Goal: Task Accomplishment & Management: Manage account settings

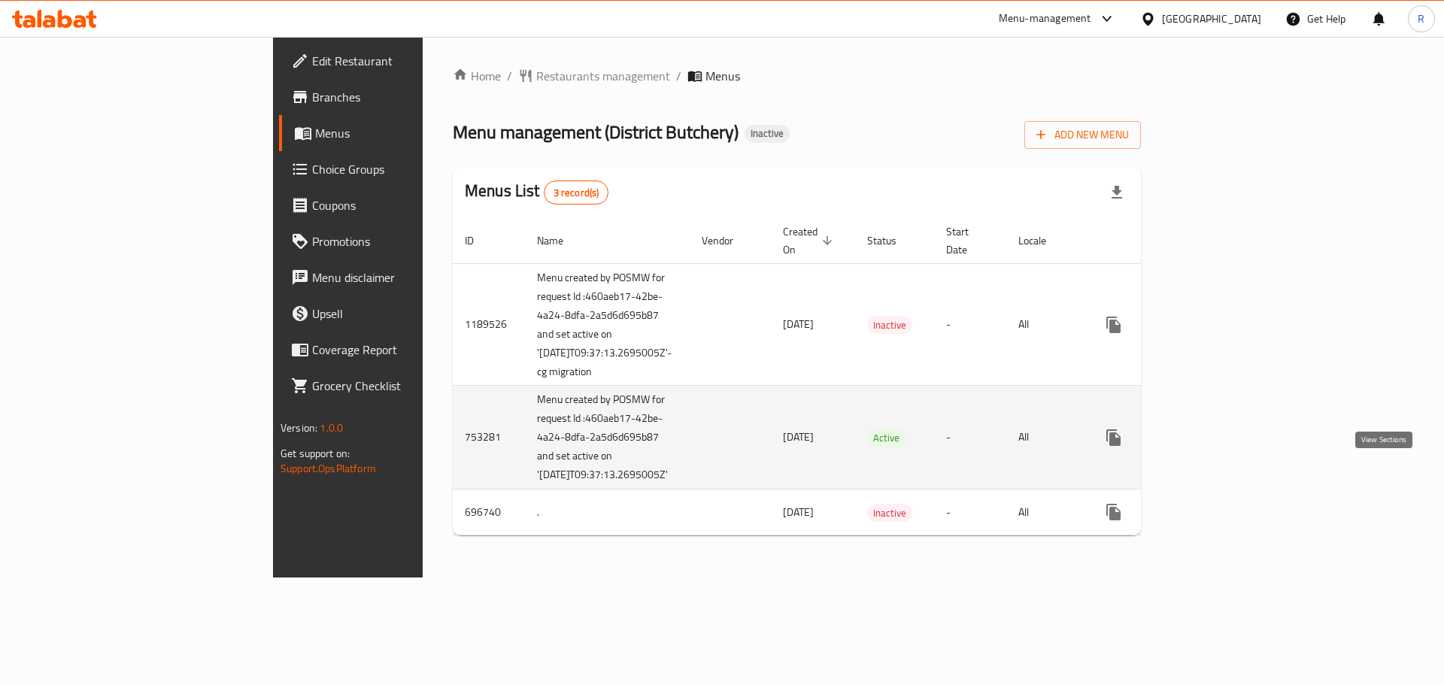
click at [1229, 444] on icon "enhanced table" at bounding box center [1222, 438] width 14 height 14
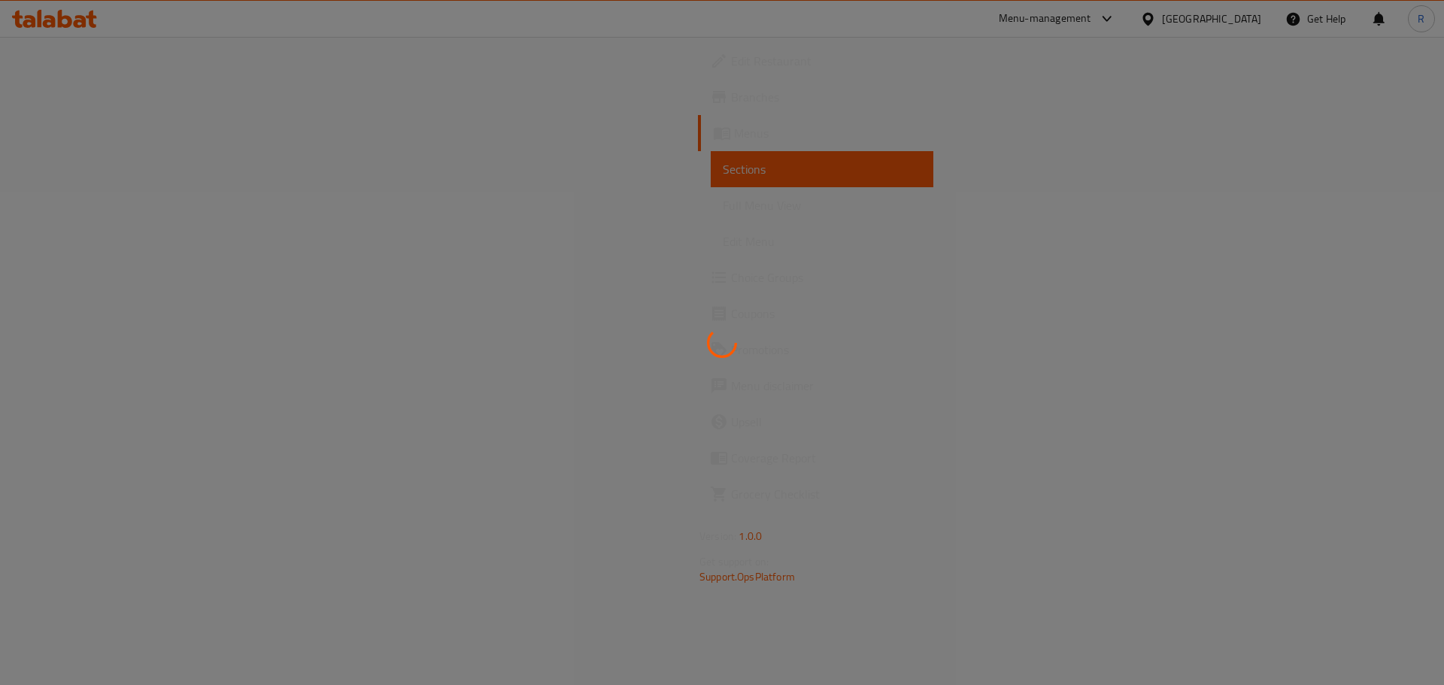
click at [1381, 472] on div at bounding box center [722, 342] width 1444 height 685
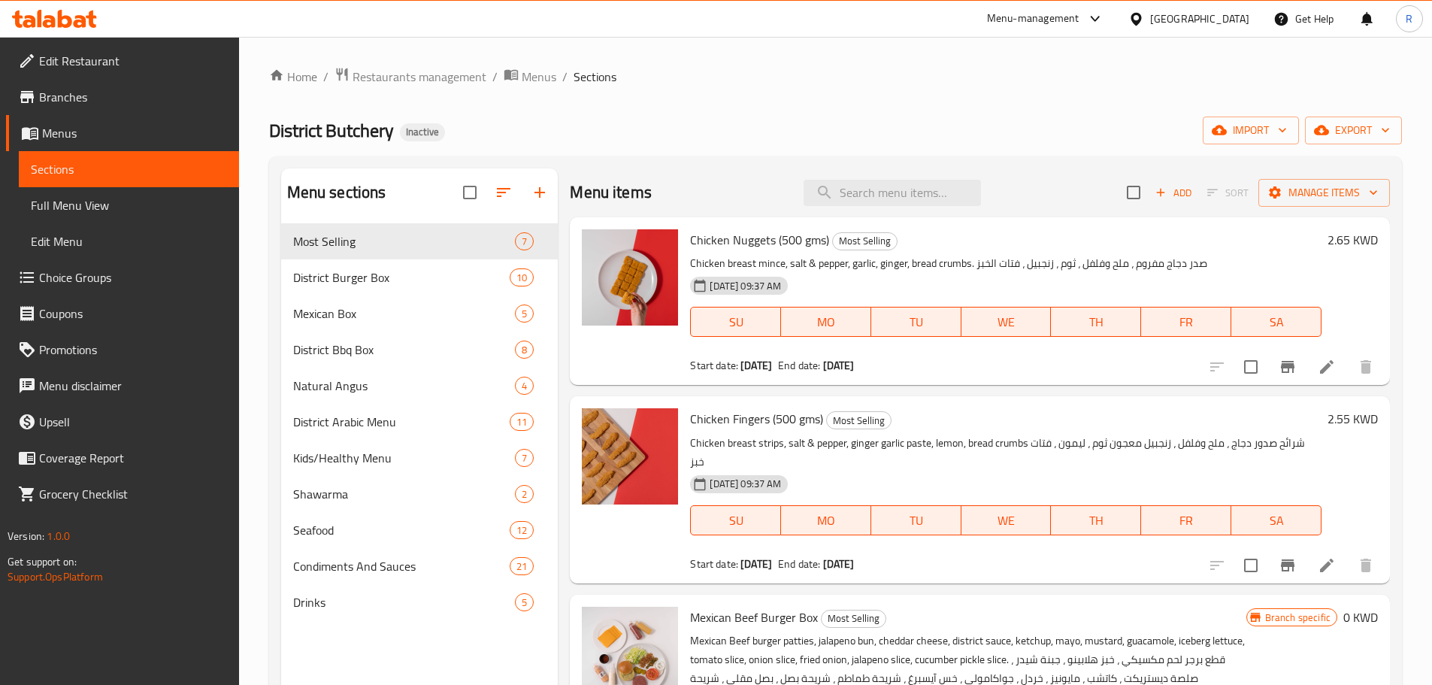
click at [862, 208] on div "Menu items Add Sort Manage items" at bounding box center [980, 192] width 820 height 49
click at [883, 195] on input "search" at bounding box center [892, 193] width 177 height 26
paste input "South African Ribeye Steak"
type input "South African Ribeye Steak"
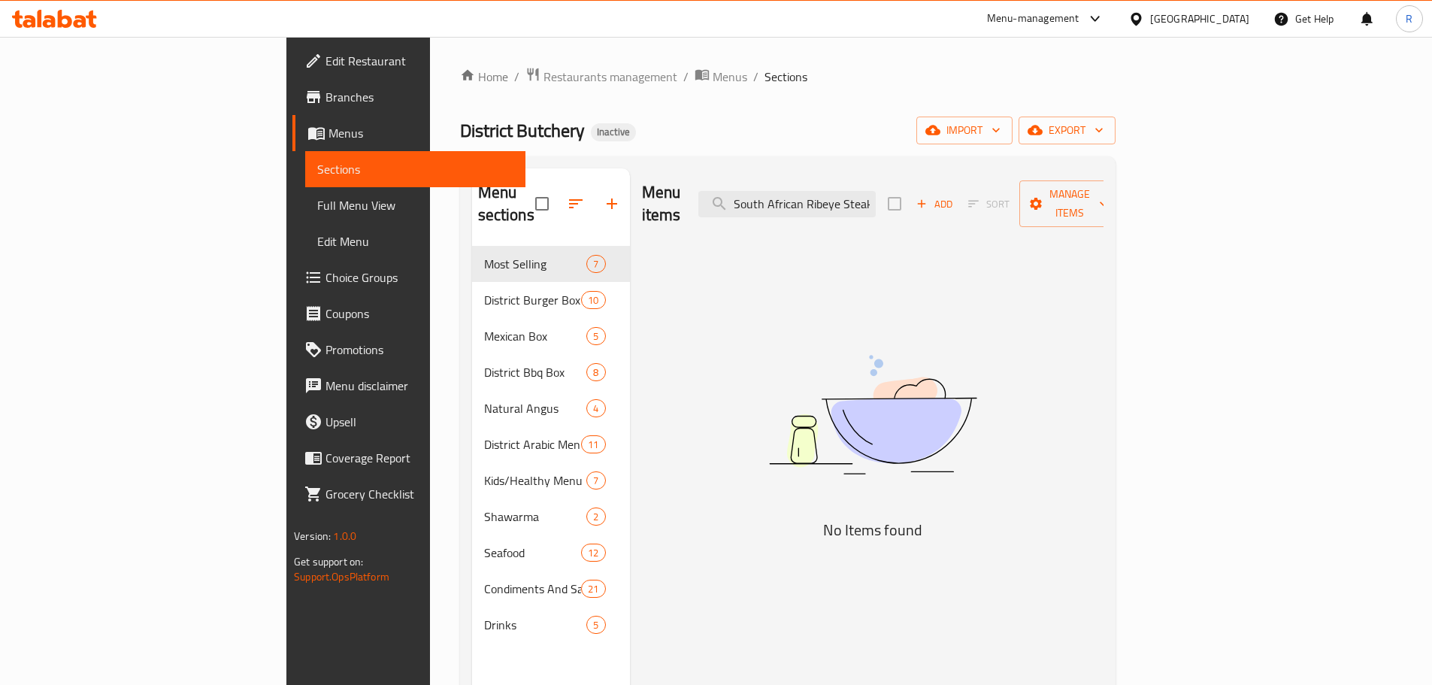
scroll to position [0, 0]
click at [876, 192] on input "South African Ribeye Steak" at bounding box center [787, 204] width 177 height 26
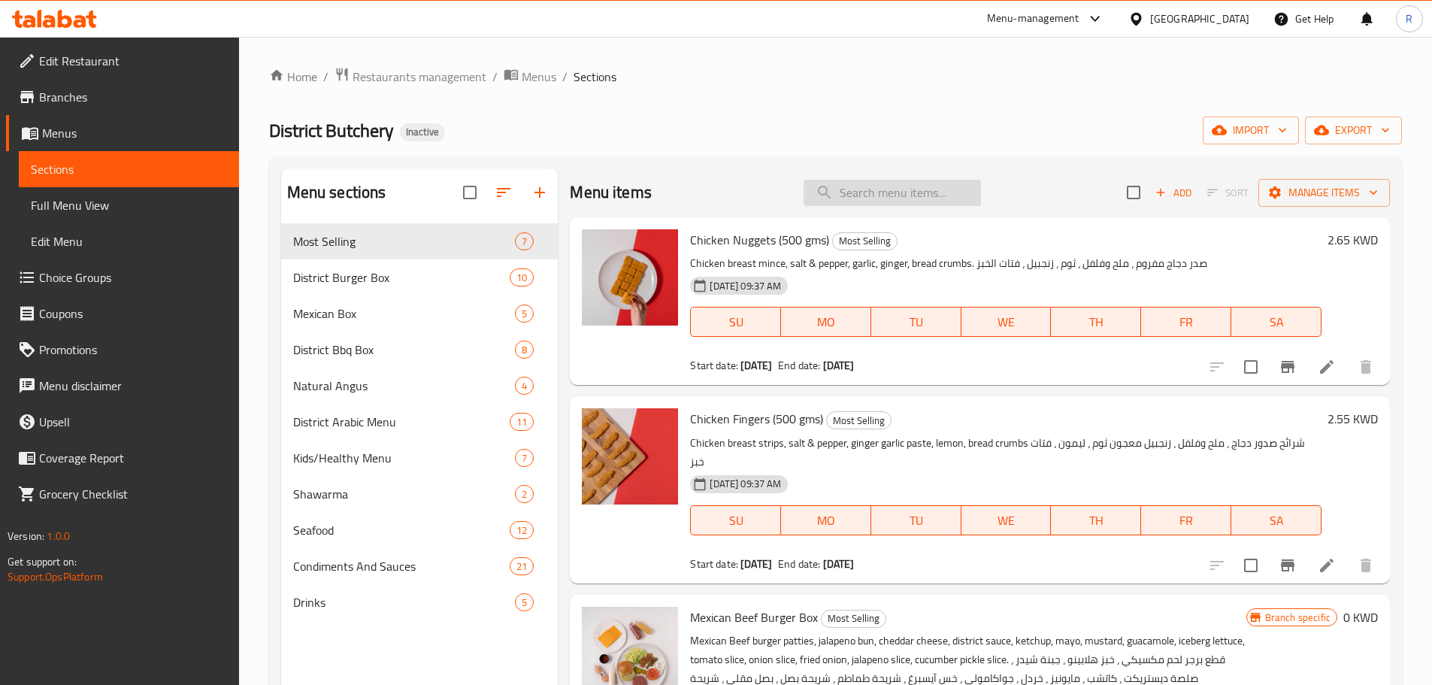
paste input "South African Striploin Steaks"
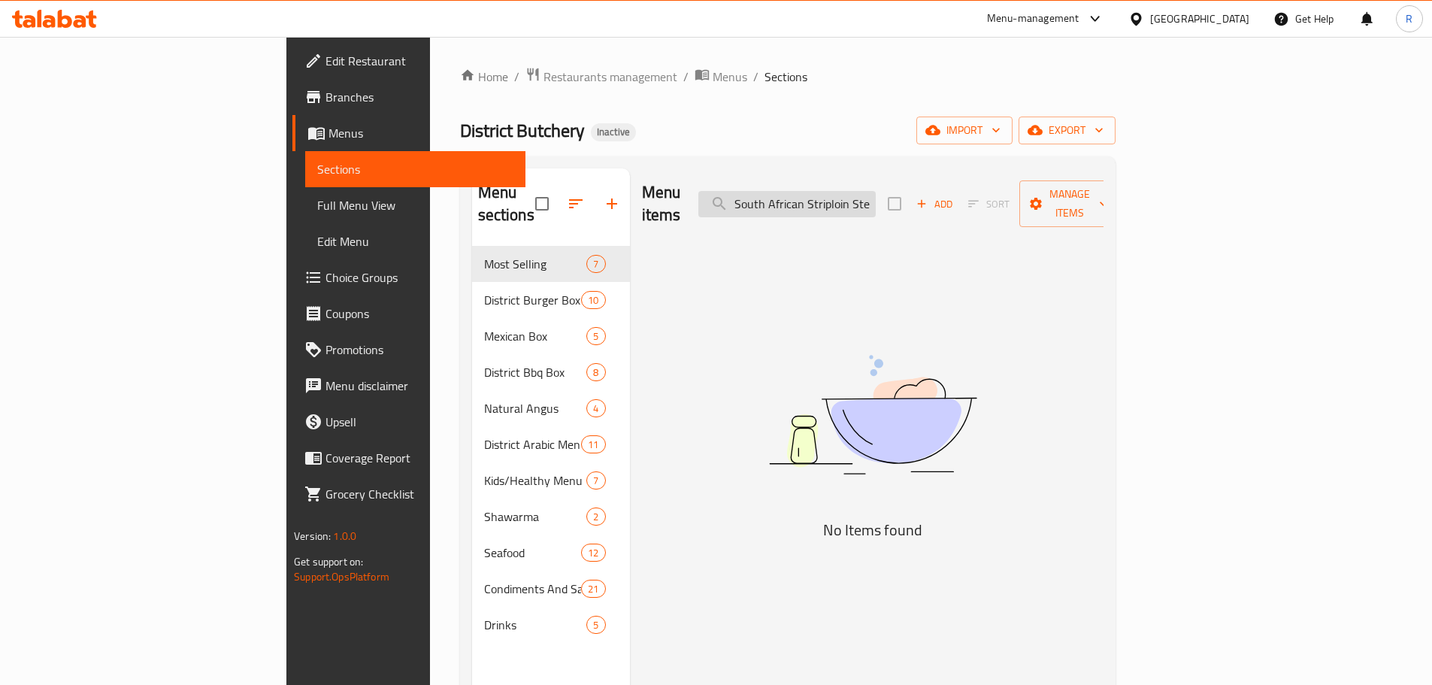
click at [876, 201] on input "South African Striploin Steaks" at bounding box center [787, 204] width 177 height 26
click at [876, 197] on input "South African Striploin Steaks" at bounding box center [787, 204] width 177 height 26
click at [876, 198] on input "South African Striploin Steaks" at bounding box center [787, 204] width 177 height 26
type input "South AfStriploin rican Steaks"
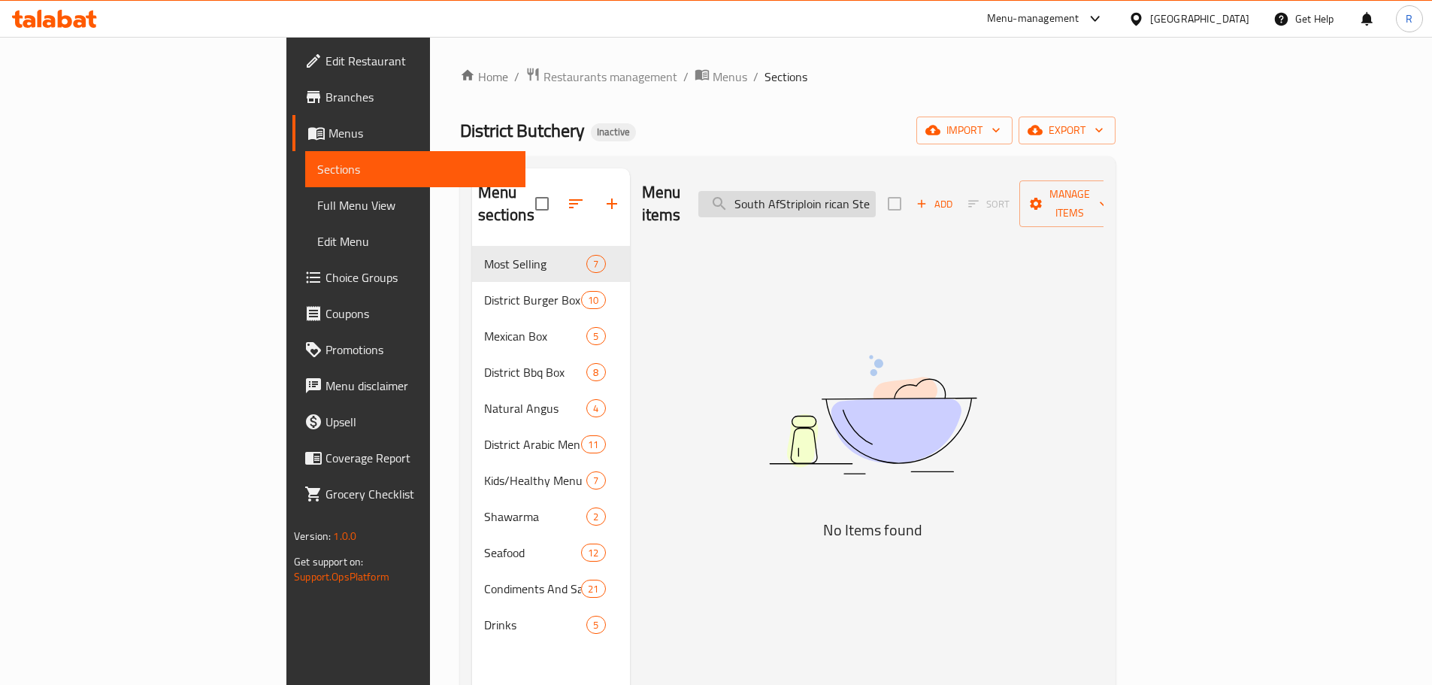
click at [876, 200] on input "South AfStriploin rican Steaks" at bounding box center [787, 204] width 177 height 26
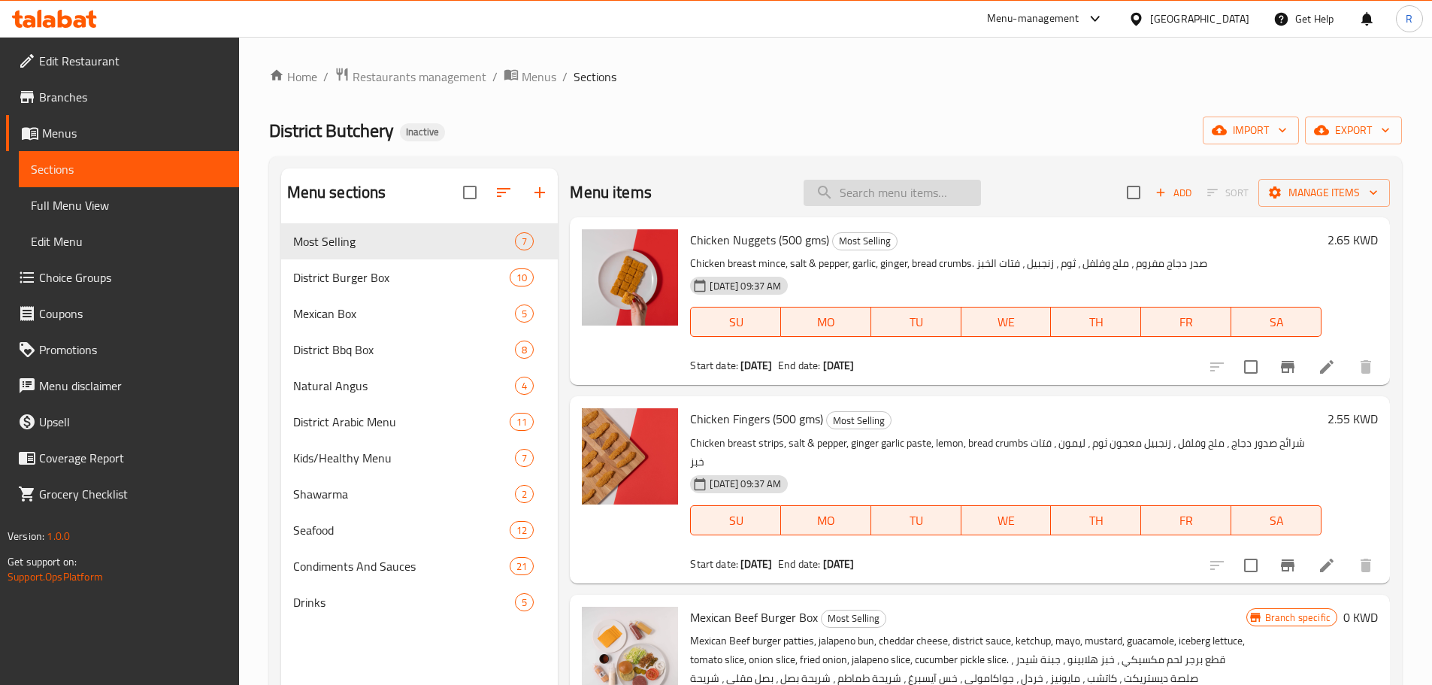
paste input "South African Tenderloin Steak"
click at [929, 202] on input "South African Tenderloin Steak" at bounding box center [892, 193] width 177 height 26
type input "South African Tenderloin Steak"
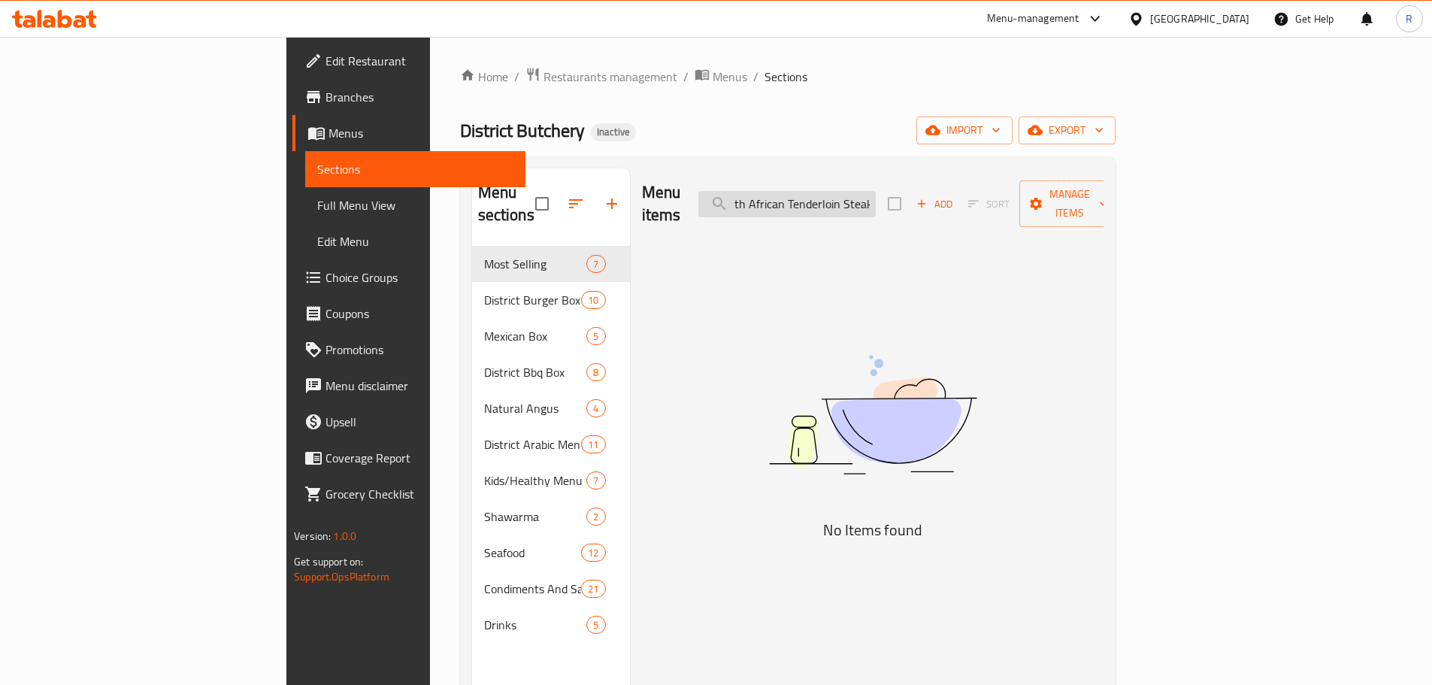
click at [876, 200] on input "South African Tenderloin Steak" at bounding box center [787, 204] width 177 height 26
click at [876, 199] on input "South African Tenderloin Steak" at bounding box center [787, 204] width 177 height 26
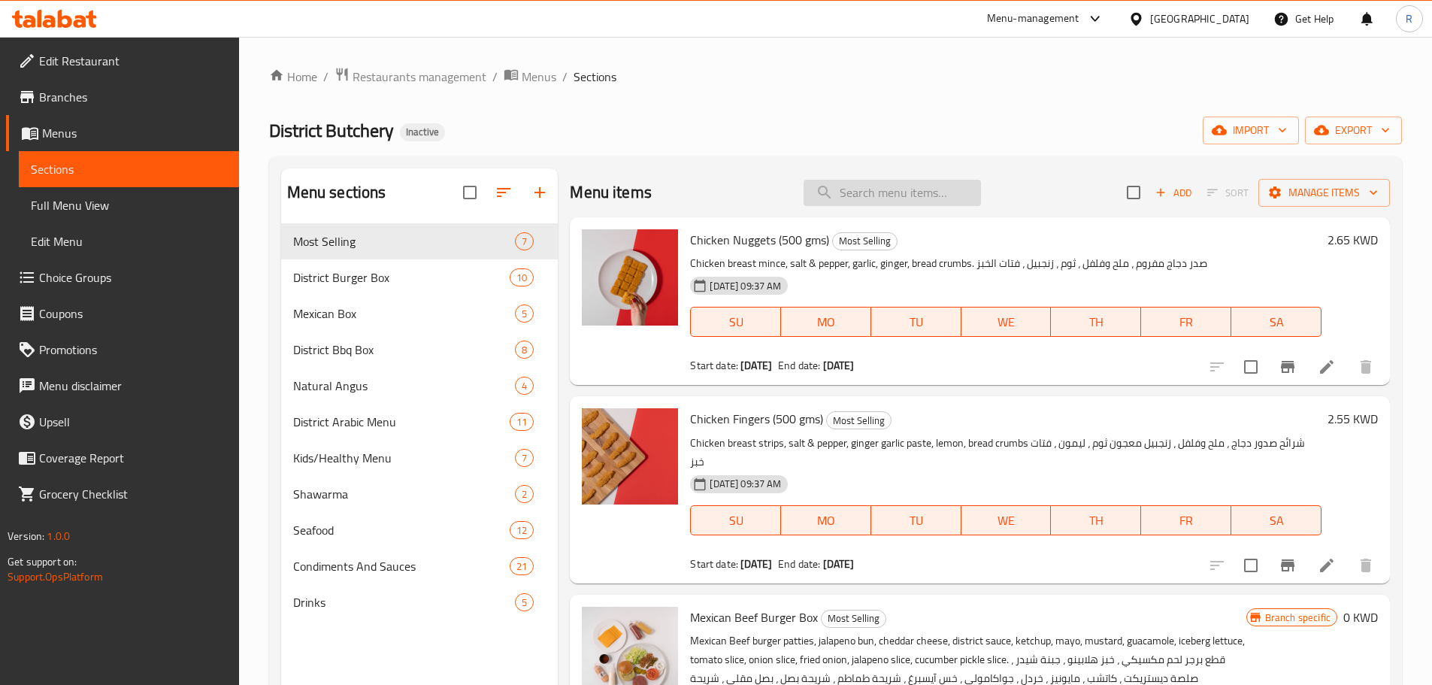
paste input "South African Tenderloin Steak"
type input "South African Tenderloin Steak"
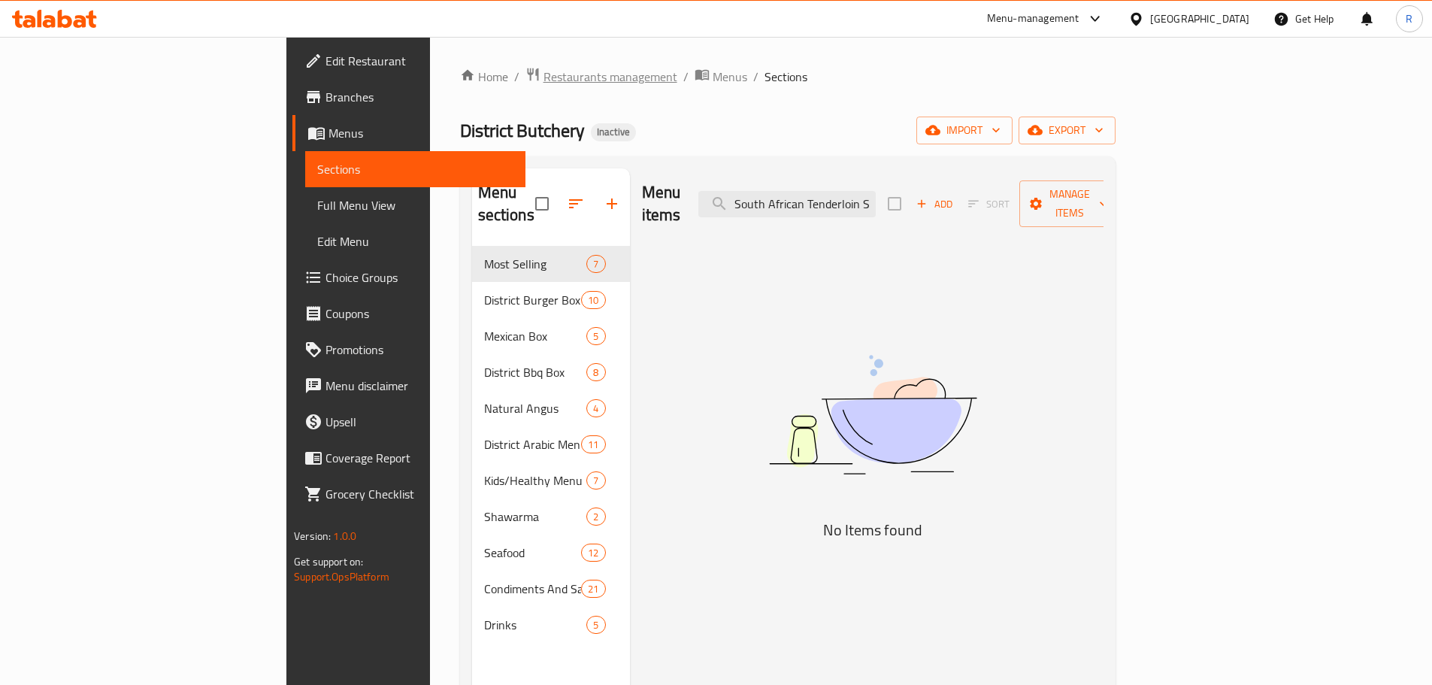
click at [544, 80] on span "Restaurants management" at bounding box center [611, 77] width 134 height 18
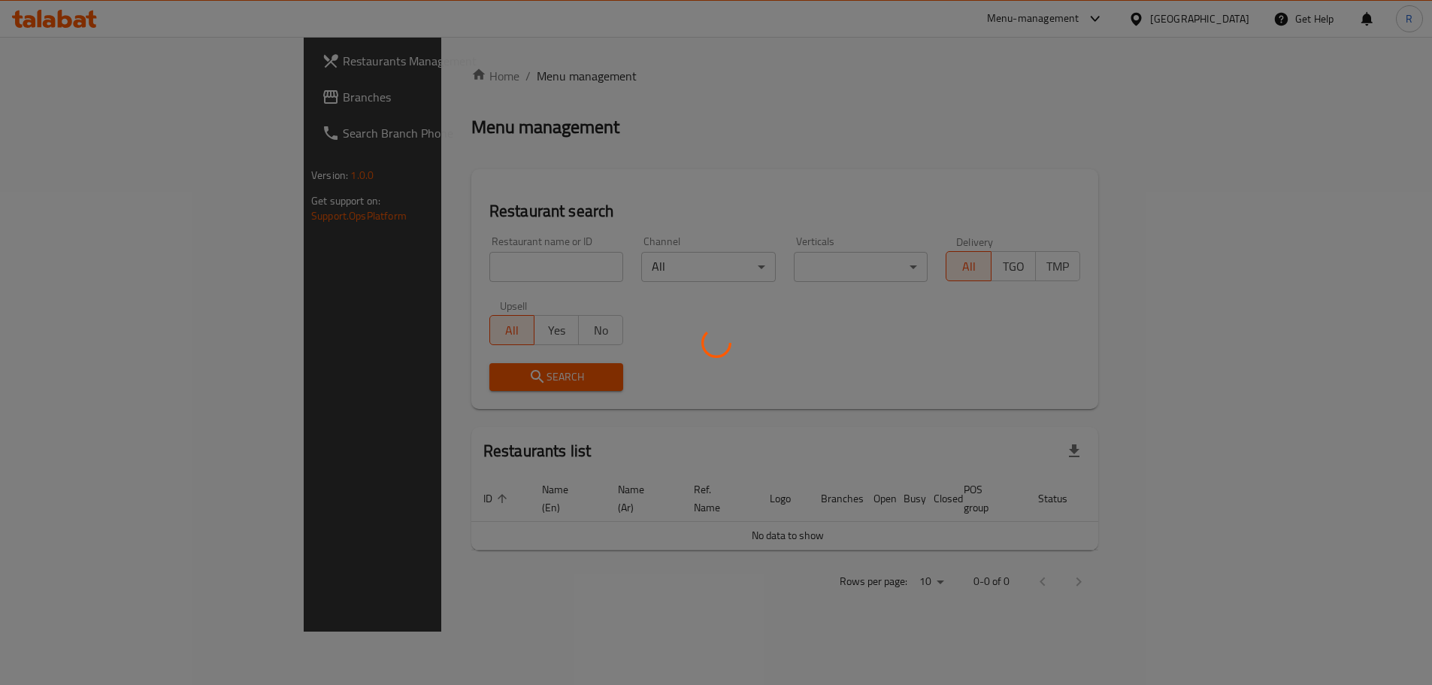
click at [445, 80] on div at bounding box center [716, 342] width 1432 height 685
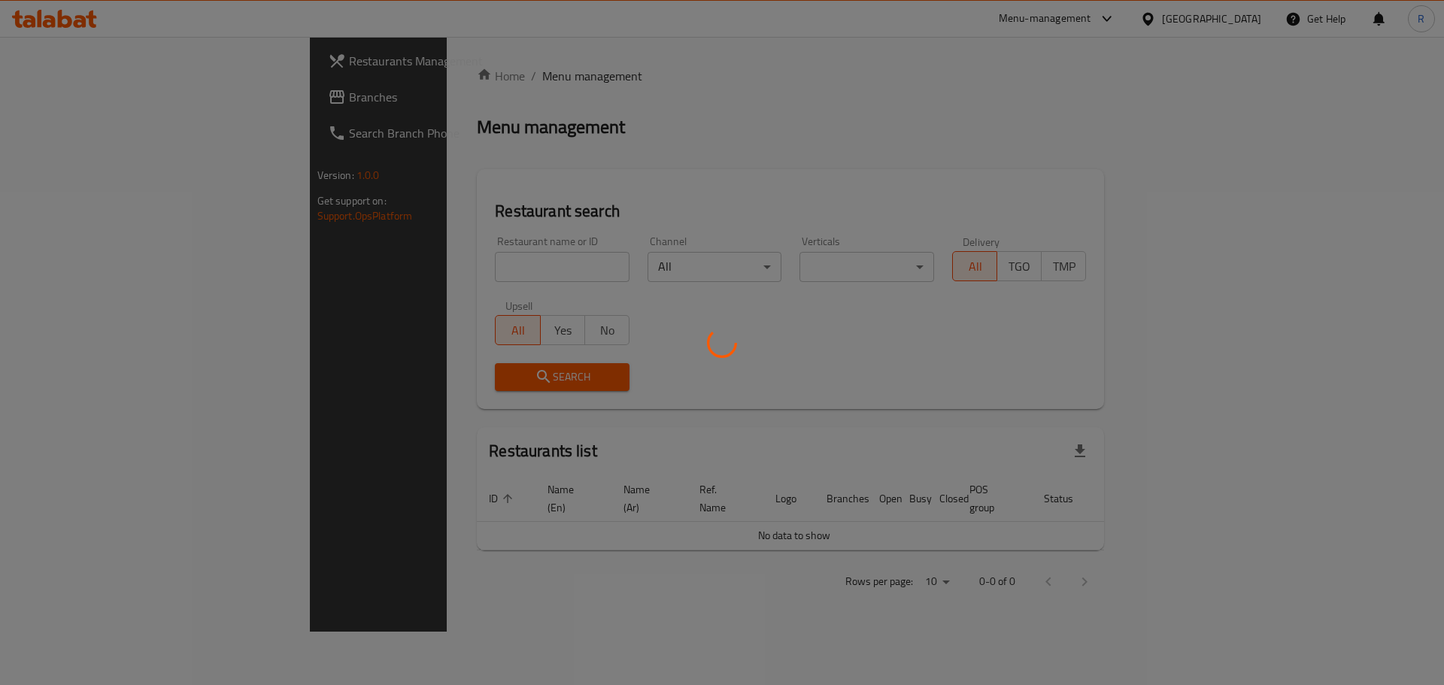
click at [445, 80] on div at bounding box center [722, 342] width 1444 height 685
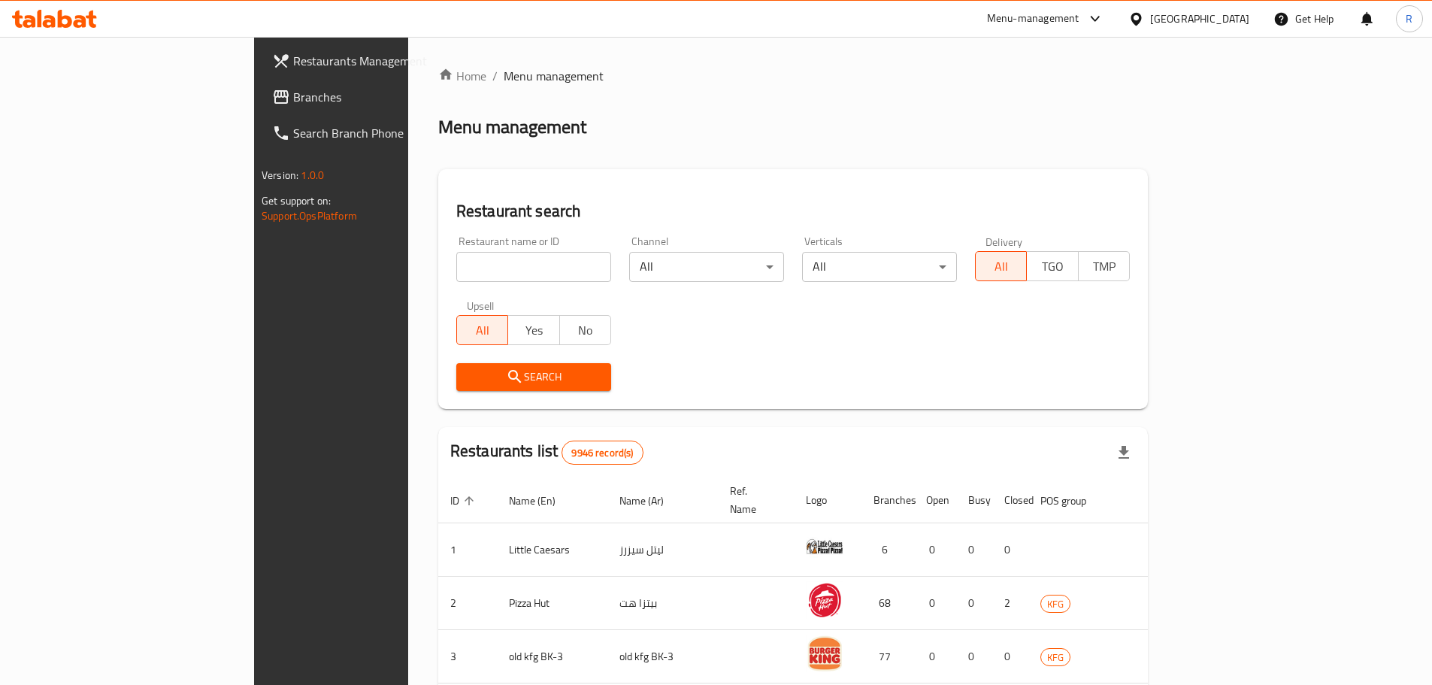
click at [505, 271] on input "search" at bounding box center [533, 267] width 155 height 30
paste input "District Butchery"
click at [506, 271] on input "District Butchery" at bounding box center [533, 267] width 155 height 30
type input "District Butchery"
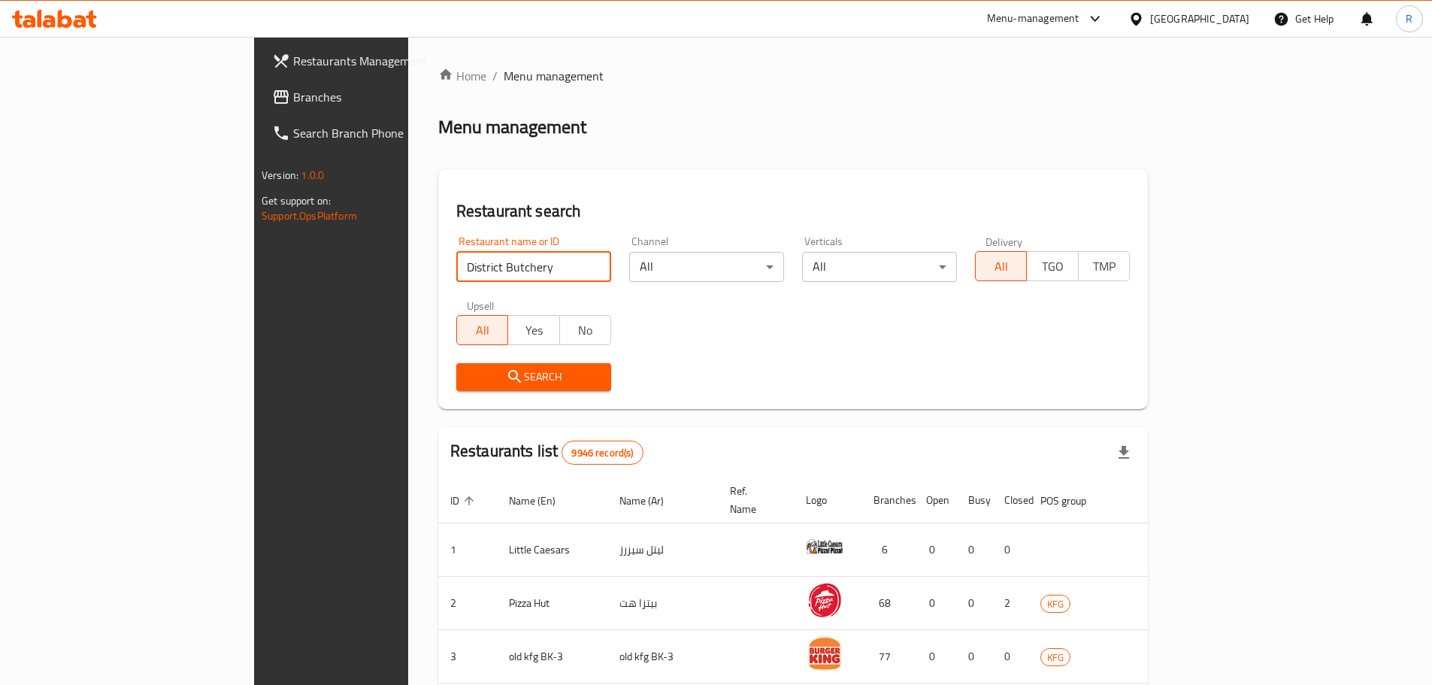
click button "Search" at bounding box center [533, 377] width 155 height 28
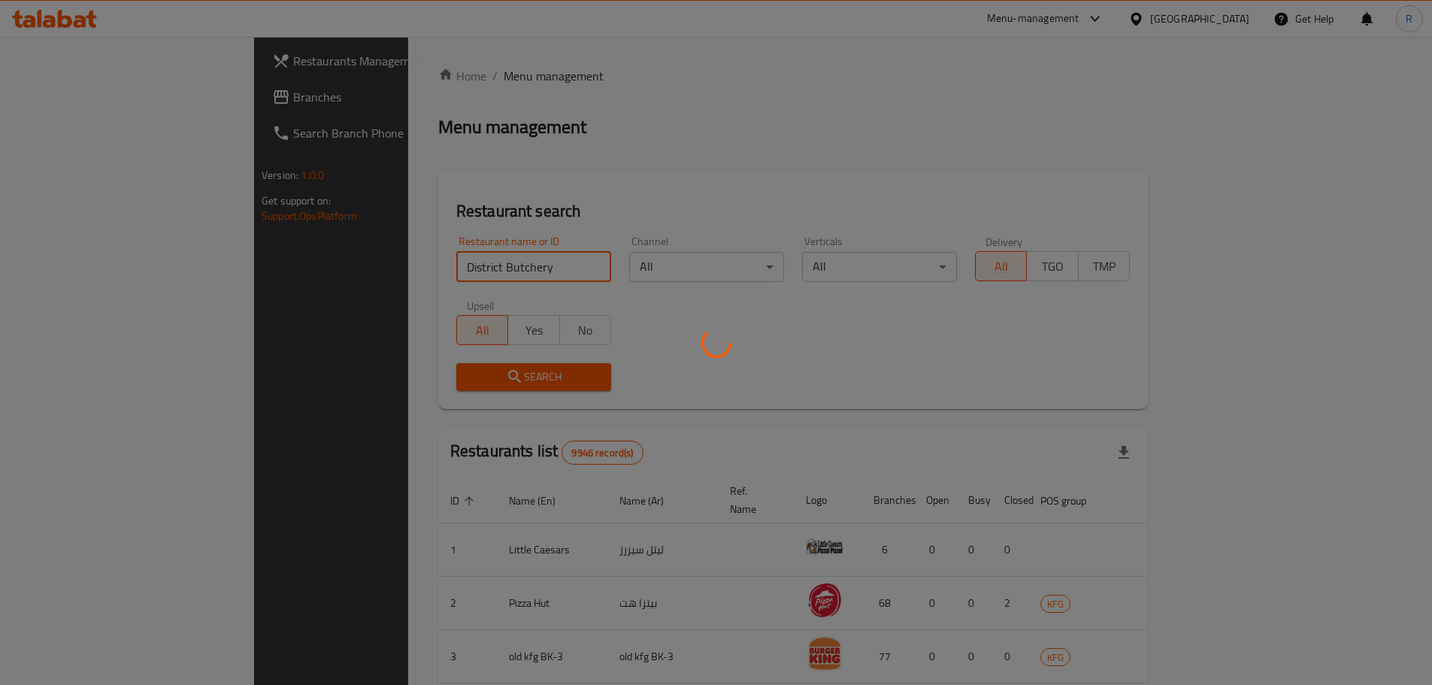
click button "Search" at bounding box center [533, 377] width 155 height 28
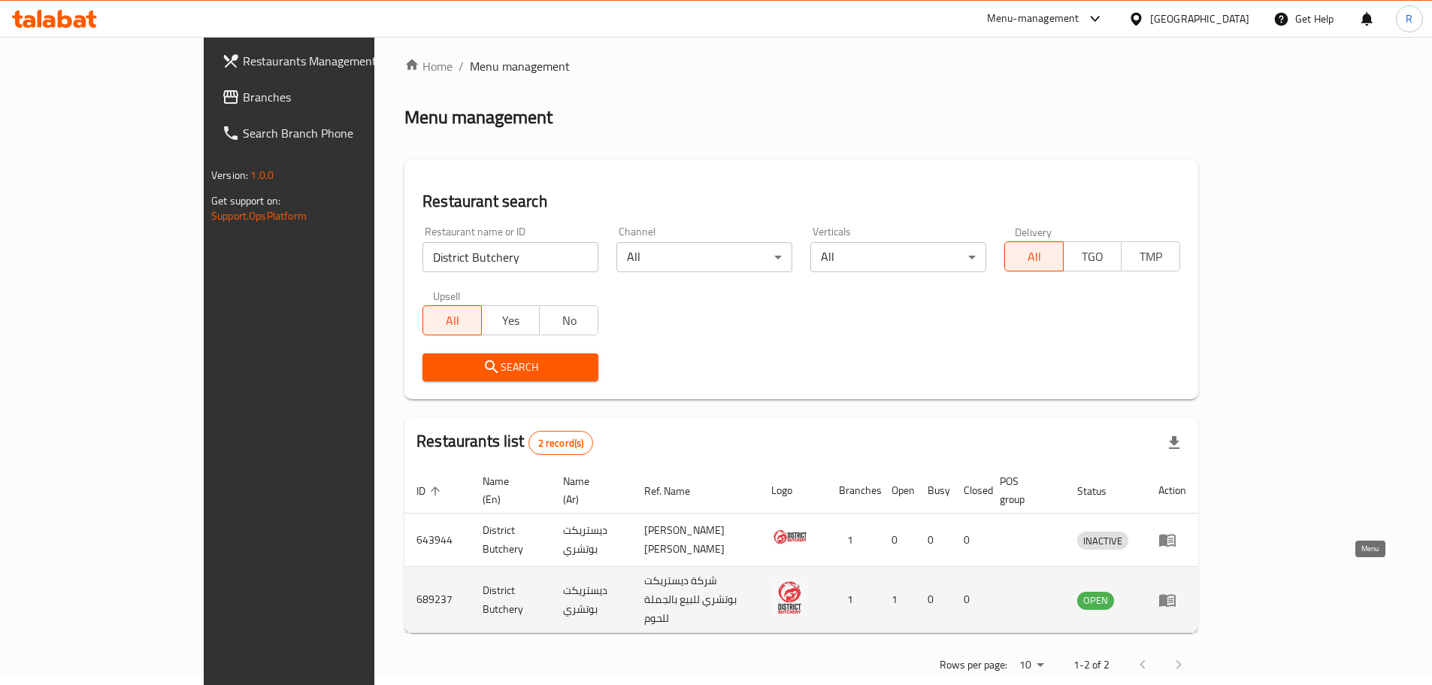
click at [1177, 591] on icon "enhanced table" at bounding box center [1168, 600] width 18 height 18
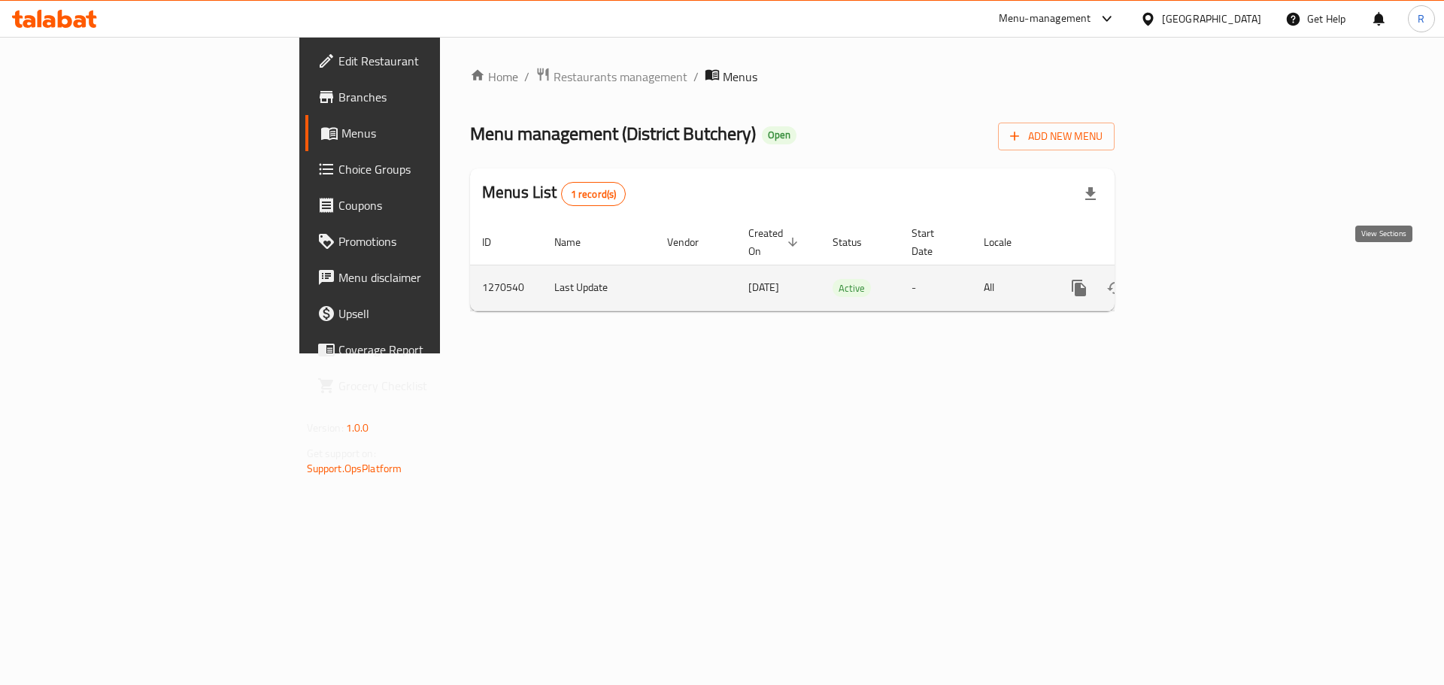
click at [1194, 281] on icon "enhanced table" at bounding box center [1188, 288] width 14 height 14
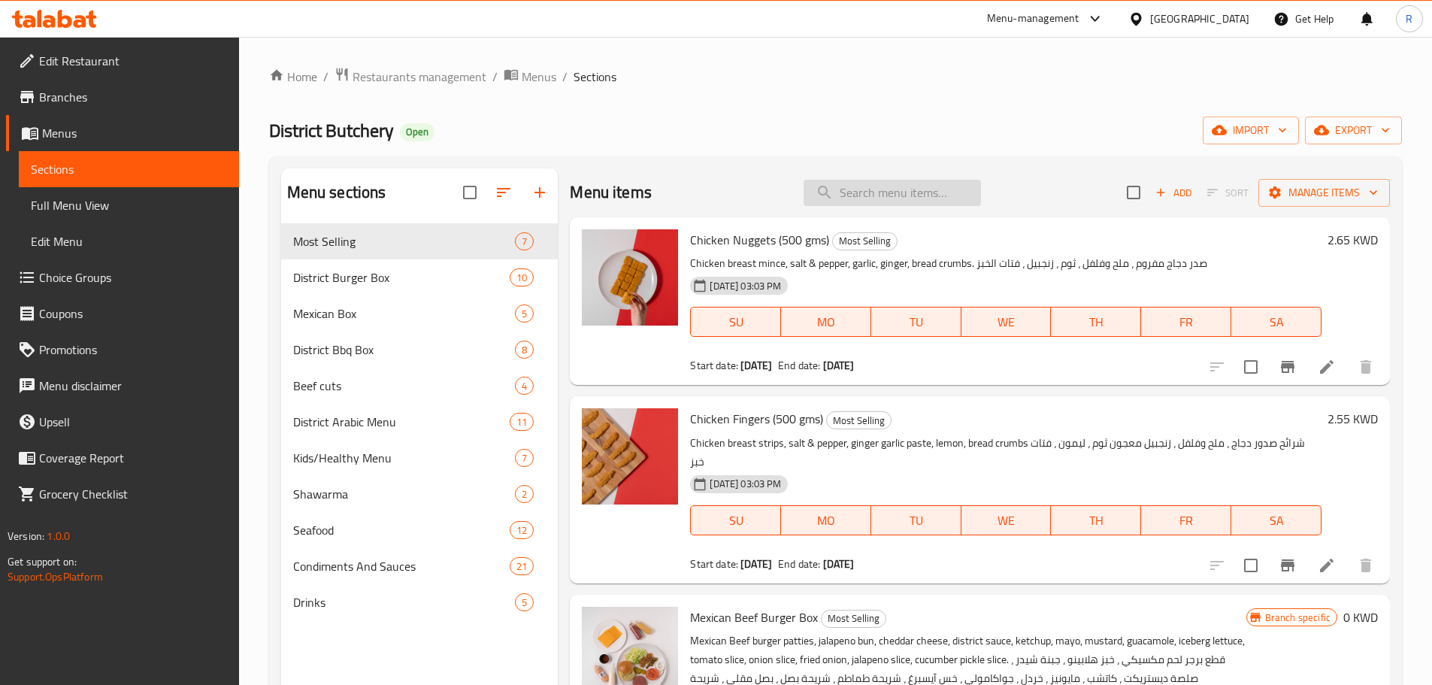
click at [887, 196] on input "search" at bounding box center [892, 193] width 177 height 26
paste input "South African Ribeye Steak"
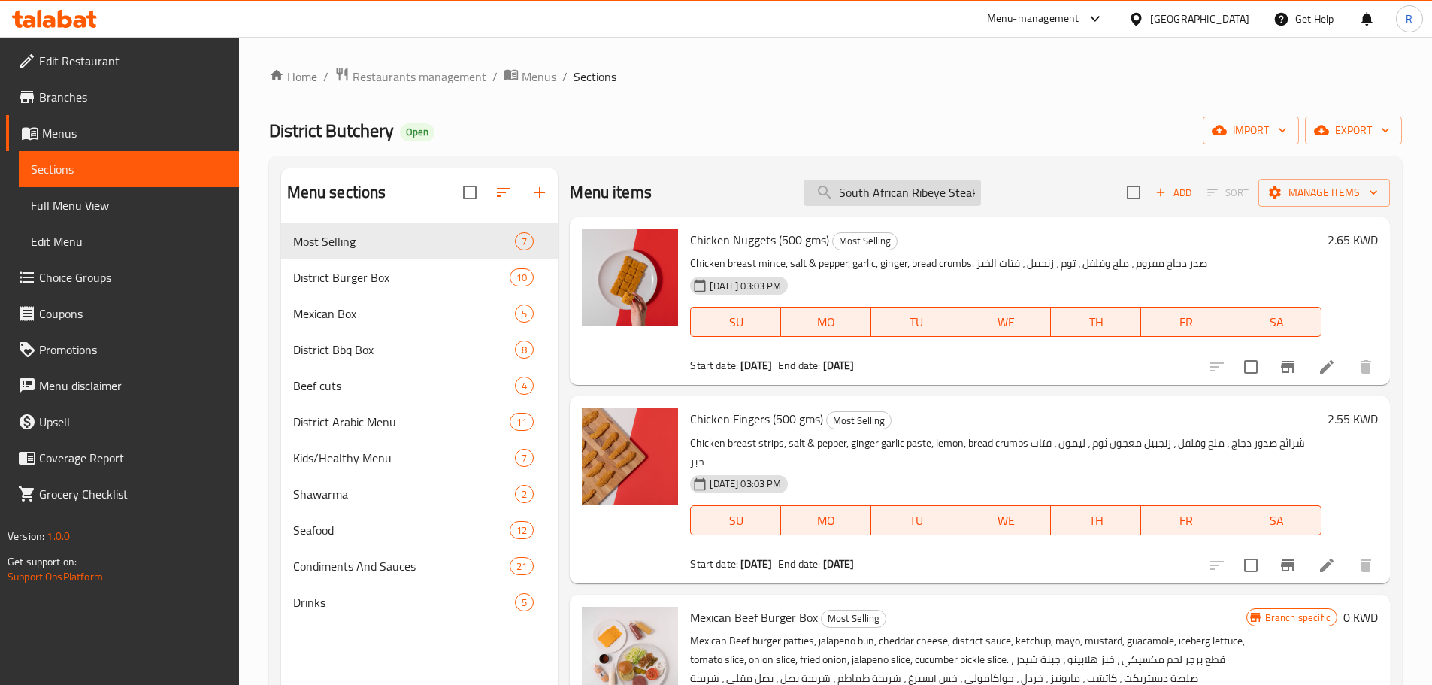
type input "South African Ribeye Steak"
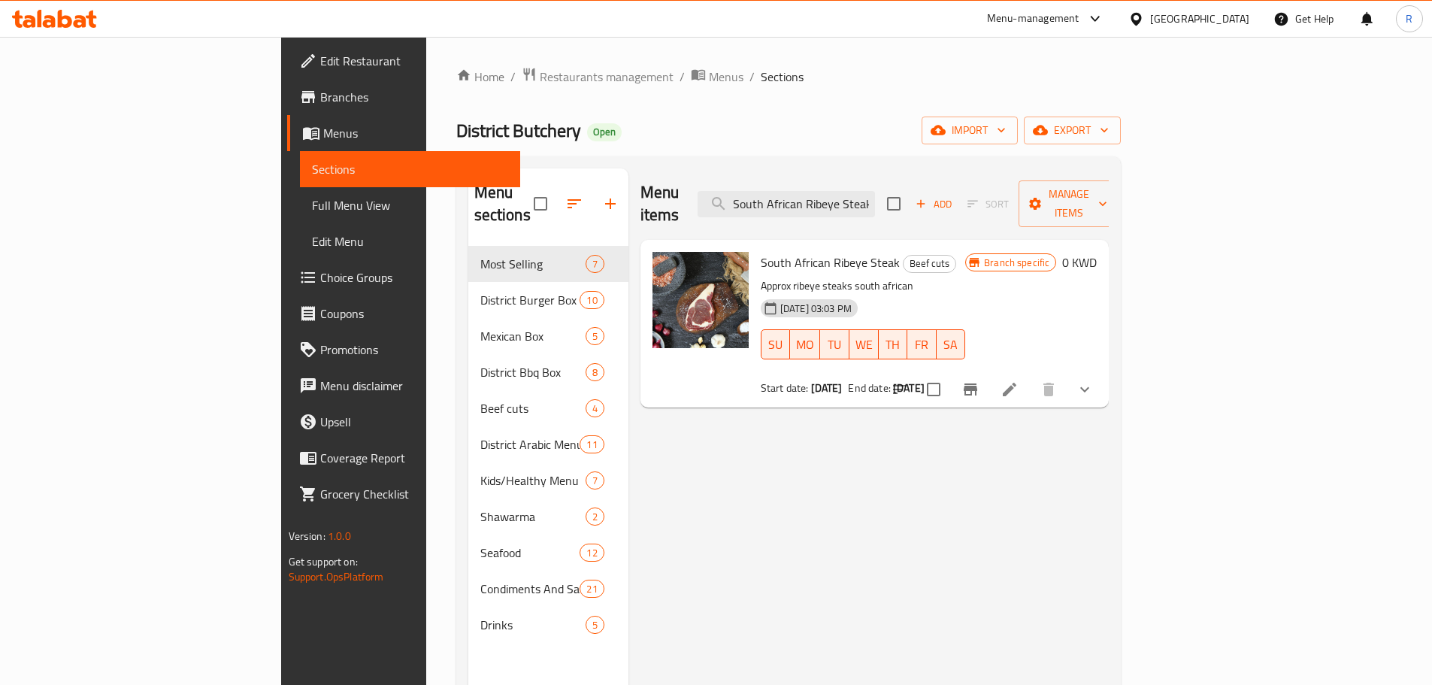
scroll to position [0, 0]
click at [320, 91] on span "Branches" at bounding box center [414, 97] width 188 height 18
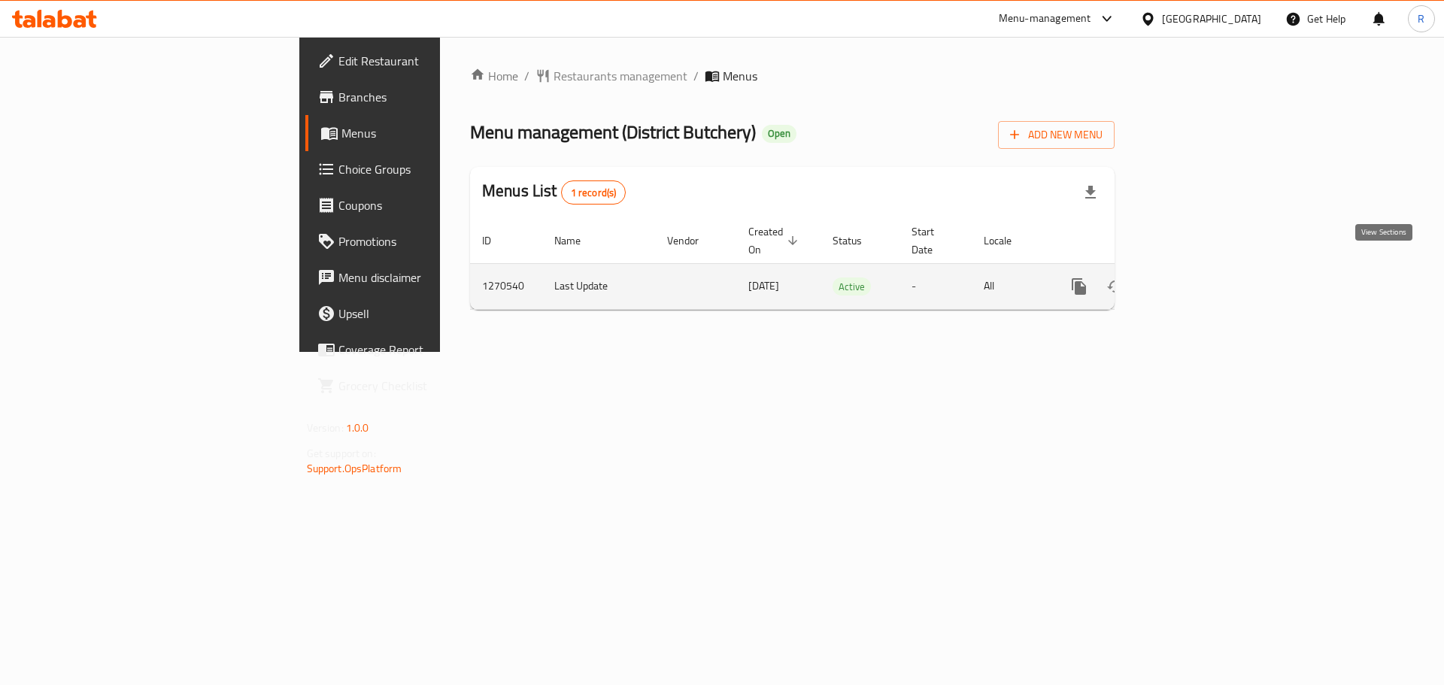
click at [1196, 277] on icon "enhanced table" at bounding box center [1187, 286] width 18 height 18
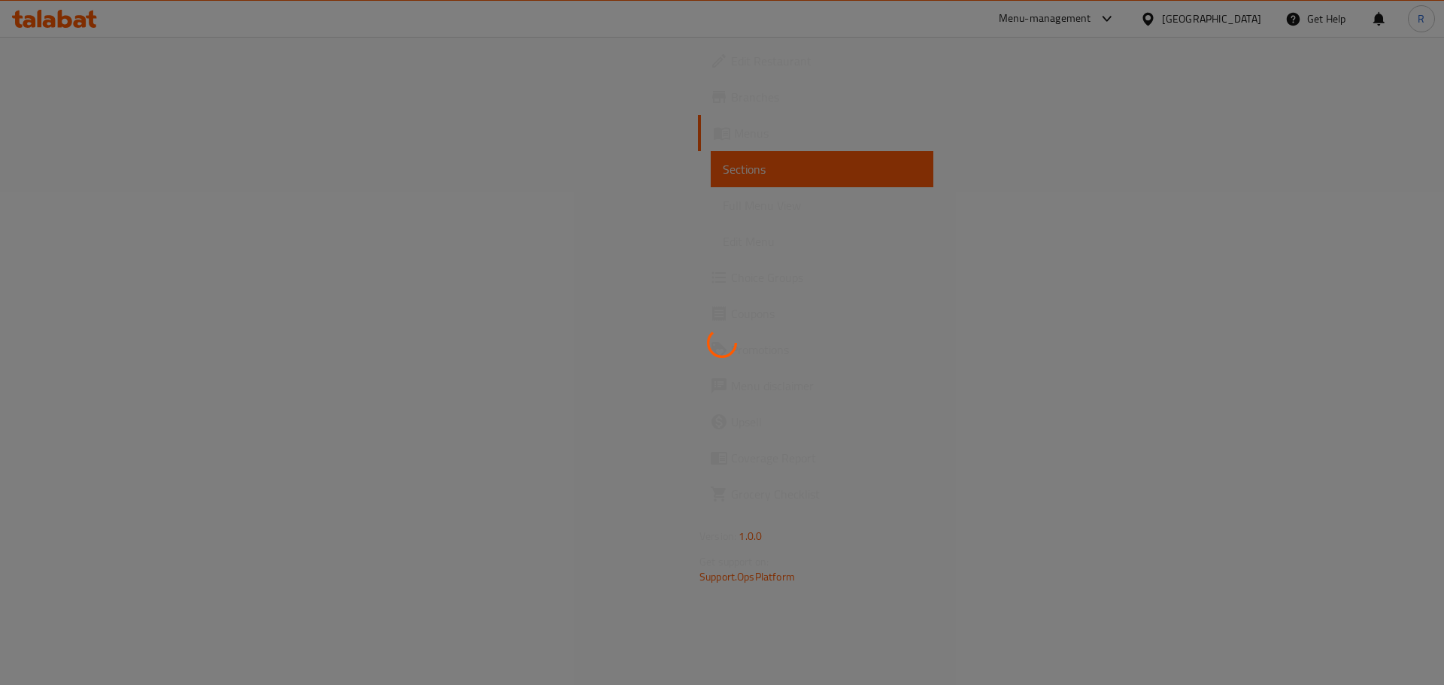
click at [1380, 277] on div at bounding box center [722, 342] width 1444 height 685
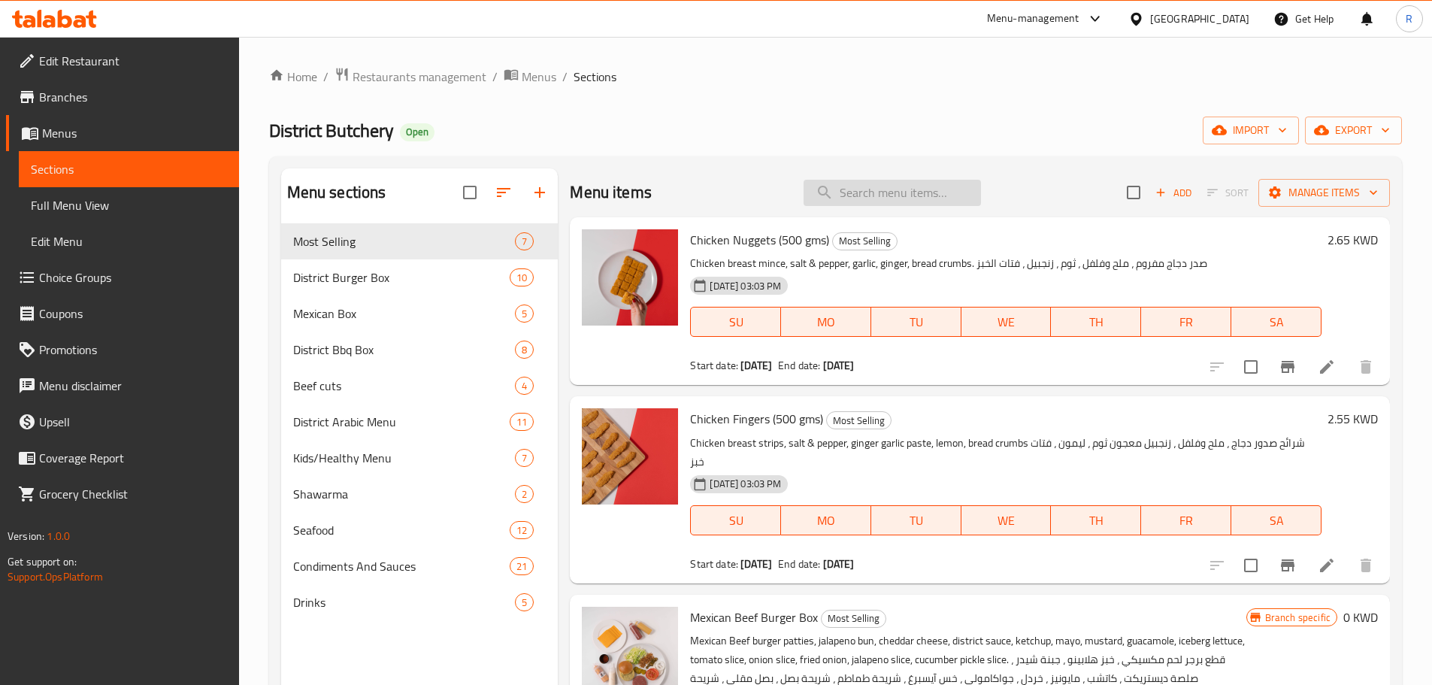
click at [868, 187] on input "search" at bounding box center [892, 193] width 177 height 26
paste input "South African Ribeye Steak"
type input "South African Ribeye Steak"
drag, startPoint x: 868, startPoint y: 187, endPoint x: 902, endPoint y: 208, distance: 39.2
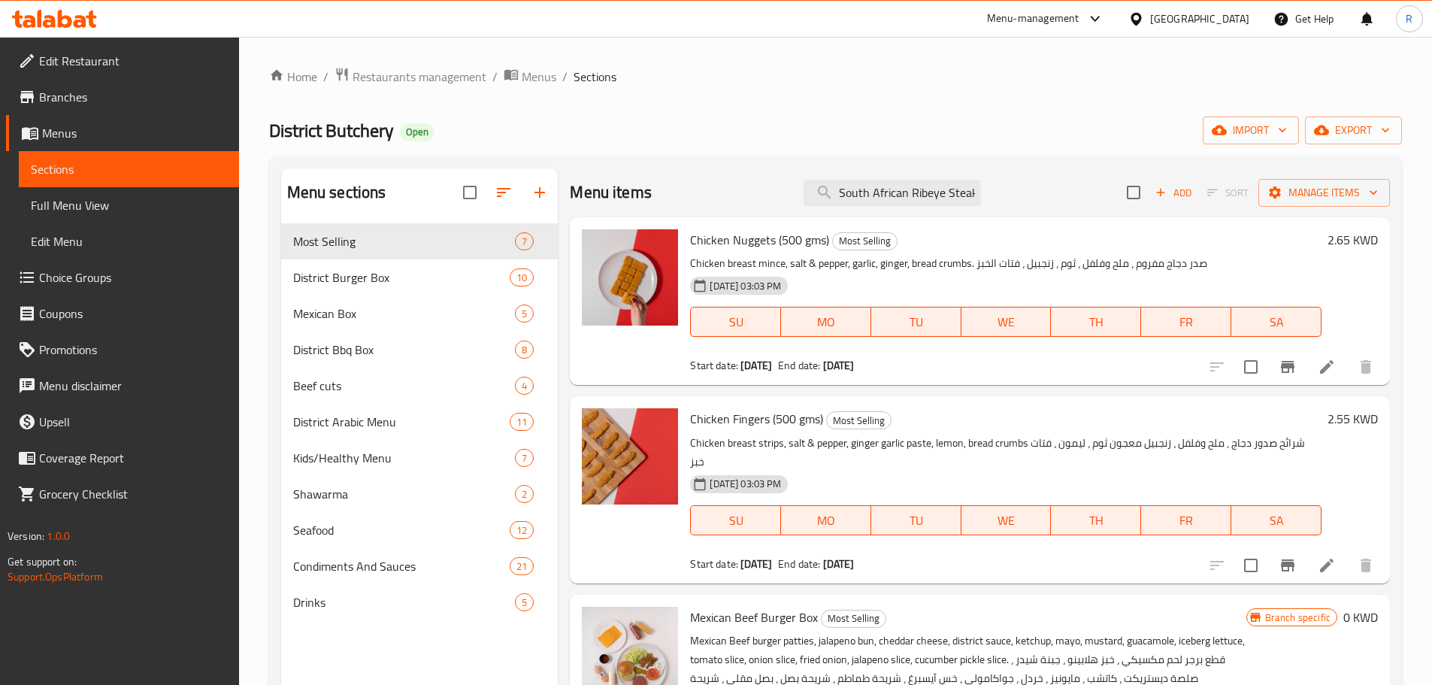
click at [871, 189] on input "South African Ribeye Steak" at bounding box center [892, 193] width 177 height 26
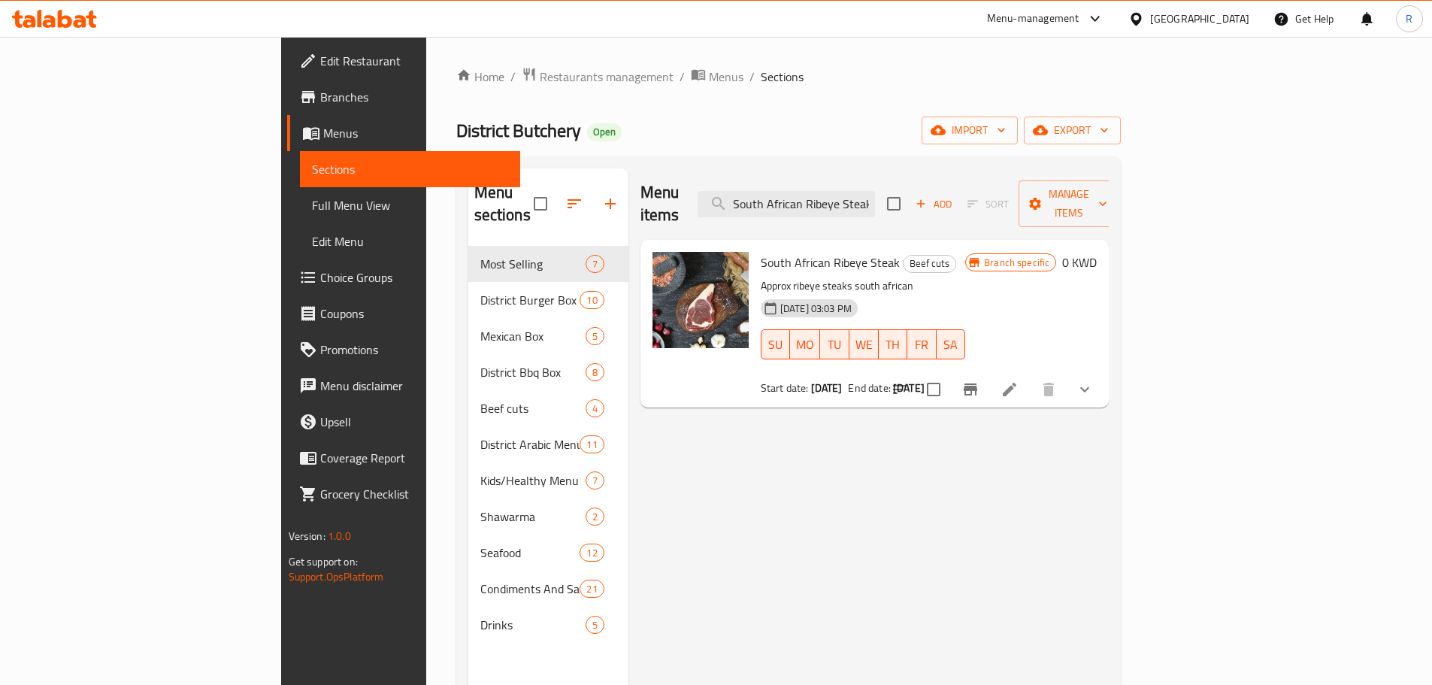
click at [1019, 380] on icon at bounding box center [1010, 389] width 18 height 18
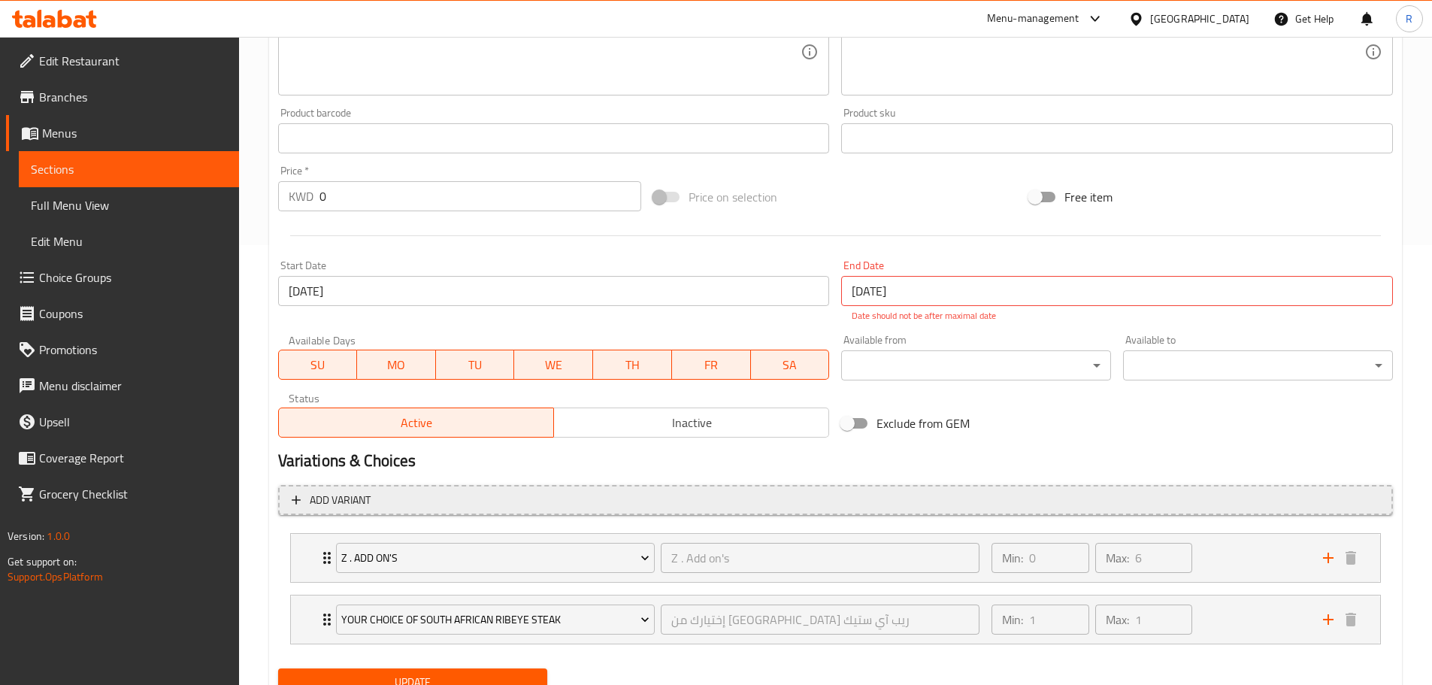
scroll to position [502, 0]
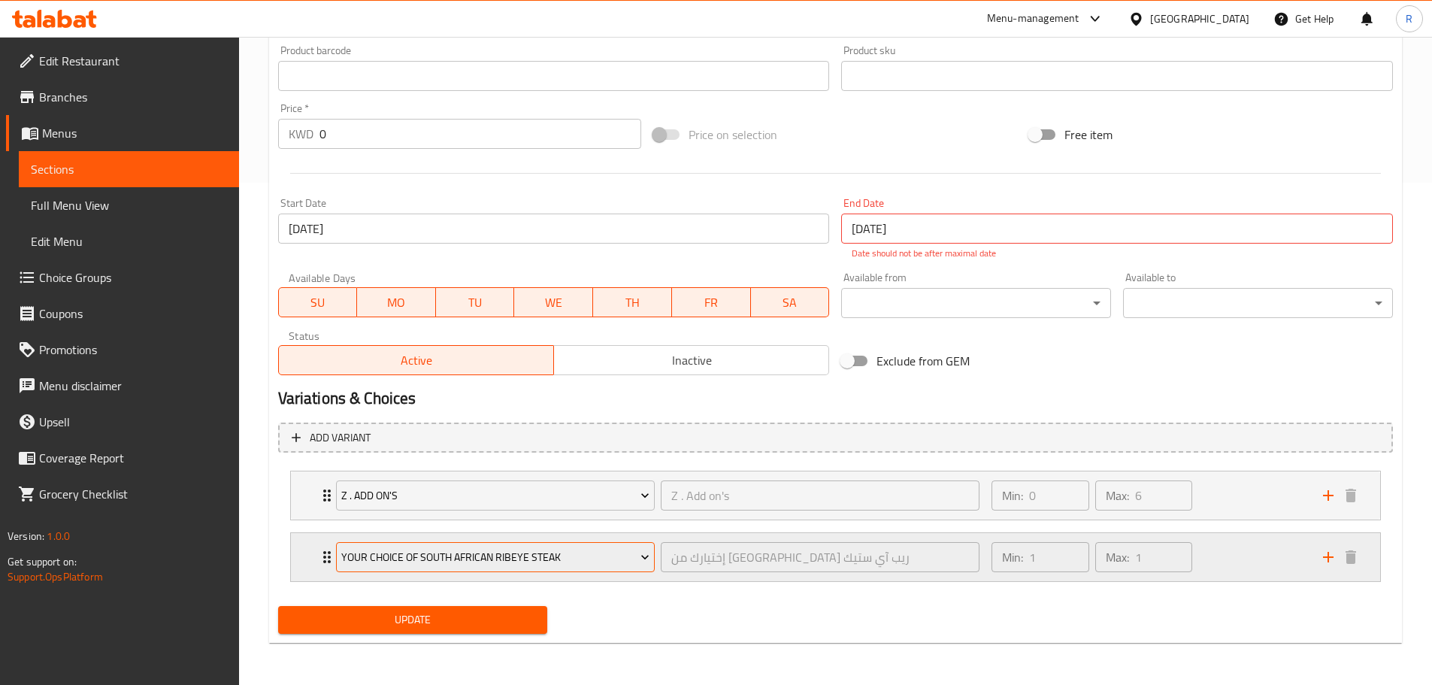
click at [518, 552] on span "Your Choice of South African Ribeye Steak" at bounding box center [495, 557] width 308 height 19
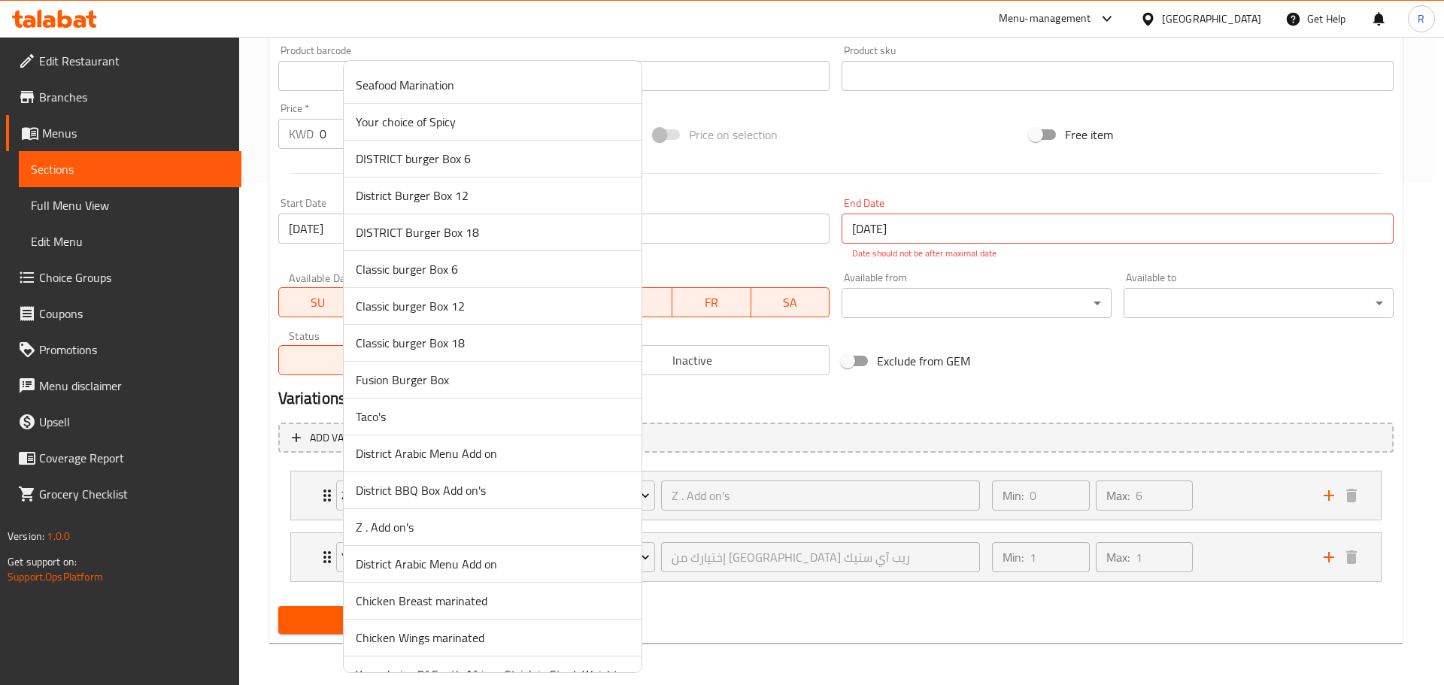
click at [962, 629] on div at bounding box center [722, 342] width 1444 height 685
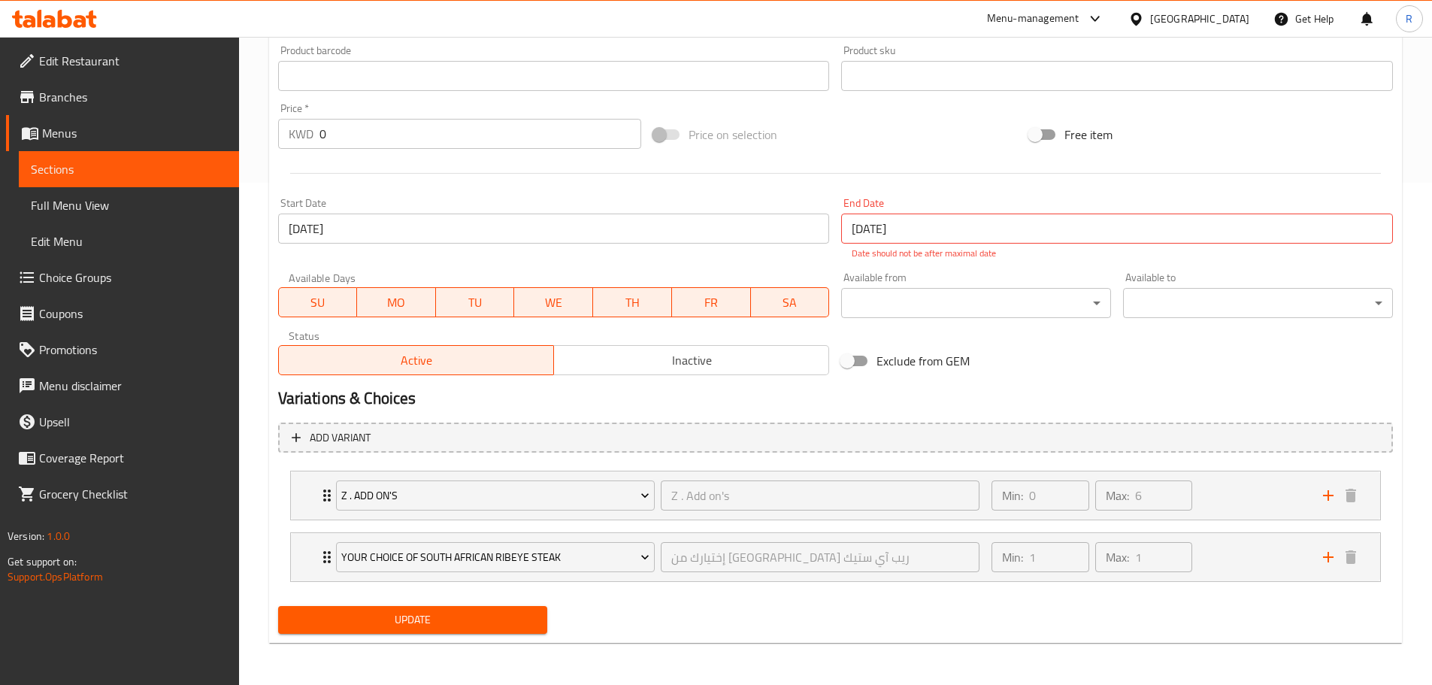
drag, startPoint x: 962, startPoint y: 626, endPoint x: 944, endPoint y: 626, distance: 18.8
click at [959, 626] on div "Update" at bounding box center [835, 620] width 1127 height 40
click at [326, 558] on icon "Expand" at bounding box center [327, 557] width 8 height 12
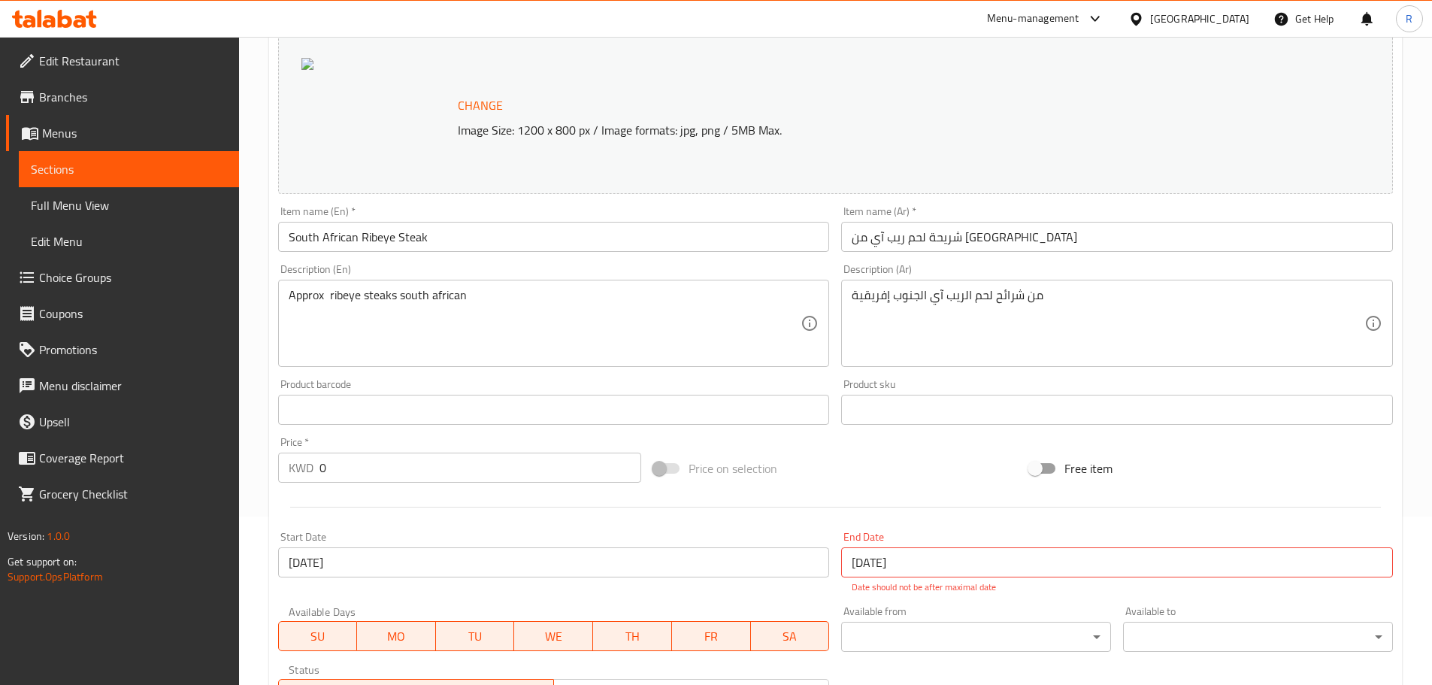
scroll to position [0, 0]
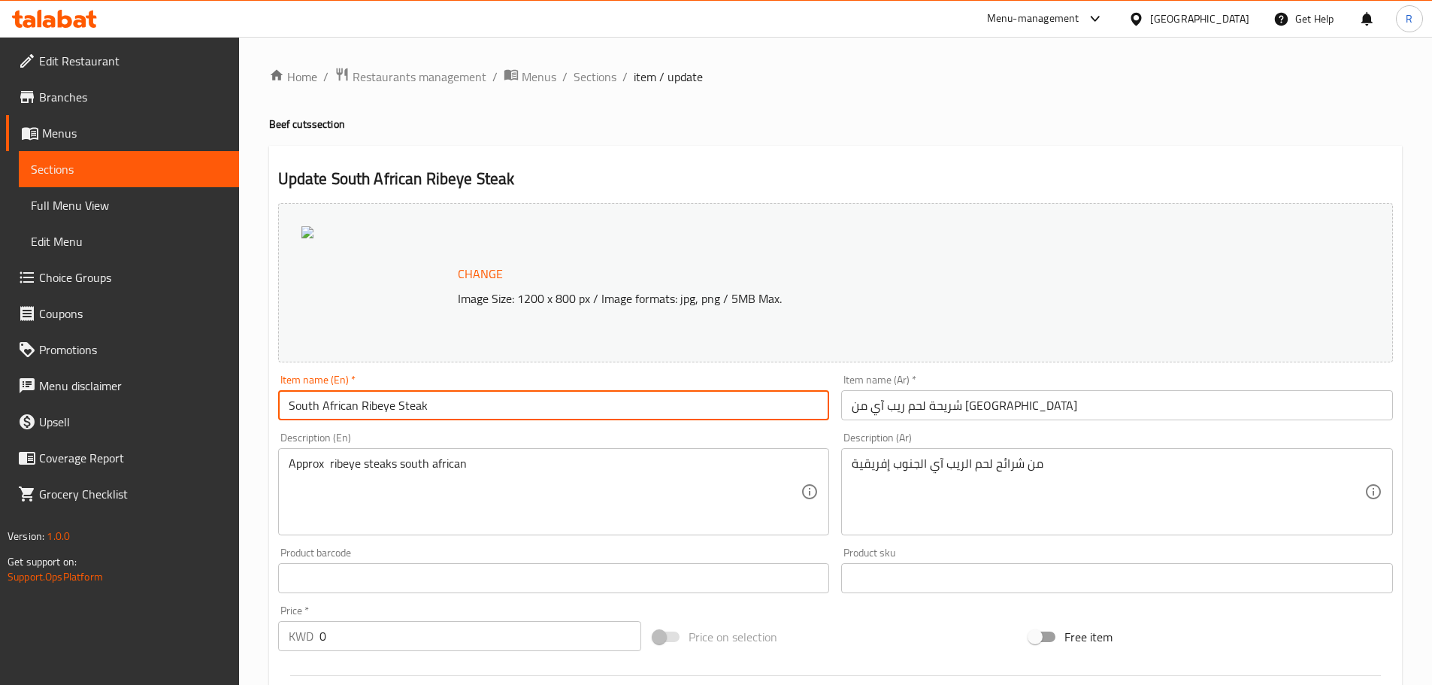
click at [411, 412] on input "South African Ribeye Steak" at bounding box center [554, 405] width 552 height 30
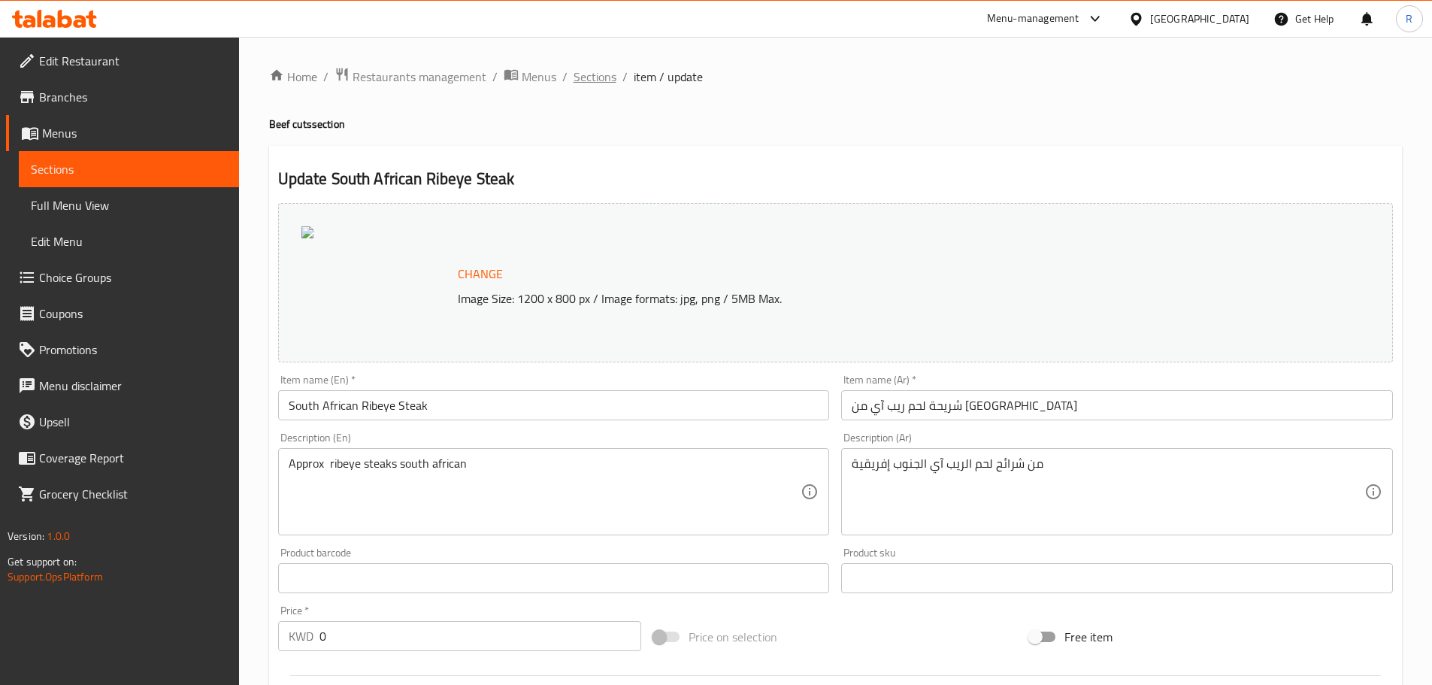
click at [583, 70] on span "Sections" at bounding box center [595, 77] width 43 height 18
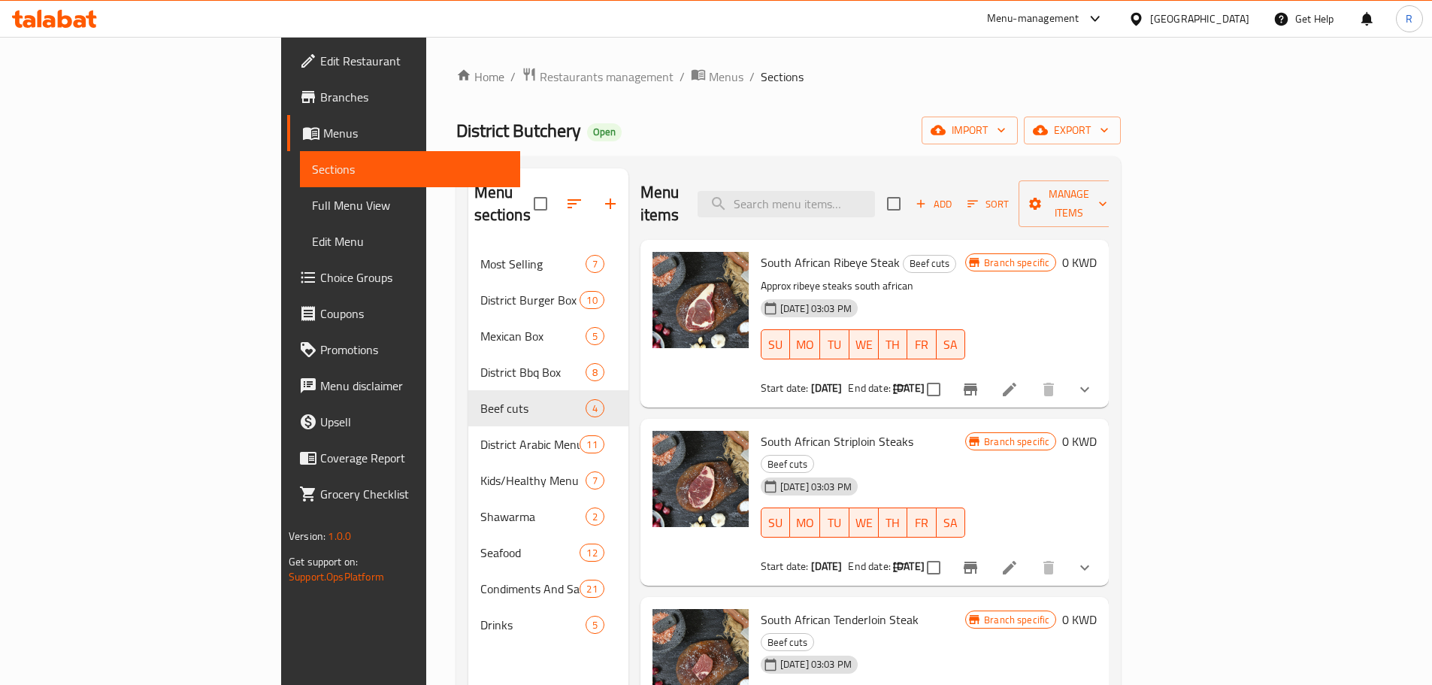
click at [826, 172] on div "Menu items Add Sort Manage items" at bounding box center [875, 203] width 469 height 71
click at [837, 191] on input "search" at bounding box center [786, 204] width 177 height 26
click at [838, 191] on input "search" at bounding box center [786, 204] width 177 height 26
click at [839, 192] on input "search" at bounding box center [786, 204] width 177 height 26
paste input "South African Ribeye Steak"
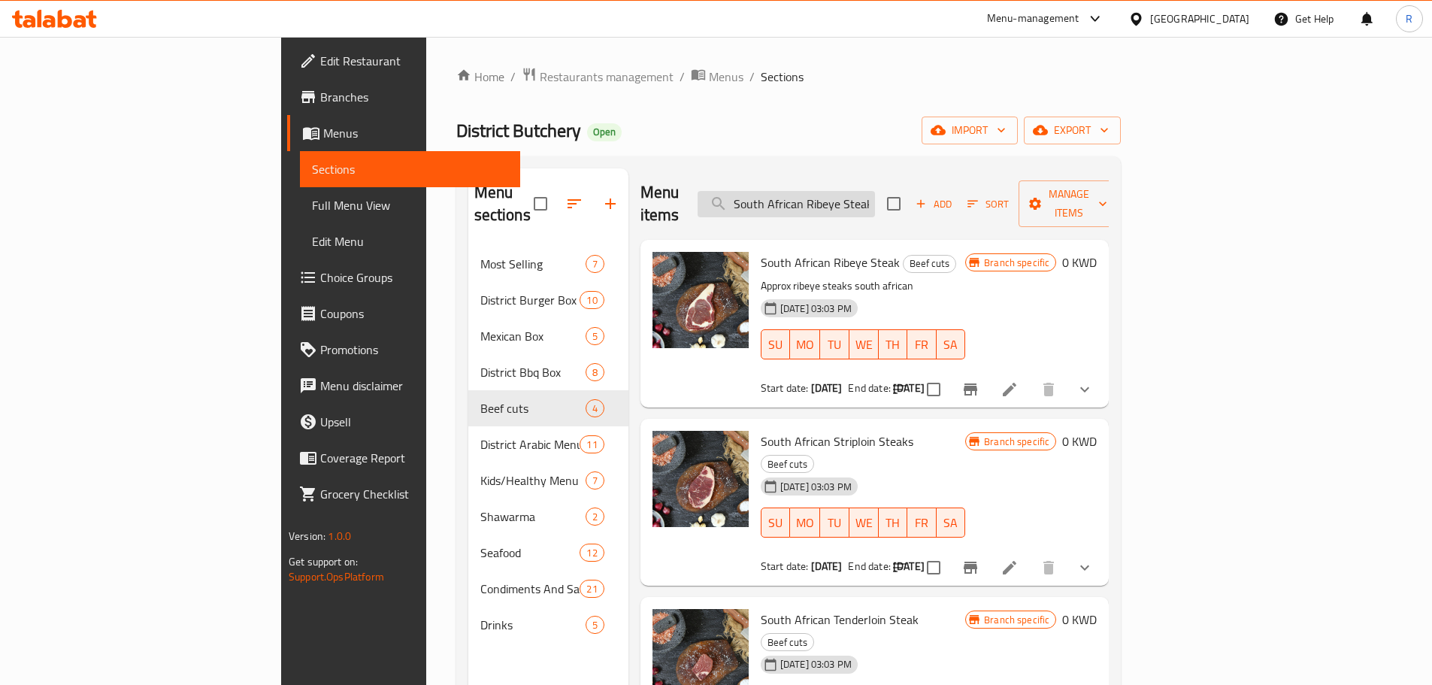
scroll to position [0, 4]
type input "South African Ribeye Steak"
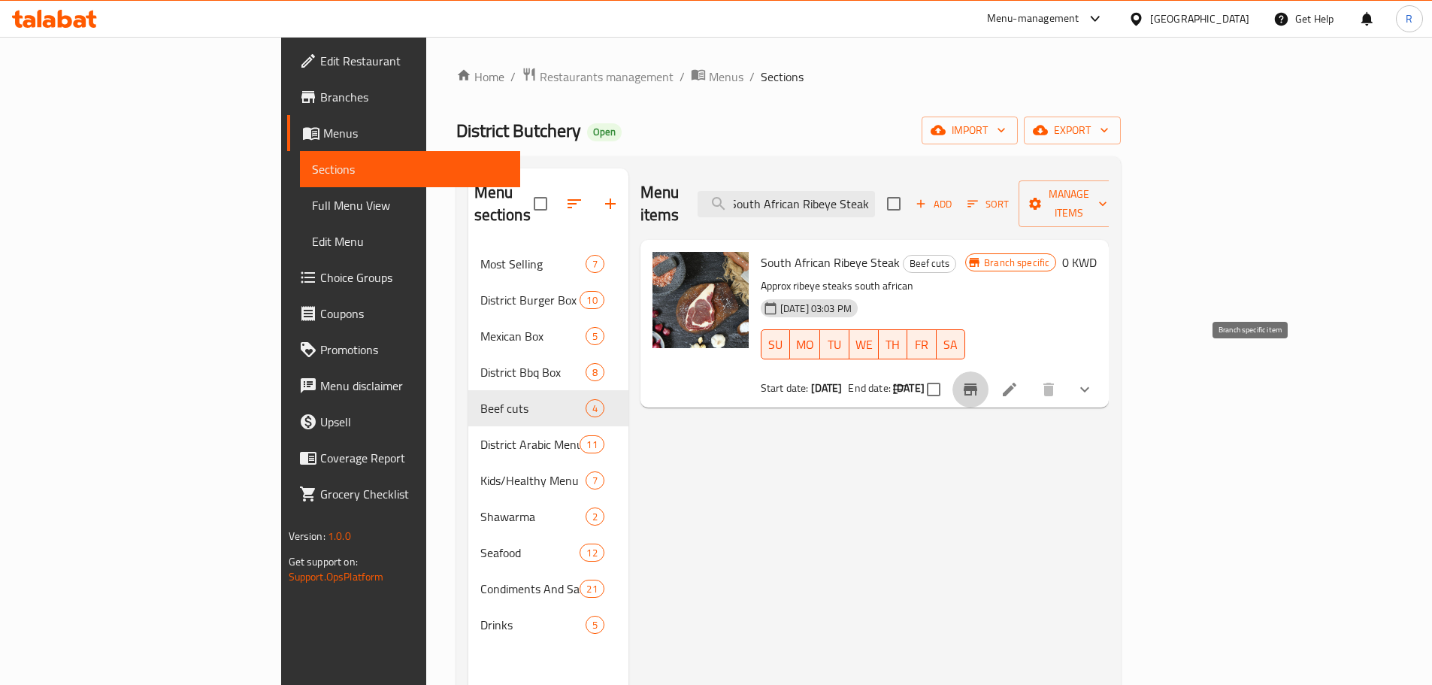
scroll to position [0, 0]
click at [978, 383] on icon "Branch-specific-item" at bounding box center [971, 389] width 14 height 12
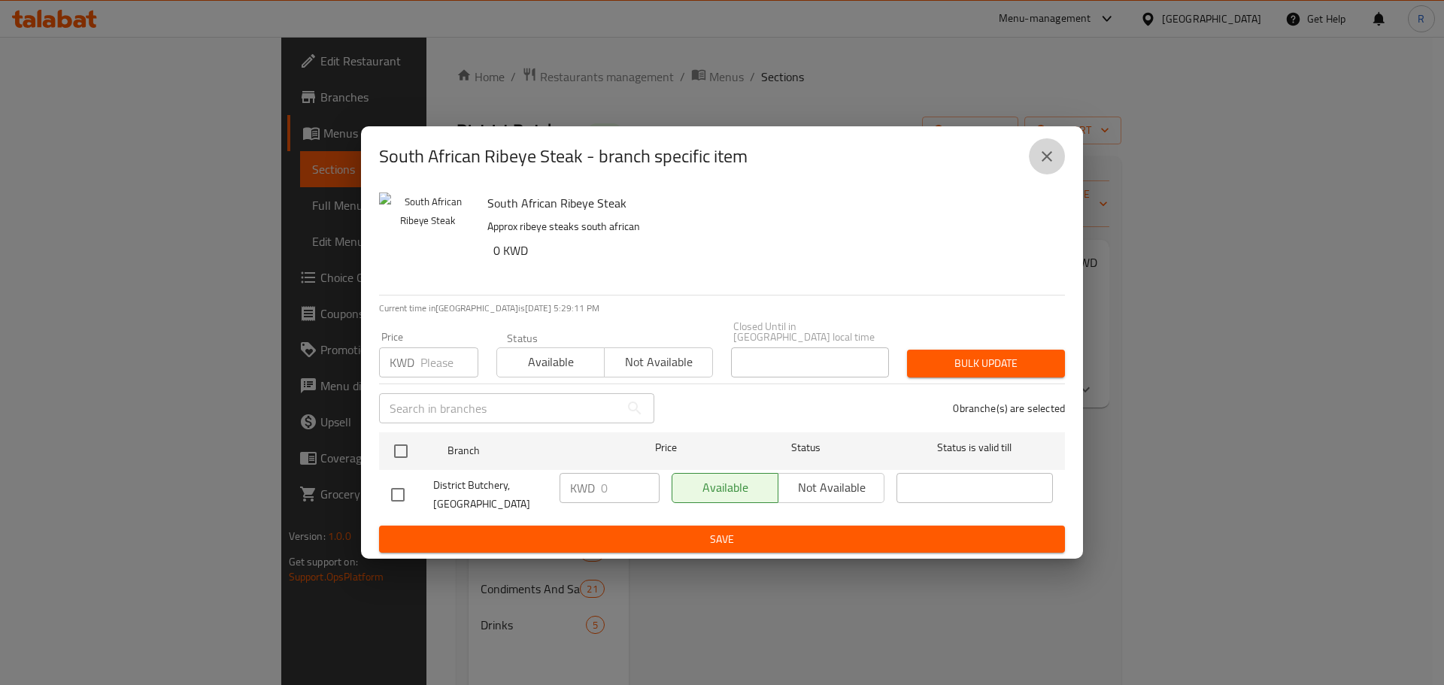
click at [1041, 165] on icon "close" at bounding box center [1047, 156] width 18 height 18
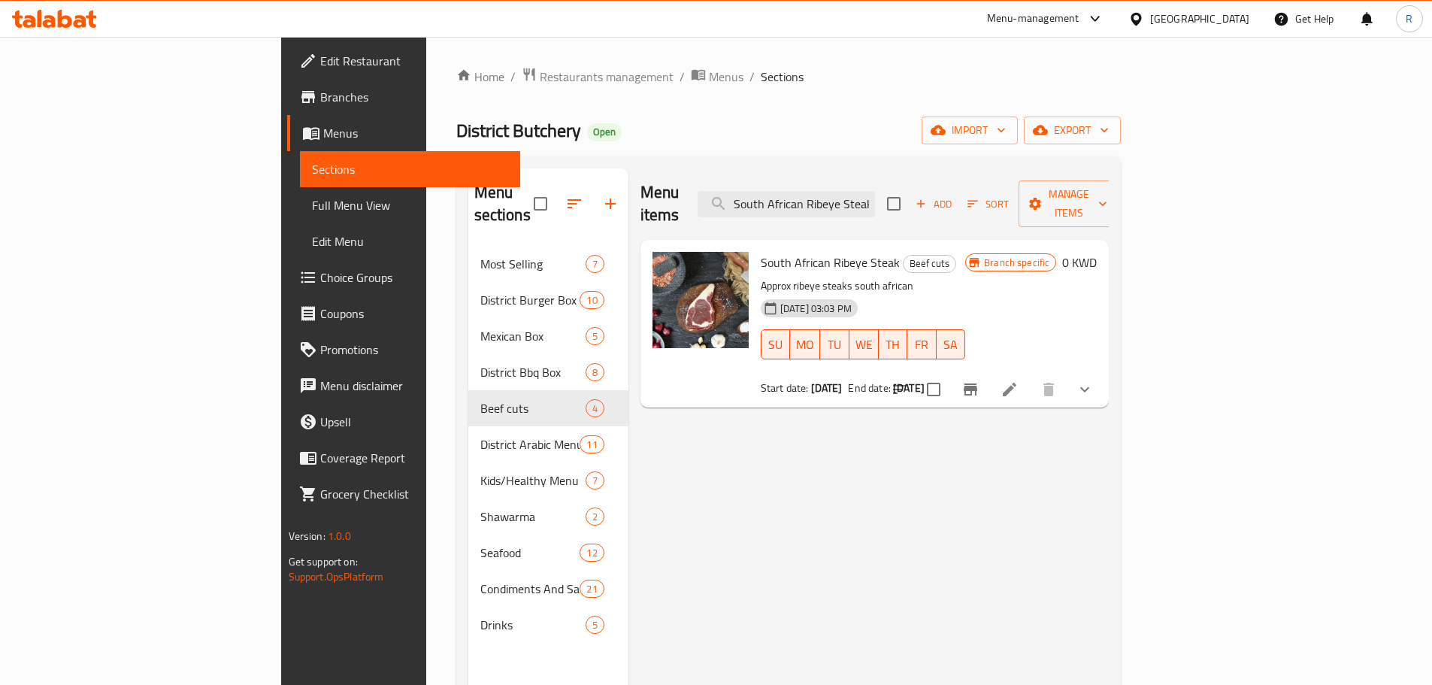
click at [909, 380] on icon "sort-choices" at bounding box center [900, 389] width 18 height 18
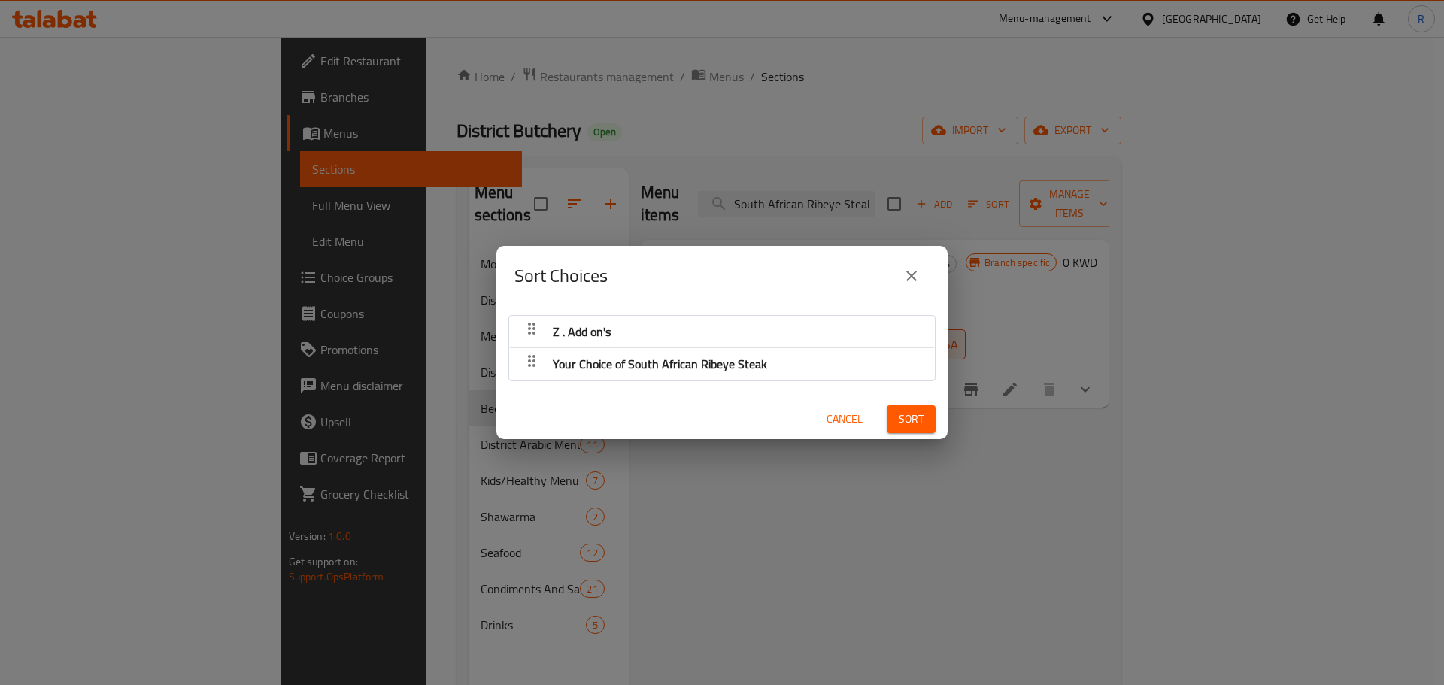
click at [661, 371] on span "Your Choice of South African Ribeye Steak" at bounding box center [660, 364] width 214 height 23
click at [530, 363] on icon "button" at bounding box center [532, 361] width 18 height 18
click at [906, 277] on icon "close" at bounding box center [911, 276] width 18 height 18
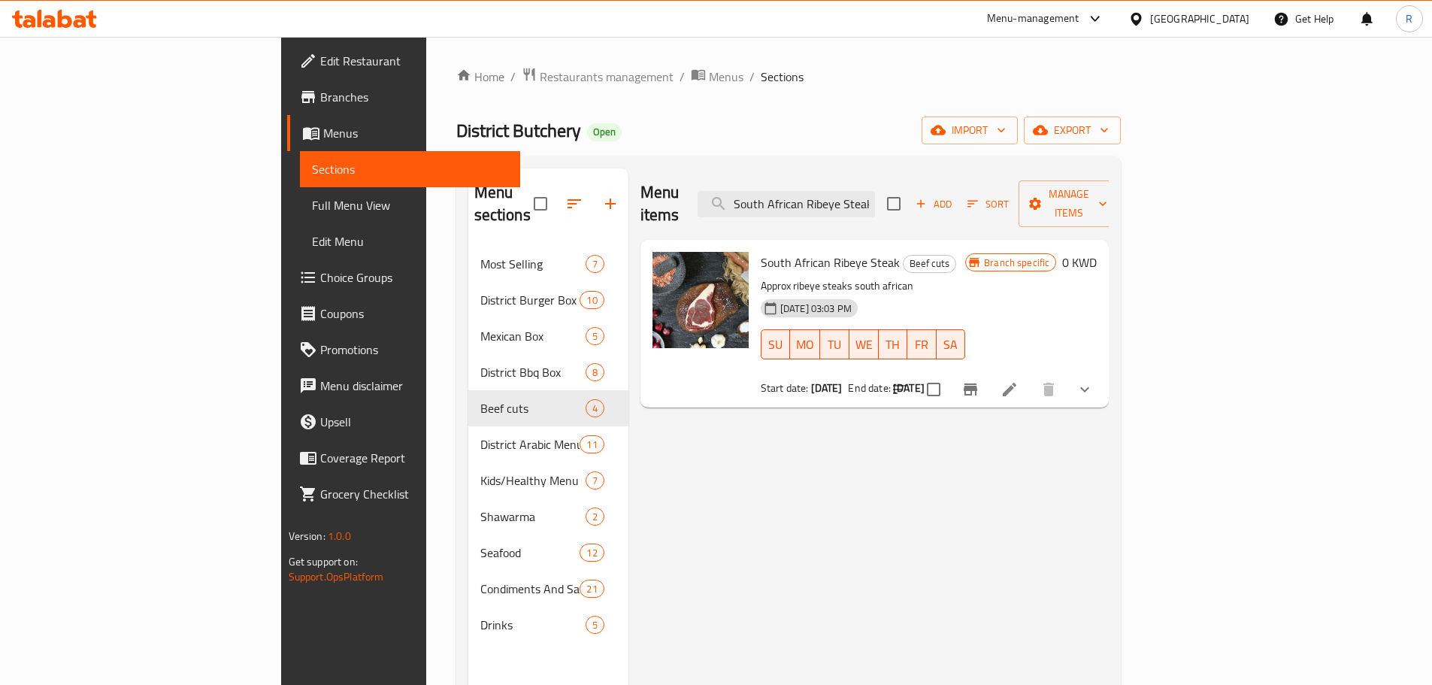
click at [1094, 380] on icon "show more" at bounding box center [1085, 389] width 18 height 18
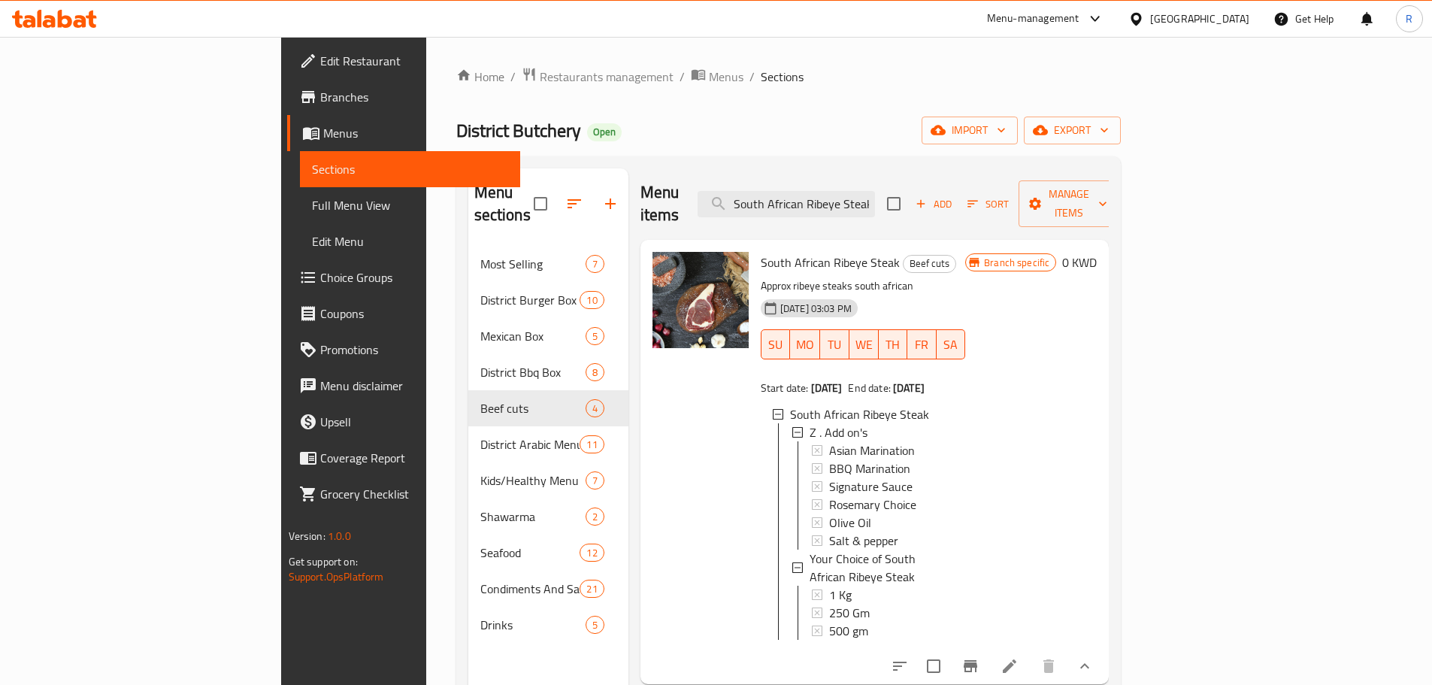
scroll to position [75, 0]
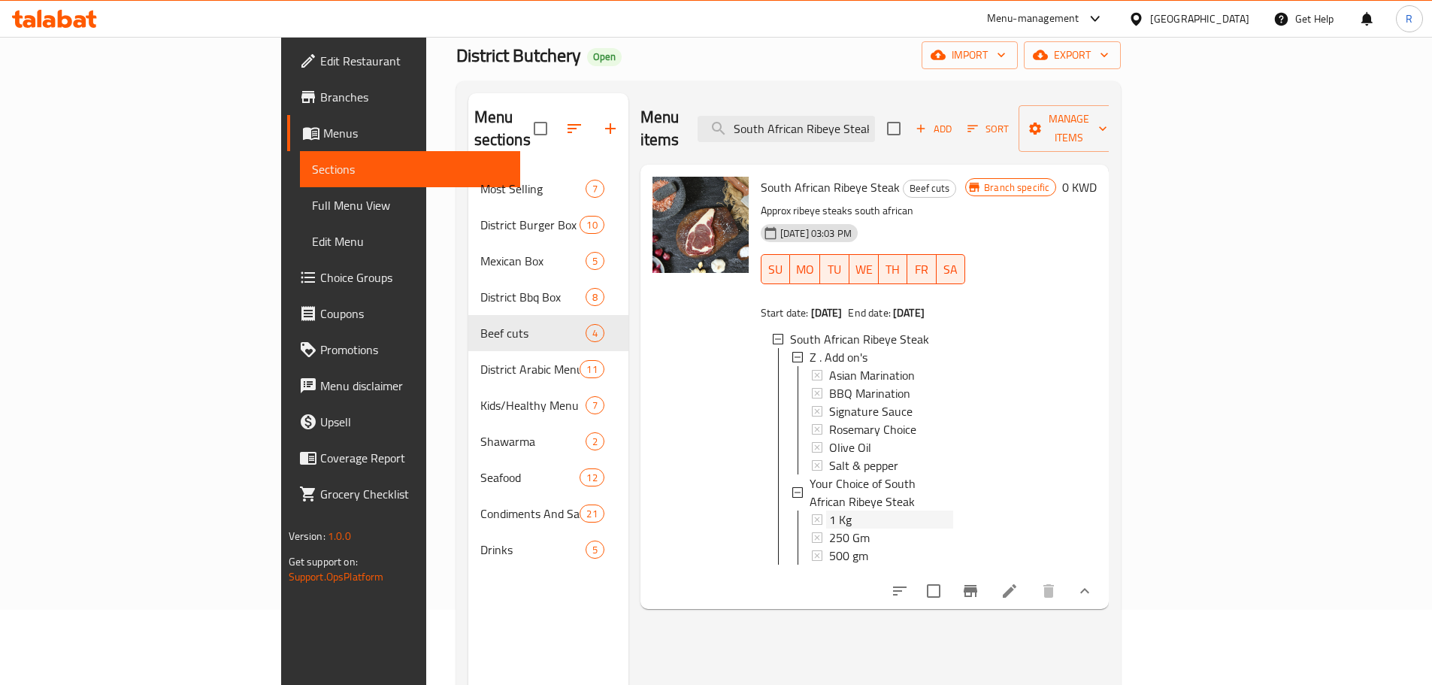
click at [829, 511] on div "1 Kg" at bounding box center [891, 520] width 124 height 18
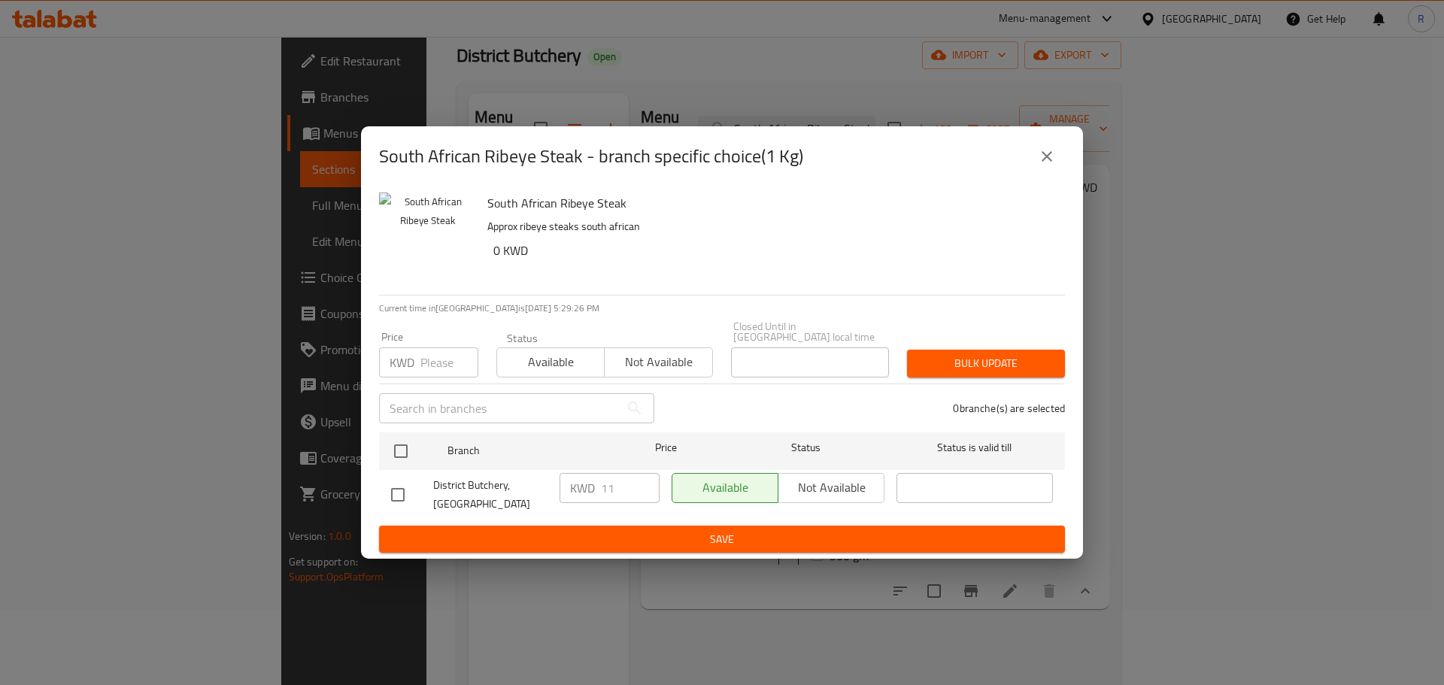
click at [398, 494] on input "checkbox" at bounding box center [398, 495] width 32 height 32
checkbox input "true"
click at [1052, 162] on icon "close" at bounding box center [1047, 156] width 18 height 18
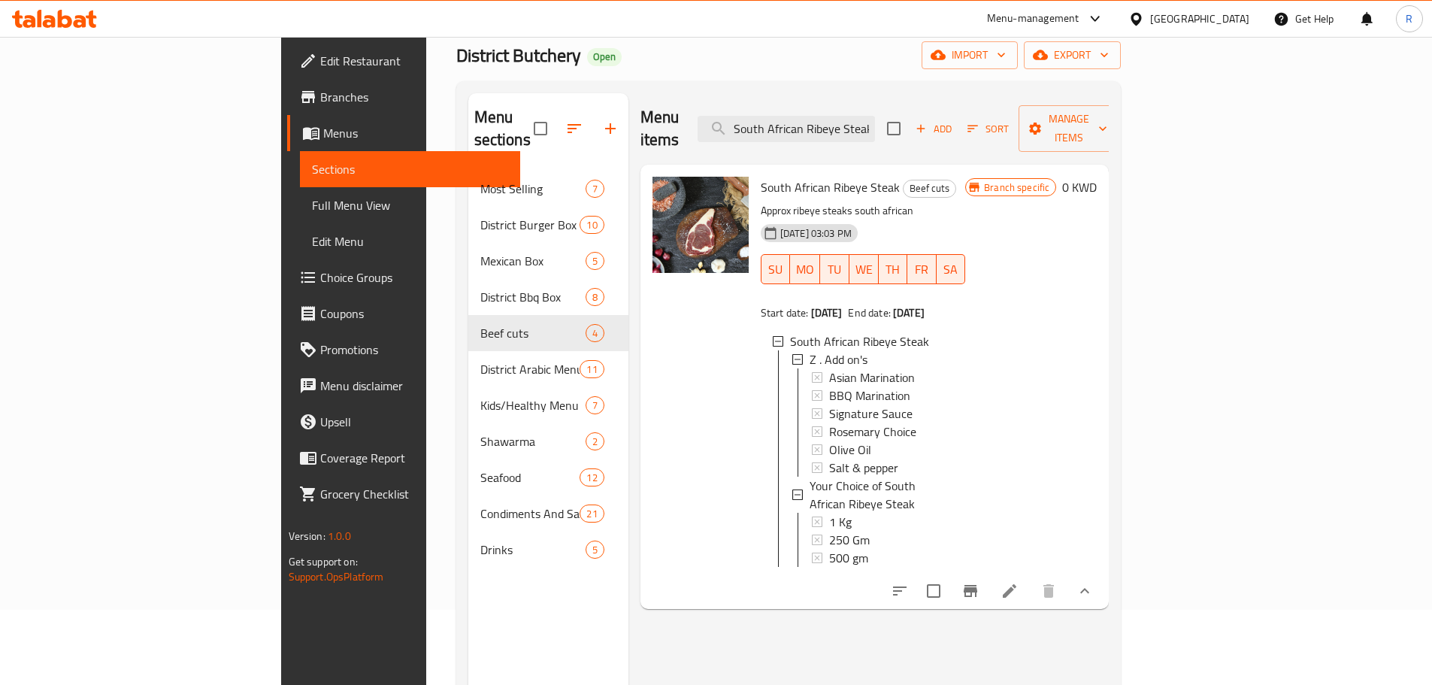
scroll to position [0, 0]
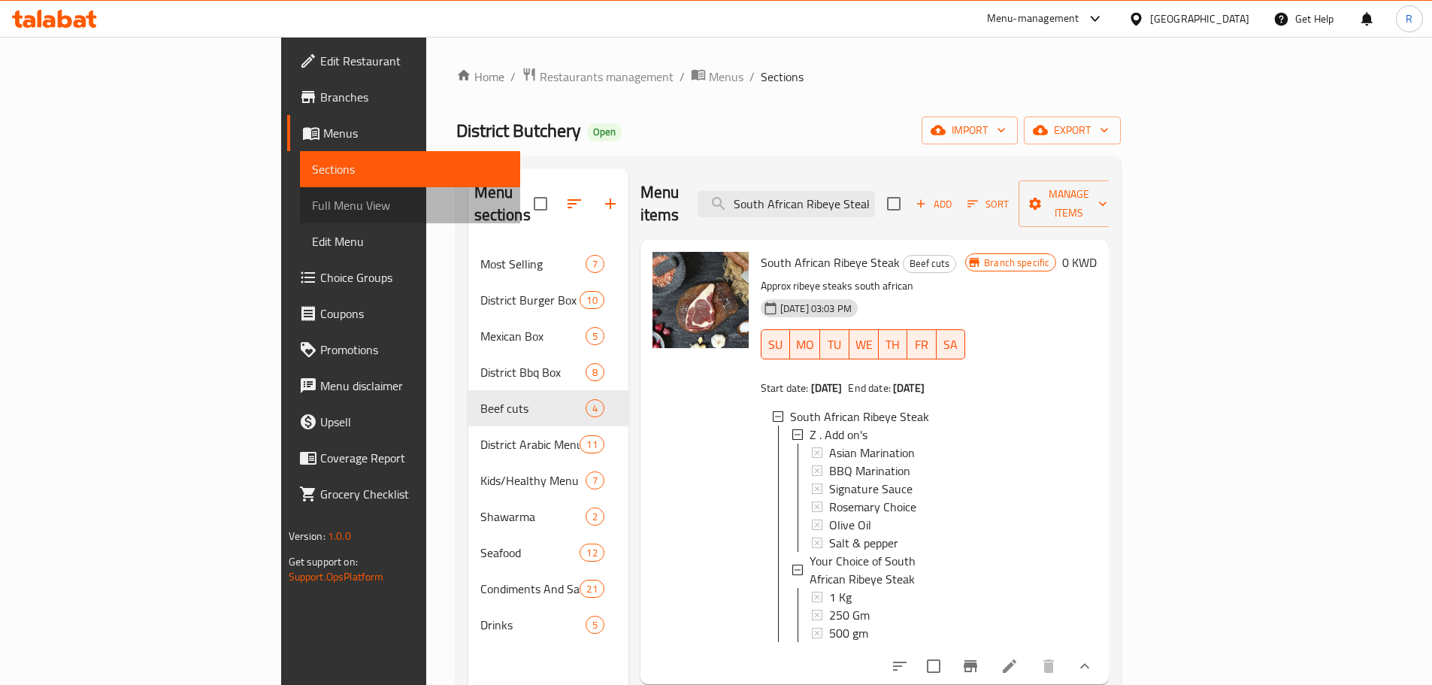
click at [312, 211] on span "Full Menu View" at bounding box center [410, 205] width 196 height 18
click at [312, 203] on span "Full Menu View" at bounding box center [410, 205] width 196 height 18
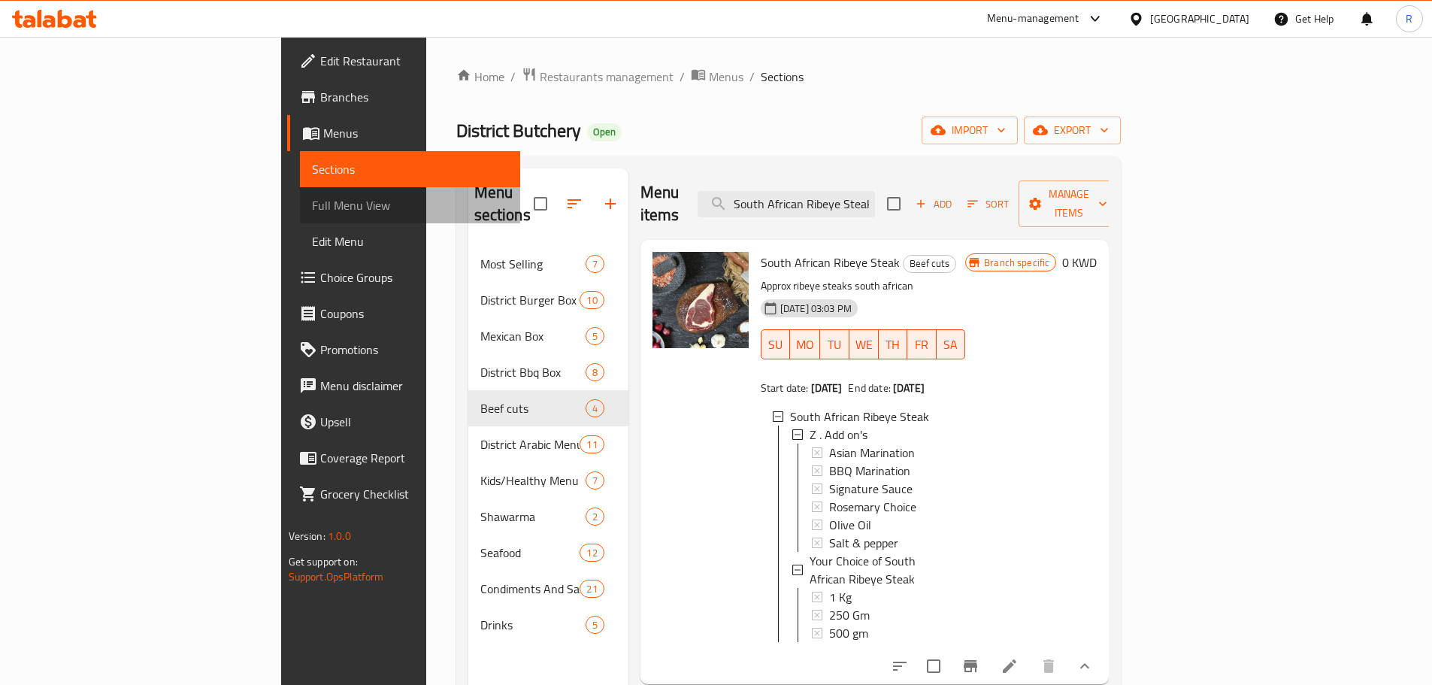
click at [312, 203] on span "Full Menu View" at bounding box center [410, 205] width 196 height 18
click at [312, 205] on span "Full Menu View" at bounding box center [410, 205] width 196 height 18
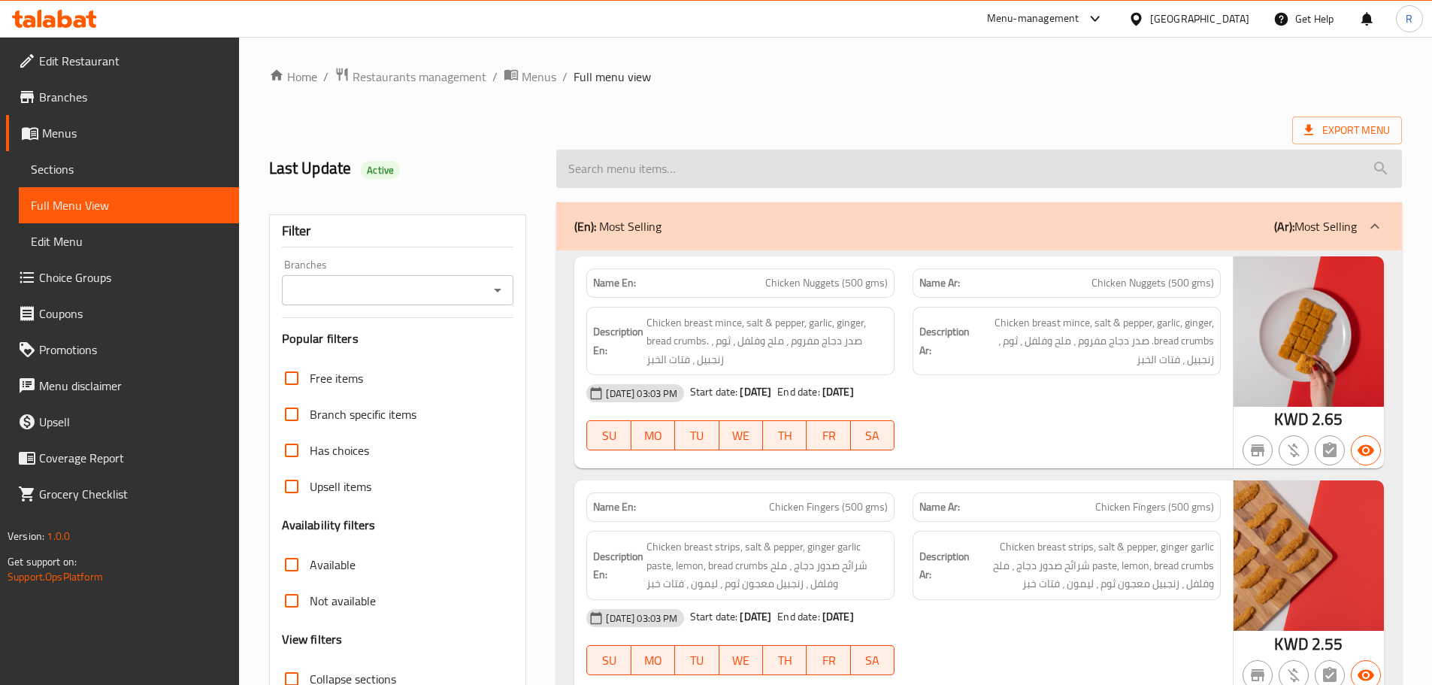
click at [651, 172] on input "search" at bounding box center [979, 169] width 846 height 38
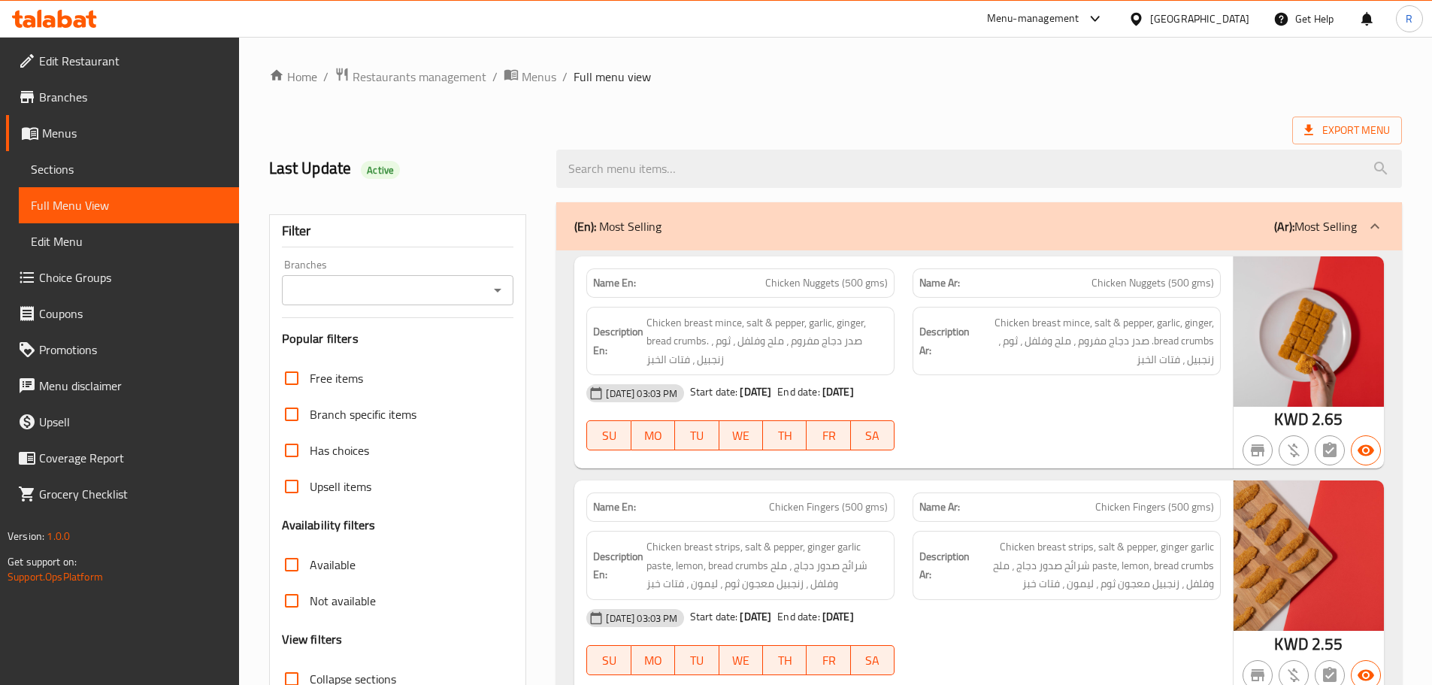
click at [425, 289] on input "Branches" at bounding box center [385, 290] width 199 height 21
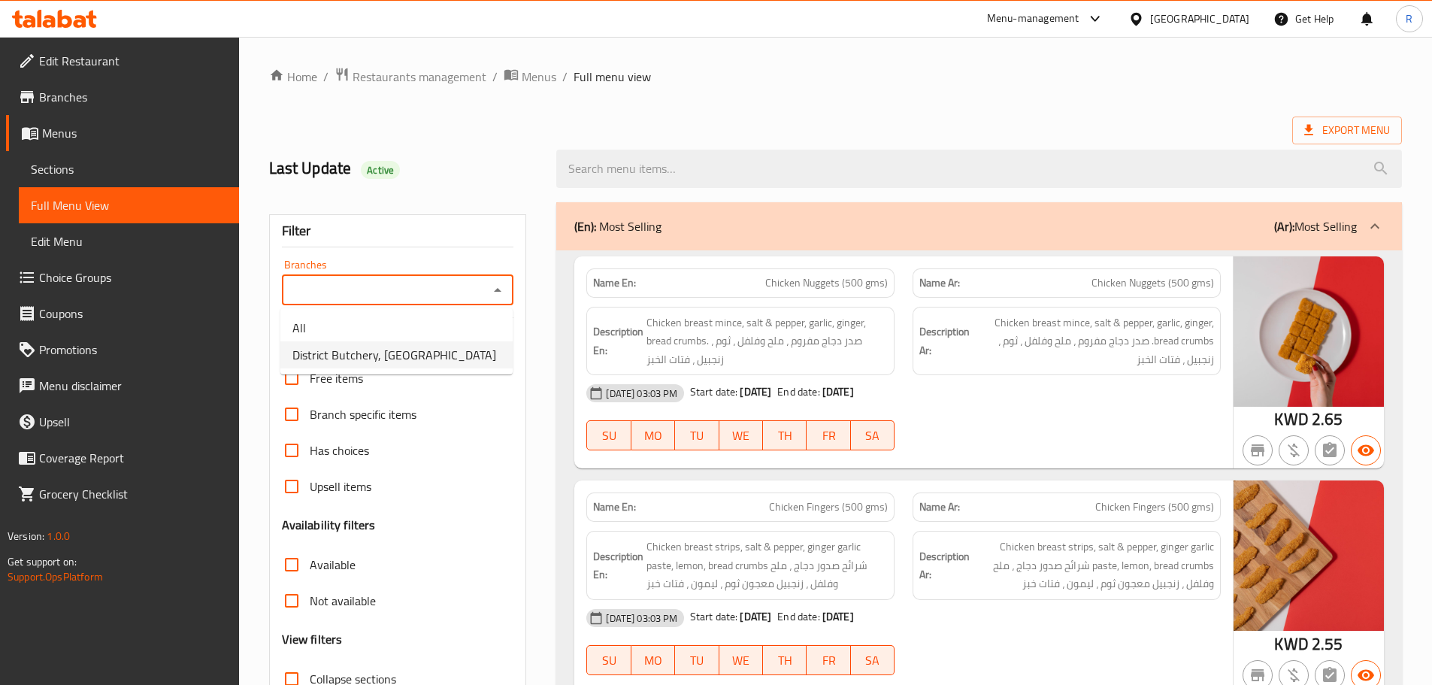
click at [374, 356] on span "District Butchery, [GEOGRAPHIC_DATA]" at bounding box center [395, 355] width 204 height 18
type input "District Butchery, [GEOGRAPHIC_DATA]"
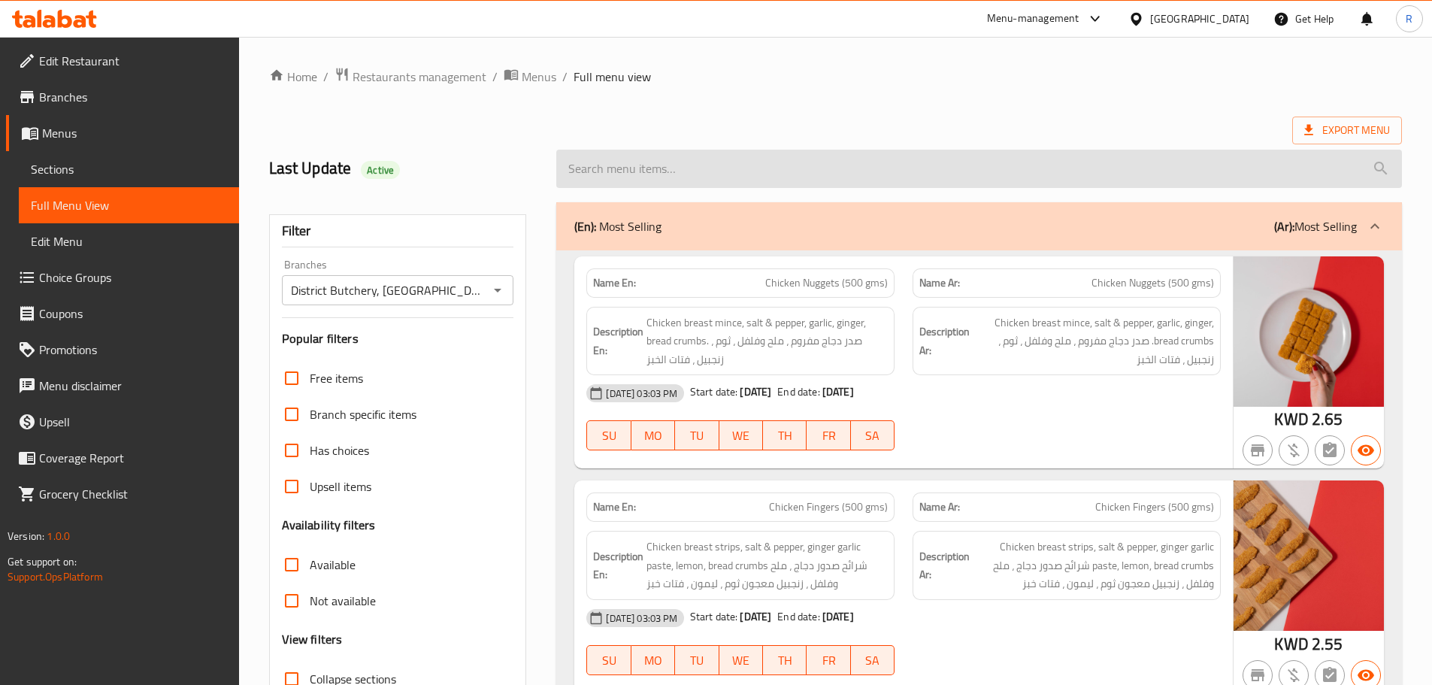
drag, startPoint x: 699, startPoint y: 168, endPoint x: 712, endPoint y: 499, distance: 331.1
click at [700, 174] on input "search" at bounding box center [979, 169] width 846 height 38
drag, startPoint x: 669, startPoint y: 167, endPoint x: 649, endPoint y: 168, distance: 20.3
click at [668, 168] on input "search" at bounding box center [979, 169] width 846 height 38
paste input "South African Ribeye Steak"
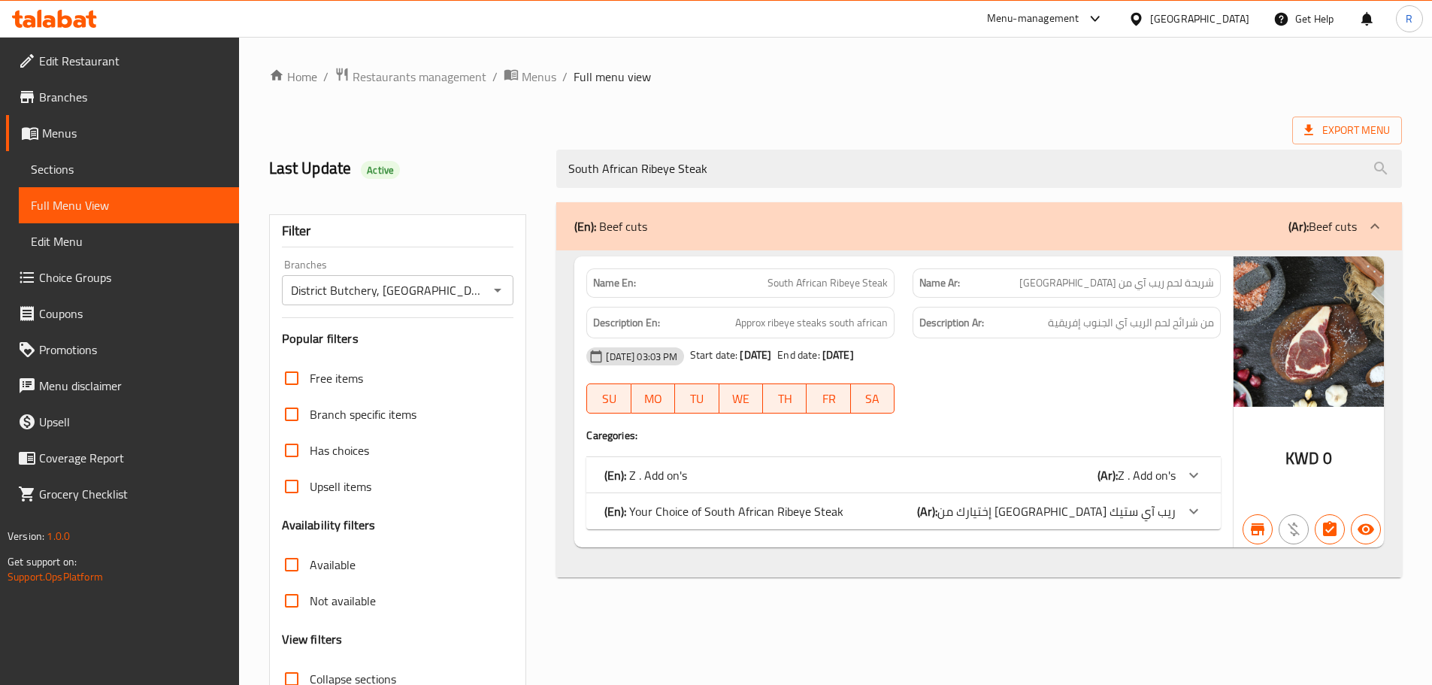
click at [899, 508] on div "(En): Your Choice of South African Ribeye Steak (Ar): إختيارك من [GEOGRAPHIC_DA…" at bounding box center [890, 511] width 571 height 18
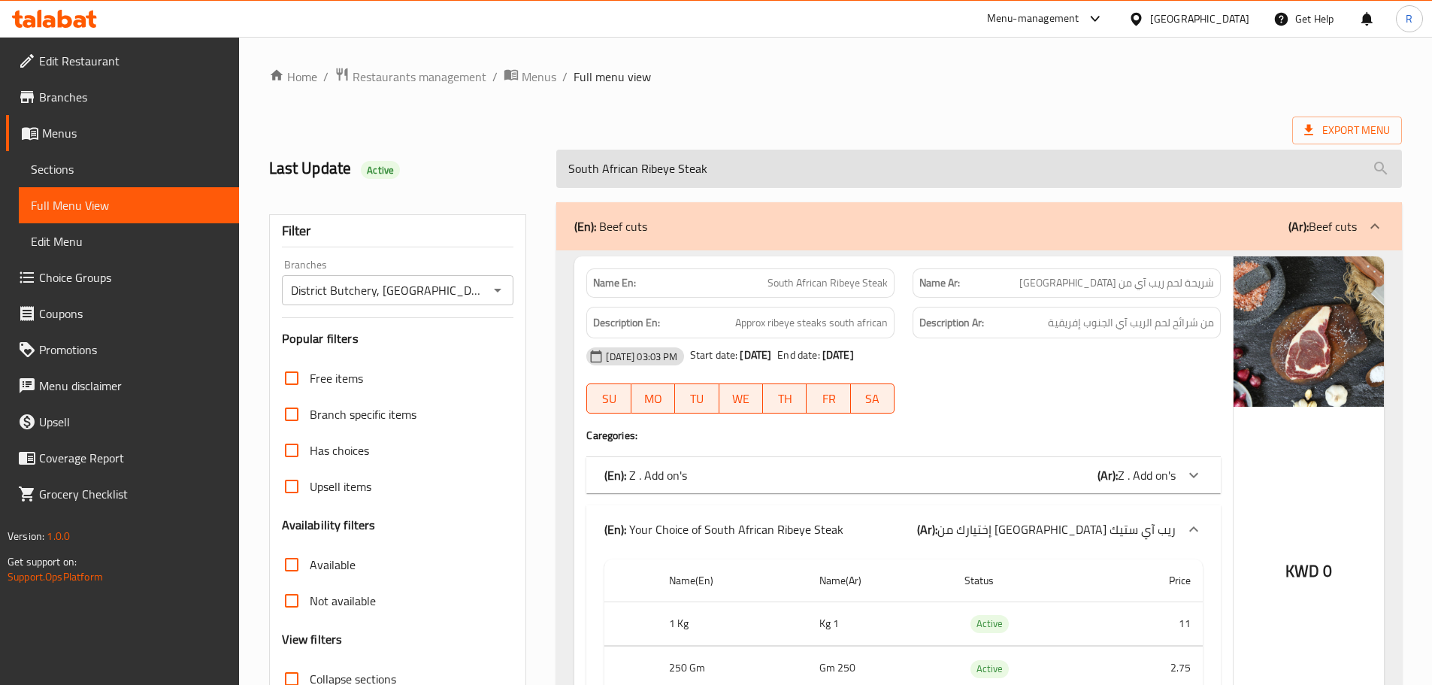
click at [742, 165] on input "South African Ribeye Steak" at bounding box center [979, 169] width 846 height 38
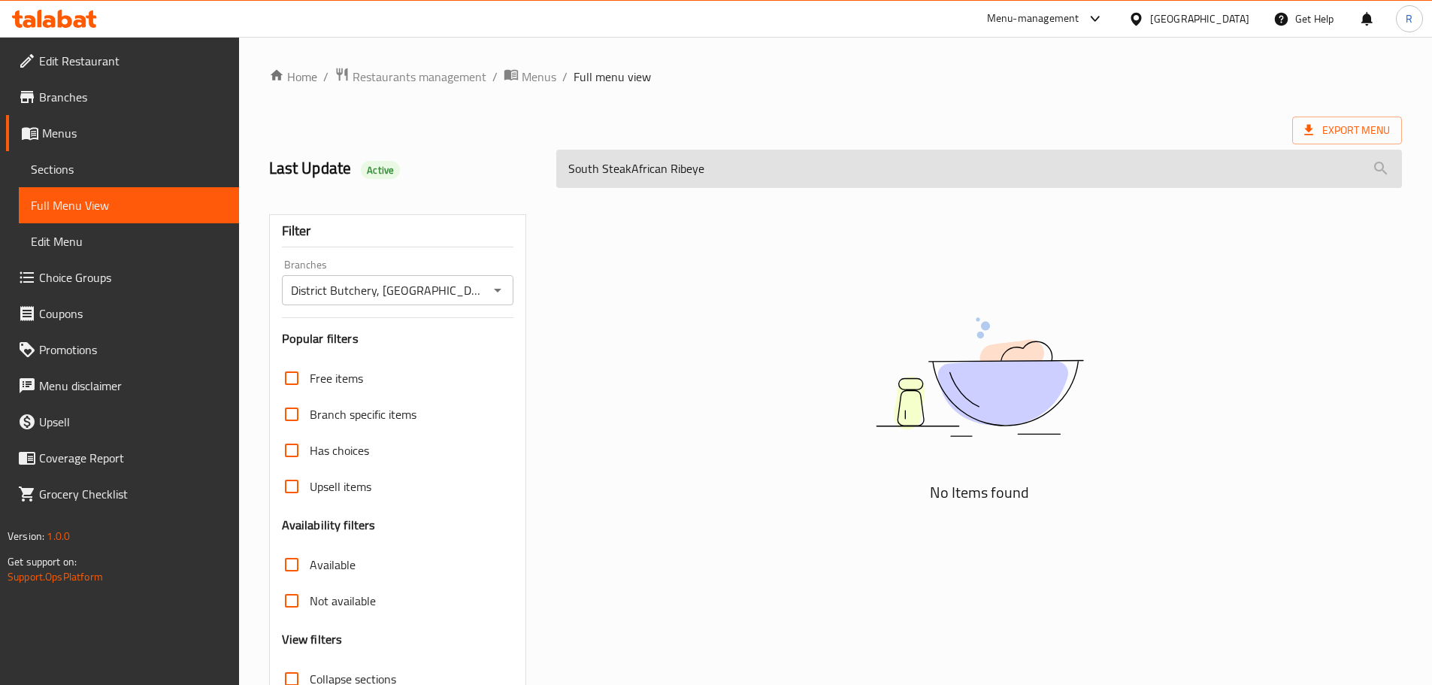
drag, startPoint x: 699, startPoint y: 174, endPoint x: 668, endPoint y: 175, distance: 30.9
click at [574, 170] on input "South SteakAfrican Ribeye" at bounding box center [979, 169] width 846 height 38
type input "S"
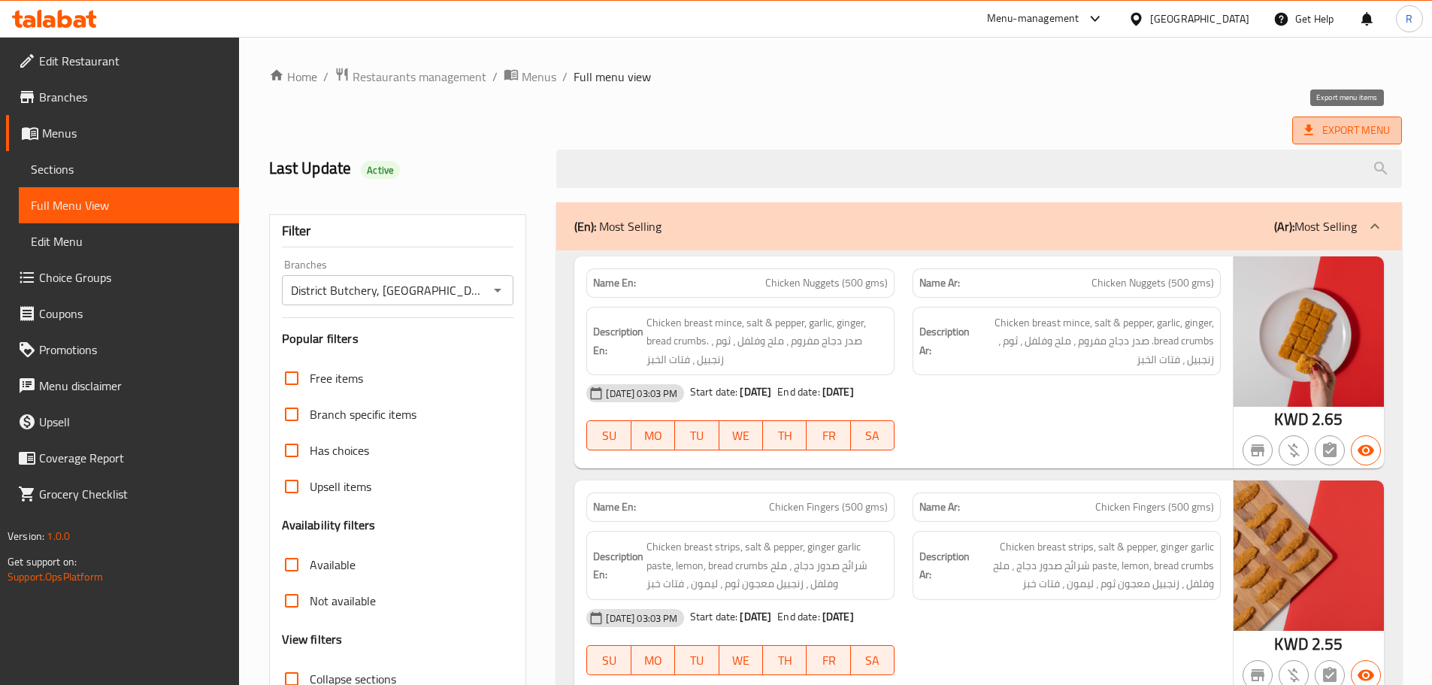
click at [1329, 130] on span "Export Menu" at bounding box center [1348, 130] width 86 height 19
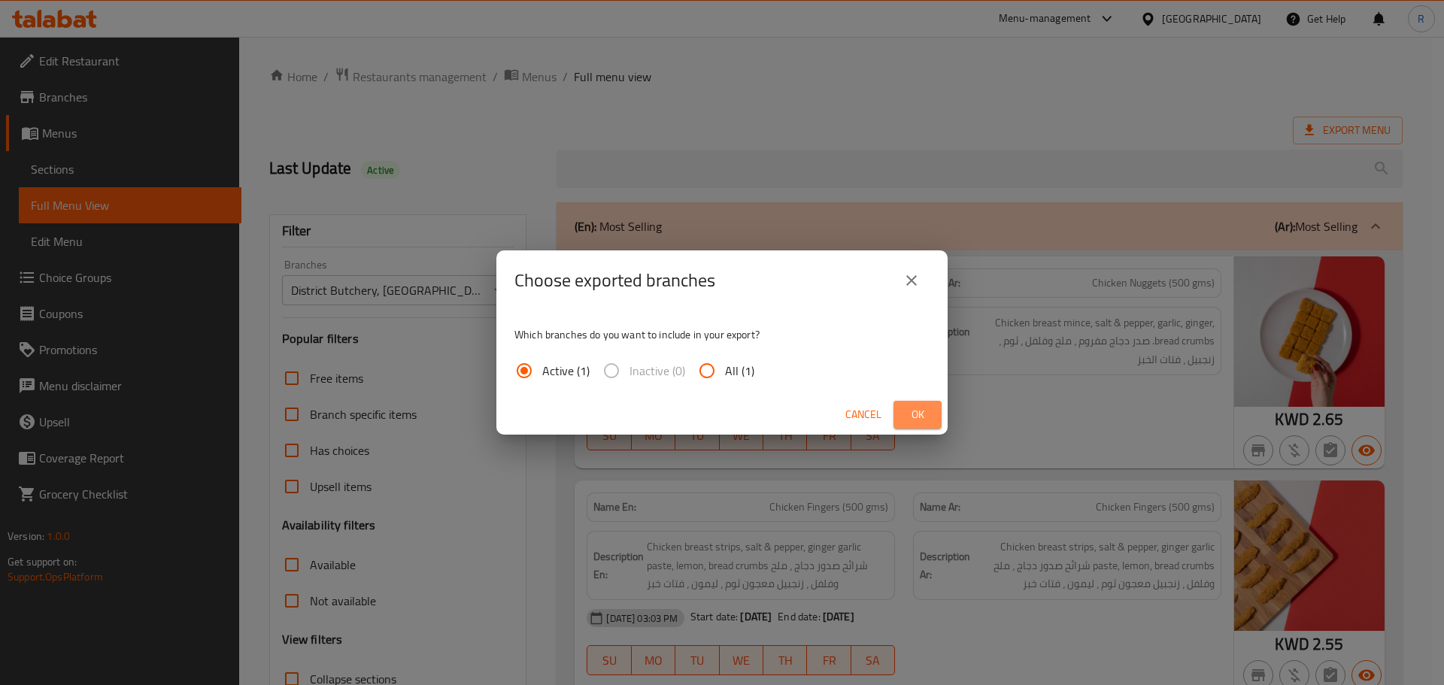
click at [913, 408] on span "Ok" at bounding box center [917, 414] width 24 height 19
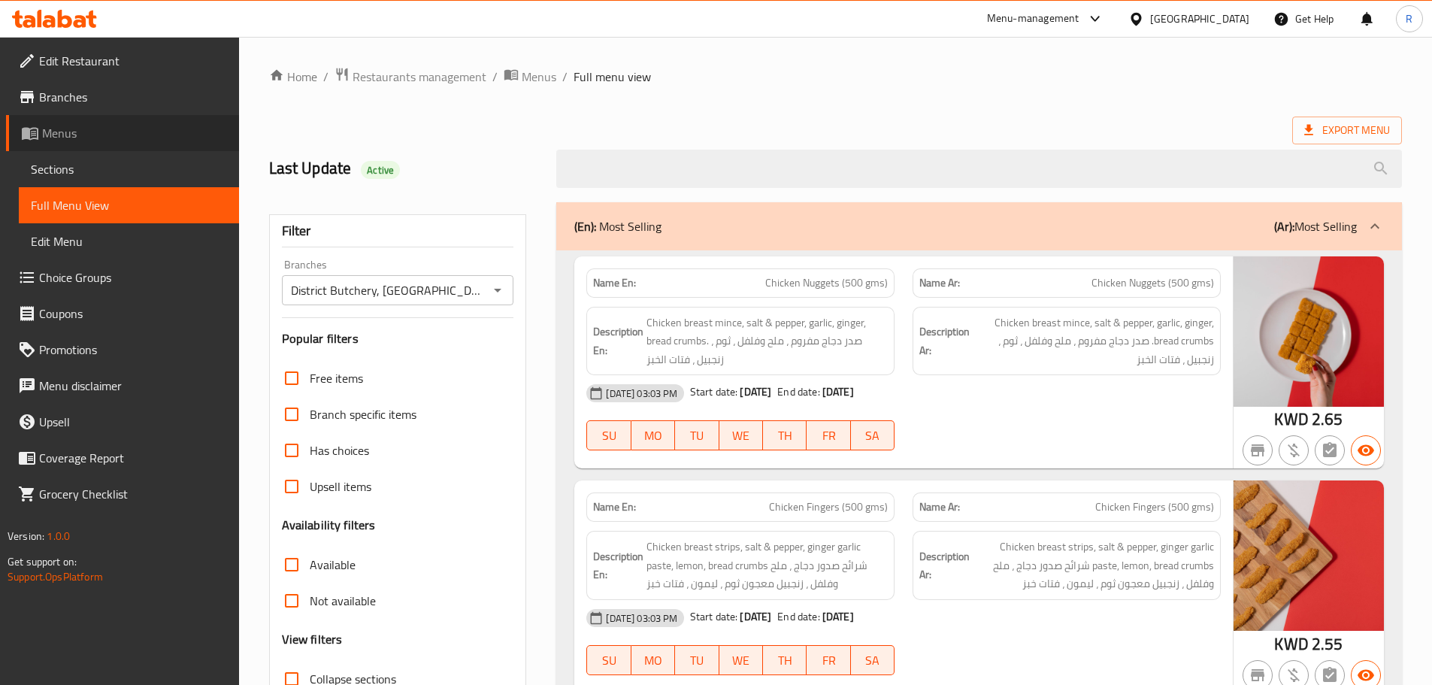
click at [86, 135] on span "Menus" at bounding box center [134, 133] width 185 height 18
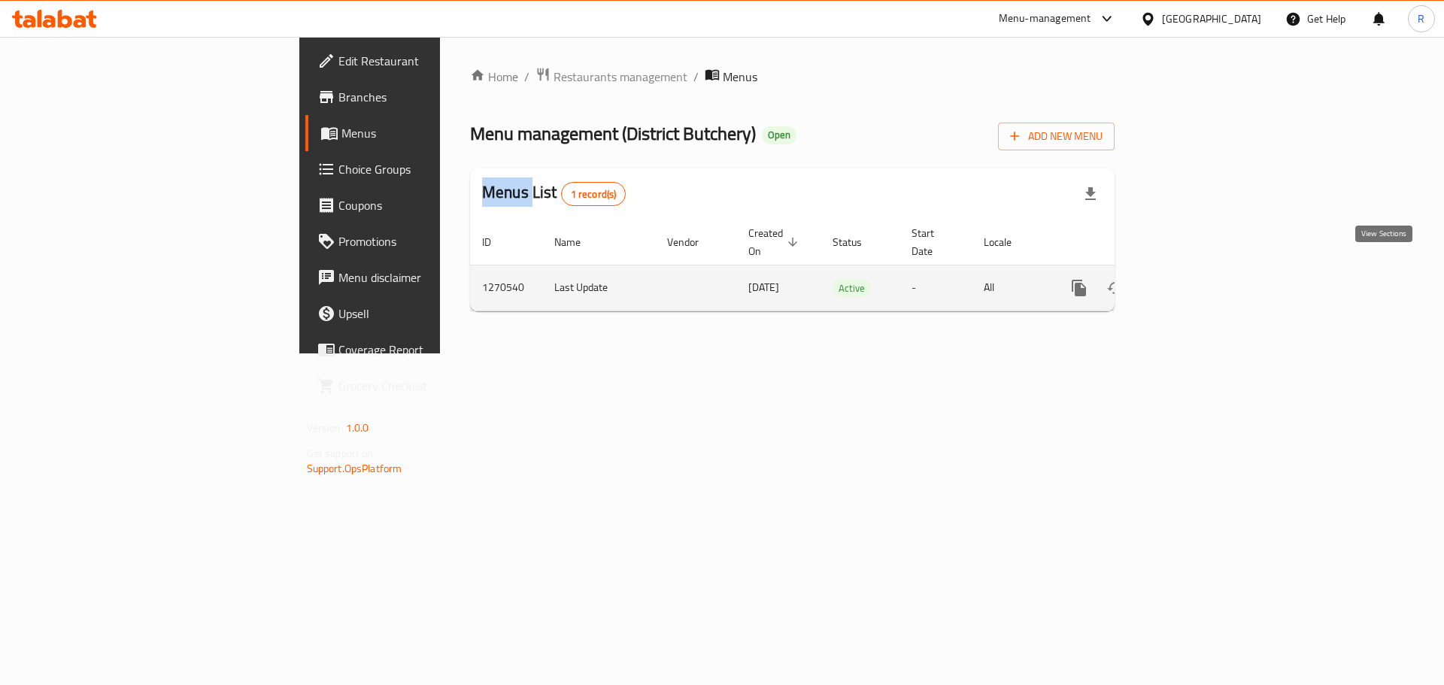
click at [1194, 281] on icon "enhanced table" at bounding box center [1188, 288] width 14 height 14
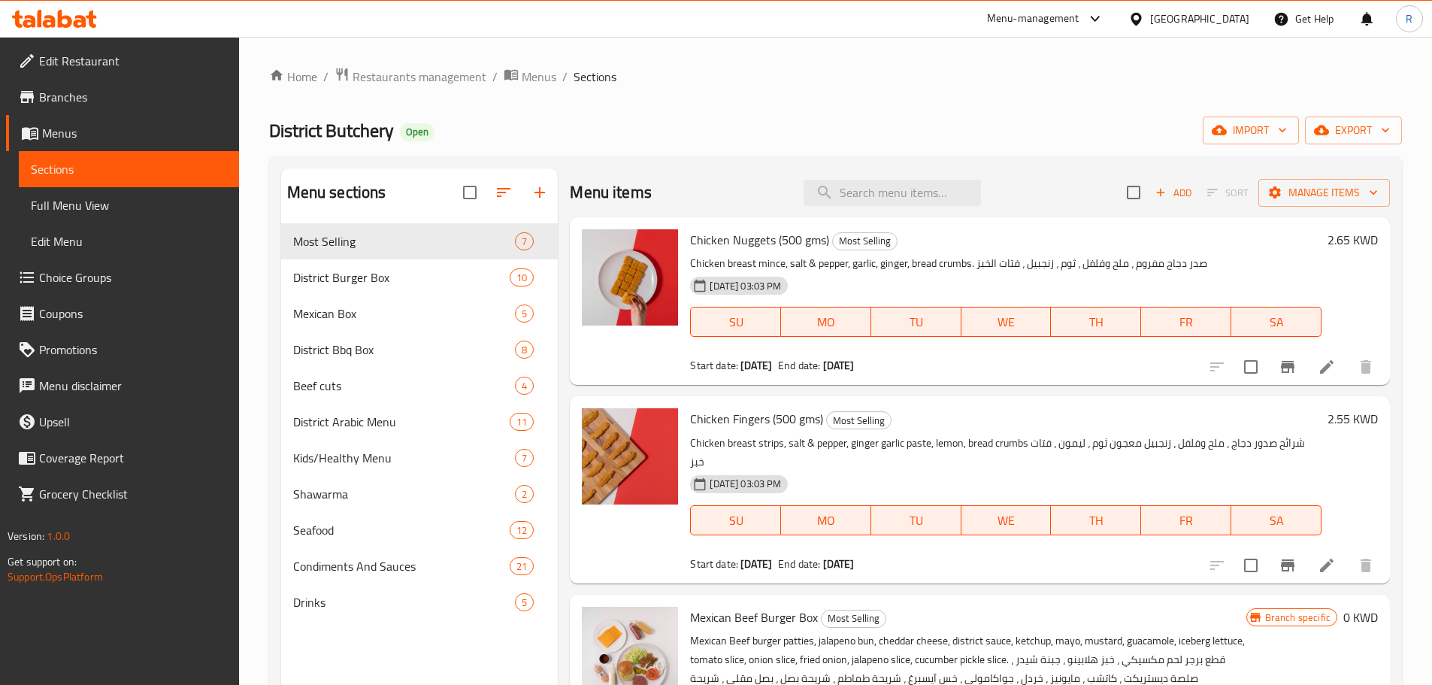
click at [102, 202] on span "Full Menu View" at bounding box center [129, 205] width 196 height 18
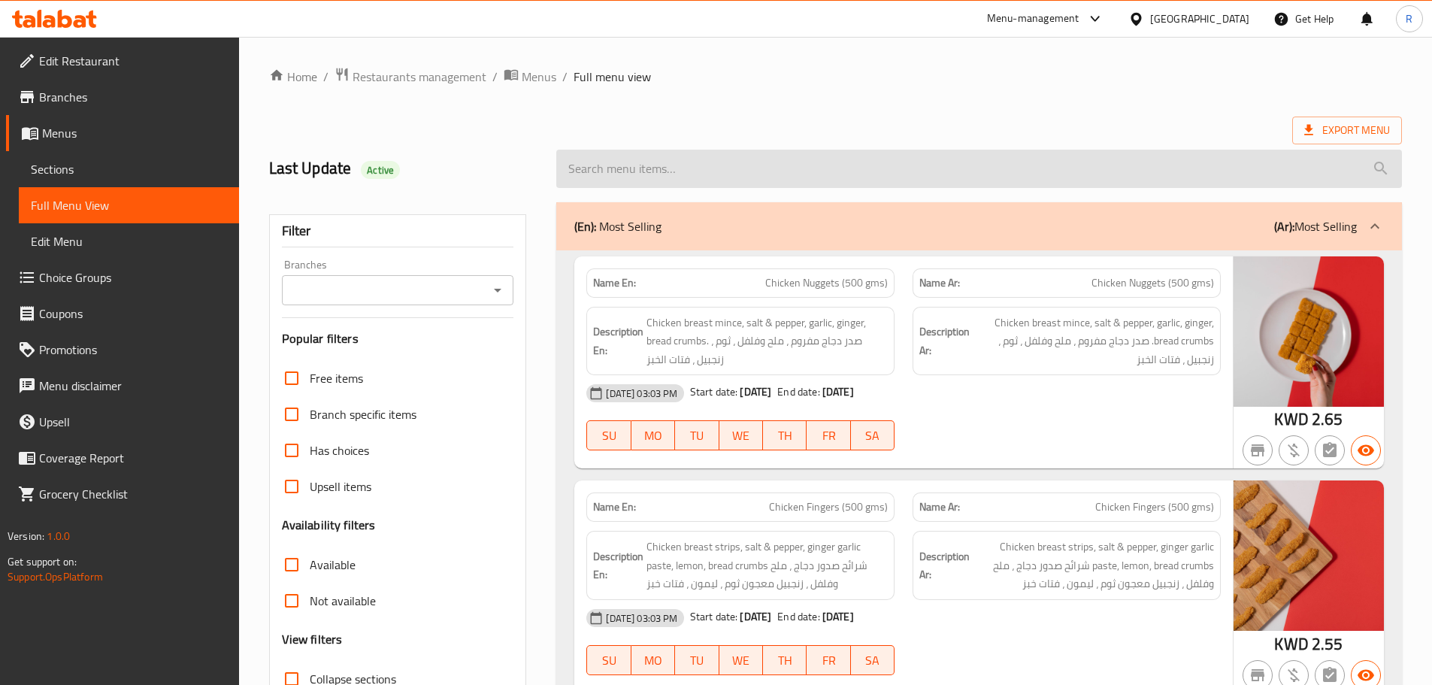
click at [865, 167] on input "search" at bounding box center [979, 169] width 846 height 38
paste input "South African Ribeye Steak"
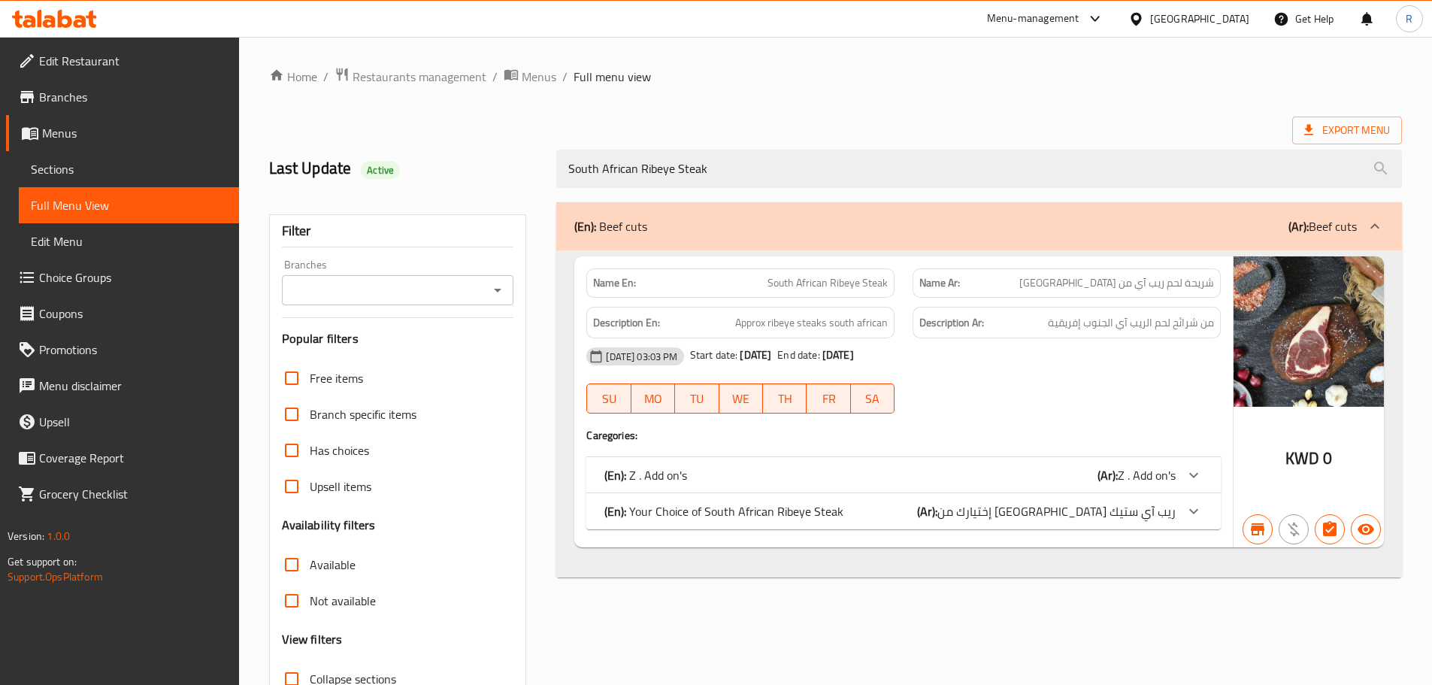
drag, startPoint x: 1017, startPoint y: 517, endPoint x: 965, endPoint y: 507, distance: 52.8
click at [1014, 515] on span "إختيارك من [GEOGRAPHIC_DATA] ريب آي ستيك" at bounding box center [1057, 511] width 238 height 23
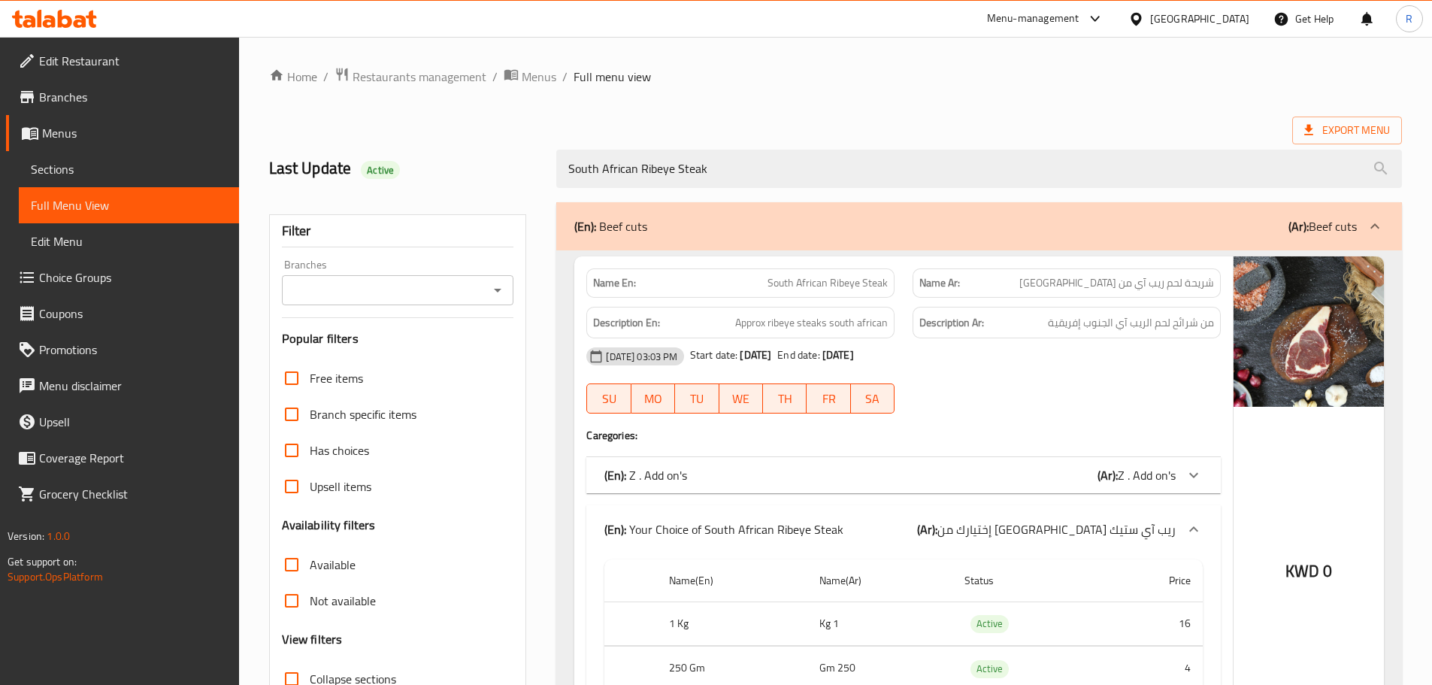
scroll to position [147, 0]
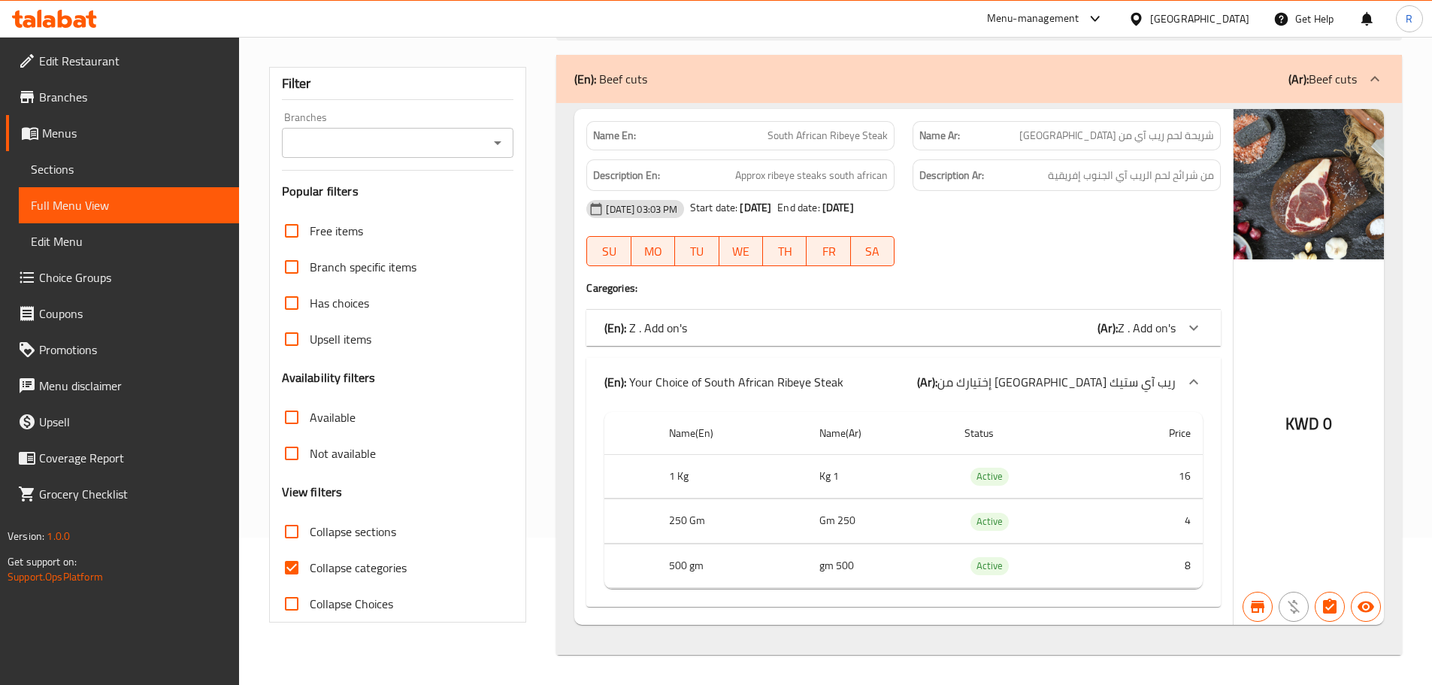
click at [955, 341] on div "(En): Z . Add on's (Ar): Z . Add on's" at bounding box center [904, 328] width 635 height 36
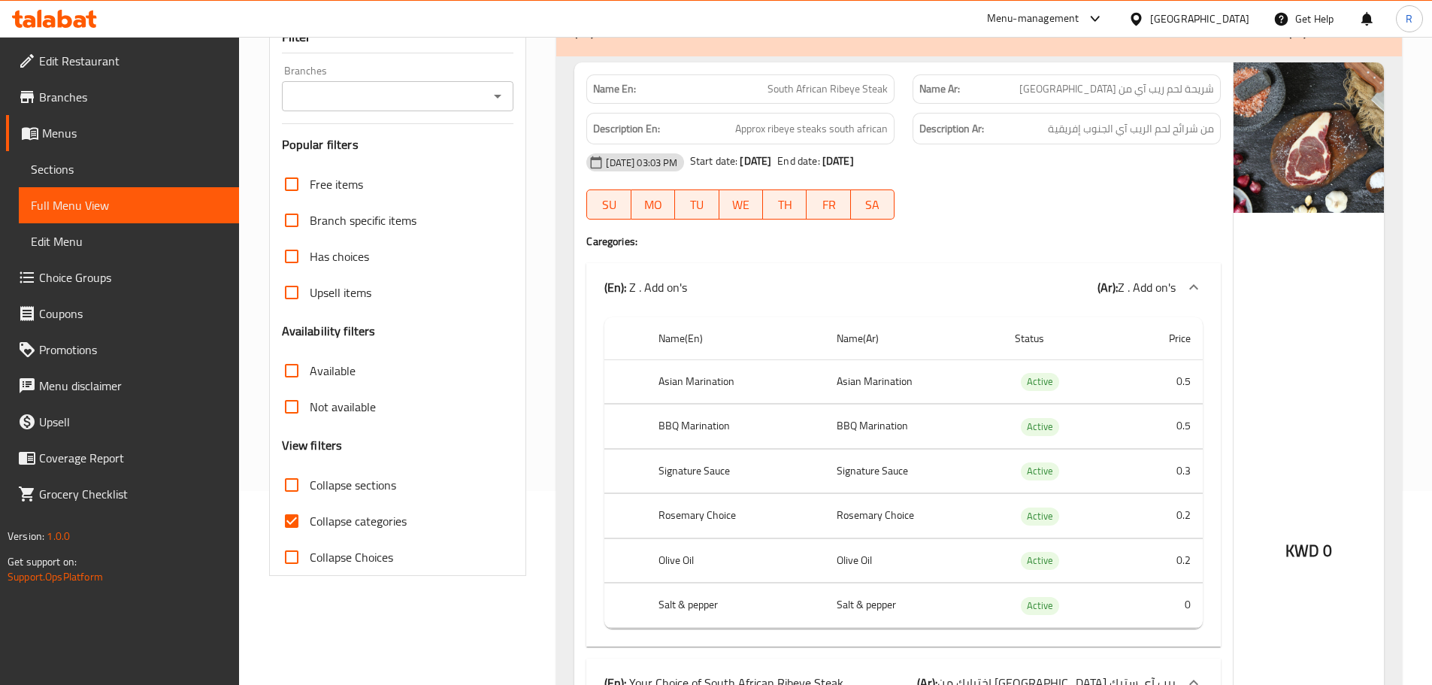
scroll to position [0, 0]
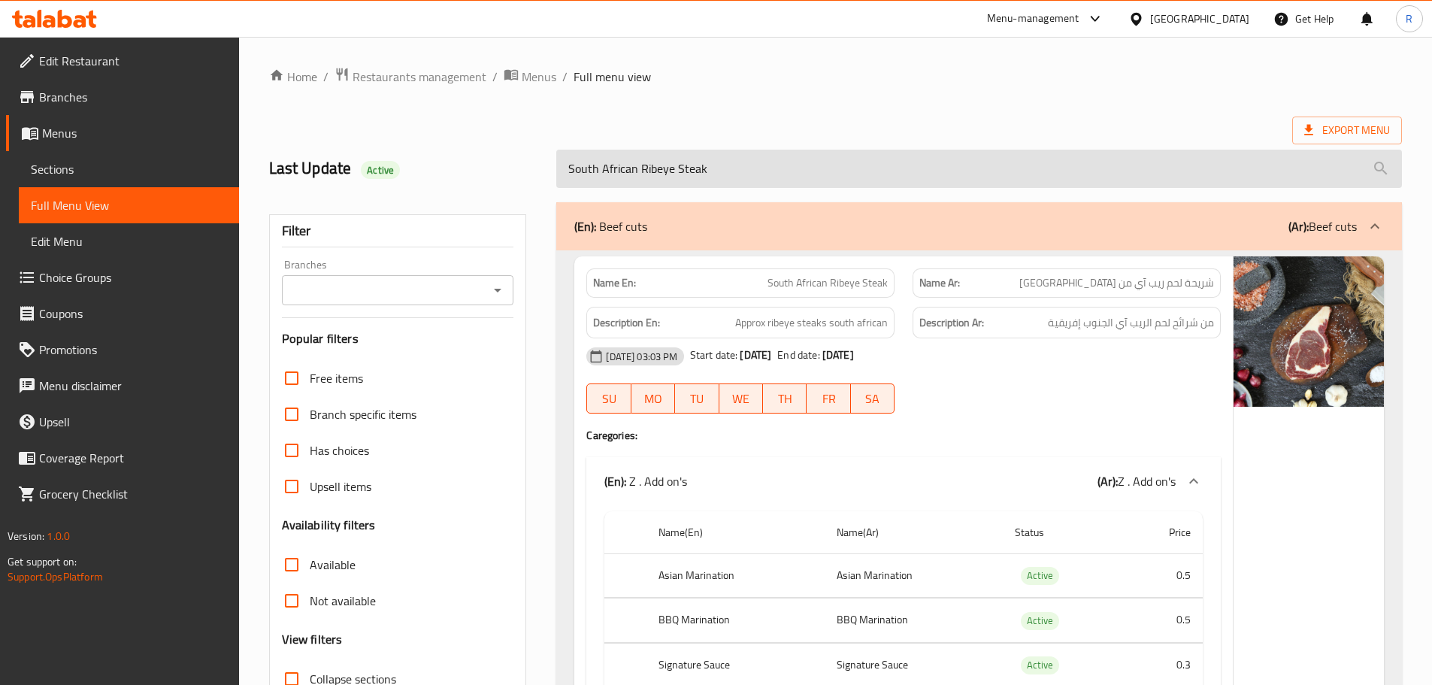
click at [811, 173] on input "South African Ribeye Steak" at bounding box center [979, 169] width 846 height 38
paste input "Striploin Steaks"
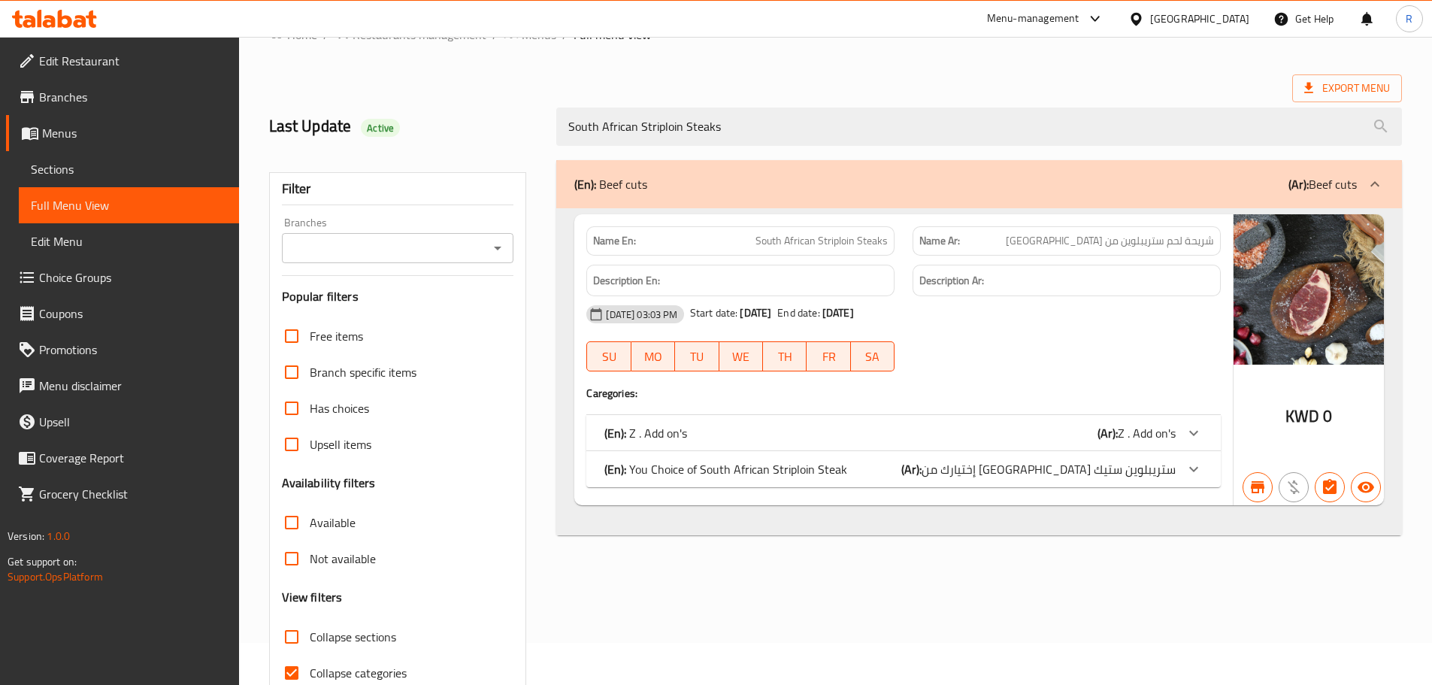
scroll to position [115, 0]
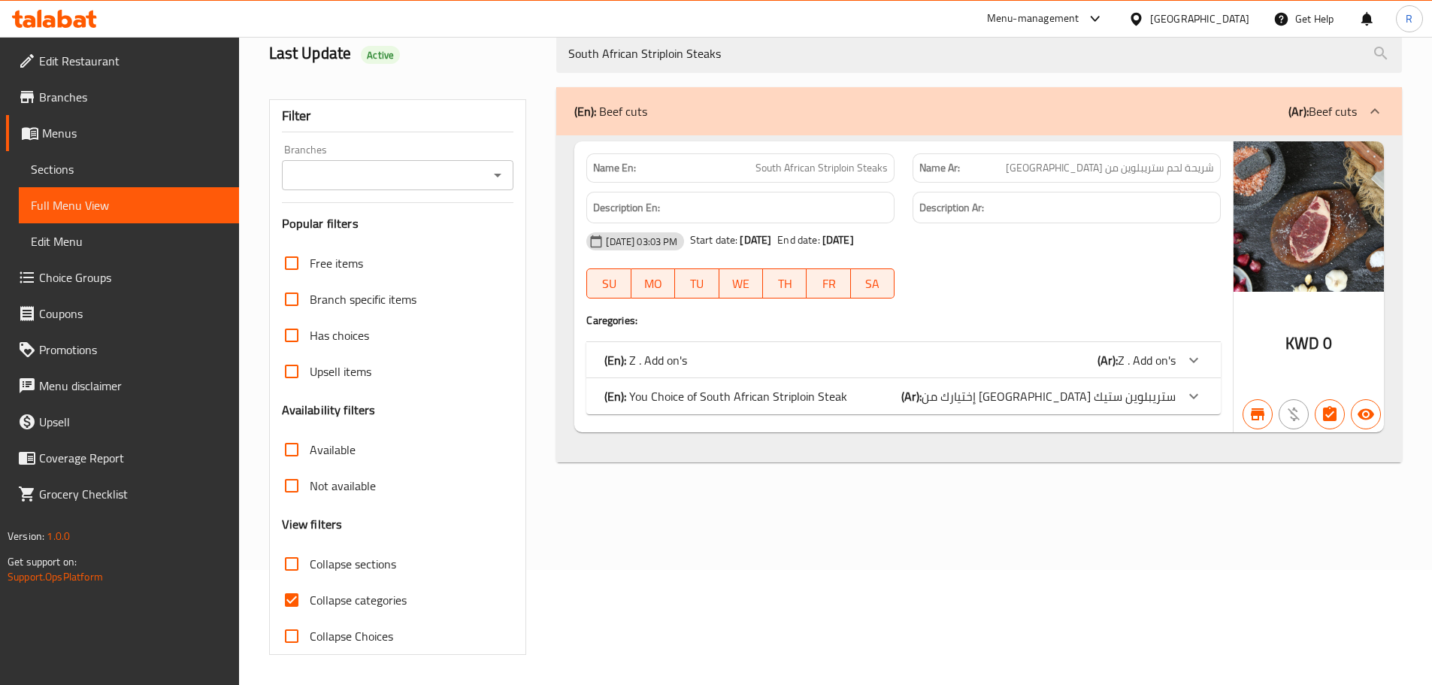
click at [944, 406] on div "(En): You Choice of South African Striploin Steak (Ar): إختيارك من [GEOGRAPHIC_…" at bounding box center [904, 396] width 635 height 36
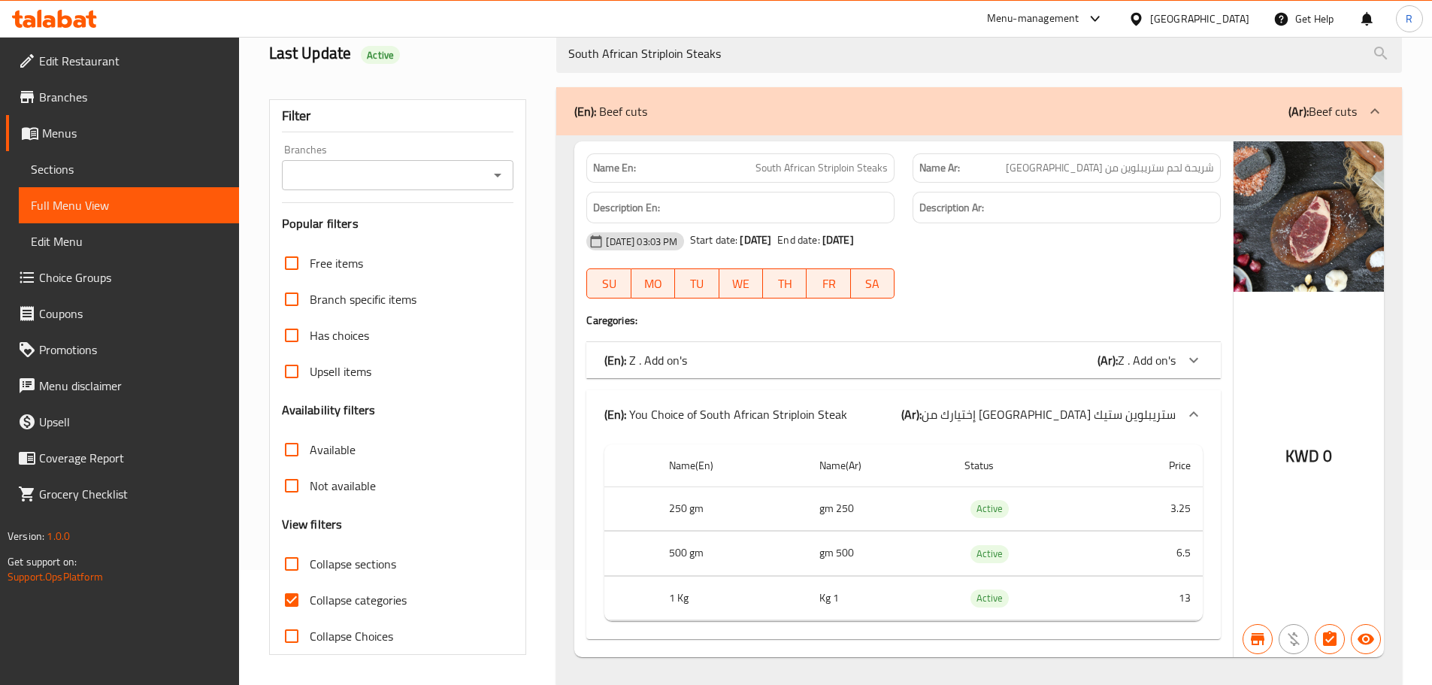
click at [974, 356] on div "(En): Z . Add on's (Ar): Z . Add on's" at bounding box center [890, 360] width 571 height 18
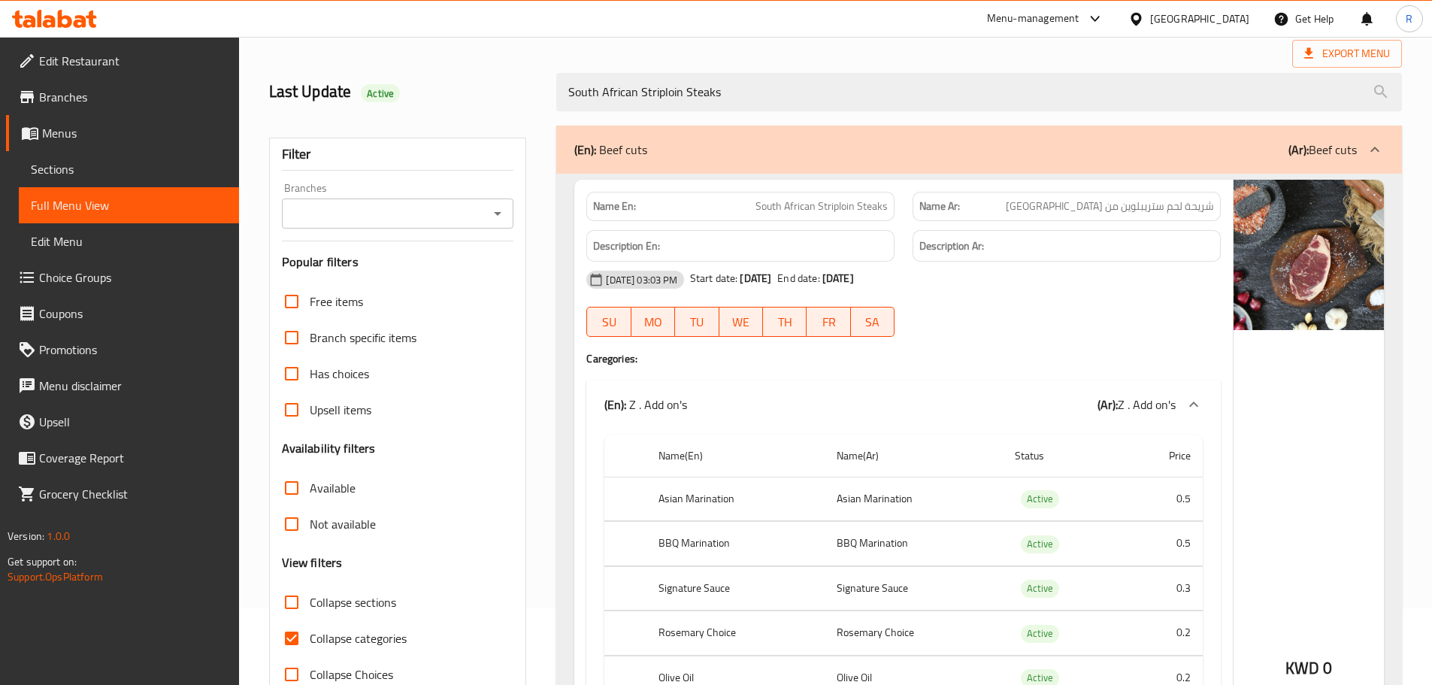
scroll to position [0, 0]
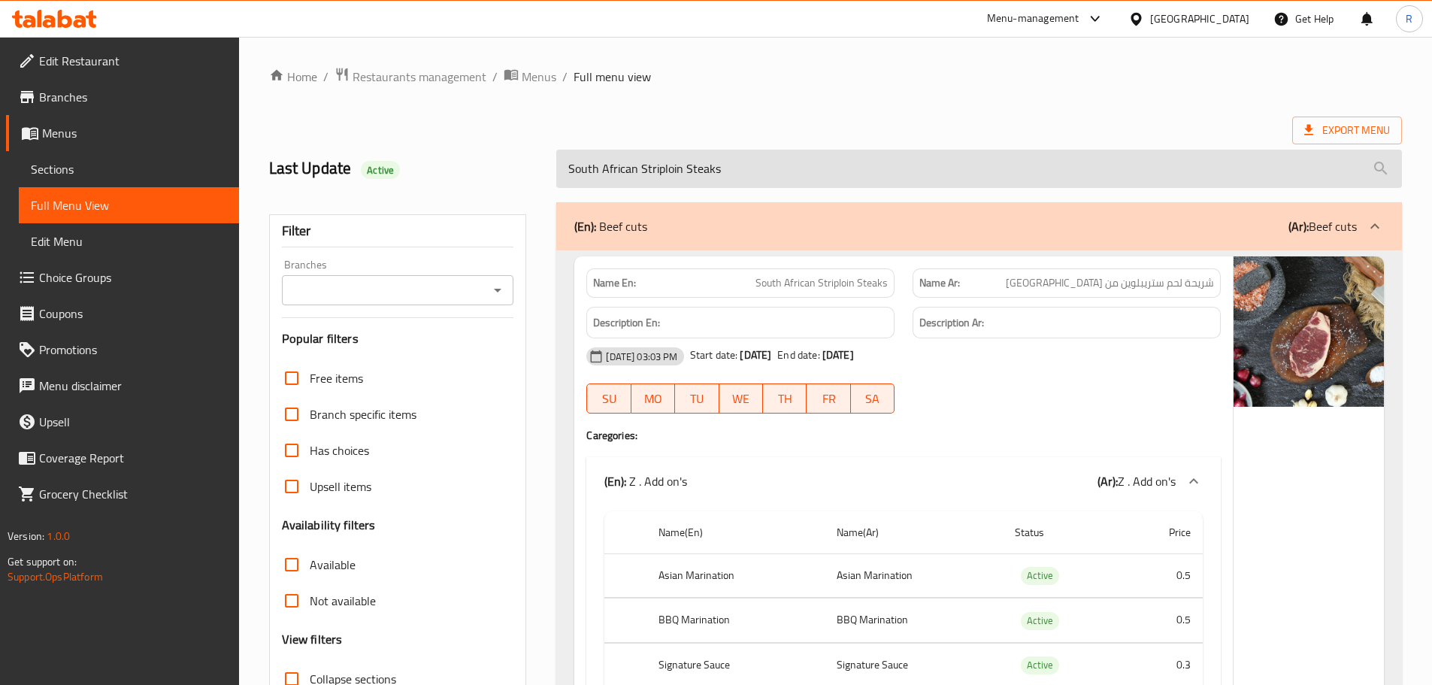
click at [742, 174] on input "South African Striploin Steaks" at bounding box center [979, 169] width 846 height 38
drag, startPoint x: 742, startPoint y: 174, endPoint x: 689, endPoint y: 163, distance: 54.4
click at [689, 163] on input "South African Striploin Steaks" at bounding box center [979, 169] width 846 height 38
paste input "Tenderloin Steak"
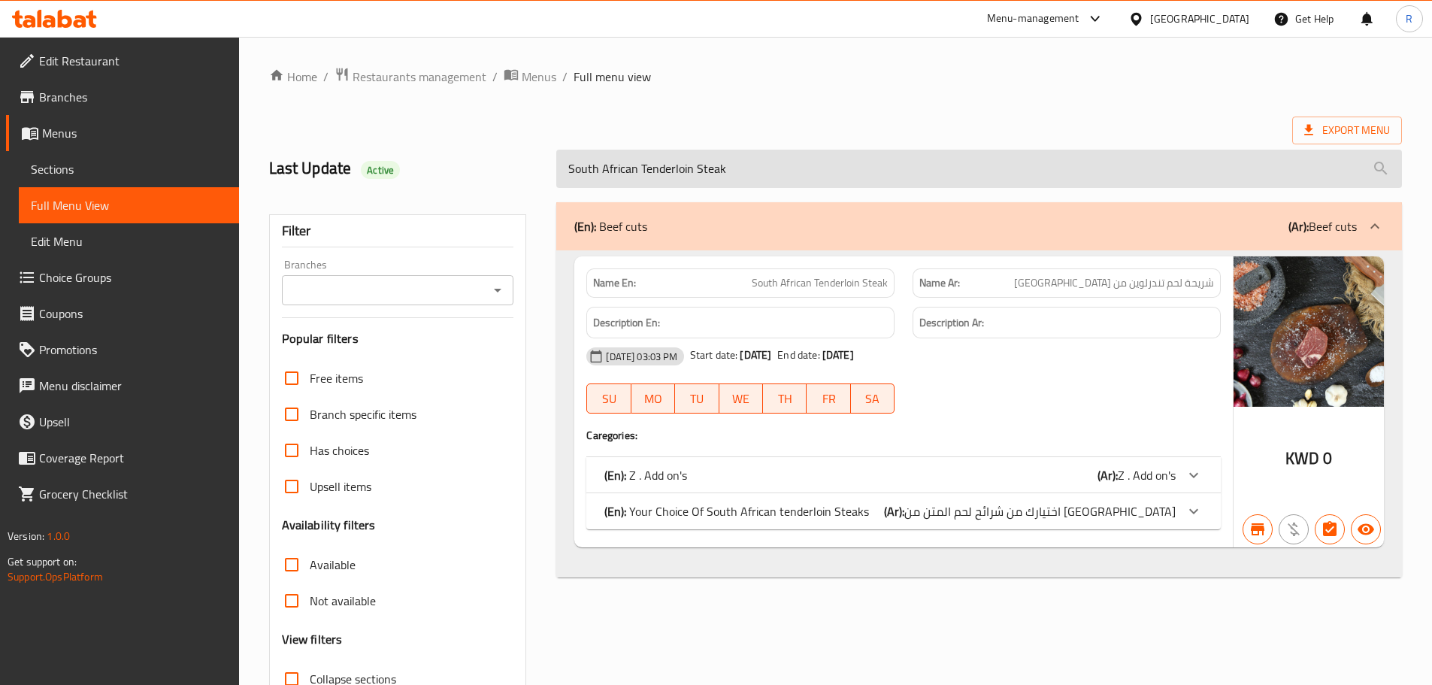
type input "South African Tenderloin Steak"
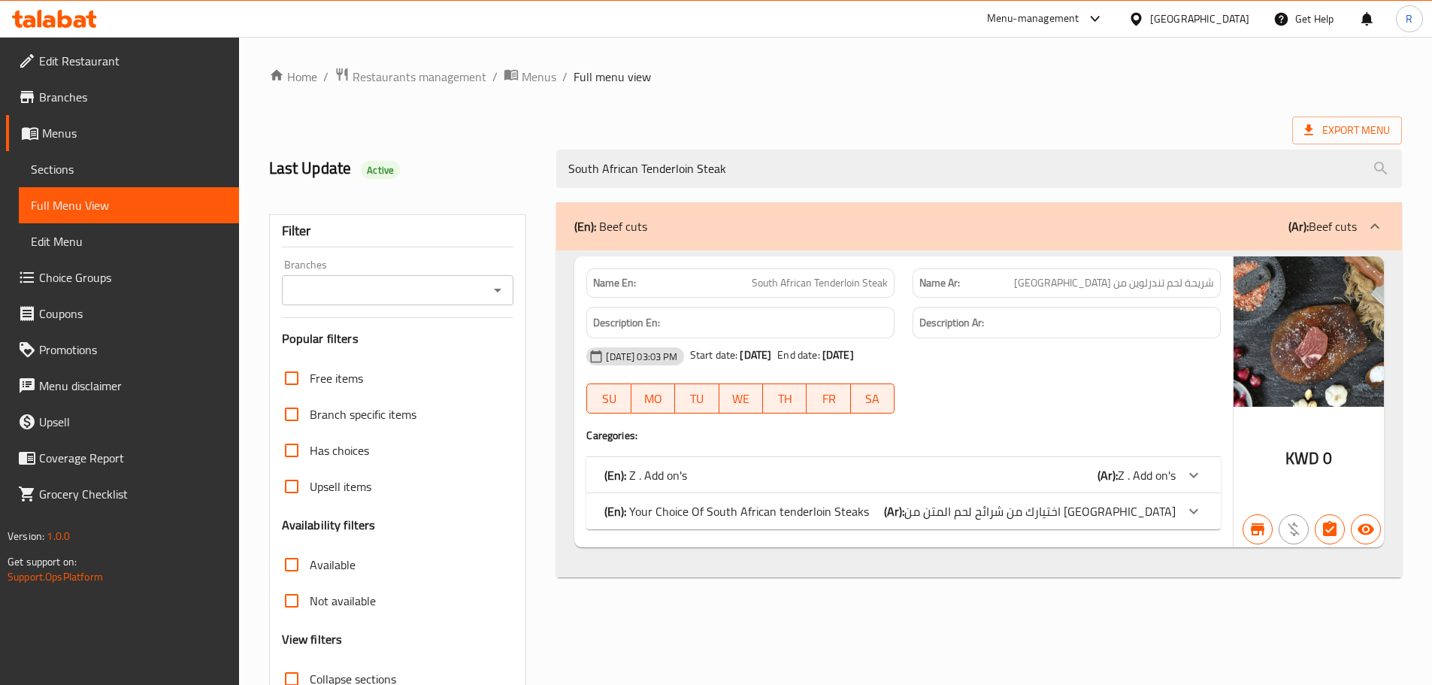
click at [1038, 466] on div "(En): Z . Add on's (Ar): Z . Add on's" at bounding box center [890, 475] width 571 height 18
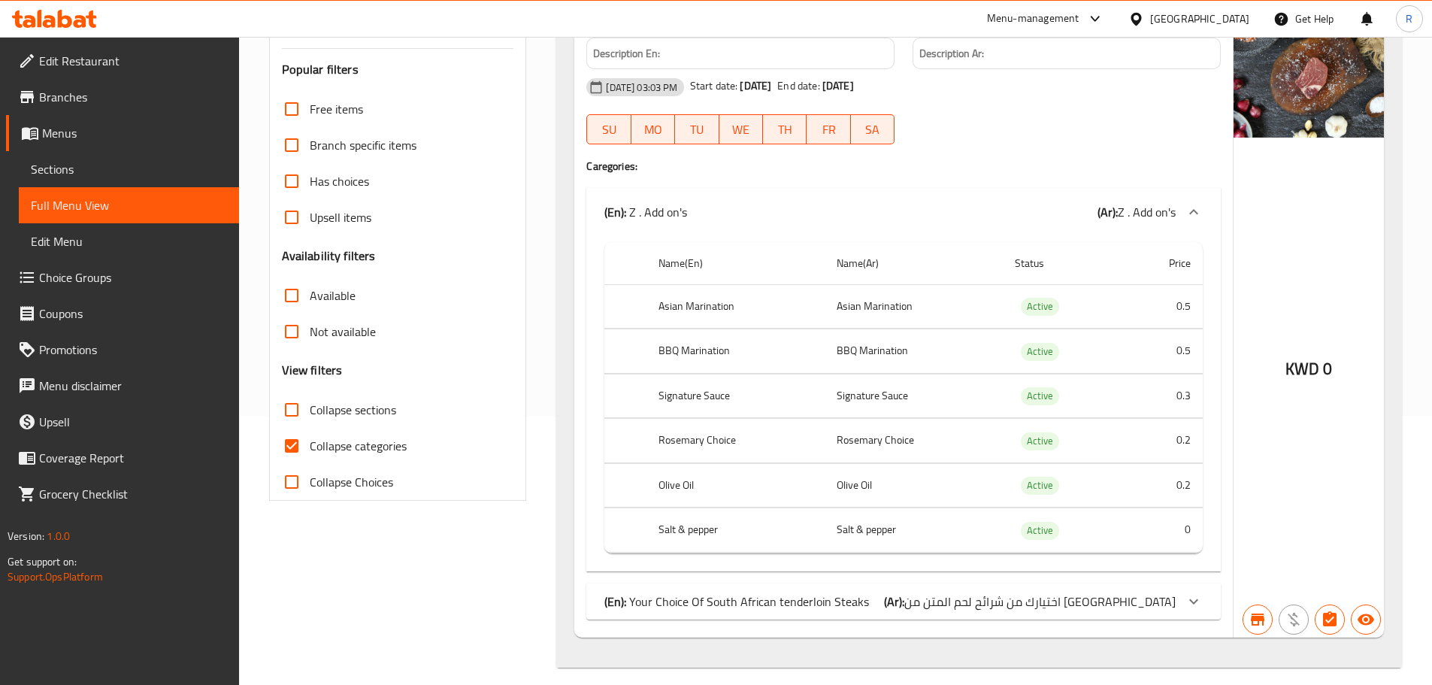
scroll to position [282, 0]
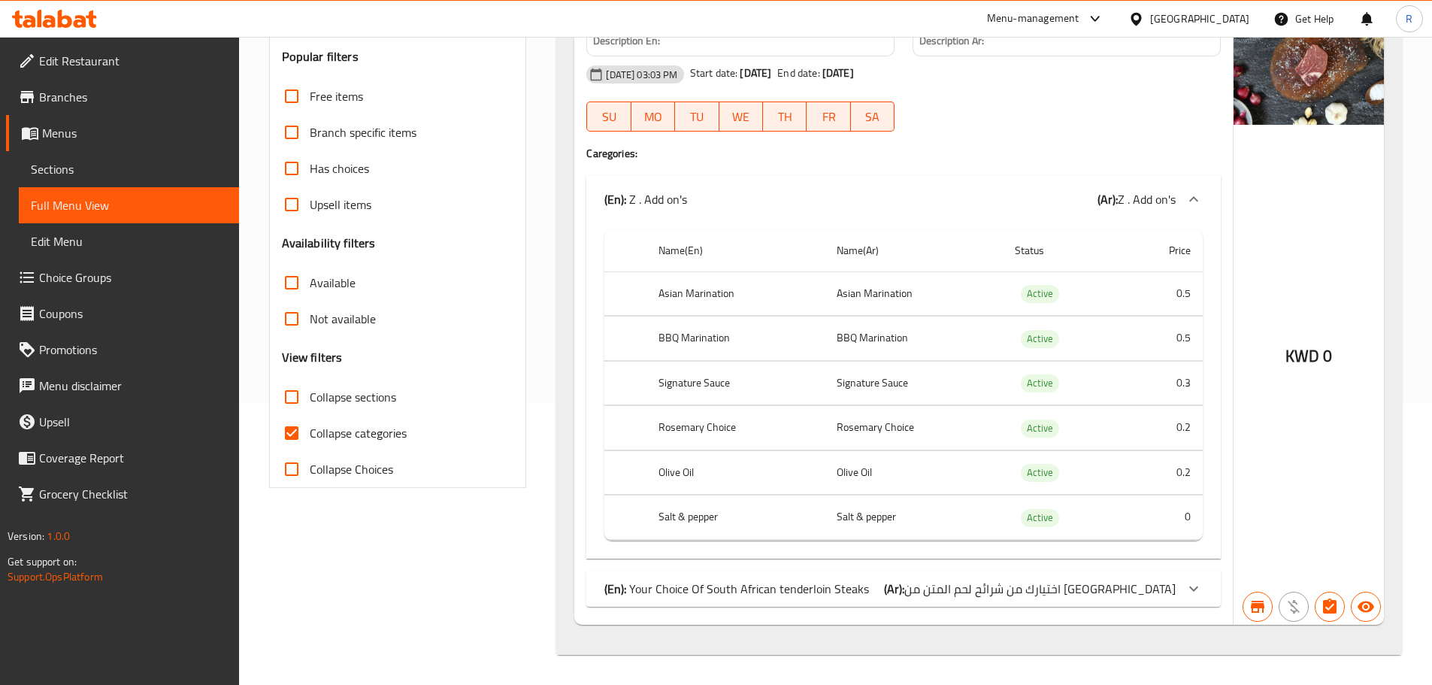
click at [905, 584] on b "(Ar):" at bounding box center [894, 588] width 20 height 23
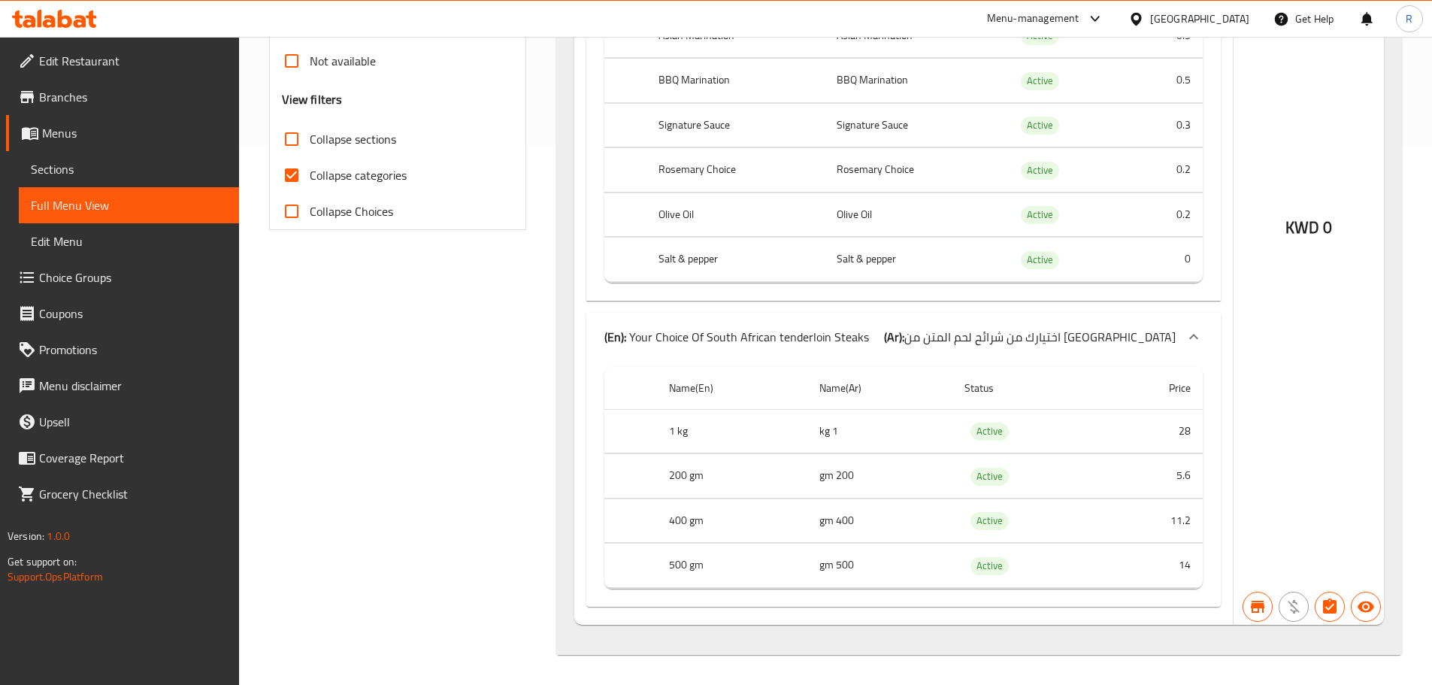
scroll to position [0, 0]
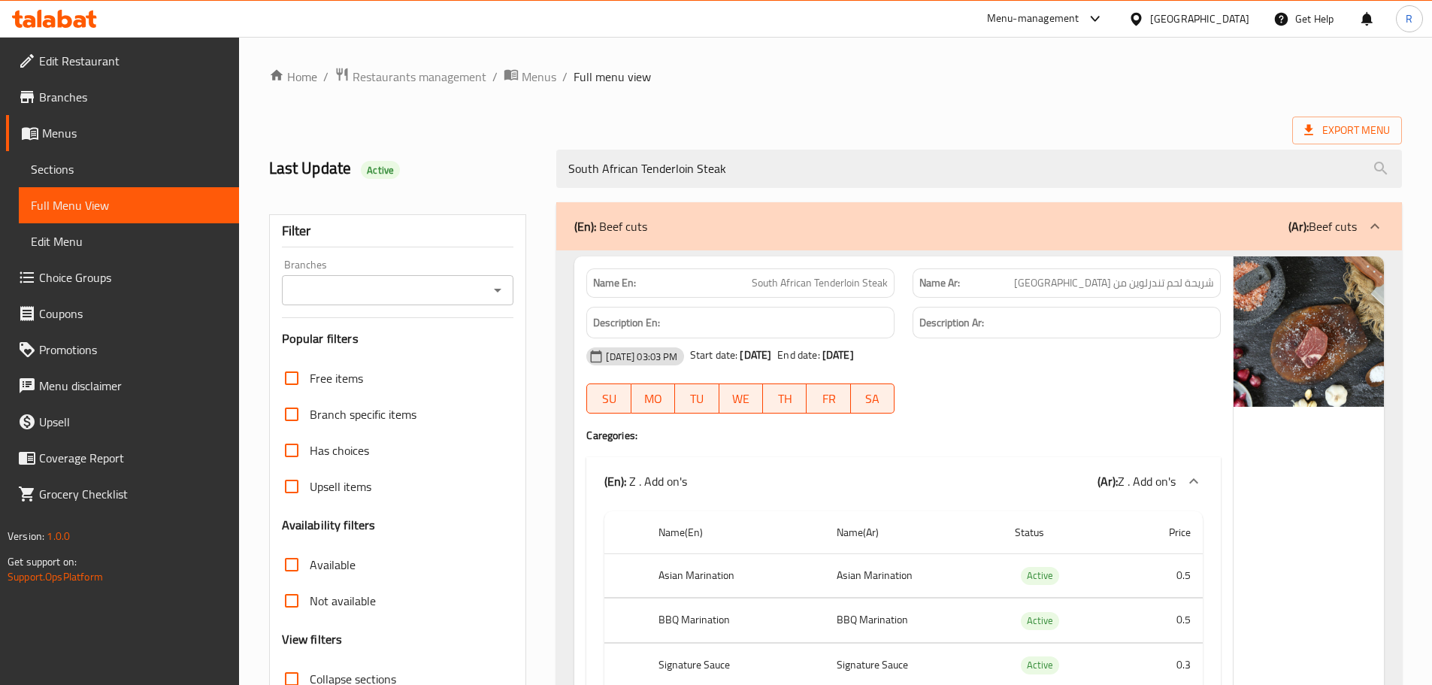
click at [76, 129] on span "Menus" at bounding box center [134, 133] width 185 height 18
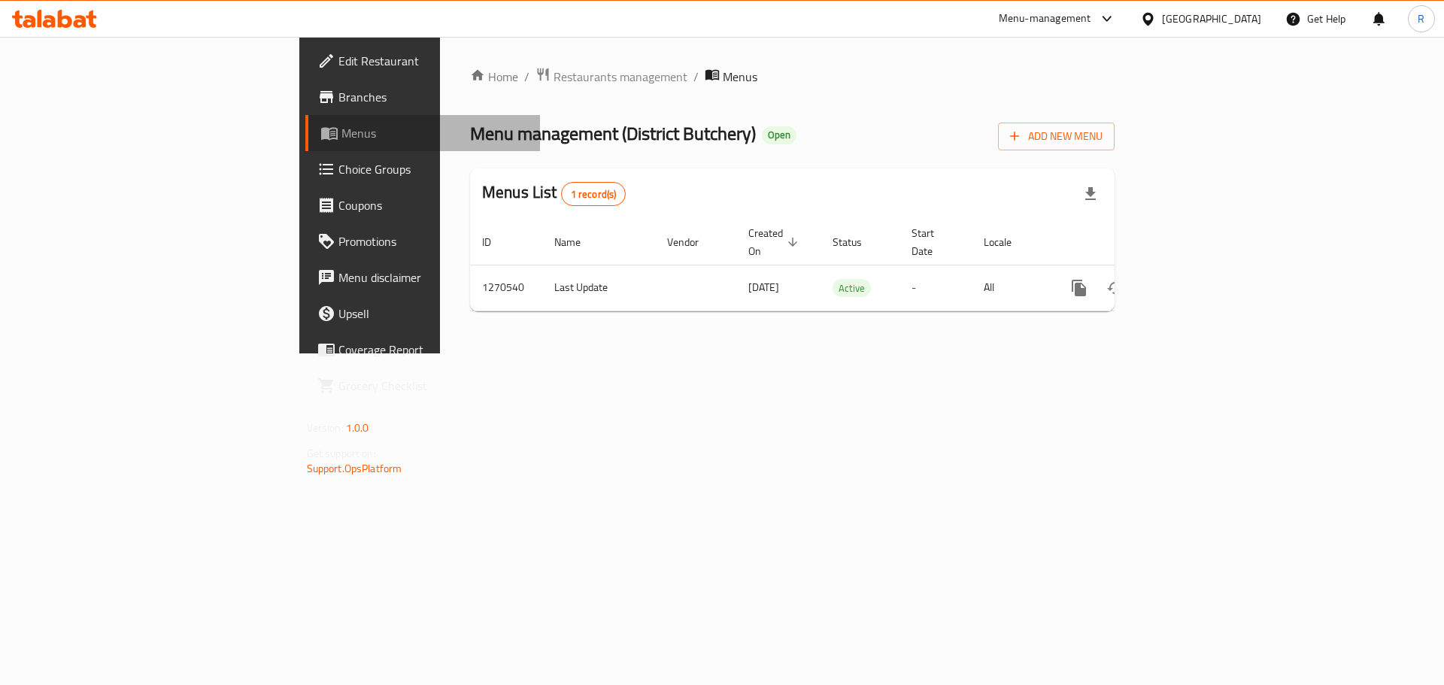
click at [341, 129] on span "Menus" at bounding box center [434, 133] width 187 height 18
drag, startPoint x: 76, startPoint y: 129, endPoint x: 265, endPoint y: 247, distance: 223.0
click at [341, 137] on span "Menus" at bounding box center [434, 133] width 187 height 18
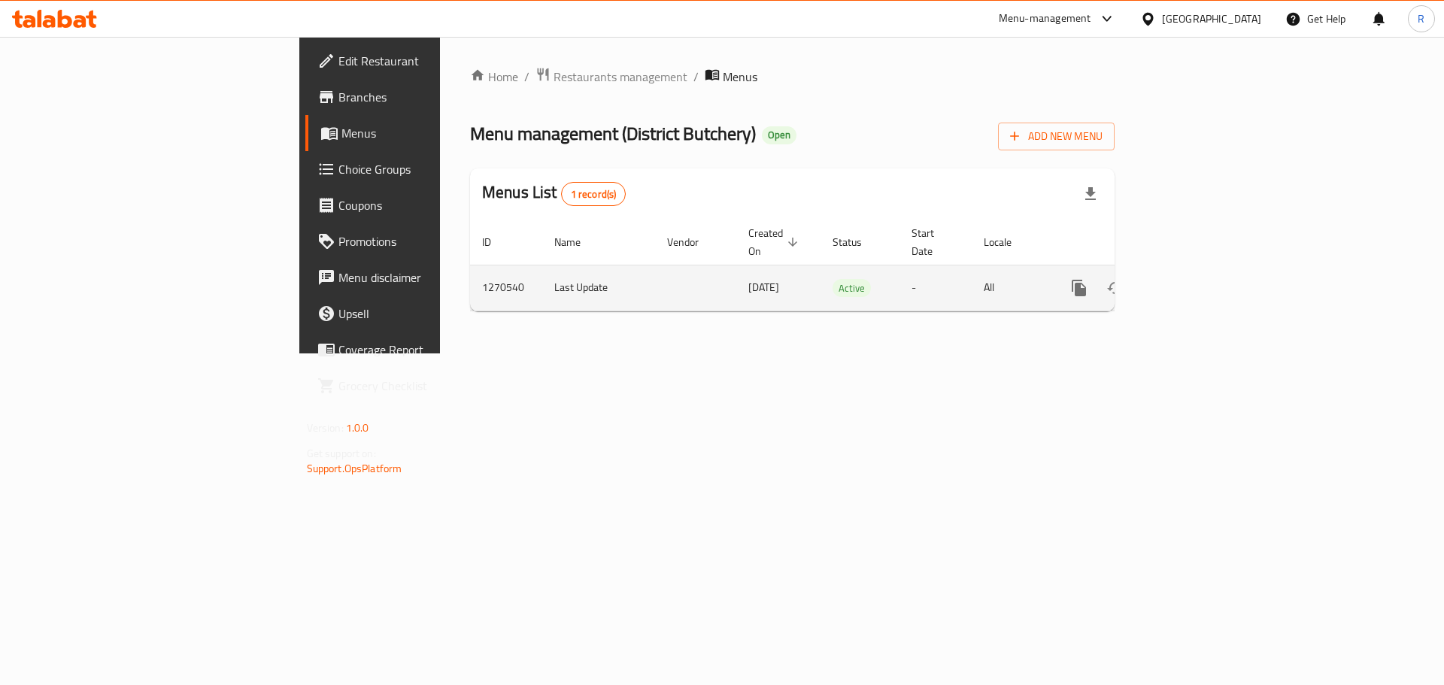
click at [1205, 287] on div "enhanced table" at bounding box center [1133, 288] width 144 height 36
click at [1196, 279] on icon "enhanced table" at bounding box center [1187, 288] width 18 height 18
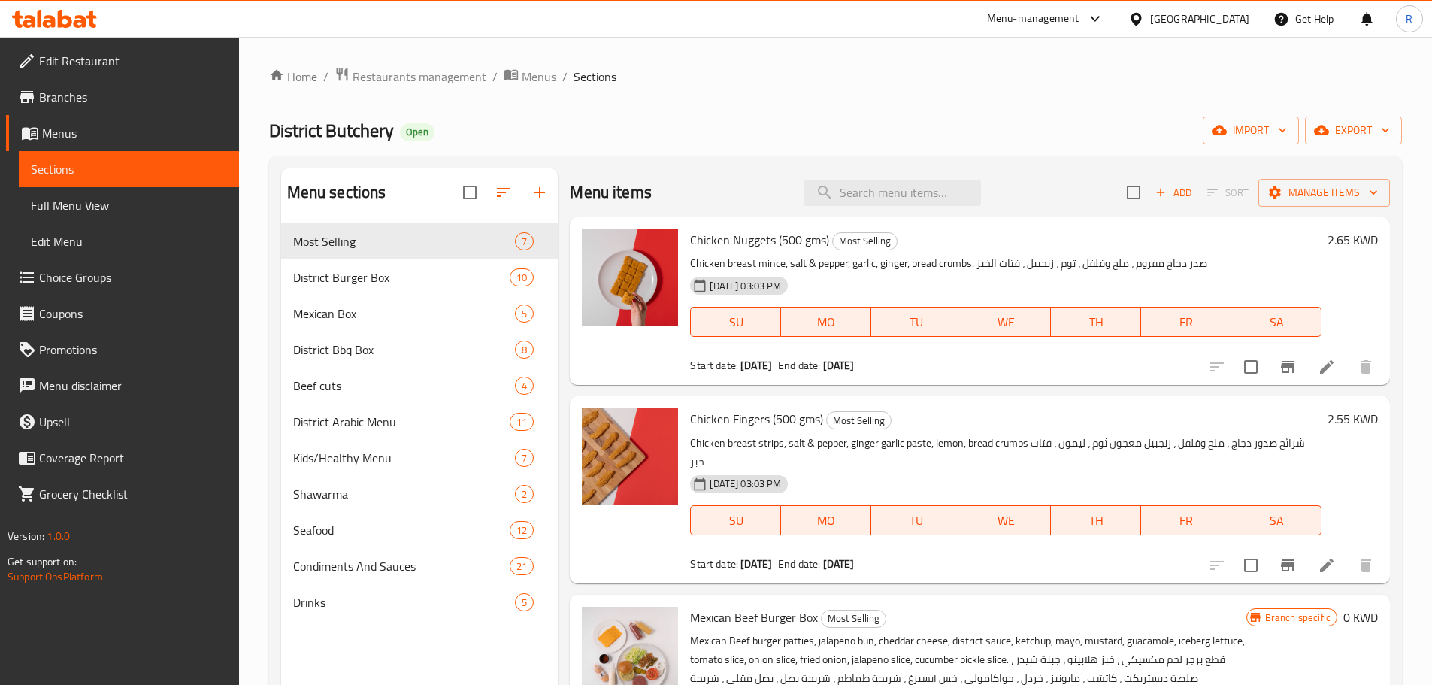
click at [95, 203] on span "Full Menu View" at bounding box center [129, 205] width 196 height 18
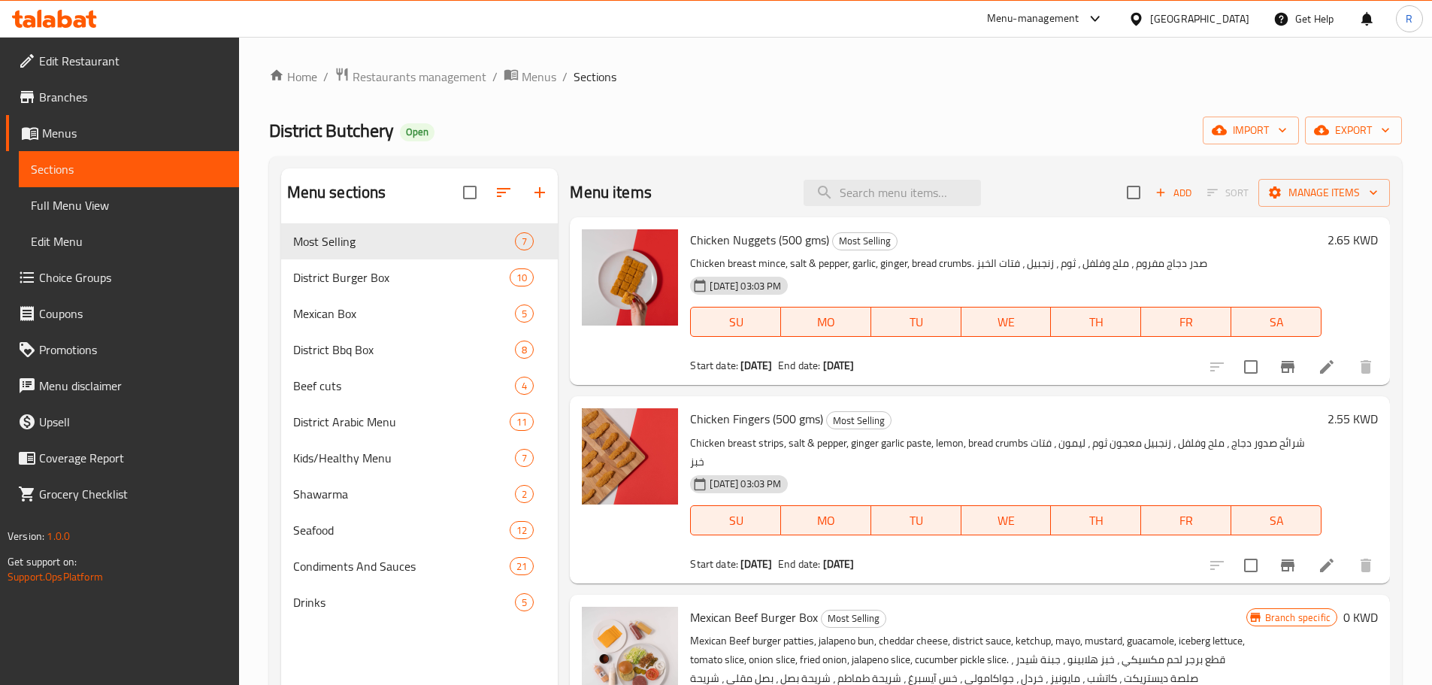
click at [95, 203] on span "Full Menu View" at bounding box center [129, 205] width 196 height 18
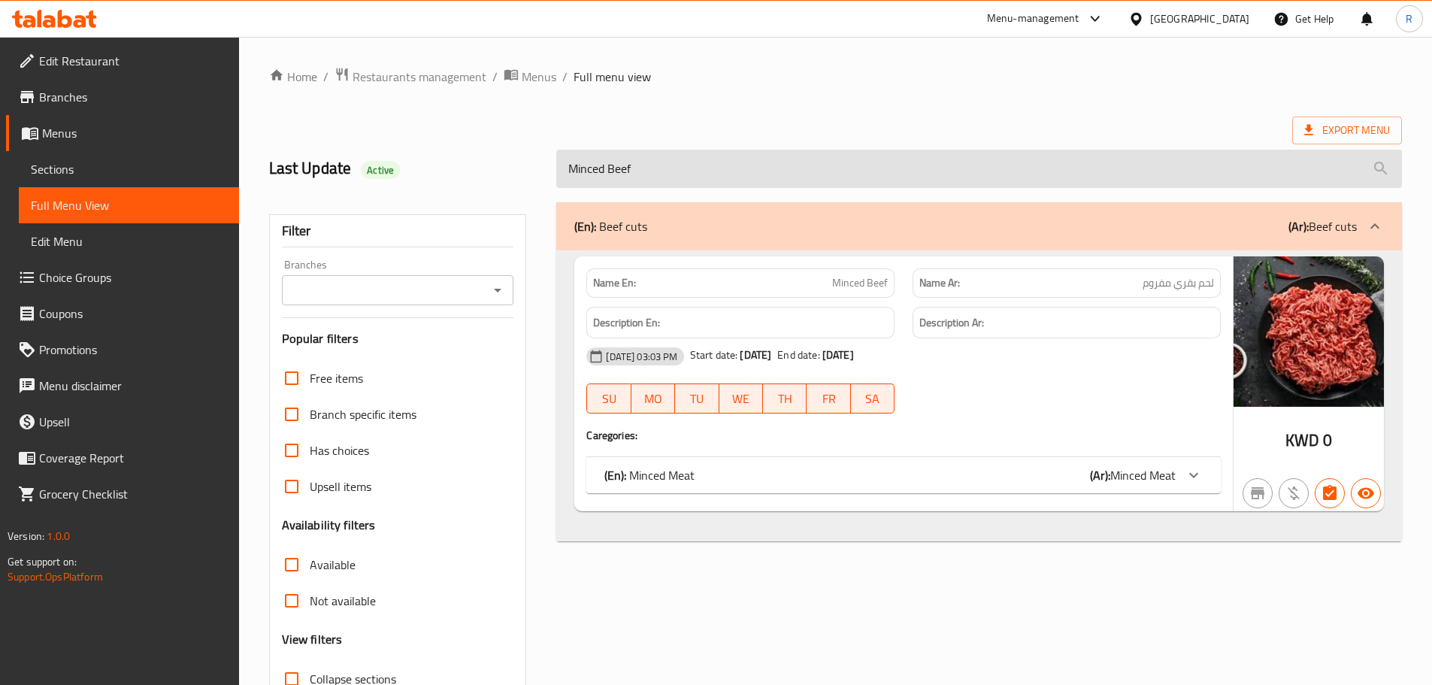
type input "Minced Beef"
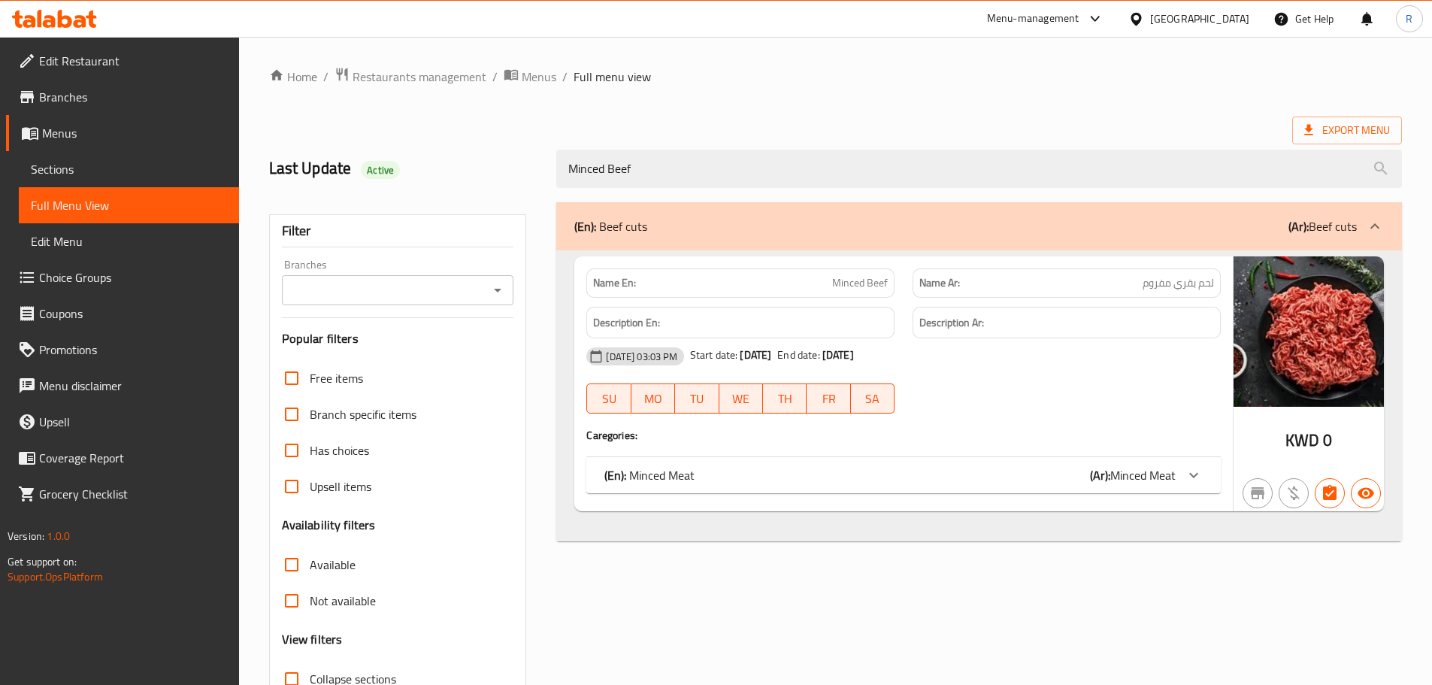
drag, startPoint x: 966, startPoint y: 474, endPoint x: 978, endPoint y: 469, distance: 12.8
click at [968, 474] on div "(En): Minced Meat (Ar): Minced Meat" at bounding box center [890, 475] width 571 height 18
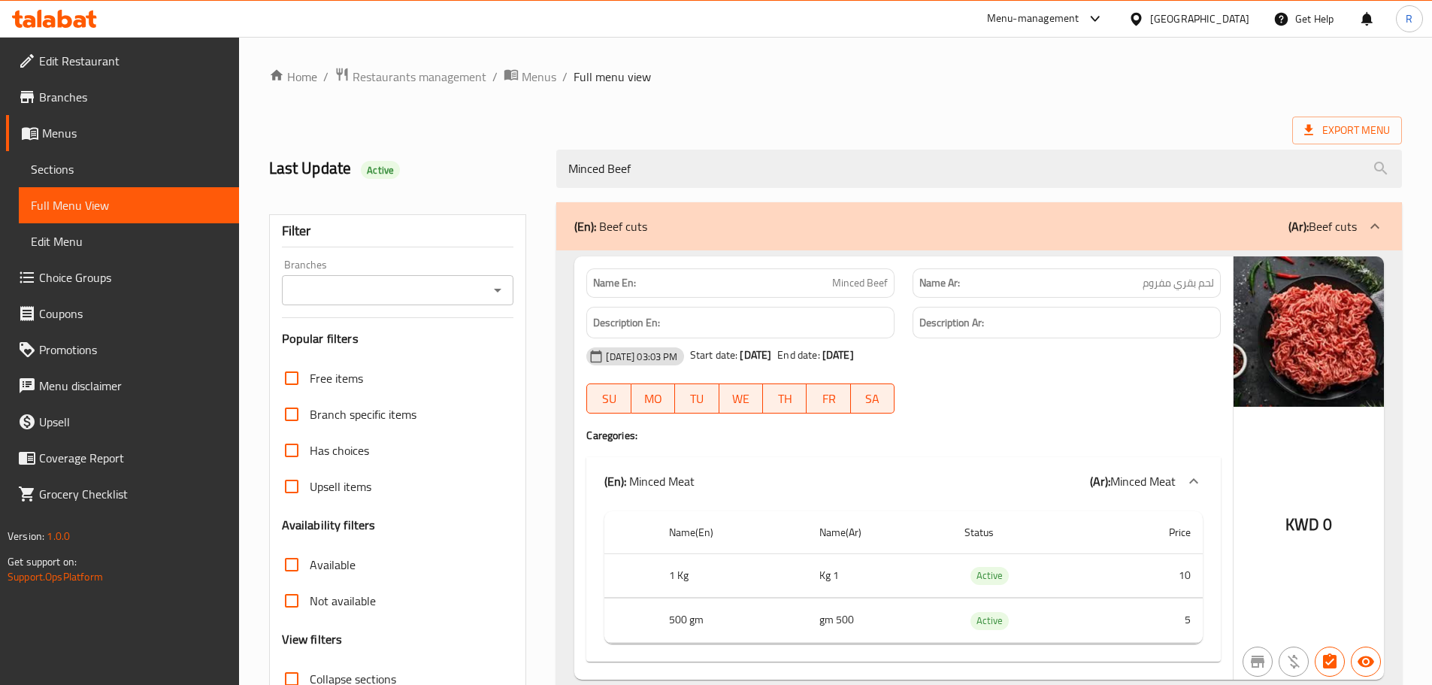
click at [95, 141] on span "Menus" at bounding box center [134, 133] width 185 height 18
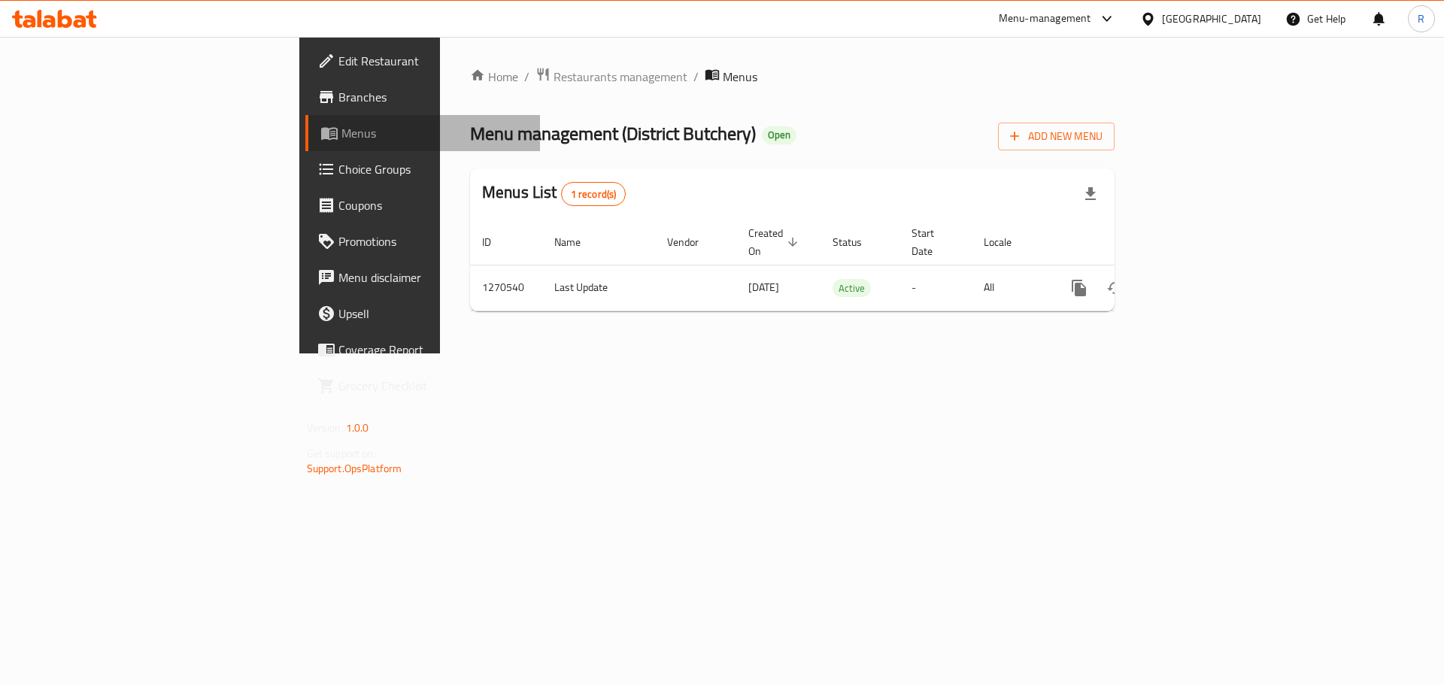
click at [341, 141] on span "Menus" at bounding box center [434, 133] width 187 height 18
drag, startPoint x: 95, startPoint y: 141, endPoint x: 656, endPoint y: 507, distance: 669.9
click at [341, 141] on span "Menus" at bounding box center [434, 133] width 187 height 18
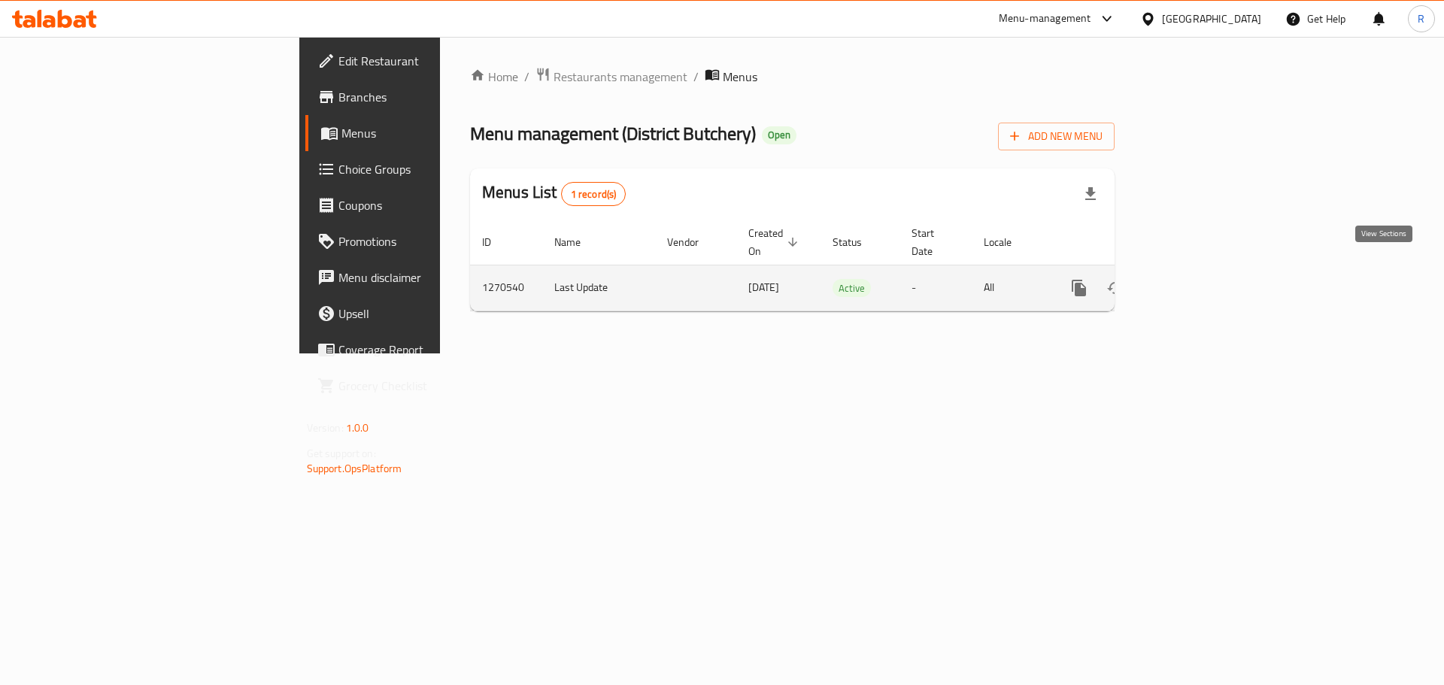
click at [1196, 279] on icon "enhanced table" at bounding box center [1187, 288] width 18 height 18
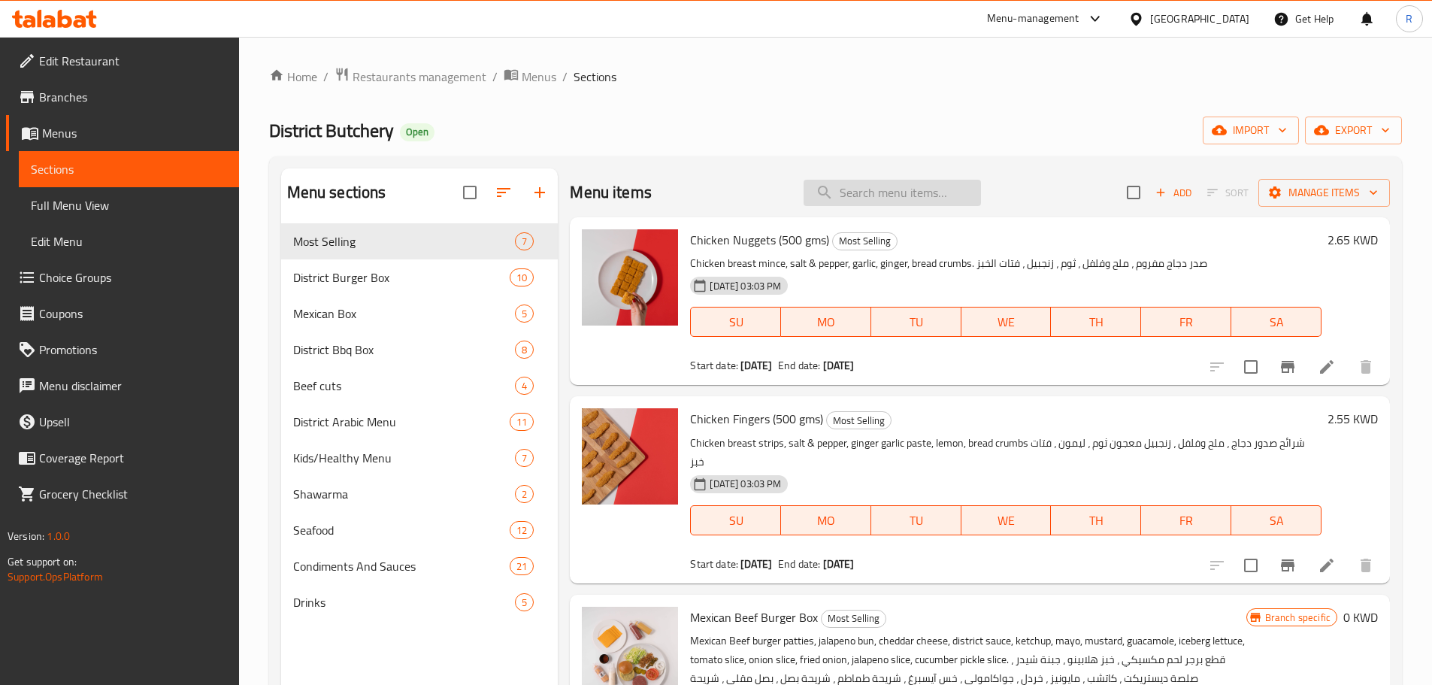
click at [875, 195] on input "search" at bounding box center [892, 193] width 177 height 26
paste input "South African Ribeye Steak"
type input "South African Ribeye Steak"
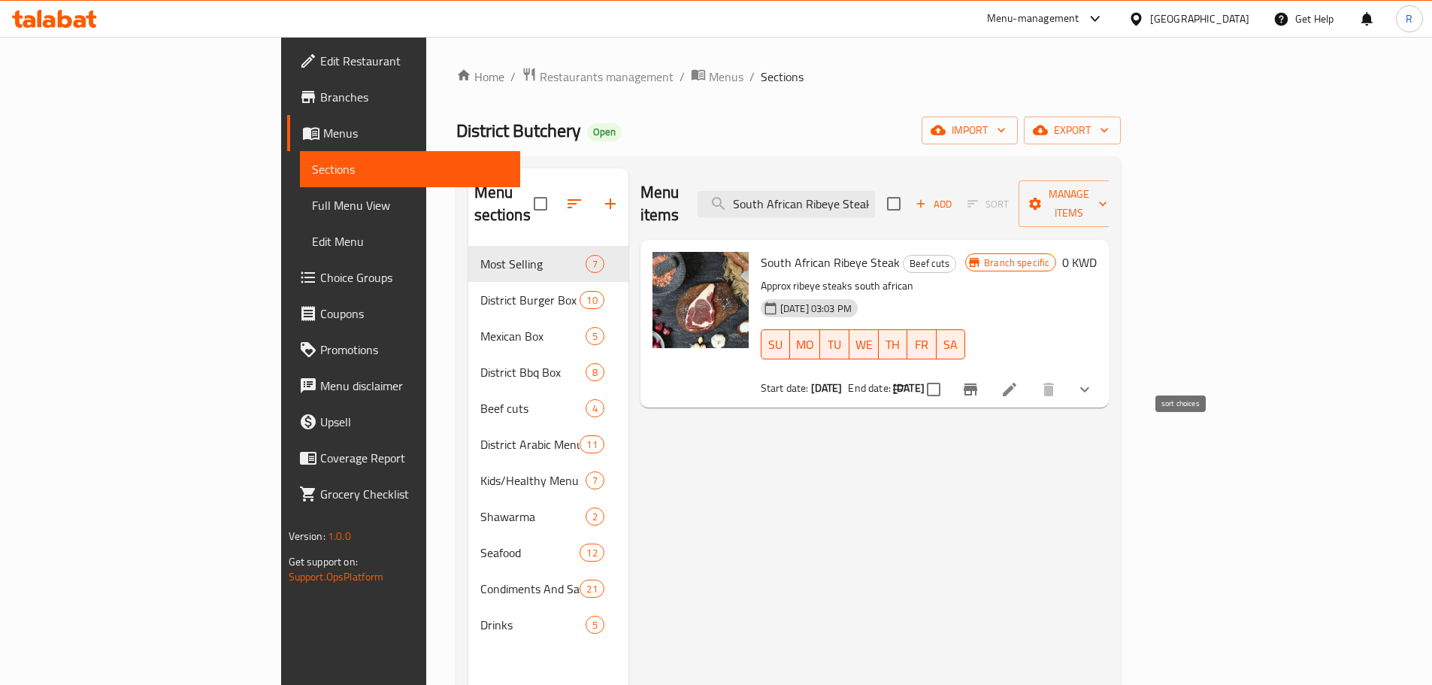
click at [909, 380] on icon "sort-choices" at bounding box center [900, 389] width 18 height 18
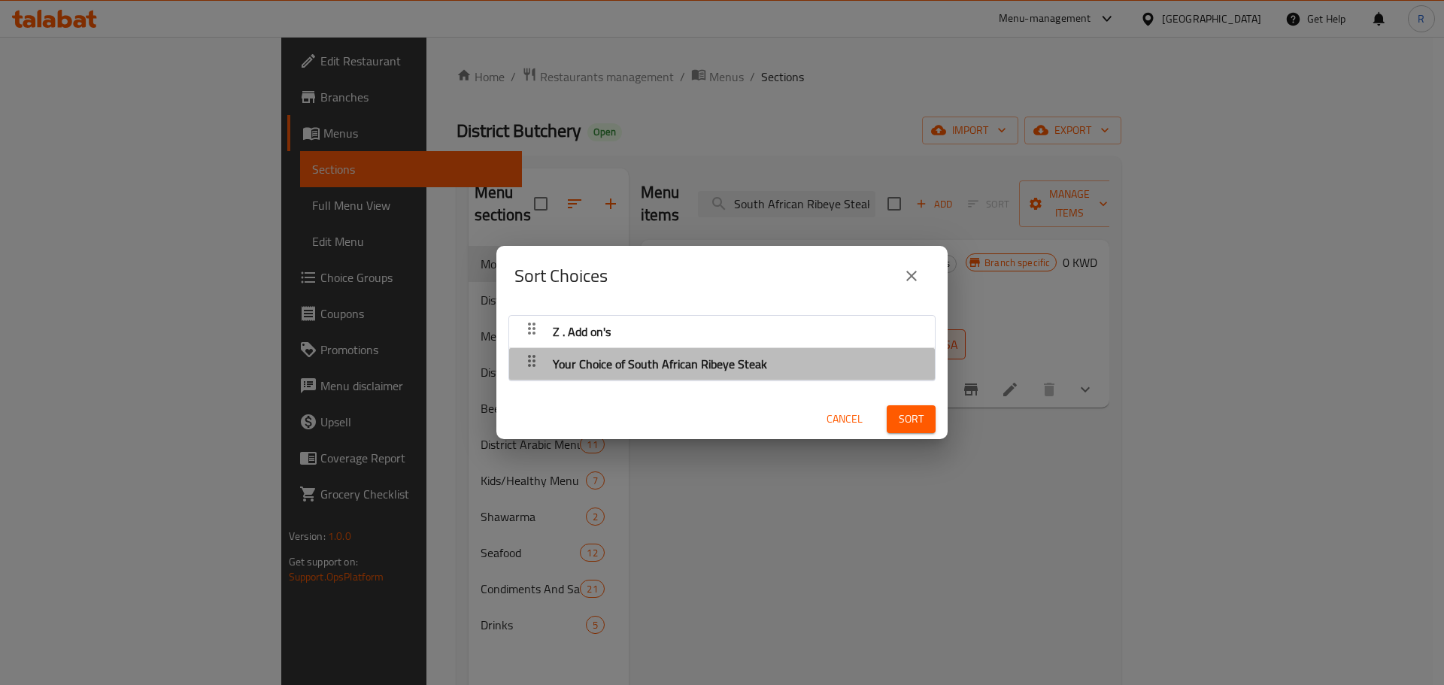
drag, startPoint x: 735, startPoint y: 364, endPoint x: 723, endPoint y: 371, distance: 14.5
click at [733, 366] on span "Your Choice of South African Ribeye Steak" at bounding box center [660, 364] width 214 height 23
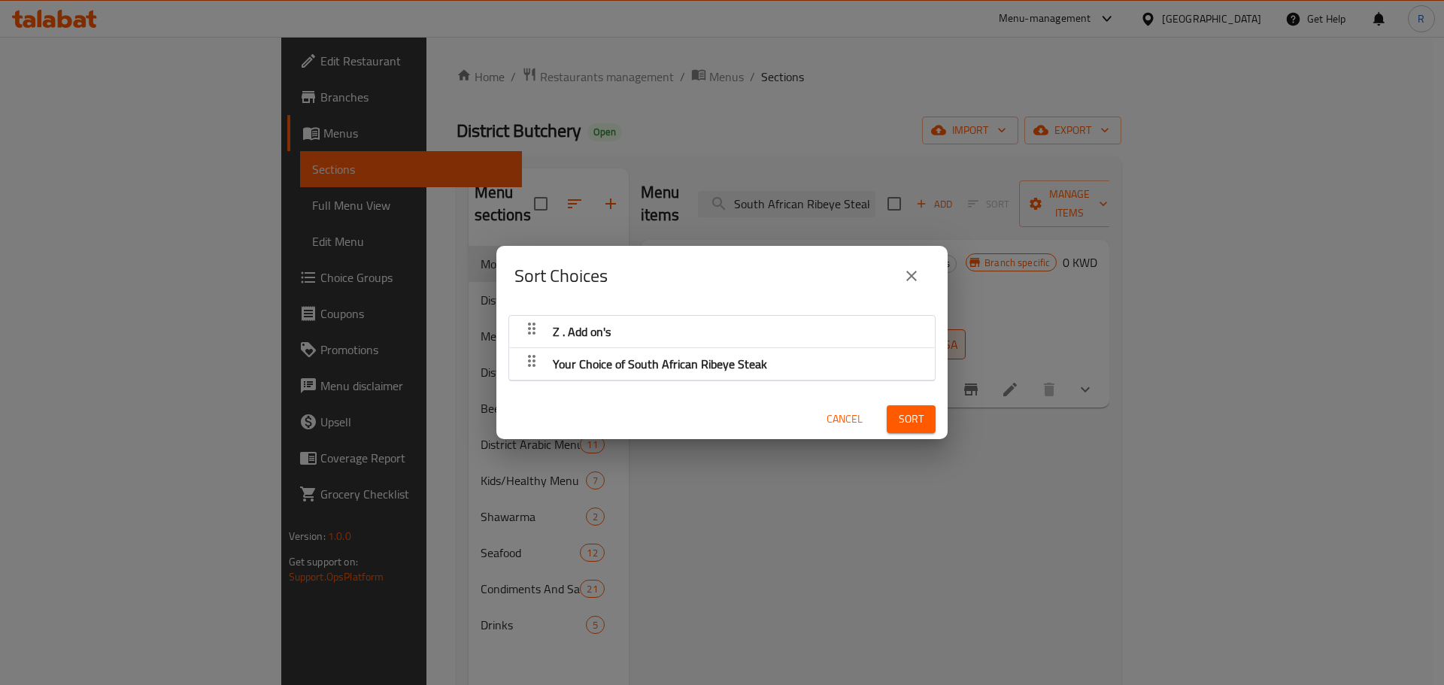
click at [697, 369] on span "Your Choice of South African Ribeye Steak" at bounding box center [660, 364] width 214 height 23
drag, startPoint x: 911, startPoint y: 280, endPoint x: 1029, endPoint y: 303, distance: 120.2
click at [929, 284] on div "Sort Choices" at bounding box center [721, 276] width 451 height 60
click at [913, 277] on icon "close" at bounding box center [911, 276] width 11 height 11
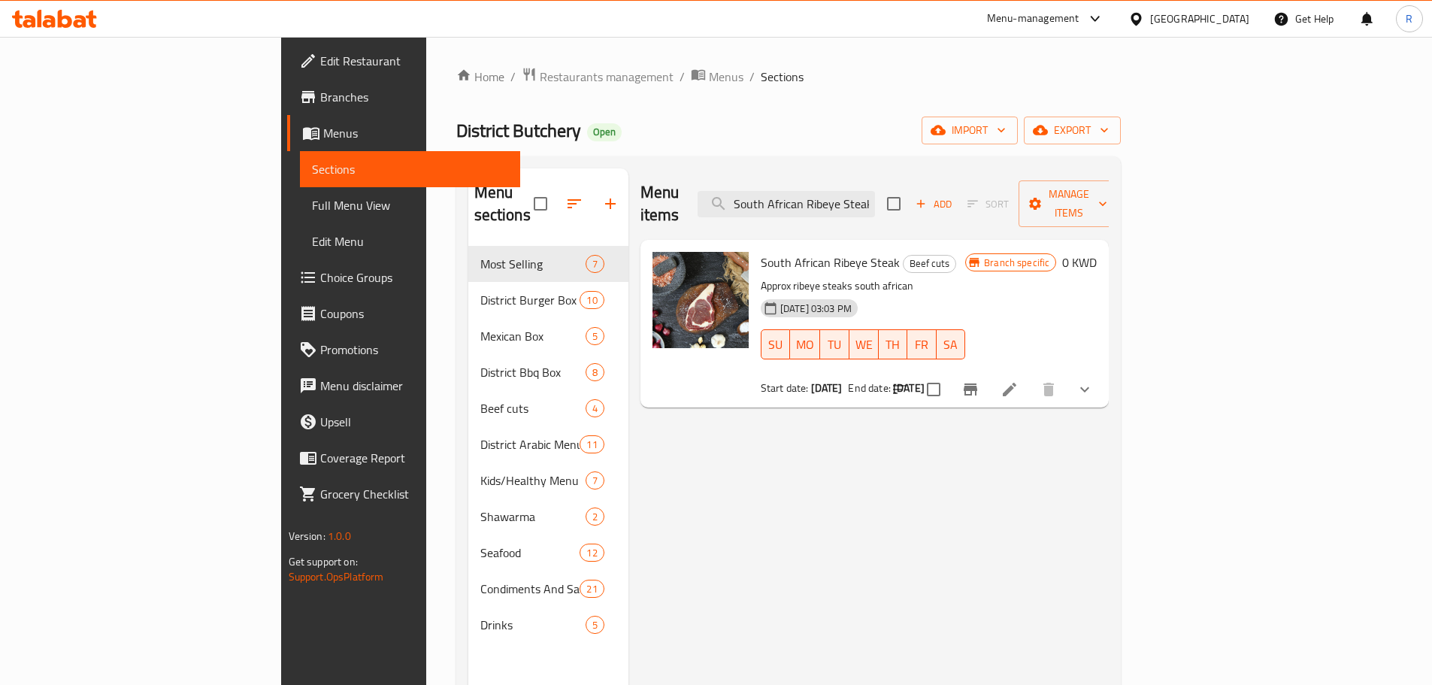
drag, startPoint x: 1173, startPoint y: 348, endPoint x: 1173, endPoint y: 363, distance: 15.0
click at [972, 353] on div "South African Ribeye Steak Beef cuts Approx ribeye steaks south african 31-12-2…" at bounding box center [863, 324] width 217 height 156
click at [909, 380] on icon "sort-choices" at bounding box center [900, 389] width 18 height 18
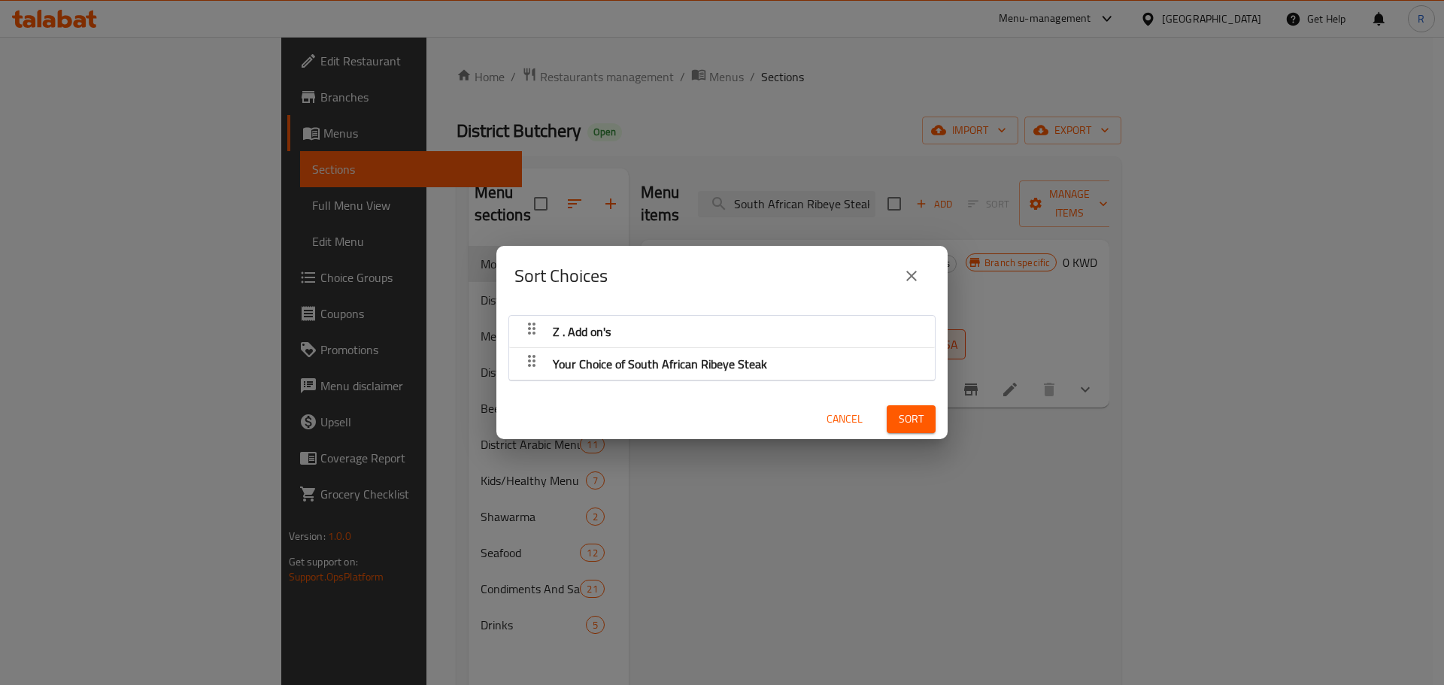
click at [1180, 367] on div "Sort Choices Z . Add on's Your Choice of South African Ribeye Steak Cancel Sort" at bounding box center [722, 342] width 1444 height 685
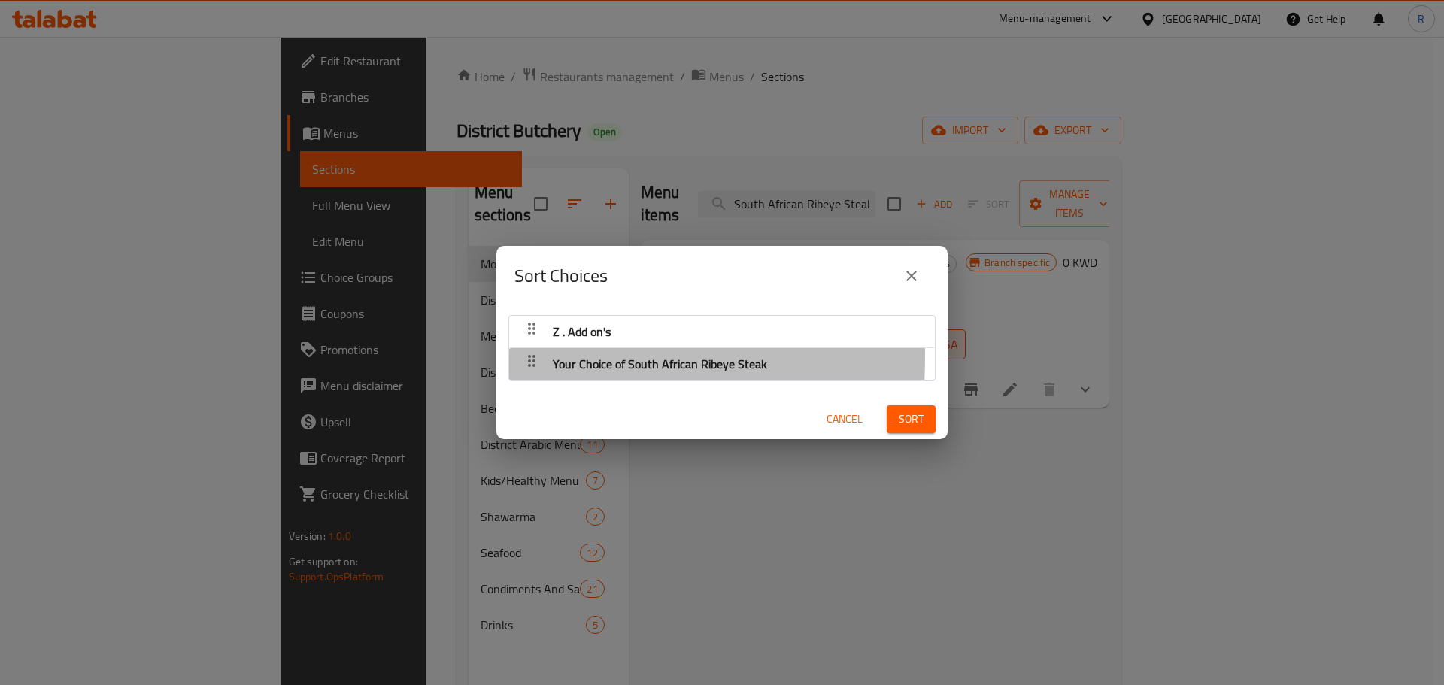
click at [531, 358] on icon "button" at bounding box center [532, 361] width 18 height 18
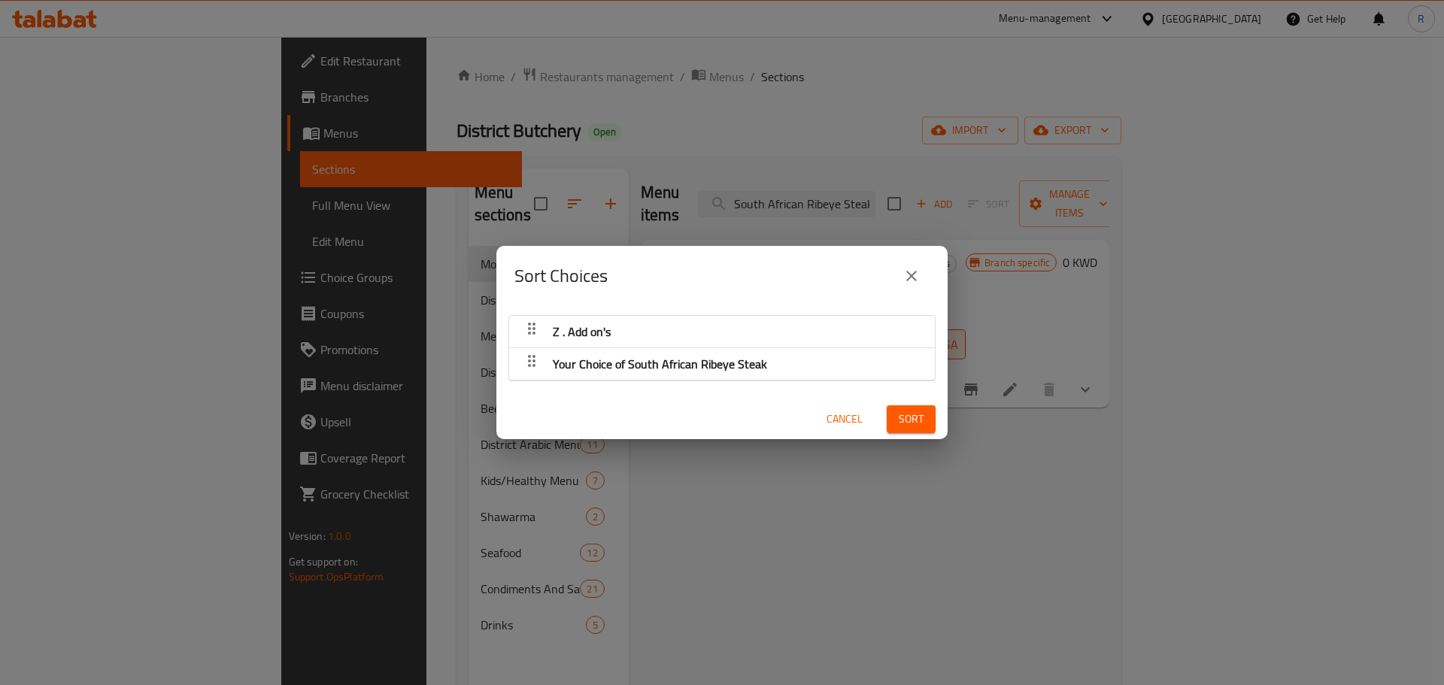
drag, startPoint x: 932, startPoint y: 277, endPoint x: 923, endPoint y: 280, distance: 9.3
click at [929, 277] on div "Sort Choices" at bounding box center [721, 276] width 451 height 60
click at [920, 280] on button "close" at bounding box center [911, 276] width 36 height 36
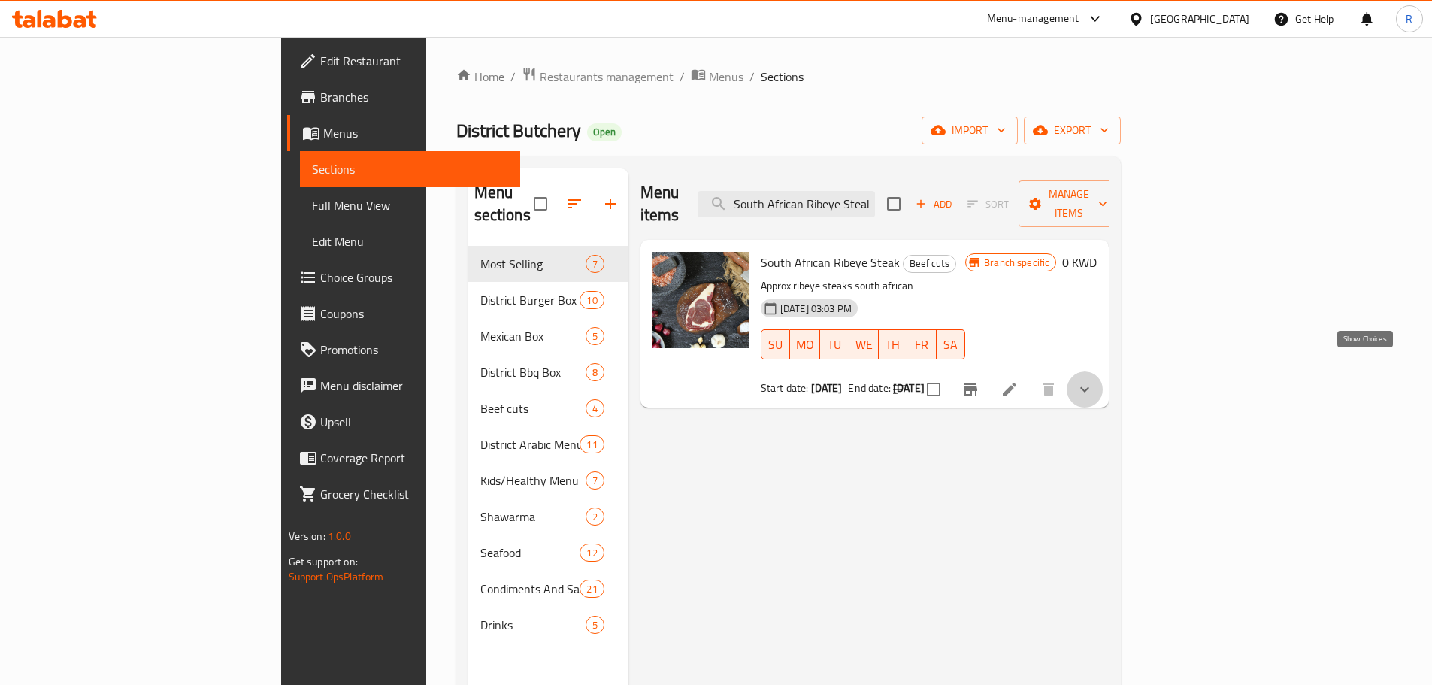
click at [1094, 380] on icon "show more" at bounding box center [1085, 389] width 18 height 18
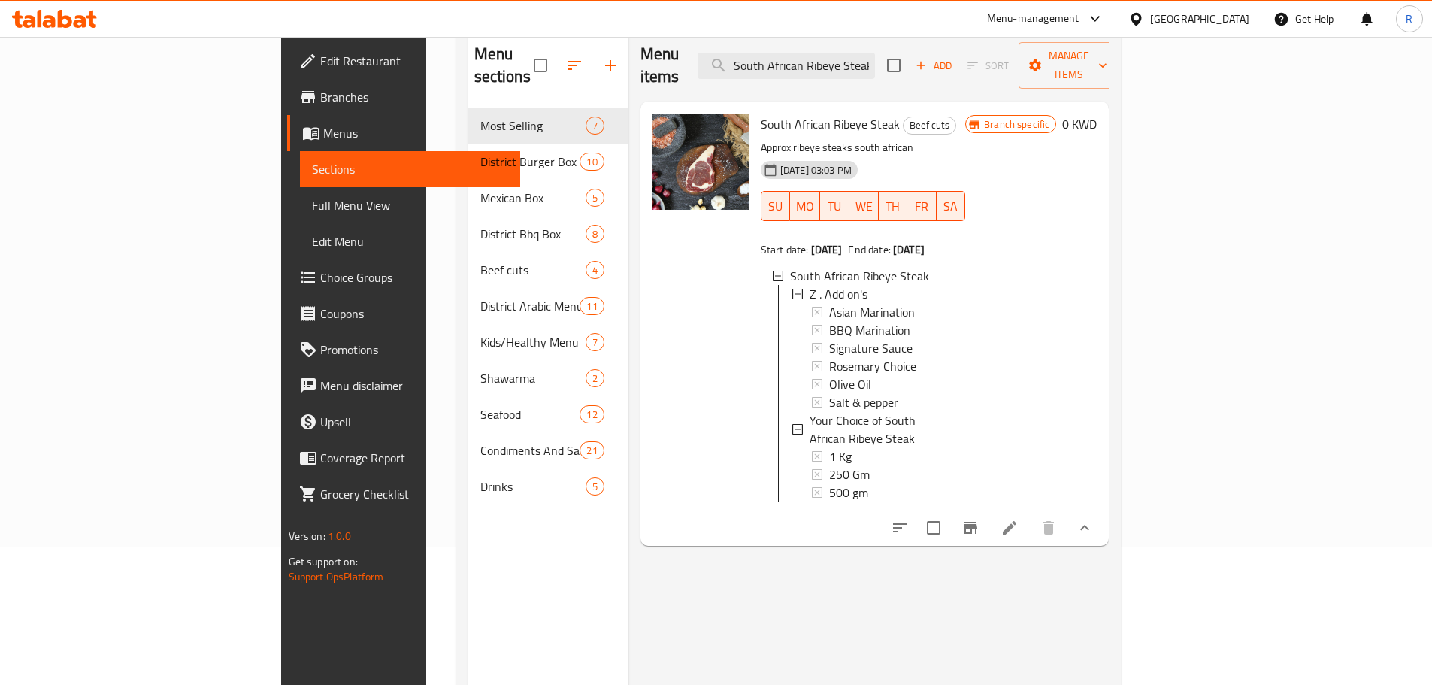
scroll to position [150, 0]
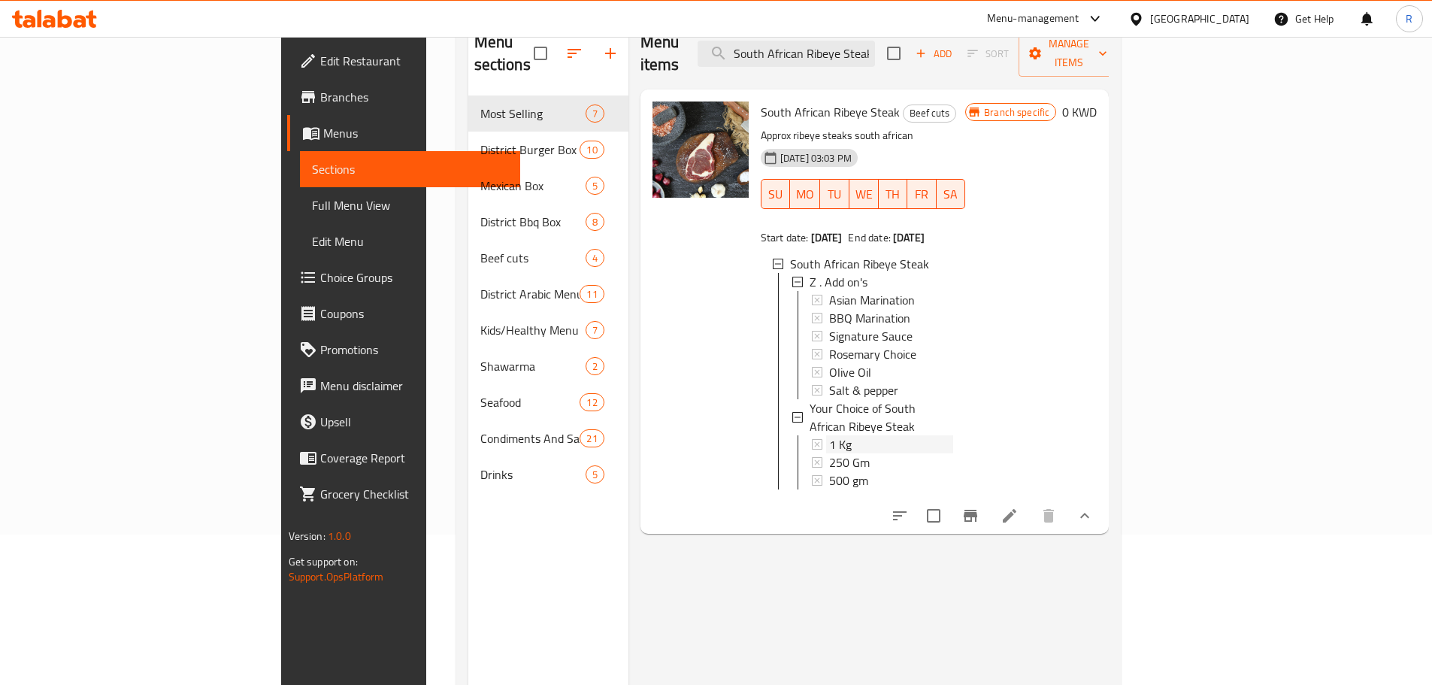
click at [829, 435] on div "1 Kg" at bounding box center [891, 444] width 124 height 18
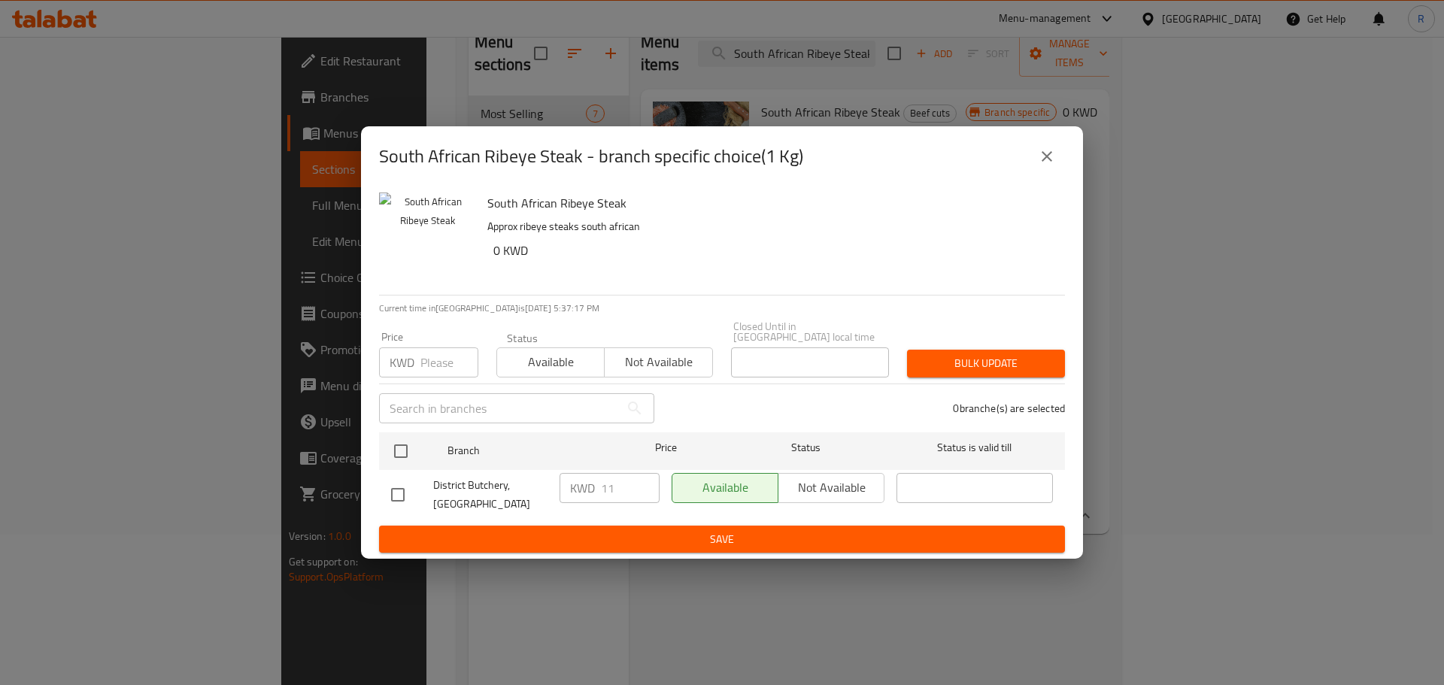
click at [399, 492] on input "checkbox" at bounding box center [398, 495] width 32 height 32
checkbox input "true"
click at [756, 408] on div "1 branche(s) are selected" at bounding box center [868, 408] width 411 height 54
click at [1045, 162] on icon "close" at bounding box center [1046, 156] width 11 height 11
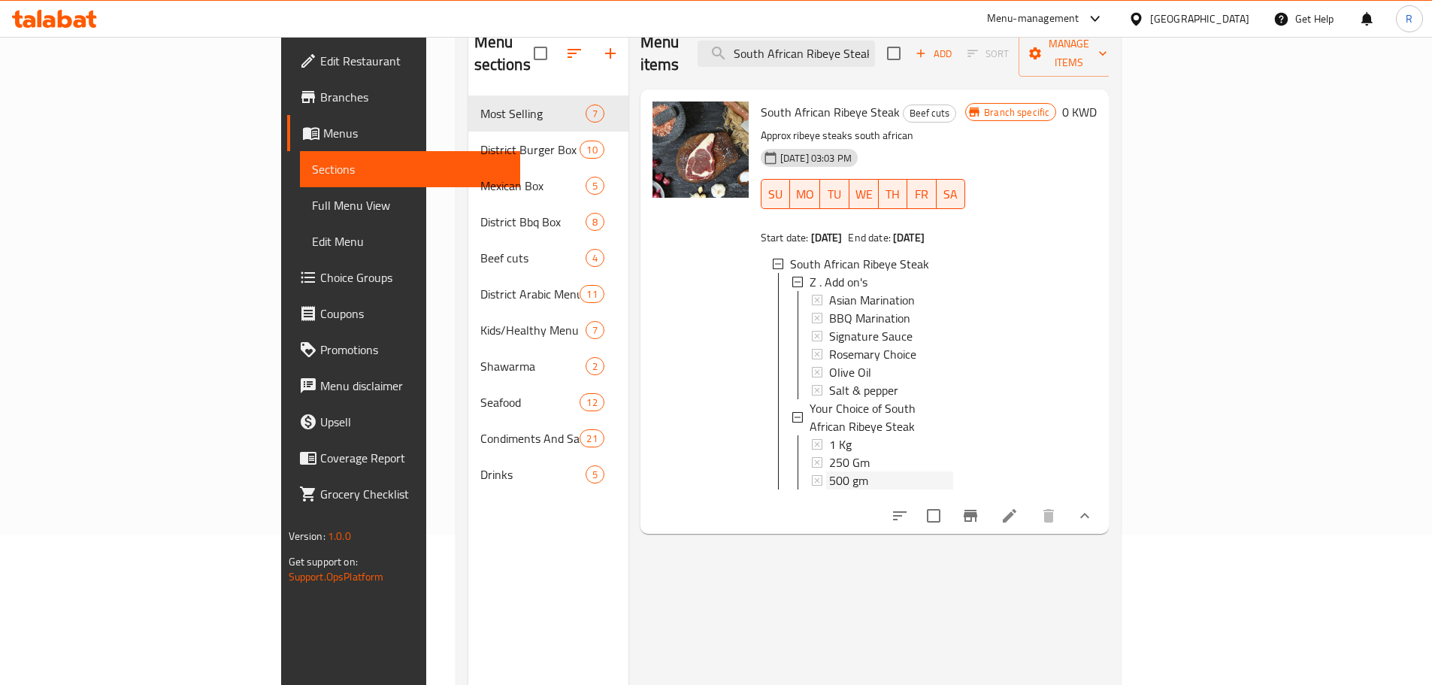
click at [829, 471] on div "500 gm" at bounding box center [891, 480] width 124 height 18
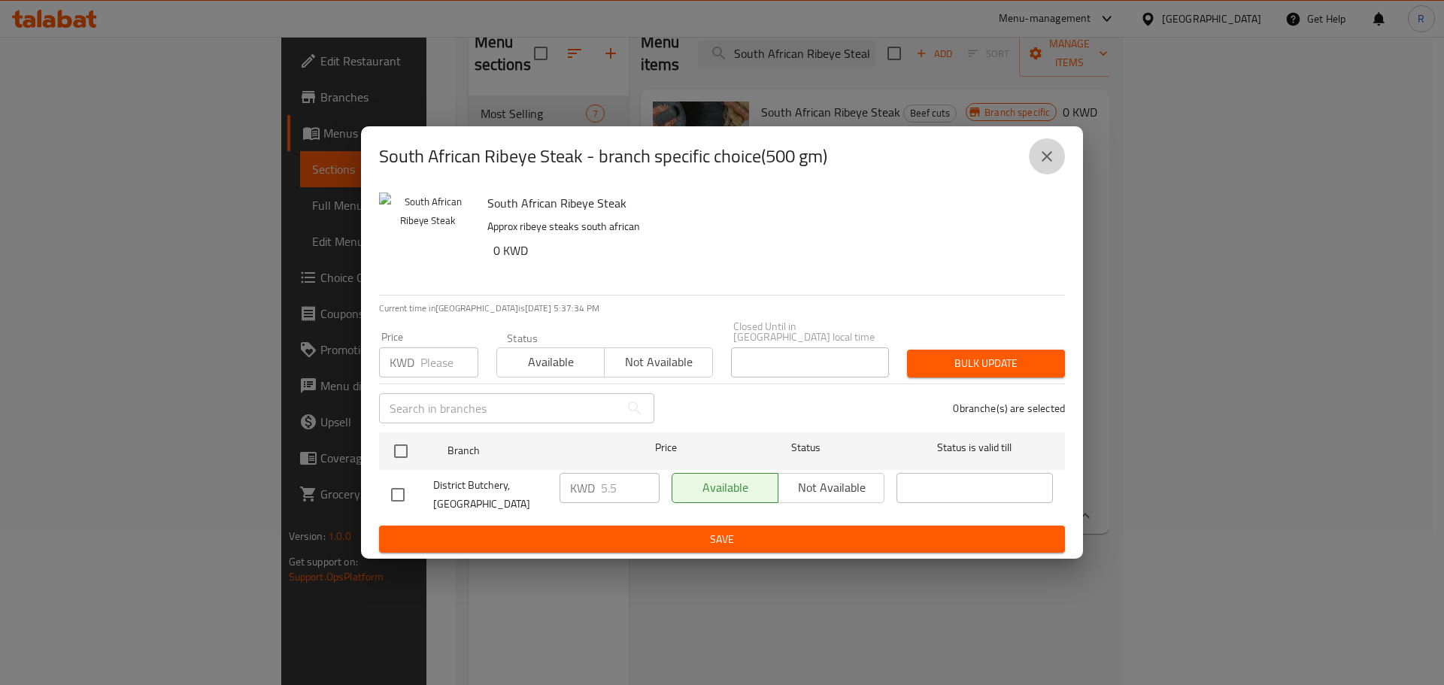
click at [1045, 165] on icon "close" at bounding box center [1047, 156] width 18 height 18
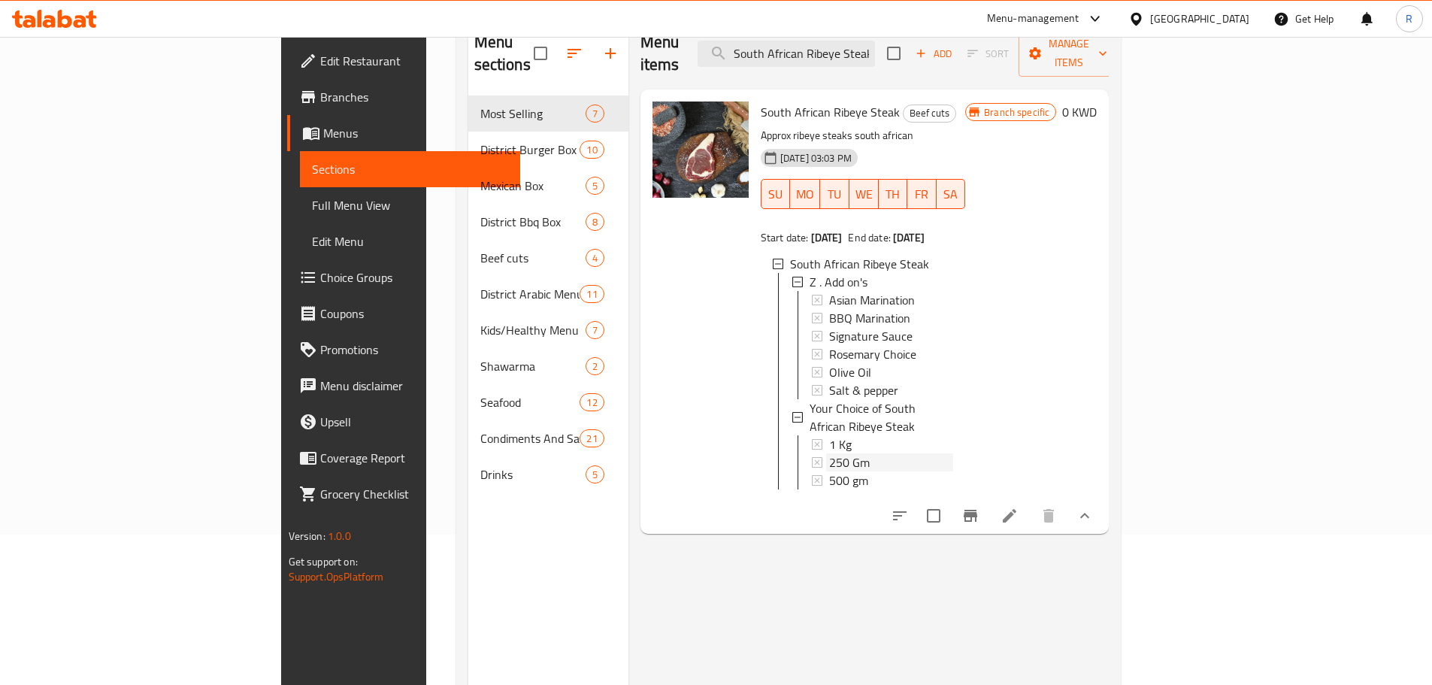
click at [830, 453] on div "250 Gm" at bounding box center [891, 462] width 124 height 18
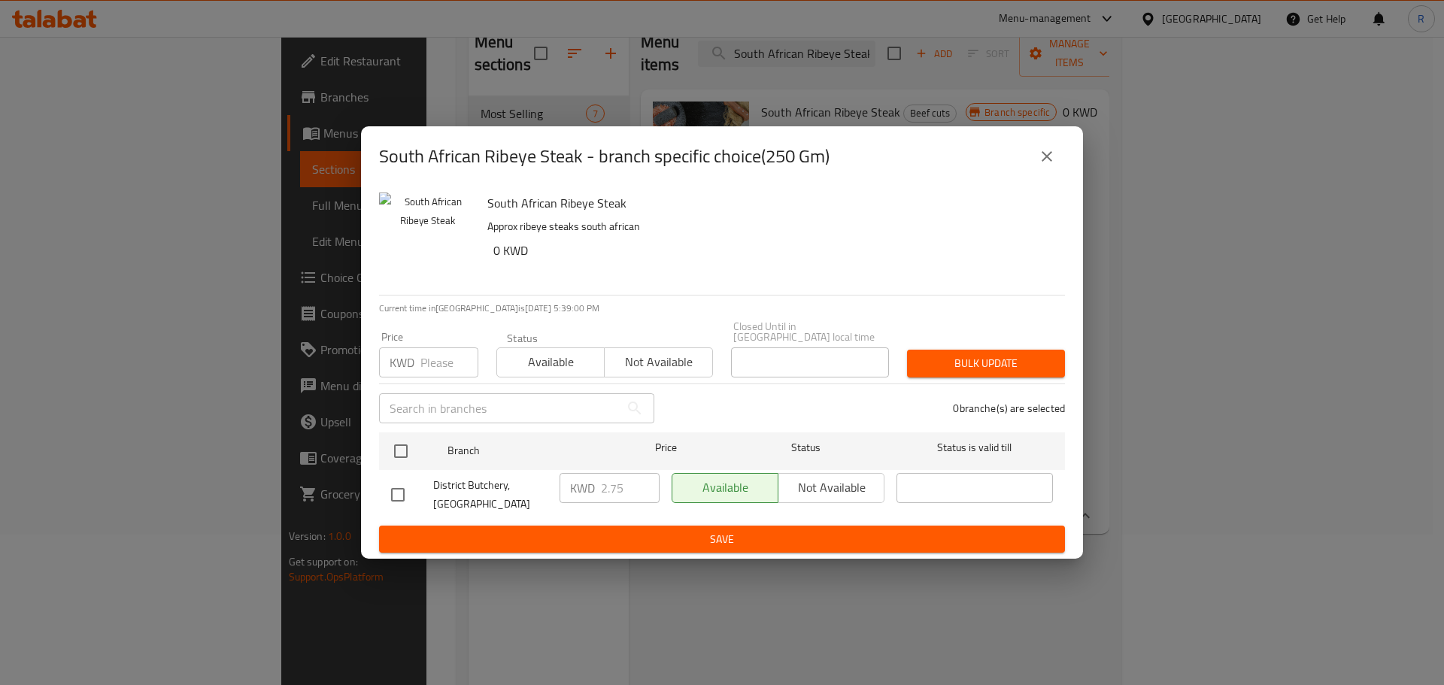
click at [1044, 165] on icon "close" at bounding box center [1047, 156] width 18 height 18
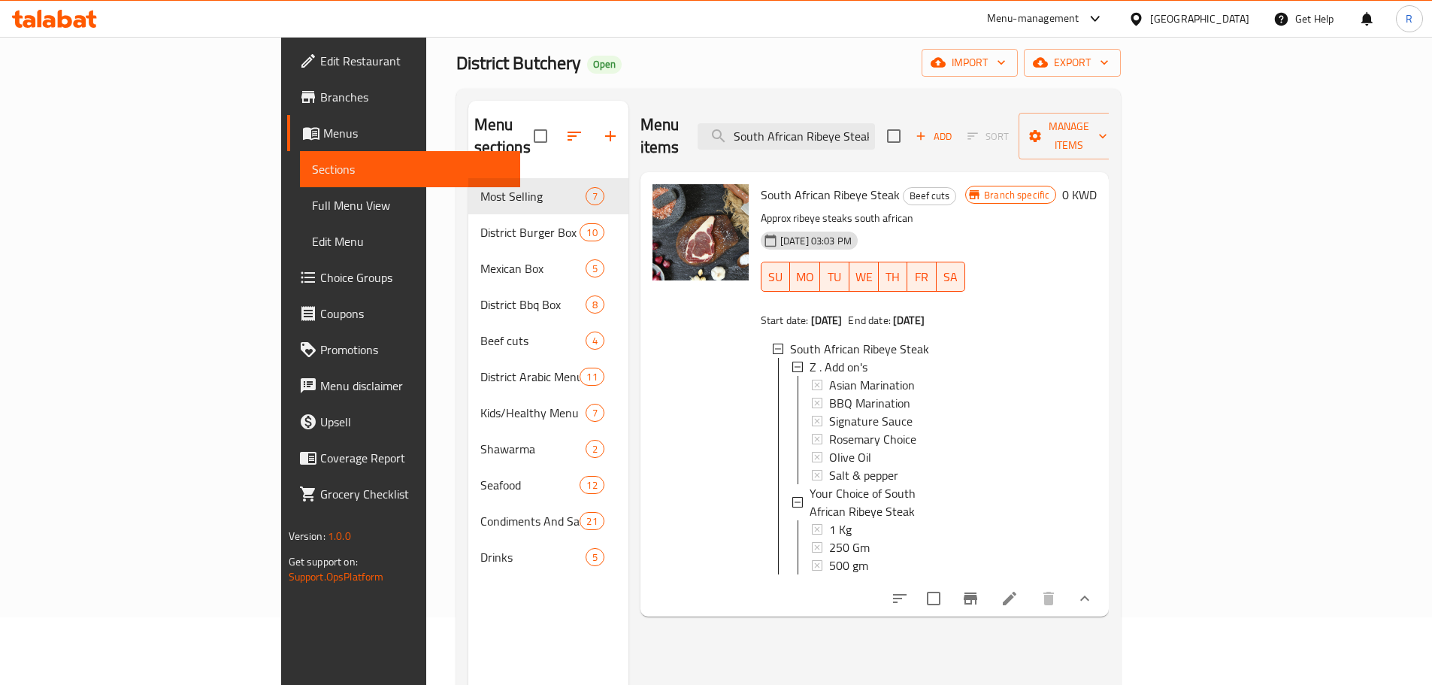
scroll to position [0, 0]
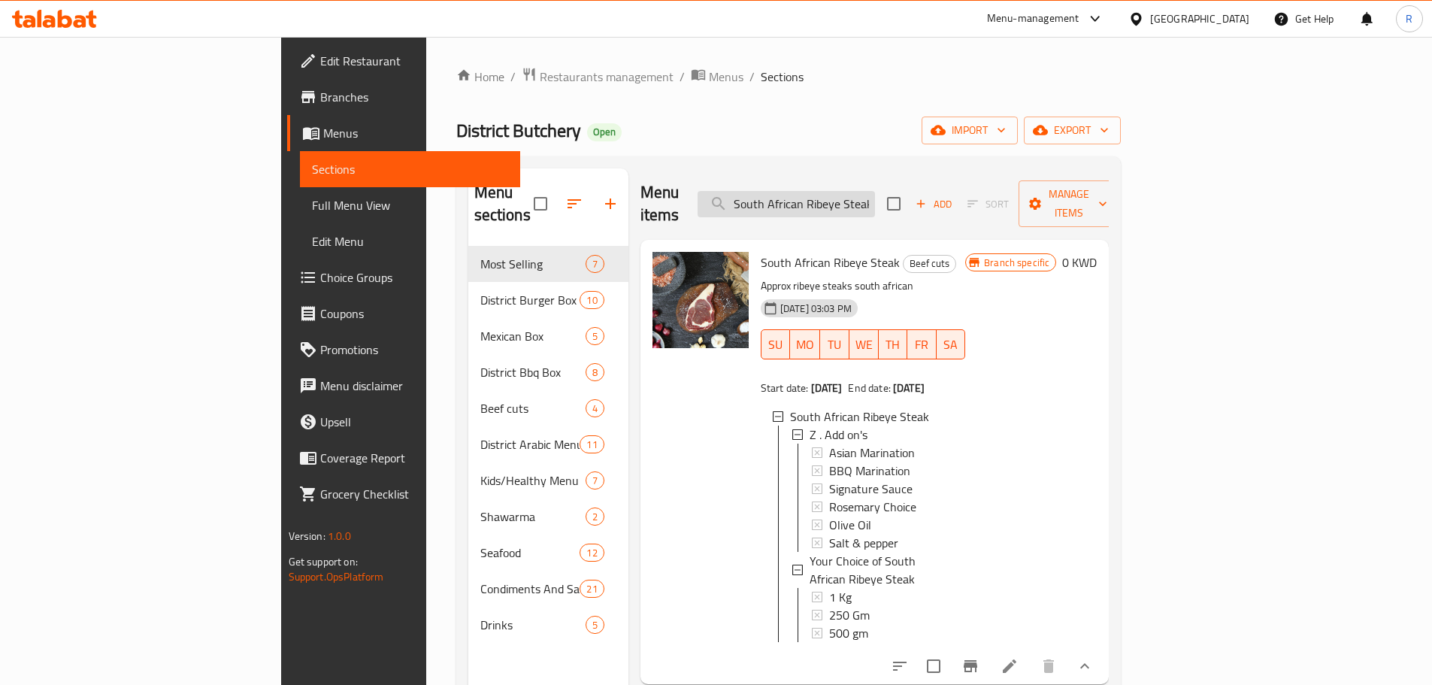
drag, startPoint x: 902, startPoint y: 185, endPoint x: 914, endPoint y: 191, distance: 14.1
click at [875, 191] on input "South African Ribeye Steak" at bounding box center [786, 204] width 177 height 26
drag, startPoint x: 914, startPoint y: 191, endPoint x: 914, endPoint y: 420, distance: 228.6
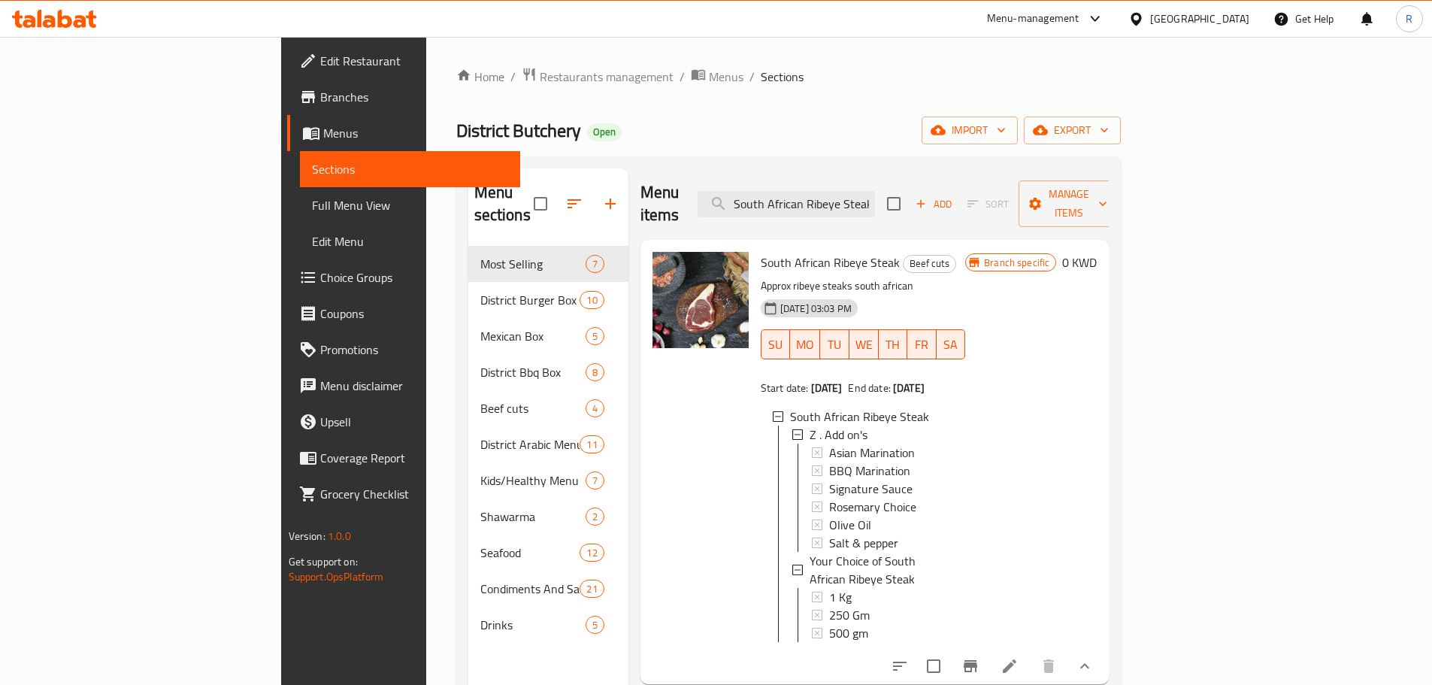
click at [914, 208] on div "Menu items South African Ribeye Steak Add Sort Manage items" at bounding box center [875, 203] width 469 height 71
click at [875, 191] on input "South African Ribeye Steak" at bounding box center [786, 204] width 177 height 26
paste input "Striploin Steaks"
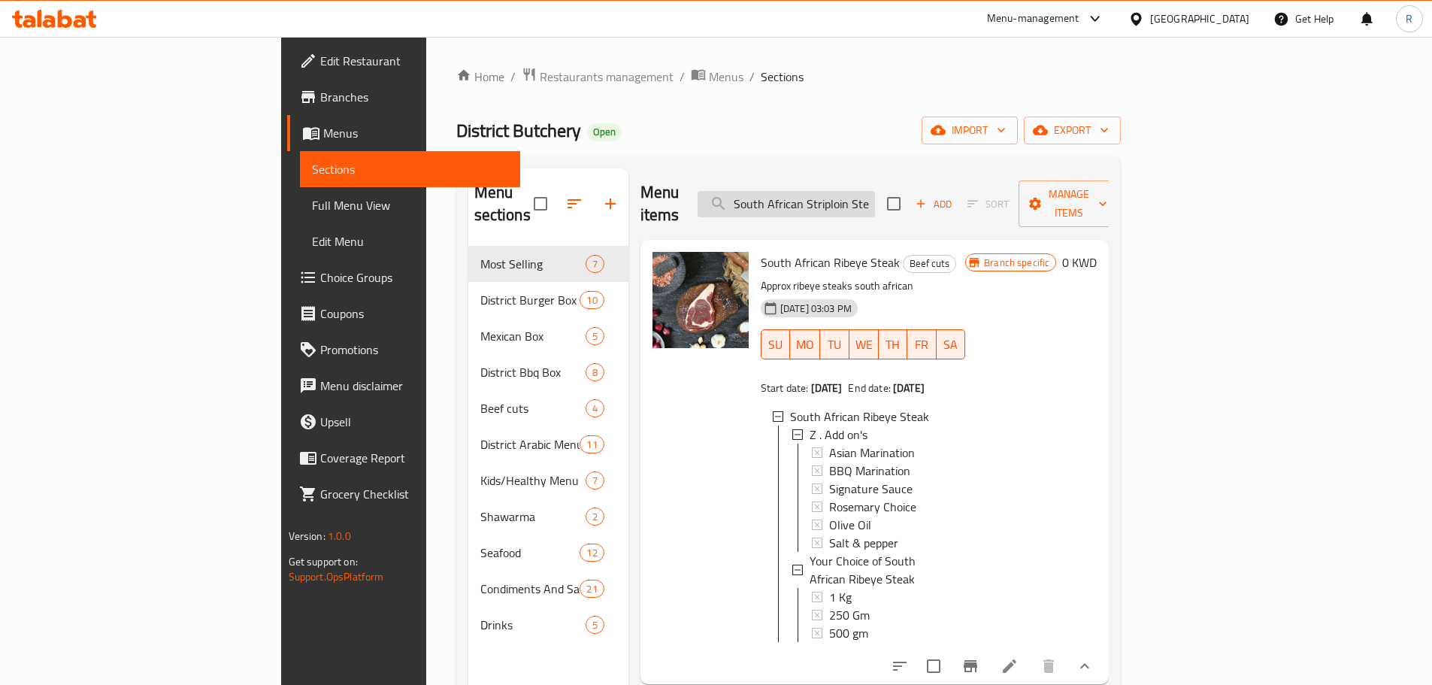
scroll to position [0, 14]
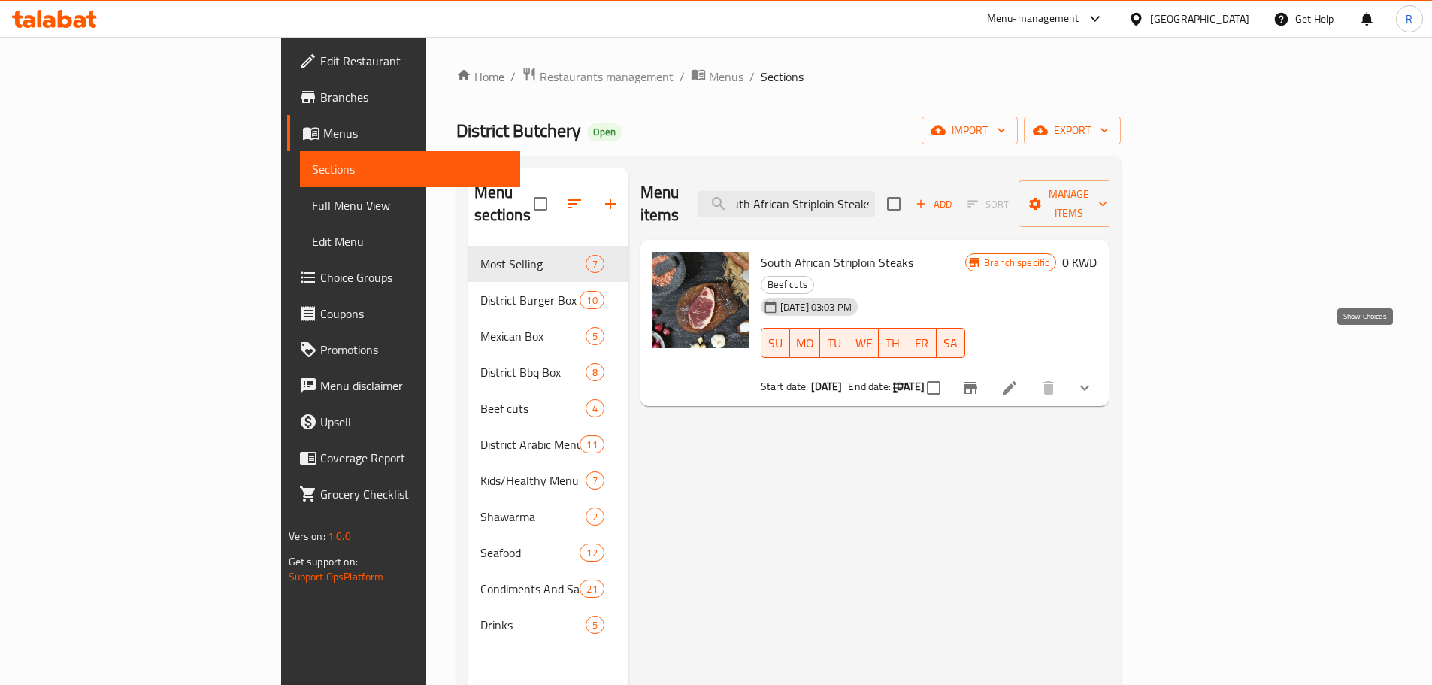
click at [1094, 379] on icon "show more" at bounding box center [1085, 388] width 18 height 18
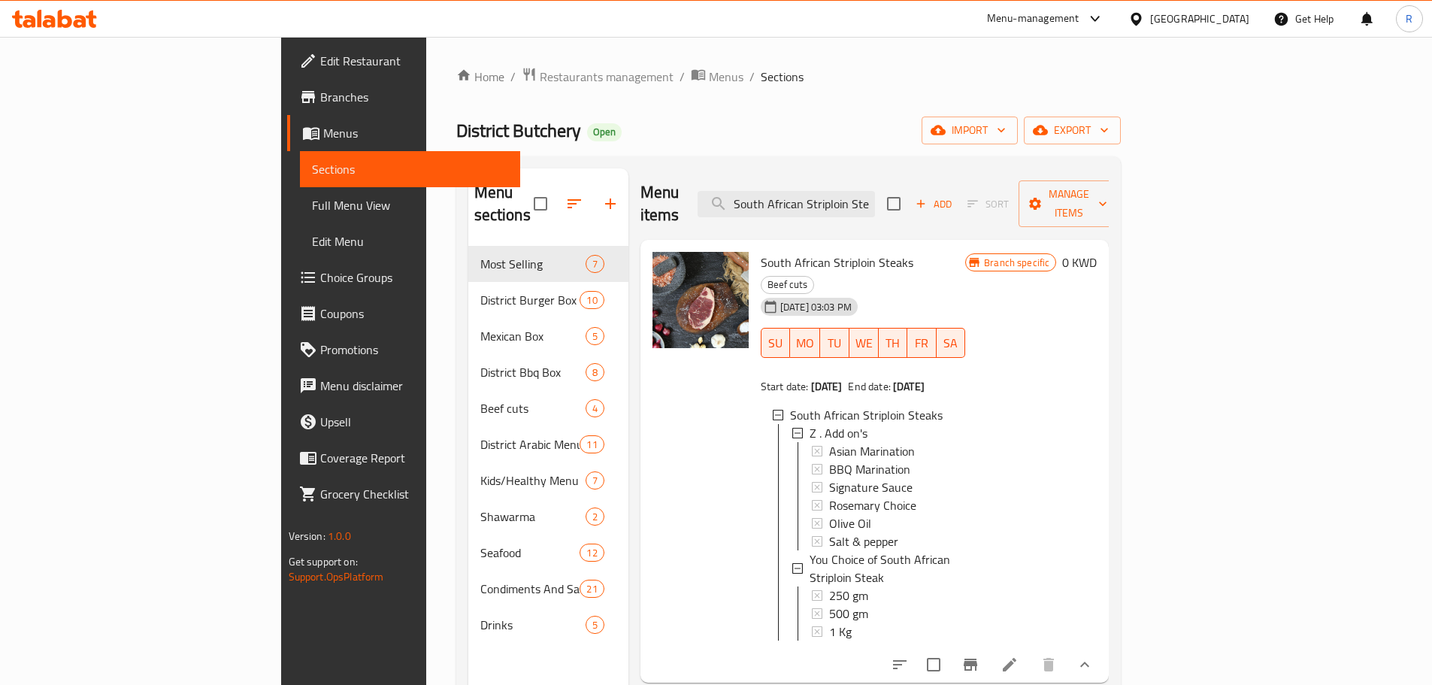
scroll to position [2, 0]
click at [829, 620] on div "1 Kg" at bounding box center [891, 629] width 124 height 18
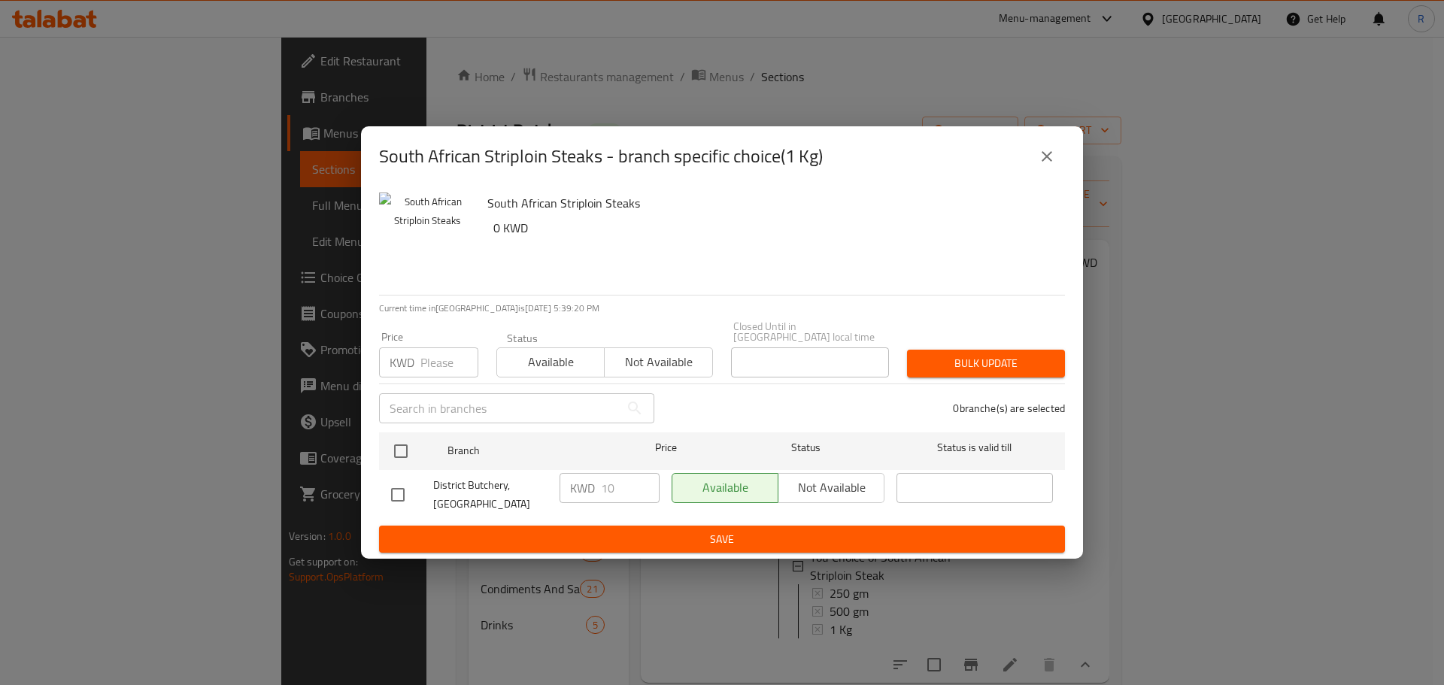
click at [1062, 156] on div "South African Striploin Steaks - branch specific choice(1 Kg)" at bounding box center [722, 156] width 686 height 36
click at [1050, 162] on icon "close" at bounding box center [1047, 156] width 18 height 18
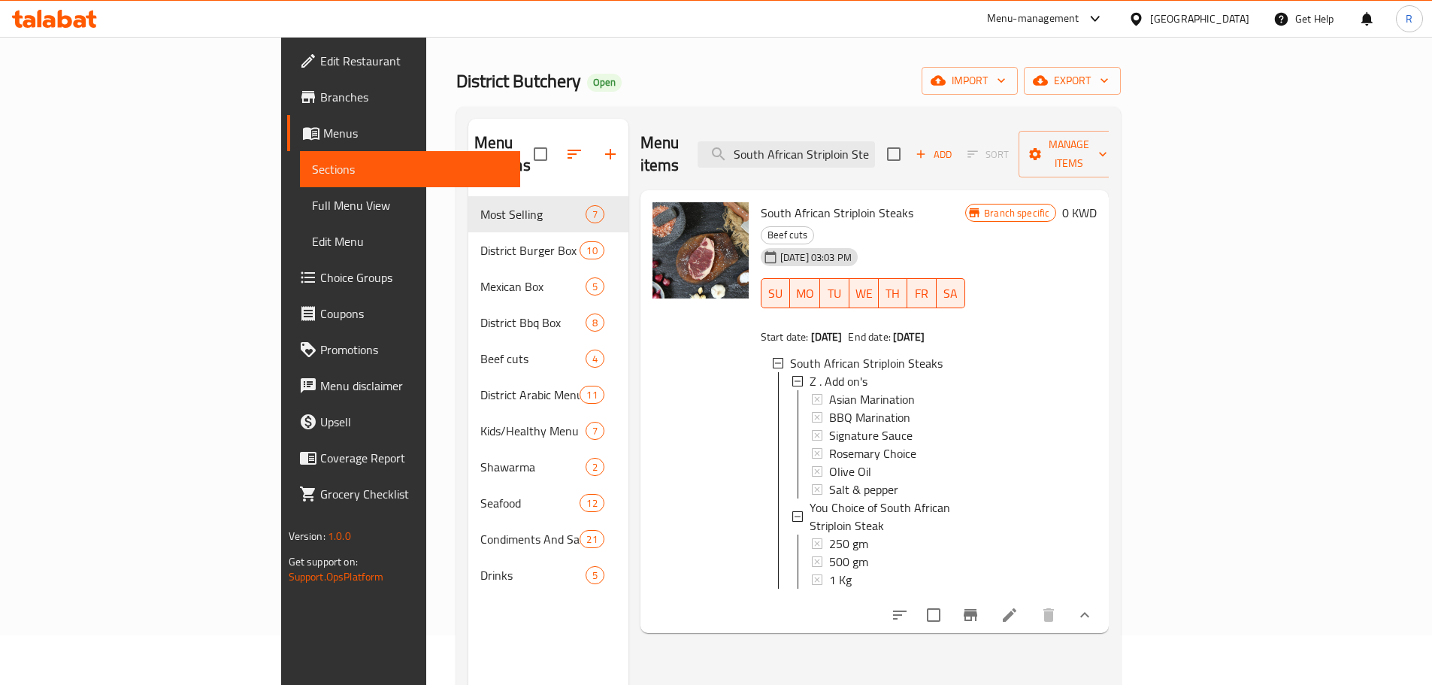
scroll to position [75, 0]
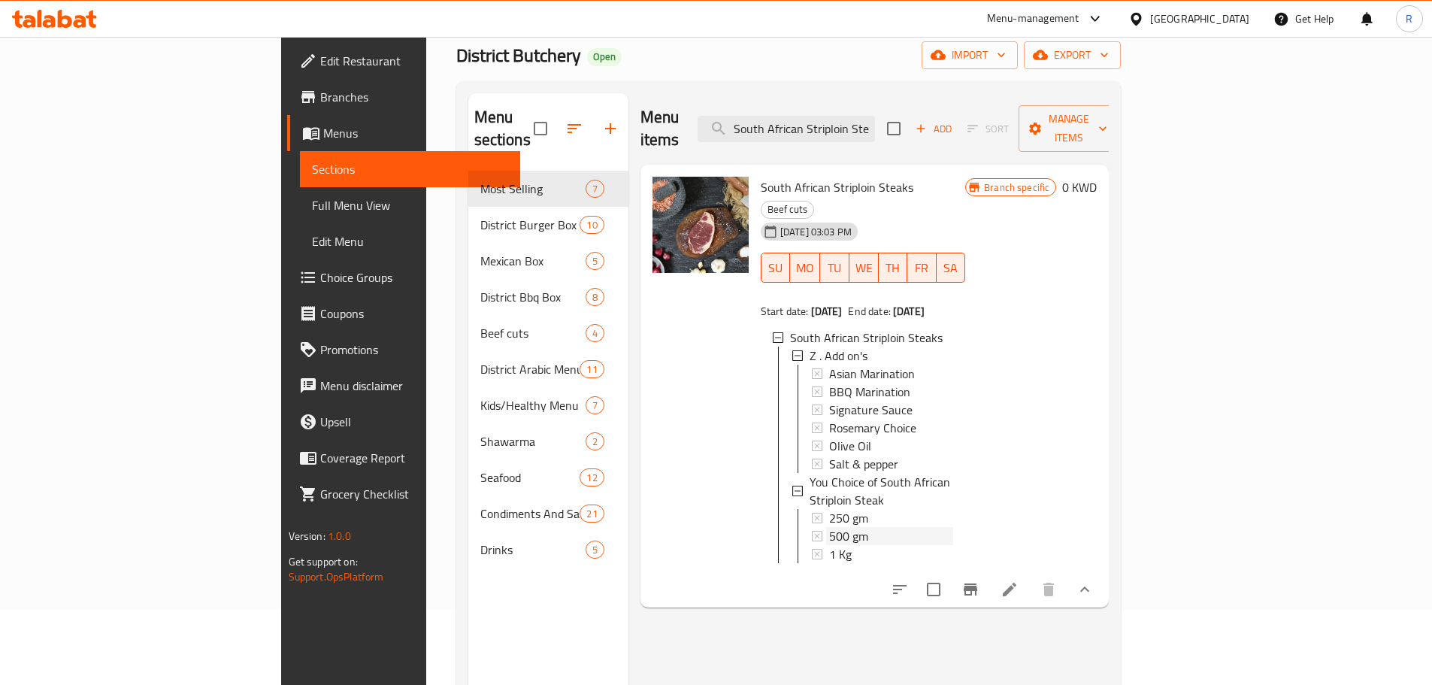
click at [829, 527] on div "500 gm" at bounding box center [891, 536] width 124 height 18
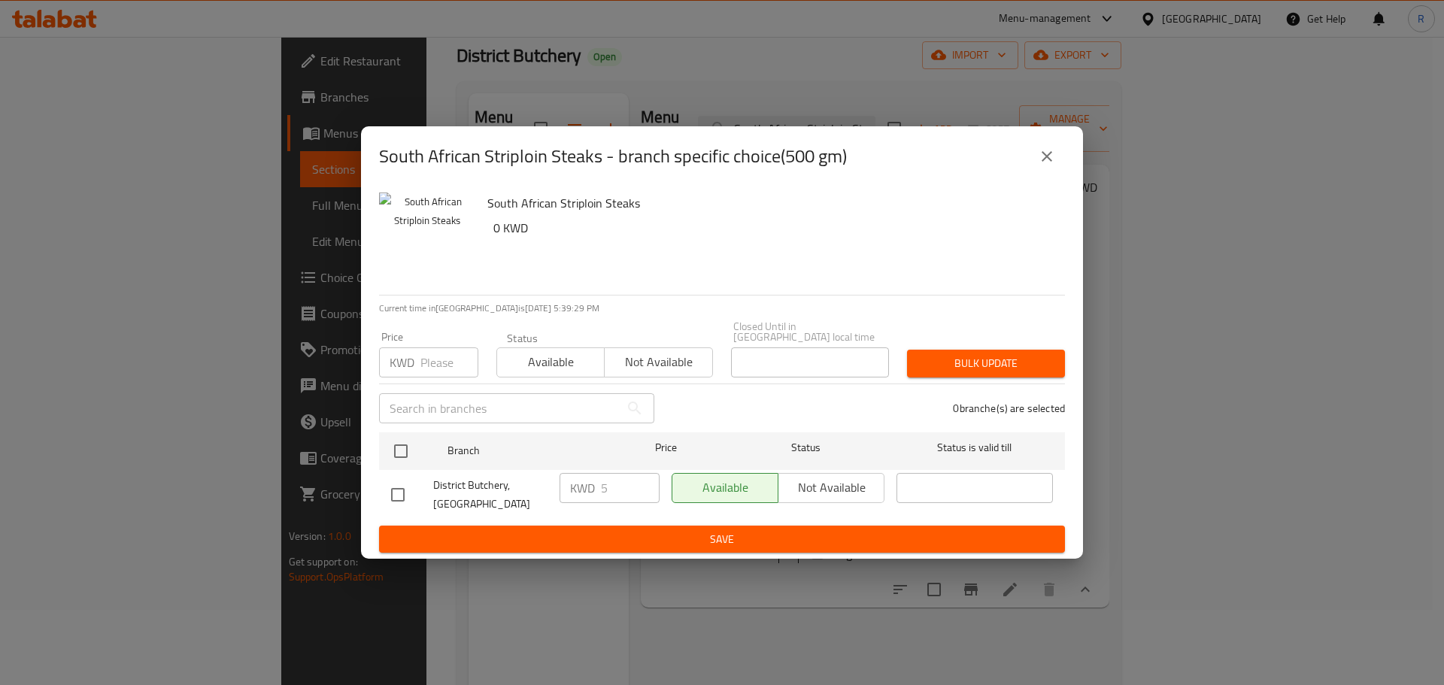
click at [1293, 245] on div "South African Striploin Steaks - branch specific choice(500 gm) South African S…" at bounding box center [722, 342] width 1444 height 685
drag, startPoint x: 1321, startPoint y: 304, endPoint x: 1147, endPoint y: 215, distance: 195.7
click at [1318, 303] on div "South African Striploin Steaks - branch specific choice(500 gm) South African S…" at bounding box center [722, 342] width 1444 height 685
click at [1047, 162] on icon "close" at bounding box center [1046, 156] width 11 height 11
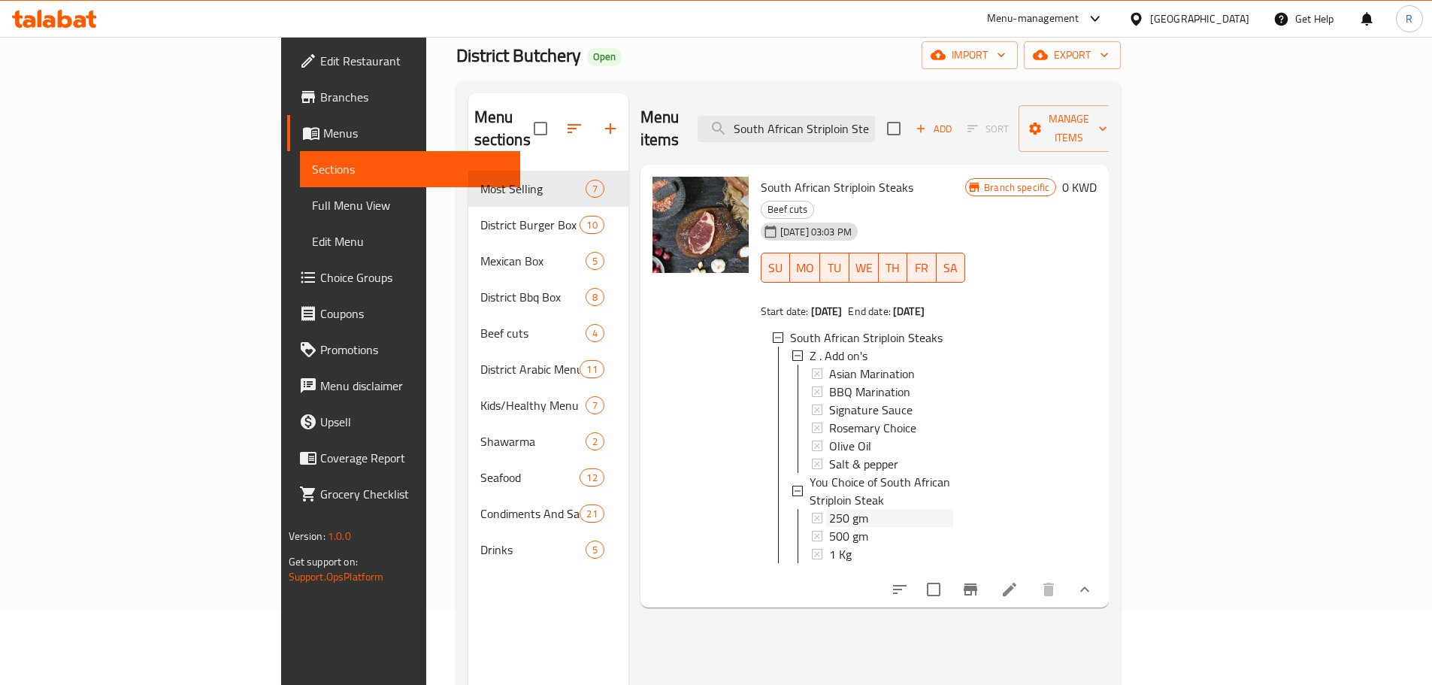
click at [829, 509] on div "250 gm" at bounding box center [891, 518] width 124 height 18
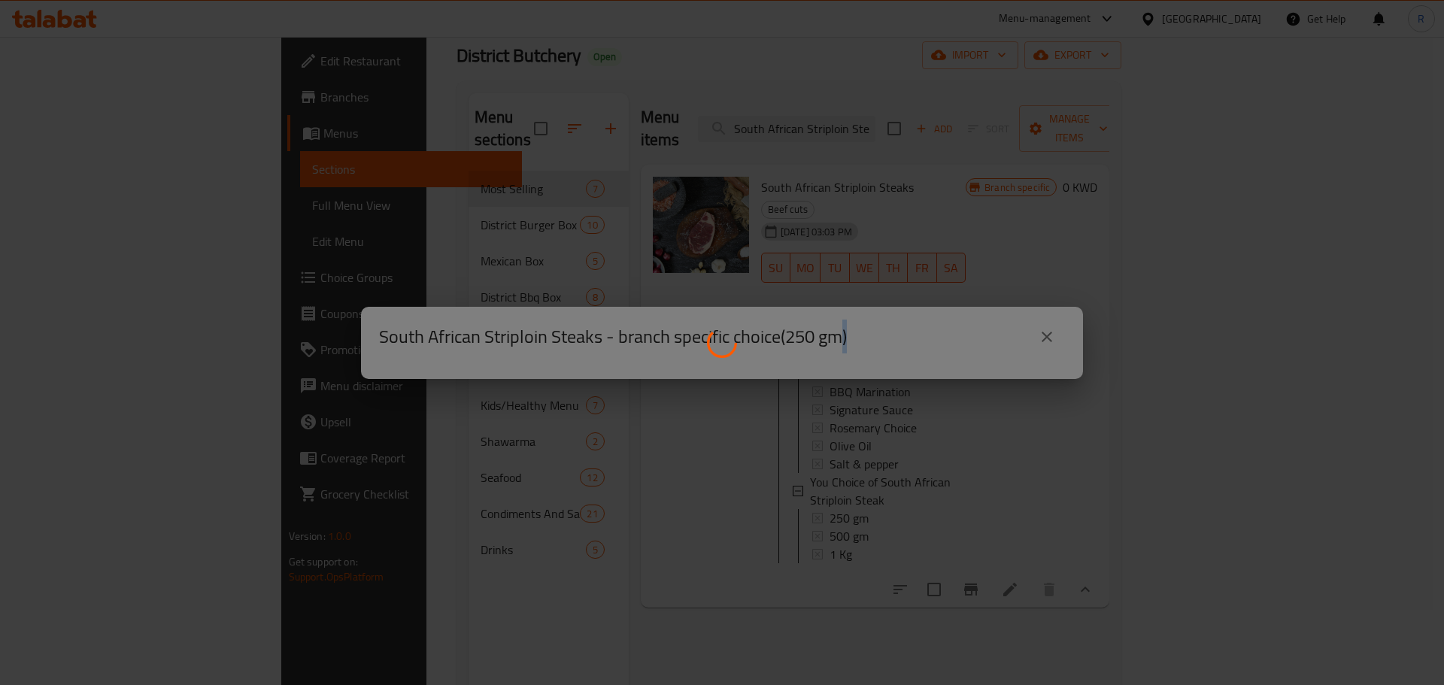
click at [807, 453] on div at bounding box center [722, 342] width 1444 height 685
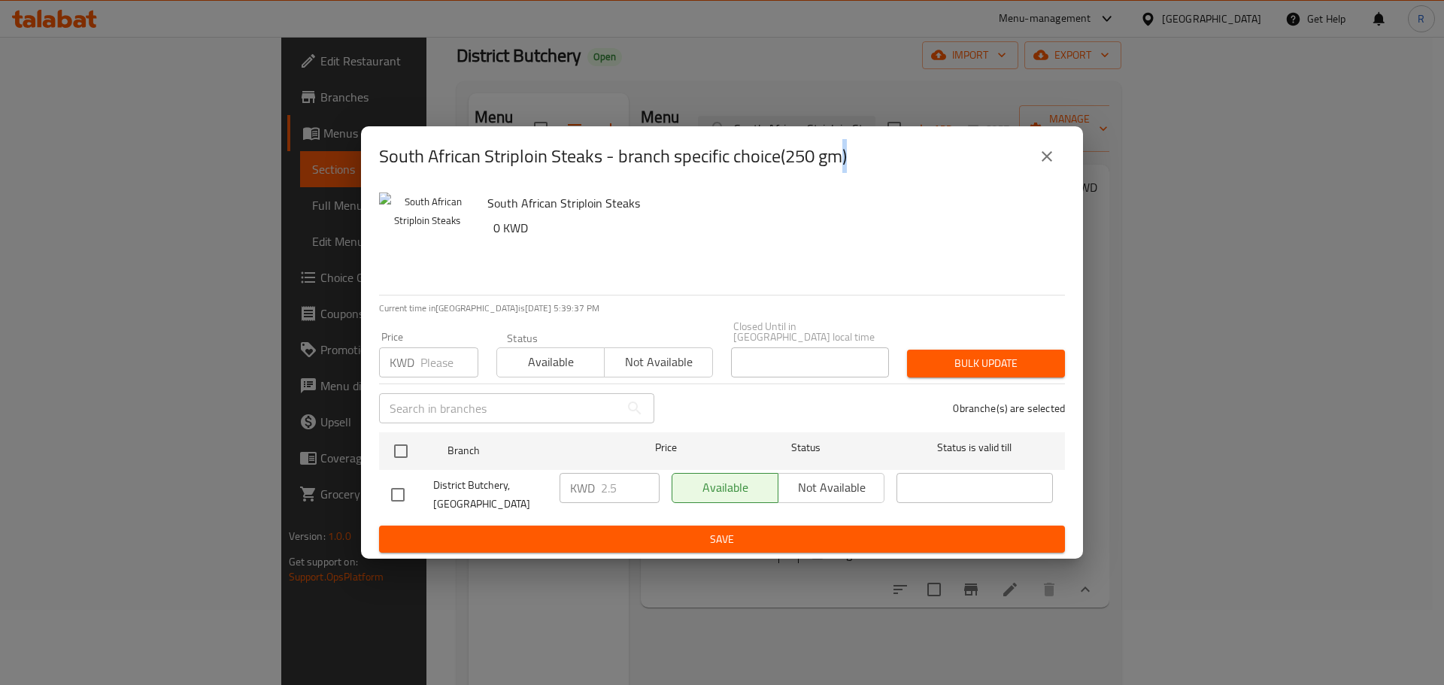
click at [1035, 153] on button "close" at bounding box center [1047, 156] width 36 height 36
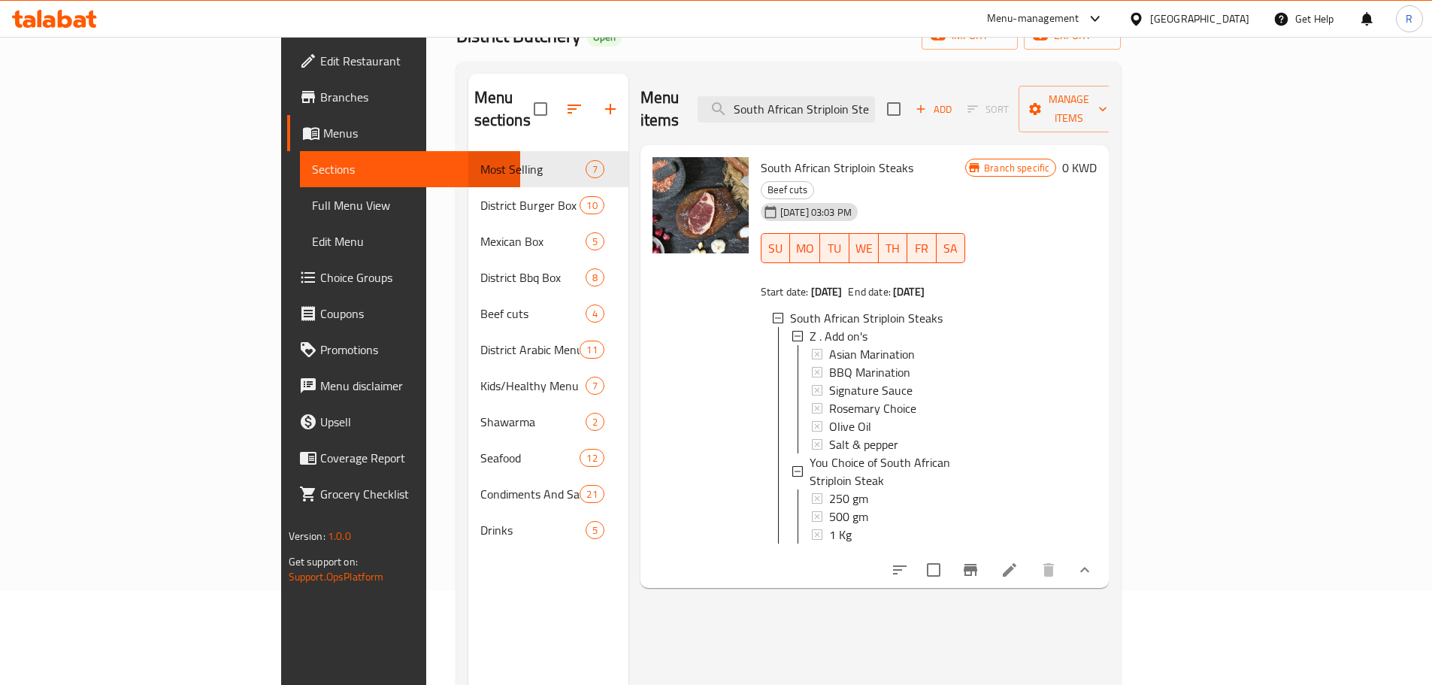
scroll to position [0, 0]
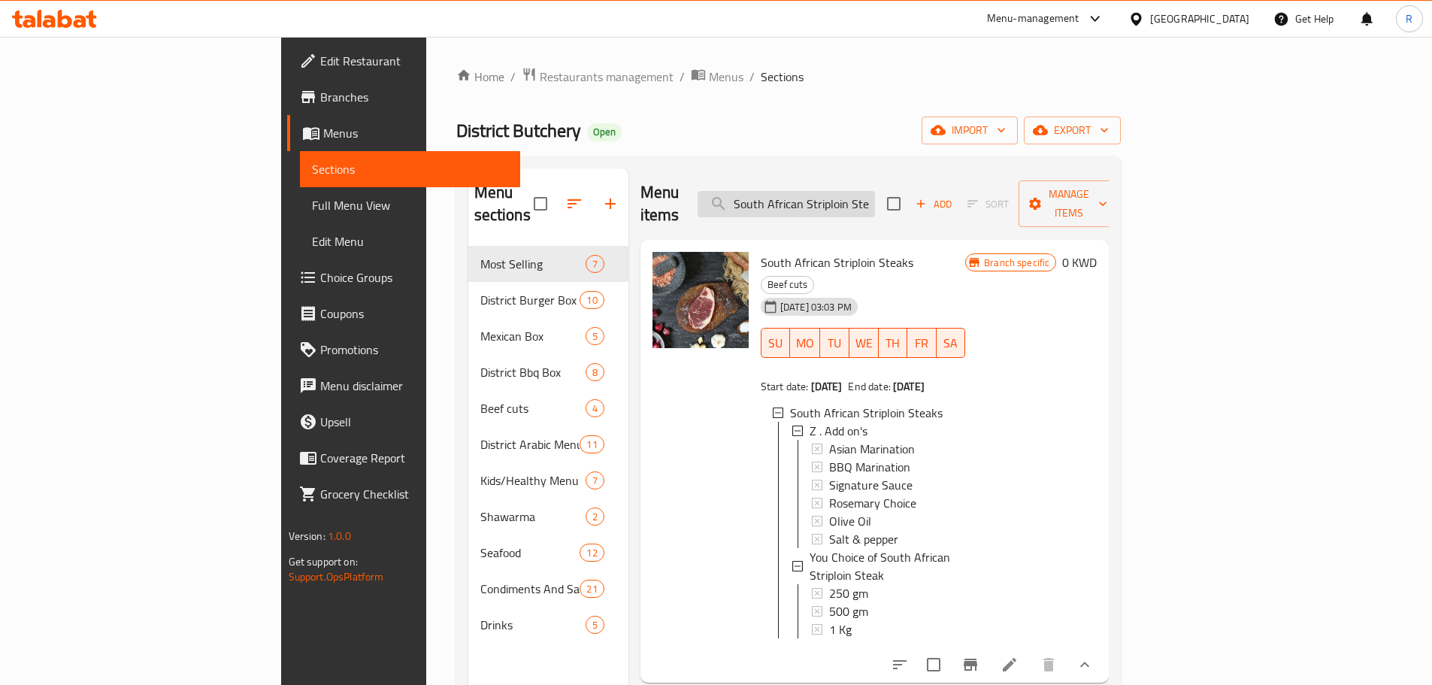
click at [875, 196] on input "South African Striploin Steaks" at bounding box center [786, 204] width 177 height 26
paste input "Tenderloin Steak"
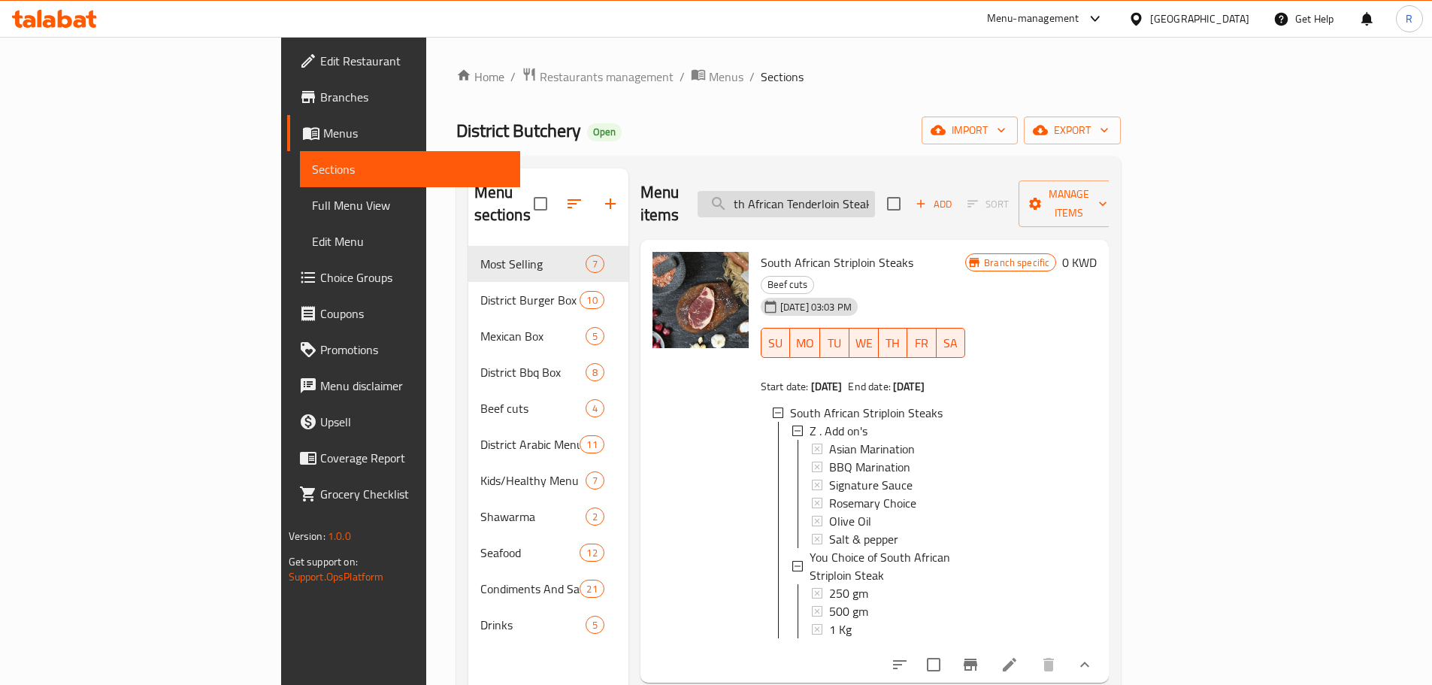
type input "South African Tenderloin Steak"
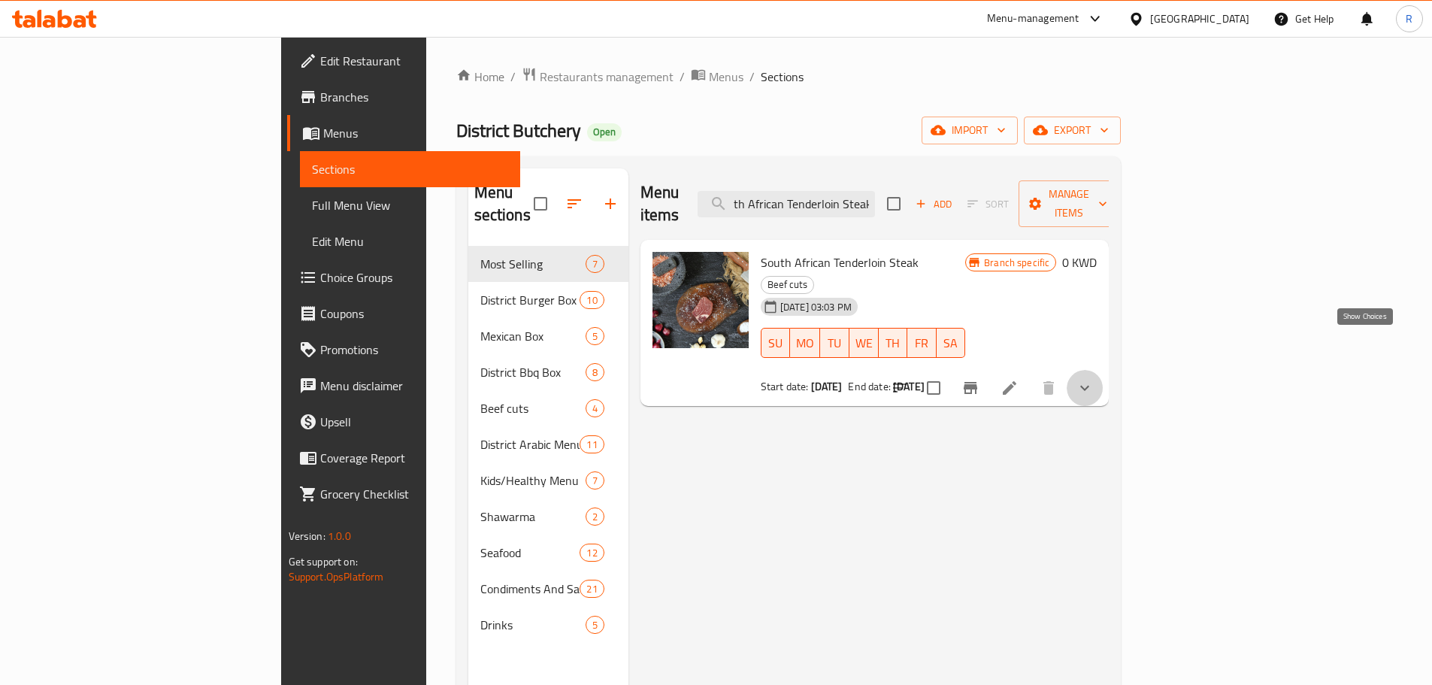
click at [1094, 379] on icon "show more" at bounding box center [1085, 388] width 18 height 18
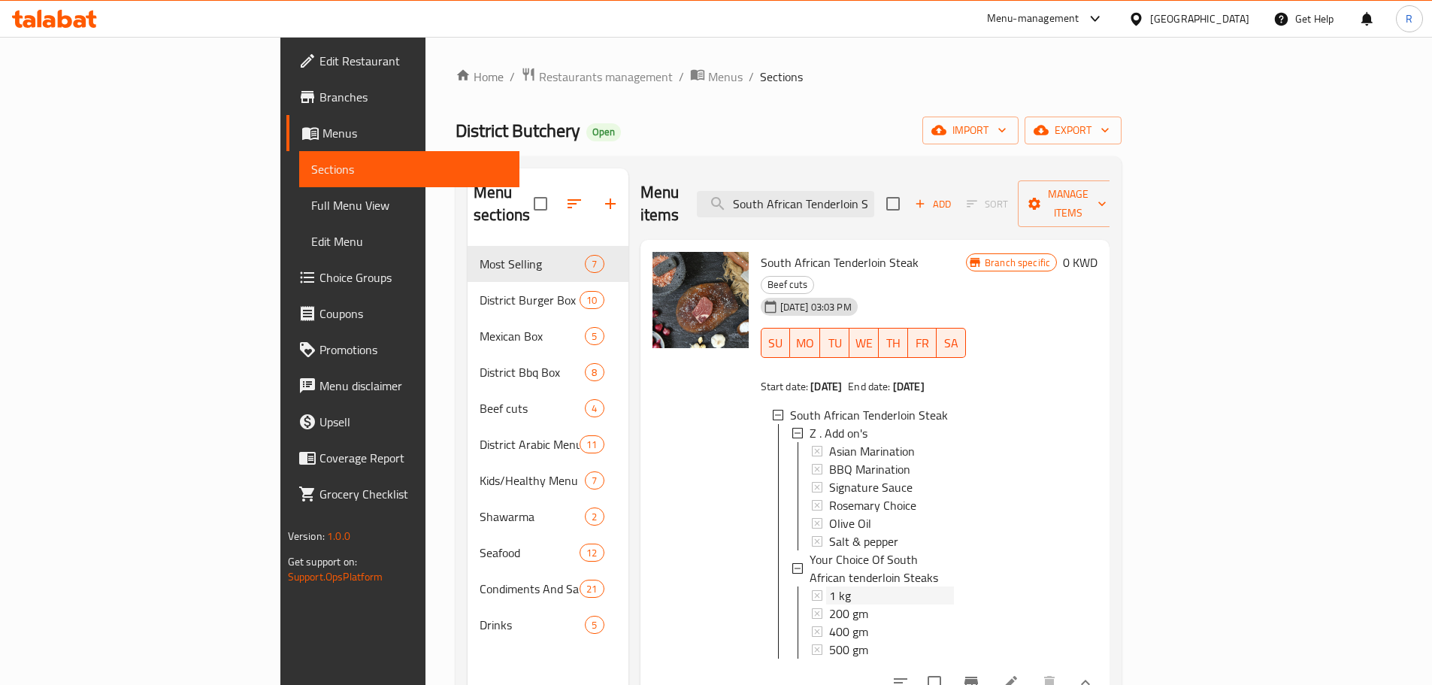
click at [829, 587] on div "1 kg" at bounding box center [891, 596] width 125 height 18
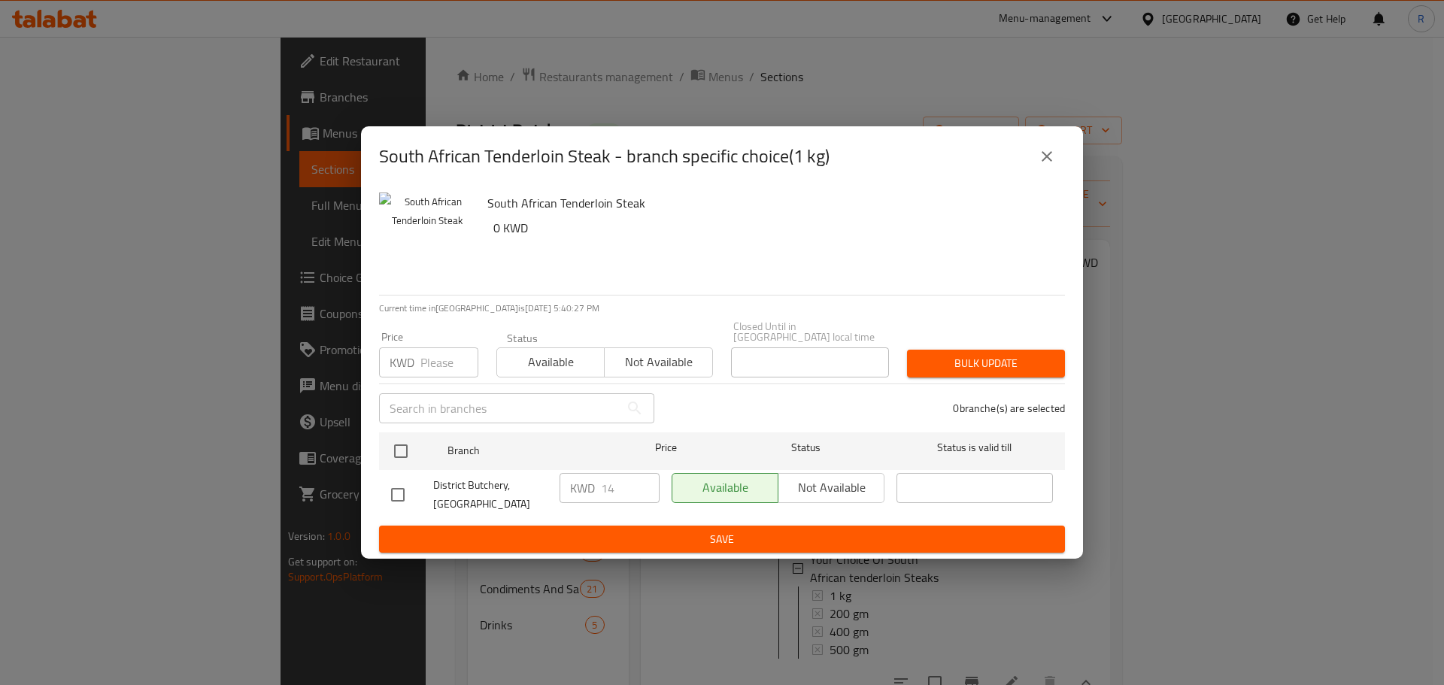
click at [393, 490] on input "checkbox" at bounding box center [398, 495] width 32 height 32
checkbox input "true"
drag, startPoint x: 602, startPoint y: 488, endPoint x: 622, endPoint y: 490, distance: 20.4
click at [623, 490] on input "14" at bounding box center [630, 488] width 59 height 30
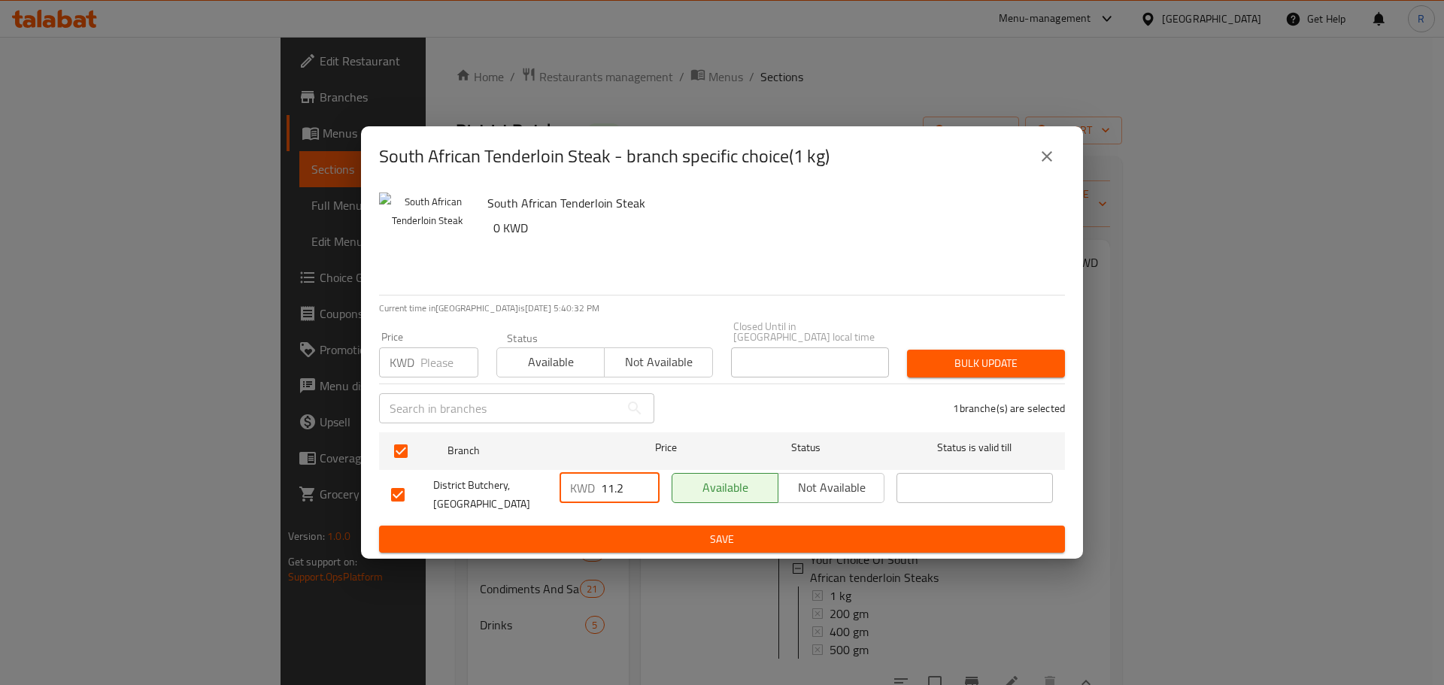
type input "11.2"
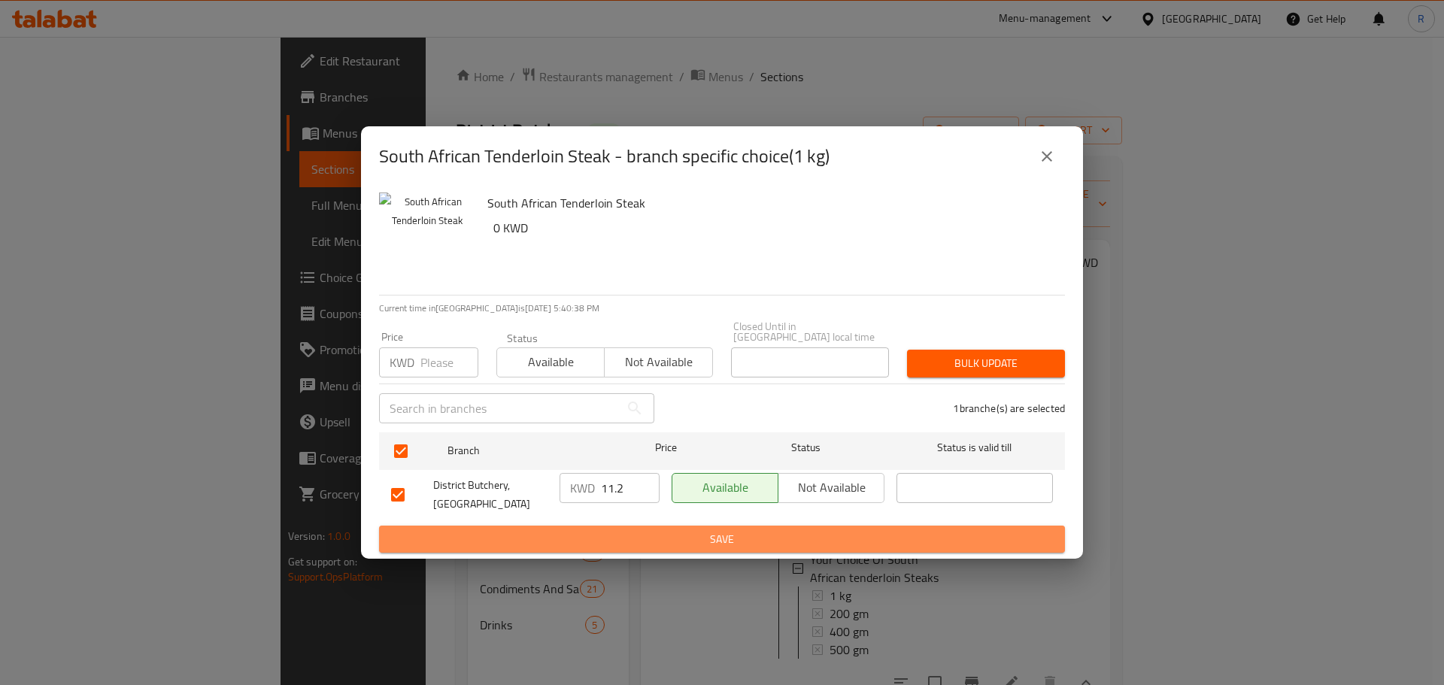
click at [738, 530] on span "Save" at bounding box center [722, 539] width 662 height 19
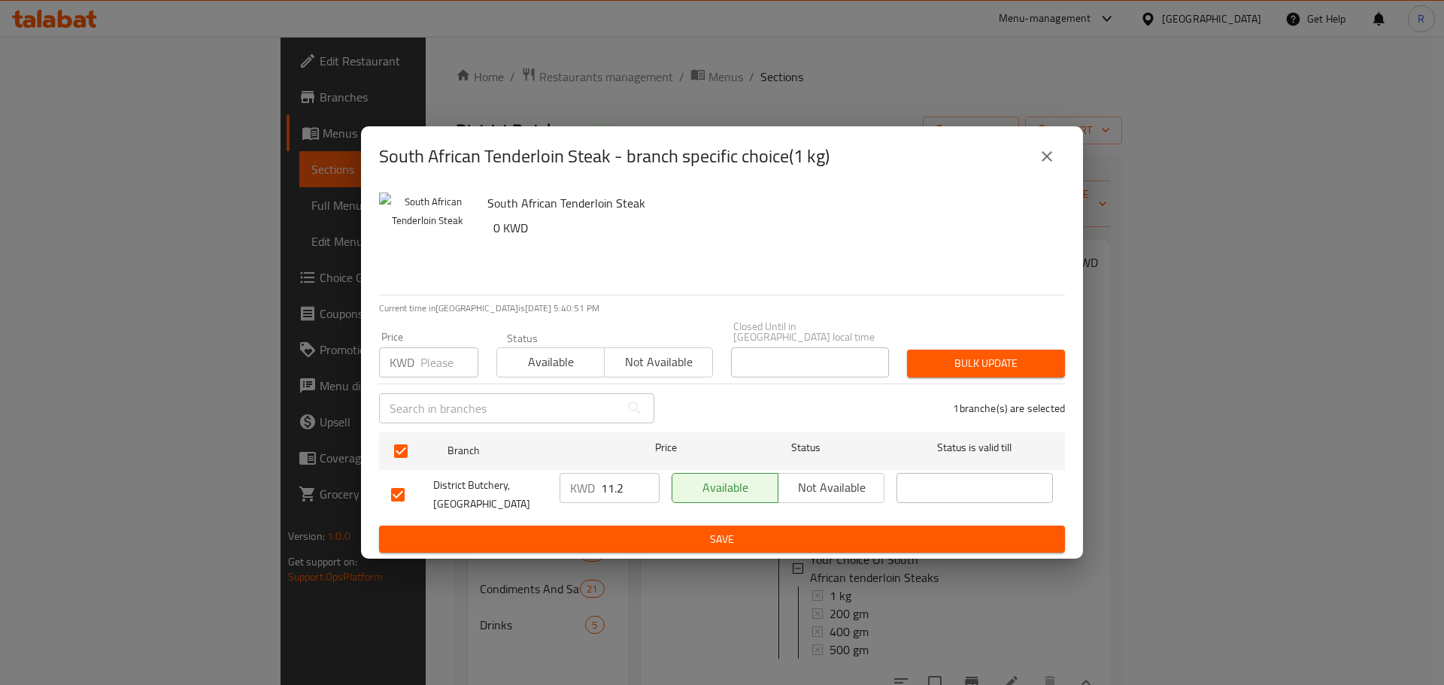
click at [1046, 162] on icon "close" at bounding box center [1046, 156] width 11 height 11
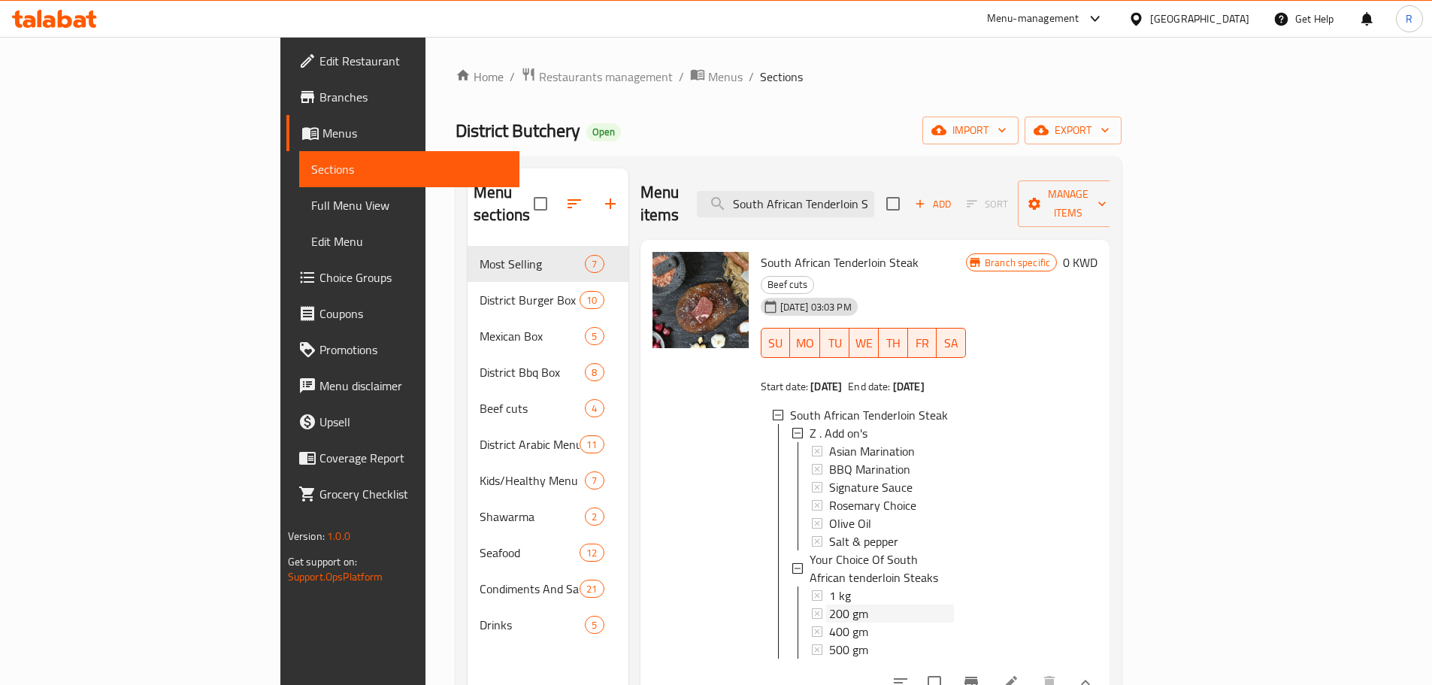
click at [829, 605] on span "200 gm" at bounding box center [848, 614] width 39 height 18
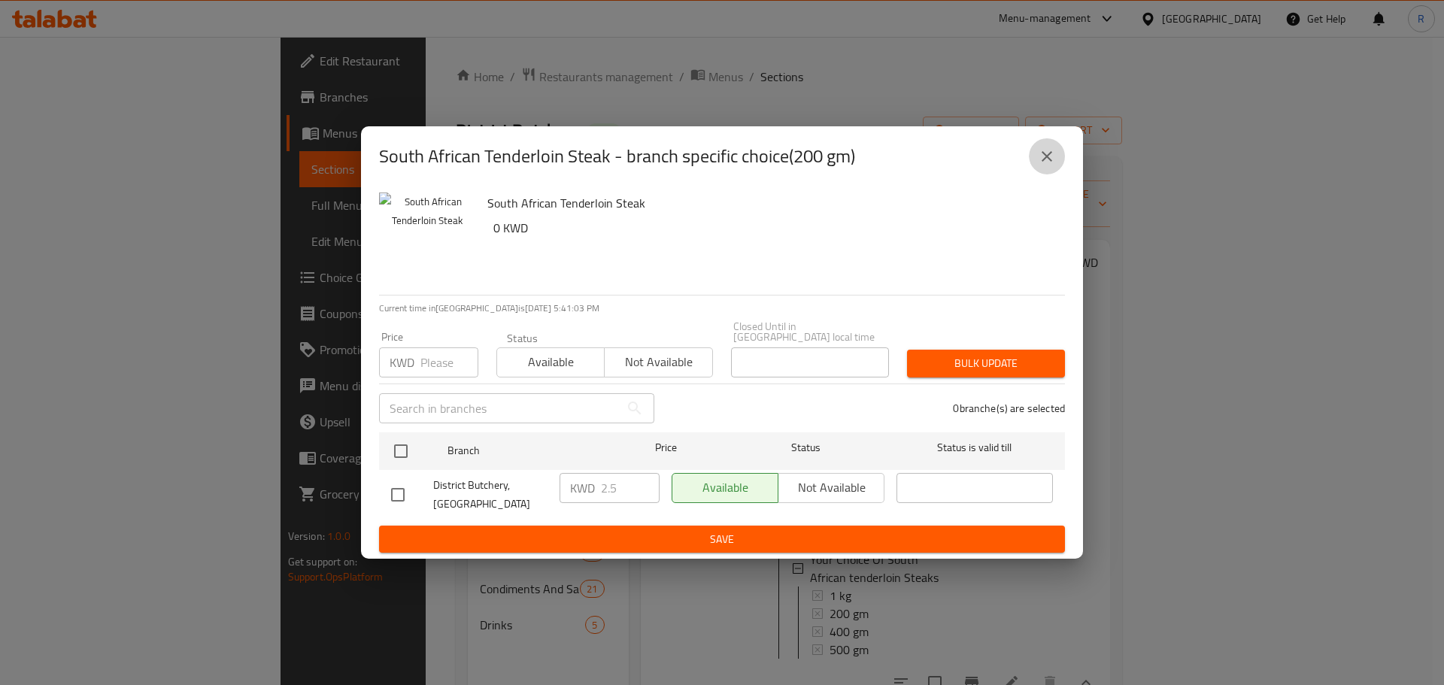
click at [1045, 165] on icon "close" at bounding box center [1047, 156] width 18 height 18
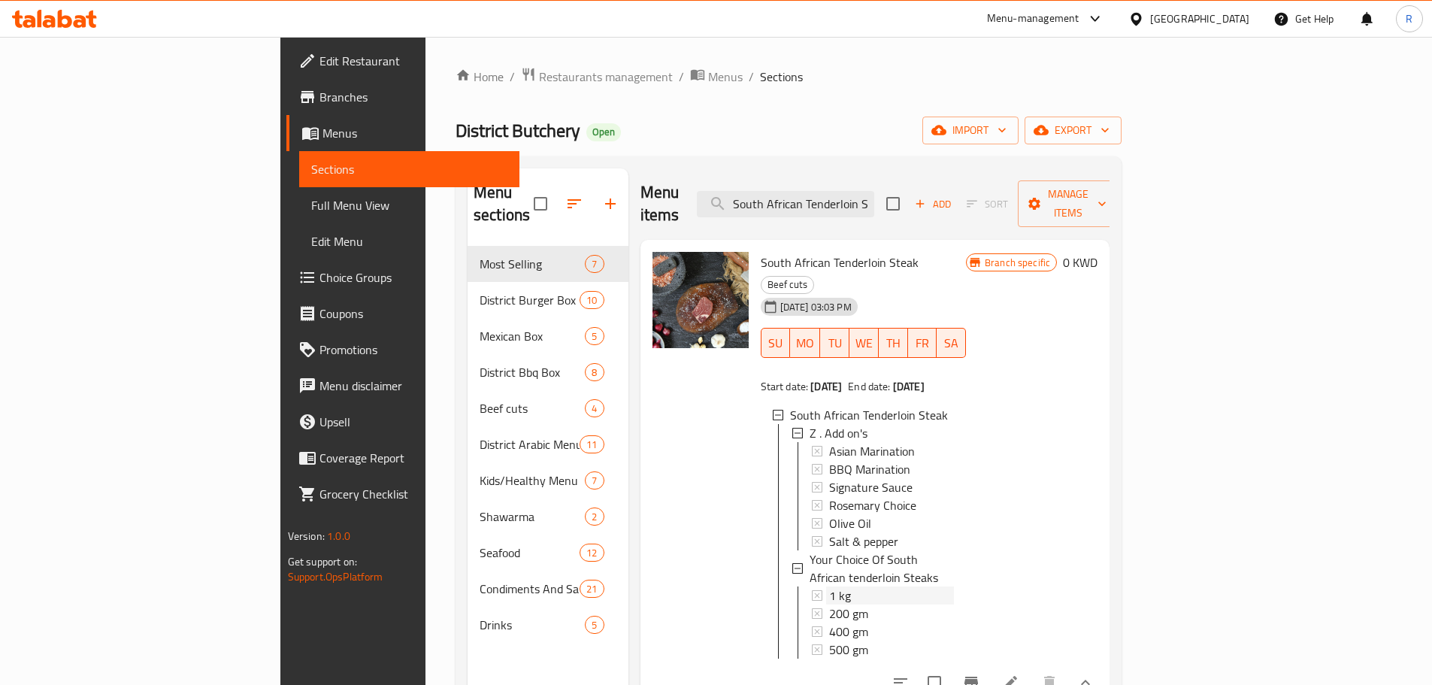
click at [829, 587] on div "1 kg" at bounding box center [891, 596] width 125 height 18
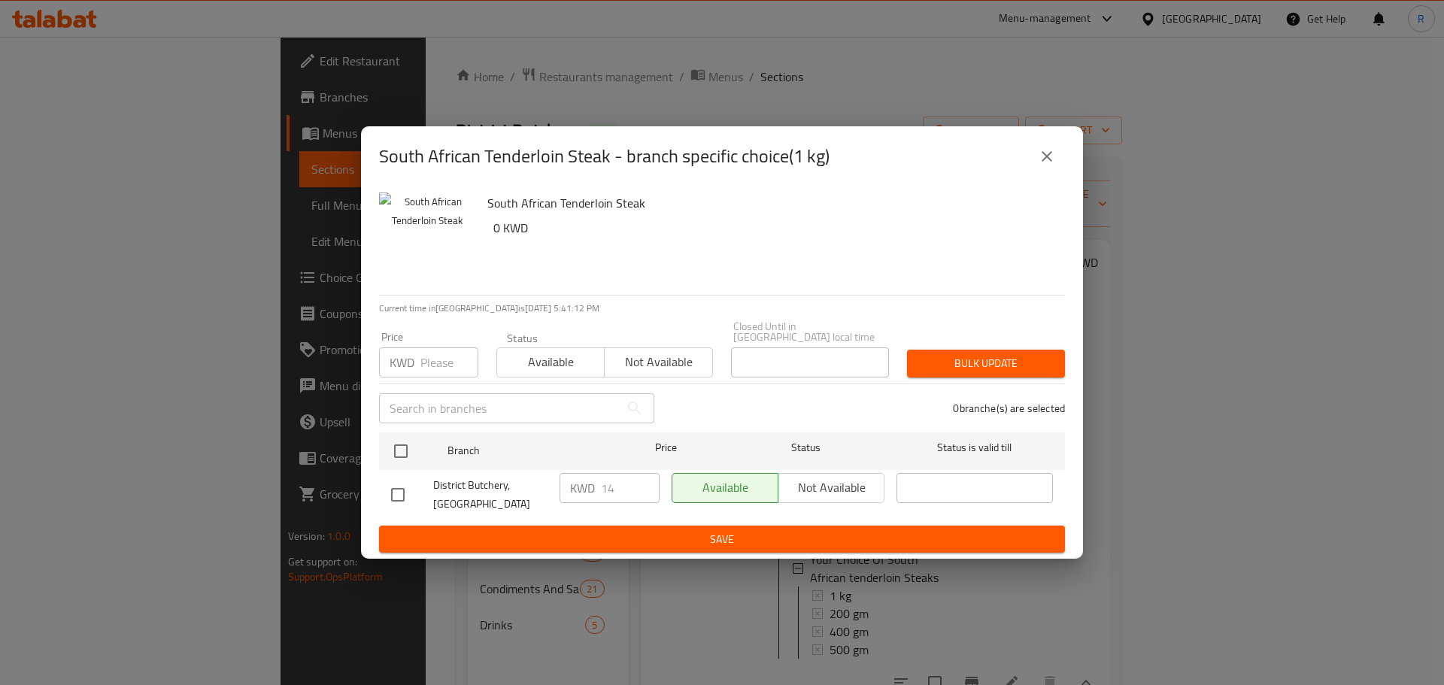
click at [405, 490] on input "checkbox" at bounding box center [398, 495] width 32 height 32
checkbox input "true"
drag, startPoint x: 616, startPoint y: 490, endPoint x: 600, endPoint y: 488, distance: 16.0
click at [600, 488] on div "KWD 14 ​" at bounding box center [609, 488] width 100 height 30
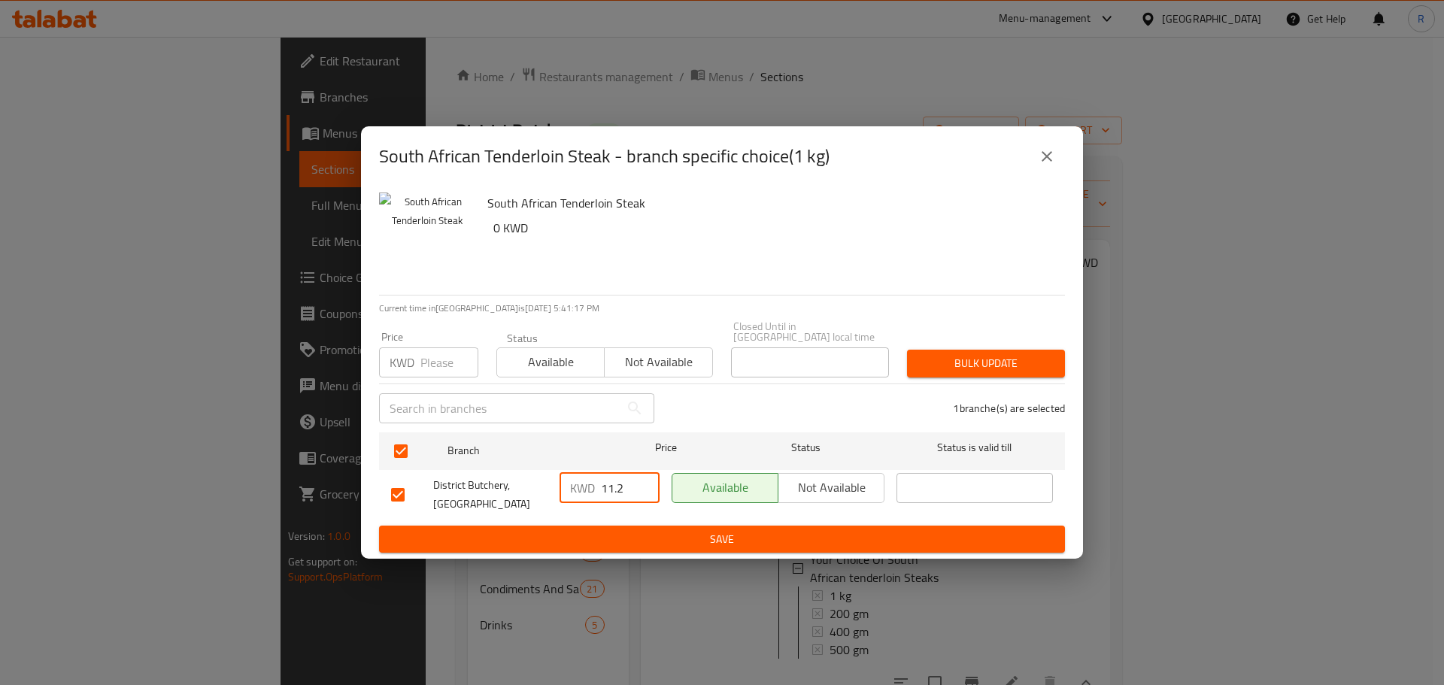
type input "11.2"
click at [770, 538] on button "Save" at bounding box center [722, 540] width 686 height 28
click at [1051, 165] on icon "close" at bounding box center [1047, 156] width 18 height 18
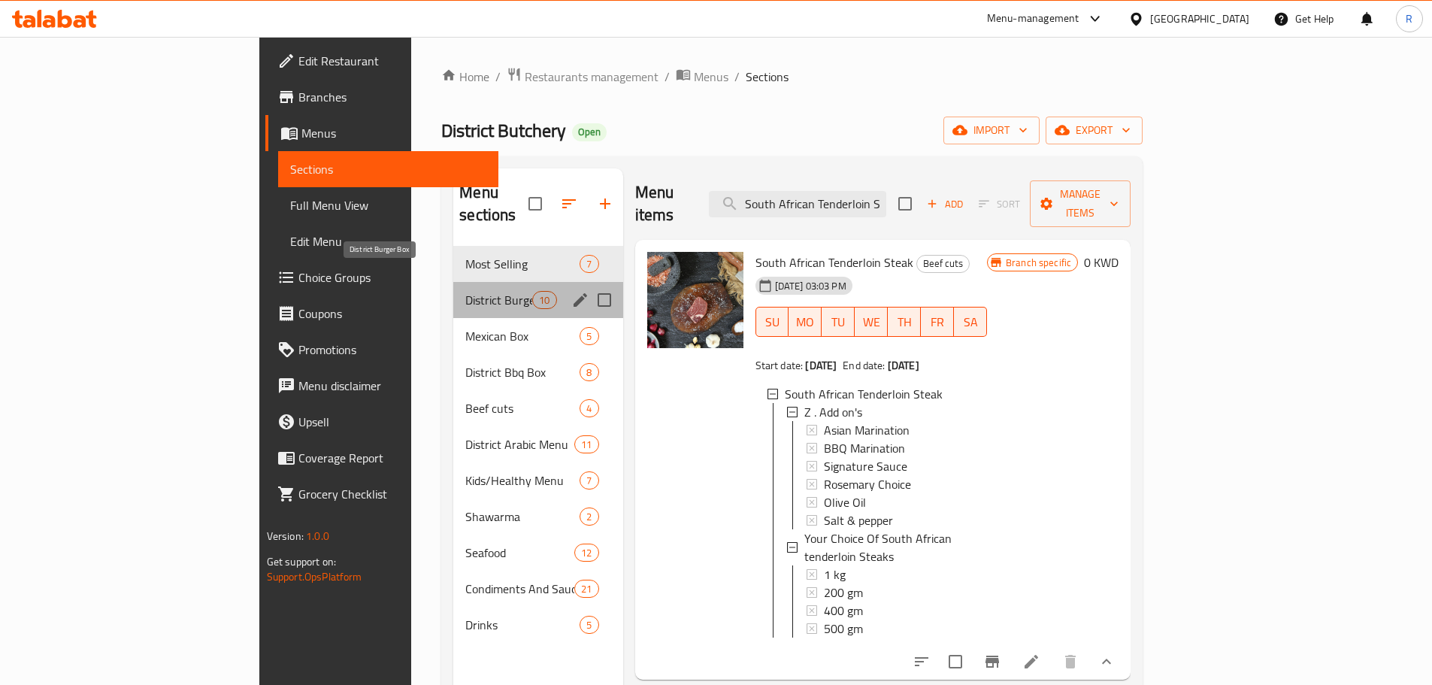
click at [465, 291] on span "District Burger Box" at bounding box center [498, 300] width 67 height 18
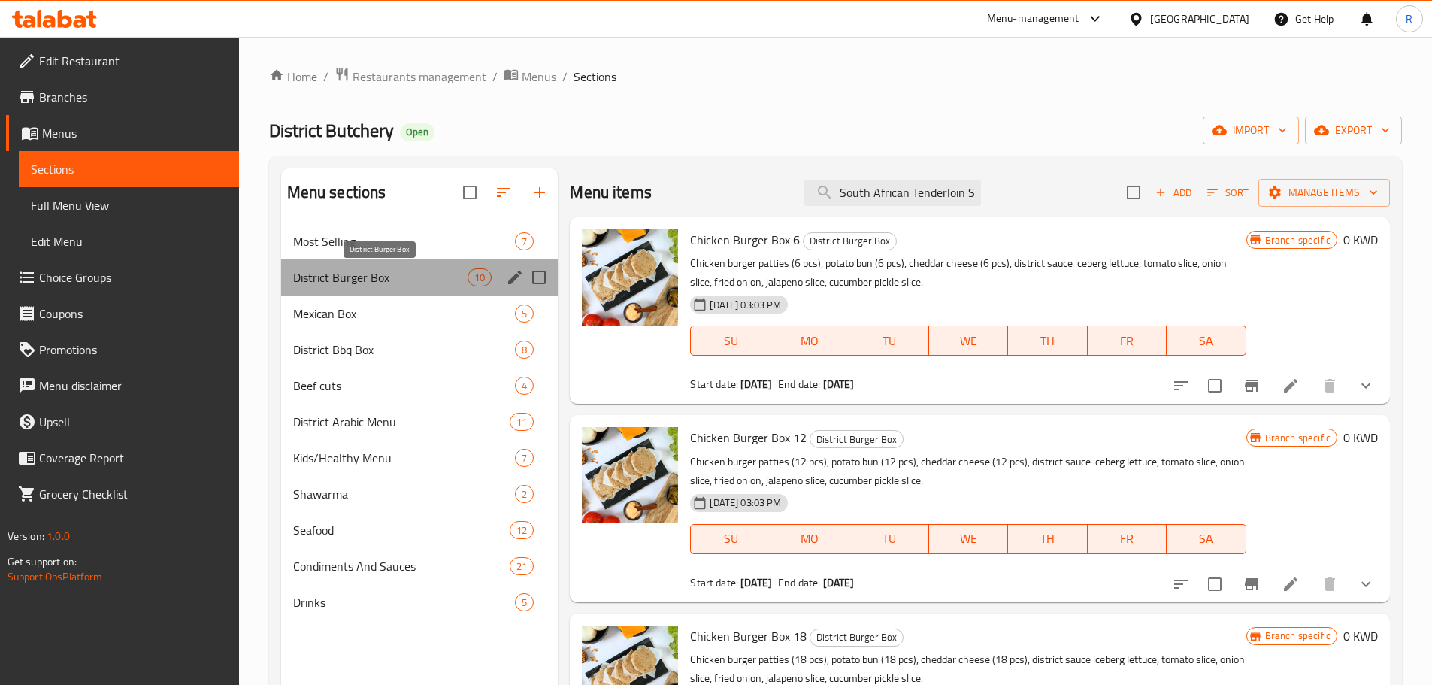
drag, startPoint x: 420, startPoint y: 277, endPoint x: 536, endPoint y: 285, distance: 116.1
click at [421, 277] on span "District Burger Box" at bounding box center [380, 277] width 175 height 18
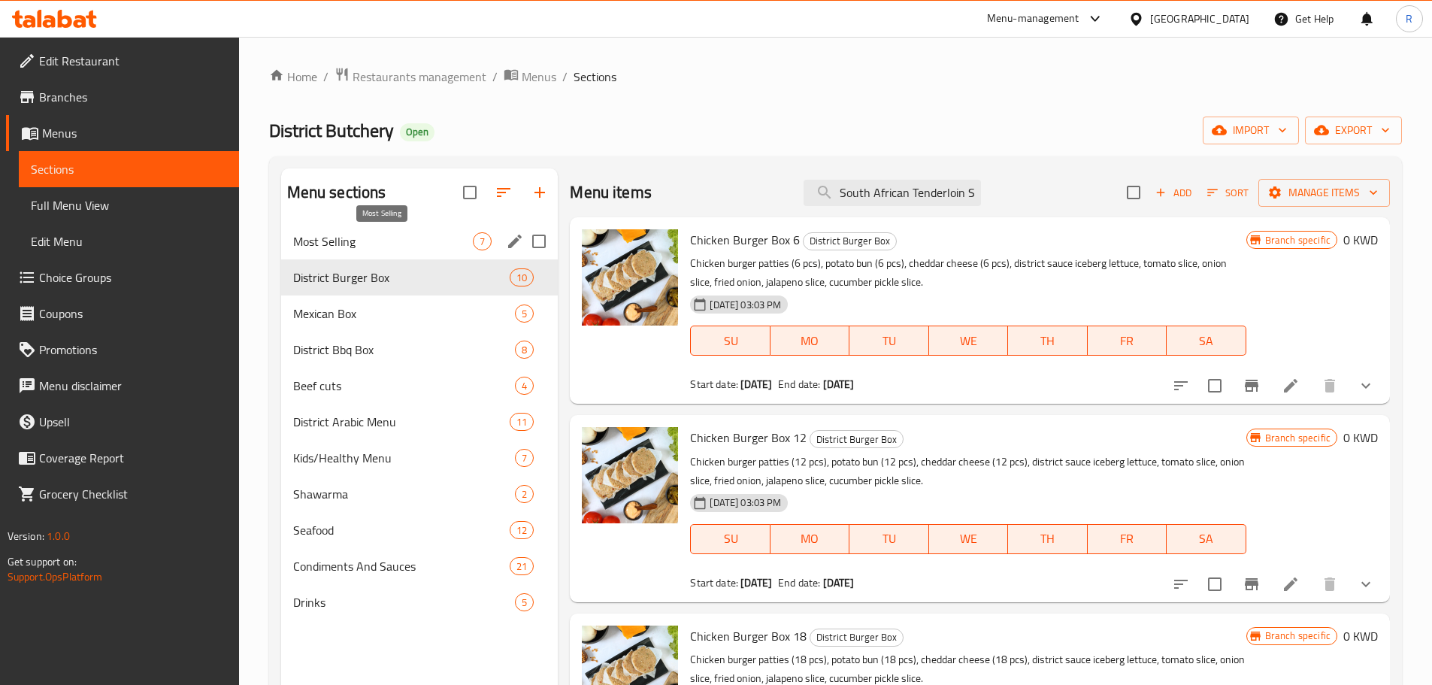
click at [450, 240] on span "Most Selling" at bounding box center [383, 241] width 180 height 18
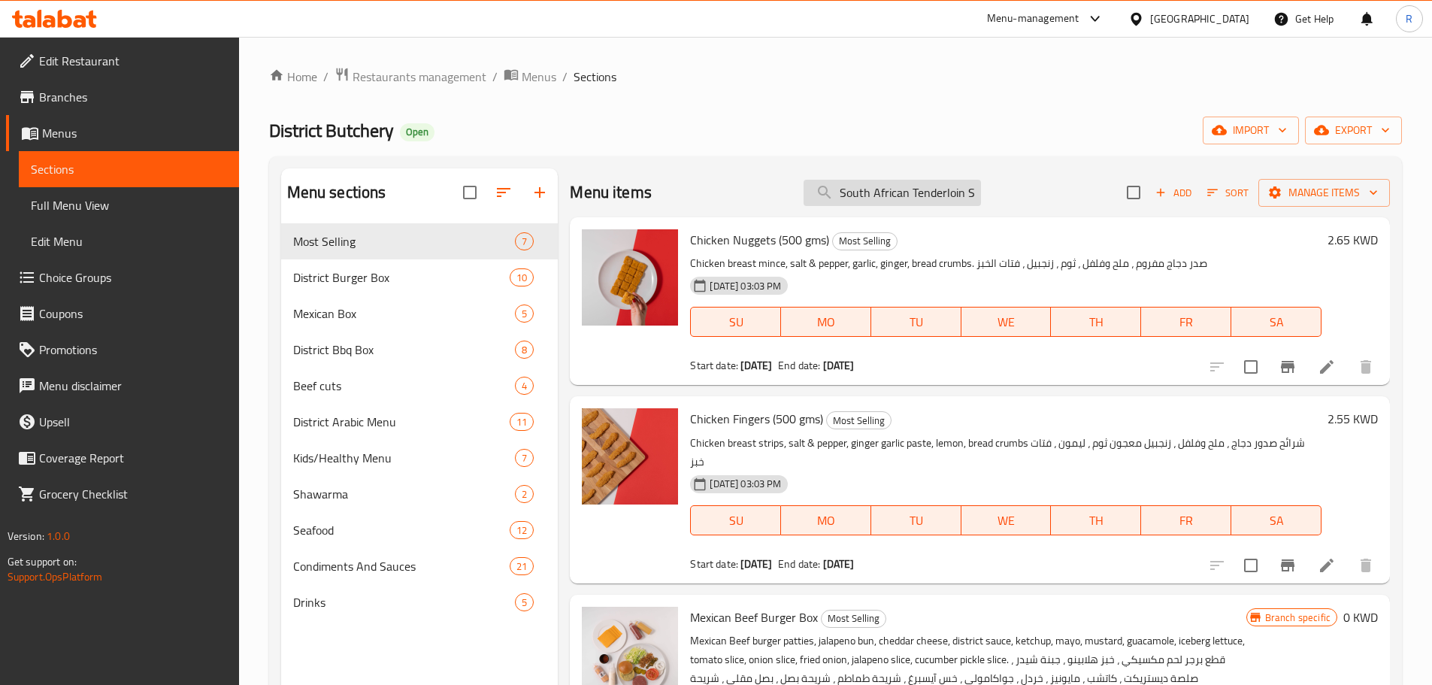
click at [929, 198] on input "South African Tenderloin Steak" at bounding box center [892, 193] width 177 height 26
click at [856, 198] on input "search" at bounding box center [892, 193] width 177 height 26
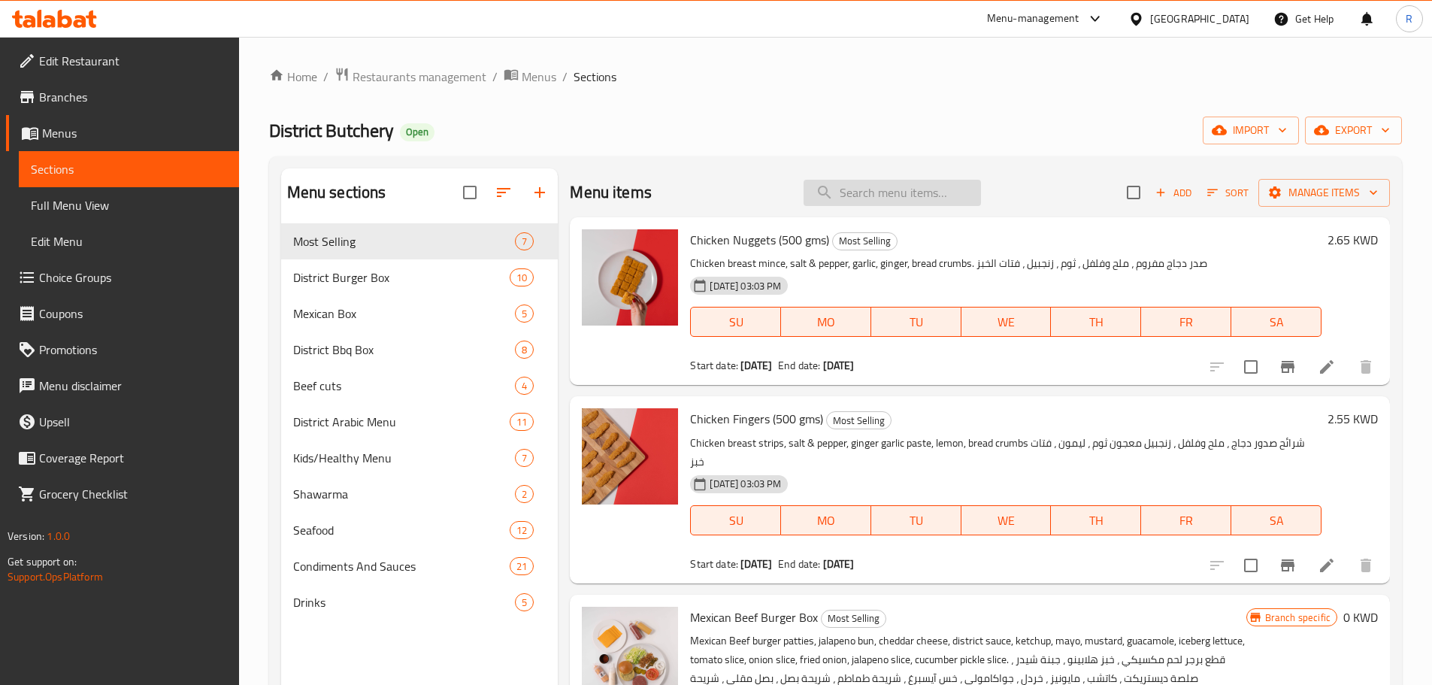
click at [861, 196] on input "search" at bounding box center [892, 193] width 177 height 26
paste input "South African Tenderloin Steak"
type input "South African Tenderloin Steak"
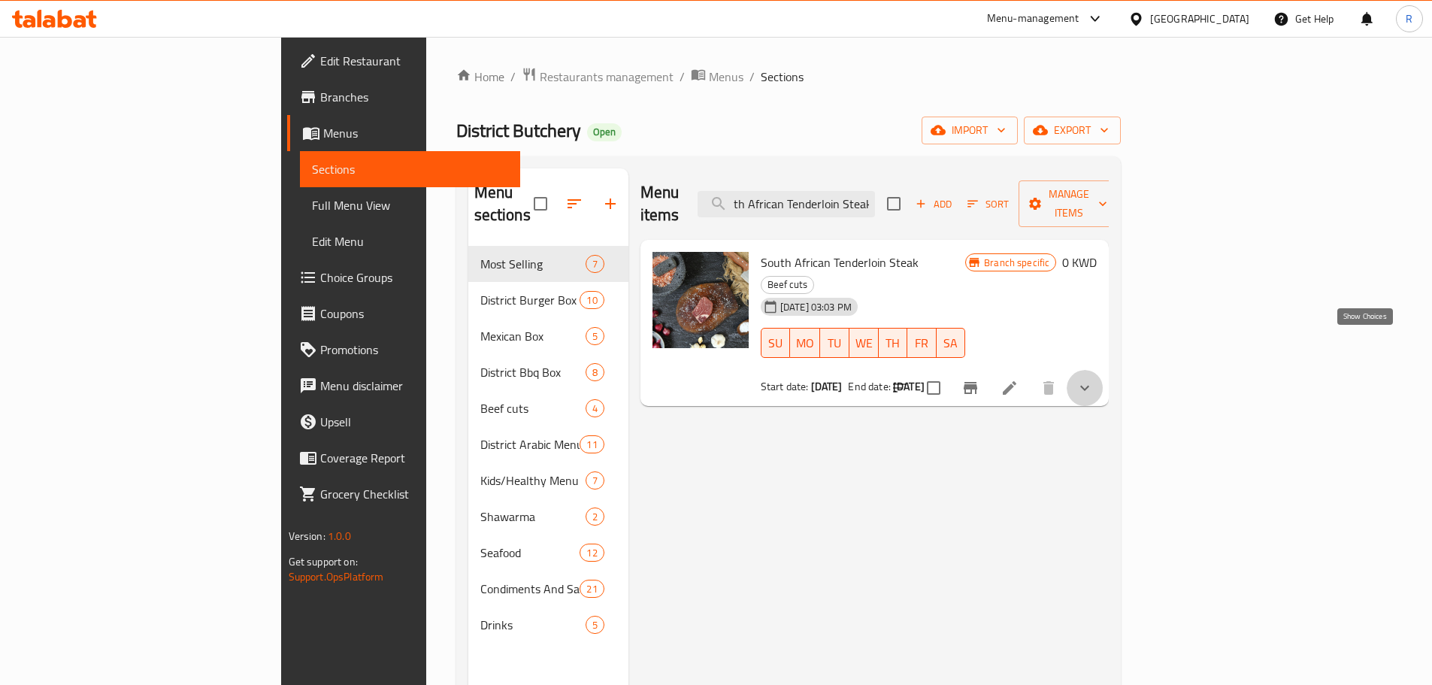
scroll to position [0, 0]
click at [1094, 379] on icon "show more" at bounding box center [1085, 388] width 18 height 18
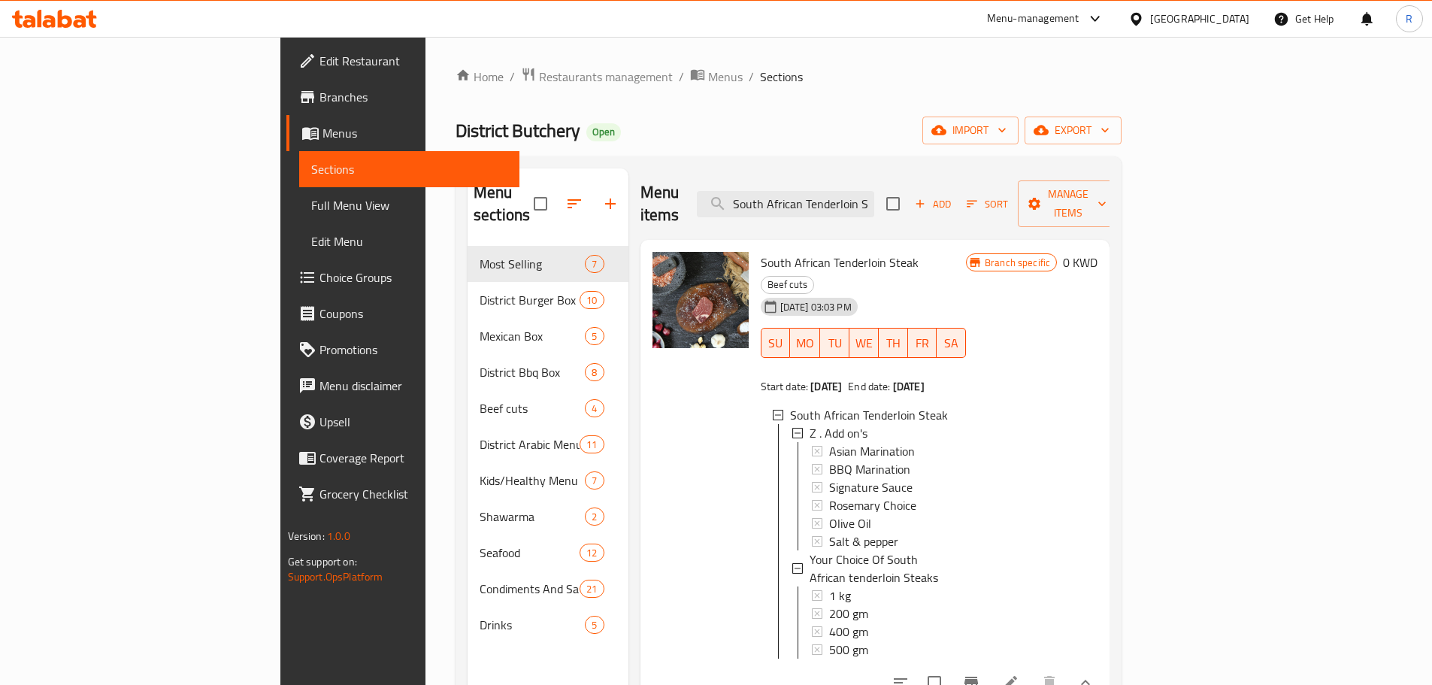
scroll to position [2, 0]
click at [829, 584] on div "1 kg" at bounding box center [891, 593] width 125 height 18
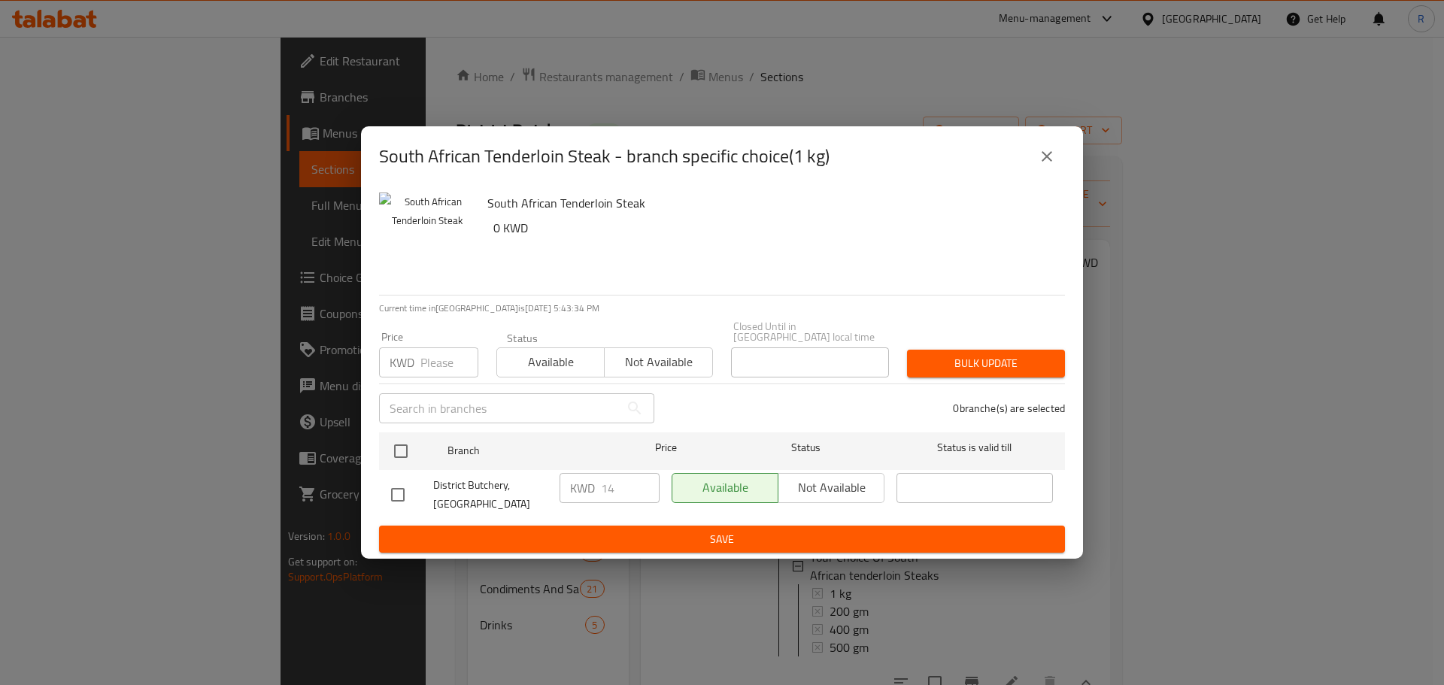
click at [402, 487] on input "checkbox" at bounding box center [398, 495] width 32 height 32
checkbox input "true"
drag, startPoint x: 601, startPoint y: 495, endPoint x: 615, endPoint y: 491, distance: 14.8
click at [615, 491] on input "14" at bounding box center [630, 488] width 59 height 30
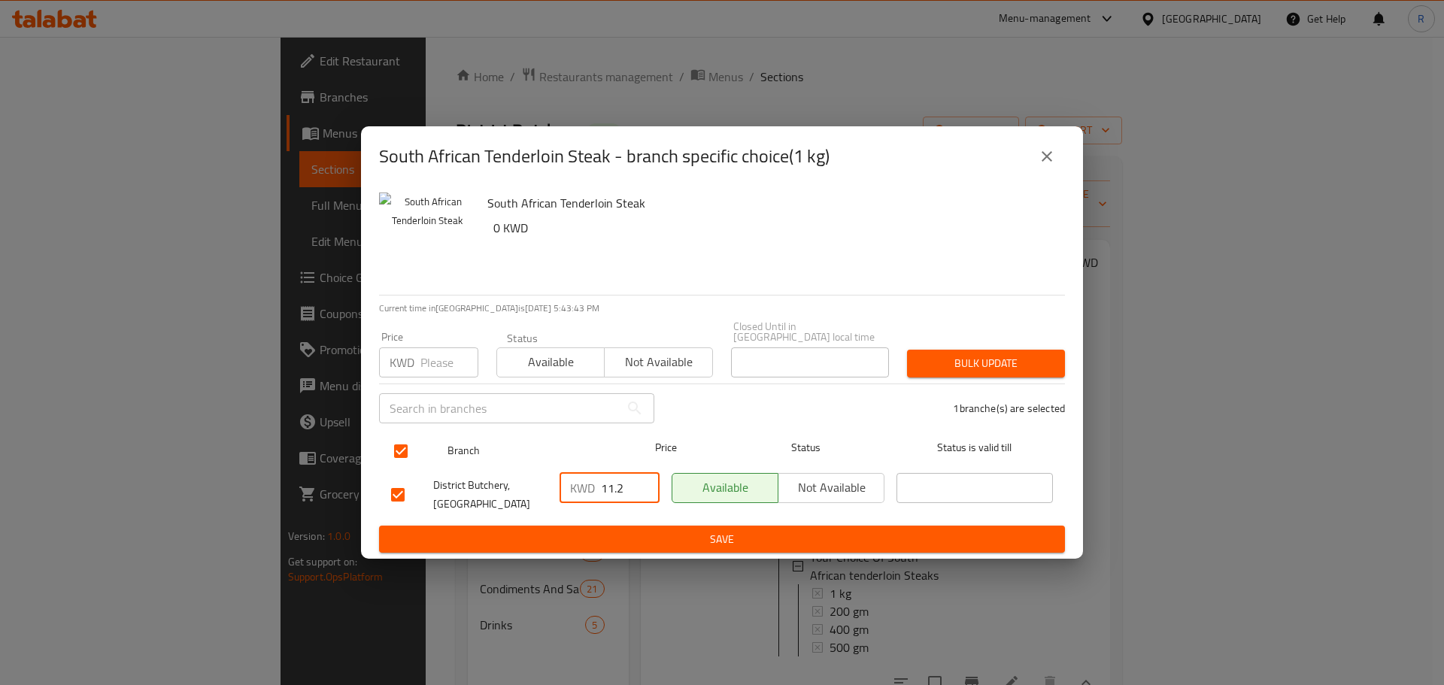
type input "11.2"
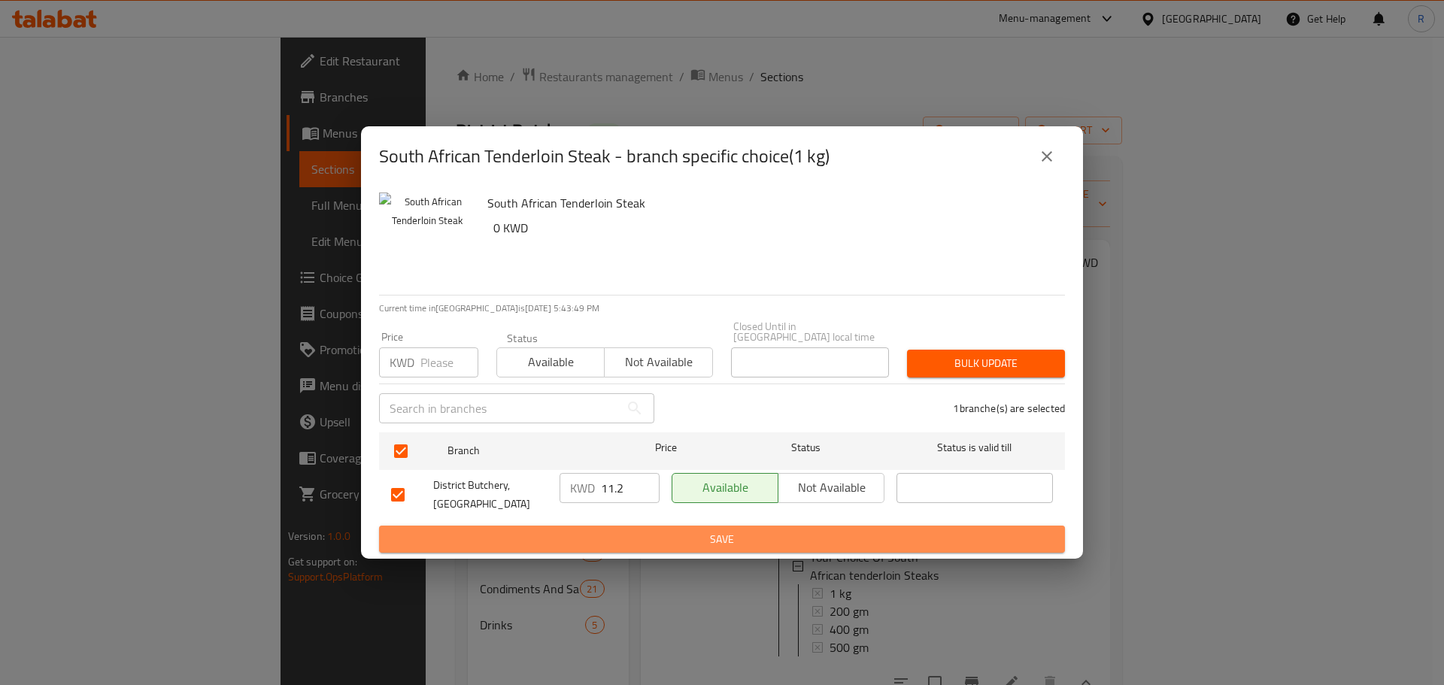
click at [684, 530] on span "Save" at bounding box center [722, 539] width 662 height 19
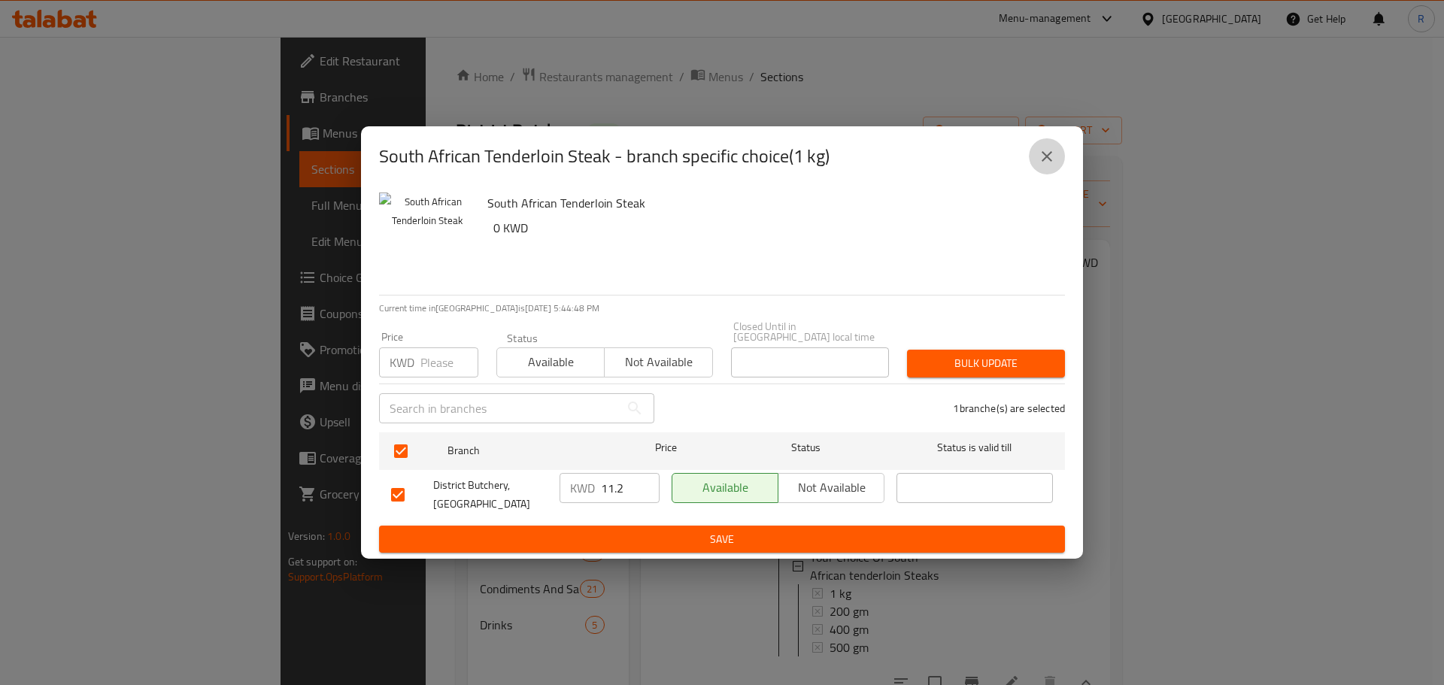
drag, startPoint x: 1051, startPoint y: 168, endPoint x: 1015, endPoint y: 169, distance: 36.1
click at [1050, 165] on icon "close" at bounding box center [1047, 156] width 18 height 18
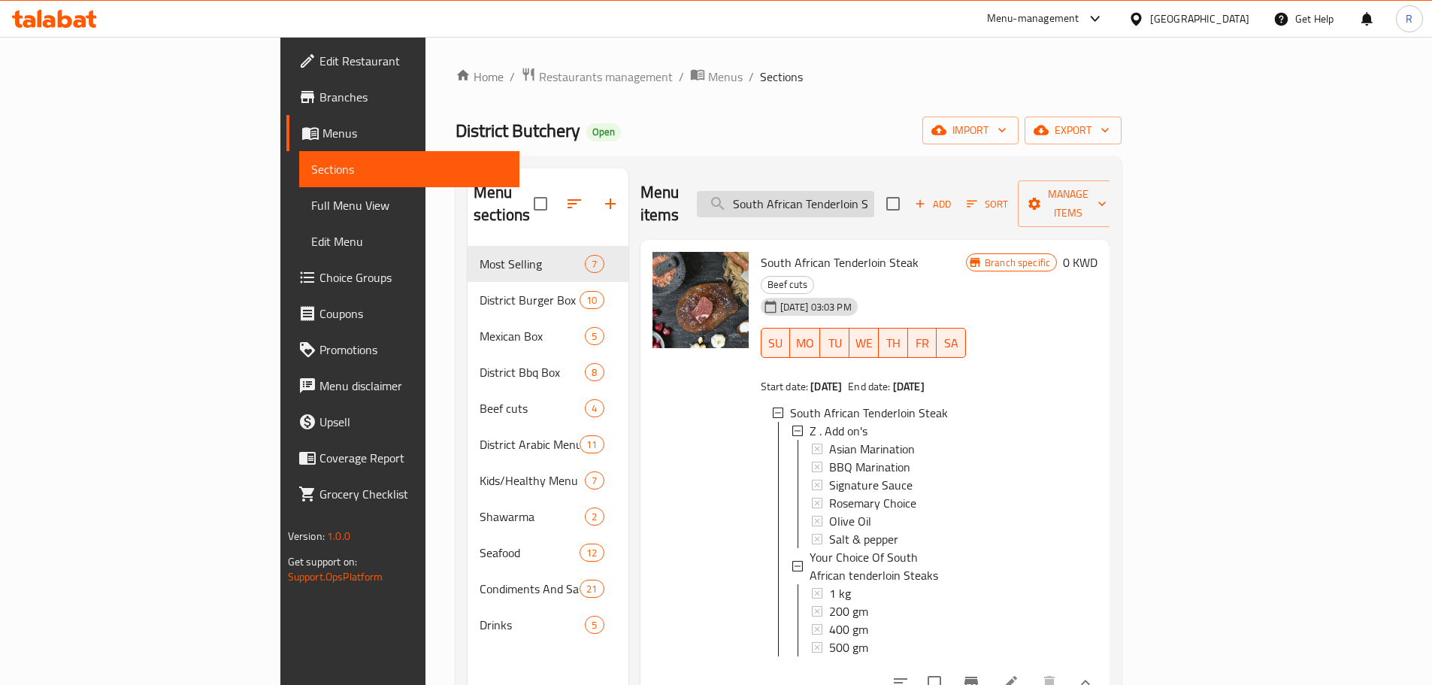
click at [875, 197] on input "South African Tenderloin Steak" at bounding box center [785, 204] width 177 height 26
drag, startPoint x: 850, startPoint y: 192, endPoint x: 987, endPoint y: 192, distance: 137.6
click at [987, 192] on div "Menu items South African Tenderloin Steak Add Sort Manage items" at bounding box center [876, 203] width 470 height 71
paste input "Minced Beef"
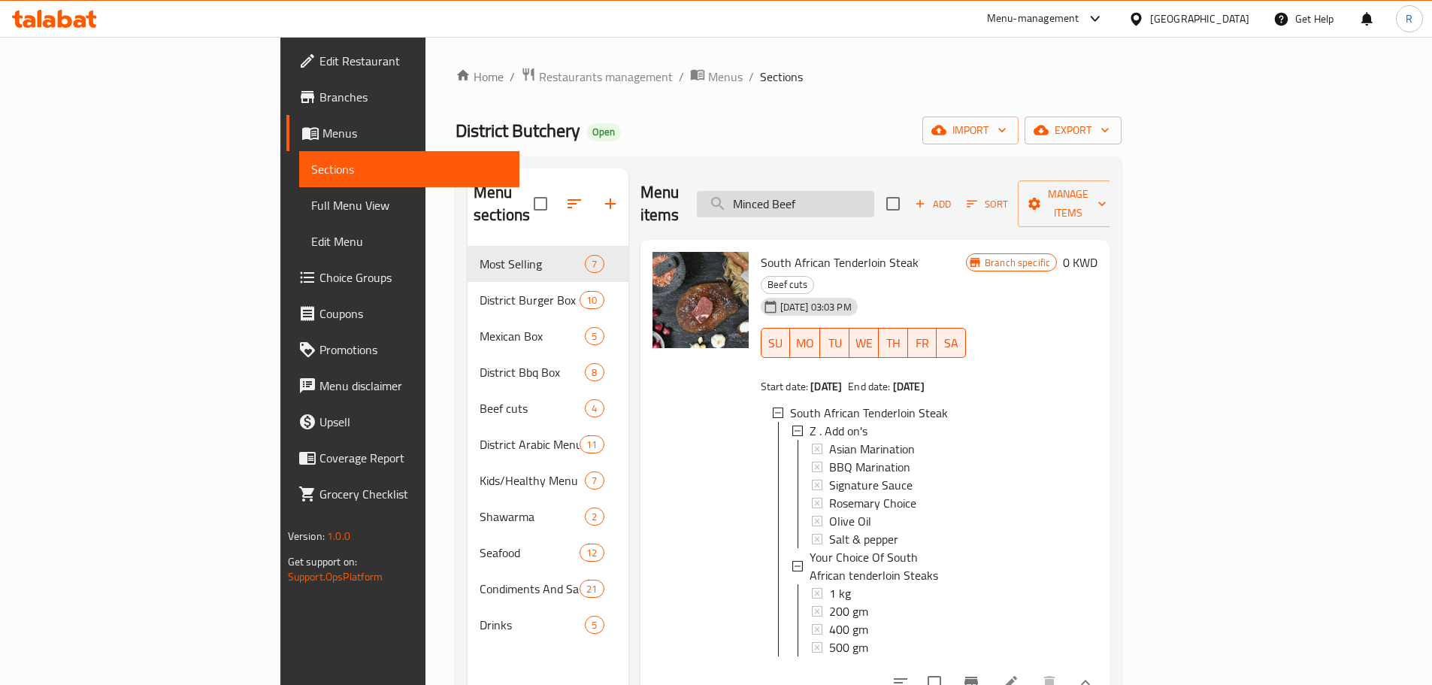
scroll to position [0, 0]
type input "Minced Beef"
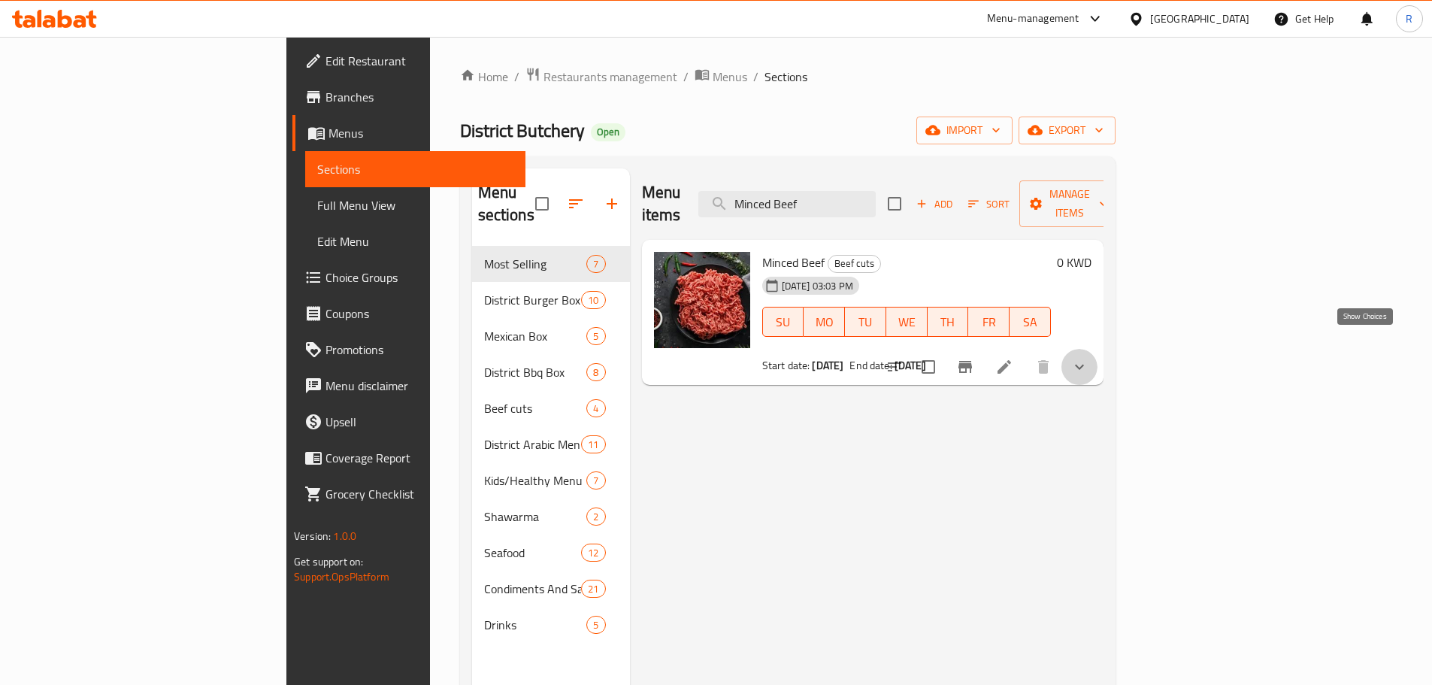
click at [1089, 358] on icon "show more" at bounding box center [1080, 367] width 18 height 18
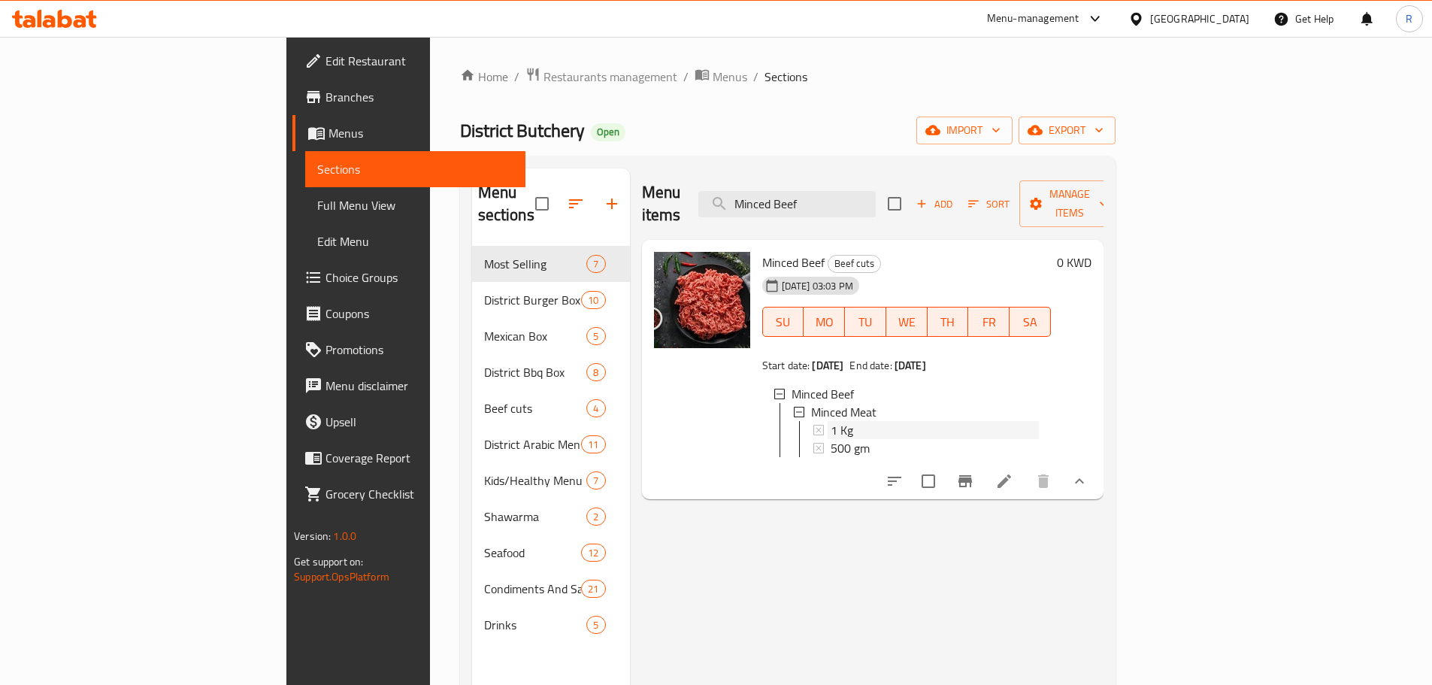
click at [831, 421] on div "1 Kg" at bounding box center [935, 430] width 208 height 18
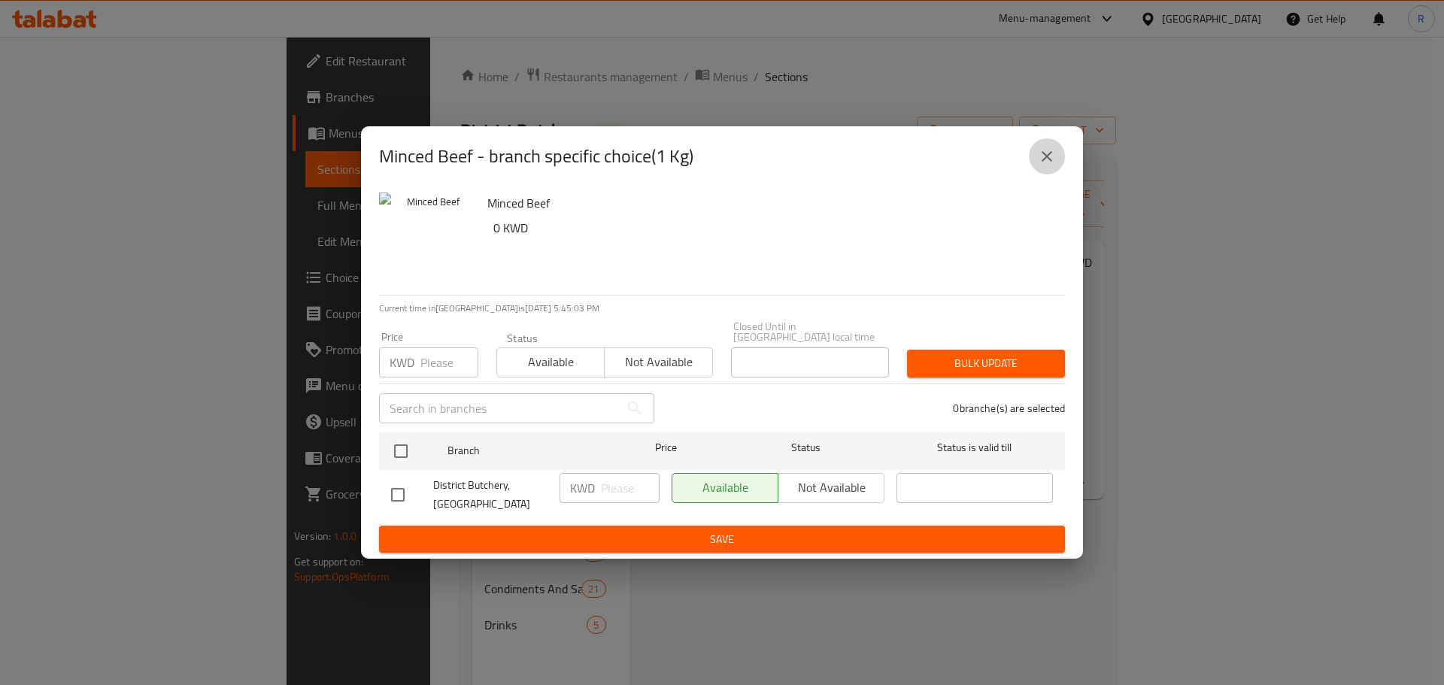
drag, startPoint x: 1049, startPoint y: 166, endPoint x: 862, endPoint y: 476, distance: 362.0
click at [1047, 165] on icon "close" at bounding box center [1047, 156] width 18 height 18
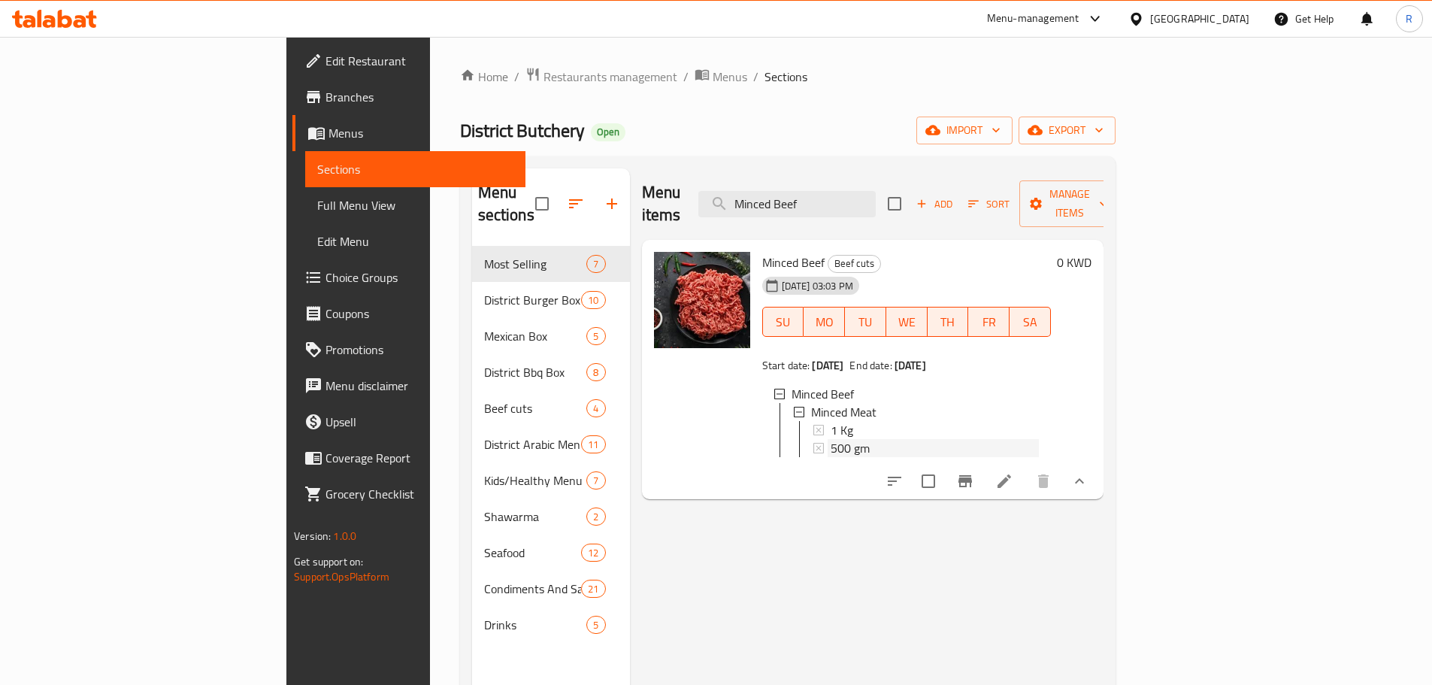
click at [831, 439] on div "500 gm" at bounding box center [935, 448] width 208 height 18
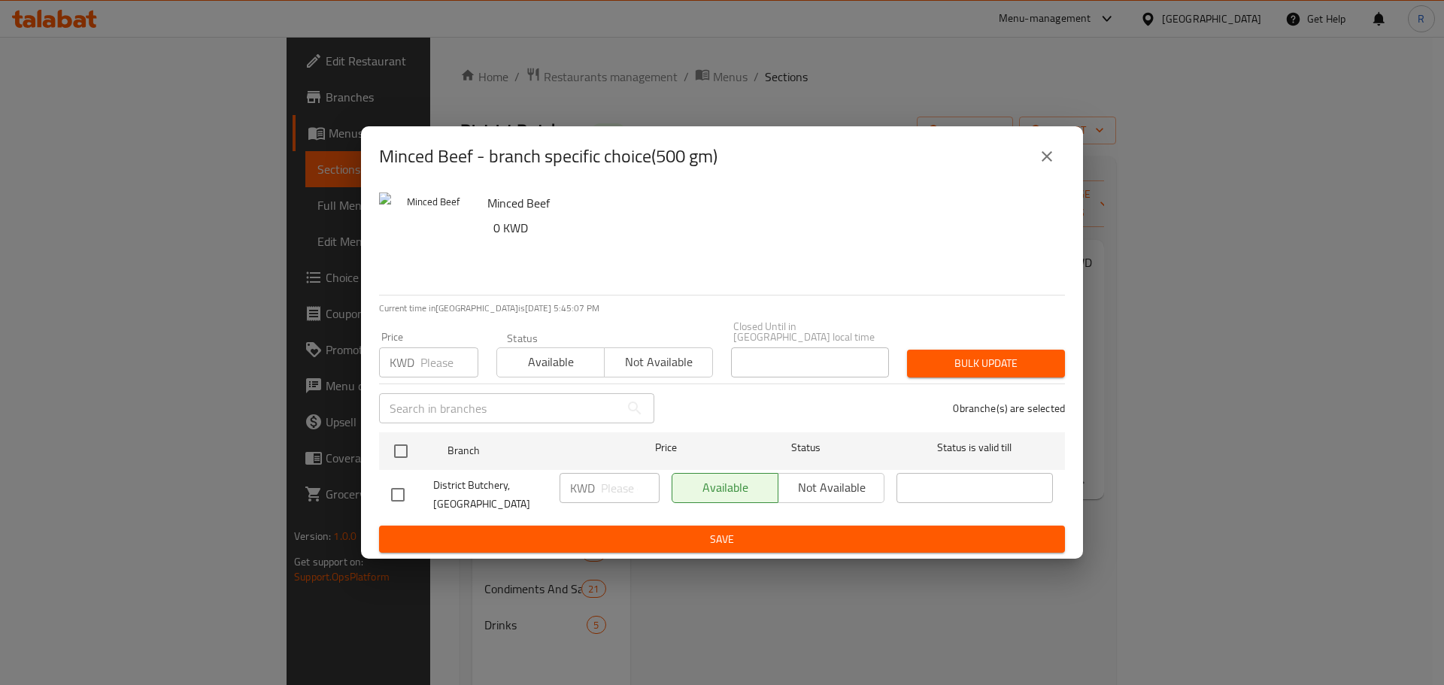
click at [1052, 158] on icon "close" at bounding box center [1047, 156] width 18 height 18
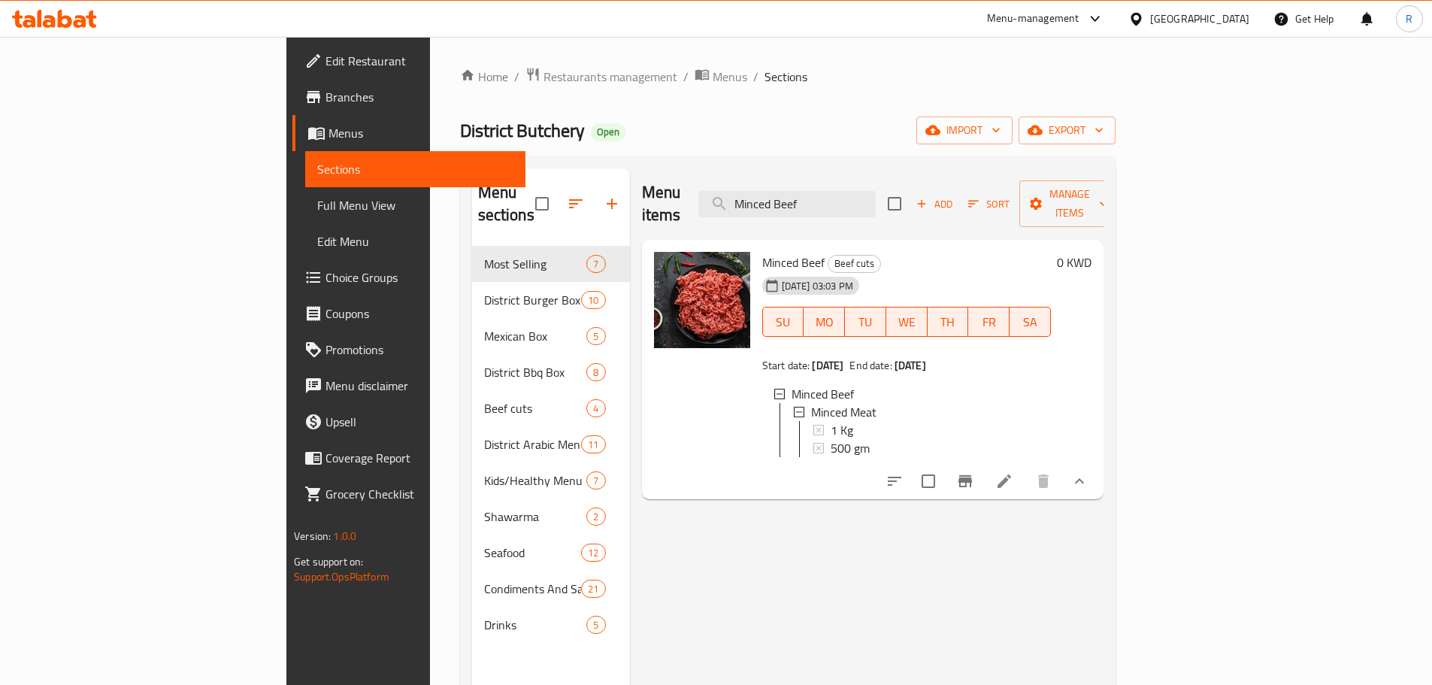
click at [831, 439] on span "500 gm" at bounding box center [850, 448] width 39 height 18
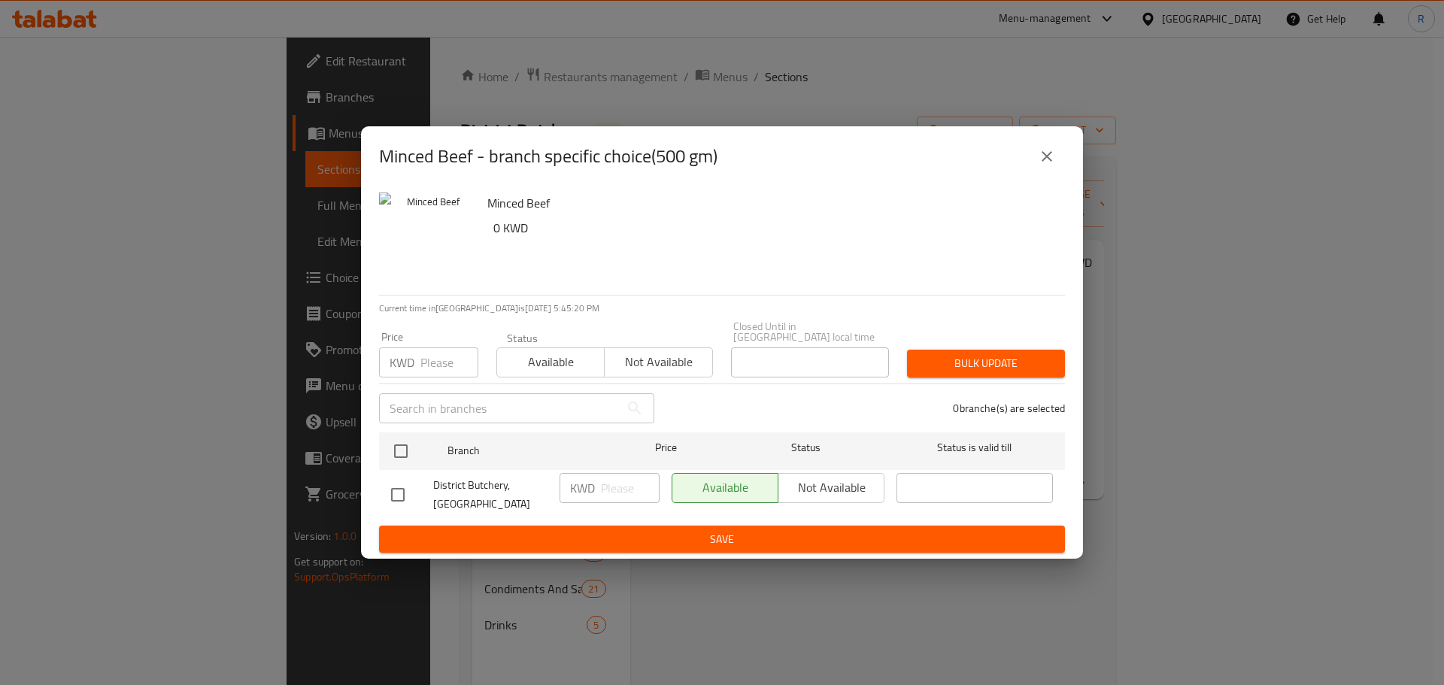
click at [598, 482] on div "KWD ​" at bounding box center [609, 488] width 100 height 30
click at [396, 484] on input "checkbox" at bounding box center [398, 495] width 32 height 32
checkbox input "true"
click at [629, 487] on input "number" at bounding box center [630, 488] width 59 height 30
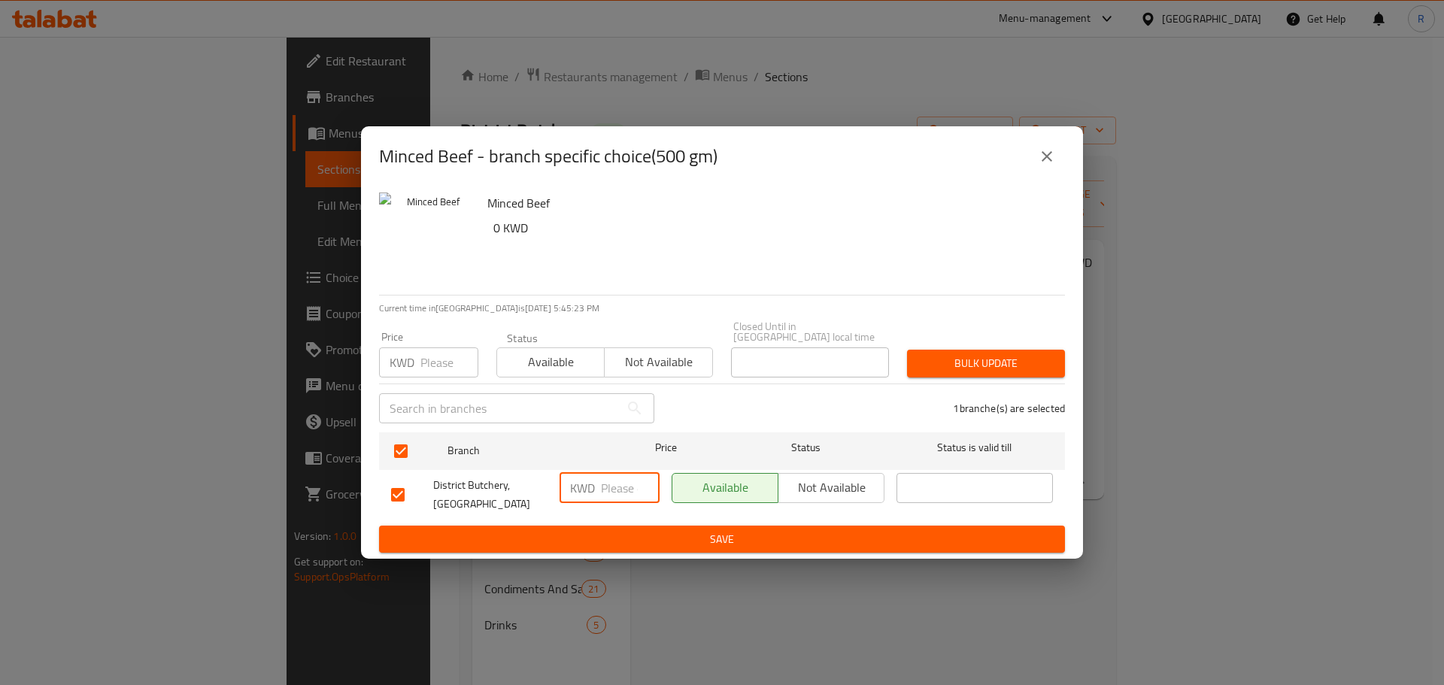
paste input "4.5"
type input "4.5"
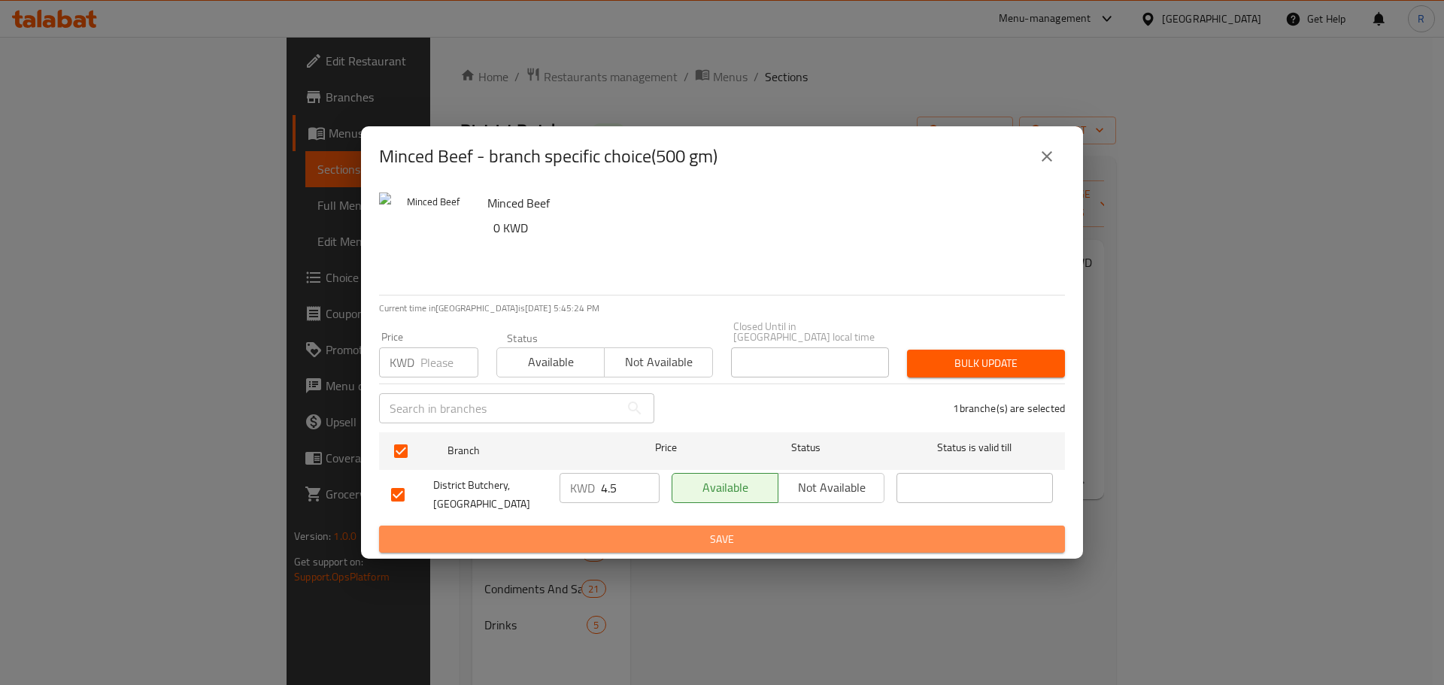
drag, startPoint x: 669, startPoint y: 514, endPoint x: 677, endPoint y: 521, distance: 11.2
click at [670, 526] on button "Save" at bounding box center [722, 540] width 686 height 28
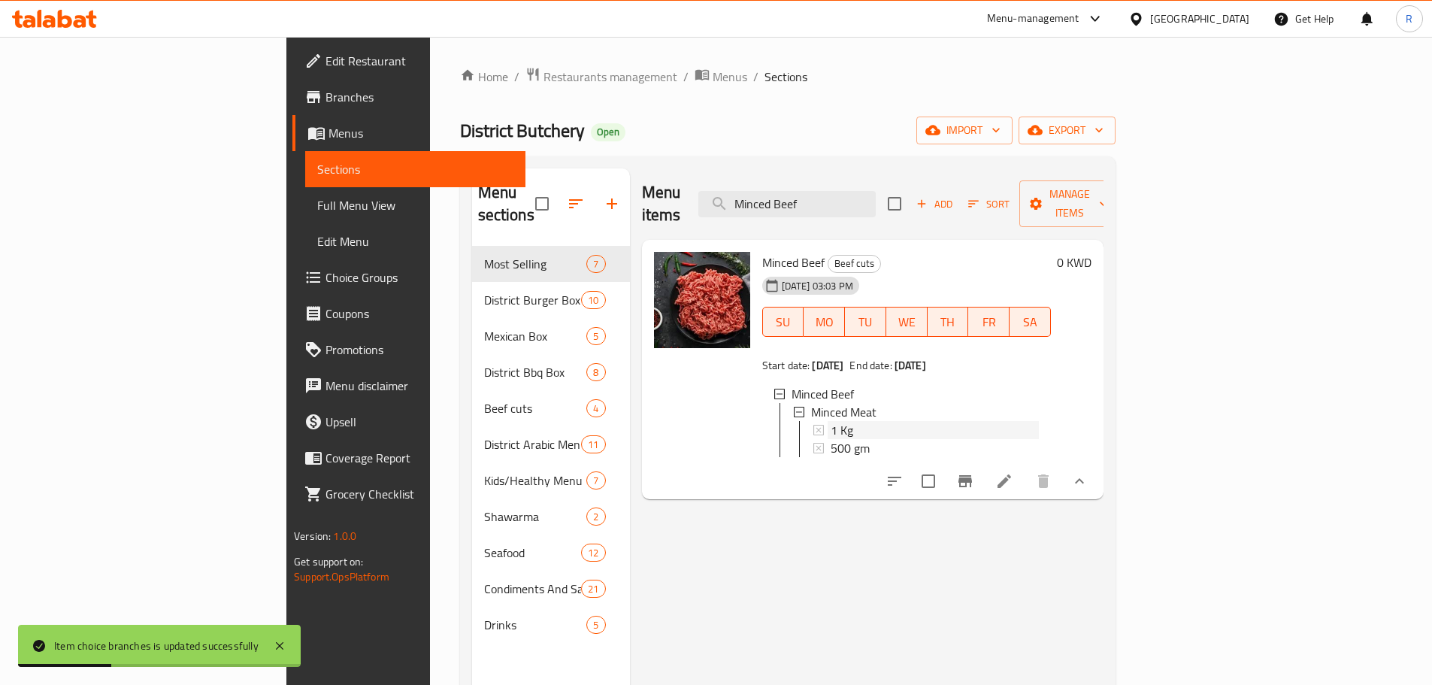
click at [831, 421] on div "1 Kg" at bounding box center [935, 430] width 208 height 18
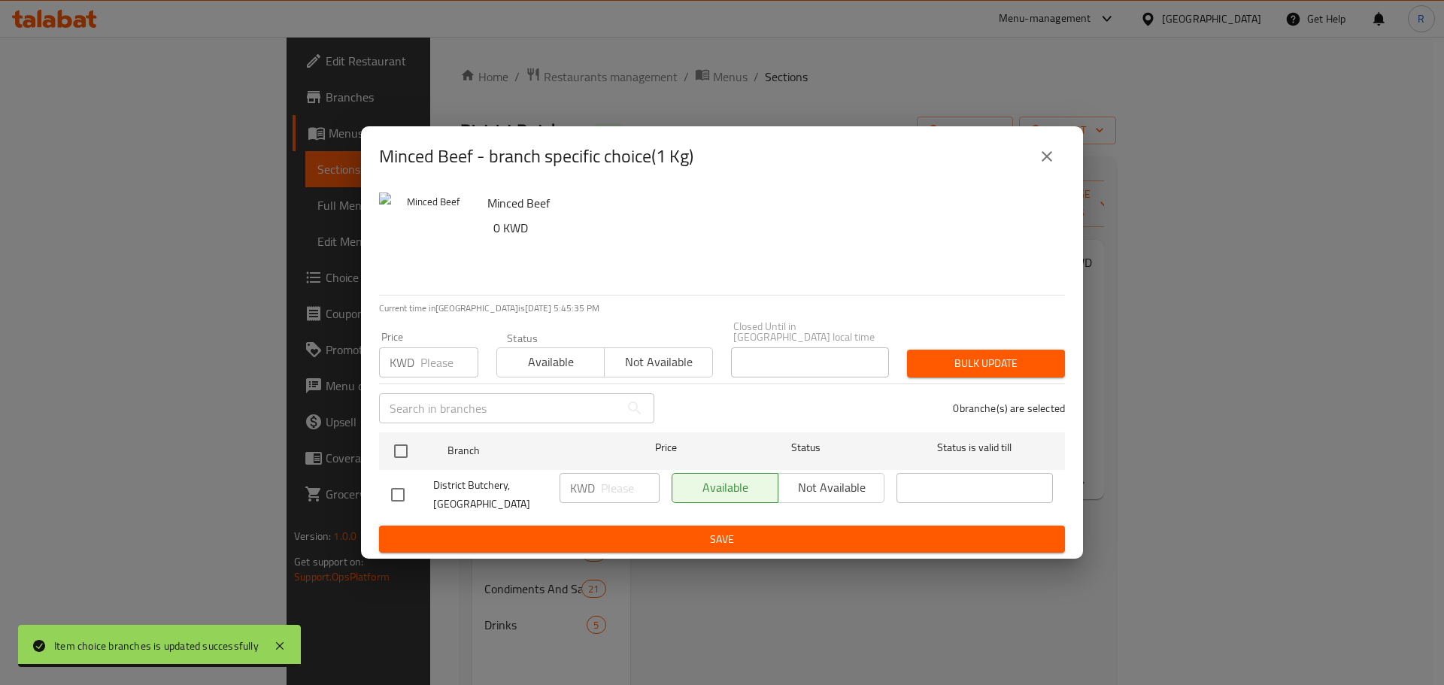
click at [399, 490] on input "checkbox" at bounding box center [398, 495] width 32 height 32
checkbox input "true"
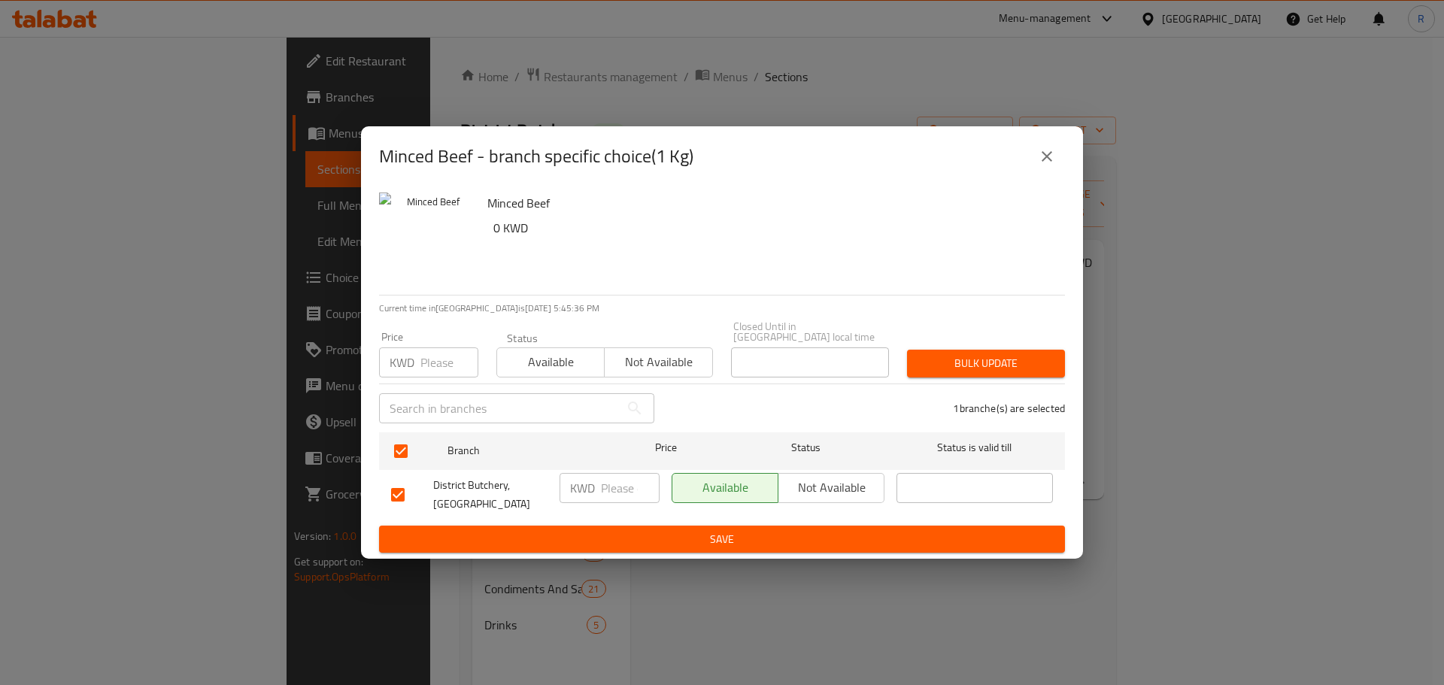
click at [611, 486] on input "number" at bounding box center [630, 488] width 59 height 30
paste input "9"
type input "9"
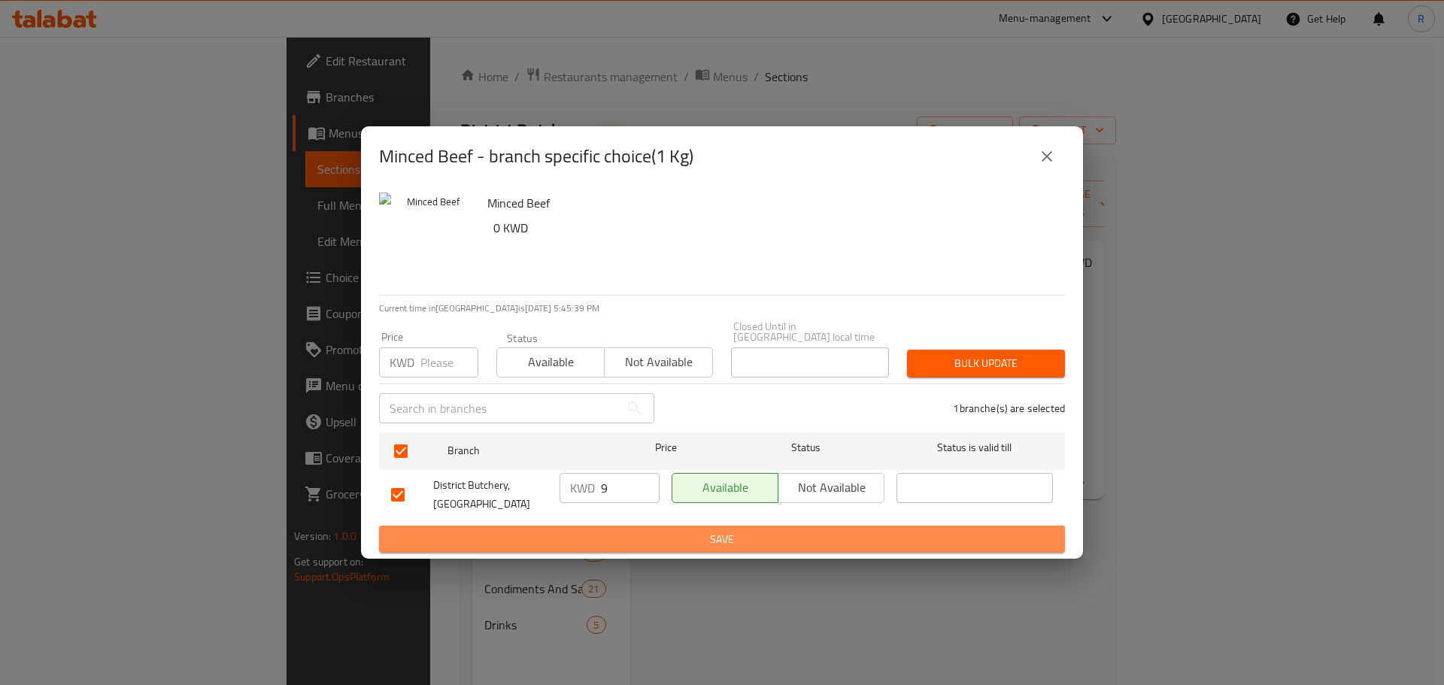
click at [712, 530] on span "Save" at bounding box center [722, 539] width 662 height 19
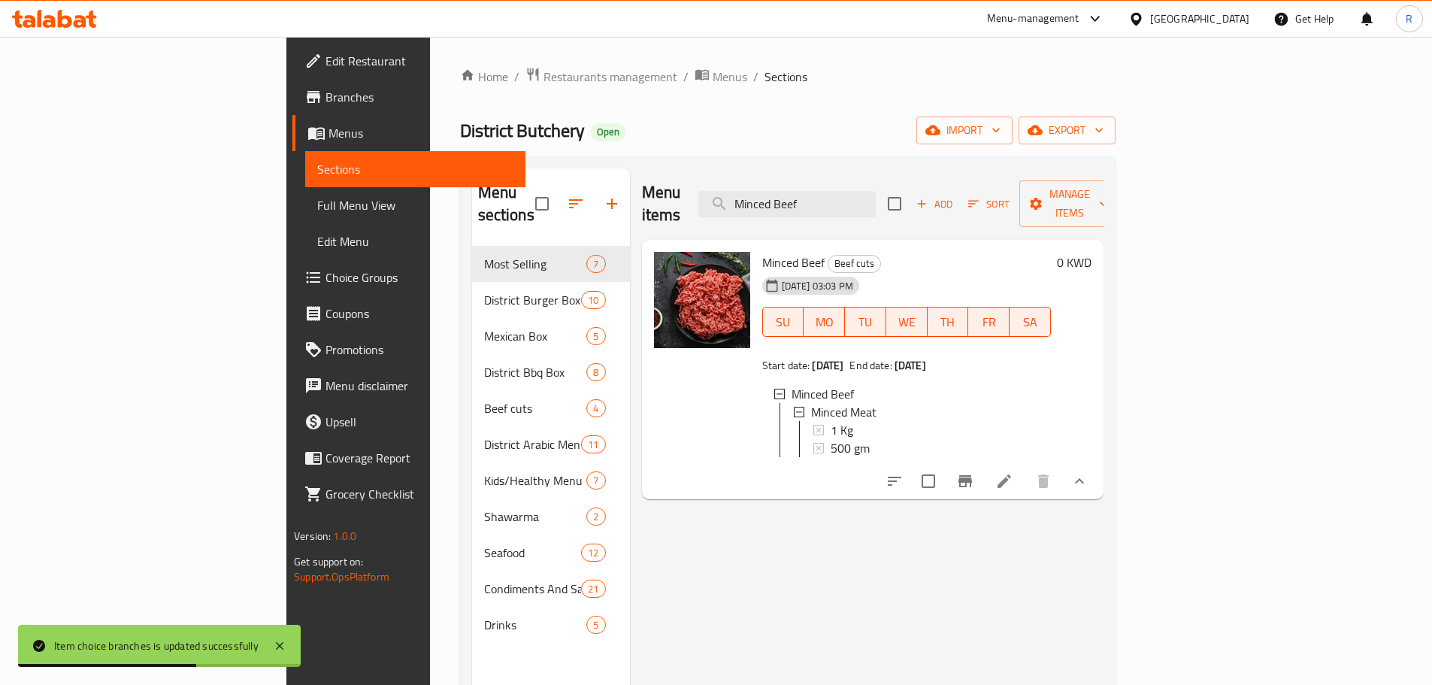
click at [766, 571] on div "Menu items Minced Beef Add Sort Manage items Minced Beef Beef cuts 31-12-2024 0…" at bounding box center [867, 510] width 474 height 685
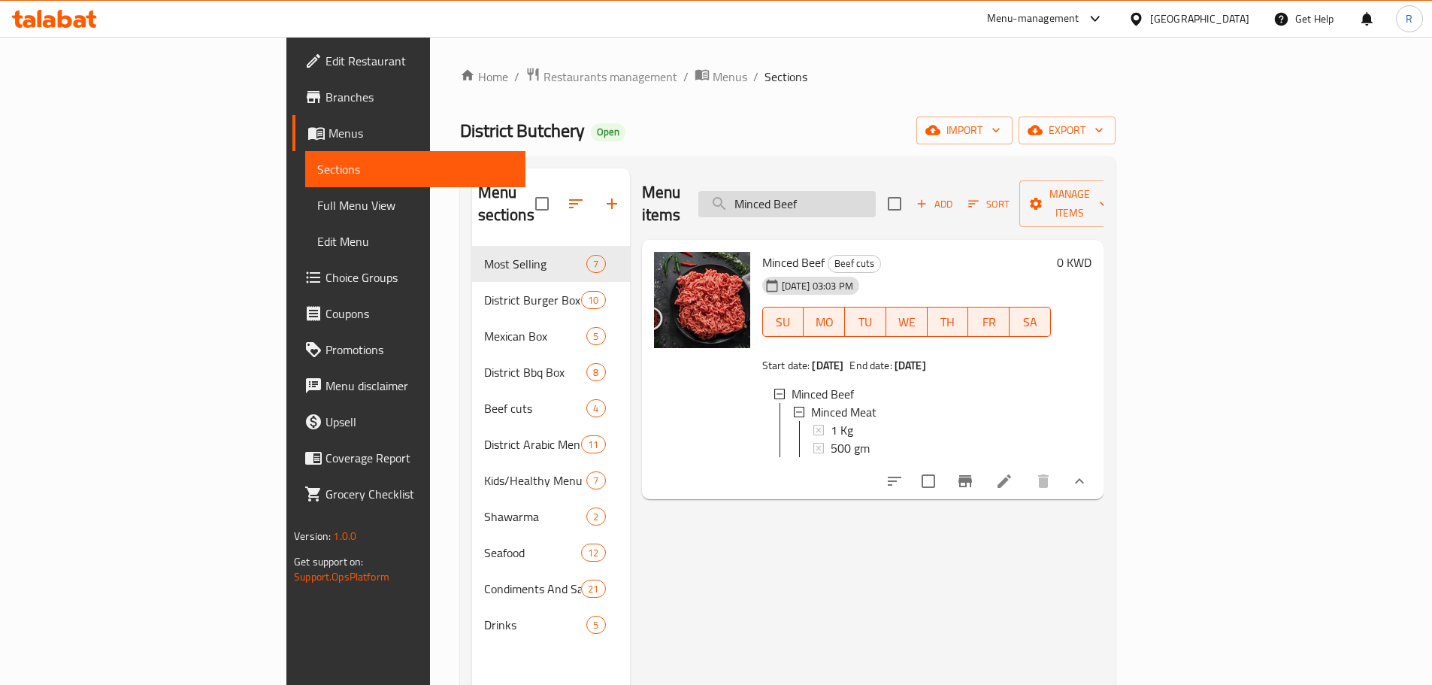
drag, startPoint x: 871, startPoint y: 193, endPoint x: 830, endPoint y: 192, distance: 40.6
click at [830, 192] on input "Minced Beef" at bounding box center [787, 204] width 177 height 26
paste input "South African Tenderloin Steak"
type input "South African Tenderloin Steak"
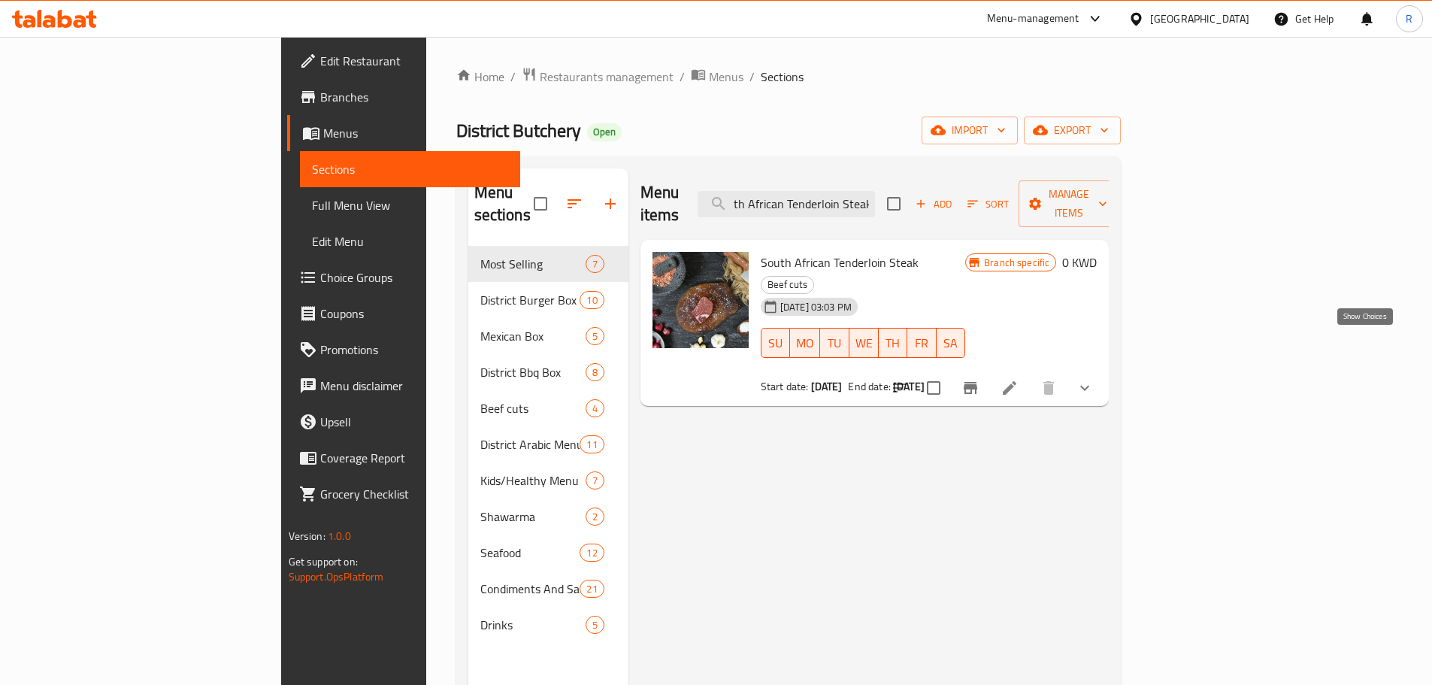
click at [1090, 386] on icon "show more" at bounding box center [1085, 388] width 9 height 5
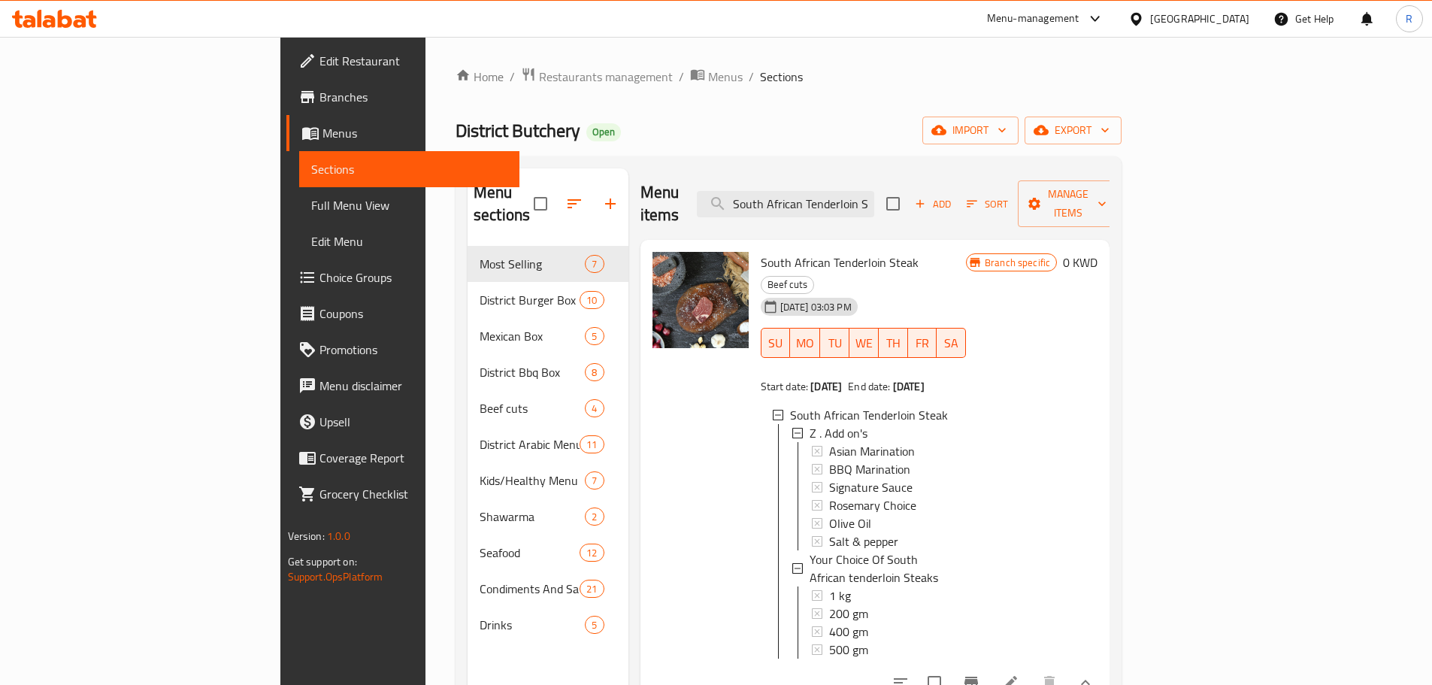
scroll to position [2, 0]
click at [829, 584] on div "1 kg" at bounding box center [891, 593] width 125 height 18
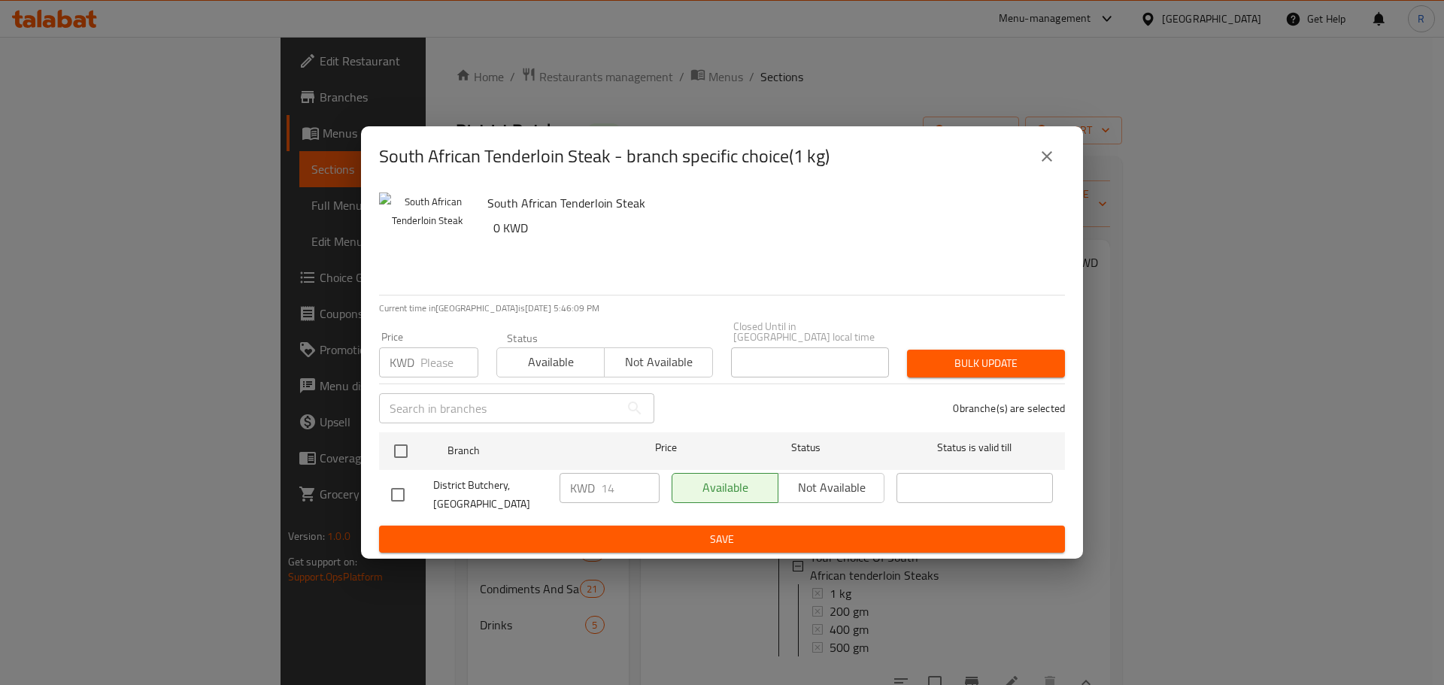
click at [394, 487] on input "checkbox" at bounding box center [398, 495] width 32 height 32
checkbox input "true"
click at [617, 490] on input "14" at bounding box center [630, 488] width 59 height 30
paste input "1.2"
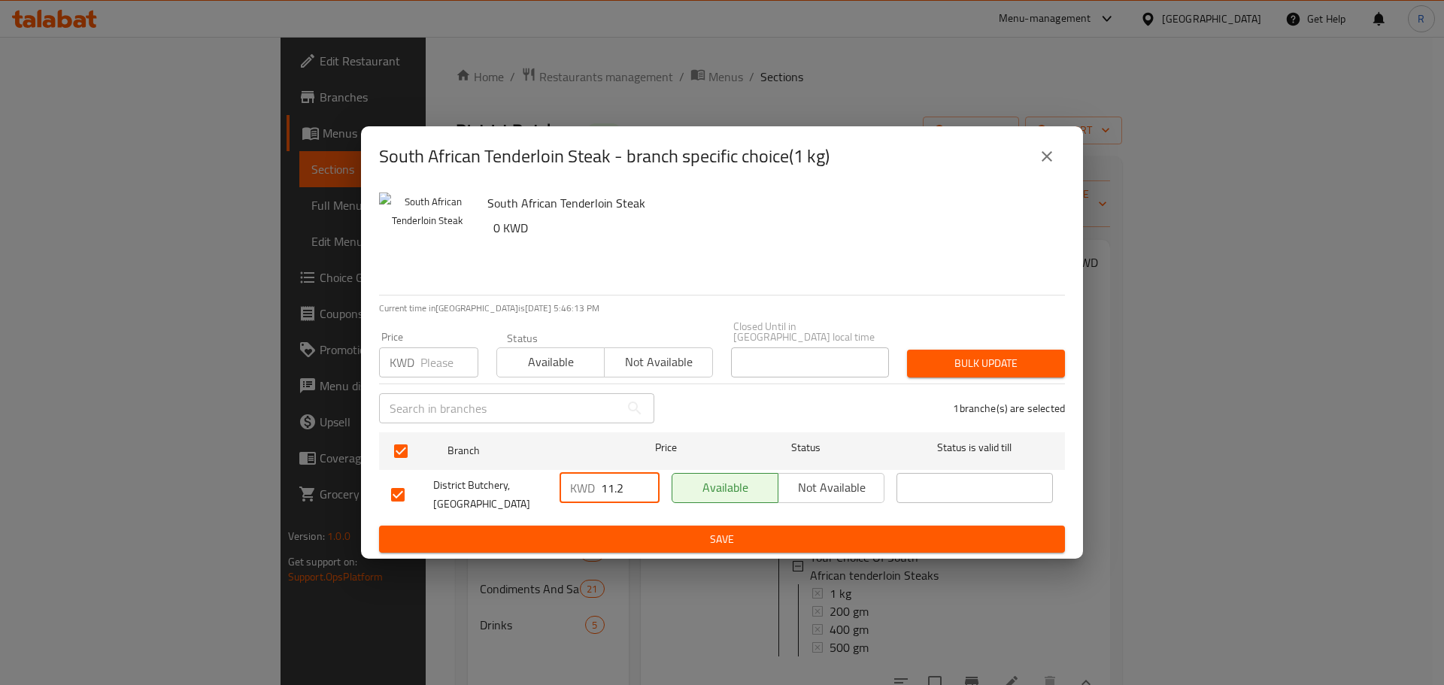
type input "11.2"
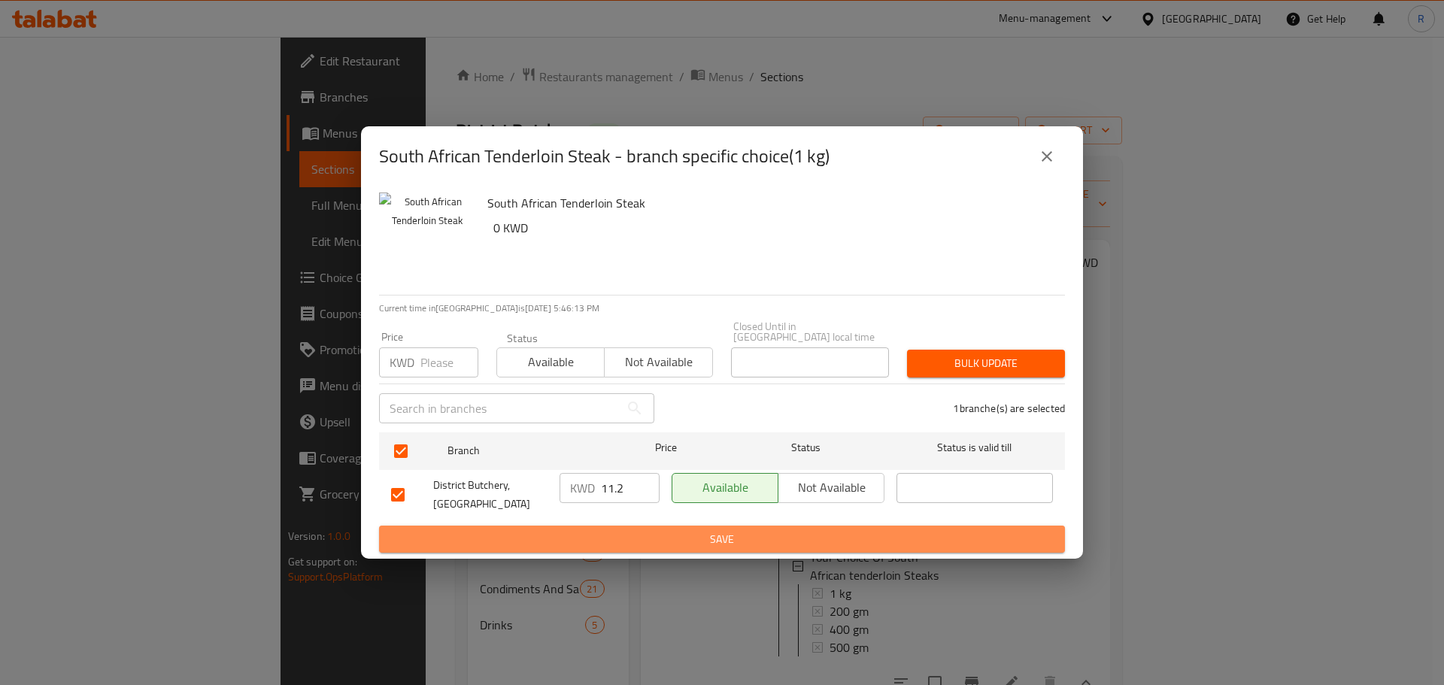
click at [747, 530] on span "Save" at bounding box center [722, 539] width 662 height 19
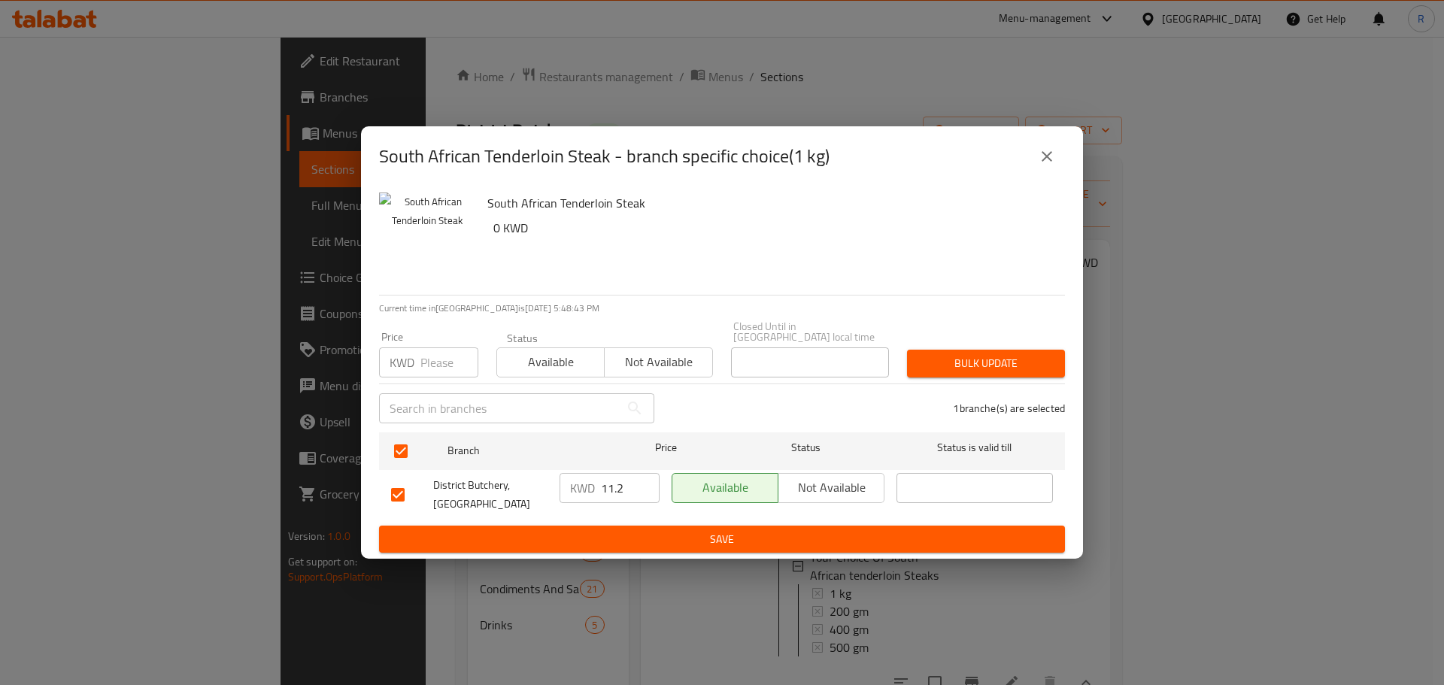
click at [730, 530] on span "Save" at bounding box center [722, 539] width 662 height 19
click at [1043, 160] on icon "close" at bounding box center [1047, 156] width 18 height 18
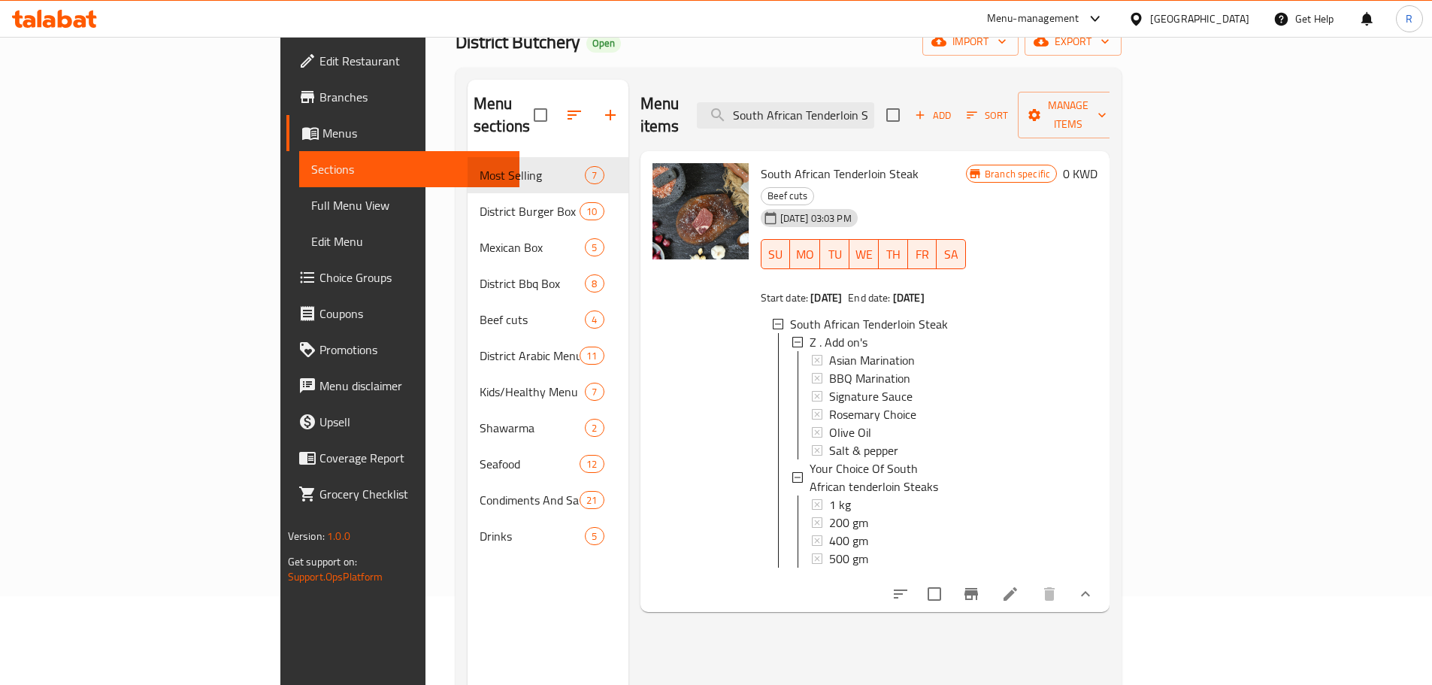
scroll to position [0, 0]
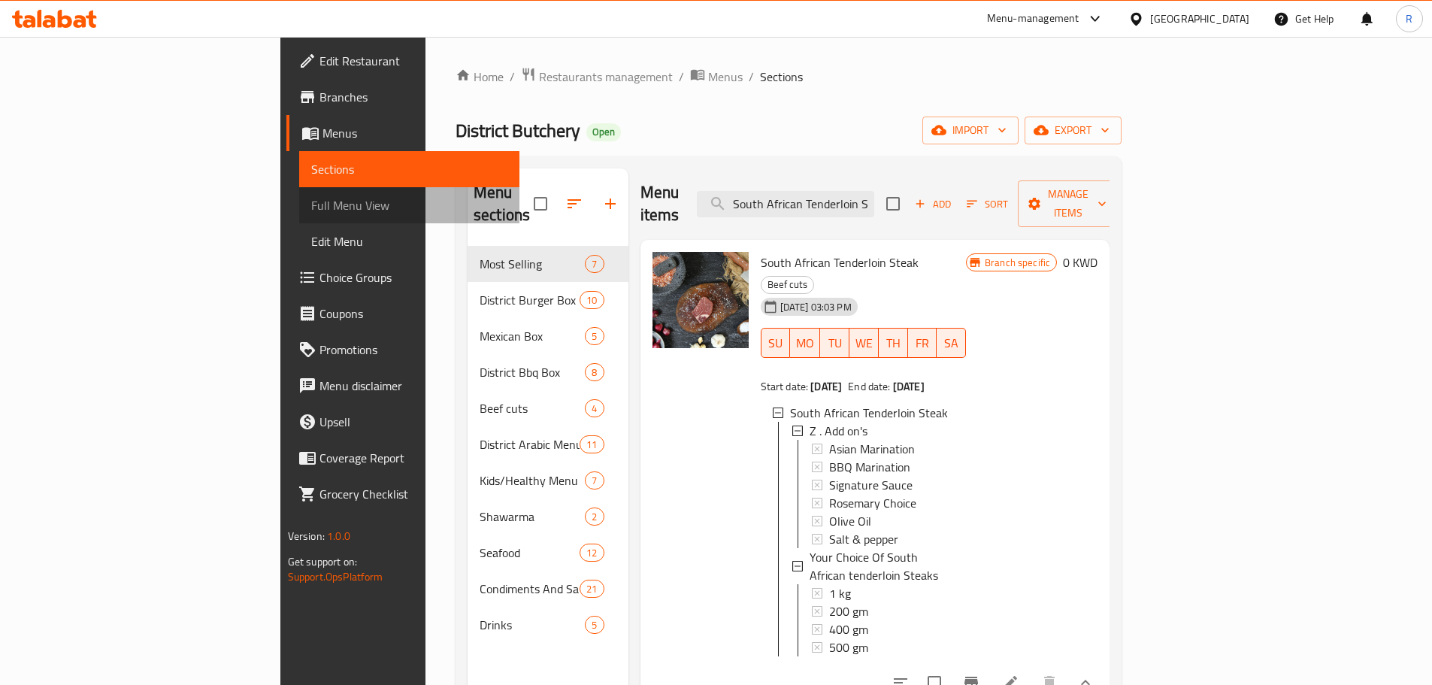
drag, startPoint x: 111, startPoint y: 205, endPoint x: 122, endPoint y: 203, distance: 11.4
click at [311, 205] on span "Full Menu View" at bounding box center [409, 205] width 196 height 18
click at [311, 204] on span "Full Menu View" at bounding box center [409, 205] width 196 height 18
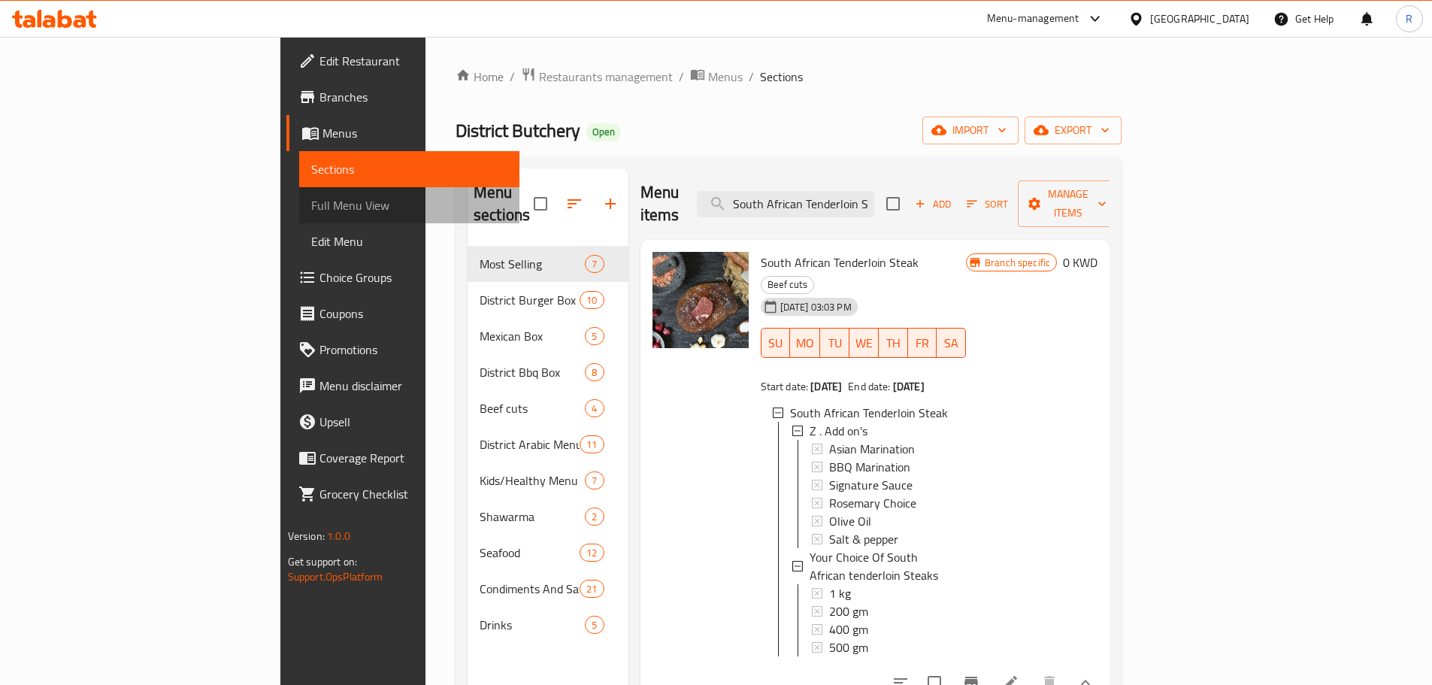
click at [311, 203] on span "Full Menu View" at bounding box center [409, 205] width 196 height 18
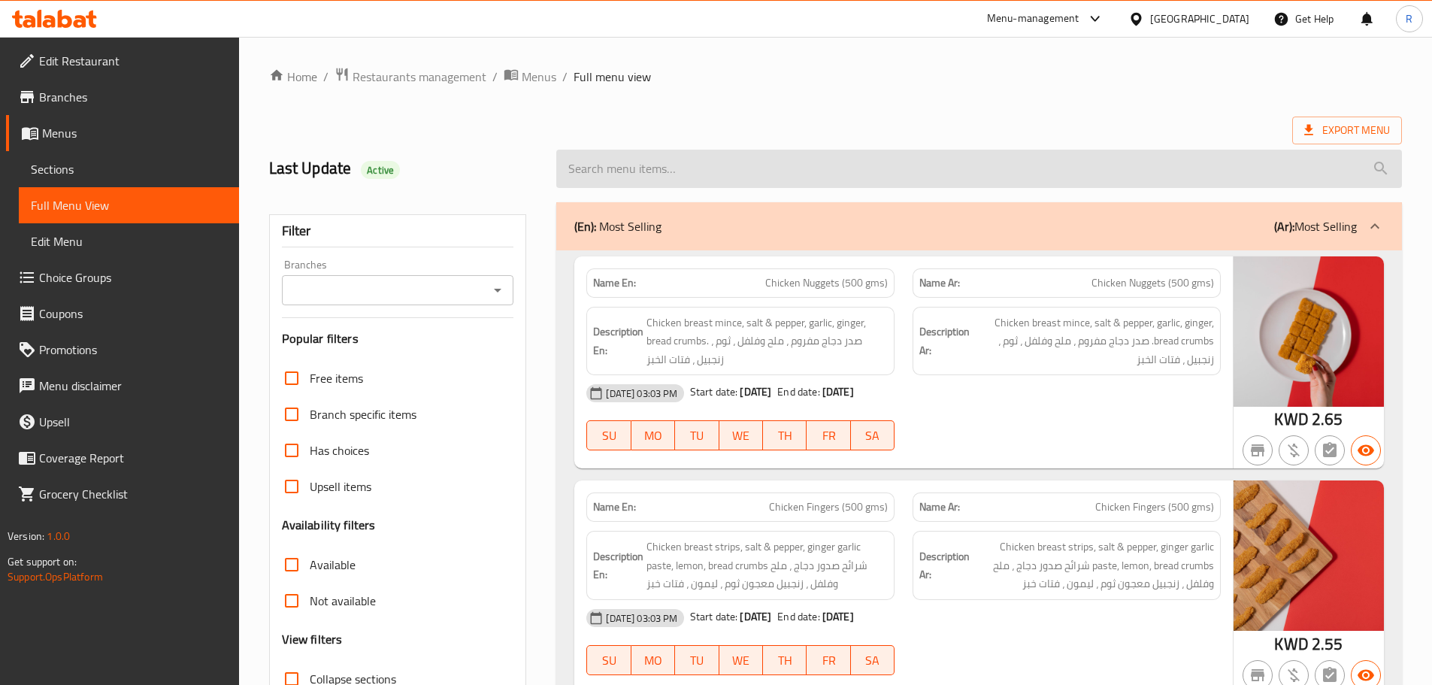
click at [740, 174] on input "search" at bounding box center [979, 169] width 846 height 38
paste input "South African Ribeye Steak"
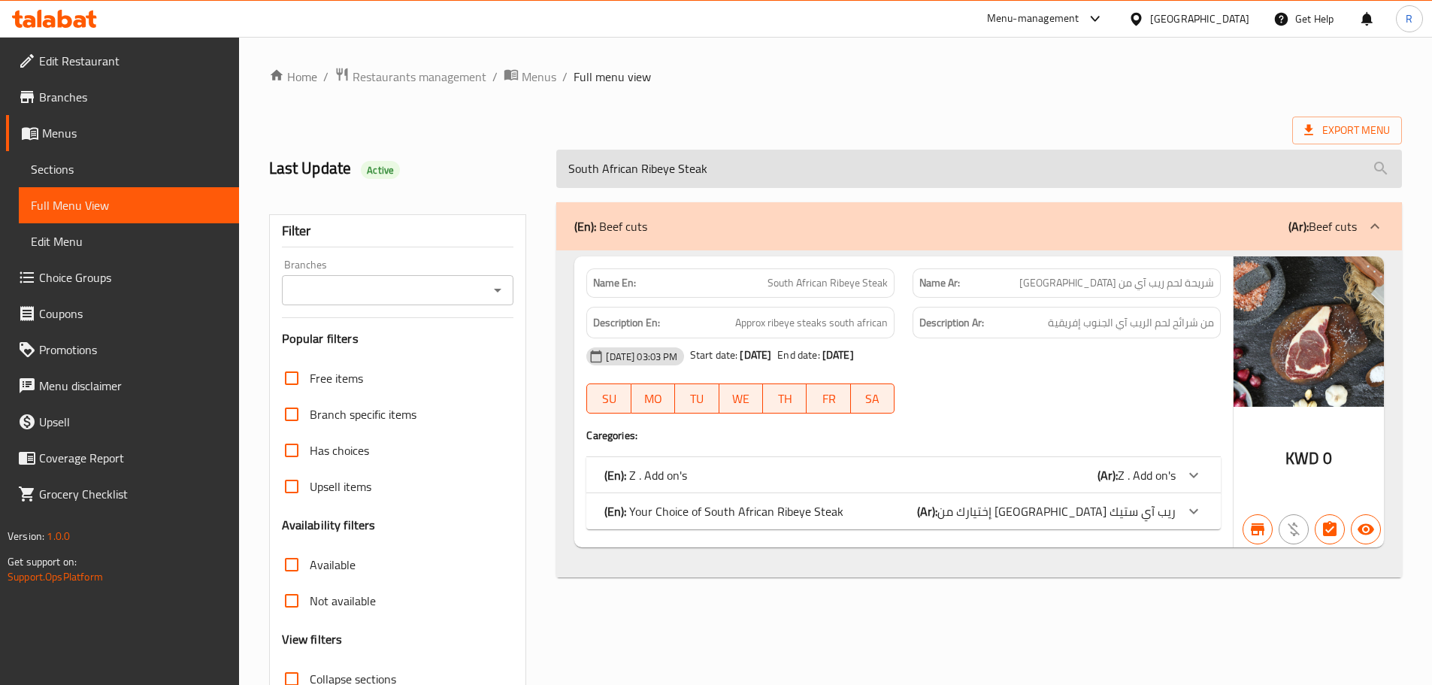
type input "South African Ribeye Steak"
drag, startPoint x: 744, startPoint y: 170, endPoint x: 770, endPoint y: 238, distance: 72.6
click at [744, 172] on input "South African Ribeye Steak" at bounding box center [979, 169] width 846 height 38
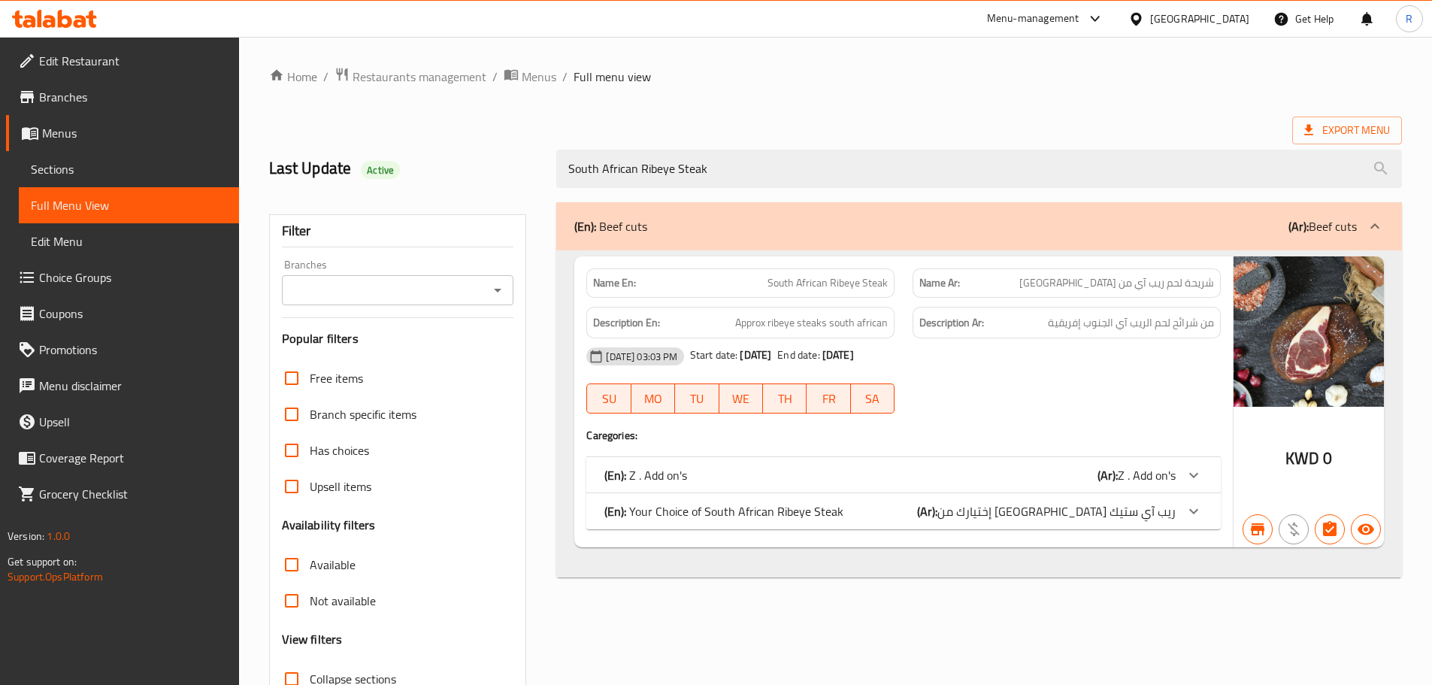
click at [914, 503] on div "(En): Your Choice of South African Ribeye Steak (Ar): إختيارك من [GEOGRAPHIC_DA…" at bounding box center [890, 511] width 571 height 18
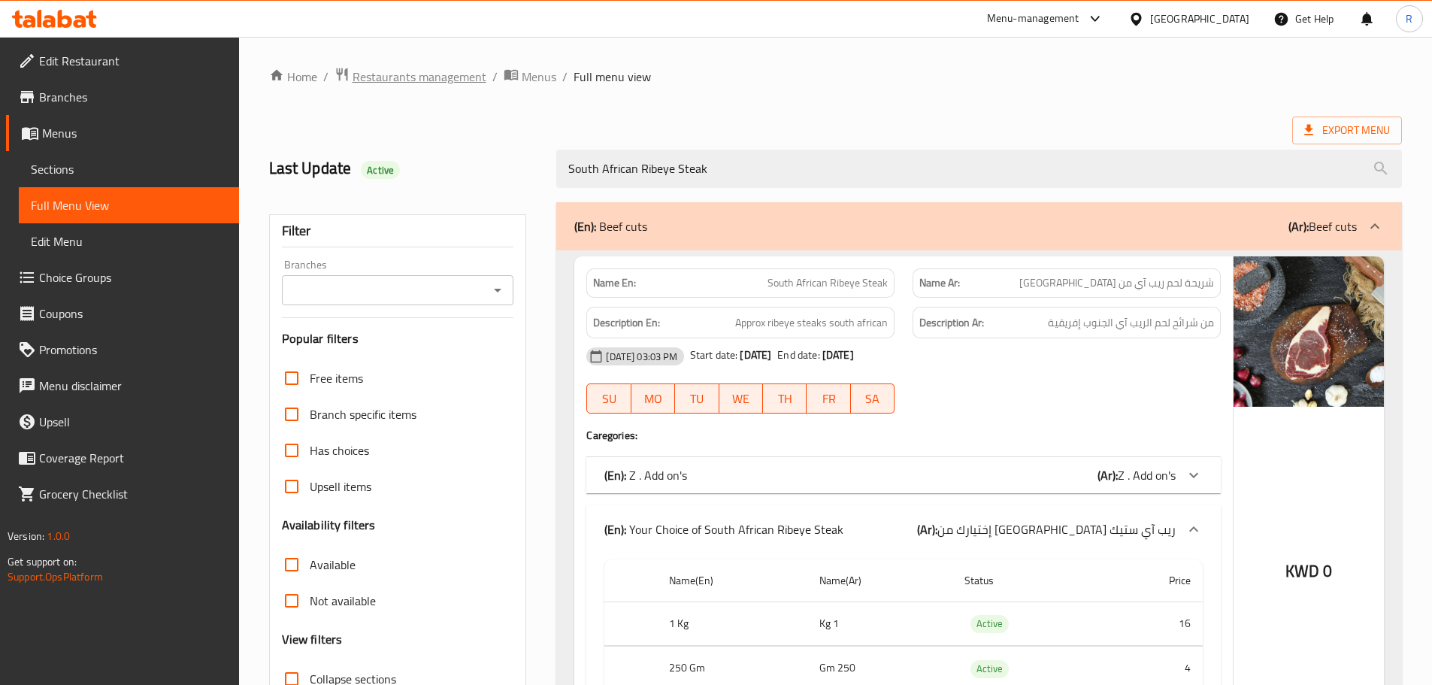
click at [459, 80] on span "Restaurants management" at bounding box center [420, 77] width 134 height 18
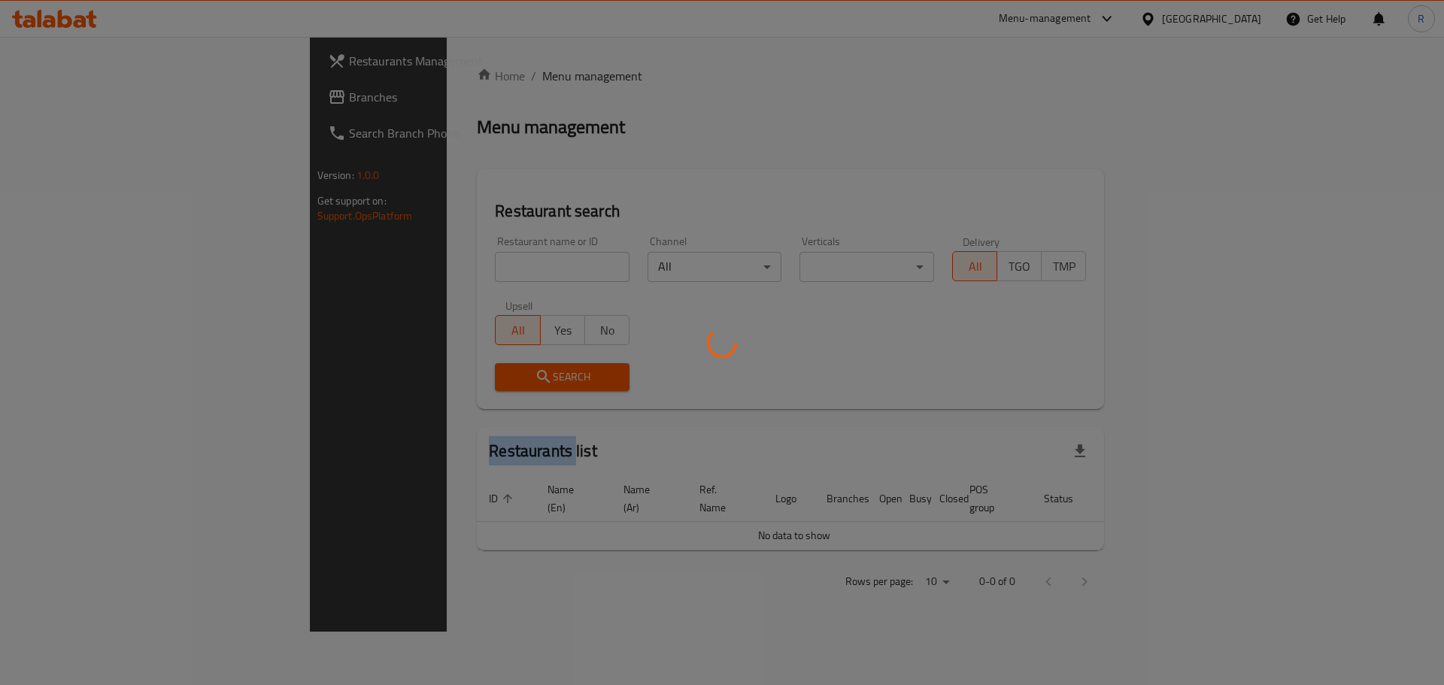
click at [461, 80] on div at bounding box center [722, 342] width 1444 height 685
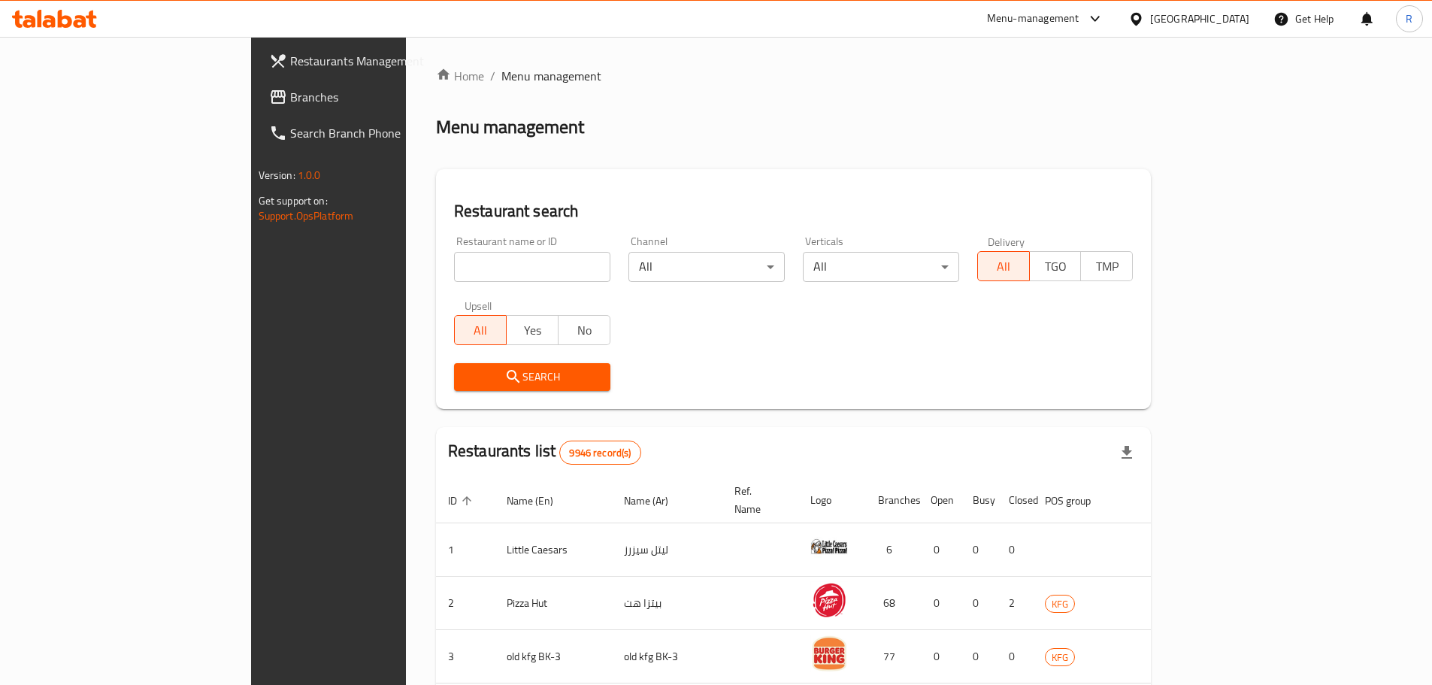
click at [469, 274] on input "search" at bounding box center [532, 267] width 156 height 30
paste input "689237"
type input "689237"
click button "Search" at bounding box center [532, 377] width 156 height 28
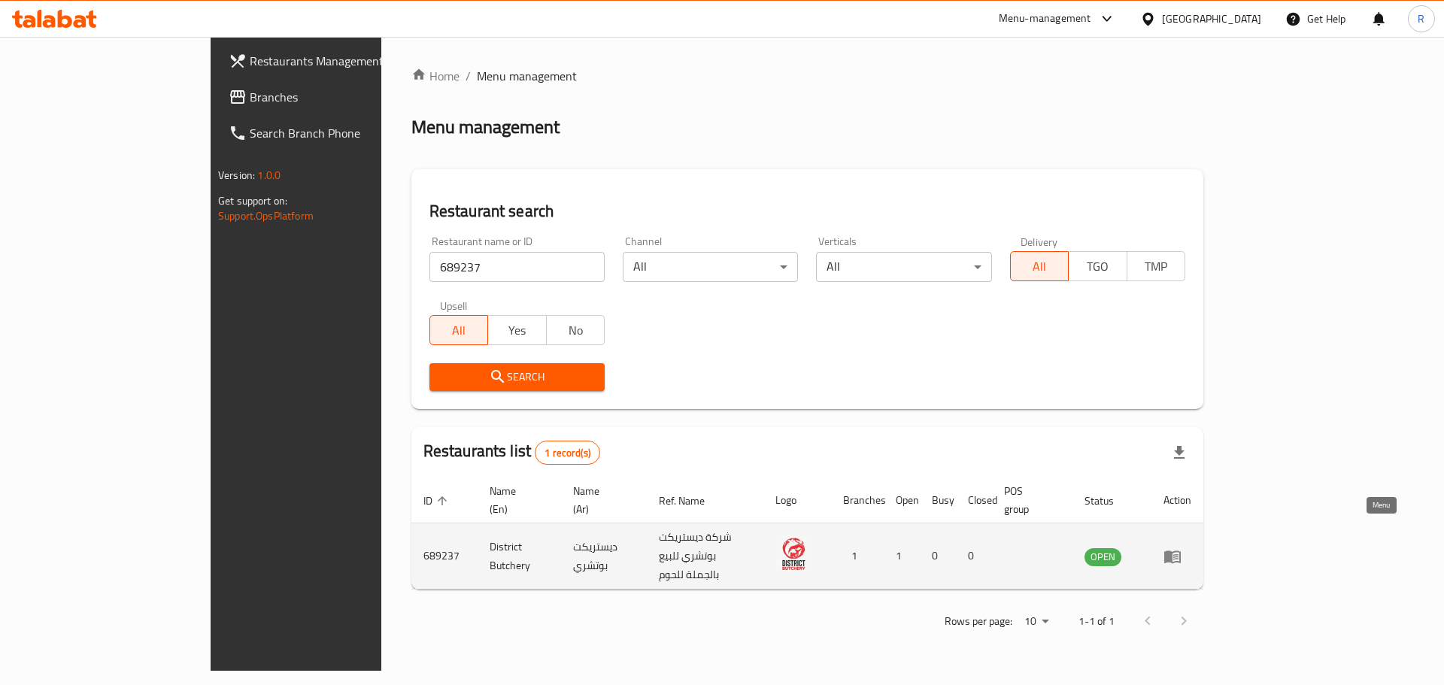
click at [1181, 550] on icon "enhanced table" at bounding box center [1172, 556] width 17 height 13
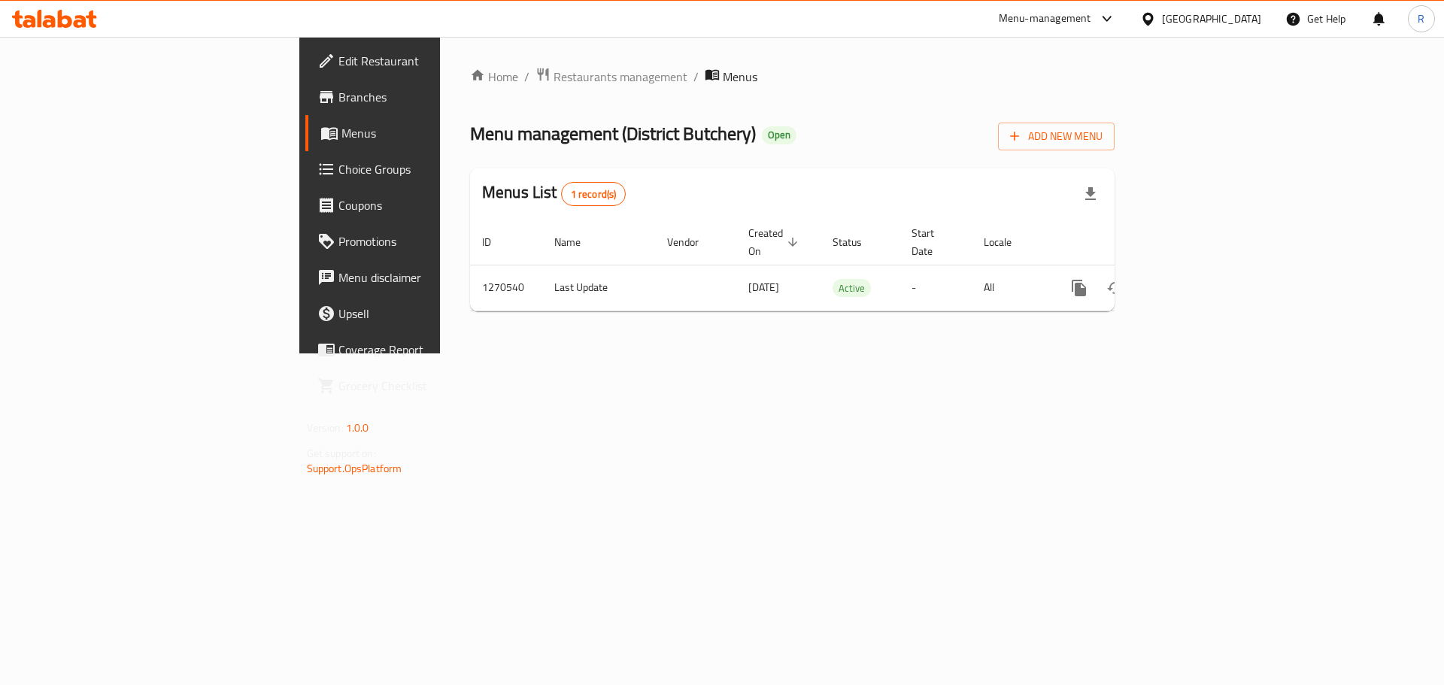
click at [341, 129] on span "Menus" at bounding box center [434, 133] width 187 height 18
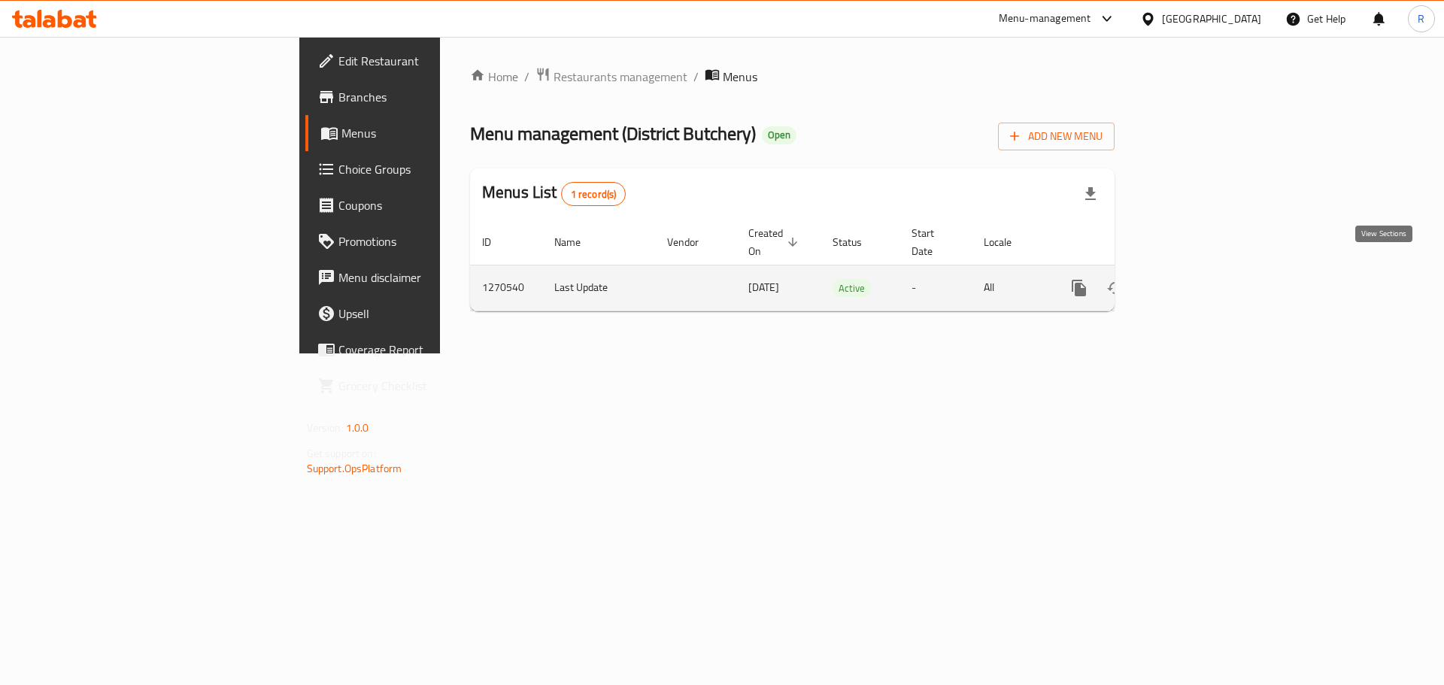
click at [1194, 281] on icon "enhanced table" at bounding box center [1188, 288] width 14 height 14
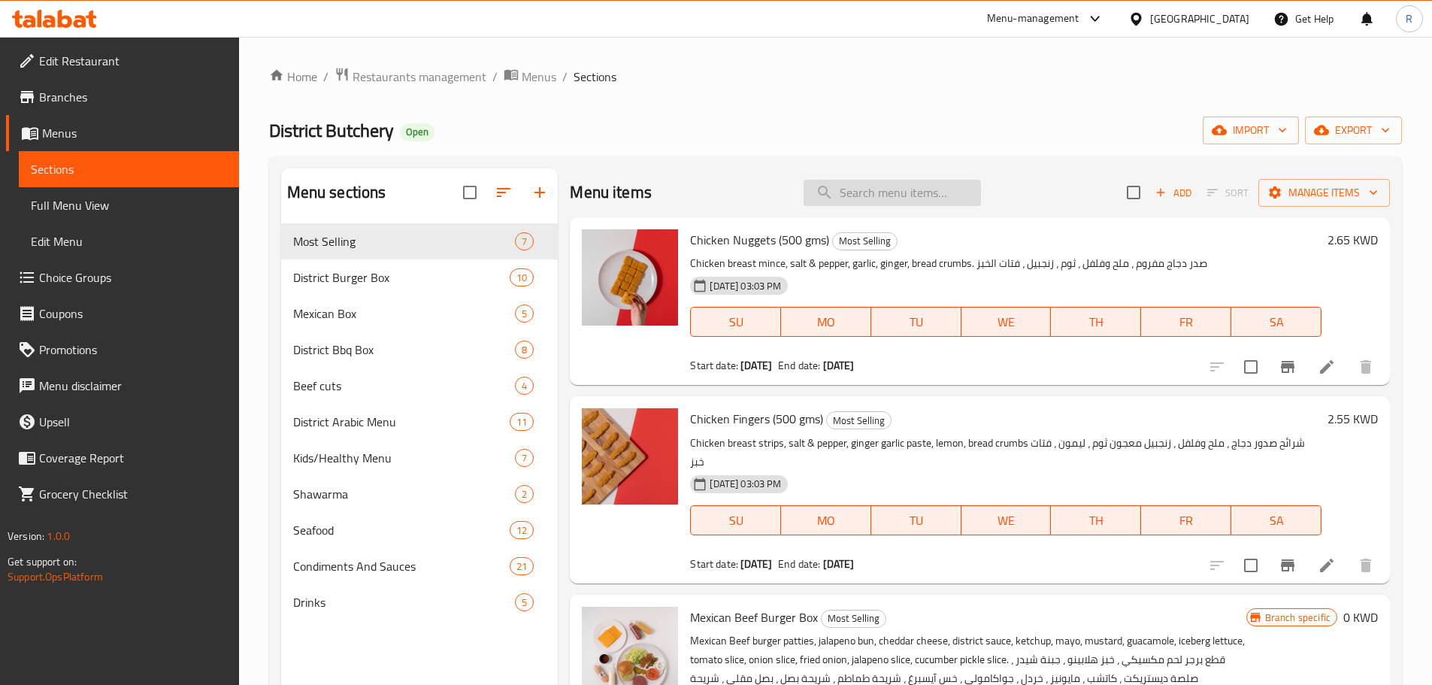
click at [878, 197] on input "search" at bounding box center [892, 193] width 177 height 26
click at [881, 196] on input "search" at bounding box center [892, 193] width 177 height 26
paste input "South African Ribeye Steak"
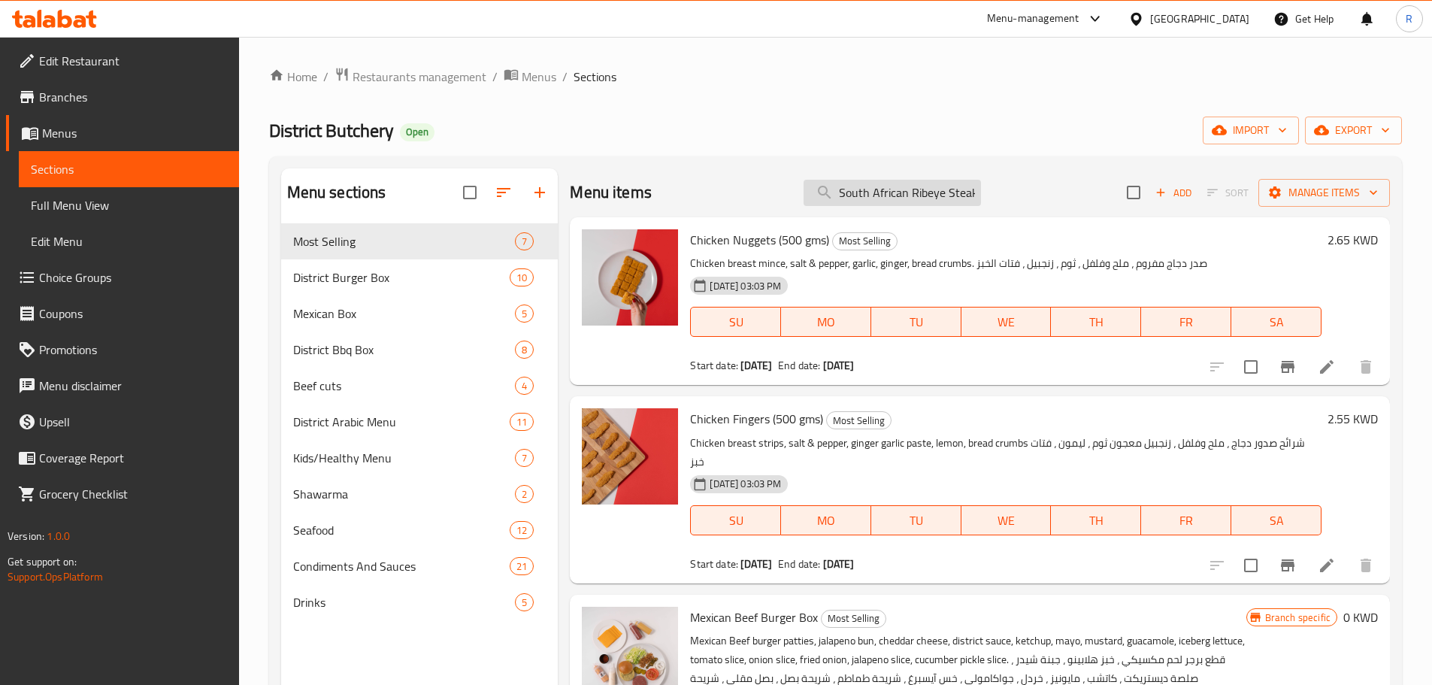
type input "South African Ribeye Steak"
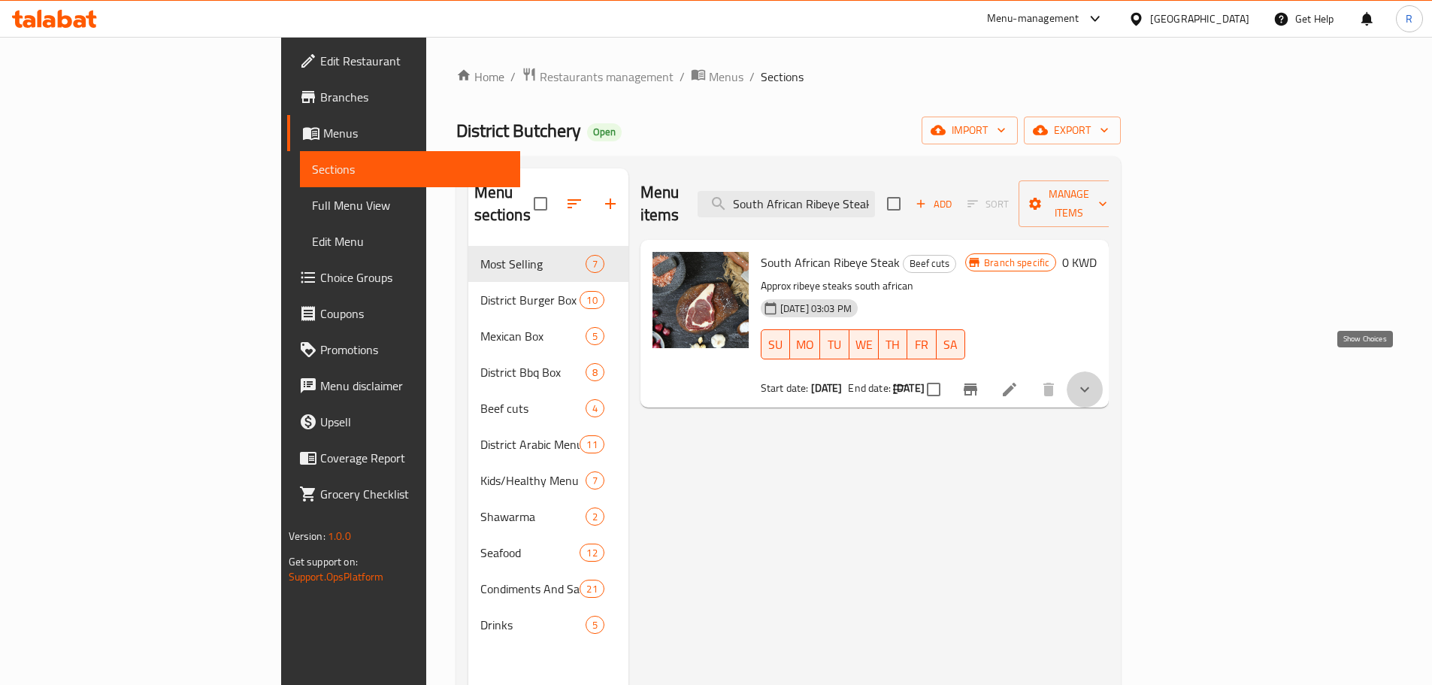
scroll to position [0, 0]
drag, startPoint x: 1366, startPoint y: 368, endPoint x: 1322, endPoint y: 410, distance: 61.2
click at [1094, 380] on icon "show more" at bounding box center [1085, 389] width 18 height 18
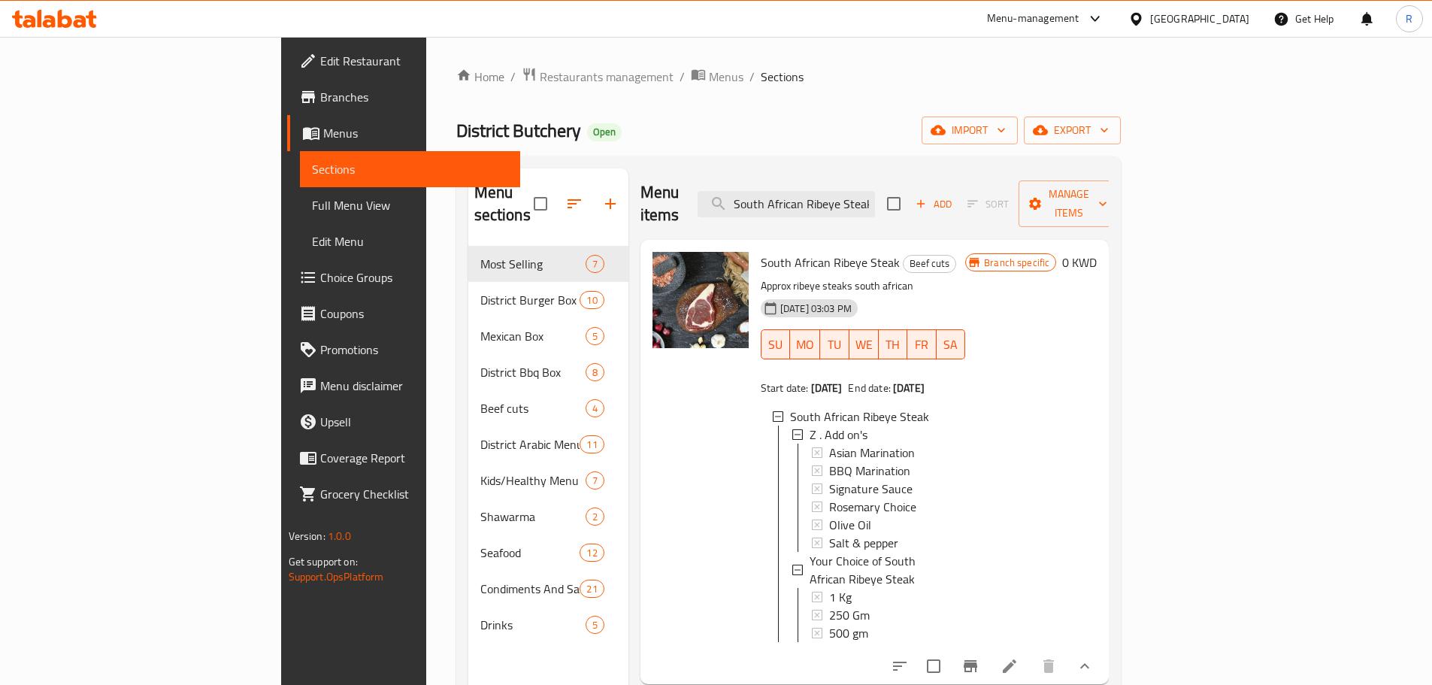
scroll to position [2, 0]
click at [829, 586] on span "1 Kg" at bounding box center [840, 595] width 23 height 18
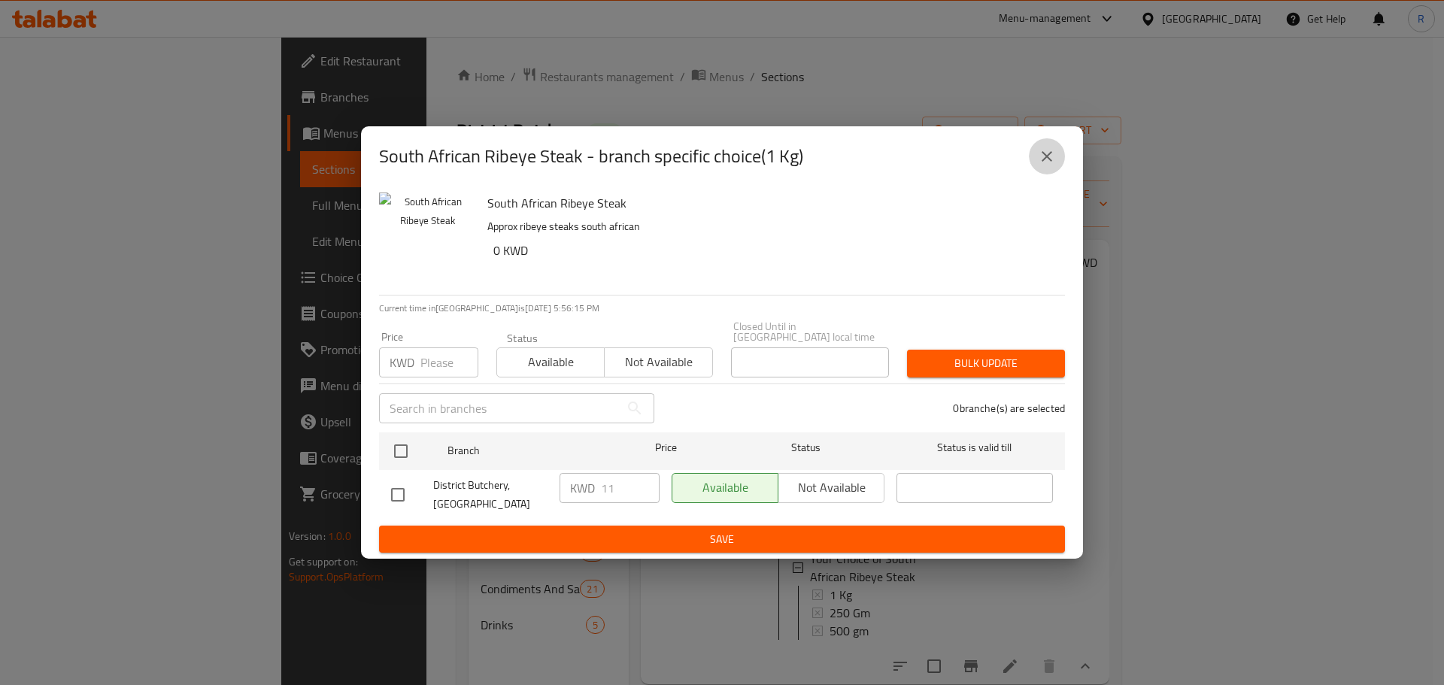
click at [1046, 165] on icon "close" at bounding box center [1047, 156] width 18 height 18
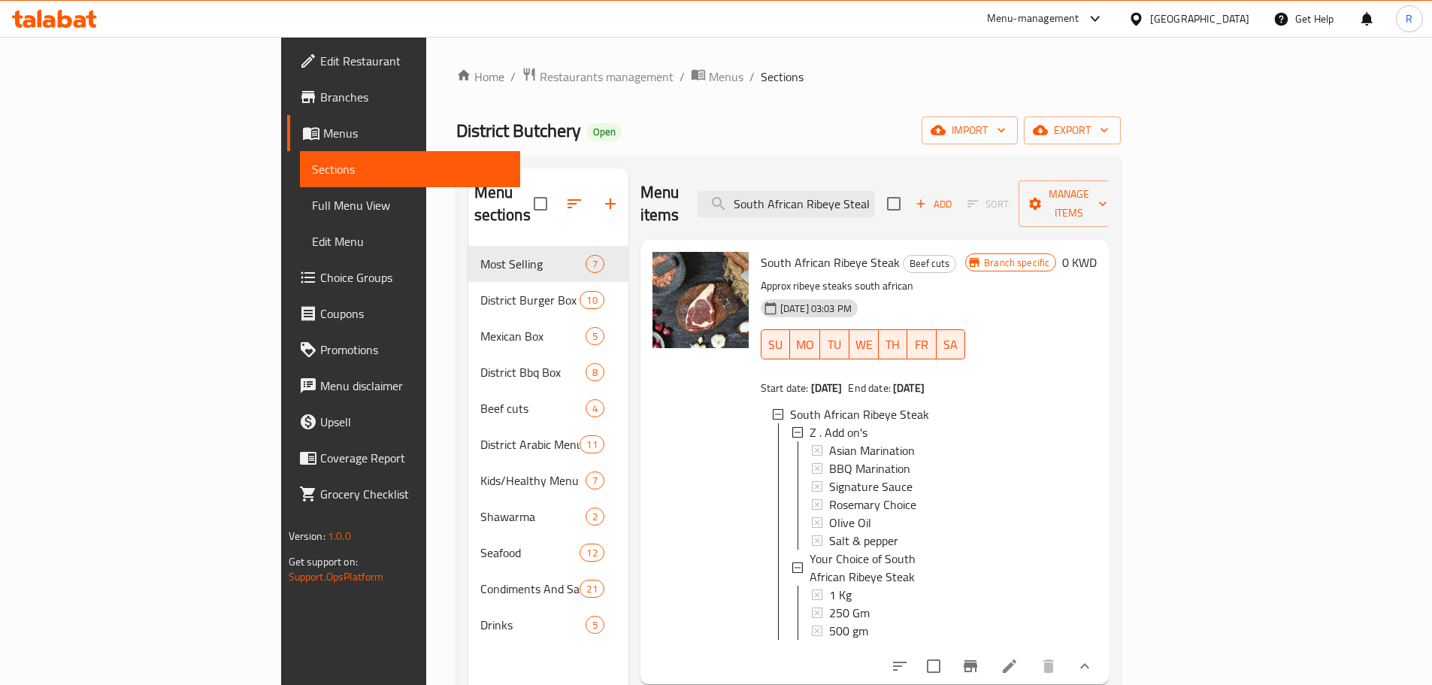
click at [312, 211] on span "Full Menu View" at bounding box center [410, 205] width 196 height 18
click at [300, 221] on link "Full Menu View" at bounding box center [410, 205] width 220 height 36
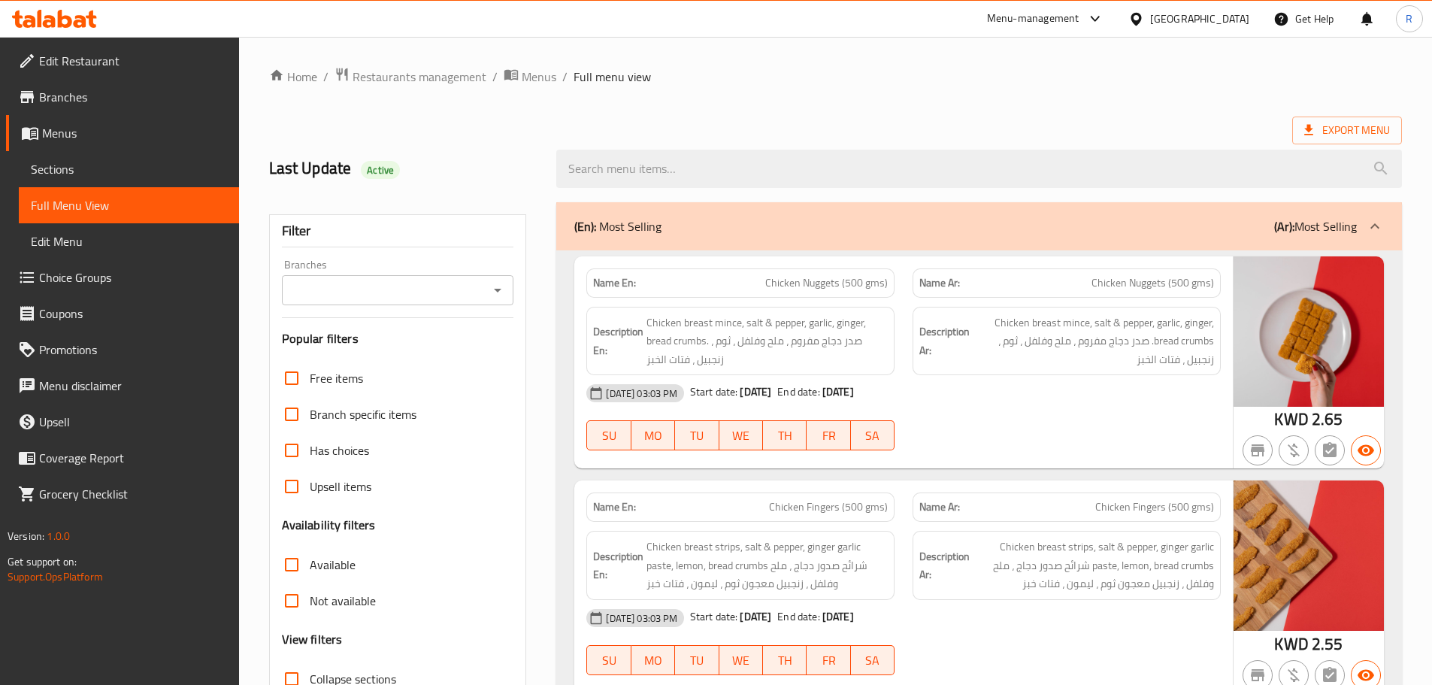
click at [482, 285] on input "Branches" at bounding box center [385, 290] width 199 height 21
click at [396, 226] on div "Filter" at bounding box center [398, 231] width 232 height 32
click at [362, 230] on div "Filter" at bounding box center [398, 231] width 232 height 32
click at [320, 238] on div "Filter" at bounding box center [398, 231] width 232 height 32
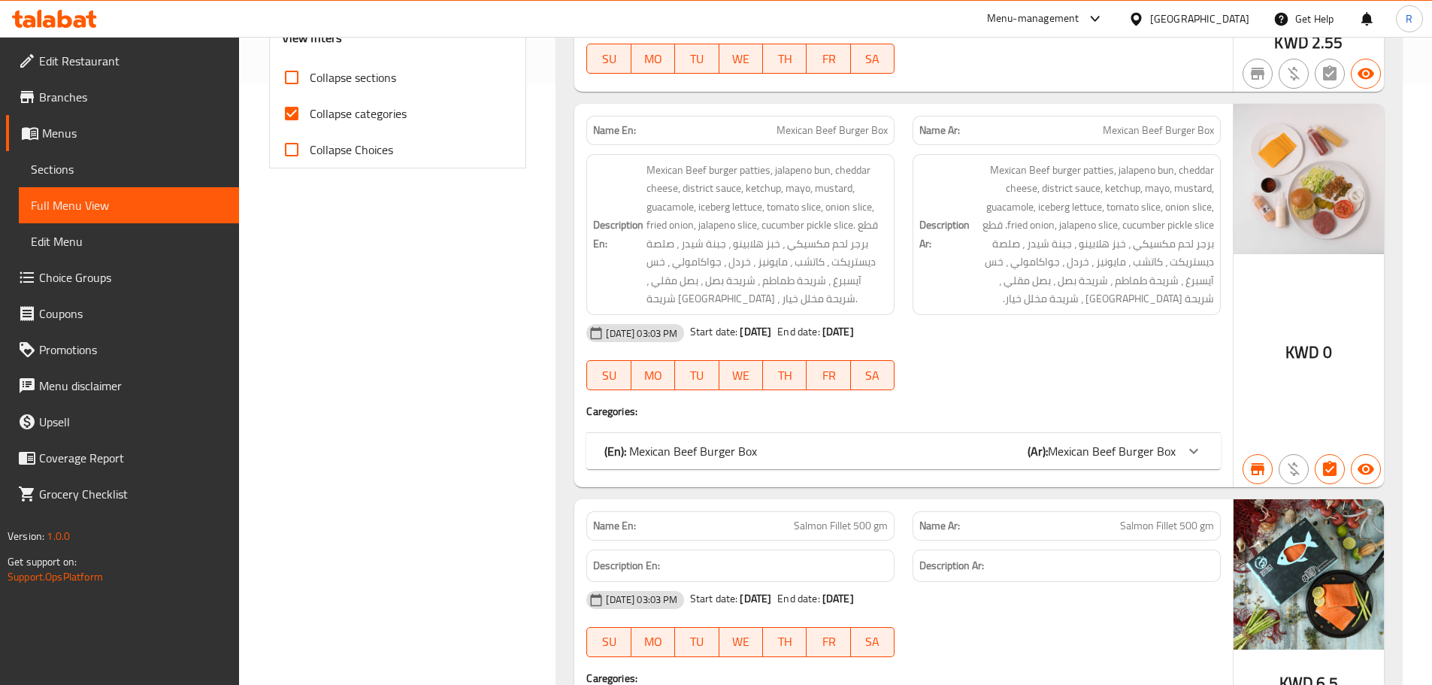
scroll to position [150, 0]
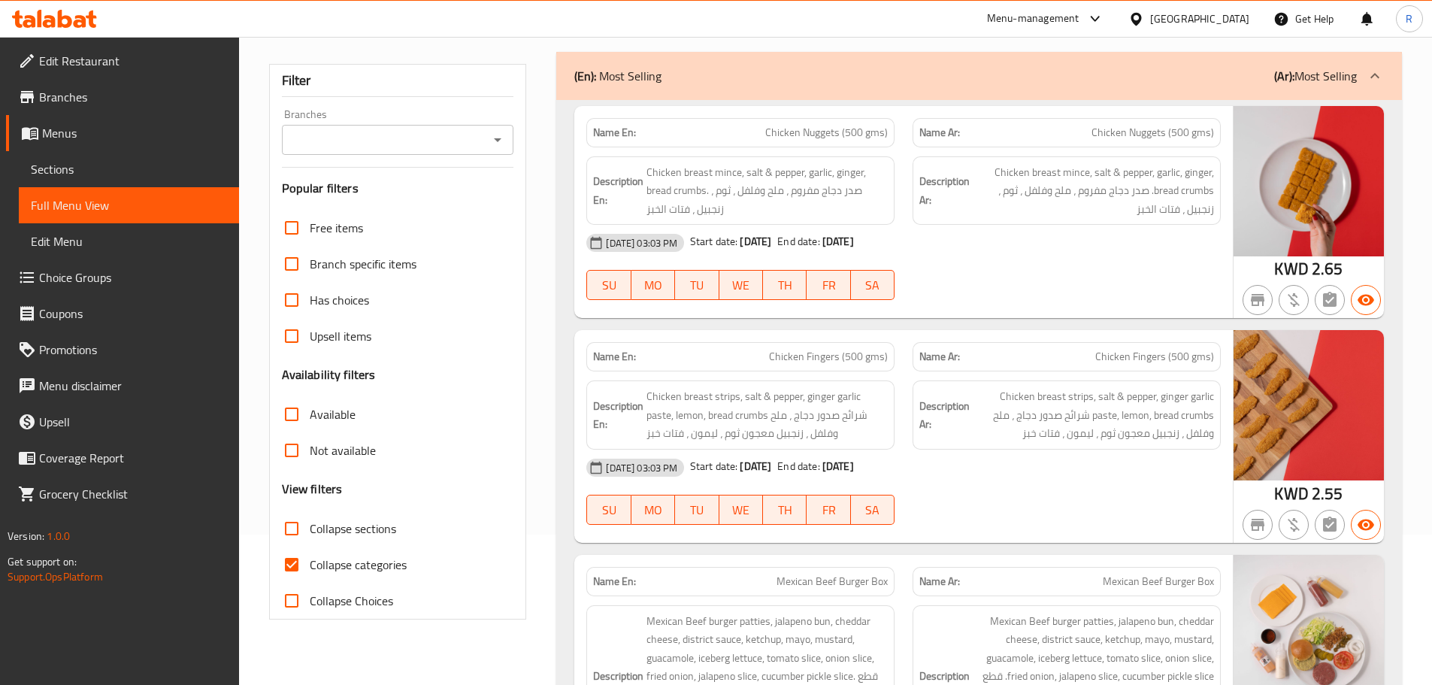
click at [288, 598] on input "Collapse Choices" at bounding box center [292, 601] width 36 height 36
drag, startPoint x: 288, startPoint y: 598, endPoint x: 444, endPoint y: 606, distance: 155.9
click at [288, 599] on input "Collapse Choices" at bounding box center [292, 601] width 36 height 36
checkbox input "false"
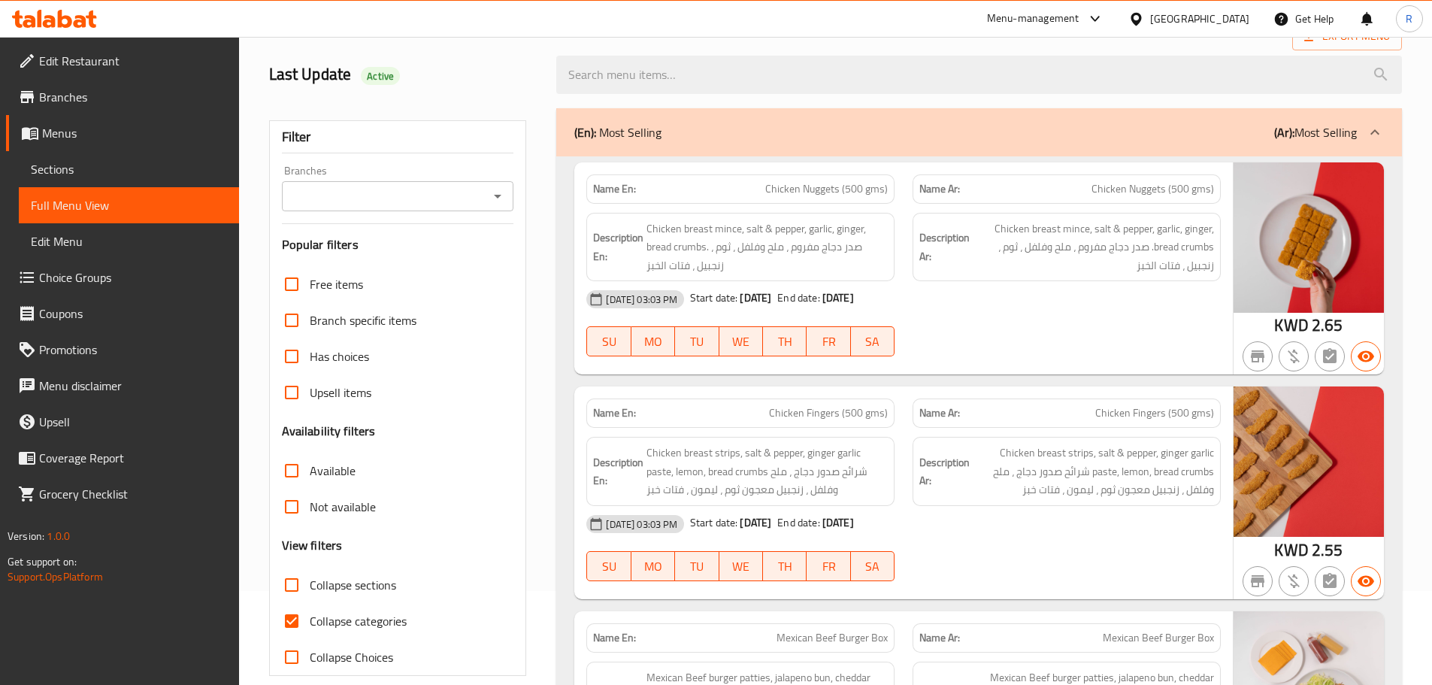
scroll to position [0, 0]
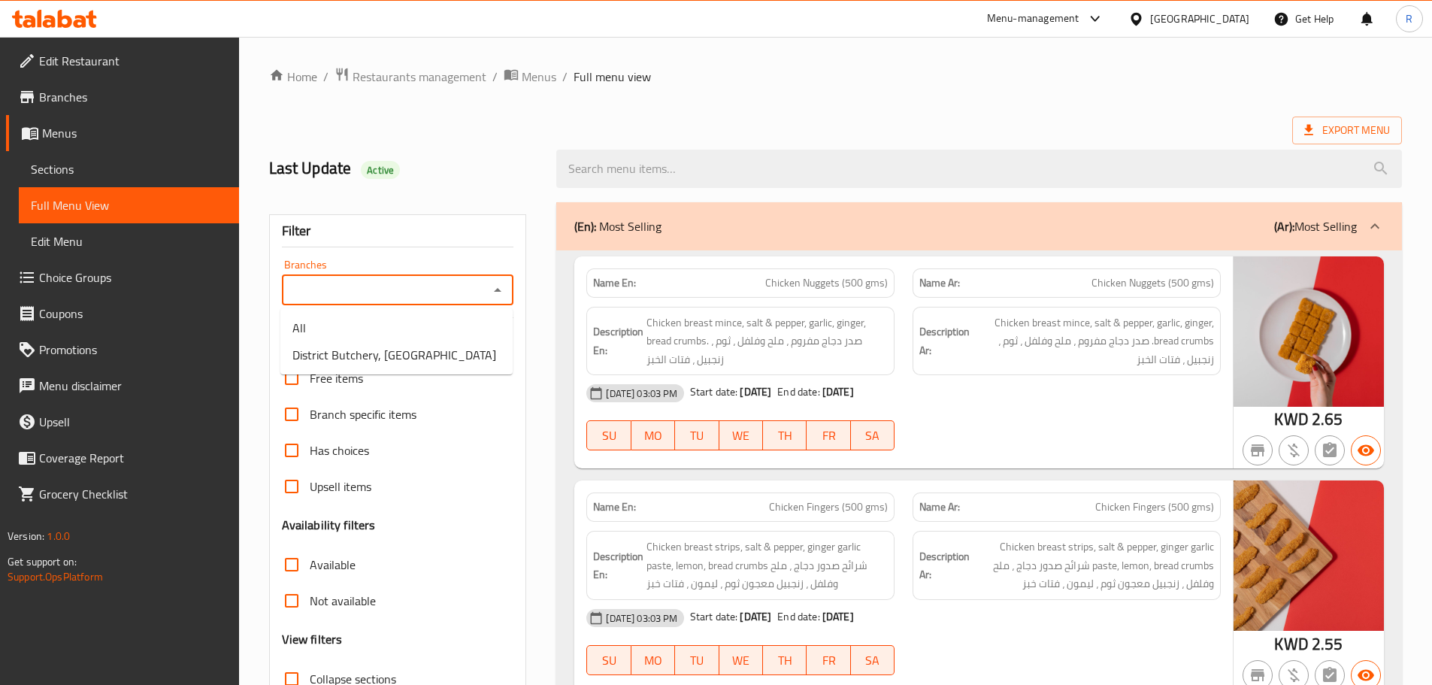
click at [469, 297] on input "Branches" at bounding box center [385, 290] width 199 height 21
drag, startPoint x: 411, startPoint y: 347, endPoint x: 403, endPoint y: 354, distance: 10.6
click at [403, 354] on span "District Butchery, [GEOGRAPHIC_DATA]" at bounding box center [395, 355] width 204 height 18
type input "District Butchery, [GEOGRAPHIC_DATA]"
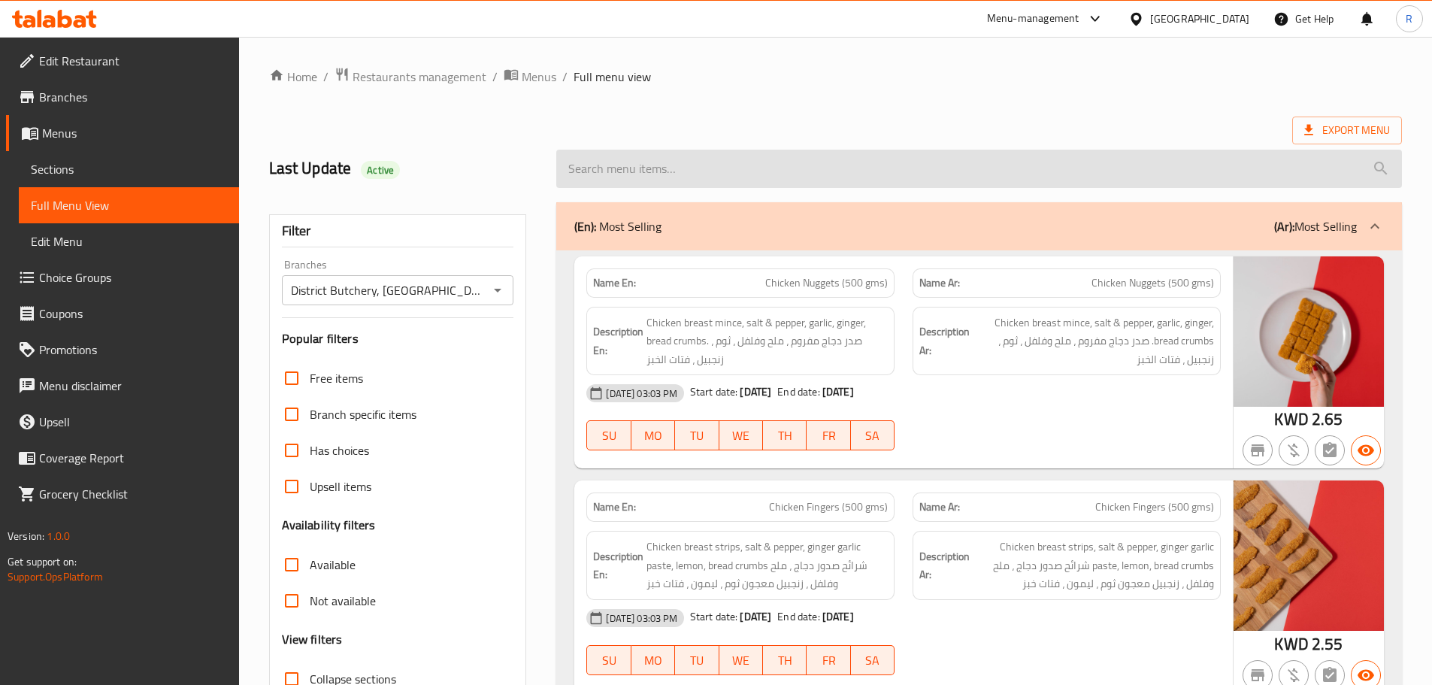
click at [835, 162] on input "search" at bounding box center [979, 169] width 846 height 38
paste input "South African Ribeye Steak"
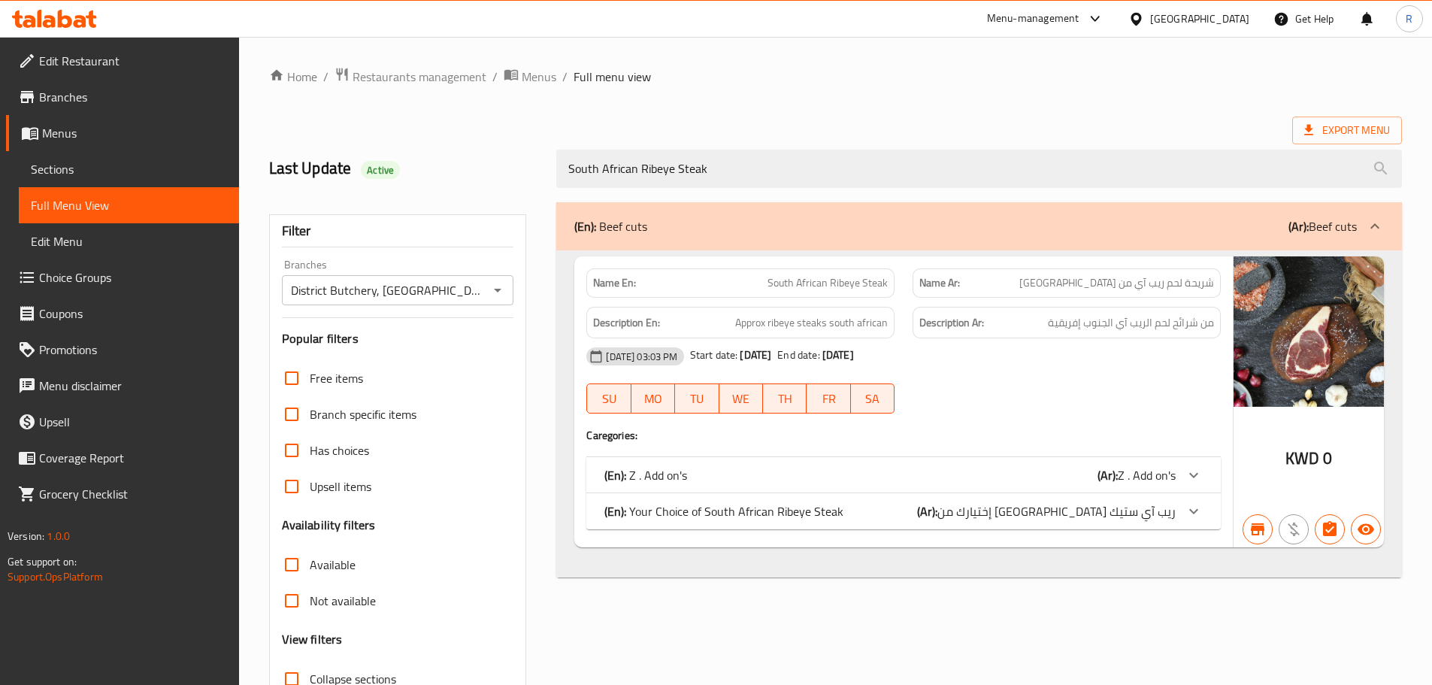
drag, startPoint x: 835, startPoint y: 162, endPoint x: 848, endPoint y: 214, distance: 52.7
click at [835, 163] on input "South African Ribeye Steak" at bounding box center [979, 169] width 846 height 38
click at [929, 513] on div "(En): Your Choice of South African Ribeye Steak (Ar): إختيارك من [GEOGRAPHIC_DA…" at bounding box center [890, 511] width 571 height 18
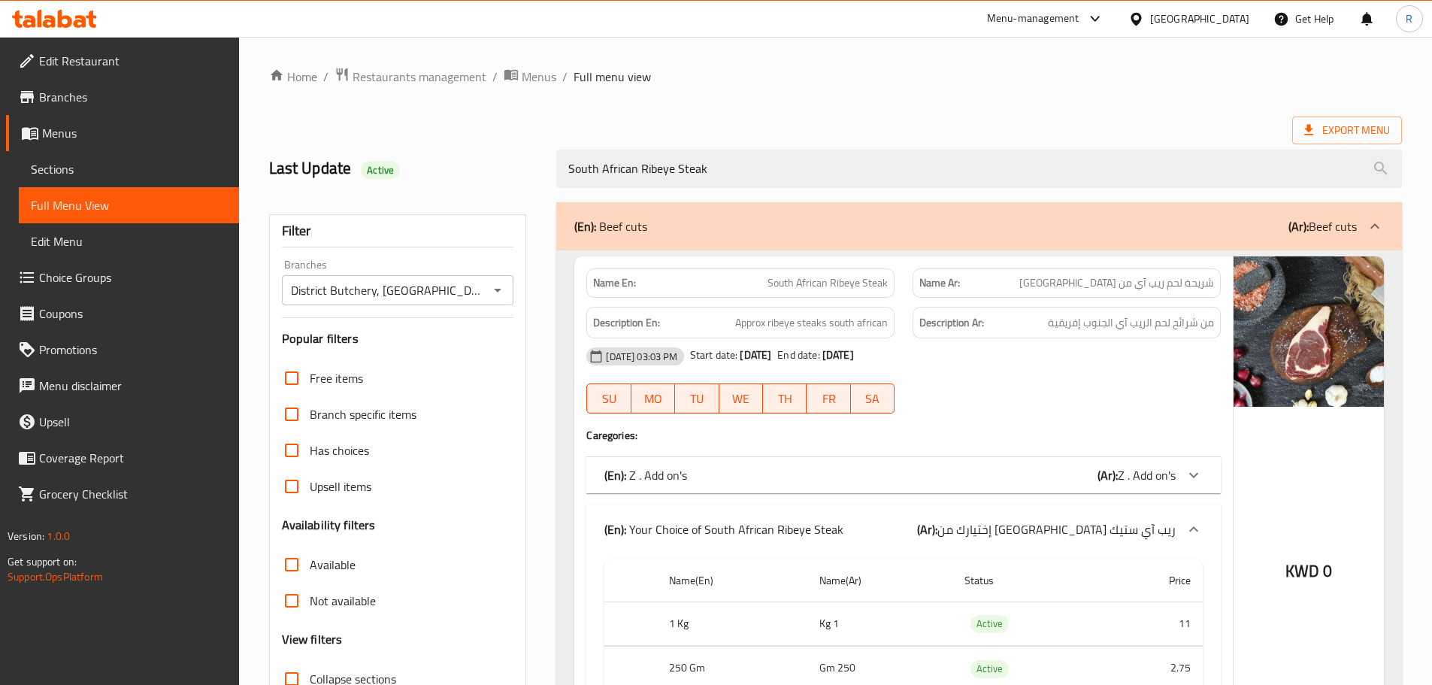
click at [907, 511] on div "(En): Your Choice of South African Ribeye Steak (Ar): إختيارك من [GEOGRAPHIC_DA…" at bounding box center [904, 529] width 635 height 48
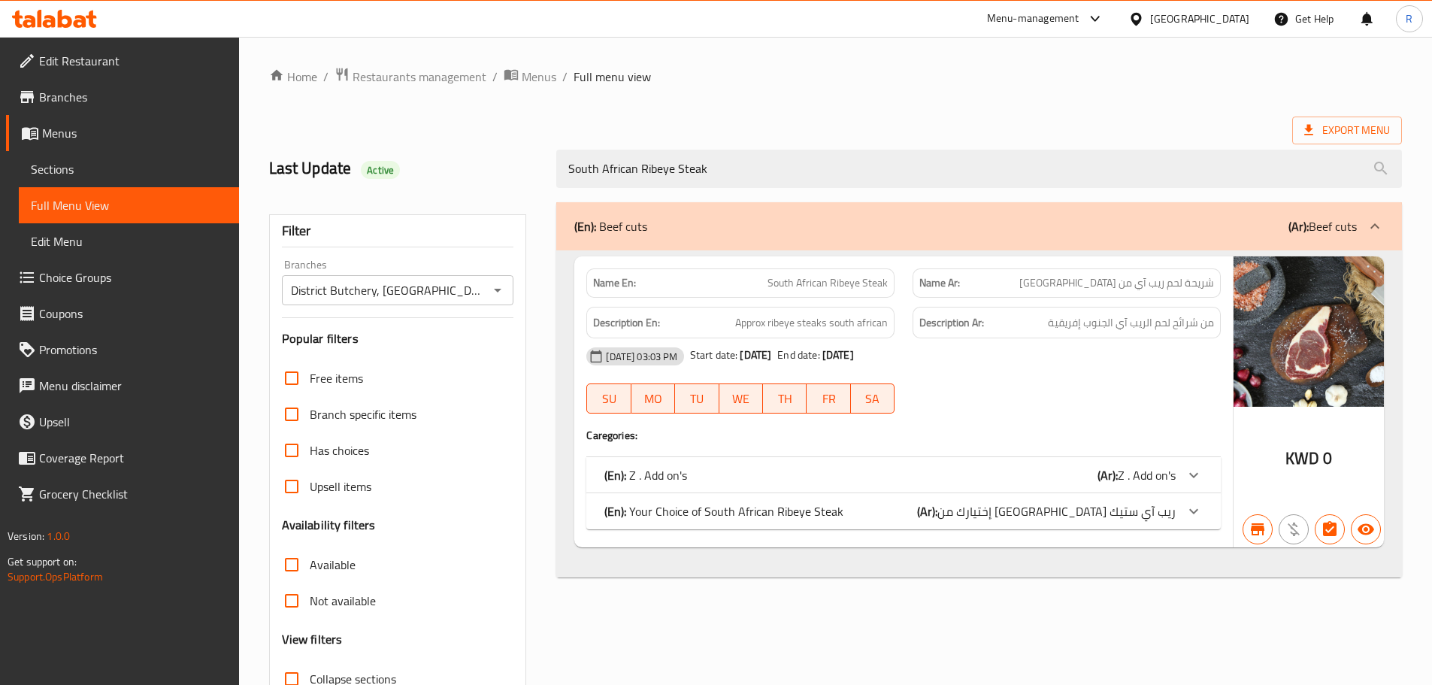
click at [918, 526] on div "(En): Your Choice of South African Ribeye Steak (Ar): إختيارك من [GEOGRAPHIC_DA…" at bounding box center [904, 511] width 635 height 36
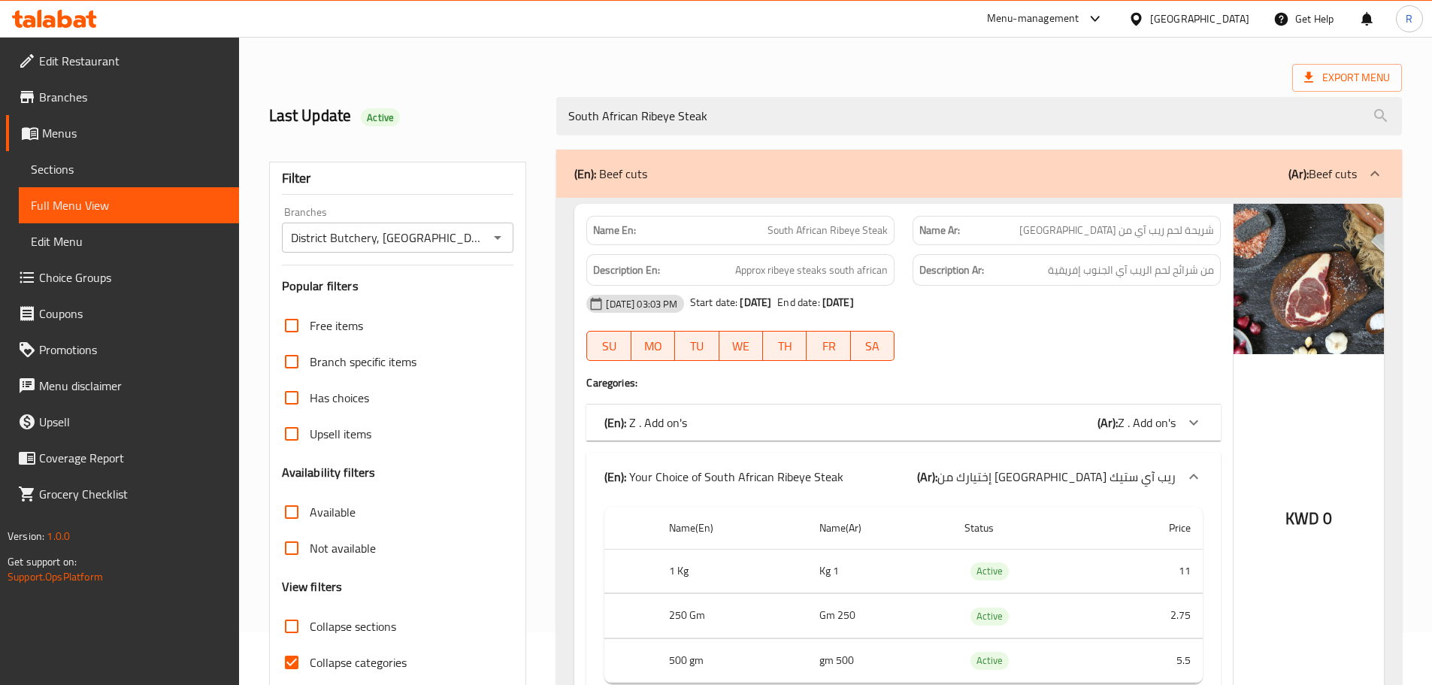
scroll to position [75, 0]
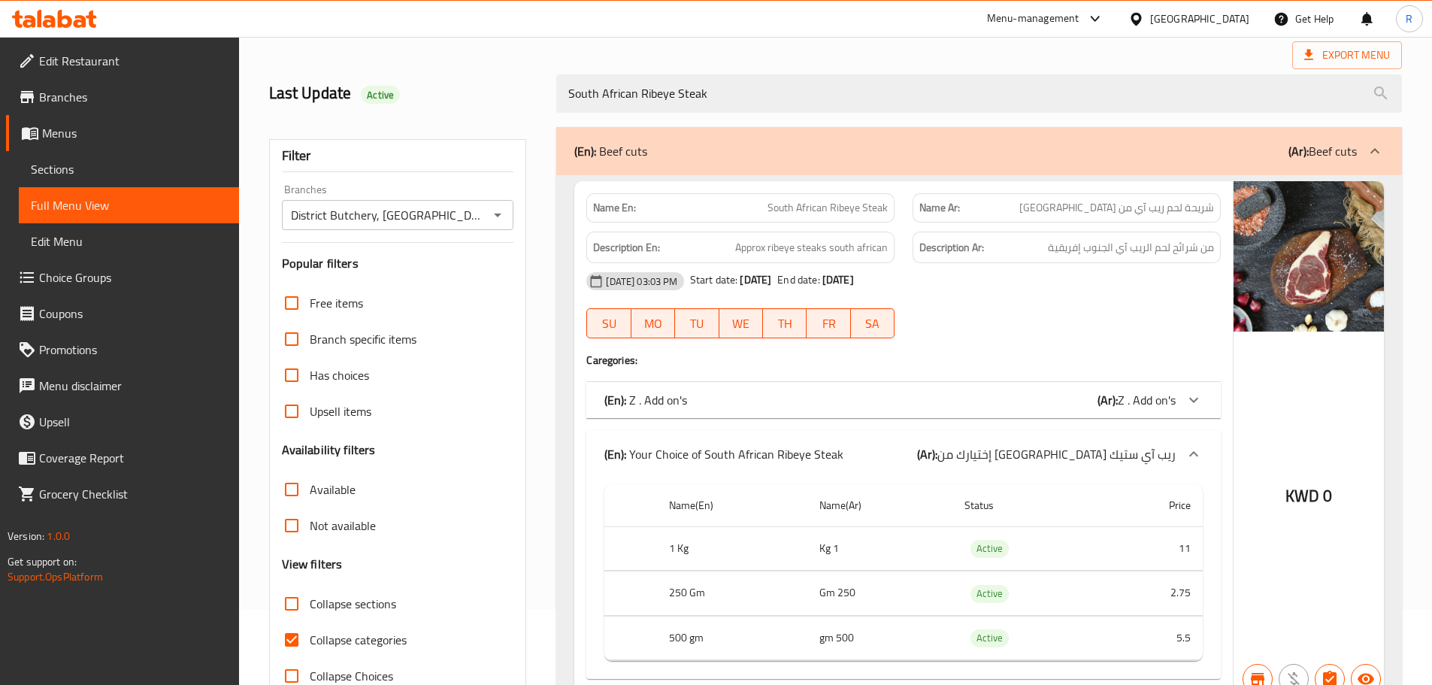
drag, startPoint x: 500, startPoint y: 80, endPoint x: 511, endPoint y: 92, distance: 16.6
click at [499, 80] on div "Last Update Active" at bounding box center [404, 93] width 288 height 67
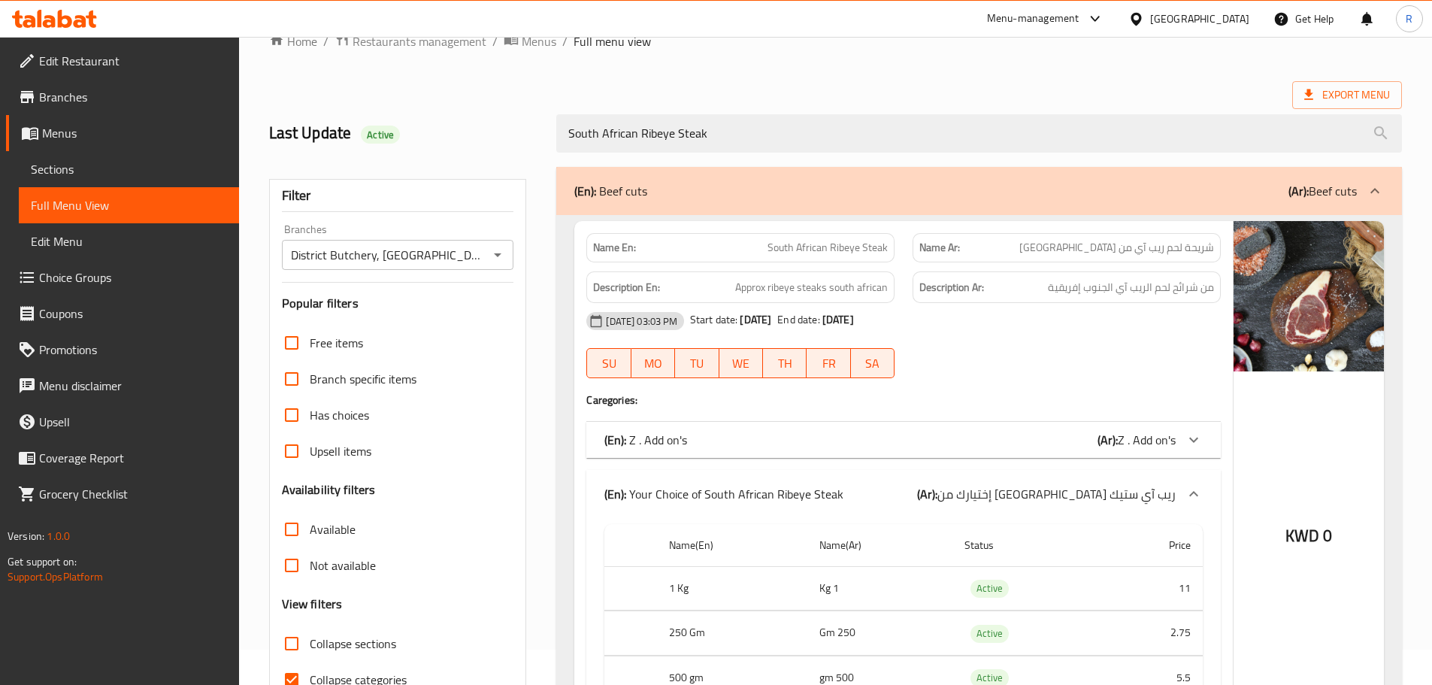
scroll to position [0, 0]
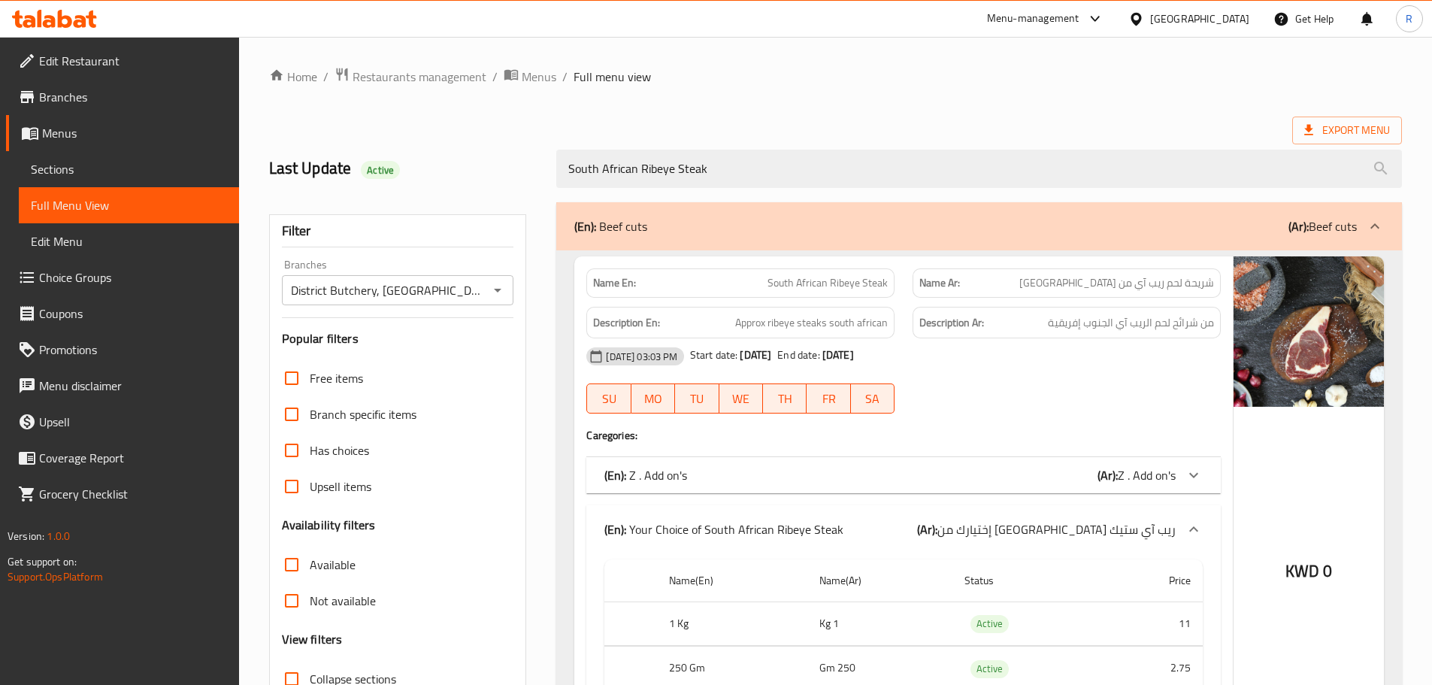
click at [846, 623] on td "1 Kg" at bounding box center [880, 624] width 145 height 44
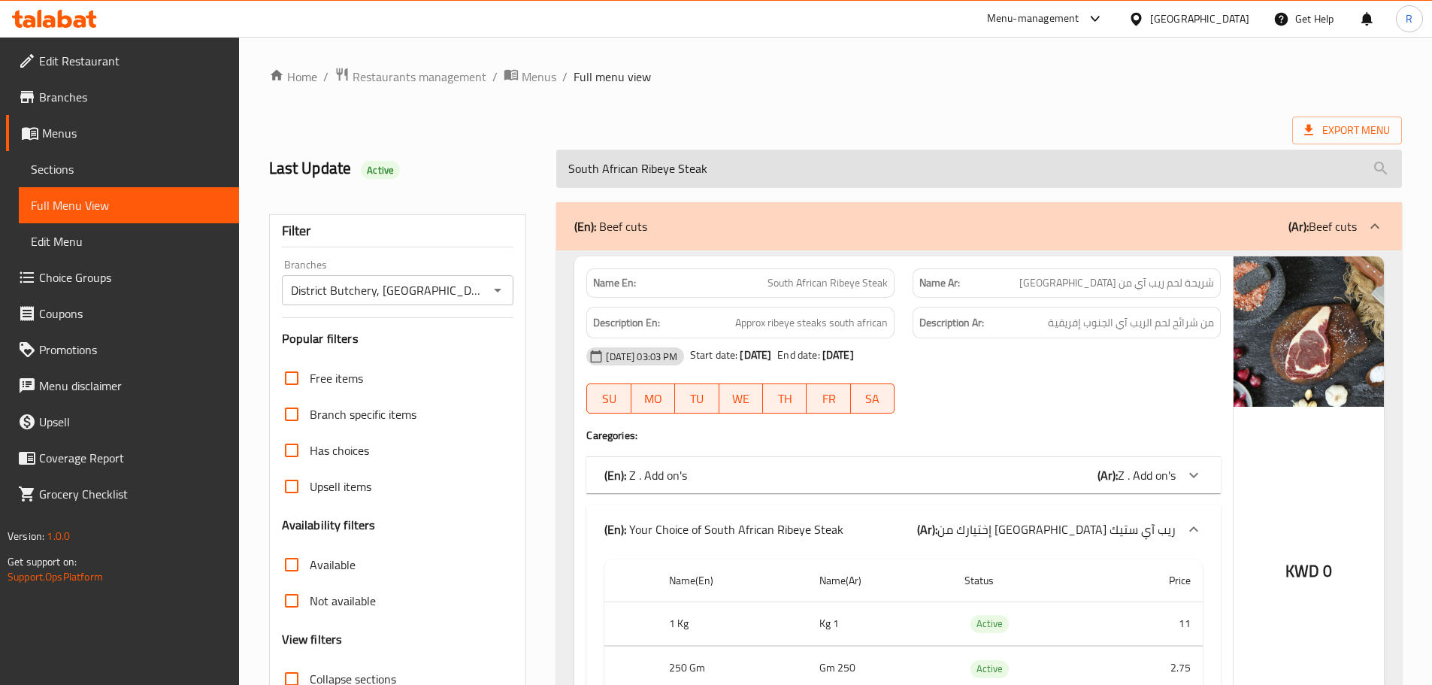
click at [849, 168] on input "South African Ribeye Steak" at bounding box center [979, 169] width 846 height 38
paste input "Striploin Steaks"
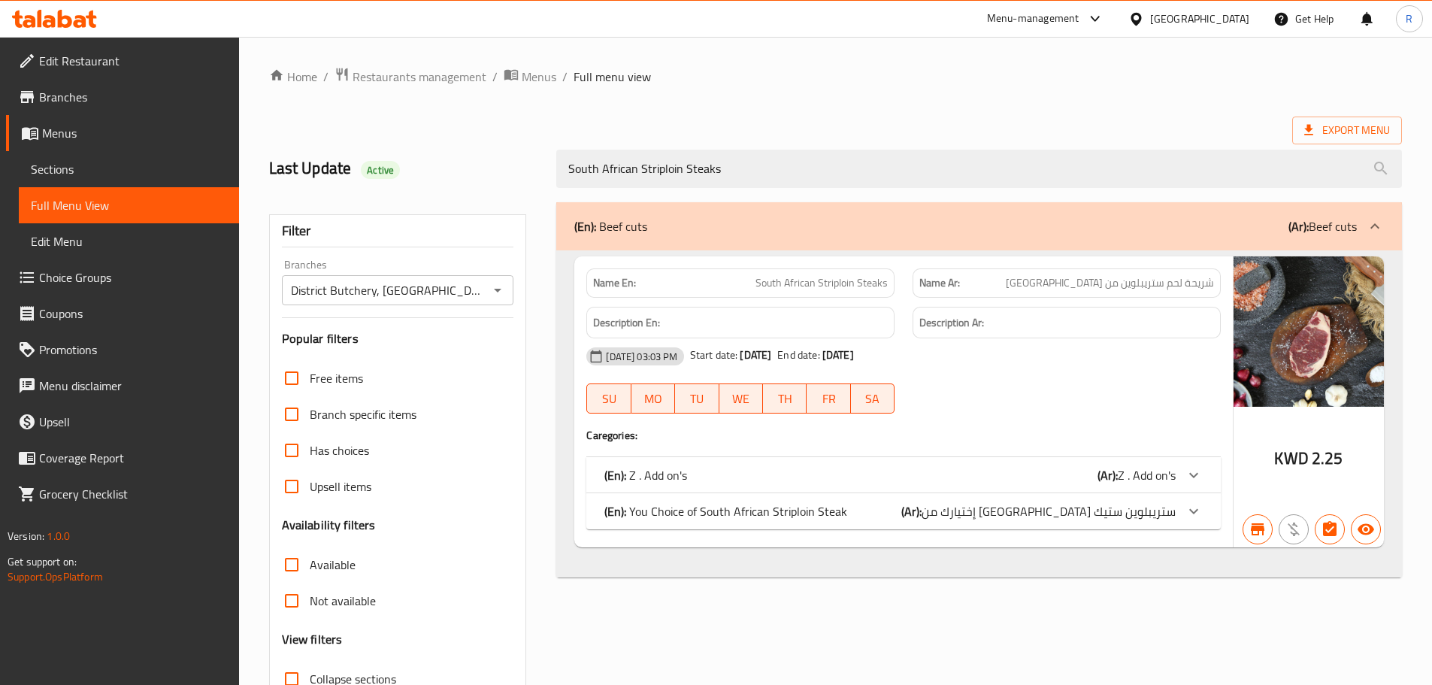
click at [895, 512] on div "(En): You Choice of South African Striploin Steak (Ar): إختيارك من [GEOGRAPHIC_…" at bounding box center [890, 511] width 571 height 18
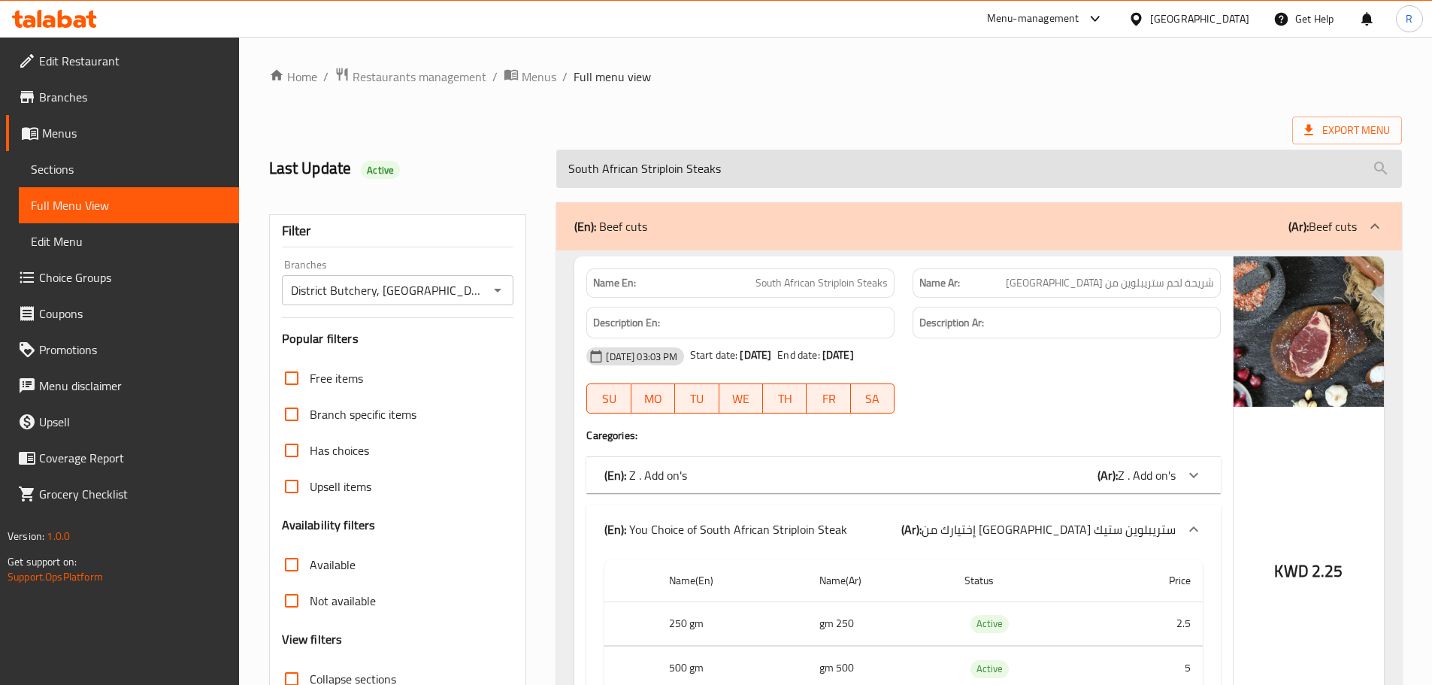
drag, startPoint x: 768, startPoint y: 172, endPoint x: 589, endPoint y: 156, distance: 179.7
click at [551, 160] on div "South African Striploin Steaks" at bounding box center [979, 169] width 864 height 56
paste input "Tenderloin Stea"
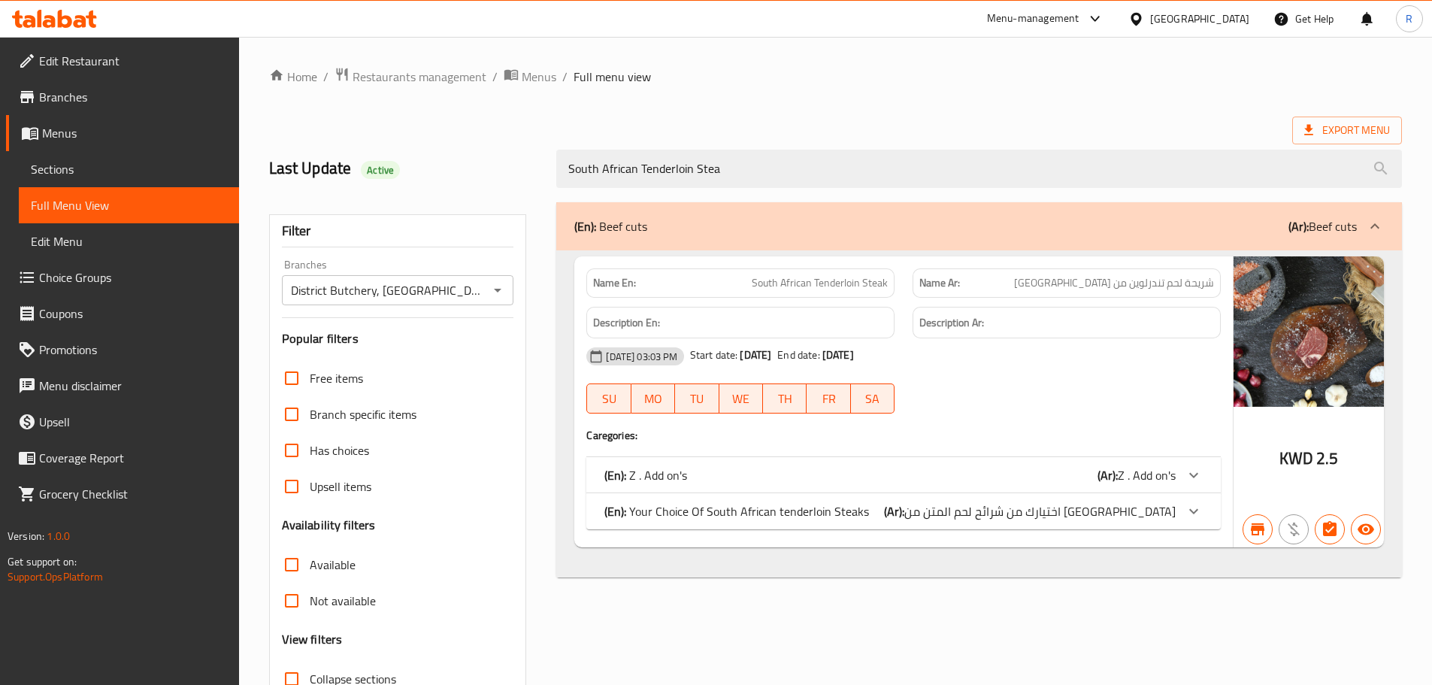
drag, startPoint x: 917, startPoint y: 496, endPoint x: 917, endPoint y: 508, distance: 12.8
click at [917, 501] on div "(En): Your Choice Of South African tenderloin Steaks (Ar): اختيارك من شرائح لحم…" at bounding box center [904, 511] width 635 height 36
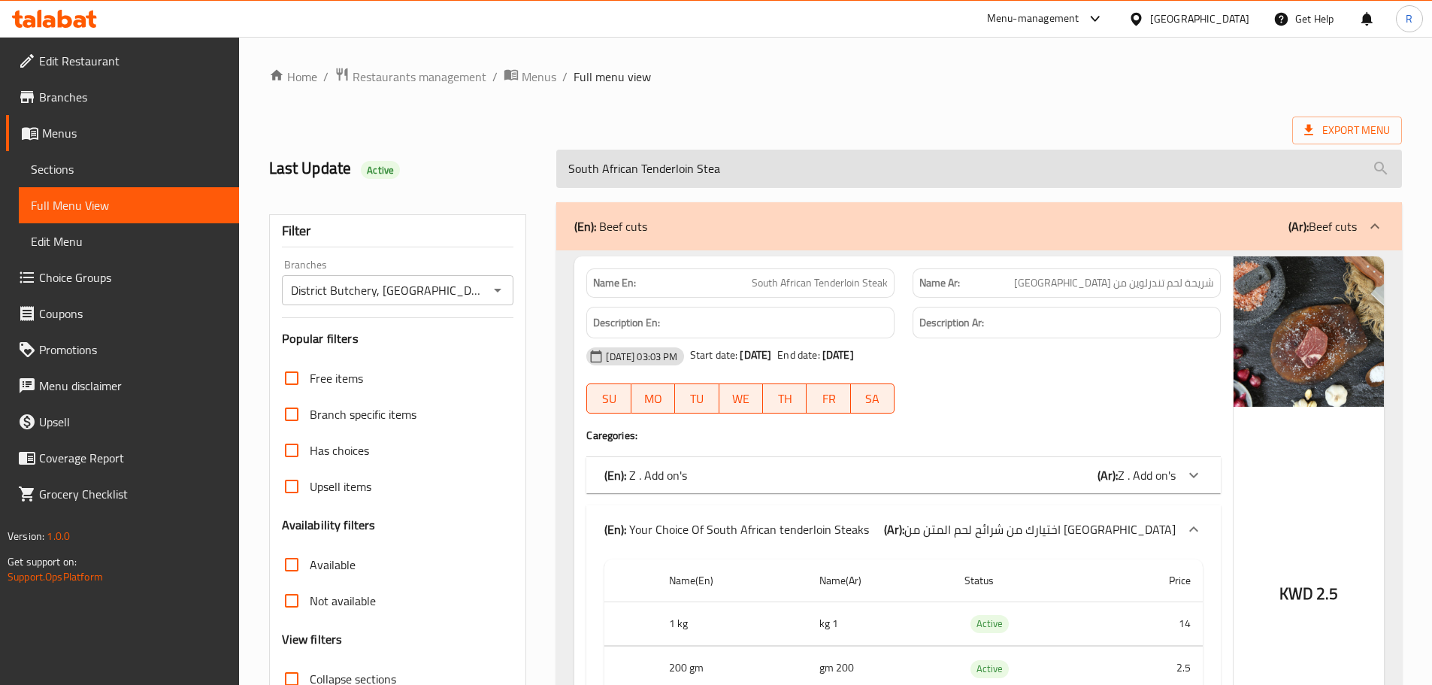
drag, startPoint x: 753, startPoint y: 146, endPoint x: 666, endPoint y: 163, distance: 88.9
click at [661, 163] on div "South African Tenderloin Stea" at bounding box center [979, 169] width 864 height 56
drag, startPoint x: 792, startPoint y: 165, endPoint x: 566, endPoint y: 169, distance: 225.6
click at [566, 169] on input "South African Tenderloin Stea" at bounding box center [979, 169] width 846 height 38
paste input "Minced Beef"
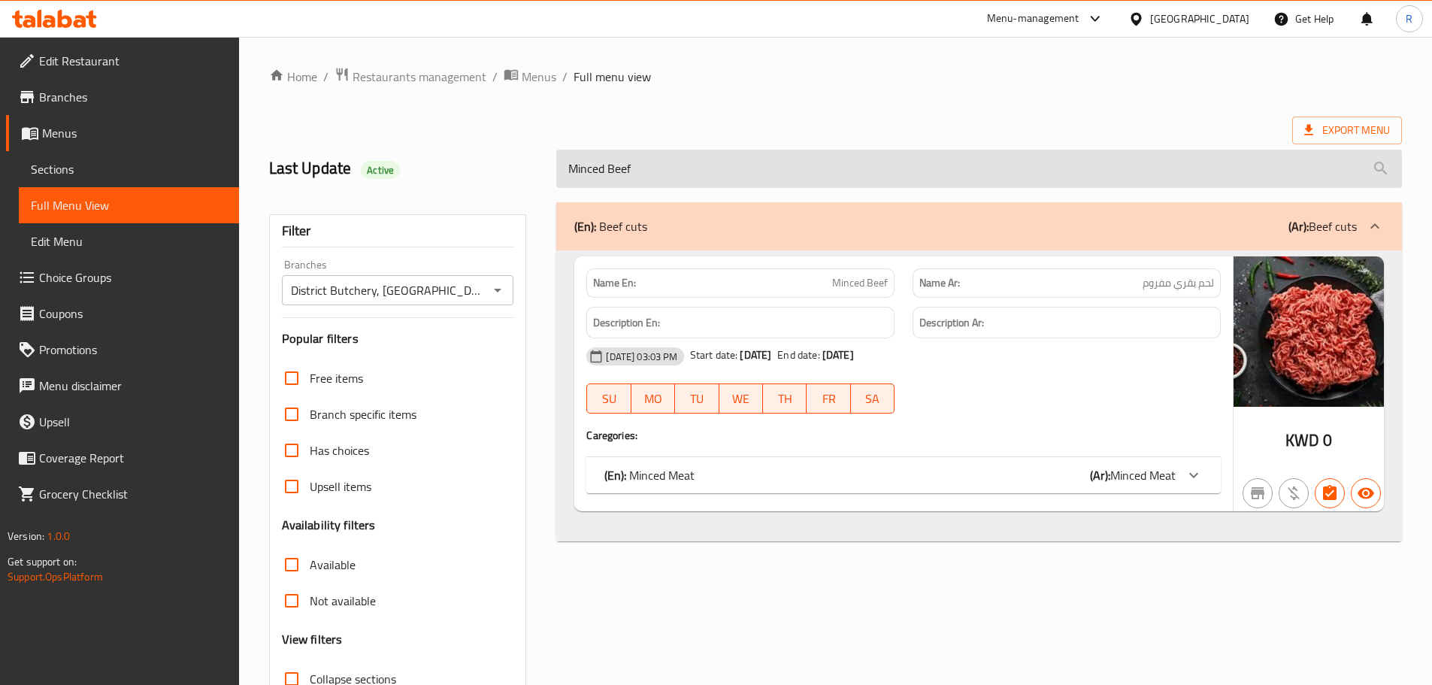
type input "Minced Beef"
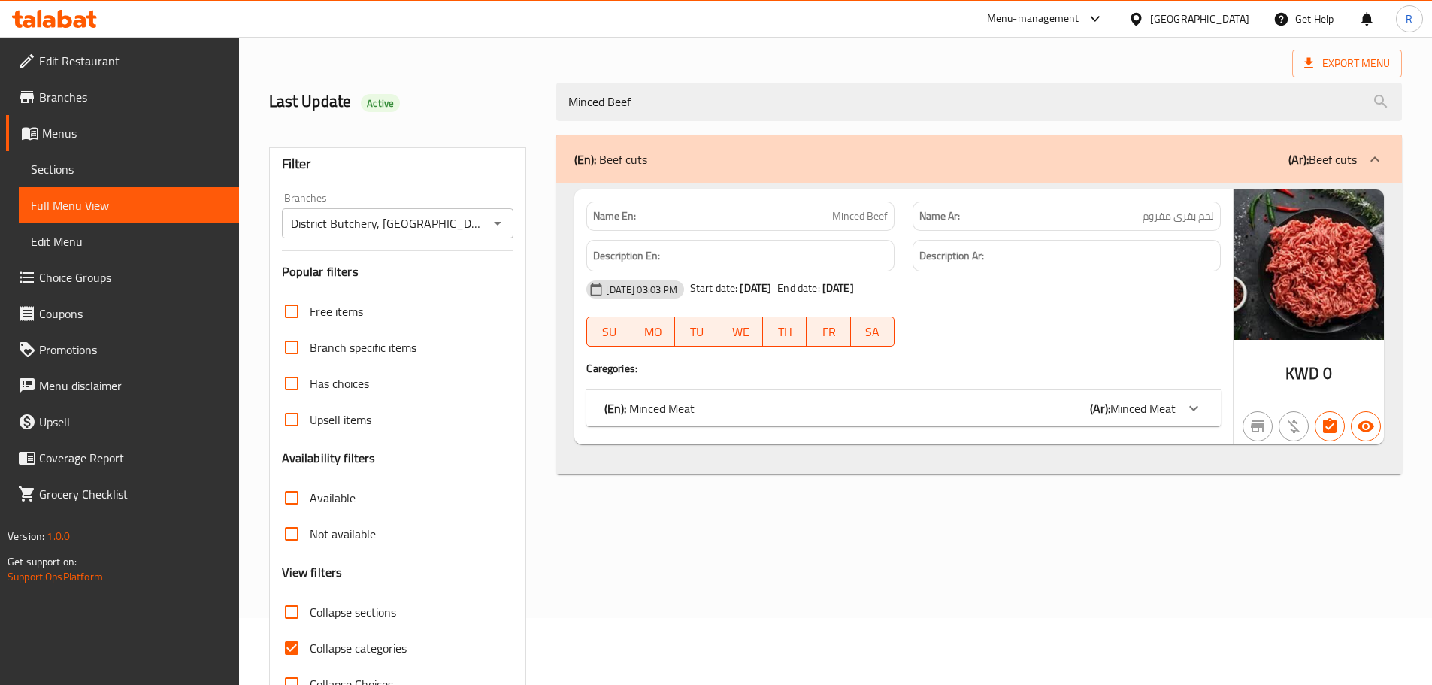
scroll to position [115, 0]
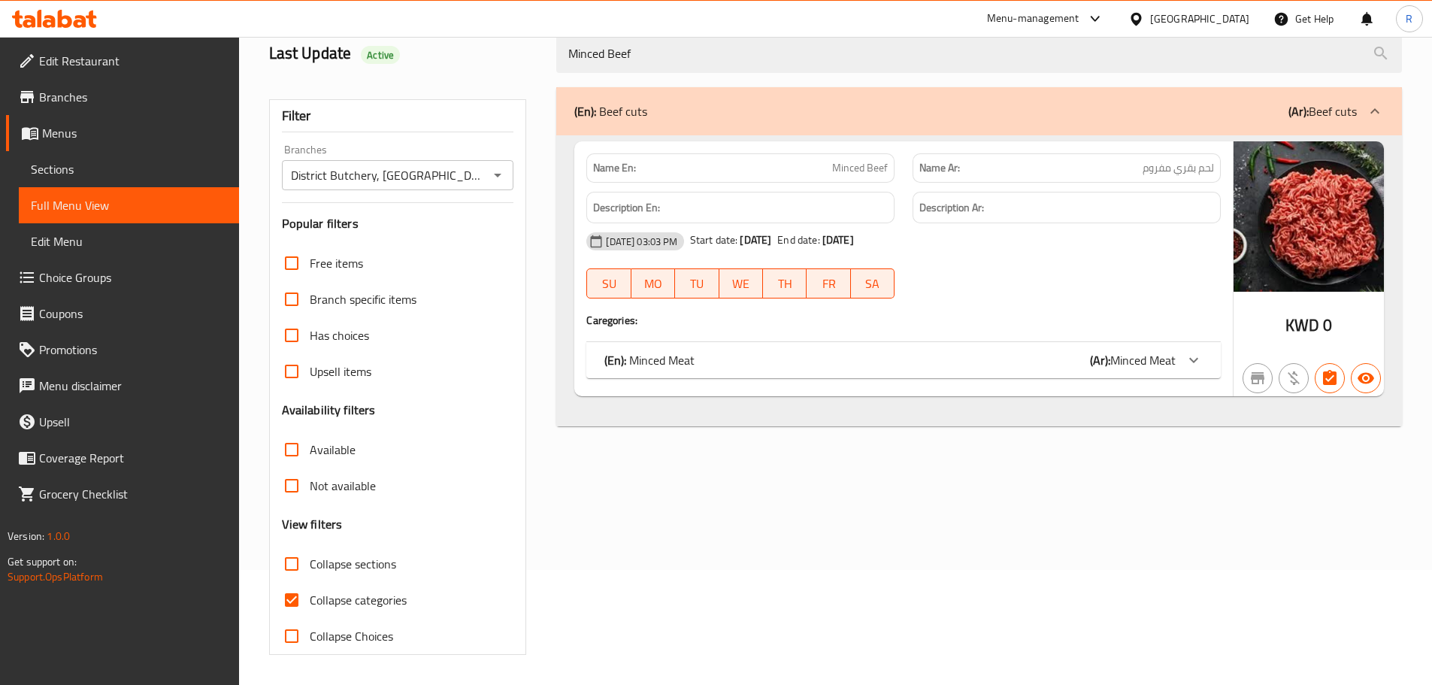
click at [912, 359] on div "(En): Minced Meat (Ar): Minced Meat" at bounding box center [890, 360] width 571 height 18
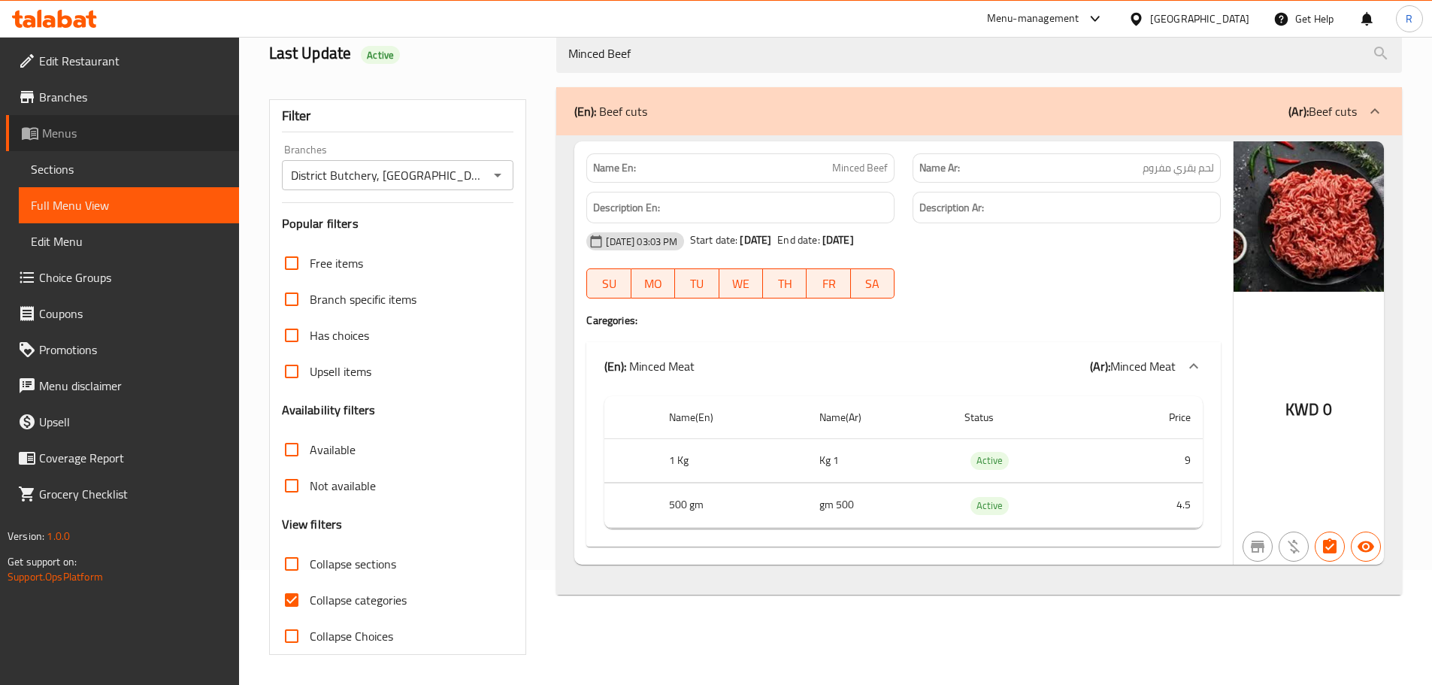
click at [75, 135] on span "Menus" at bounding box center [134, 133] width 185 height 18
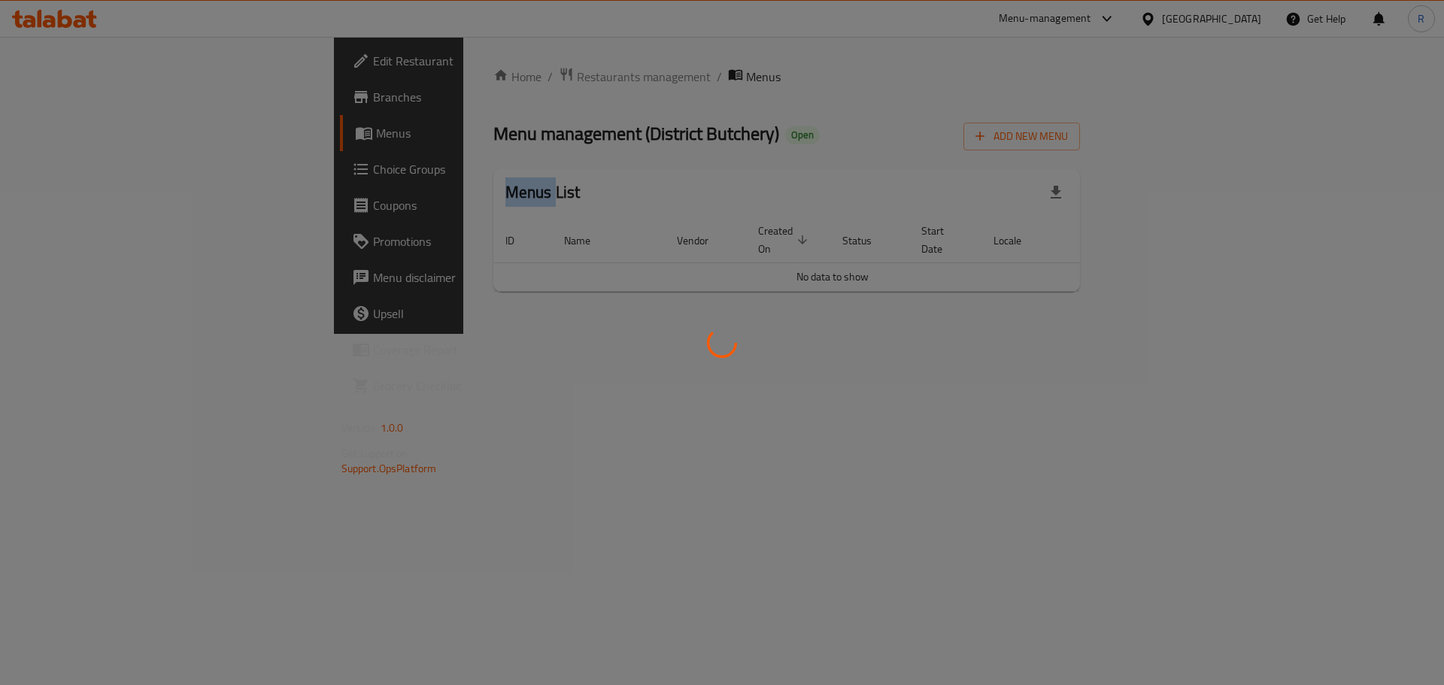
click at [76, 135] on div at bounding box center [722, 342] width 1444 height 685
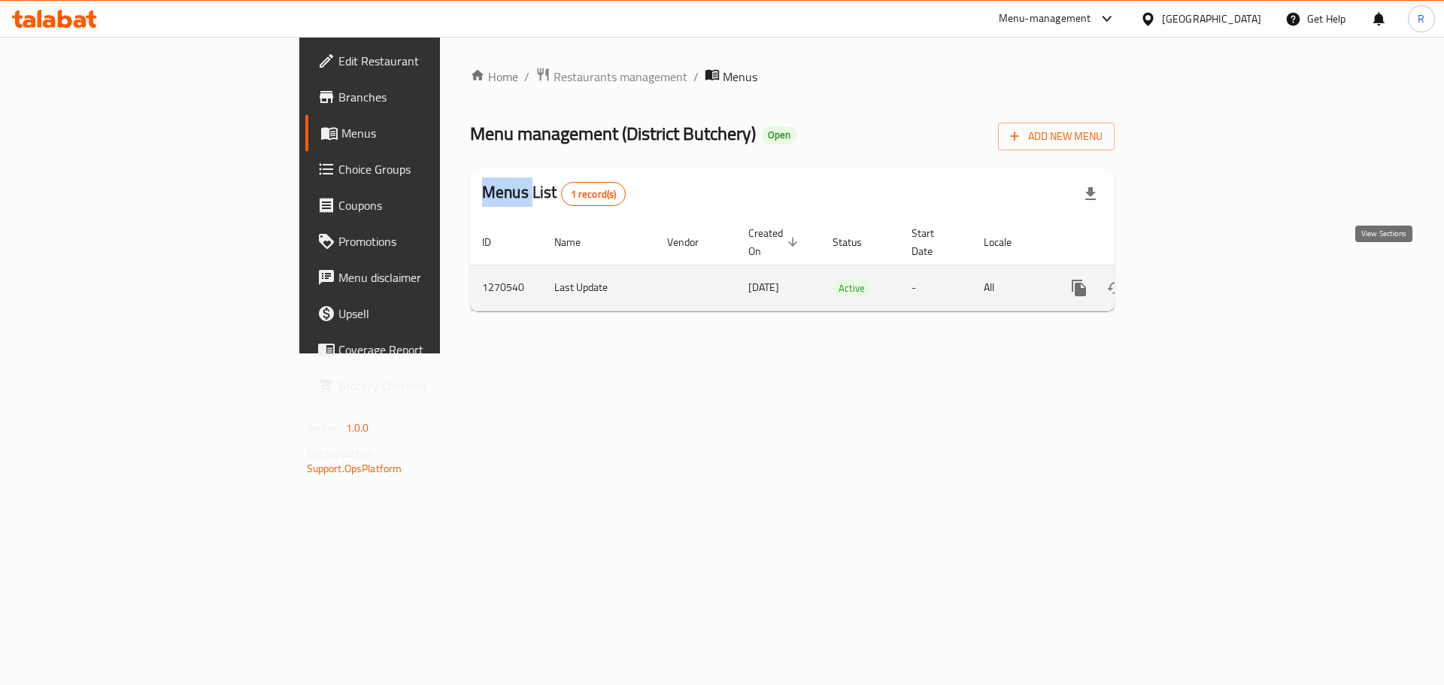
click at [1196, 279] on icon "enhanced table" at bounding box center [1187, 288] width 18 height 18
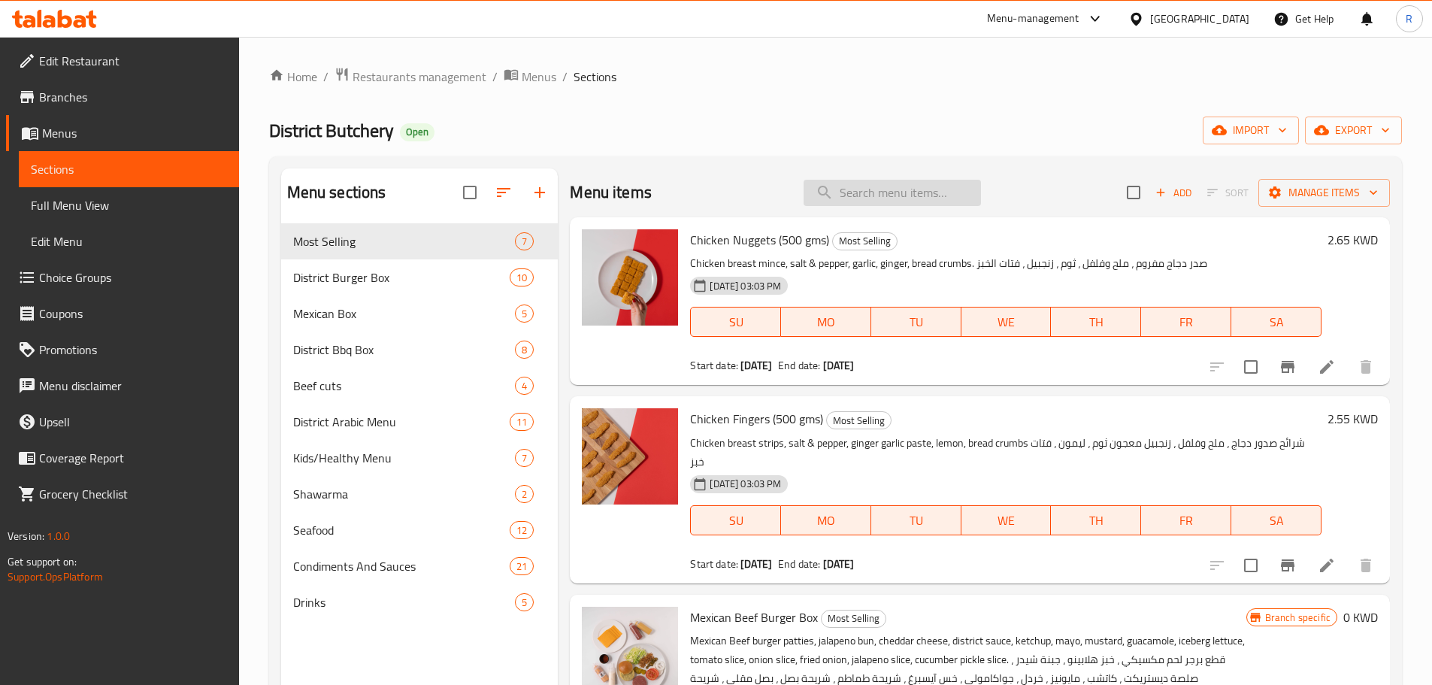
click at [920, 195] on input "search" at bounding box center [892, 193] width 177 height 26
paste input "South African Striploin Steaks main"
click at [926, 189] on input "South African Striploin Steaks main" at bounding box center [892, 193] width 177 height 26
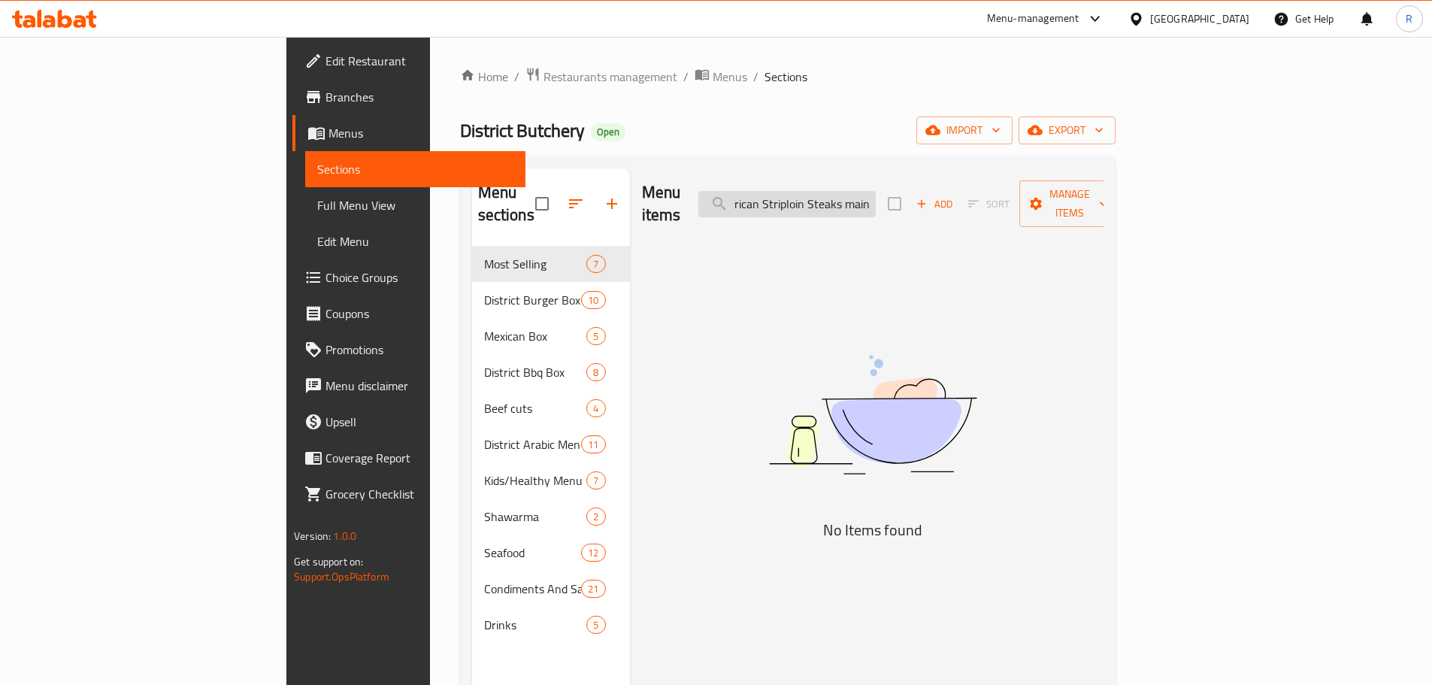
drag, startPoint x: 964, startPoint y: 205, endPoint x: 964, endPoint y: 188, distance: 17.3
click at [876, 204] on input "South African Striploin Steaks main" at bounding box center [787, 204] width 177 height 26
click at [876, 191] on input "South African Striploin Steaks main" at bounding box center [787, 204] width 177 height 26
drag, startPoint x: 848, startPoint y: 189, endPoint x: 818, endPoint y: 192, distance: 30.2
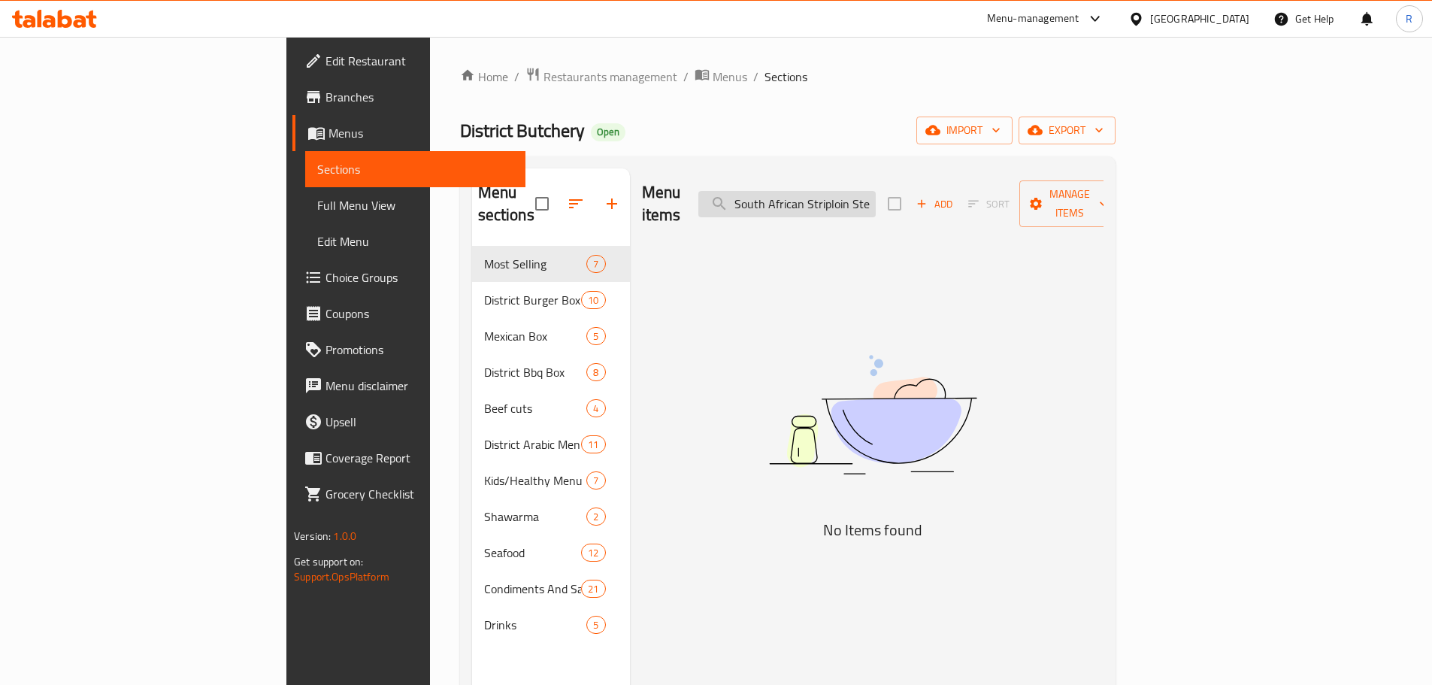
click at [817, 191] on input "South African Striploin Steaks main" at bounding box center [787, 204] width 177 height 26
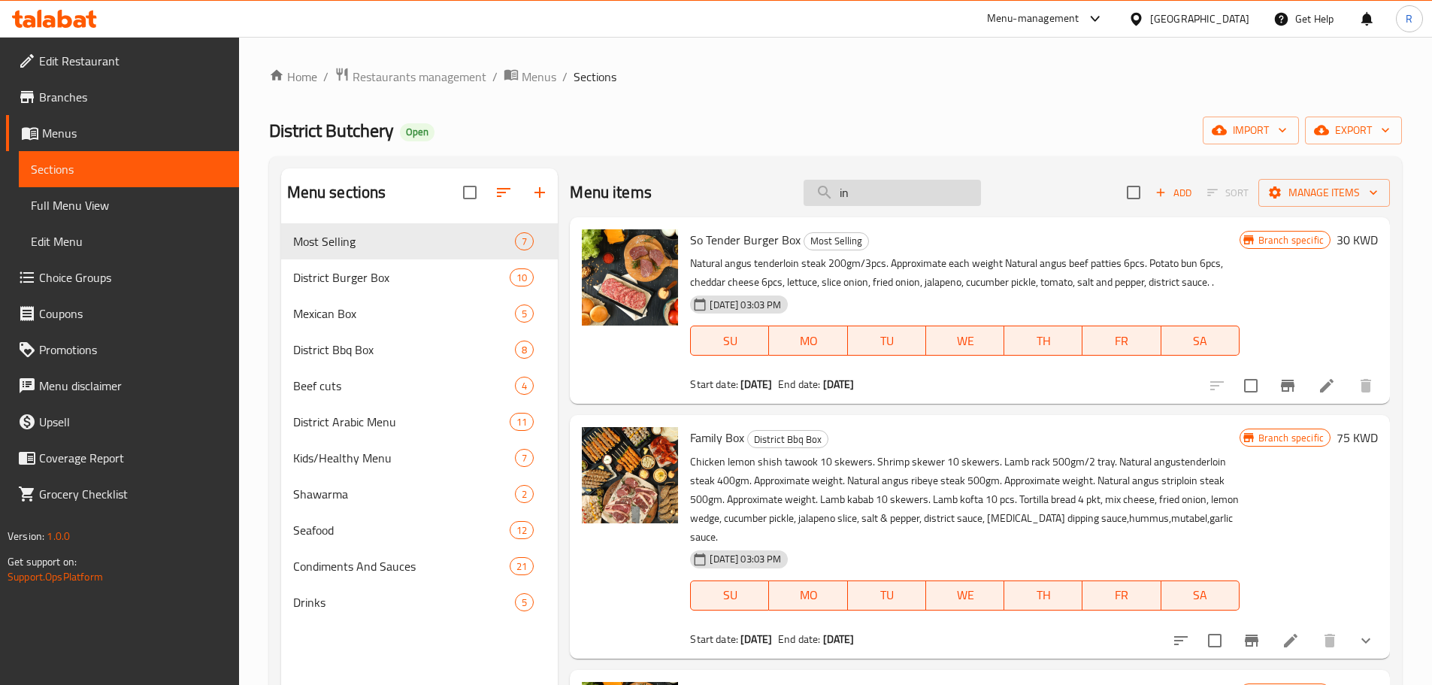
click at [872, 193] on input "in" at bounding box center [892, 193] width 177 height 26
type input "i"
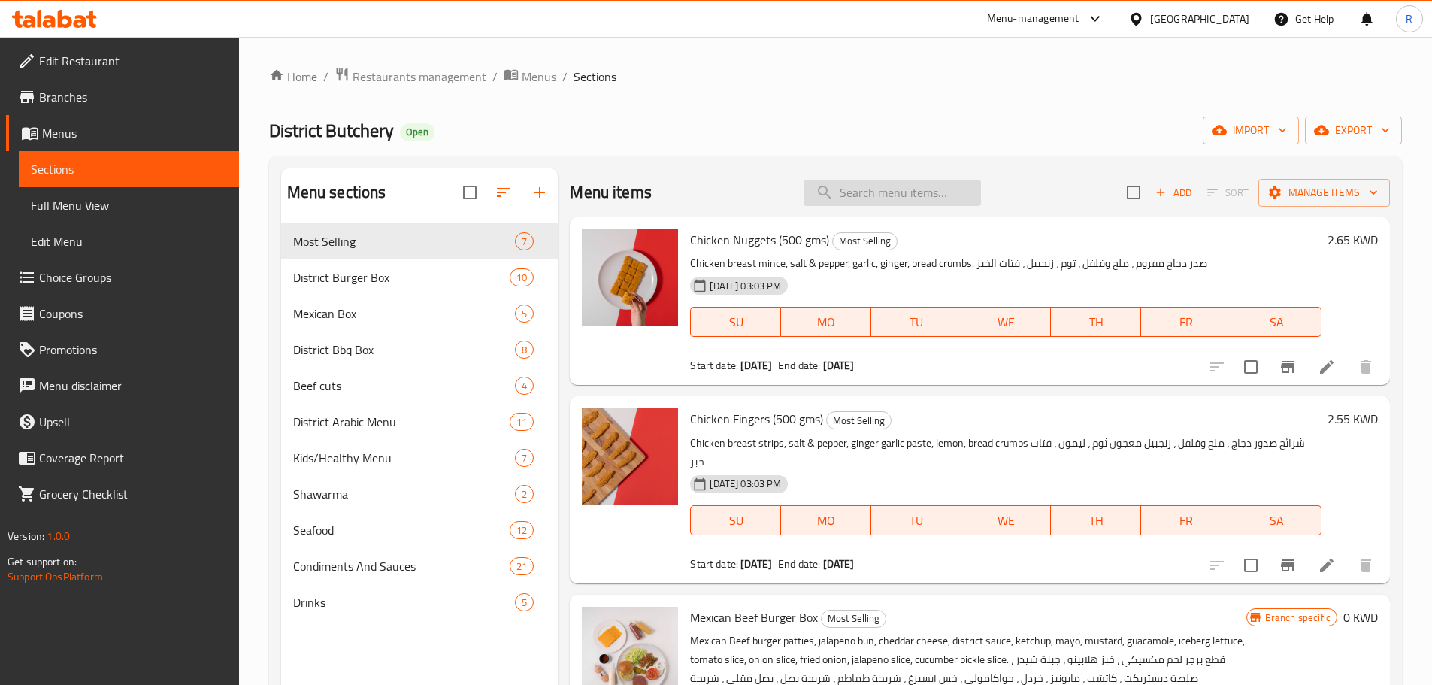
paste input "South African Striploin Steaks main"
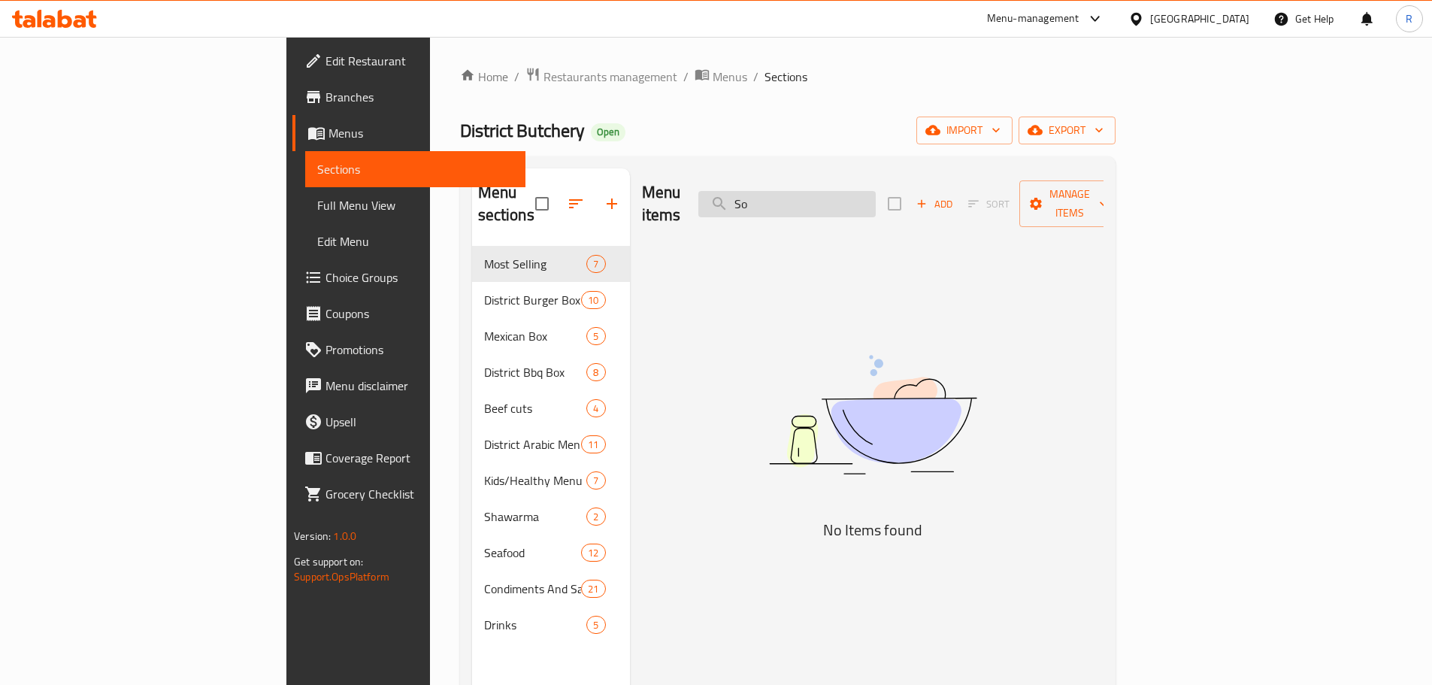
type input "S"
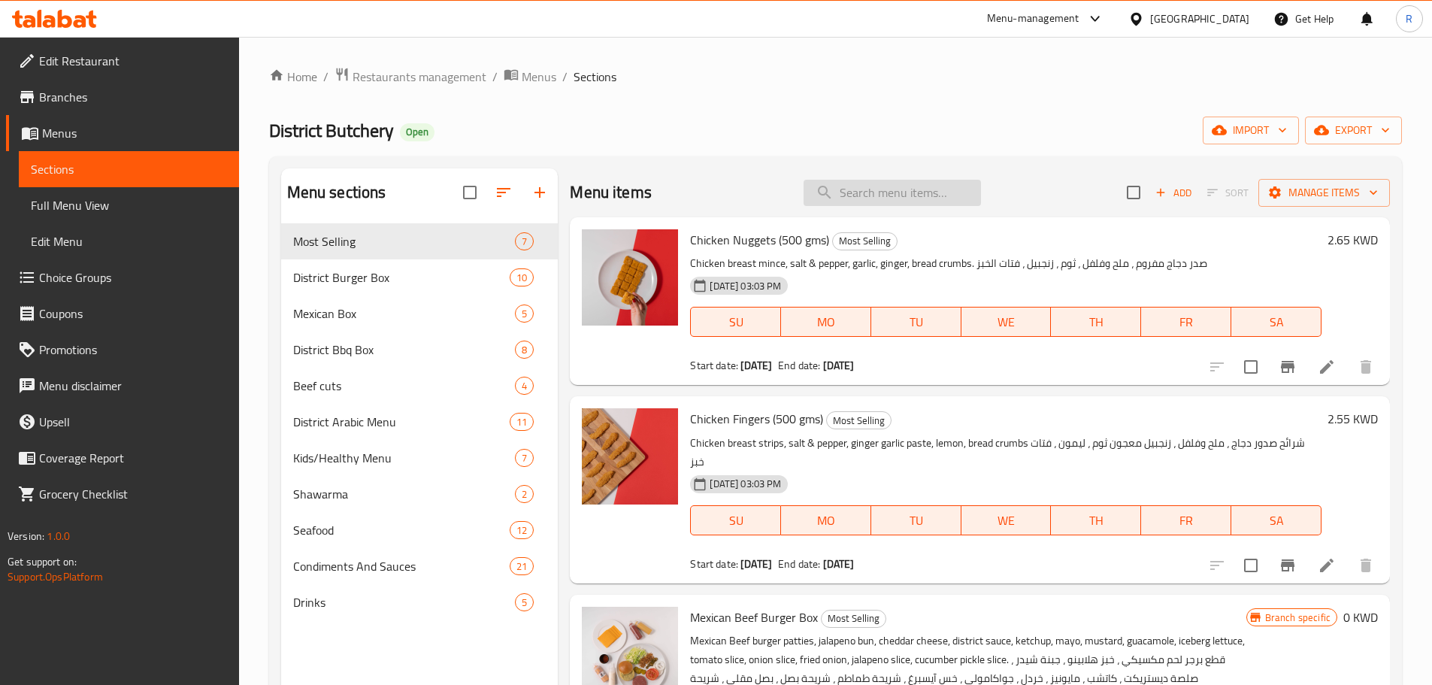
paste input "South African Striploin Steaks main"
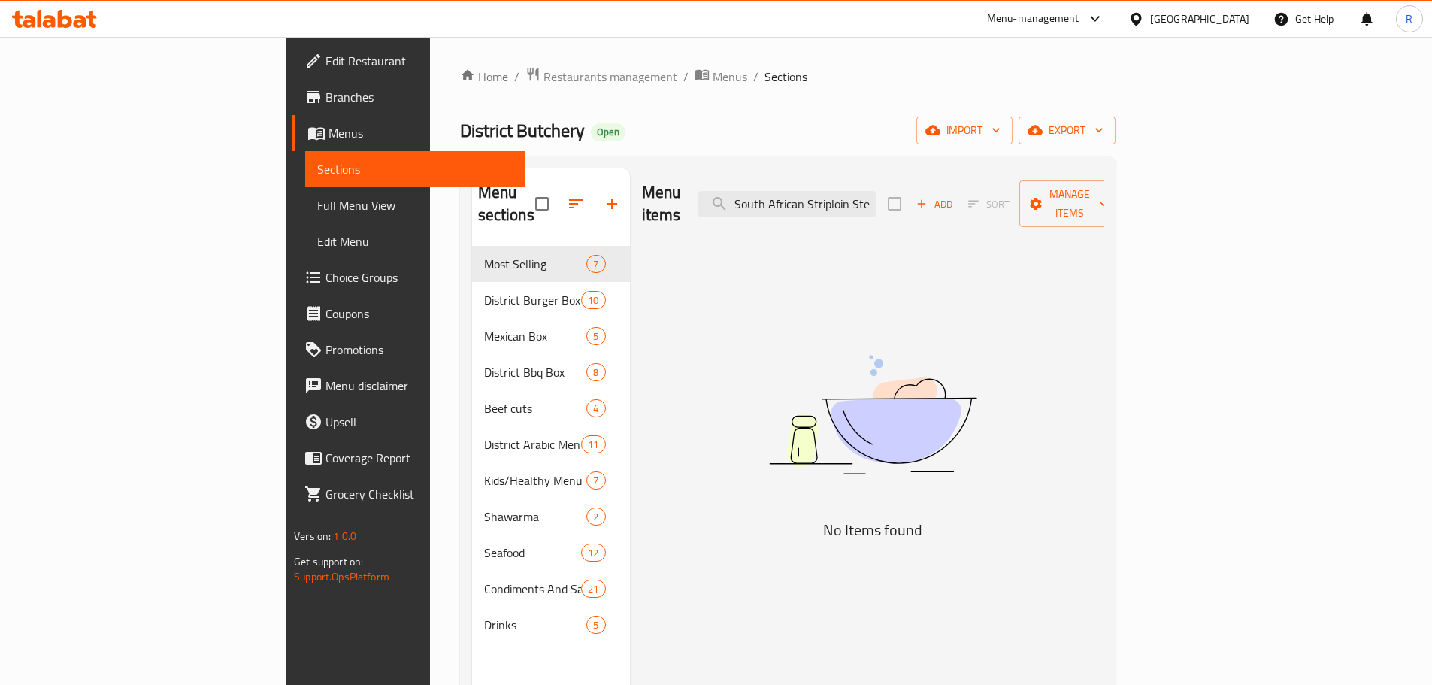
drag, startPoint x: 973, startPoint y: 189, endPoint x: 793, endPoint y: 186, distance: 180.5
click at [790, 185] on div "Menu items South African Striploin Steak Add Sort Manage items" at bounding box center [873, 203] width 462 height 71
type input "ak"
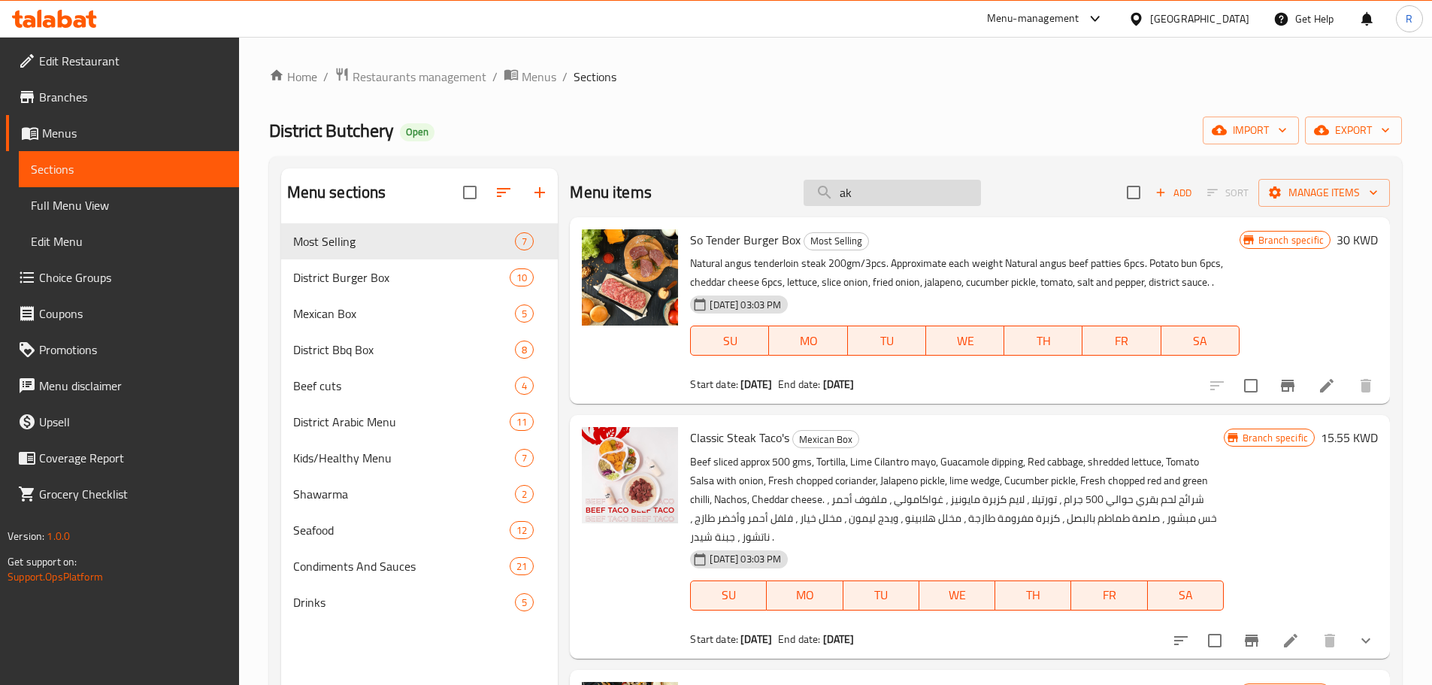
drag, startPoint x: 877, startPoint y: 196, endPoint x: 828, endPoint y: 190, distance: 49.2
click at [828, 190] on input "ak" at bounding box center [892, 193] width 177 height 26
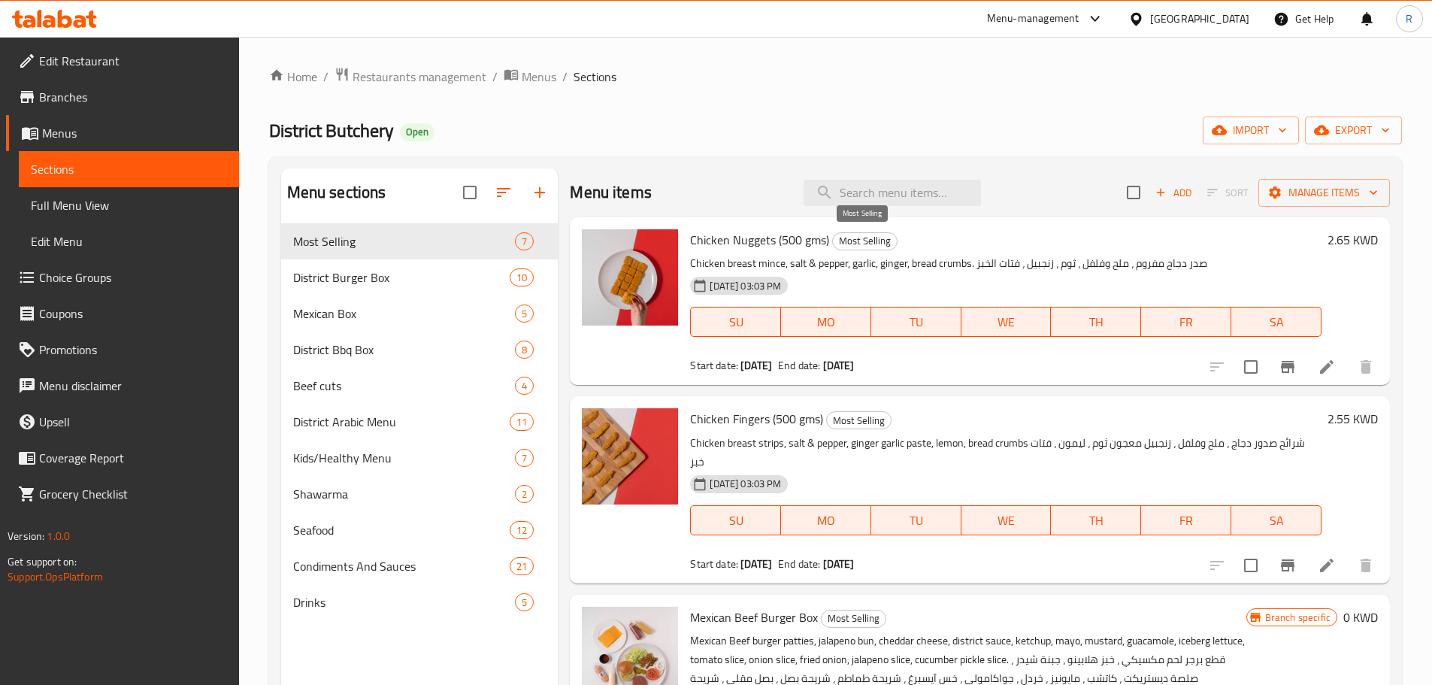
paste input "South African Striploin Steaks"
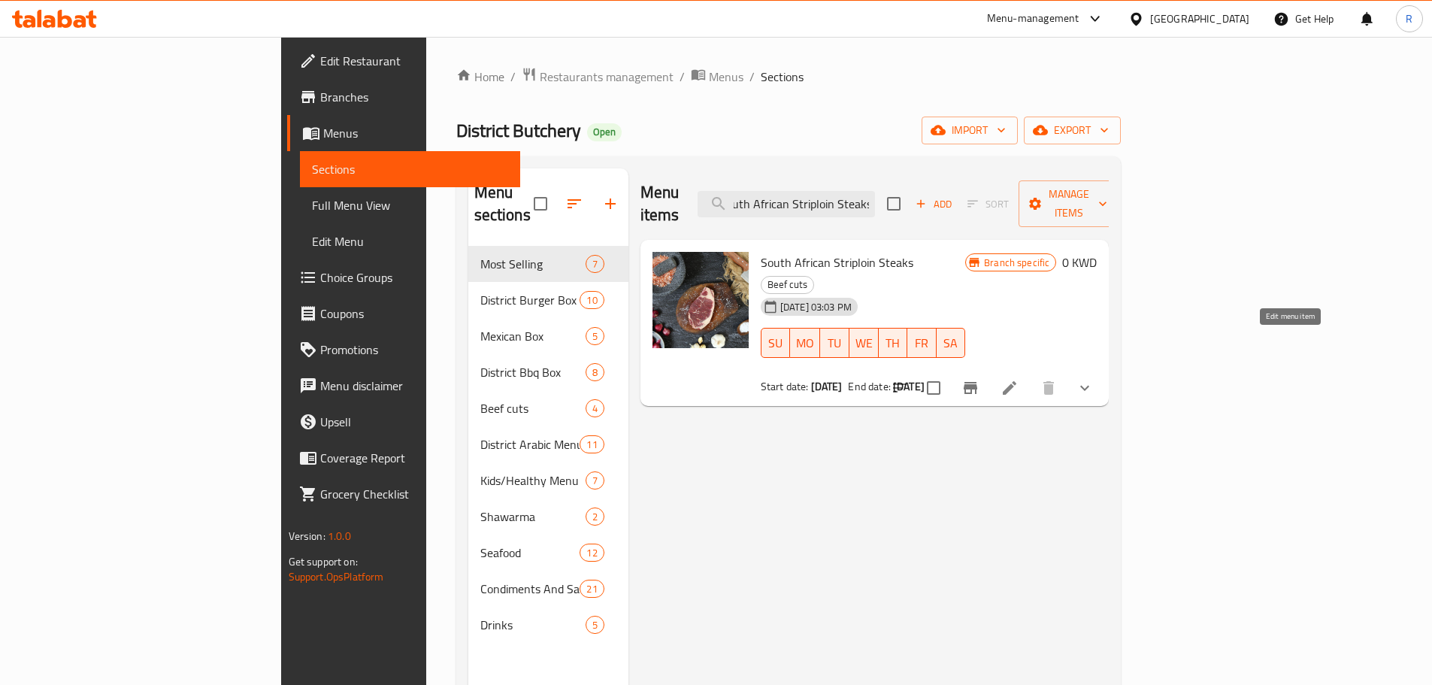
type input "South African Striploin Steaks"
click at [1017, 381] on icon at bounding box center [1010, 388] width 14 height 14
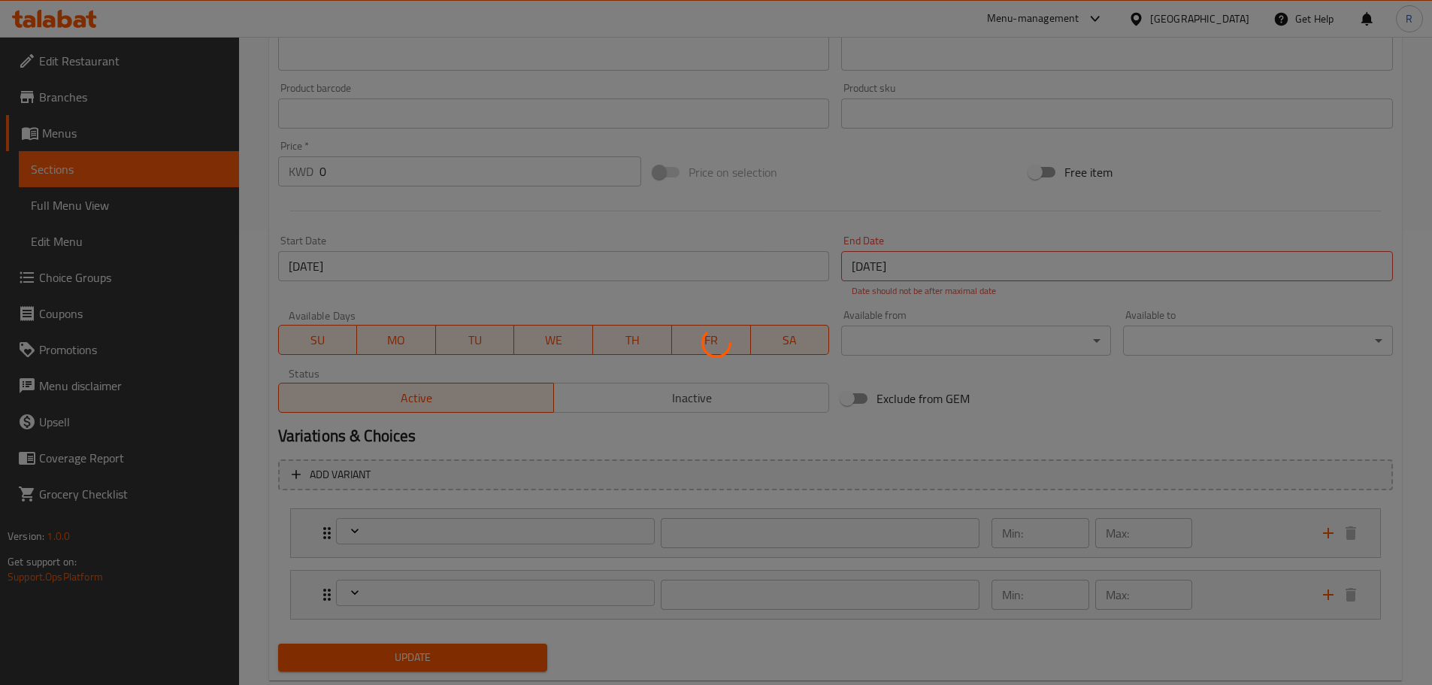
type input "Z . Add on's"
type input "0"
type input "6"
type input "إختيارك من [GEOGRAPHIC_DATA] ستريبلوين ستيك"
type input "1"
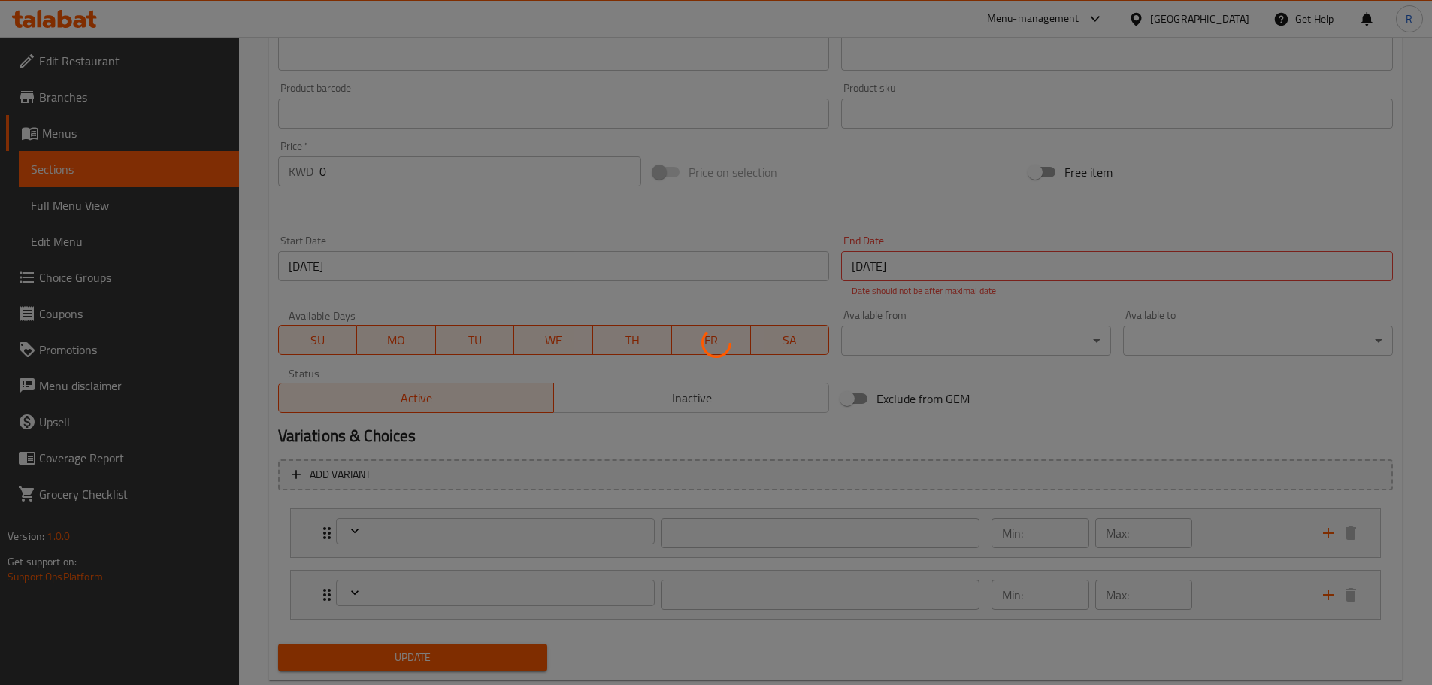
type input "1"
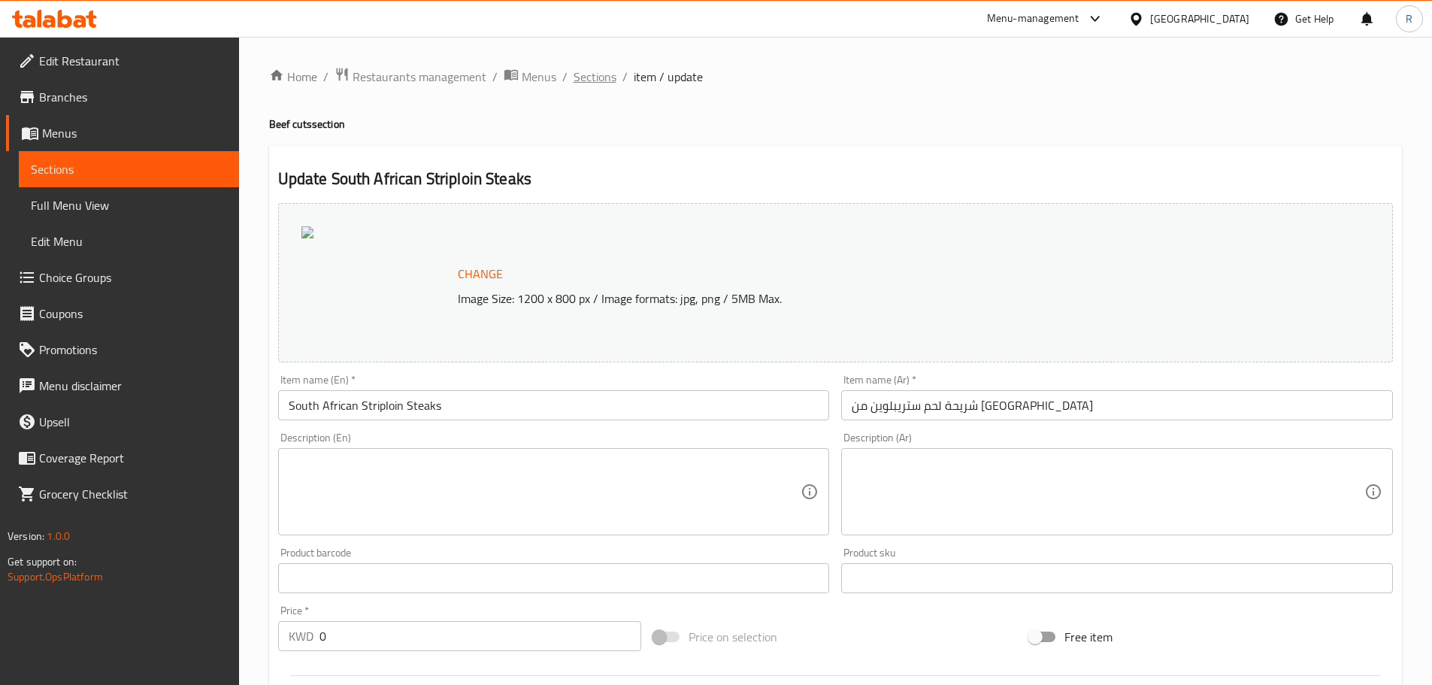
click at [599, 74] on span "Sections" at bounding box center [595, 77] width 43 height 18
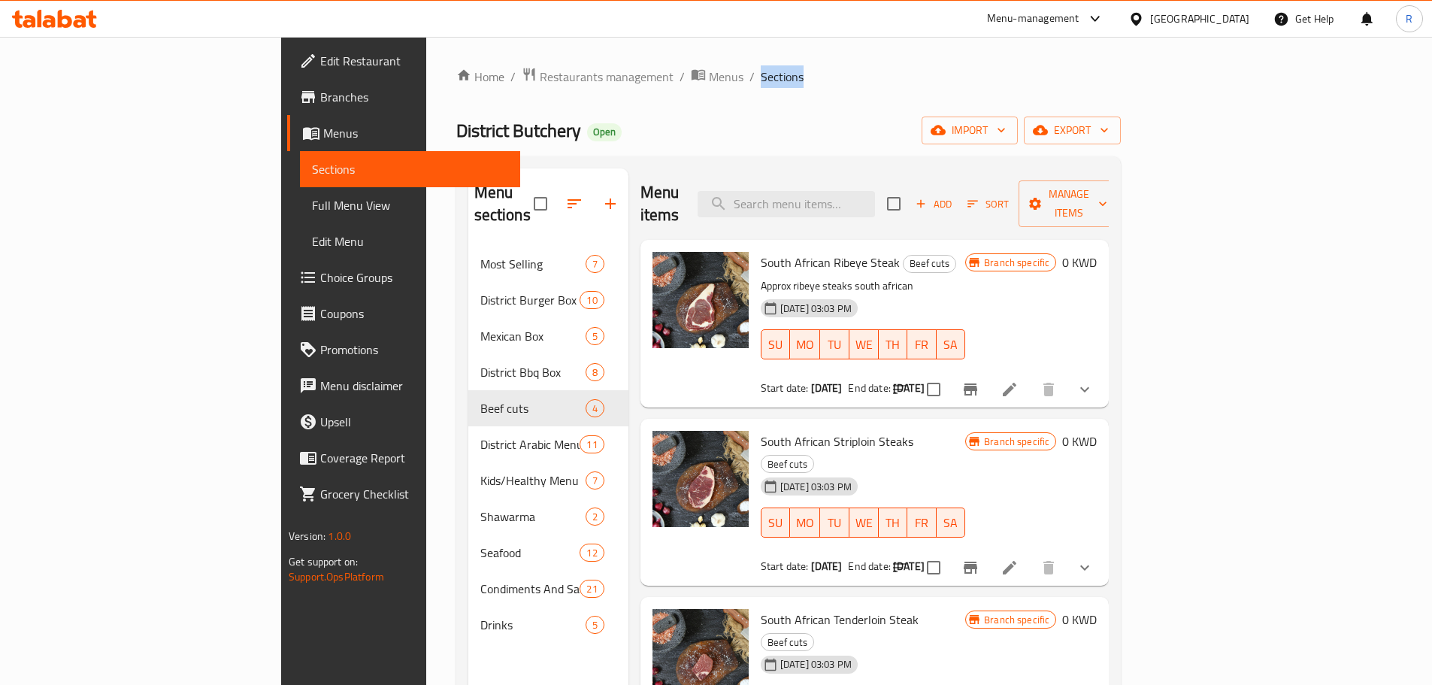
click at [761, 74] on span "Sections" at bounding box center [782, 77] width 43 height 18
click at [850, 193] on input "search" at bounding box center [786, 204] width 177 height 26
paste input "South African Striploin Steaks"
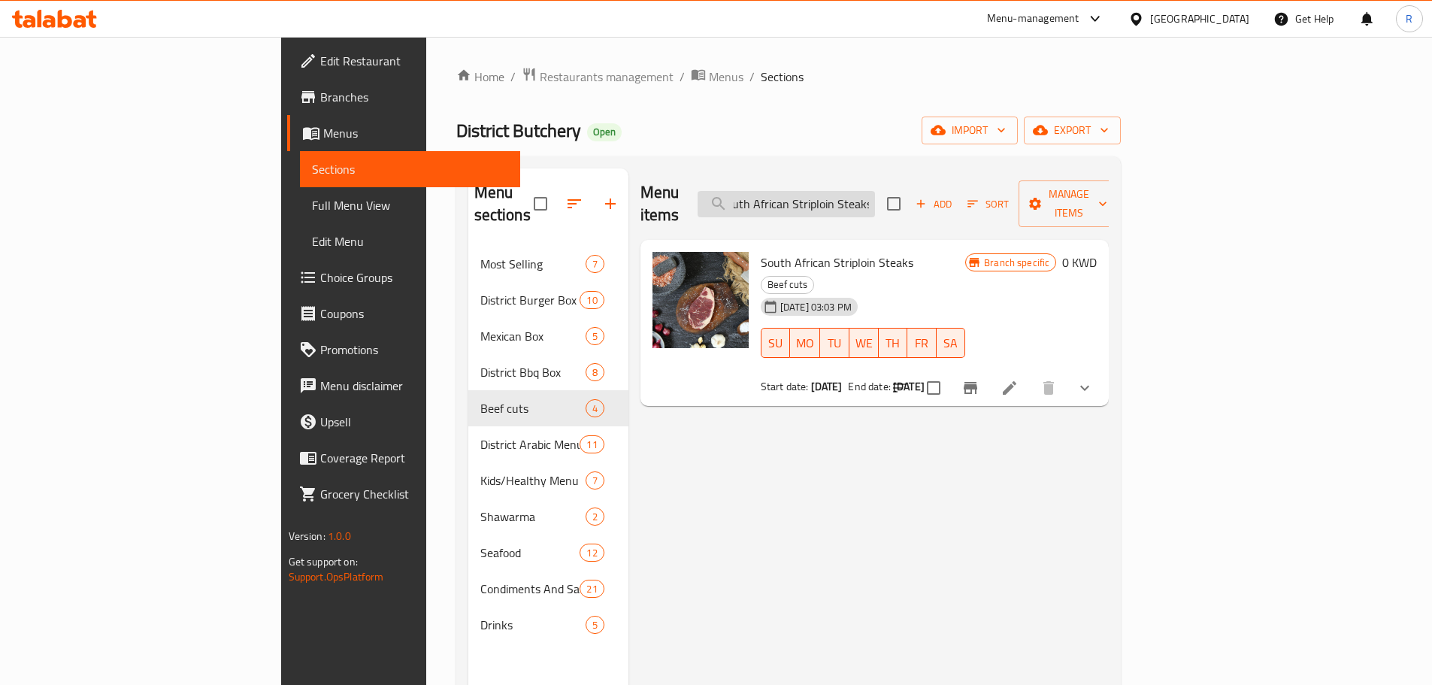
click at [850, 193] on input "South African Striploin Steaks" at bounding box center [786, 204] width 177 height 26
drag, startPoint x: 875, startPoint y: 191, endPoint x: 999, endPoint y: 185, distance: 124.2
click at [999, 185] on div "Menu items South African Striploin Steaks Add Sort Manage items" at bounding box center [875, 203] width 469 height 71
paste input "Tenderloin Steak"
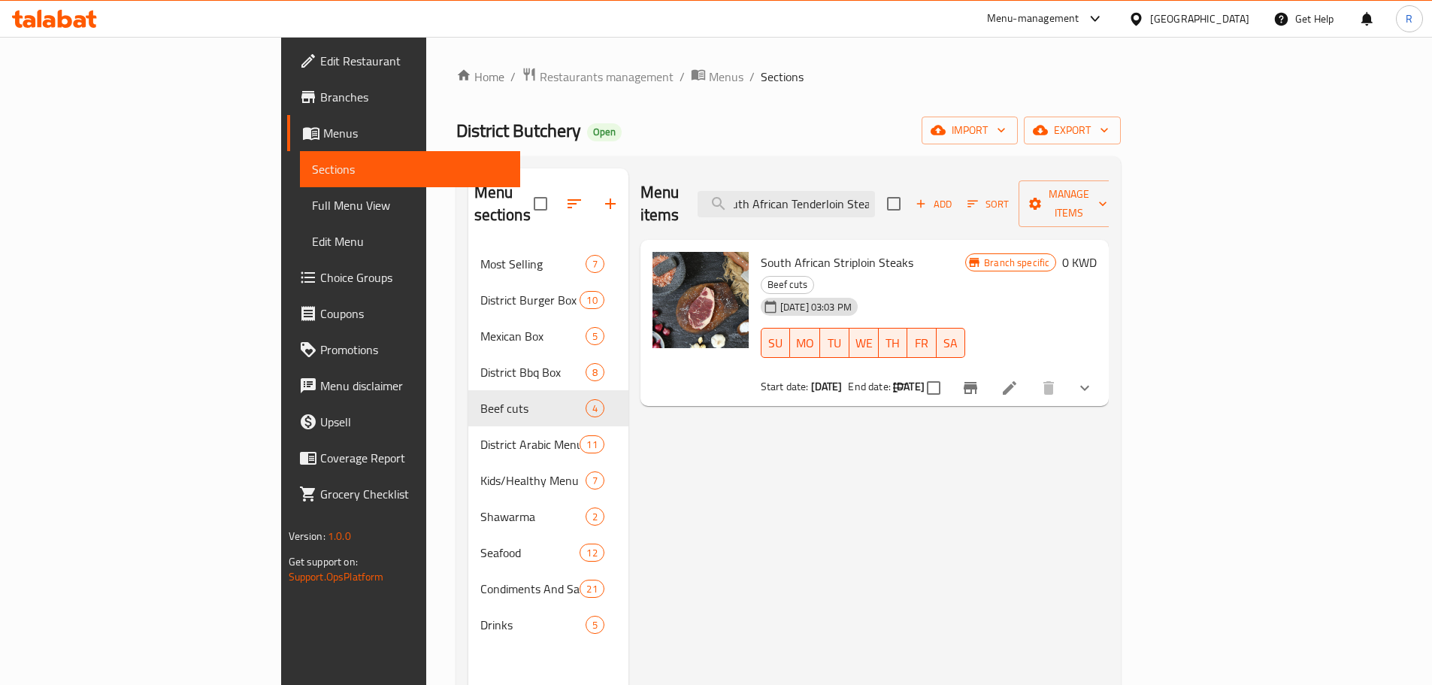
scroll to position [0, 20]
type input "South African Tenderloin Steak"
click at [919, 509] on div "Menu items South African Tenderloin Steak Add Sort Manage items South African T…" at bounding box center [869, 510] width 481 height 685
click at [1094, 379] on icon "show more" at bounding box center [1085, 388] width 18 height 18
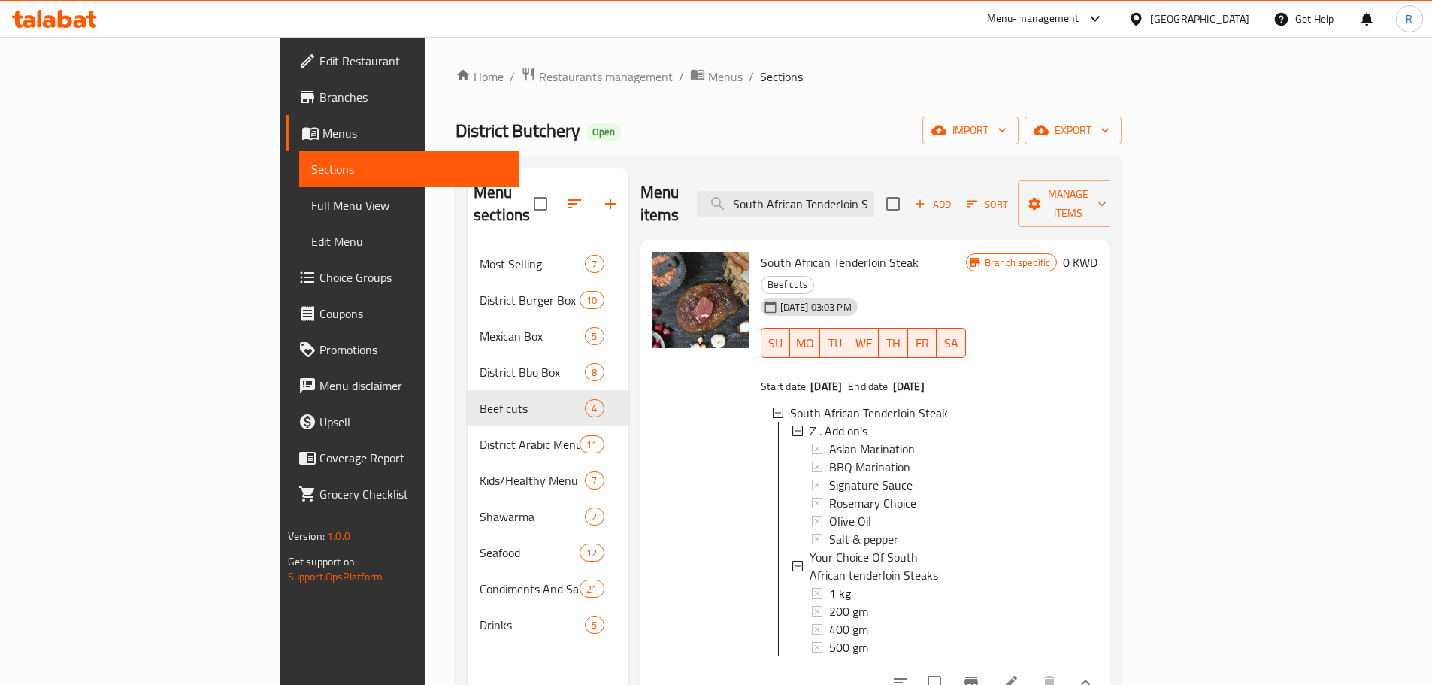
click at [628, 83] on ol "Home / Restaurants management / Menus / Sections" at bounding box center [789, 77] width 666 height 20
click at [539, 68] on span "Restaurants management" at bounding box center [606, 77] width 134 height 18
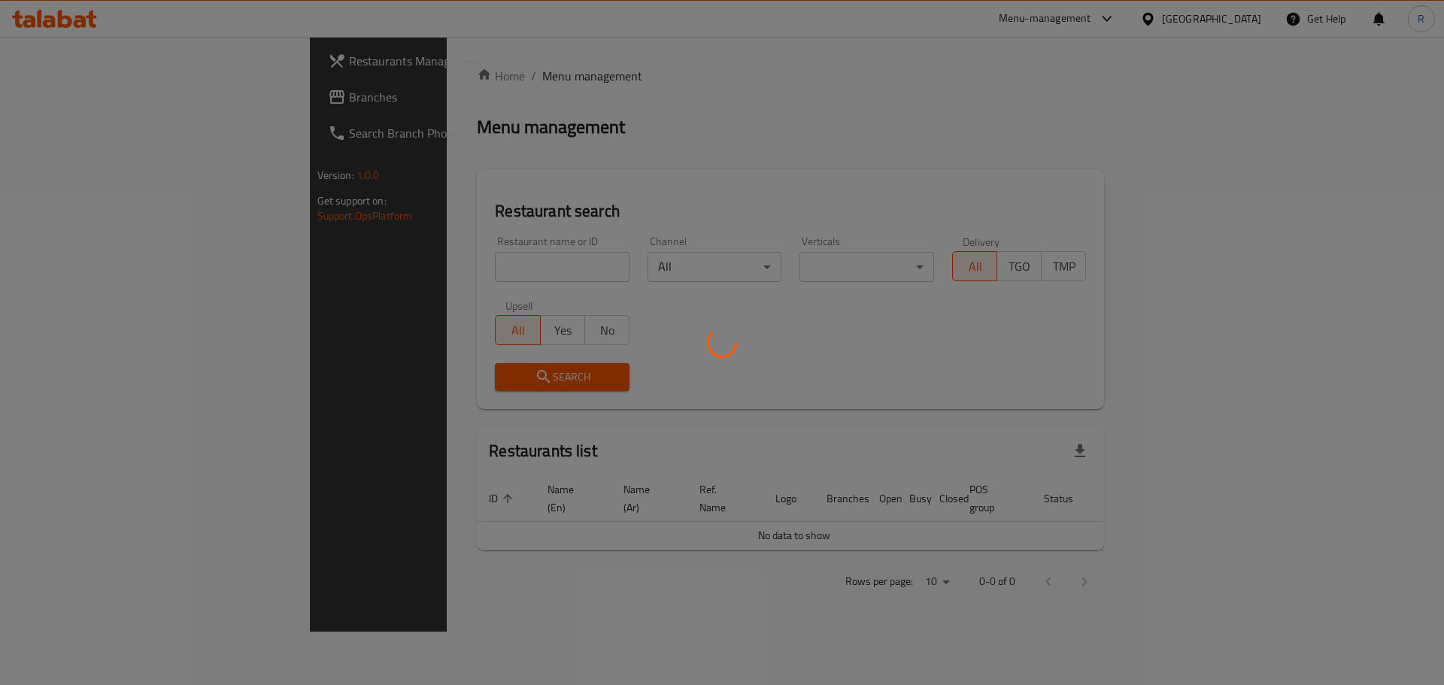
click at [407, 71] on div at bounding box center [722, 342] width 1444 height 685
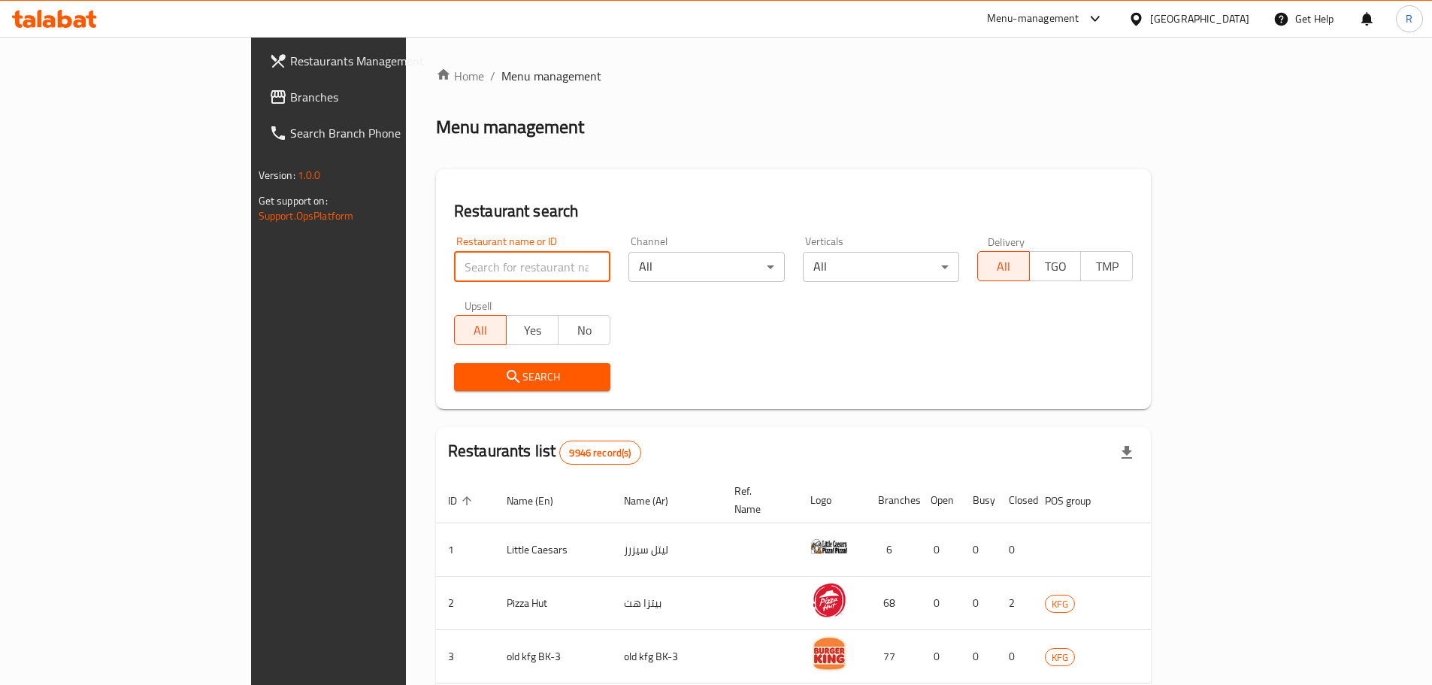
click at [468, 271] on input "search" at bounding box center [532, 267] width 156 height 30
drag, startPoint x: 468, startPoint y: 271, endPoint x: 469, endPoint y: 253, distance: 18.9
click at [468, 271] on input "search" at bounding box center [532, 267] width 156 height 30
paste input "1270540"
click button "Search" at bounding box center [532, 377] width 156 height 28
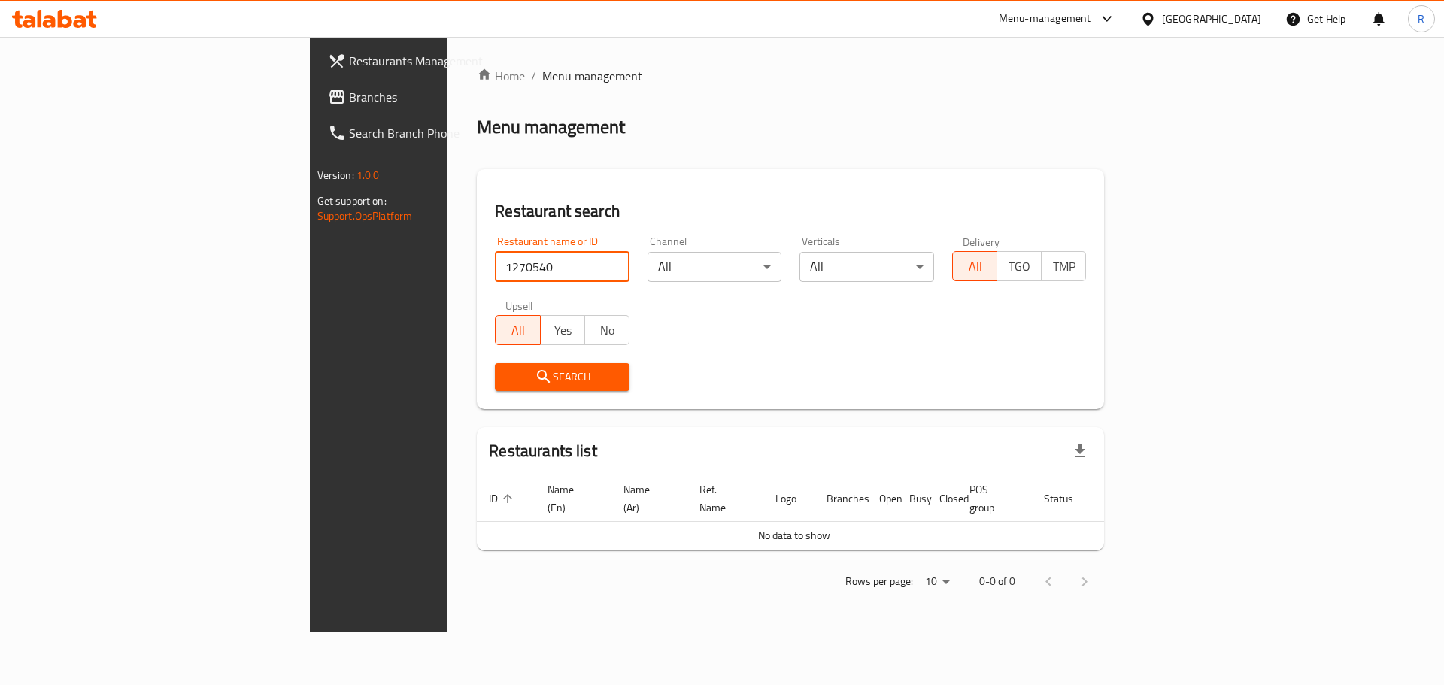
drag, startPoint x: 337, startPoint y: 269, endPoint x: 336, endPoint y: 259, distance: 10.6
click at [495, 265] on input "1270540" at bounding box center [562, 267] width 135 height 30
paste input "District Butchery"
type input "District Butchery"
click button "Search" at bounding box center [562, 377] width 135 height 28
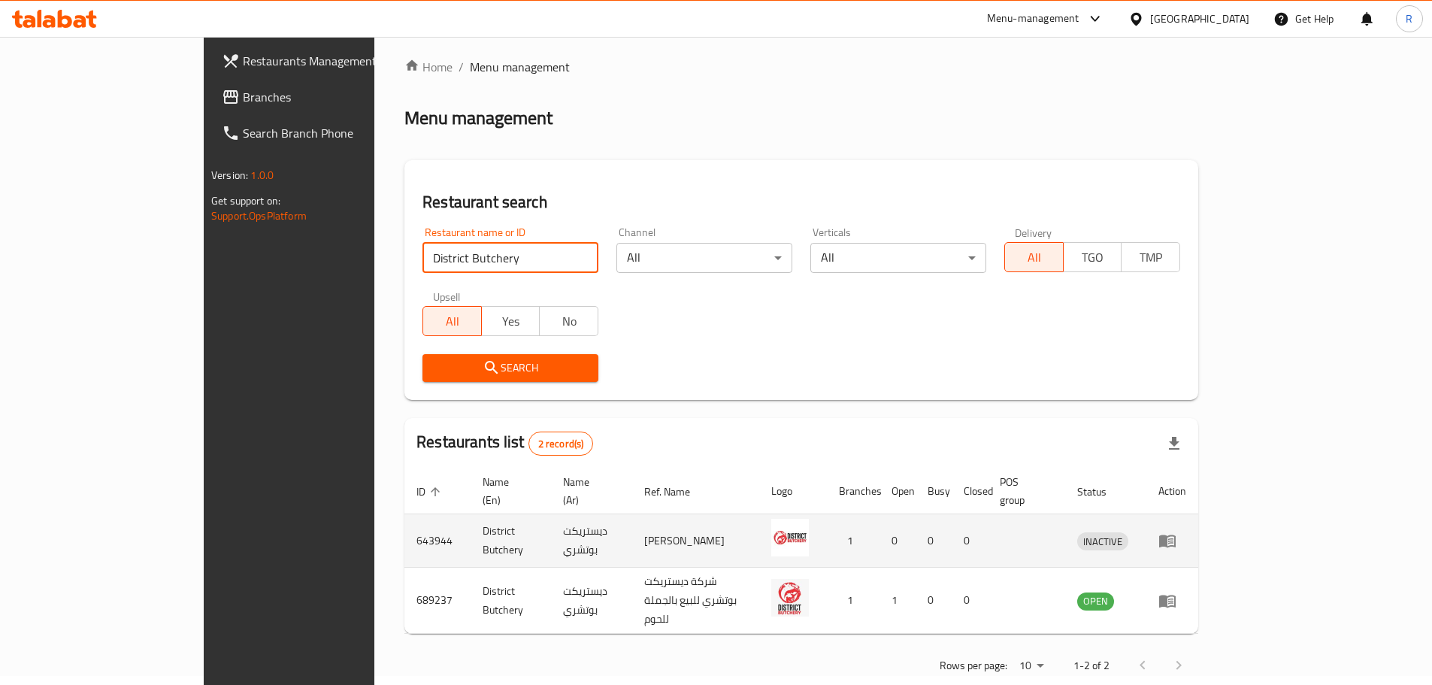
scroll to position [10, 0]
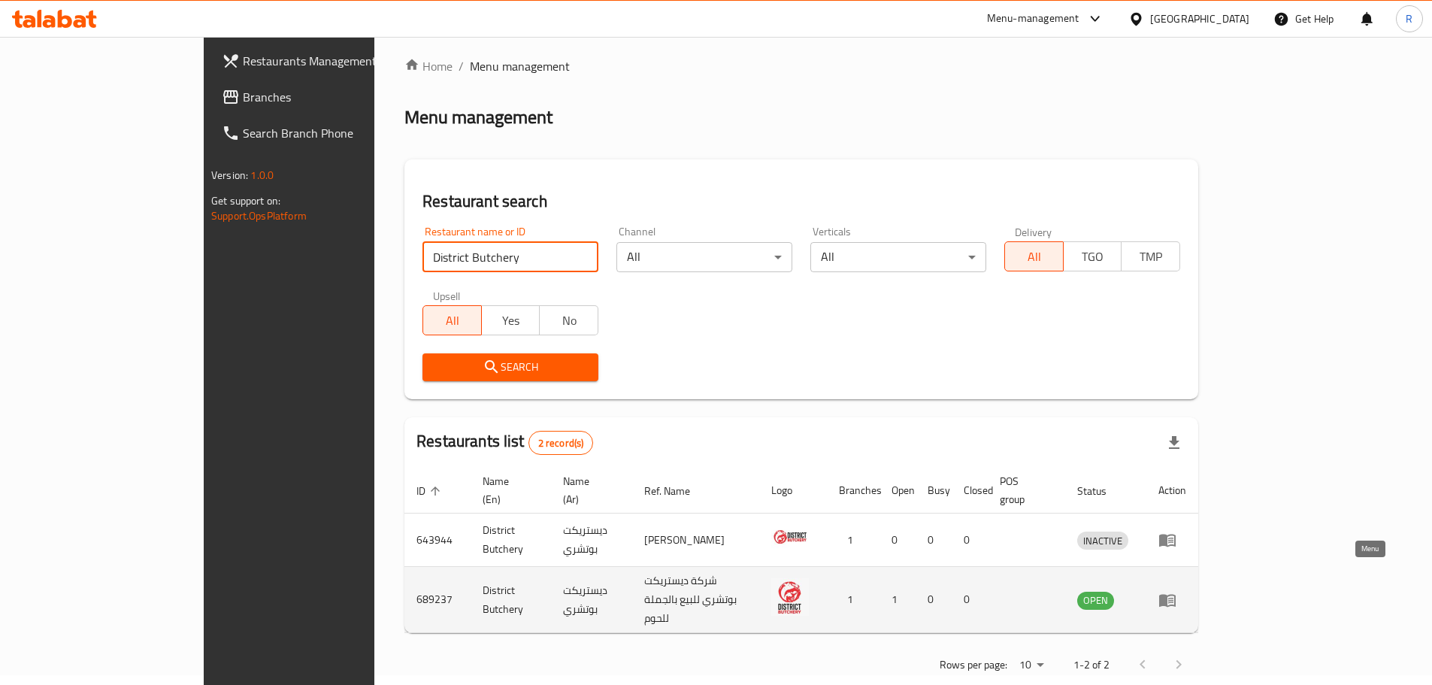
click at [1177, 591] on icon "enhanced table" at bounding box center [1168, 600] width 18 height 18
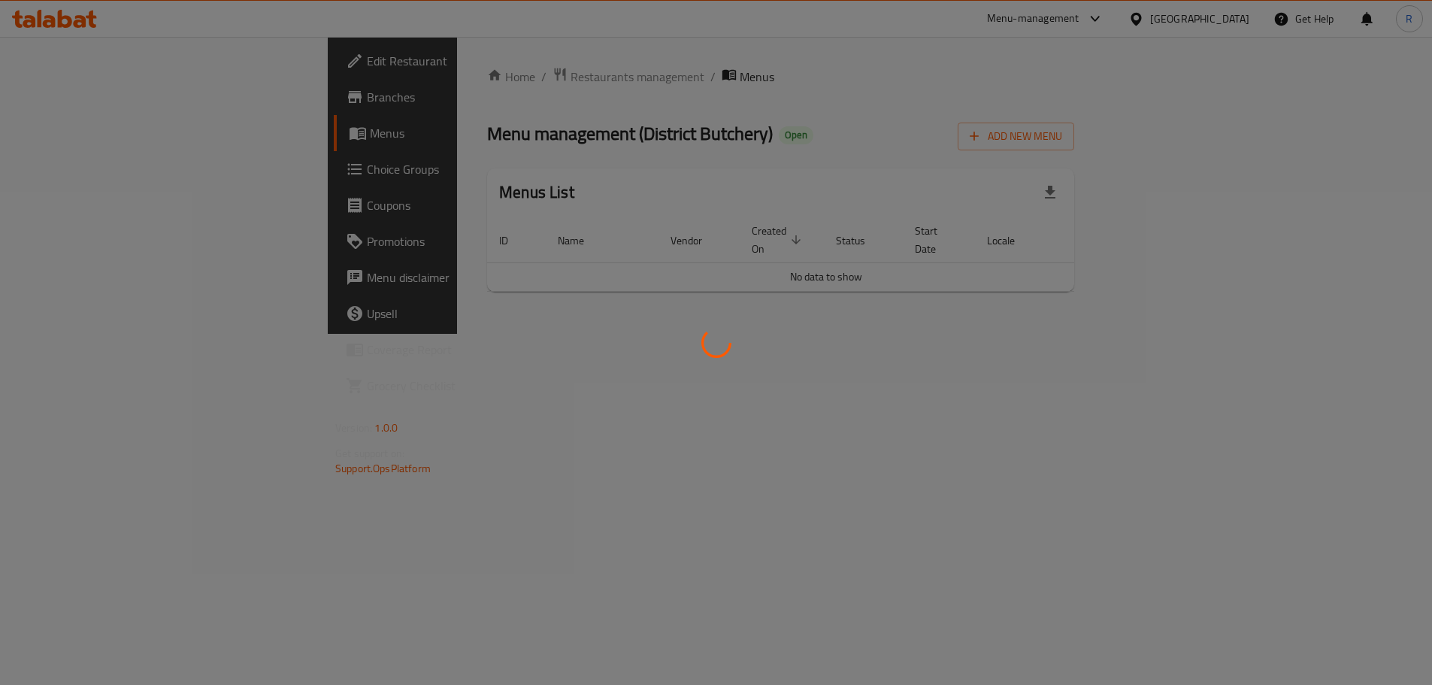
click at [1359, 571] on div at bounding box center [716, 342] width 1432 height 685
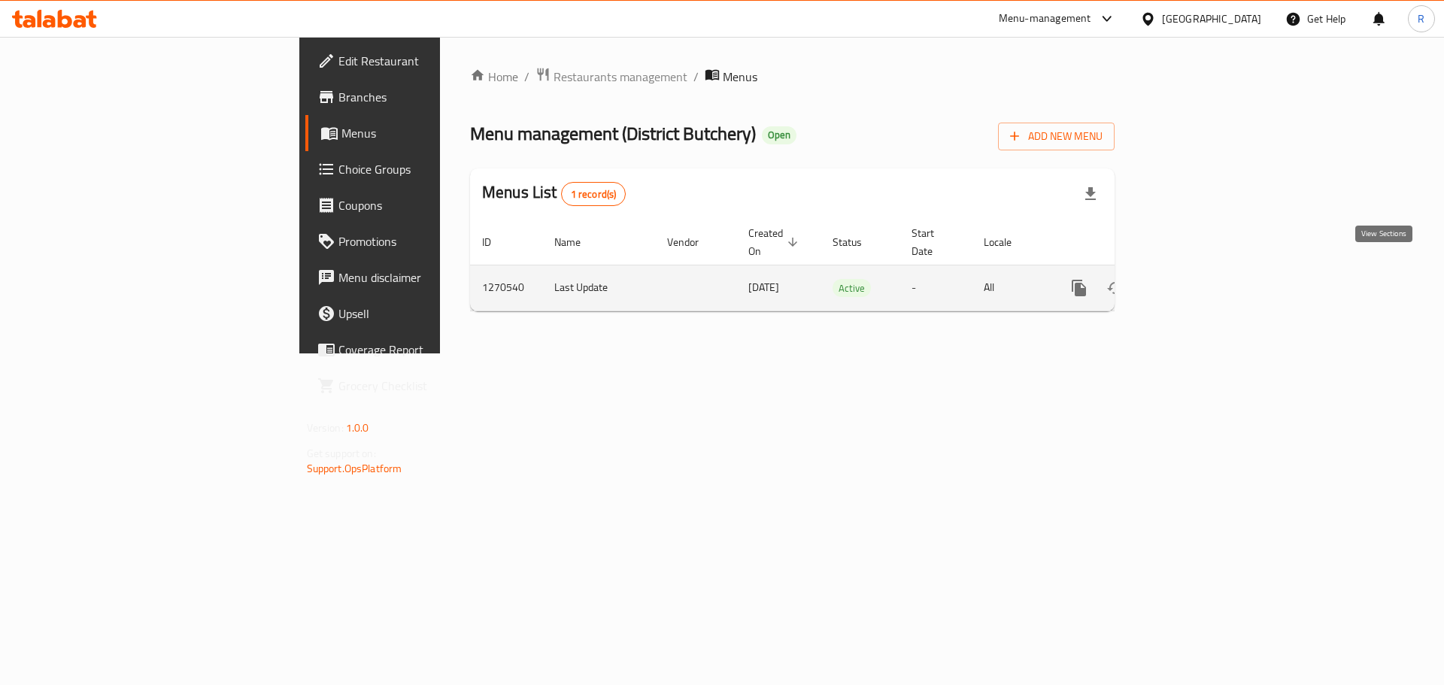
click at [1205, 271] on link "enhanced table" at bounding box center [1187, 288] width 36 height 36
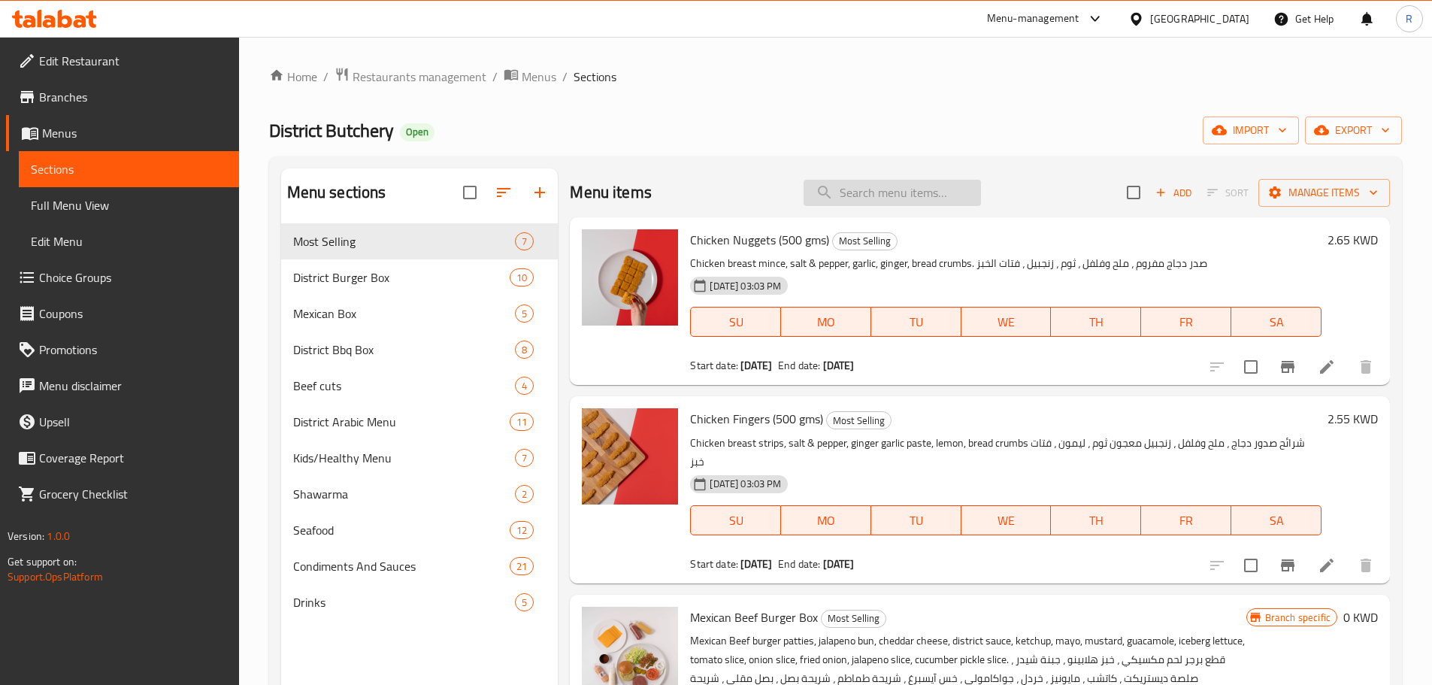
click at [864, 196] on input "search" at bounding box center [892, 193] width 177 height 26
paste input "South African Tenderloin Steak"
type input "South African Tenderloin Steak"
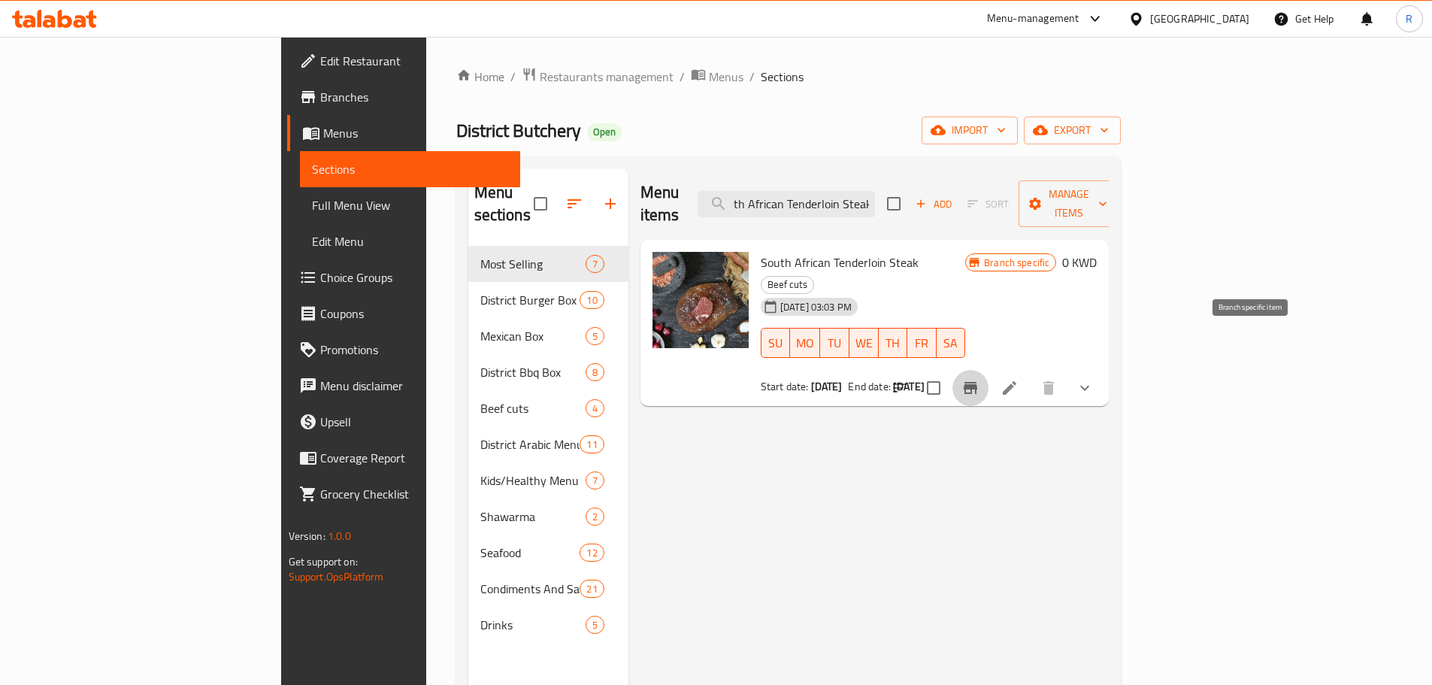
click at [978, 382] on icon "Branch-specific-item" at bounding box center [971, 388] width 14 height 12
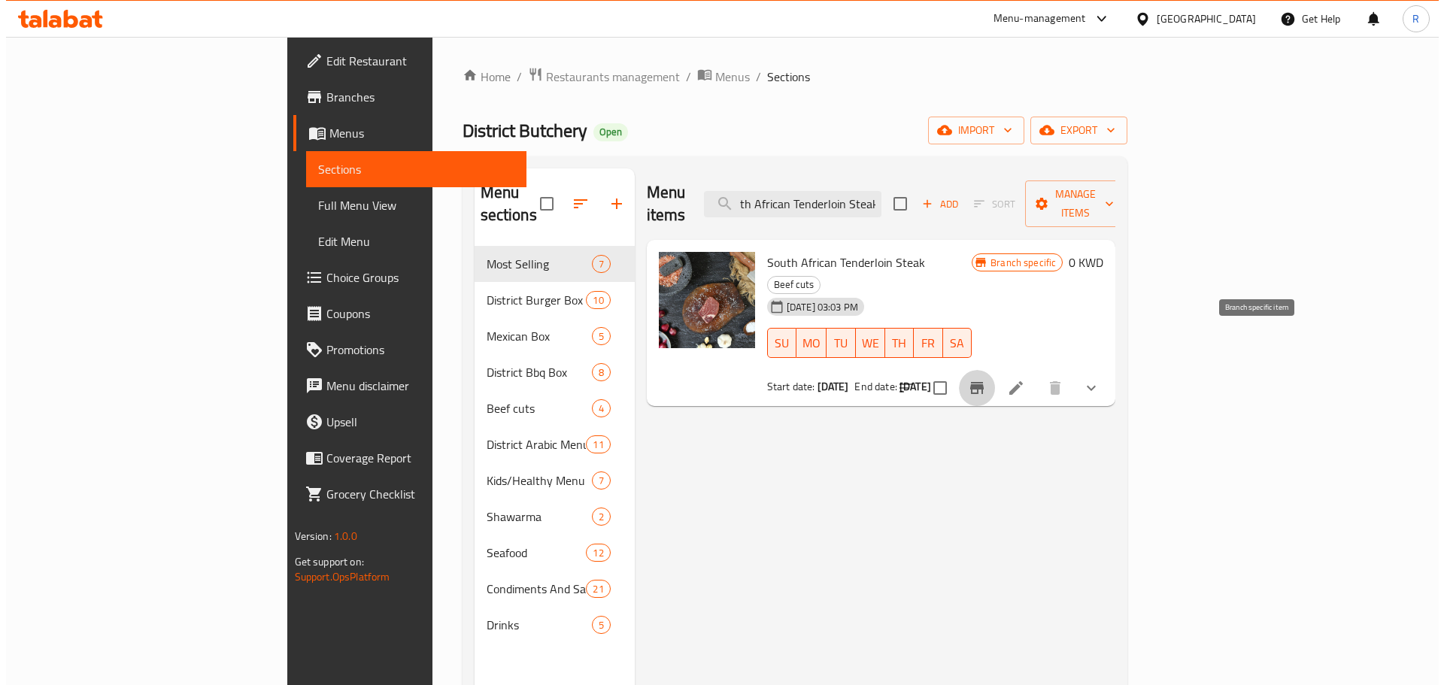
scroll to position [0, 0]
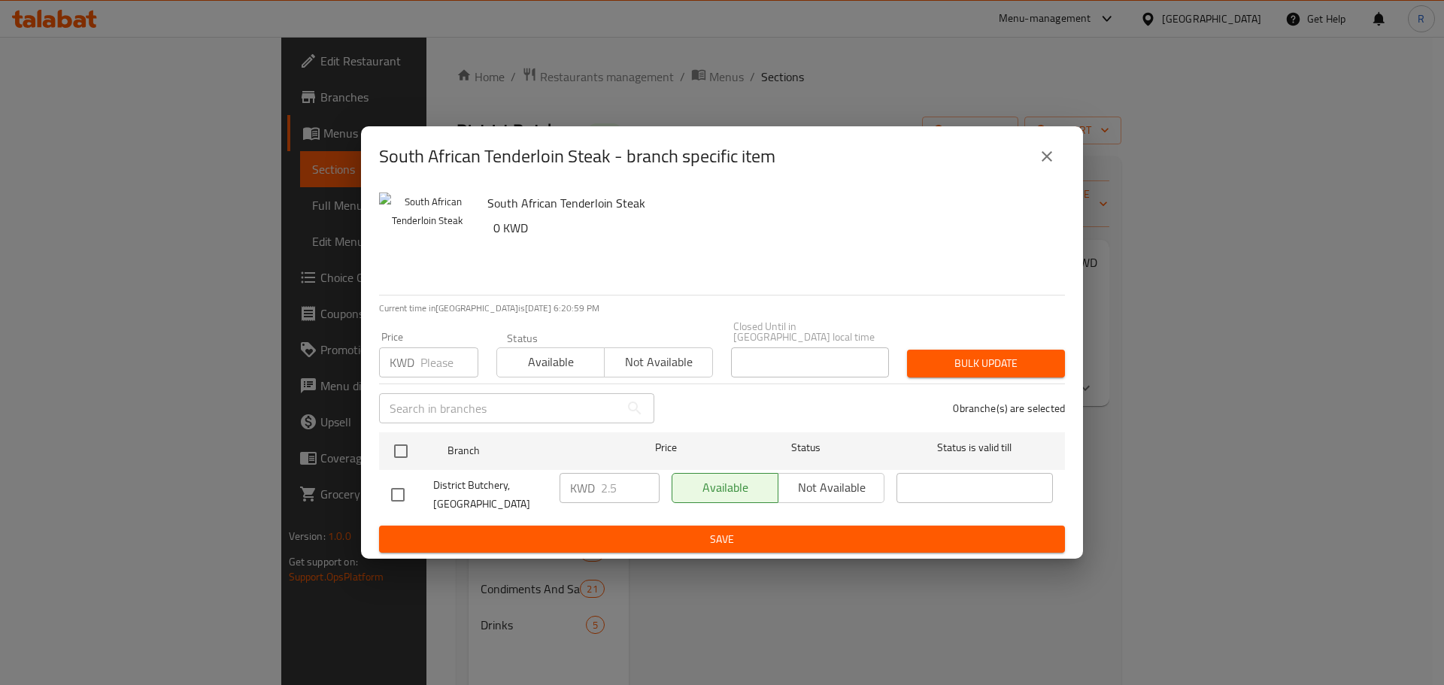
click at [396, 490] on input "checkbox" at bounding box center [398, 495] width 32 height 32
checkbox input "true"
drag, startPoint x: 618, startPoint y: 487, endPoint x: 587, endPoint y: 490, distance: 31.8
click at [587, 490] on div "KWD 2.5 ​" at bounding box center [609, 488] width 100 height 30
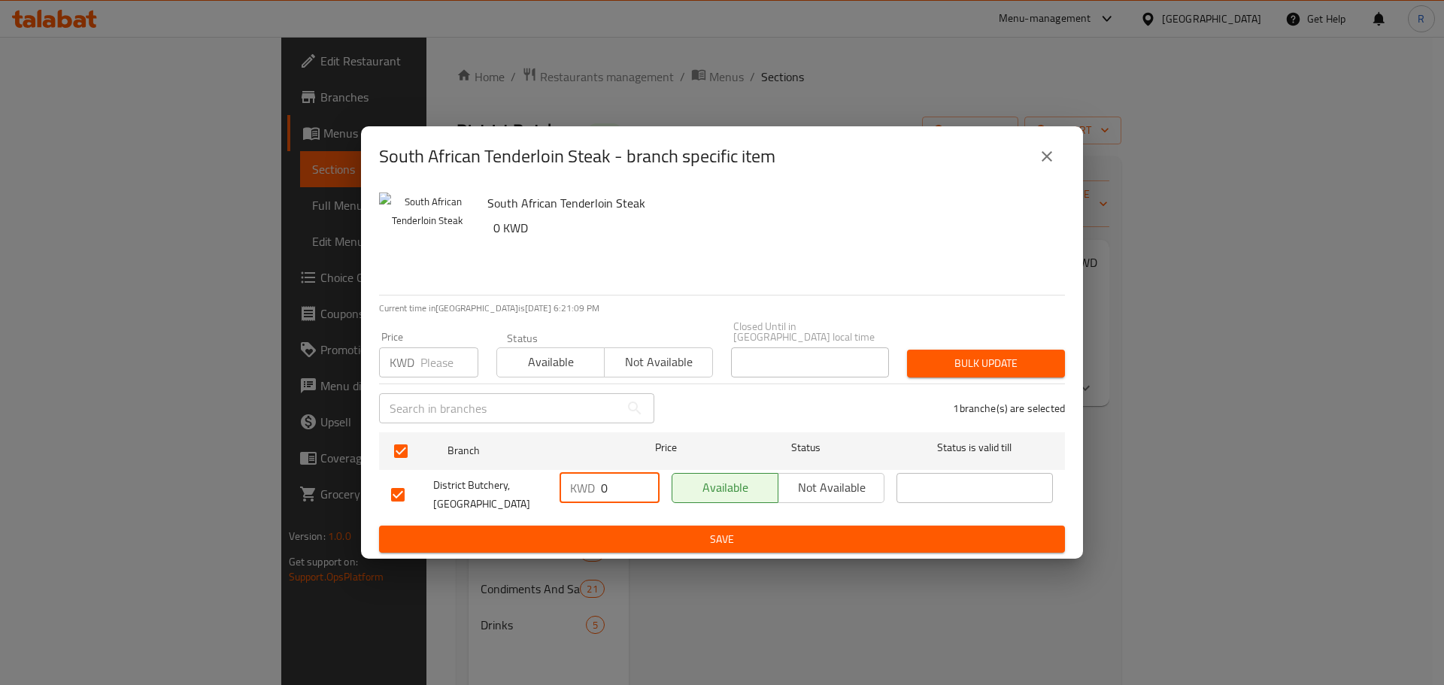
type input "0"
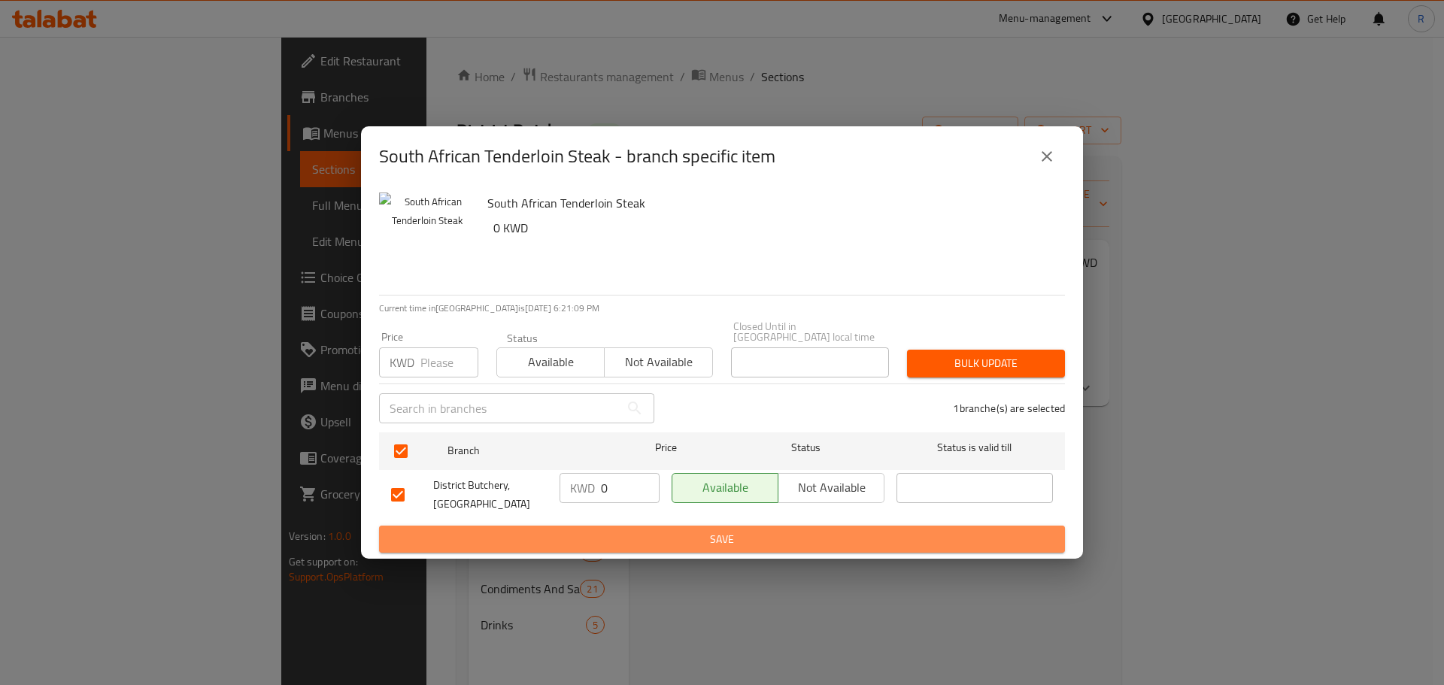
click at [762, 530] on span "Save" at bounding box center [722, 539] width 662 height 19
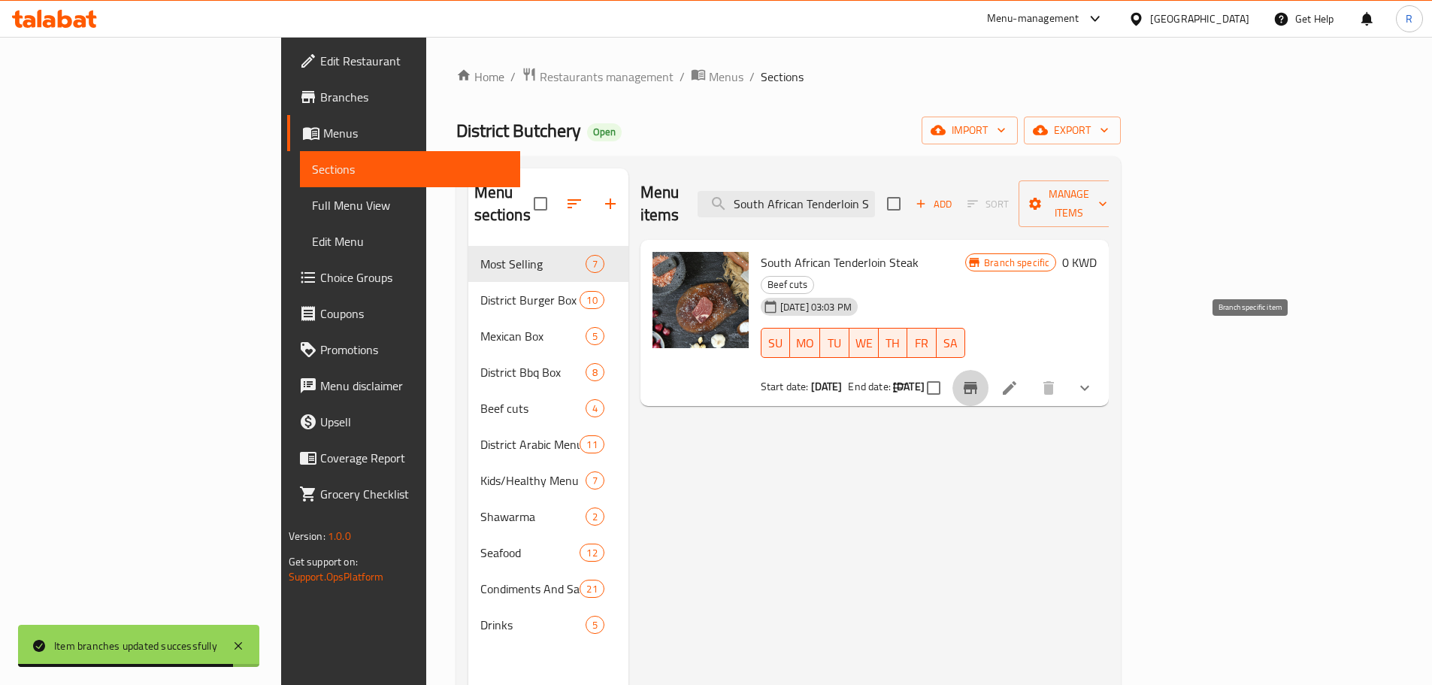
click at [978, 382] on icon "Branch-specific-item" at bounding box center [971, 388] width 14 height 12
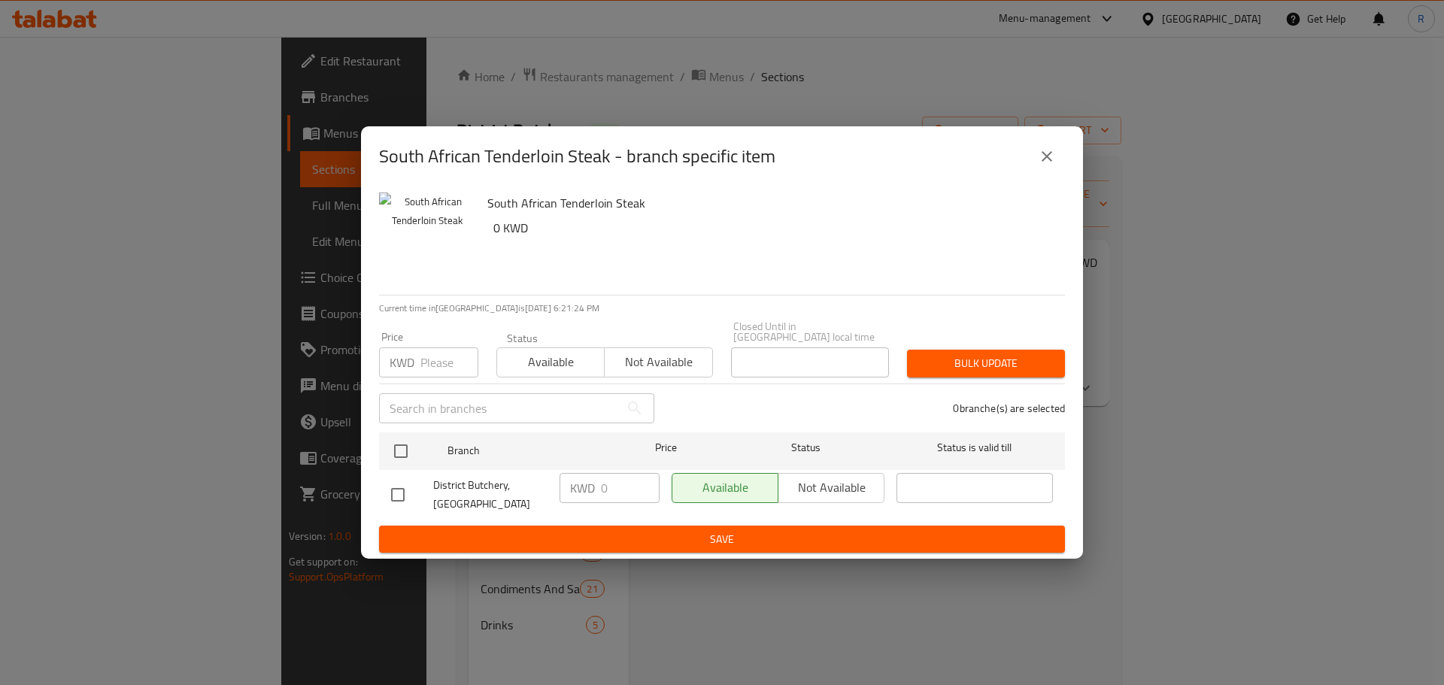
drag, startPoint x: 394, startPoint y: 489, endPoint x: 402, endPoint y: 484, distance: 9.4
click at [394, 488] on input "checkbox" at bounding box center [398, 495] width 32 height 32
checkbox input "true"
drag, startPoint x: 402, startPoint y: 484, endPoint x: 580, endPoint y: 490, distance: 178.3
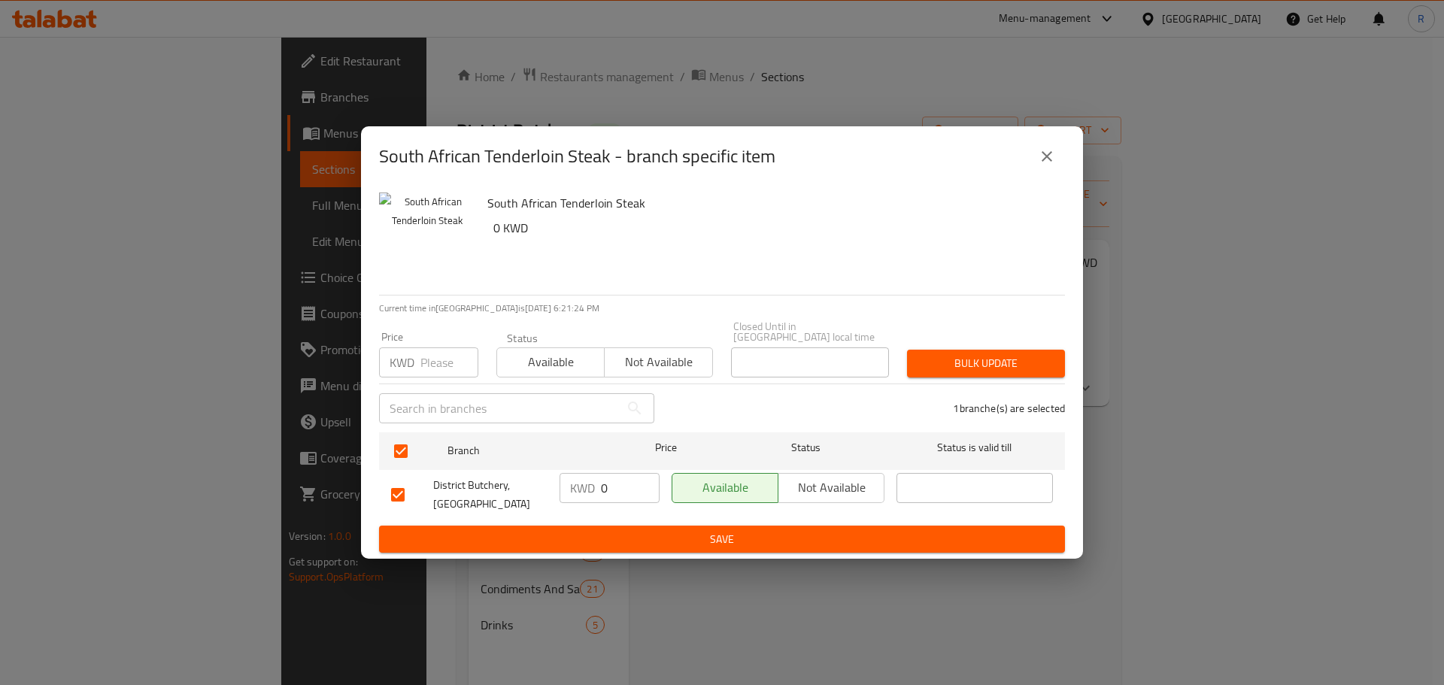
click at [405, 484] on input "checkbox" at bounding box center [398, 495] width 32 height 32
checkbox input "false"
click at [396, 488] on input "checkbox" at bounding box center [398, 495] width 32 height 32
checkbox input "true"
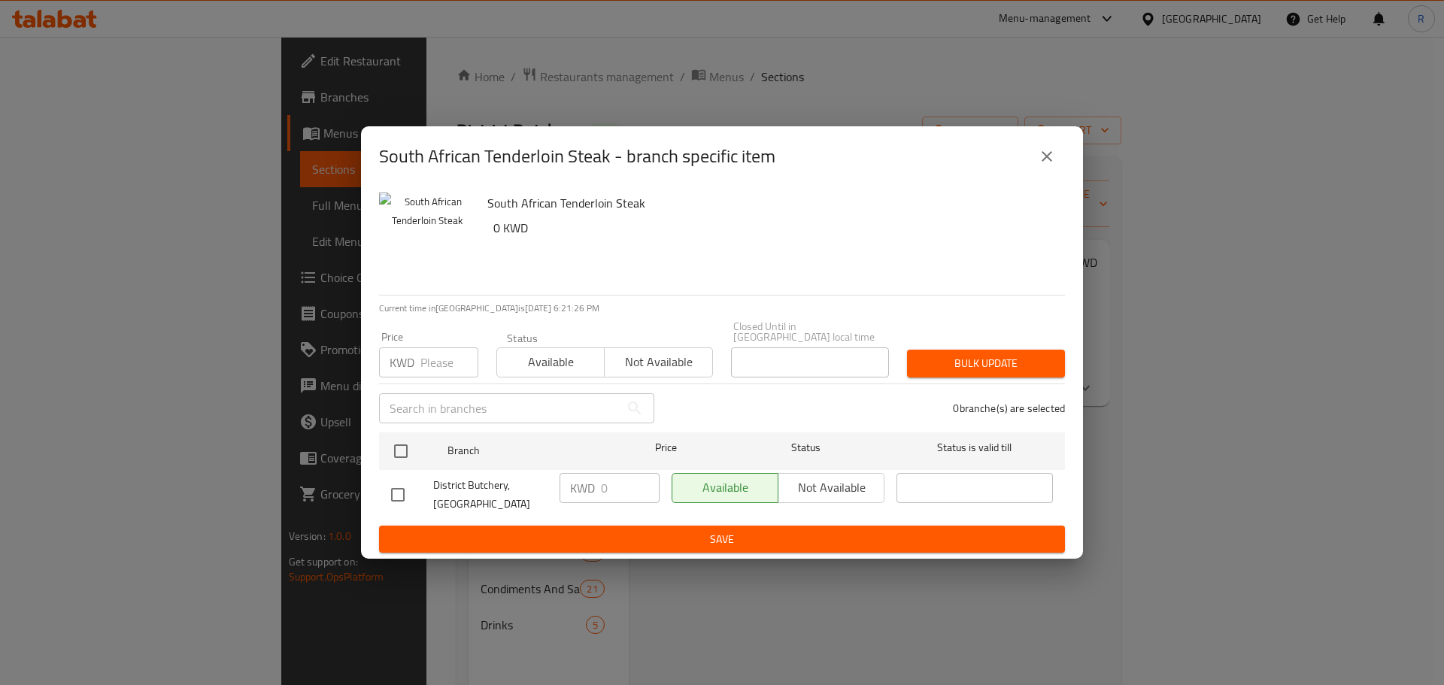
checkbox input "true"
drag, startPoint x: 615, startPoint y: 490, endPoint x: 596, endPoint y: 493, distance: 19.2
click at [596, 493] on div "KWD 0 ​" at bounding box center [609, 488] width 100 height 30
click at [647, 536] on span "Save" at bounding box center [722, 539] width 662 height 19
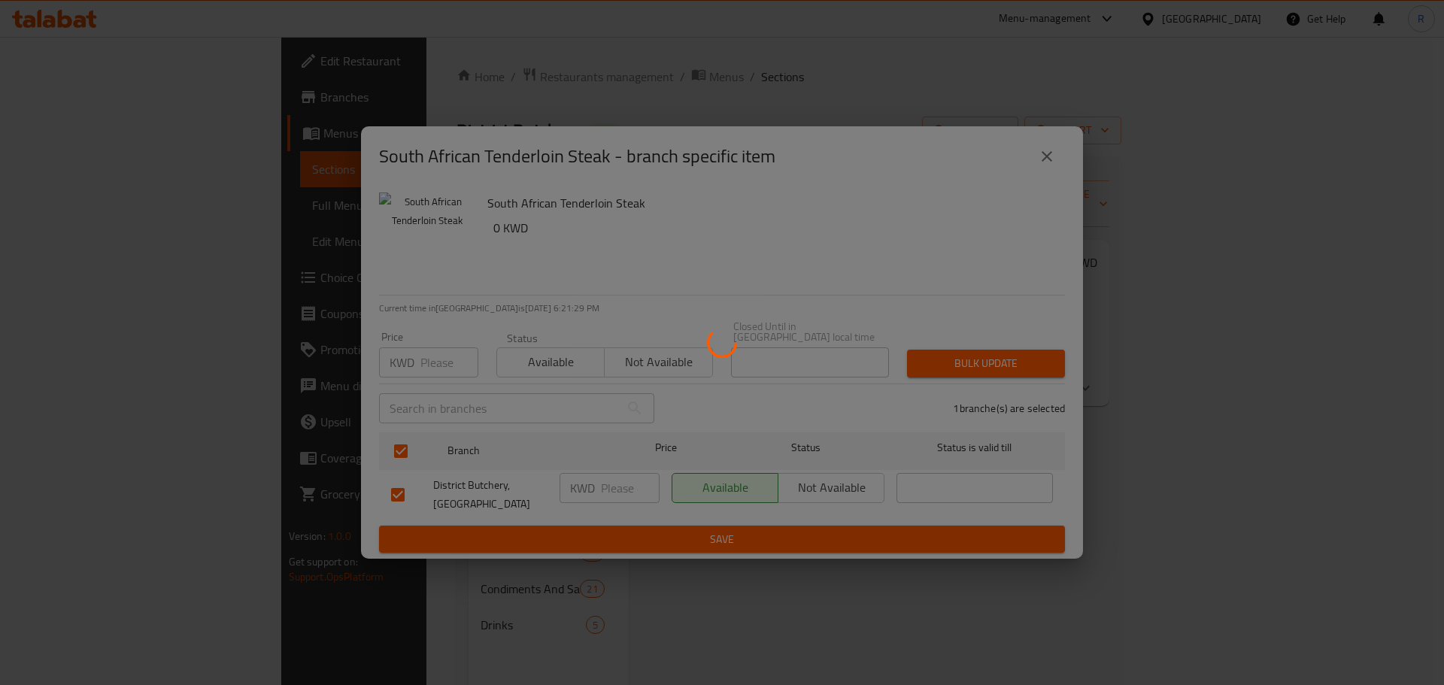
click at [647, 536] on div at bounding box center [722, 342] width 1444 height 685
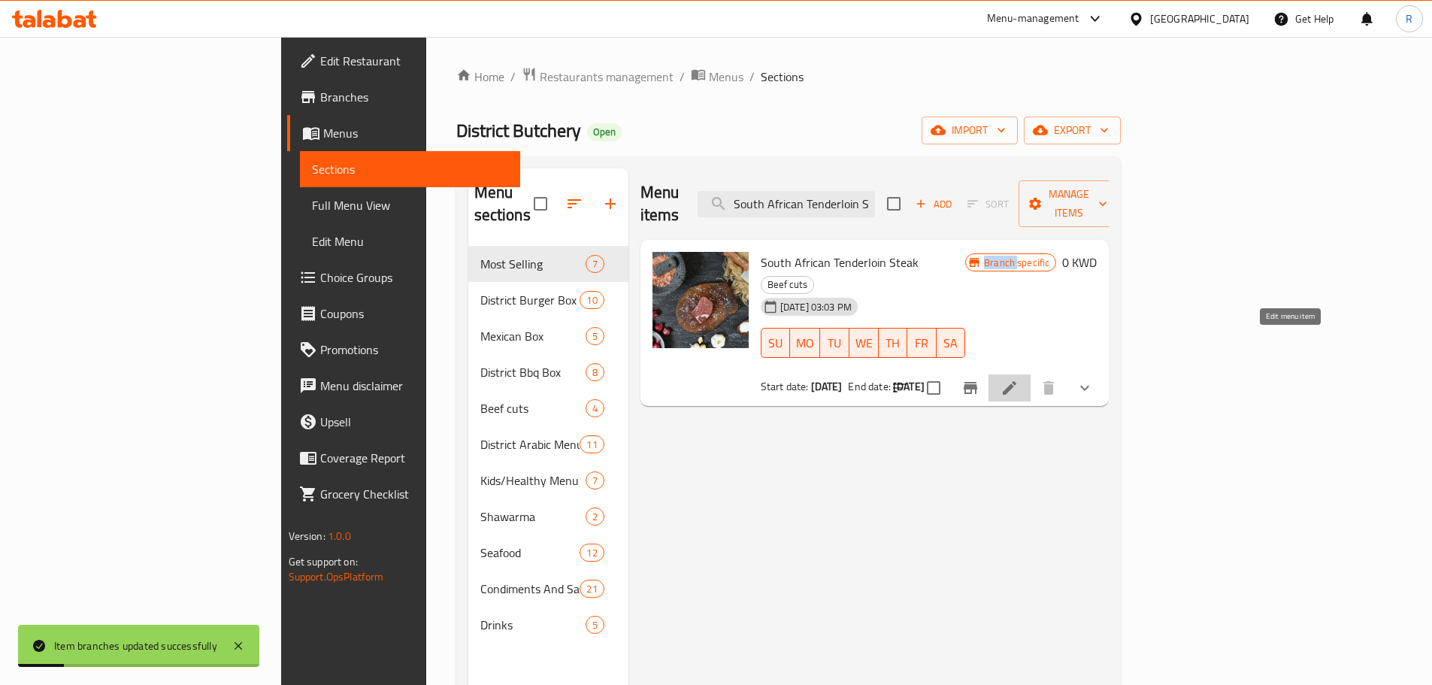
click at [1017, 381] on icon at bounding box center [1010, 388] width 14 height 14
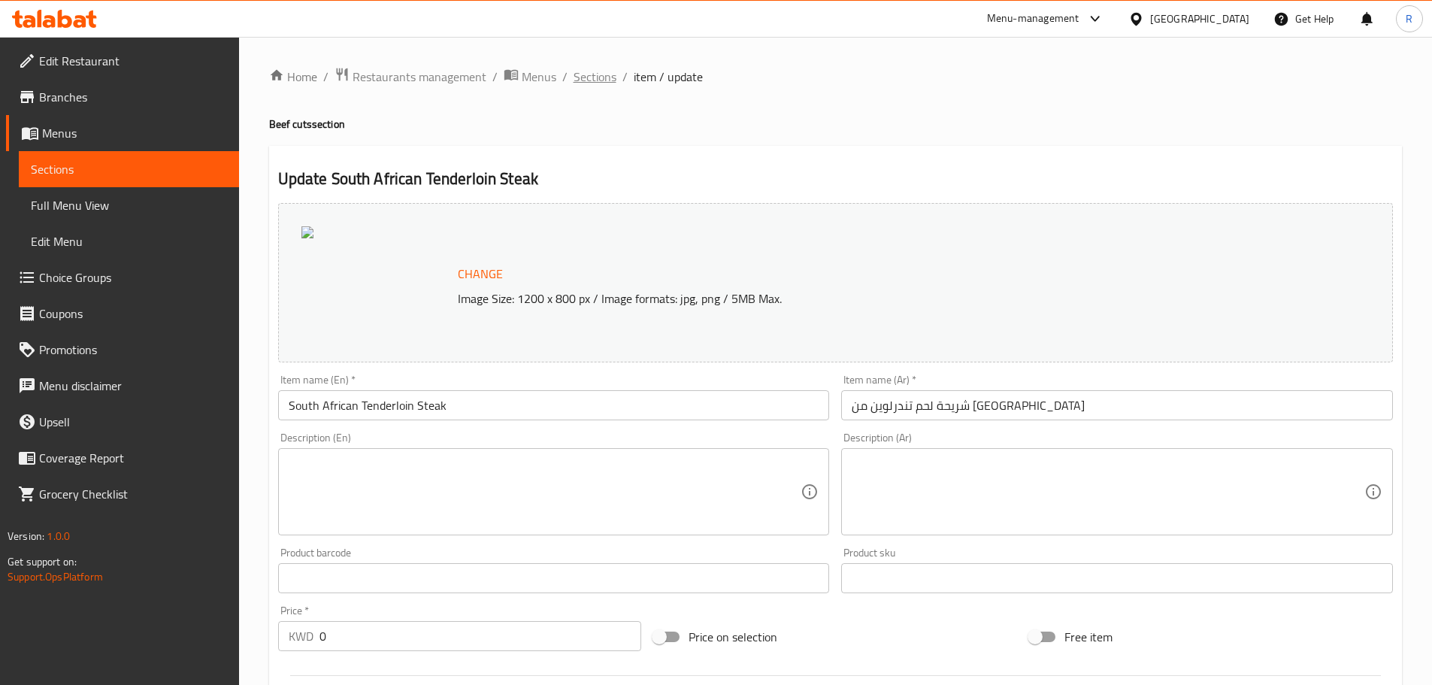
click at [595, 80] on span "Sections" at bounding box center [595, 77] width 43 height 18
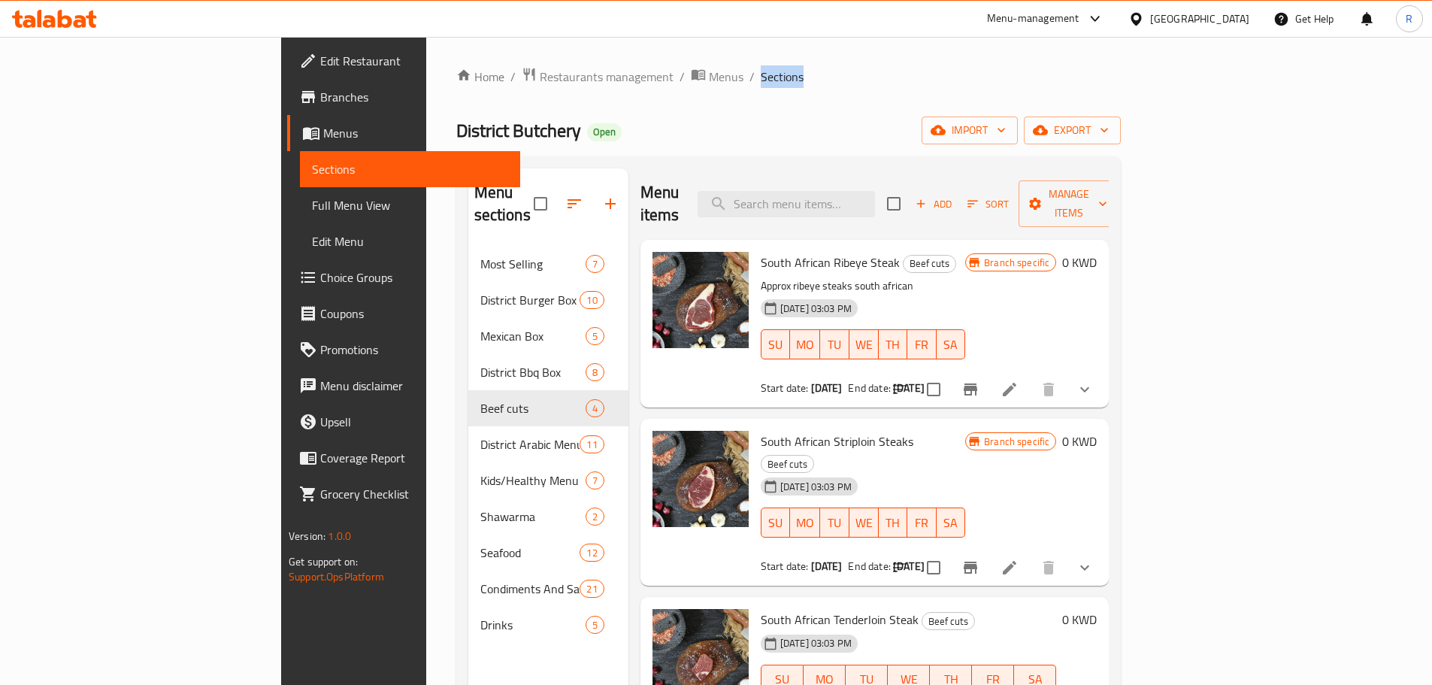
click at [761, 86] on span "Sections" at bounding box center [782, 77] width 43 height 18
click at [844, 207] on div "Menu items Add Sort Manage items" at bounding box center [875, 203] width 469 height 71
click at [866, 199] on input "search" at bounding box center [786, 204] width 177 height 26
click at [875, 191] on input "search" at bounding box center [786, 204] width 177 height 26
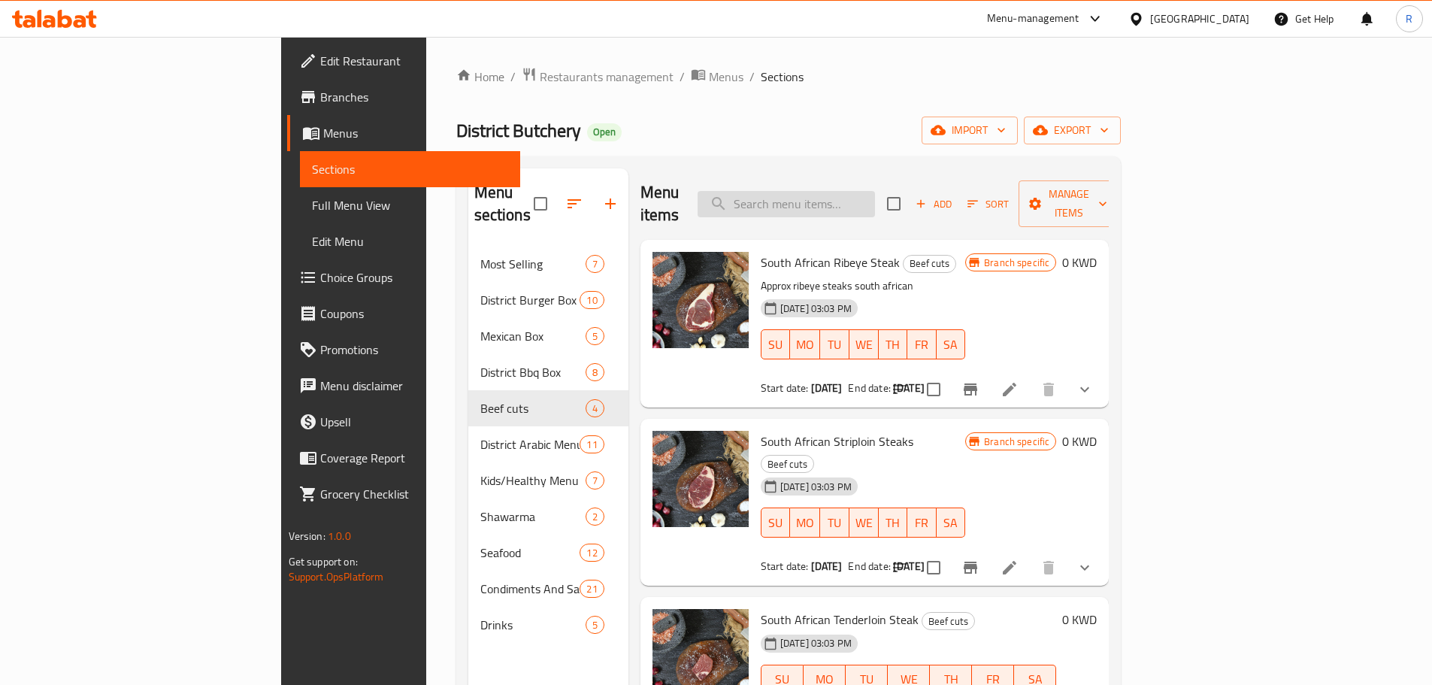
paste input "South African Tenderloin Steak"
type input "South African Tenderloin Steak"
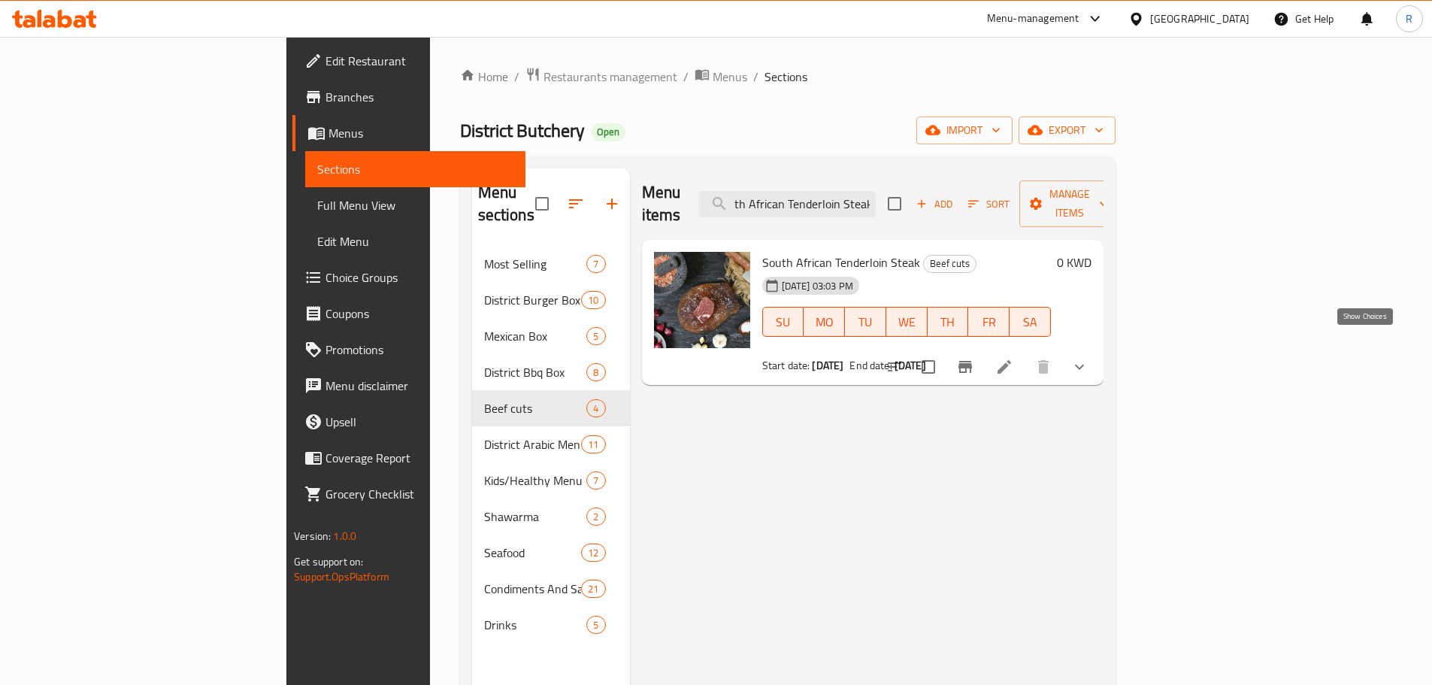
click at [1089, 358] on icon "show more" at bounding box center [1080, 367] width 18 height 18
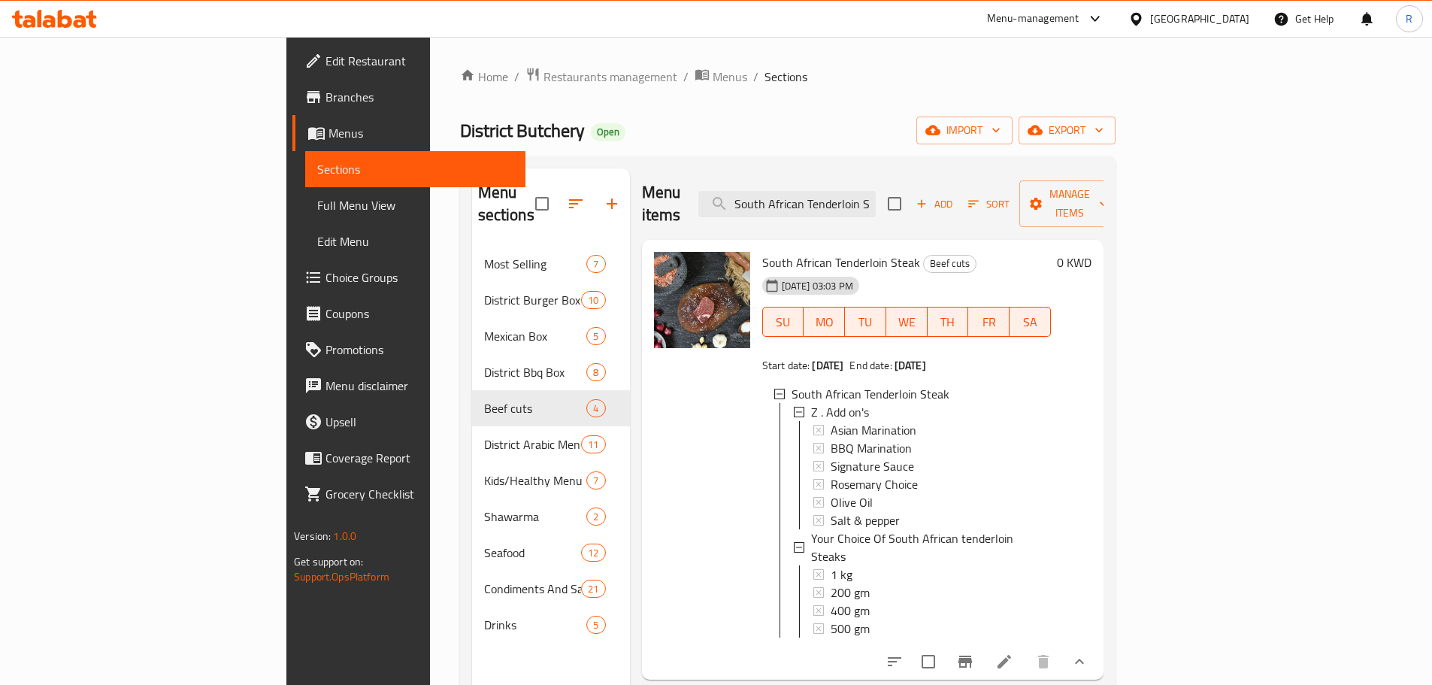
scroll to position [75, 0]
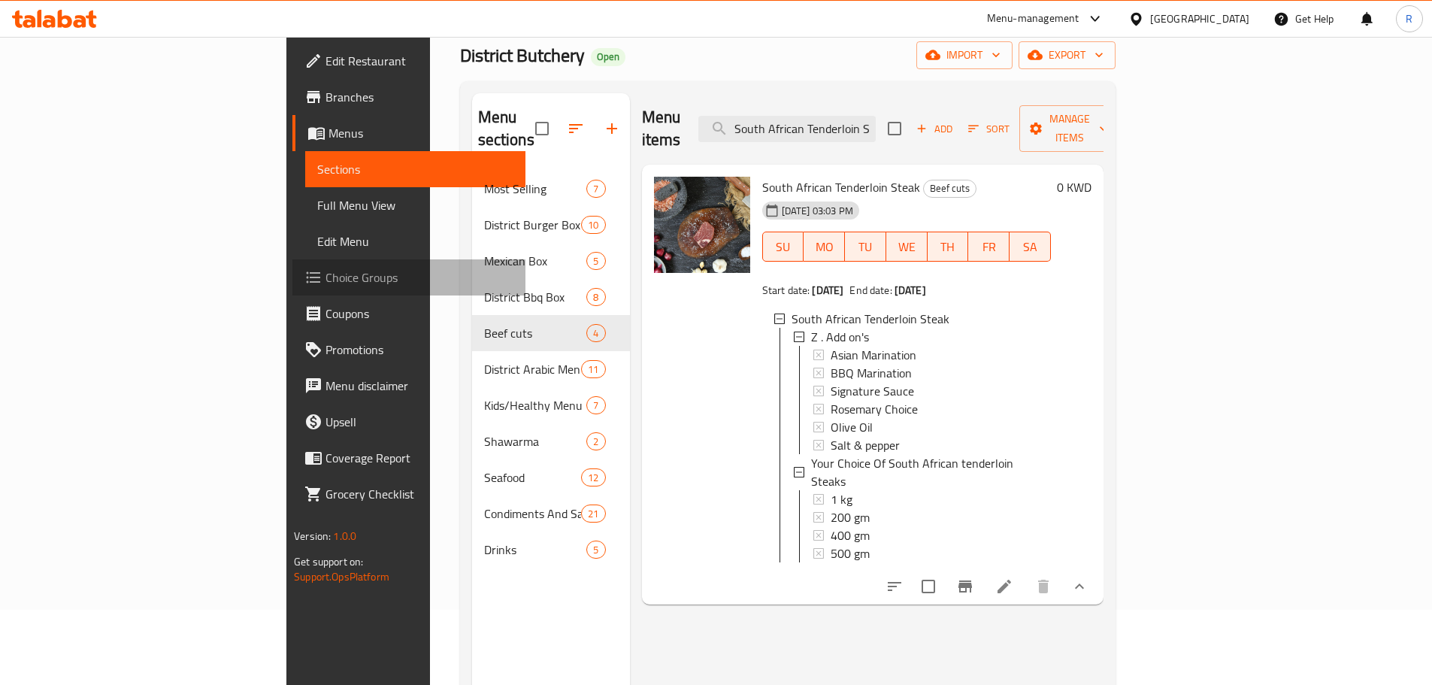
click at [326, 280] on span "Choice Groups" at bounding box center [420, 277] width 188 height 18
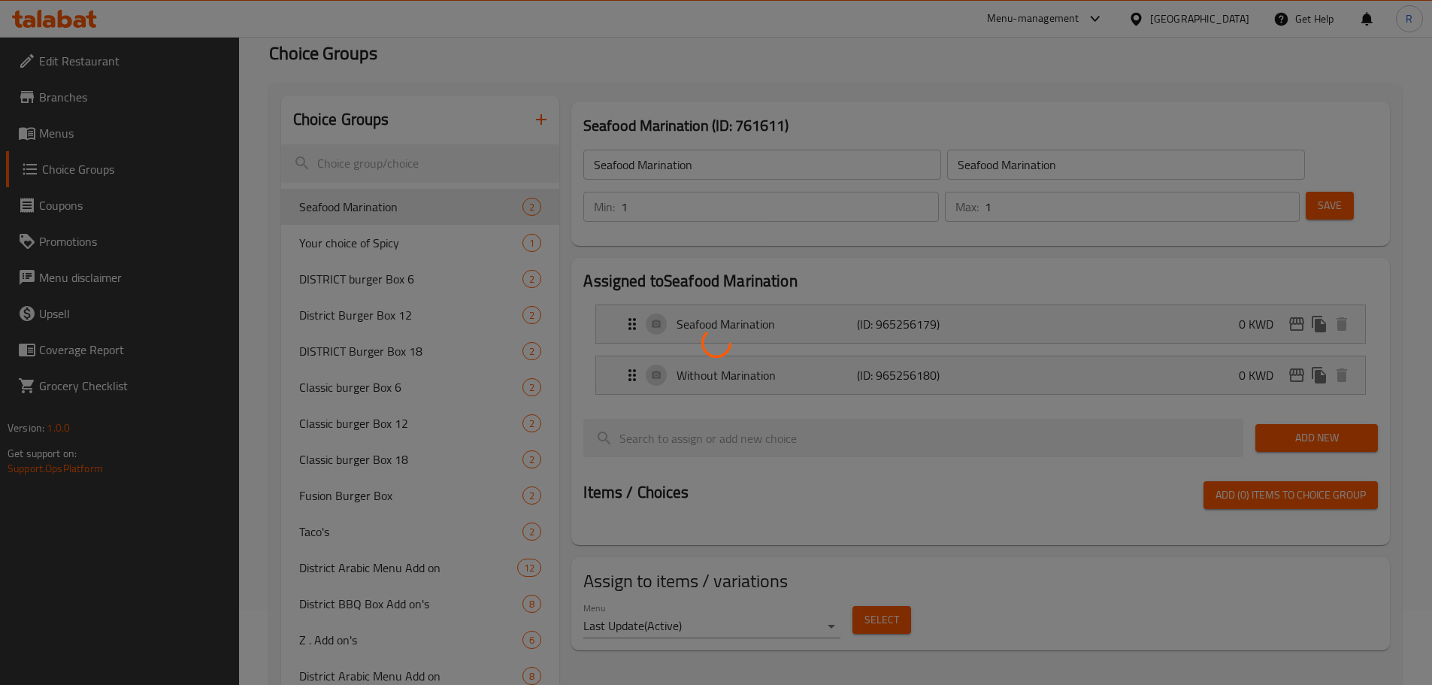
click at [91, 279] on div at bounding box center [716, 342] width 1432 height 685
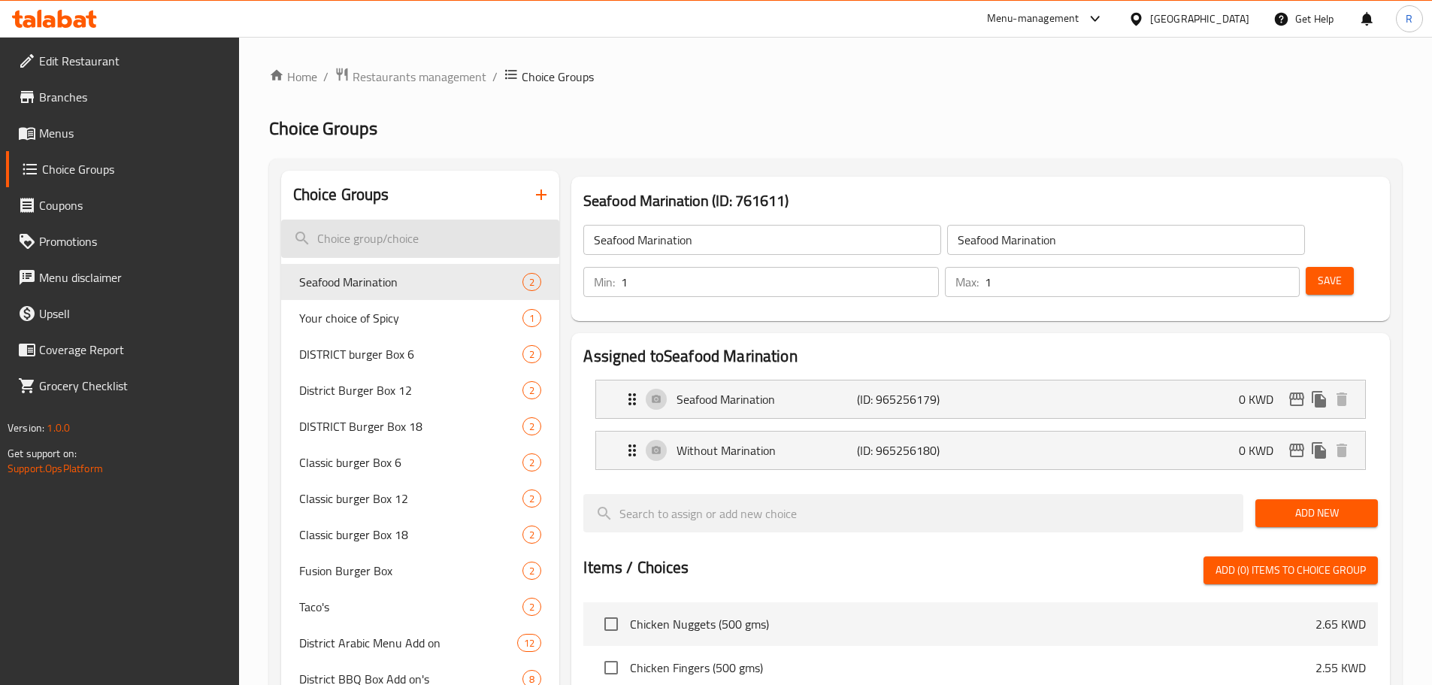
drag, startPoint x: 756, startPoint y: 132, endPoint x: 358, endPoint y: 249, distance: 414.7
click at [751, 135] on h2 "Choice Groups" at bounding box center [835, 129] width 1133 height 24
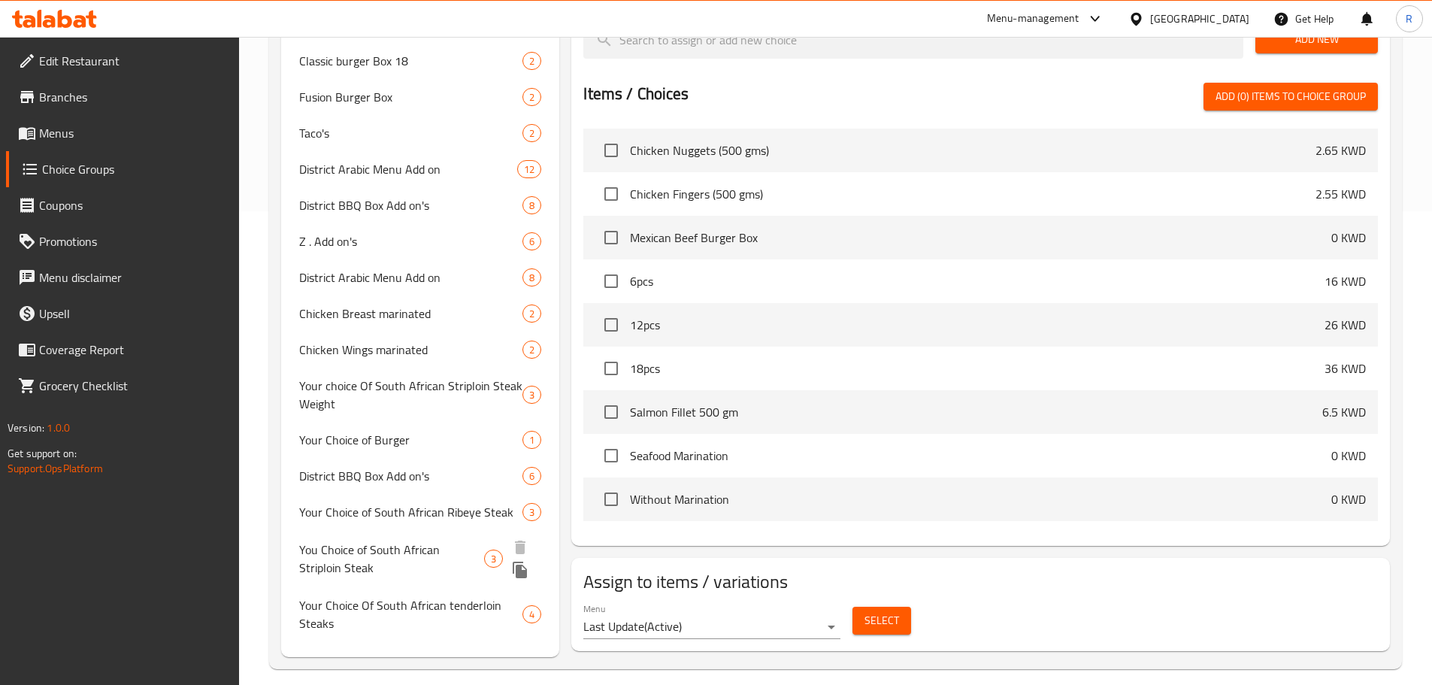
scroll to position [460, 0]
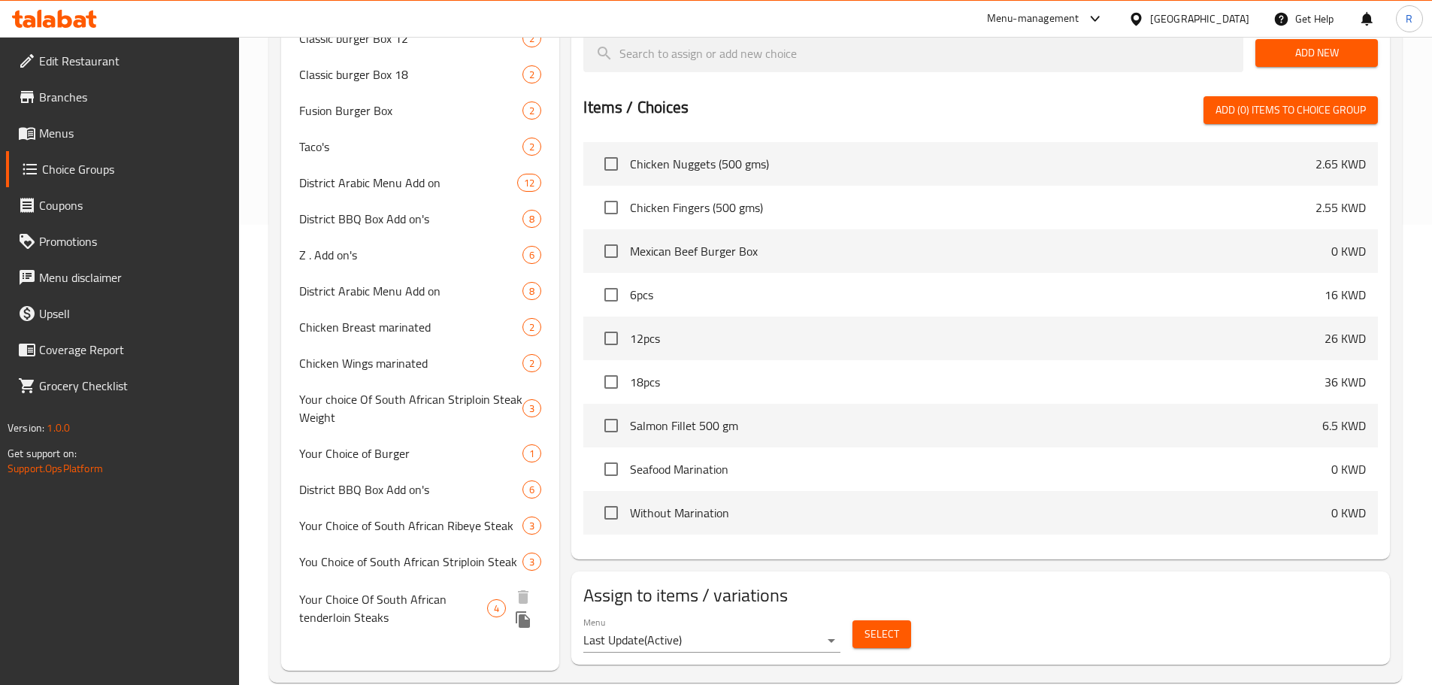
click at [418, 613] on span "Your Choice Of South African tenderloin Steaks" at bounding box center [393, 608] width 189 height 36
click at [418, 612] on span "Your Choice Of South African tenderloin Steaks" at bounding box center [393, 608] width 189 height 36
type input "Your Choice Of South African tenderloin Steaks"
type input "اختيارك من شرائح لحم المتن من [GEOGRAPHIC_DATA]"
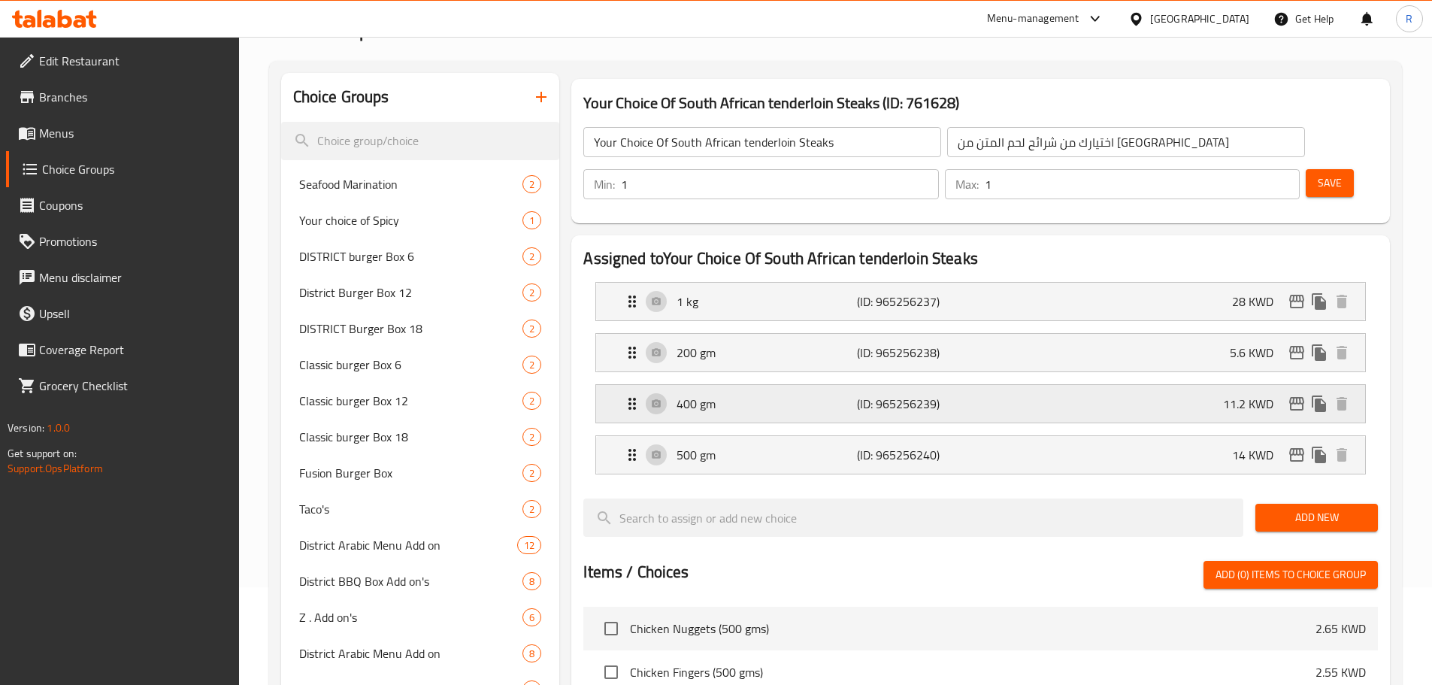
scroll to position [75, 0]
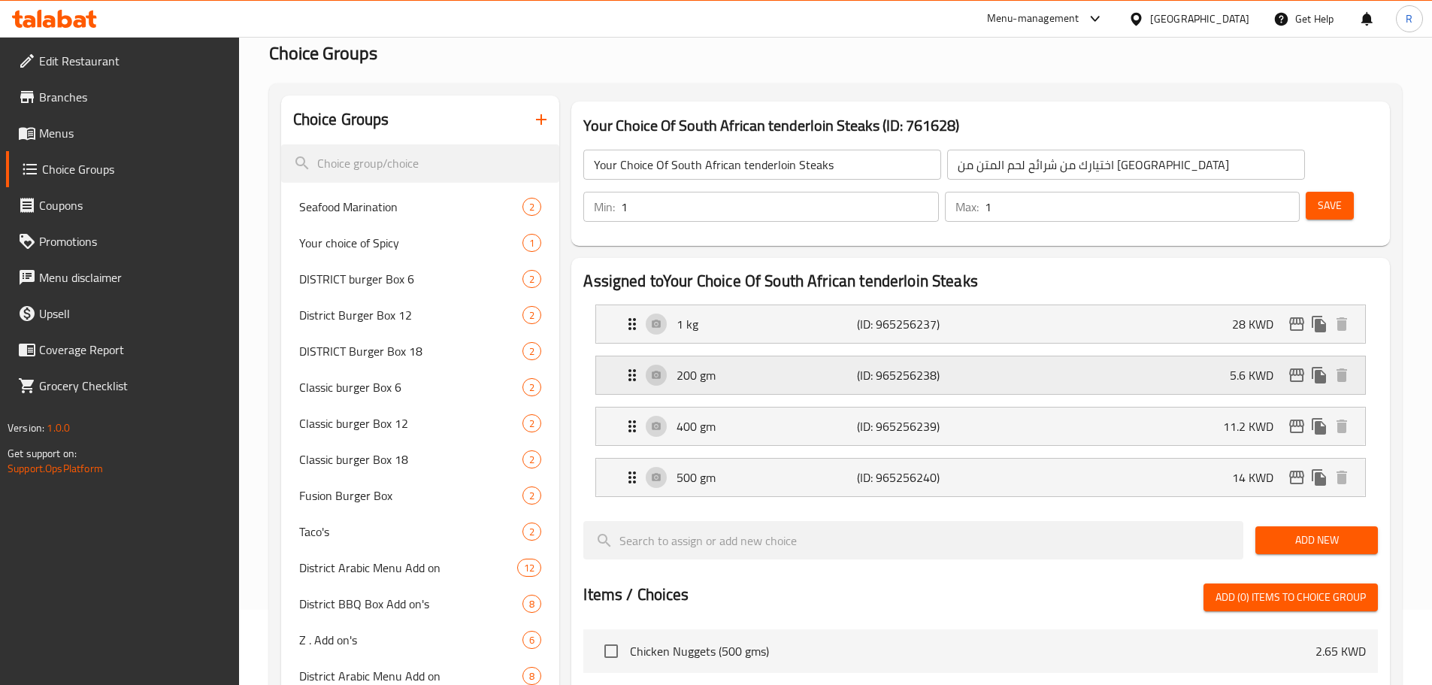
click at [775, 356] on div "200 gm (ID: 965256238) 5.6 KWD" at bounding box center [985, 375] width 724 height 38
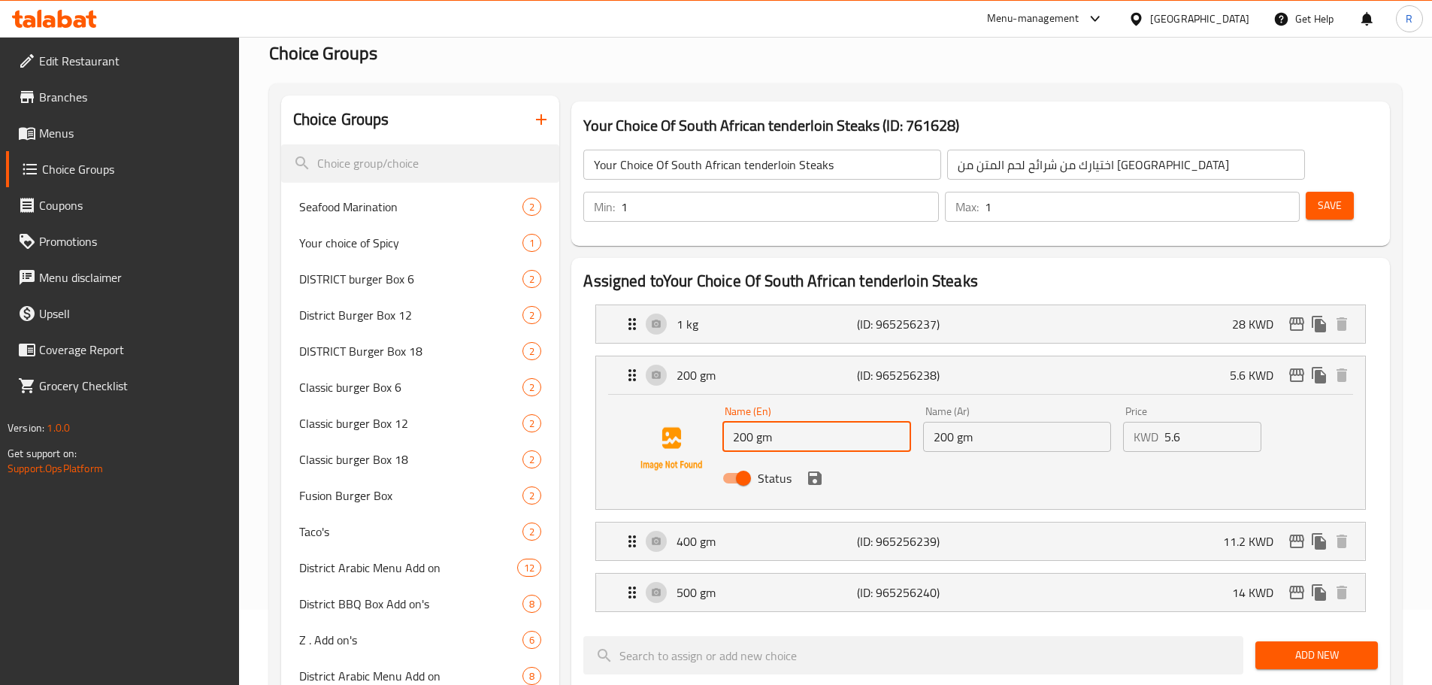
click at [743, 422] on input "200 gm" at bounding box center [817, 437] width 188 height 30
type input "250 gm"
click at [941, 422] on input "200 gm" at bounding box center [1017, 437] width 188 height 30
type input "250 gm"
click at [740, 56] on h2 "Choice Groups" at bounding box center [835, 53] width 1133 height 24
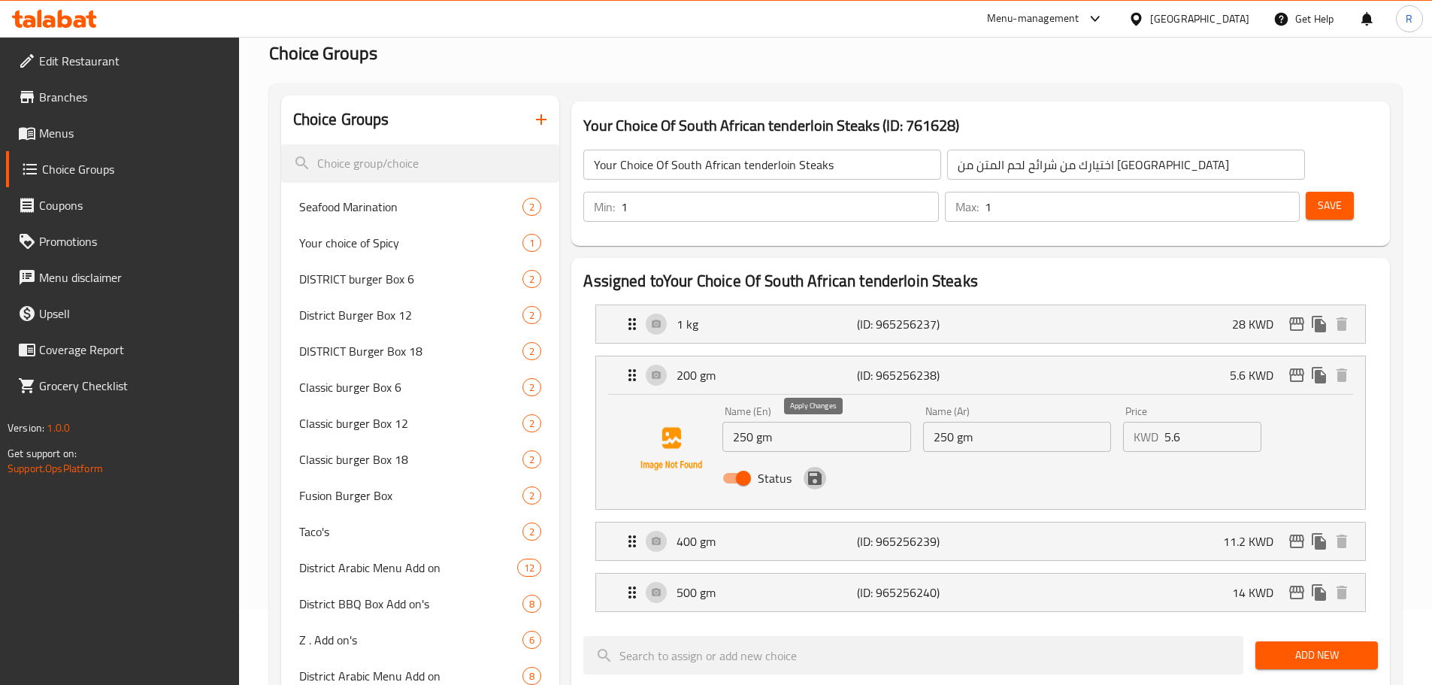
click at [814, 469] on icon "save" at bounding box center [815, 478] width 18 height 18
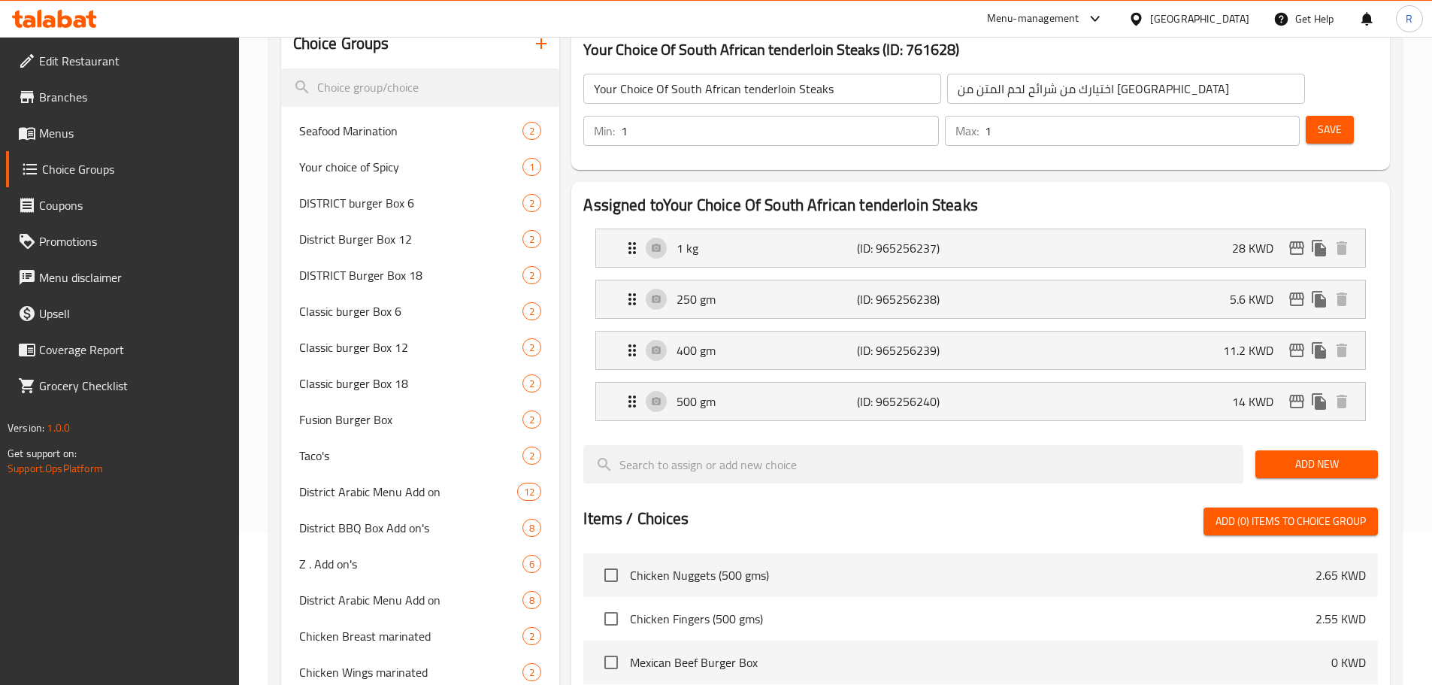
scroll to position [0, 0]
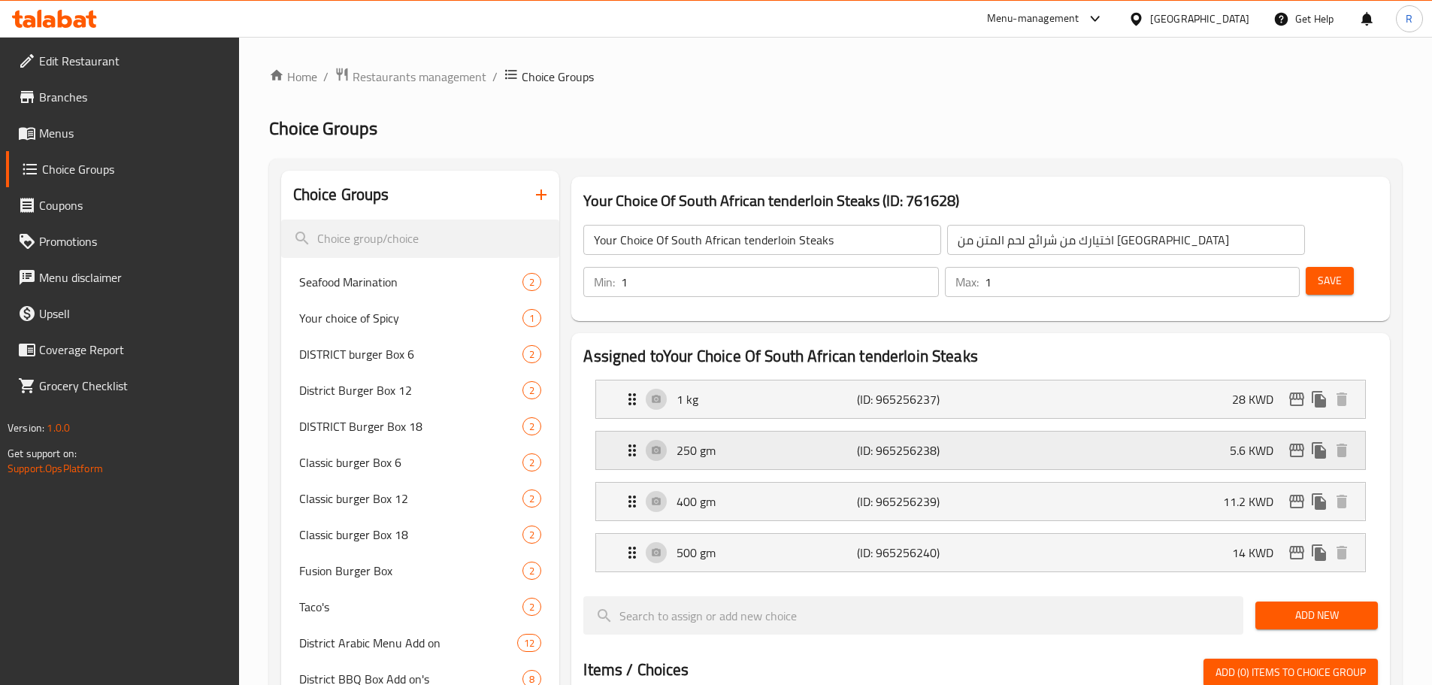
click at [772, 441] on p "250 gm" at bounding box center [767, 450] width 180 height 18
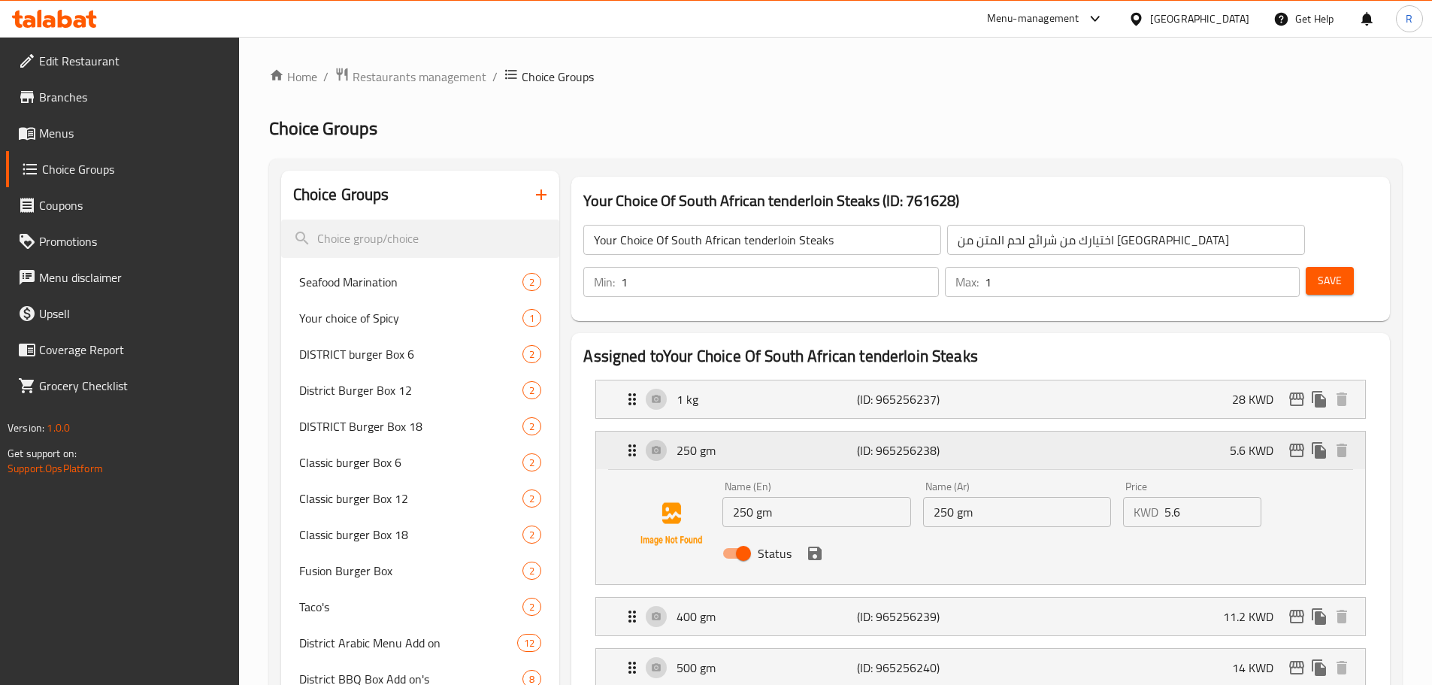
drag, startPoint x: 775, startPoint y: 409, endPoint x: 793, endPoint y: 414, distance: 17.9
click at [776, 441] on p "250 gm" at bounding box center [767, 450] width 180 height 18
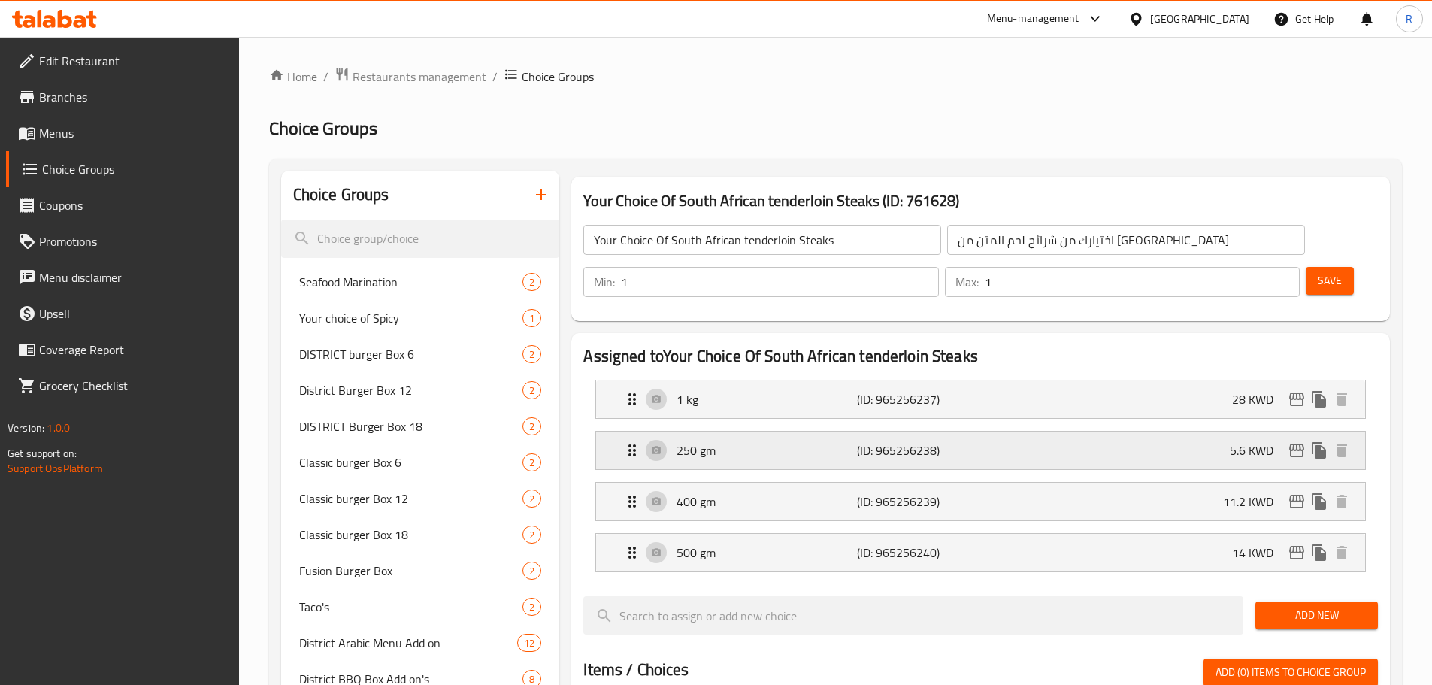
click at [799, 432] on div "250 gm (ID: 965256238) 5.6 KWD" at bounding box center [985, 451] width 724 height 38
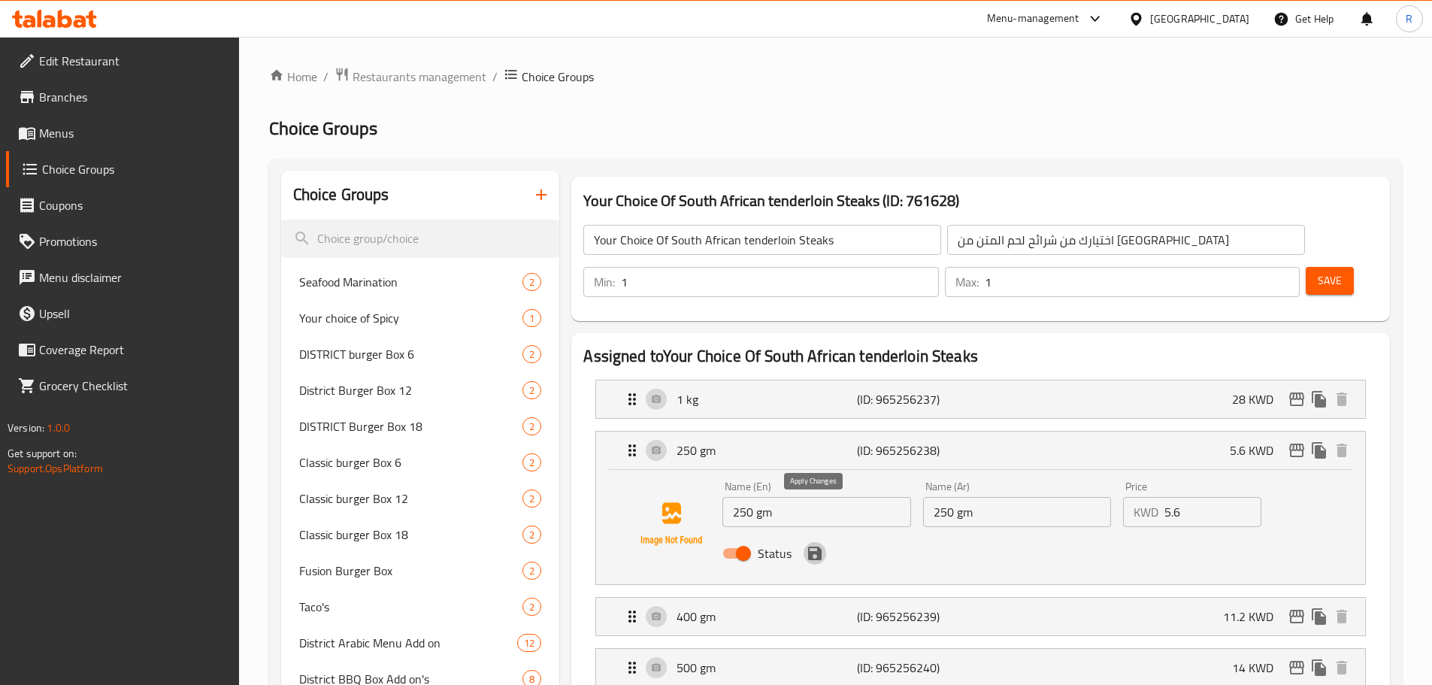
click at [813, 544] on icon "save" at bounding box center [815, 553] width 18 height 18
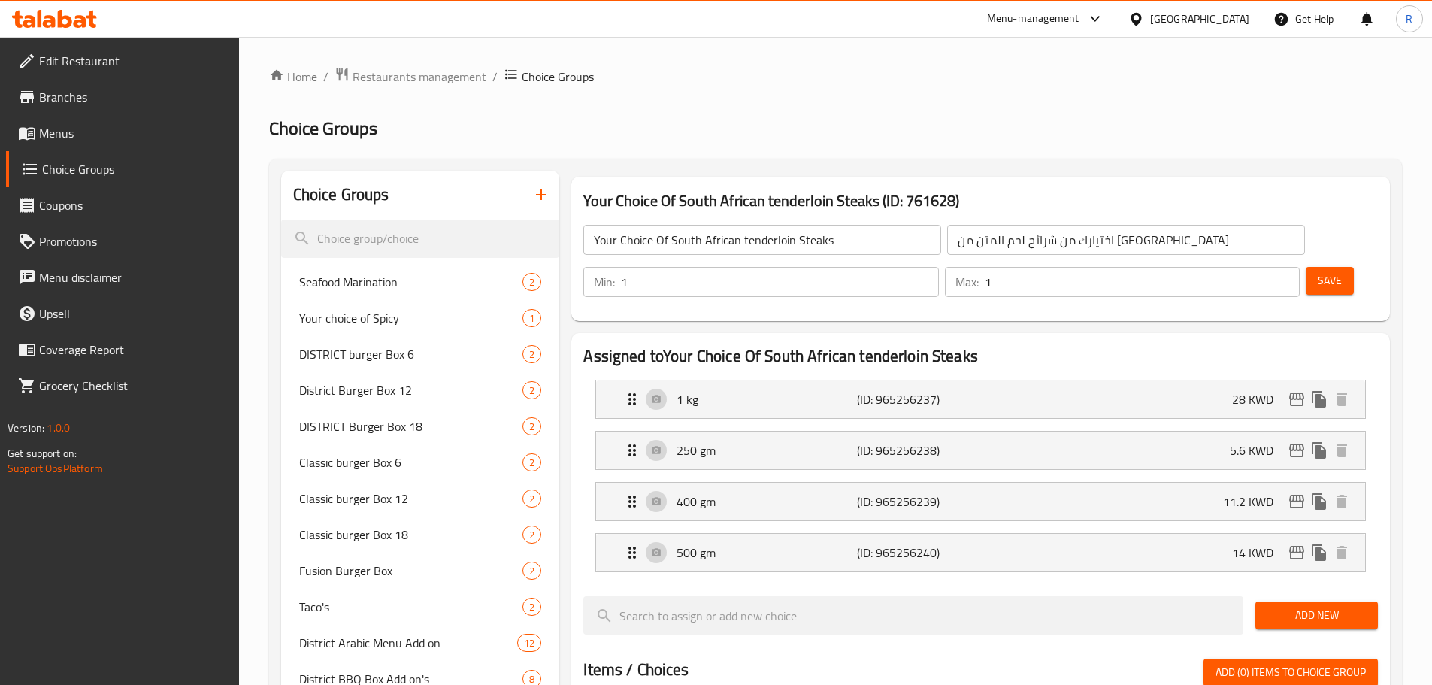
click at [1318, 271] on span "Save" at bounding box center [1330, 280] width 24 height 19
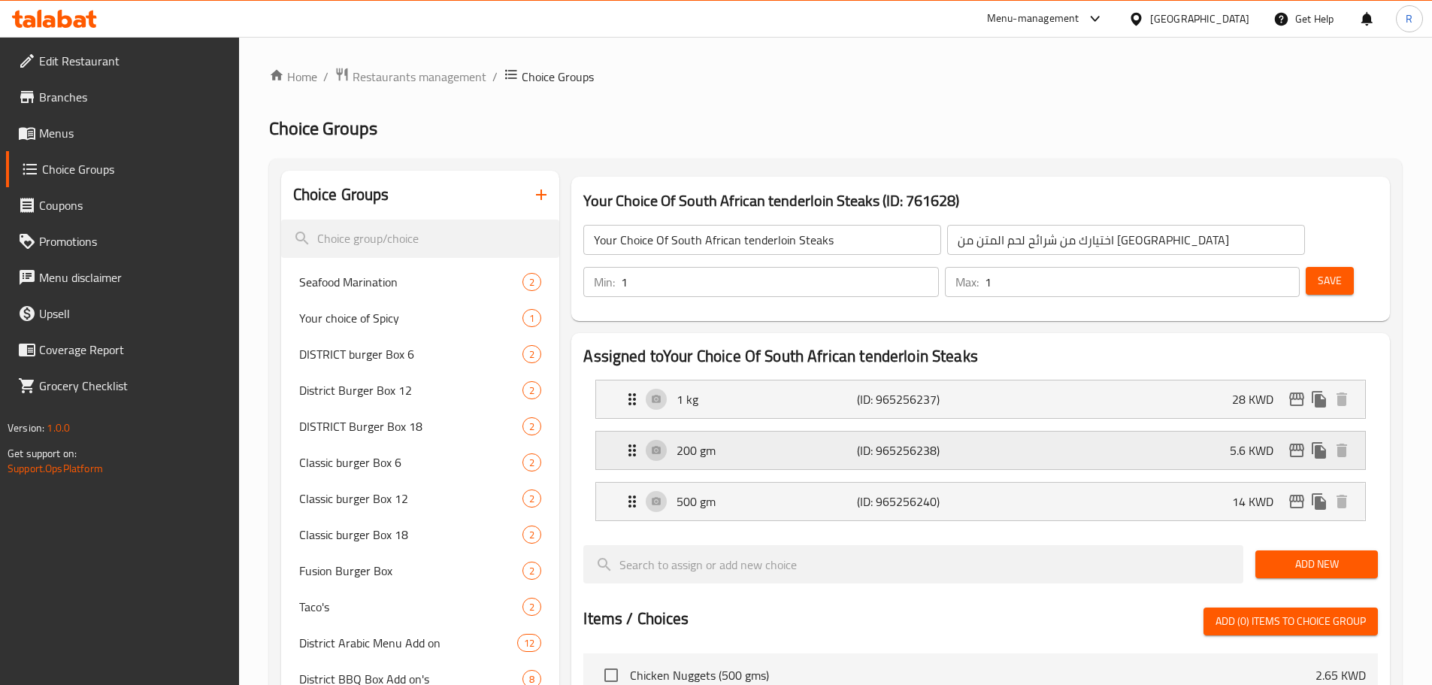
click at [800, 441] on p "200 gm" at bounding box center [767, 450] width 180 height 18
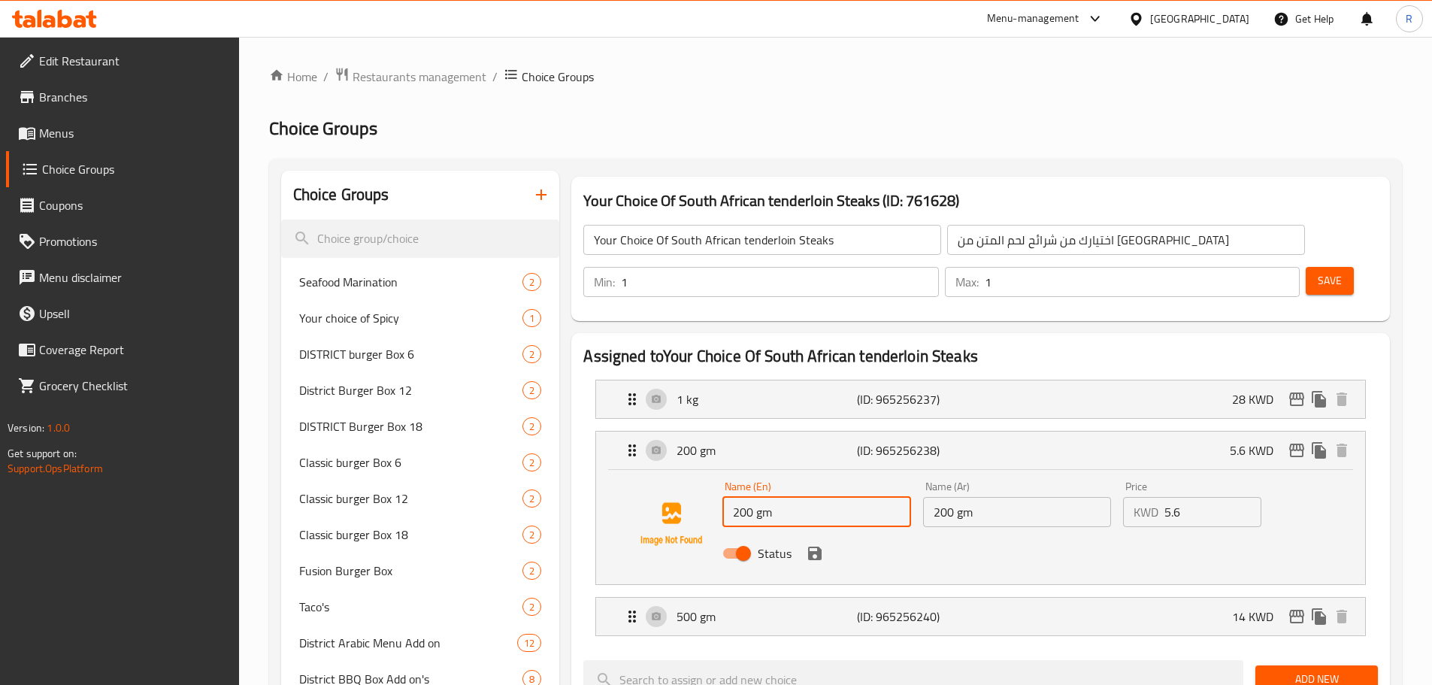
click at [741, 497] on input "200 gm" at bounding box center [817, 512] width 188 height 30
type input "250 gm"
drag, startPoint x: 946, startPoint y: 472, endPoint x: 937, endPoint y: 474, distance: 9.1
click at [941, 497] on input "200 gm" at bounding box center [1017, 512] width 188 height 30
click at [812, 547] on icon "save" at bounding box center [815, 554] width 14 height 14
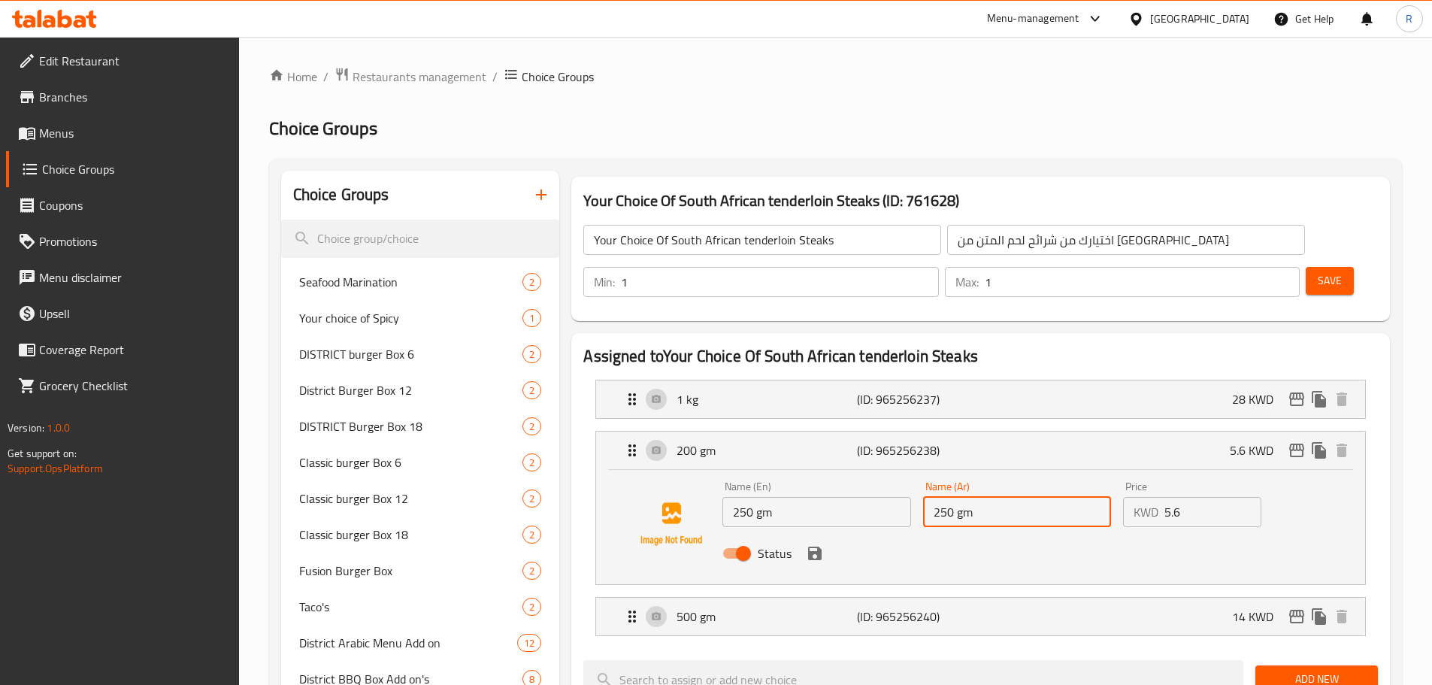
click at [812, 547] on icon "save" at bounding box center [815, 554] width 14 height 14
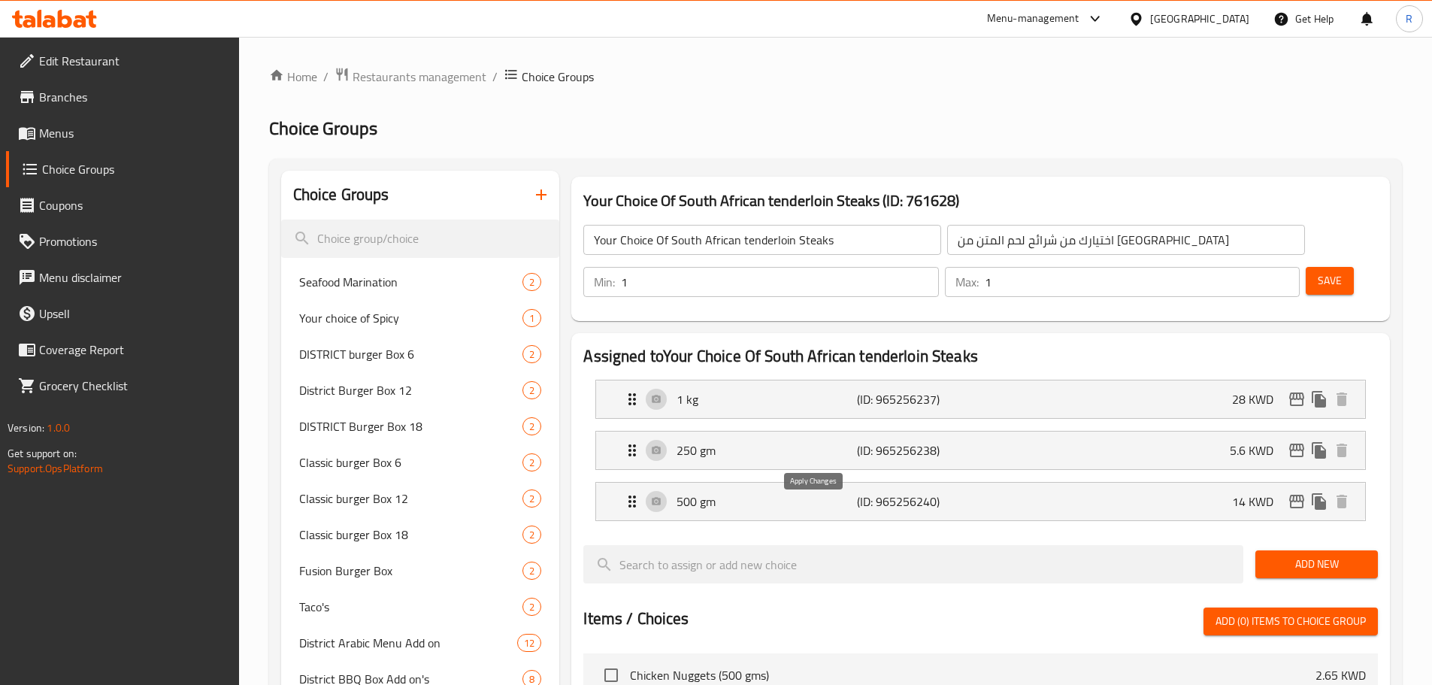
type input "250 gm"
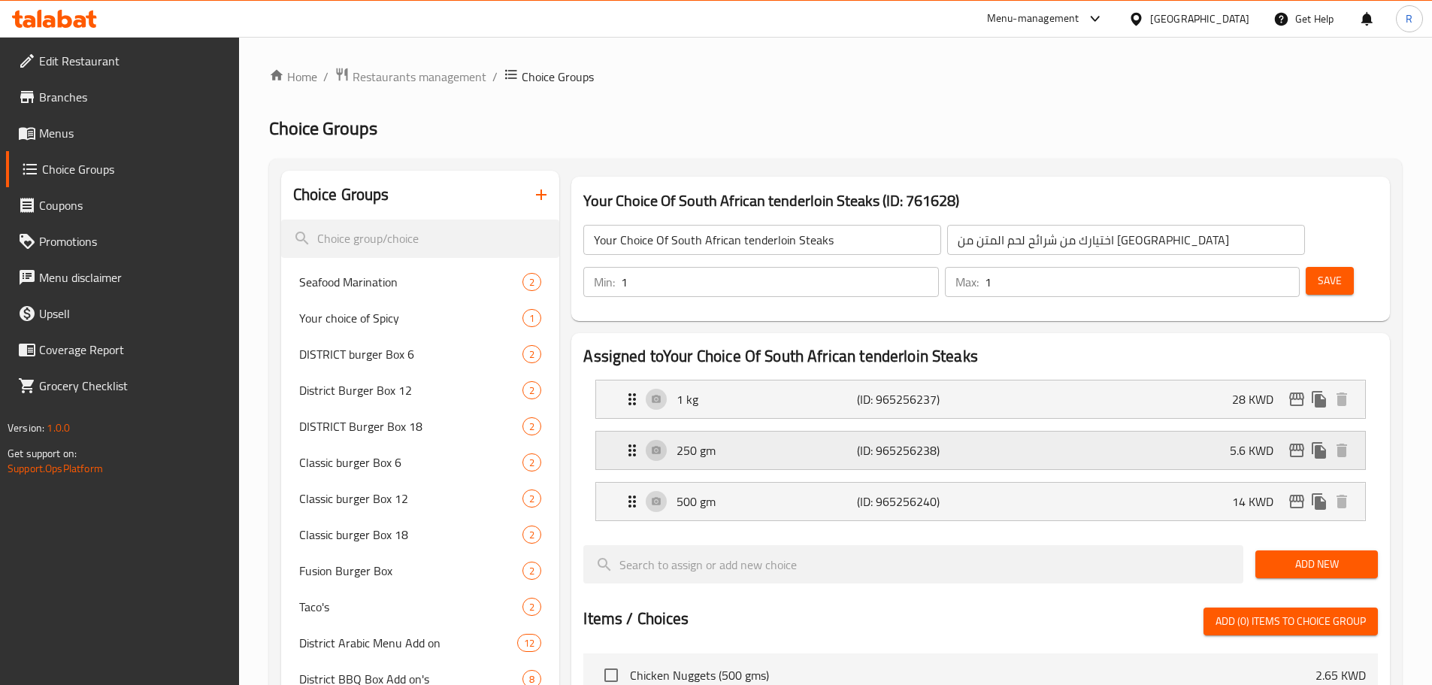
click at [760, 441] on p "250 gm" at bounding box center [767, 450] width 180 height 18
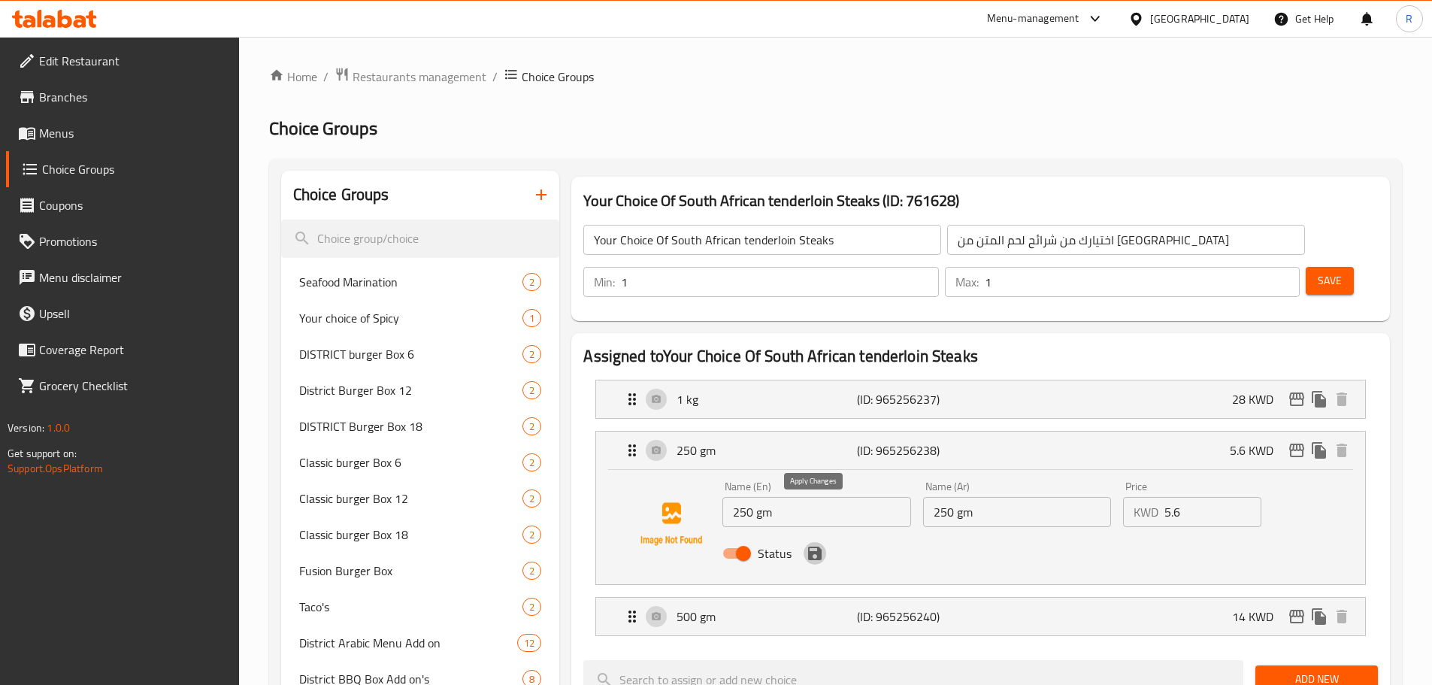
click at [816, 547] on icon "save" at bounding box center [815, 554] width 14 height 14
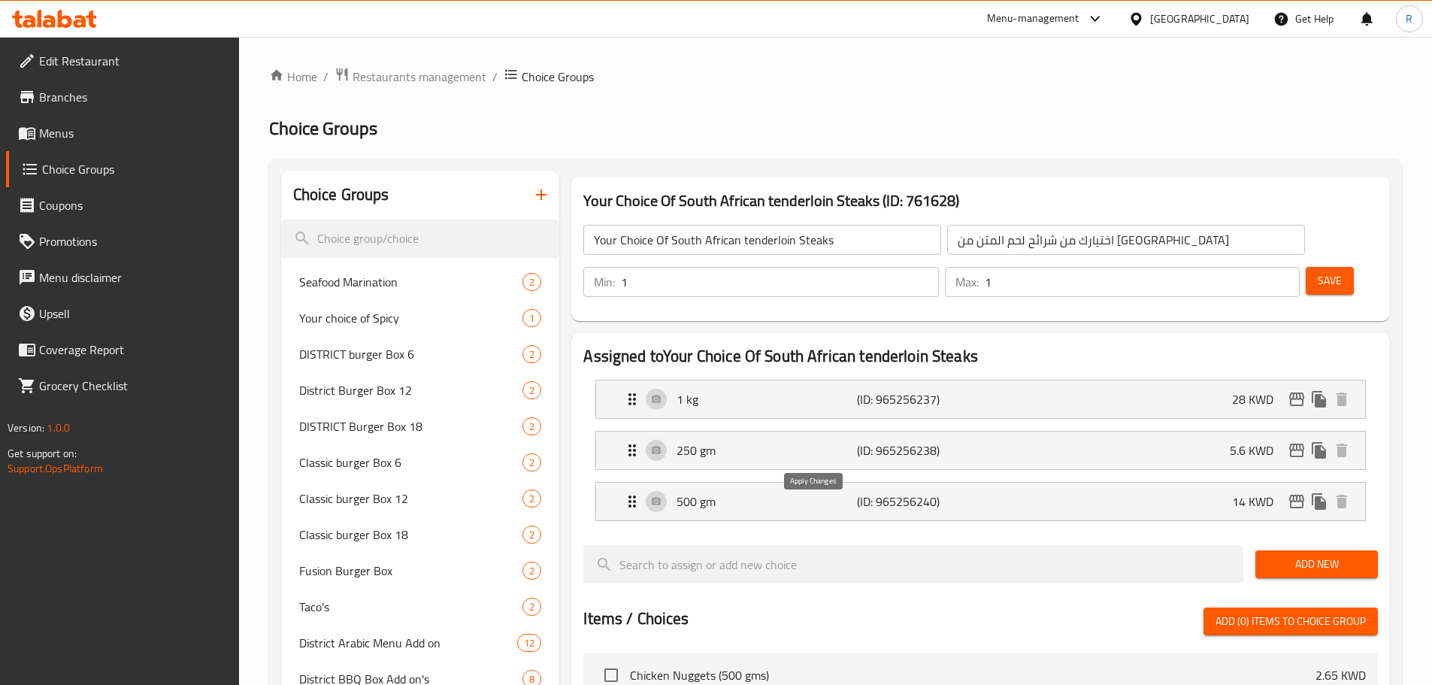
drag, startPoint x: 802, startPoint y: 410, endPoint x: 811, endPoint y: 410, distance: 9.0
click at [803, 441] on p "250 gm" at bounding box center [767, 450] width 180 height 18
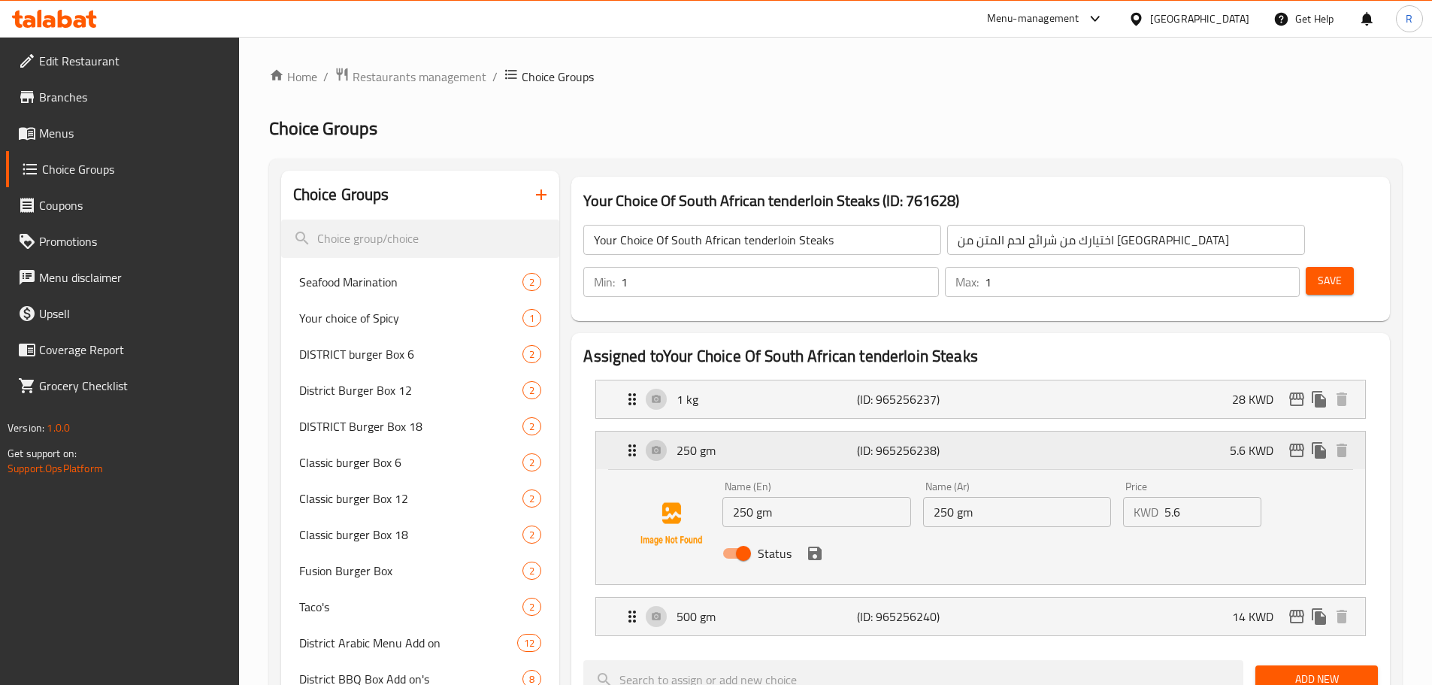
click at [811, 441] on p "250 gm" at bounding box center [767, 450] width 180 height 18
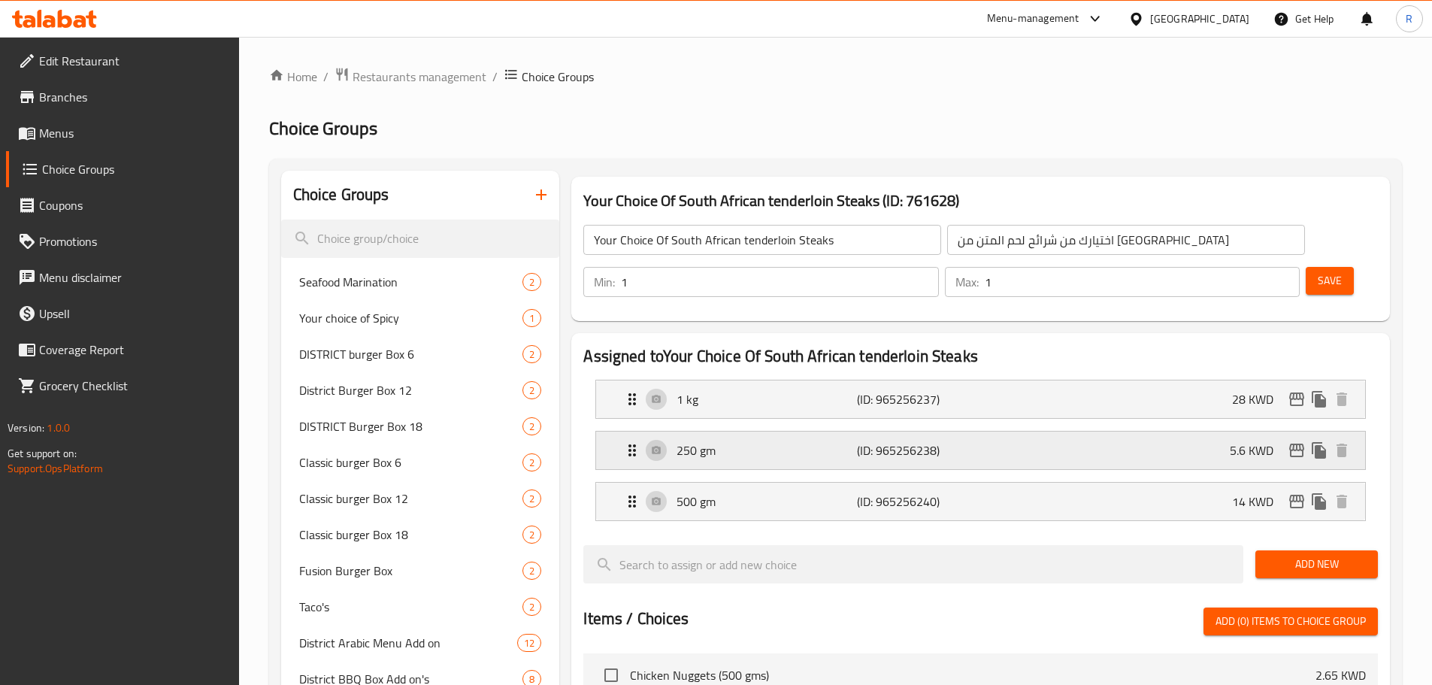
click at [803, 432] on div "250 gm (ID: 965256238) 5.6 KWD" at bounding box center [985, 451] width 724 height 38
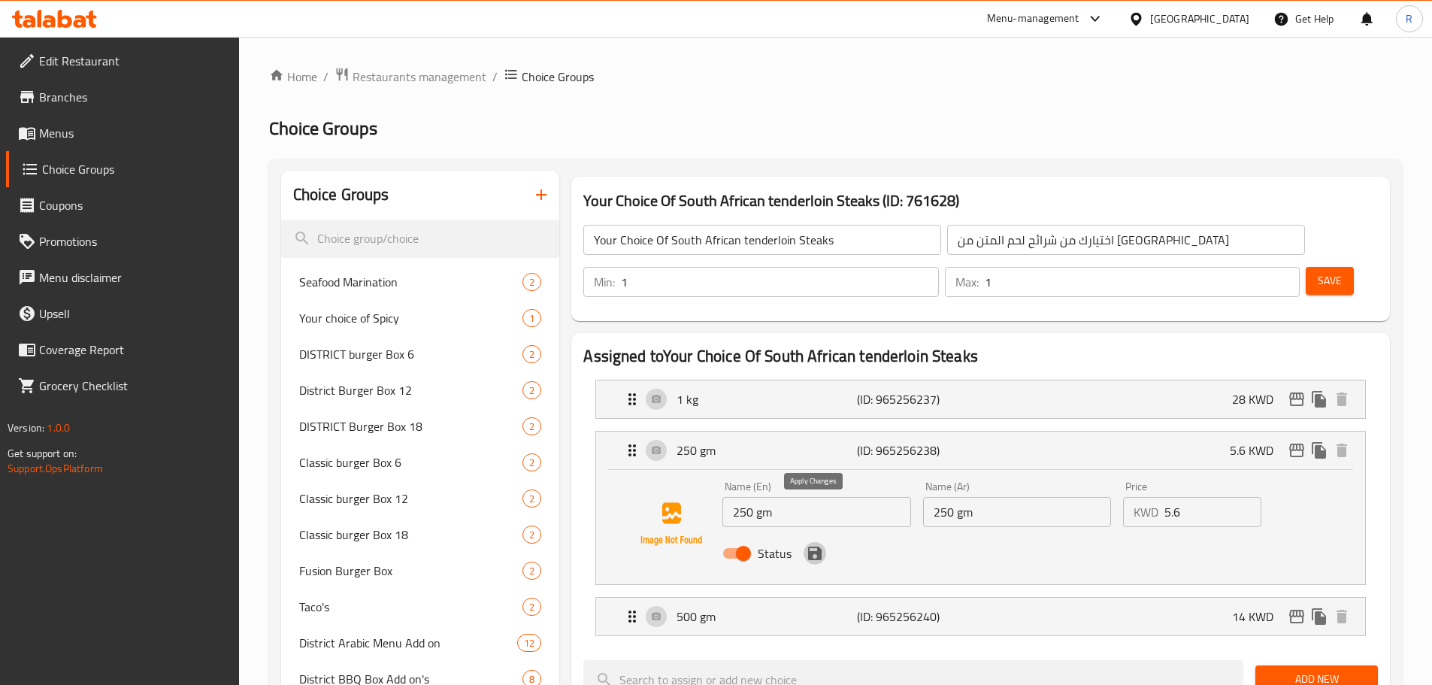
drag, startPoint x: 819, startPoint y: 521, endPoint x: 811, endPoint y: 510, distance: 13.6
click at [819, 542] on button "save" at bounding box center [815, 553] width 23 height 23
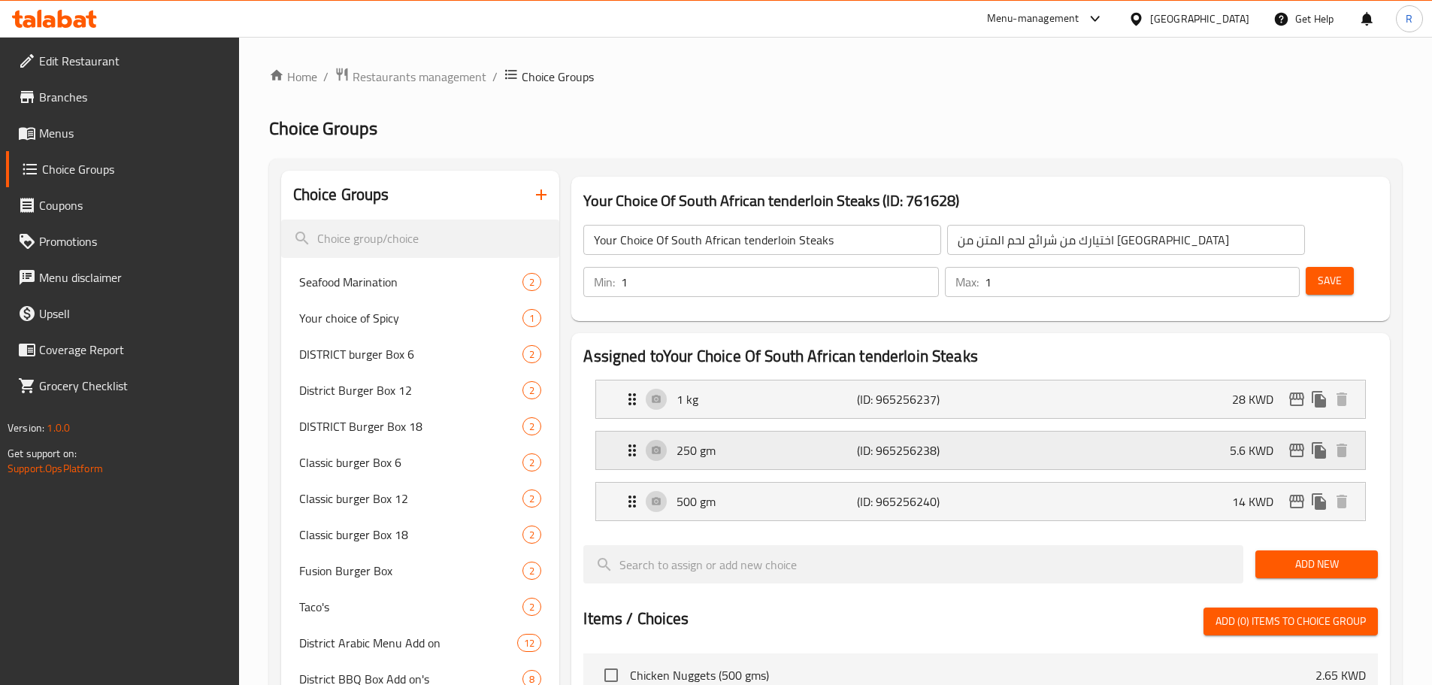
click at [820, 441] on p "250 gm" at bounding box center [767, 450] width 180 height 18
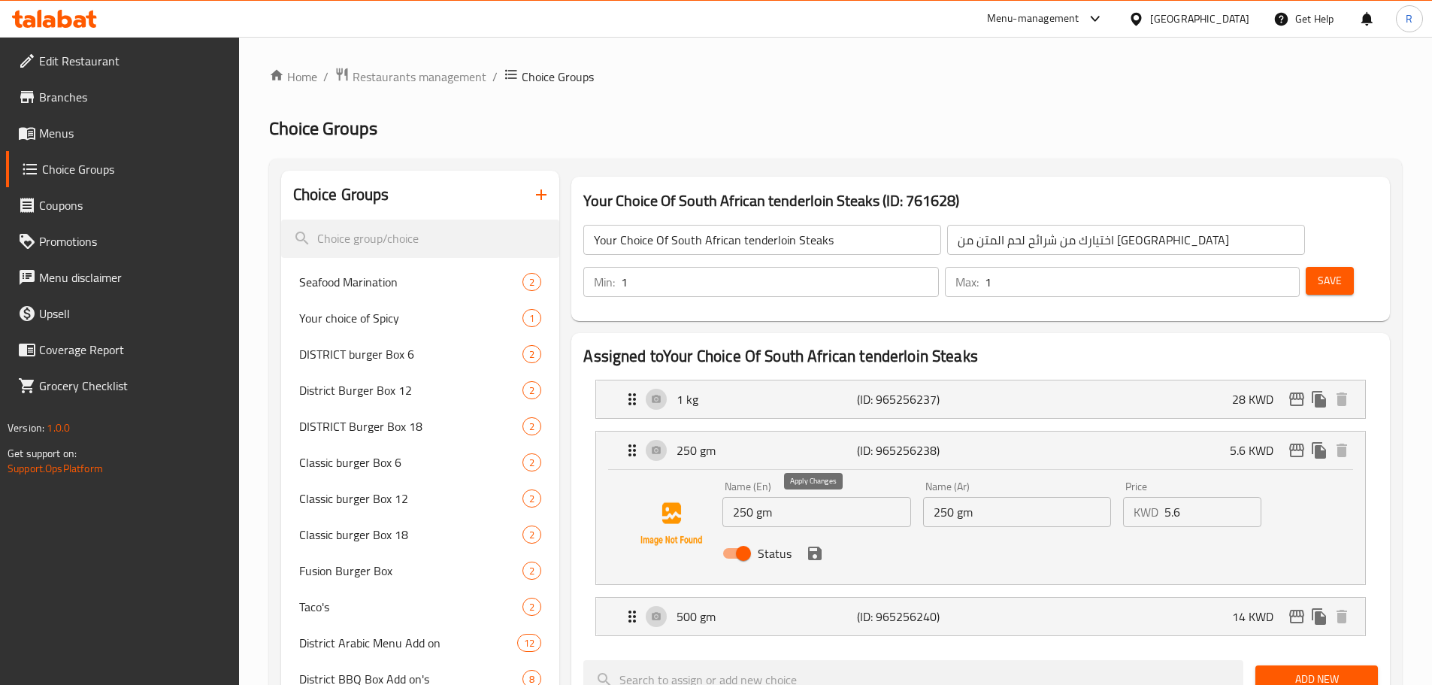
click at [811, 547] on icon "save" at bounding box center [815, 554] width 14 height 14
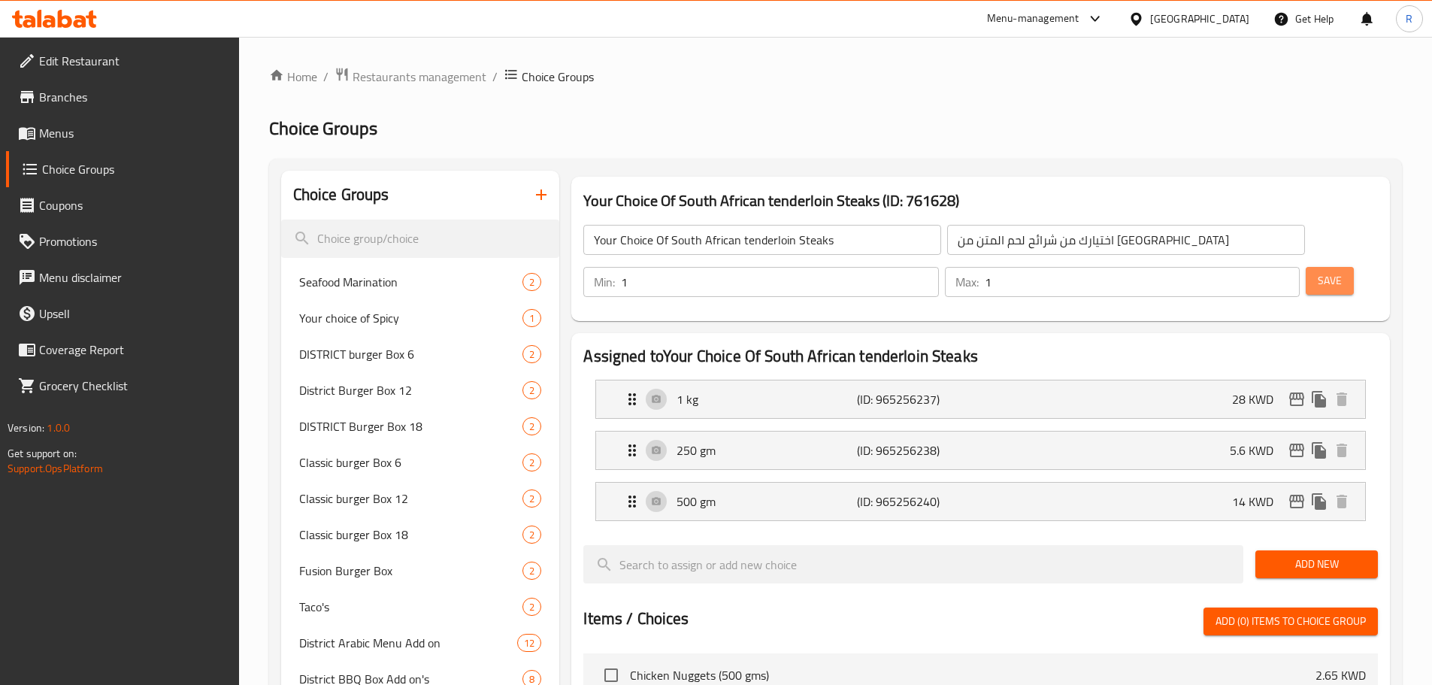
click at [1318, 271] on span "Save" at bounding box center [1330, 280] width 24 height 19
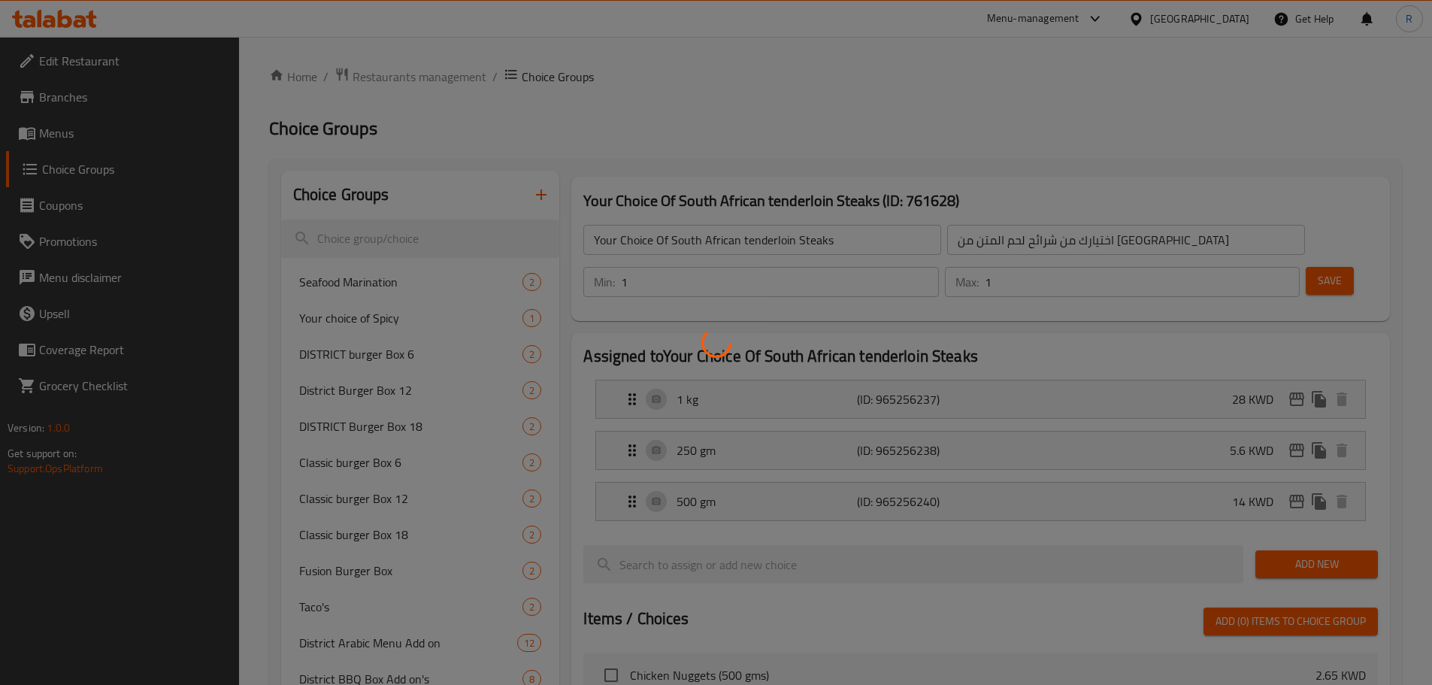
click at [1295, 242] on div at bounding box center [716, 342] width 1432 height 685
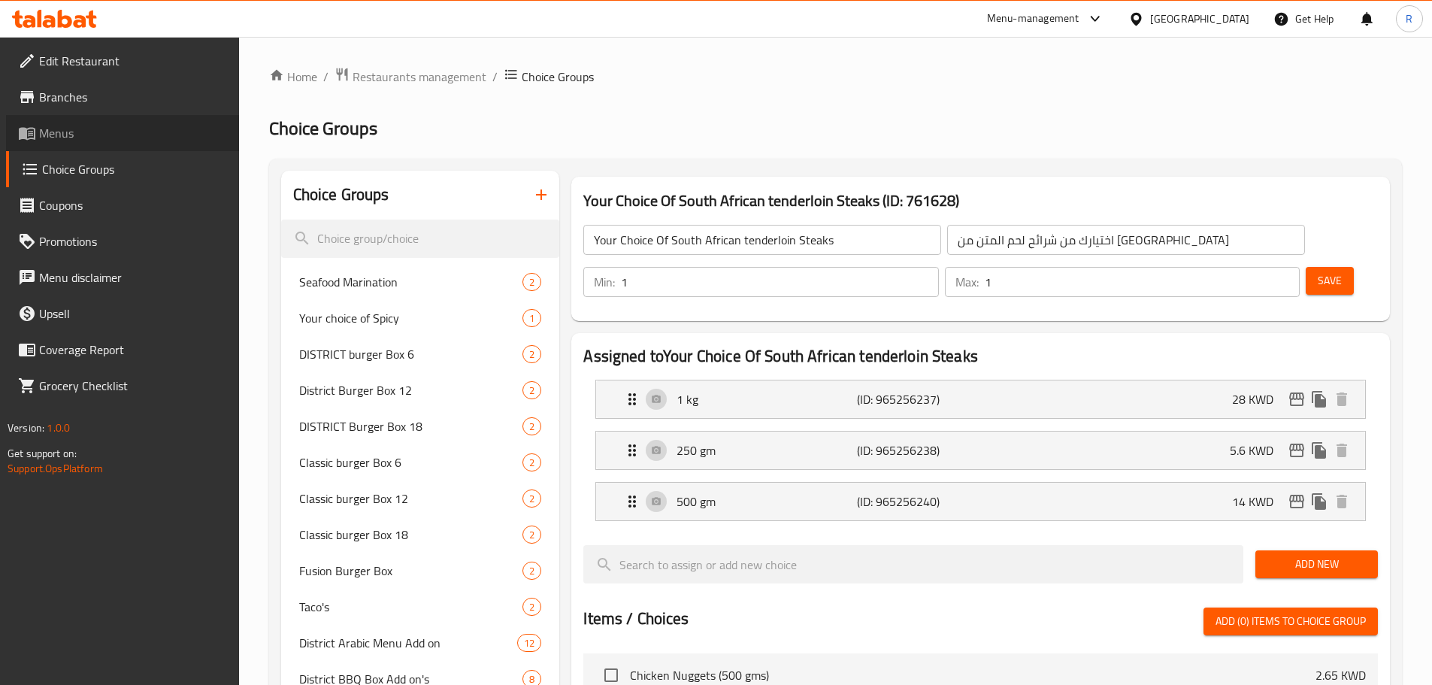
click at [75, 133] on span "Menus" at bounding box center [133, 133] width 188 height 18
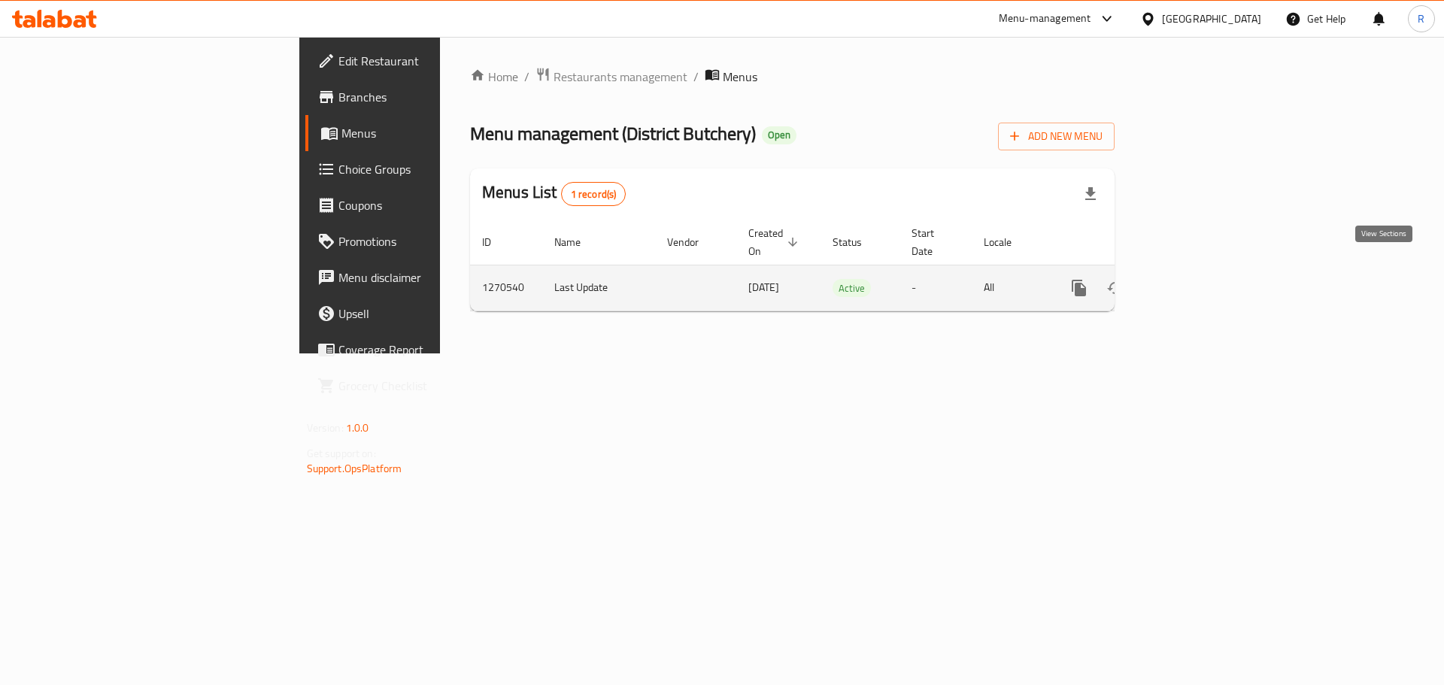
click at [1205, 270] on link "enhanced table" at bounding box center [1187, 288] width 36 height 36
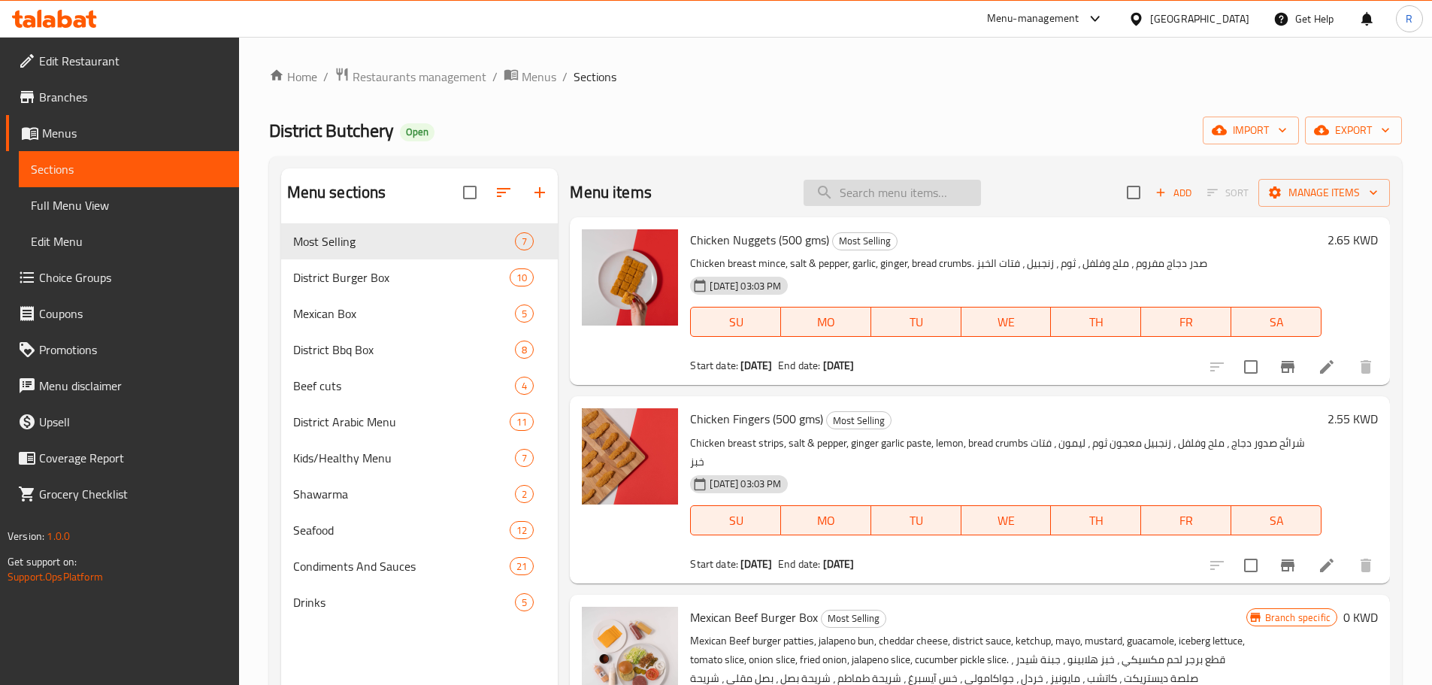
click at [903, 199] on input "search" at bounding box center [892, 193] width 177 height 26
click at [903, 198] on input "search" at bounding box center [892, 193] width 177 height 26
paste input "South African Tenderloin Steak"
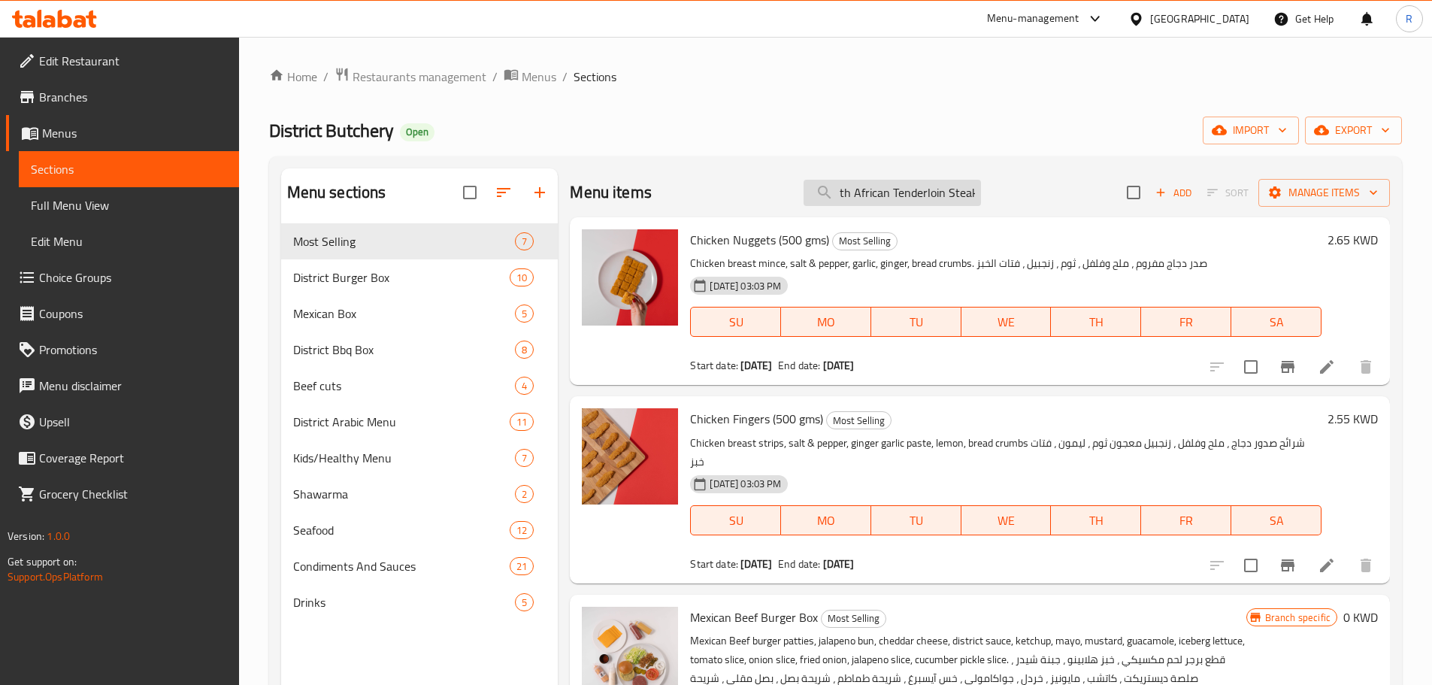
type input "South African Tenderloin Steak"
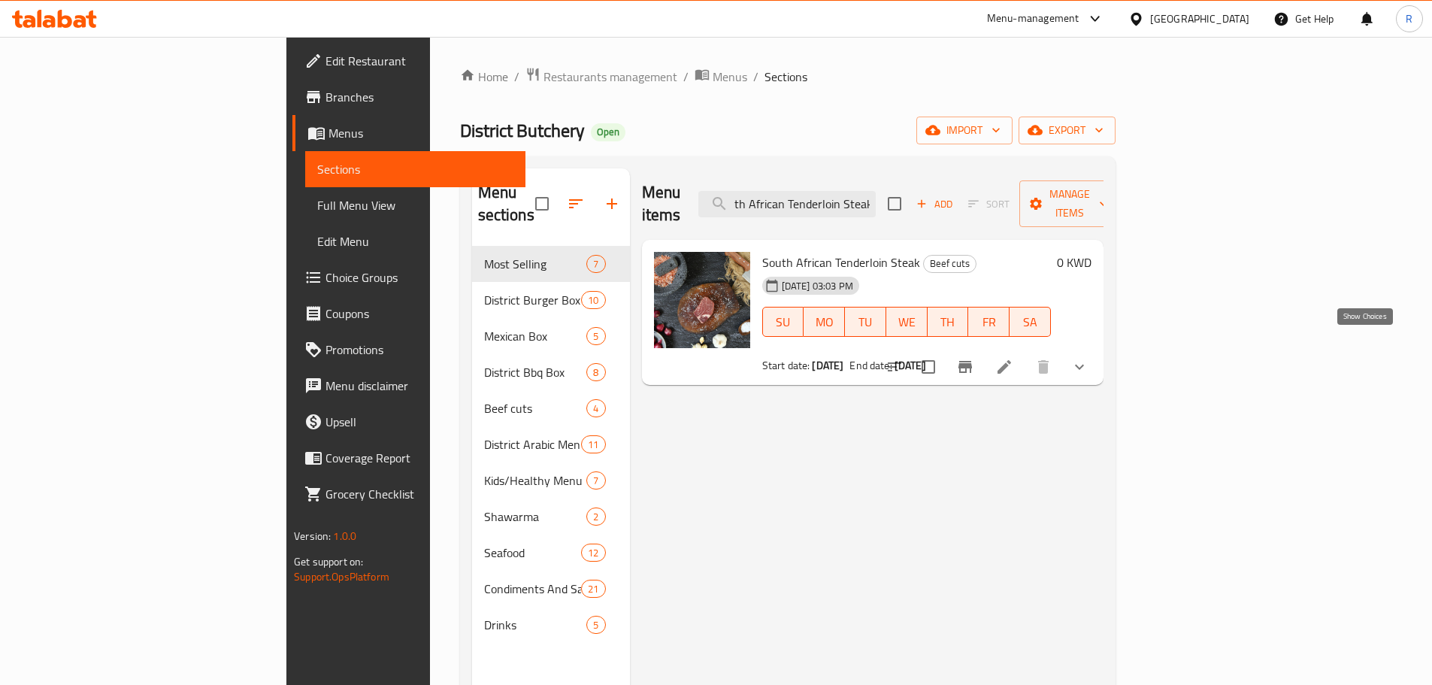
scroll to position [0, 0]
click at [1084, 365] on icon "show more" at bounding box center [1079, 367] width 9 height 5
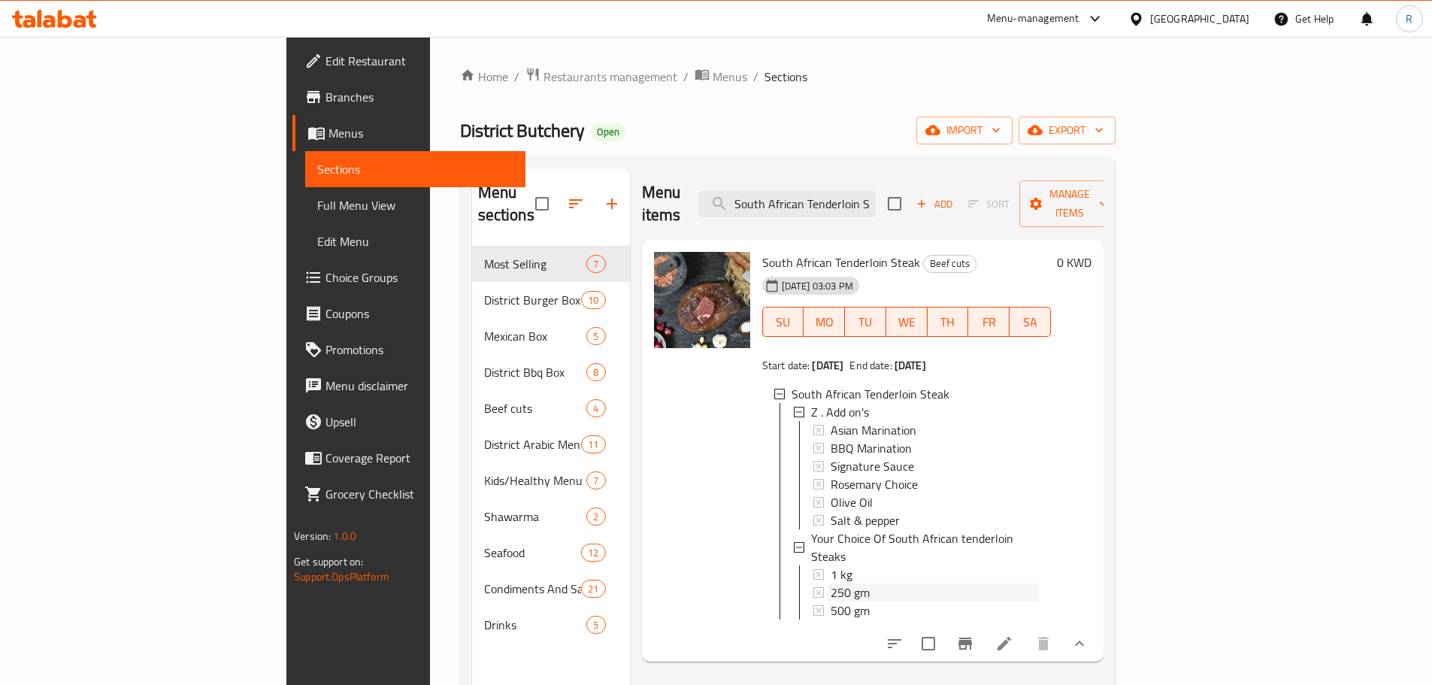
click at [831, 584] on div "250 gm" at bounding box center [935, 593] width 208 height 18
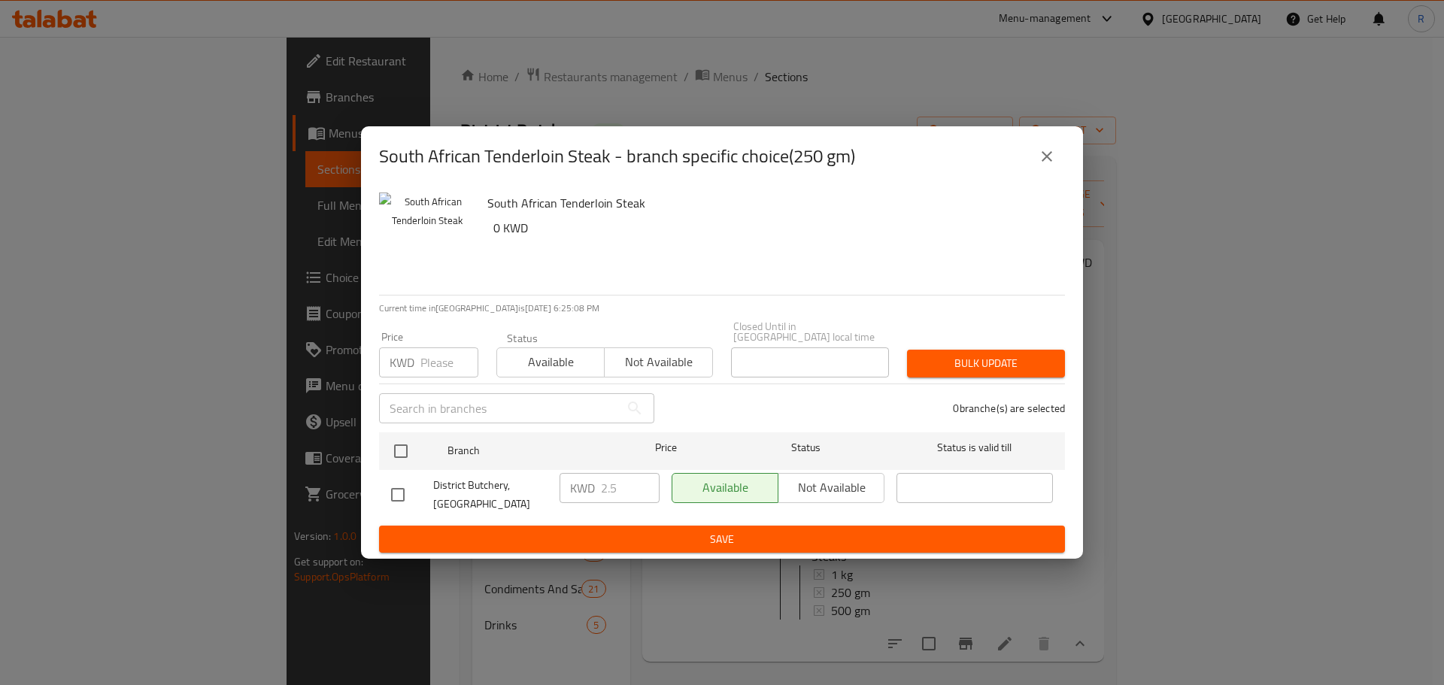
click at [399, 491] on input "checkbox" at bounding box center [398, 495] width 32 height 32
checkbox input "true"
drag, startPoint x: 757, startPoint y: 235, endPoint x: 684, endPoint y: 393, distance: 174.9
click at [757, 235] on h6 "0 KWD" at bounding box center [772, 227] width 559 height 21
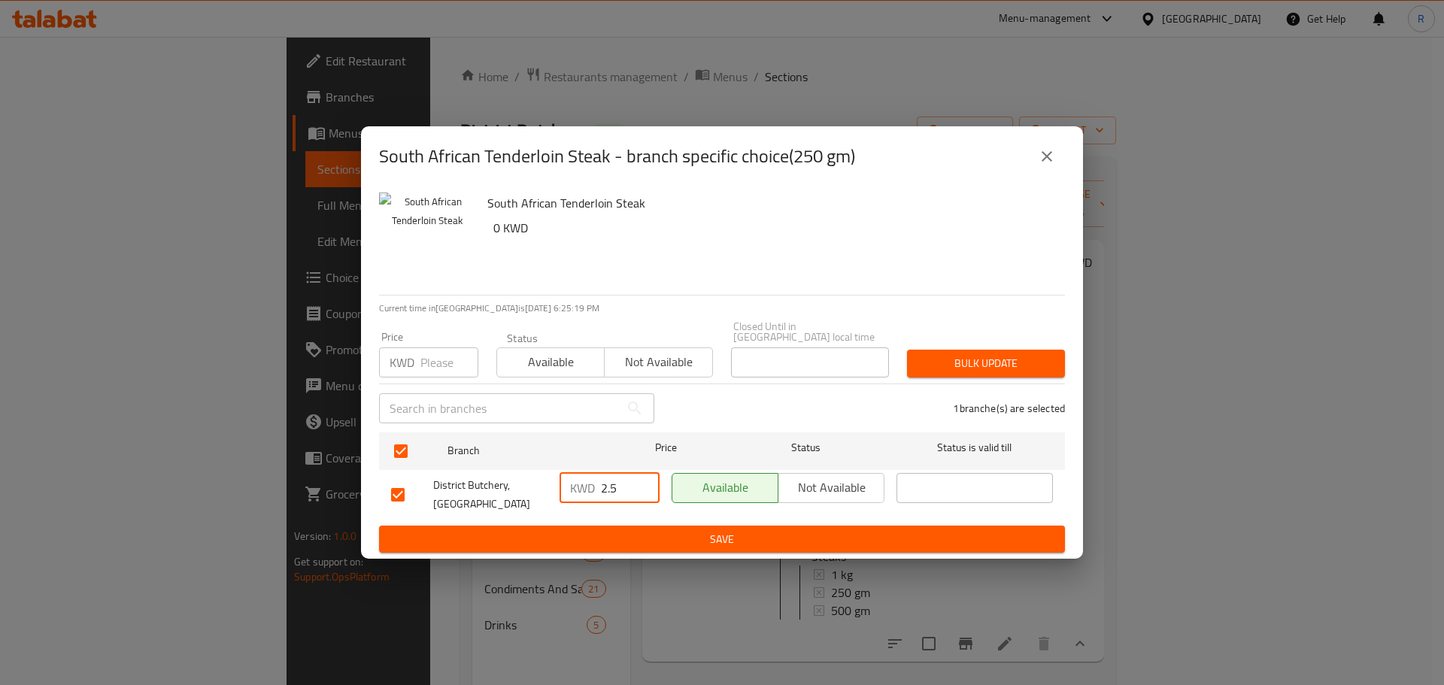
drag, startPoint x: 599, startPoint y: 486, endPoint x: 632, endPoint y: 488, distance: 32.4
click at [632, 488] on div "KWD 2.5 ​" at bounding box center [609, 488] width 100 height 30
paste input "5.6"
type input "5.6"
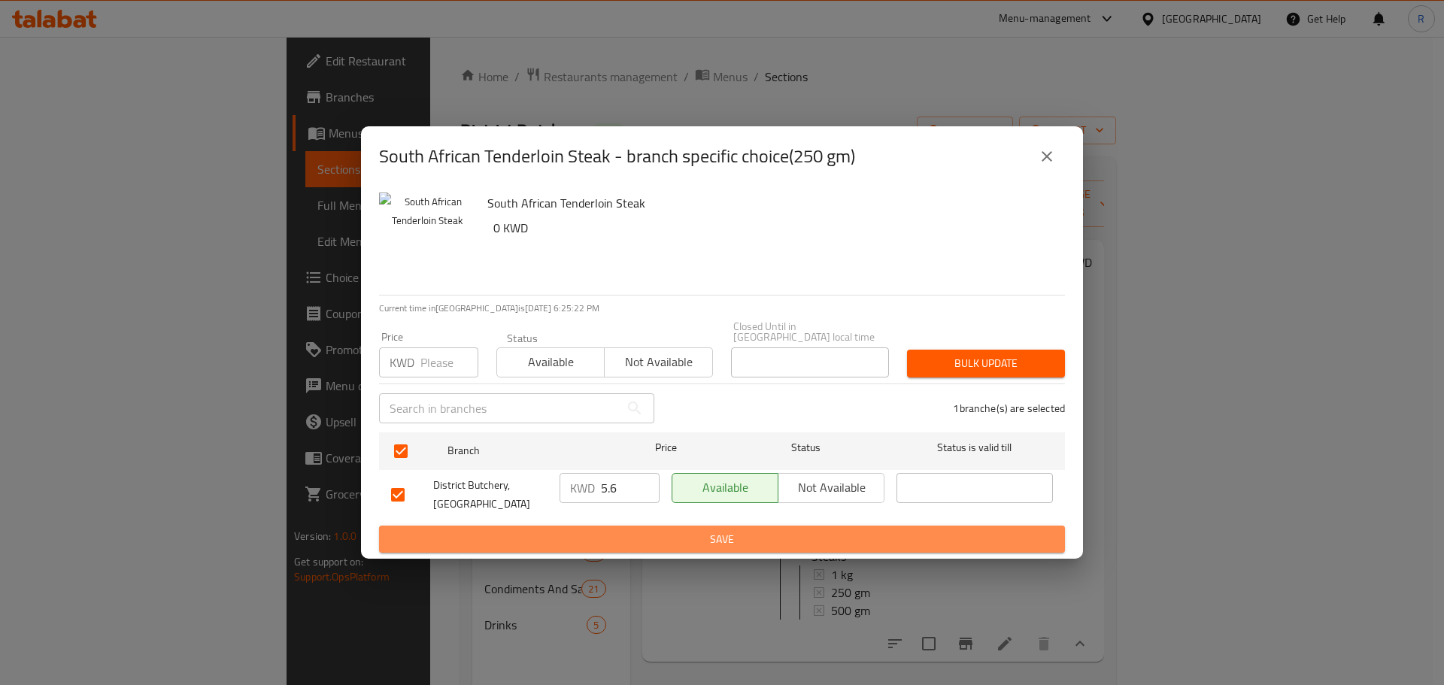
click at [724, 530] on span "Save" at bounding box center [722, 539] width 662 height 19
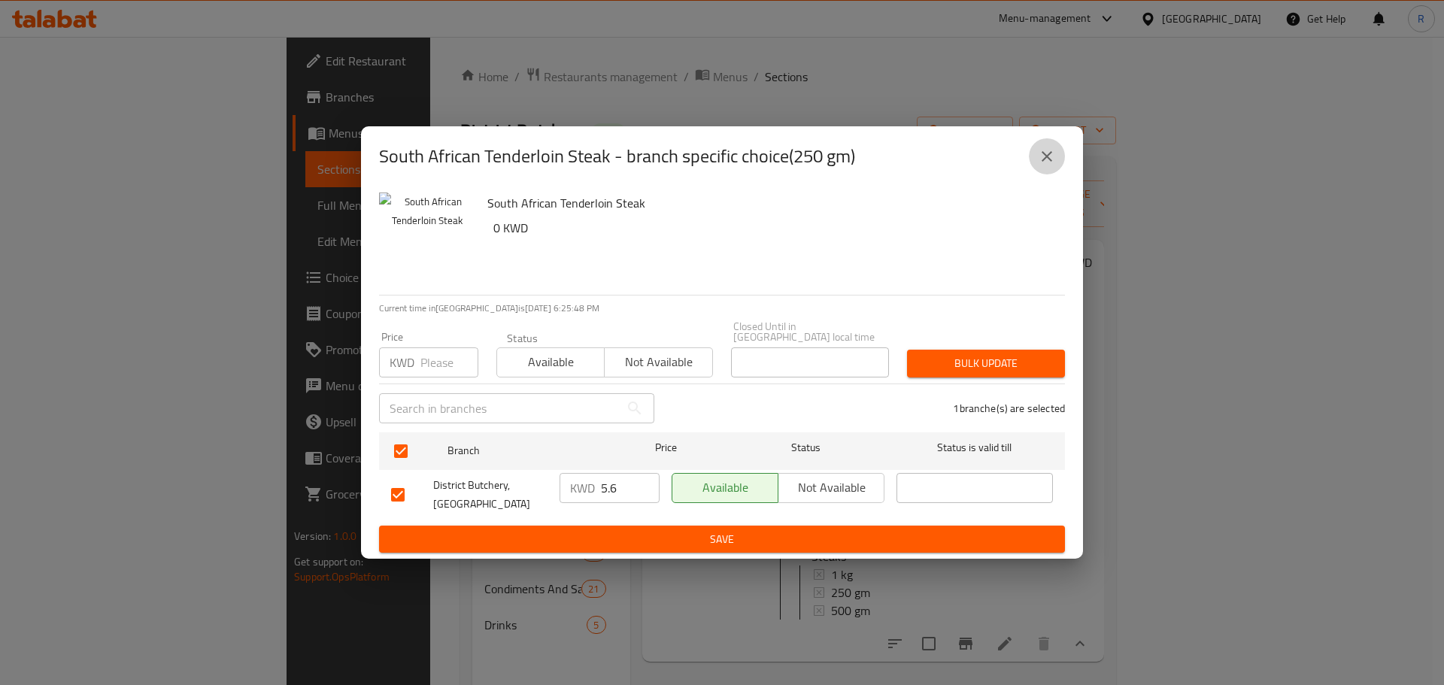
click at [1043, 165] on icon "close" at bounding box center [1047, 156] width 18 height 18
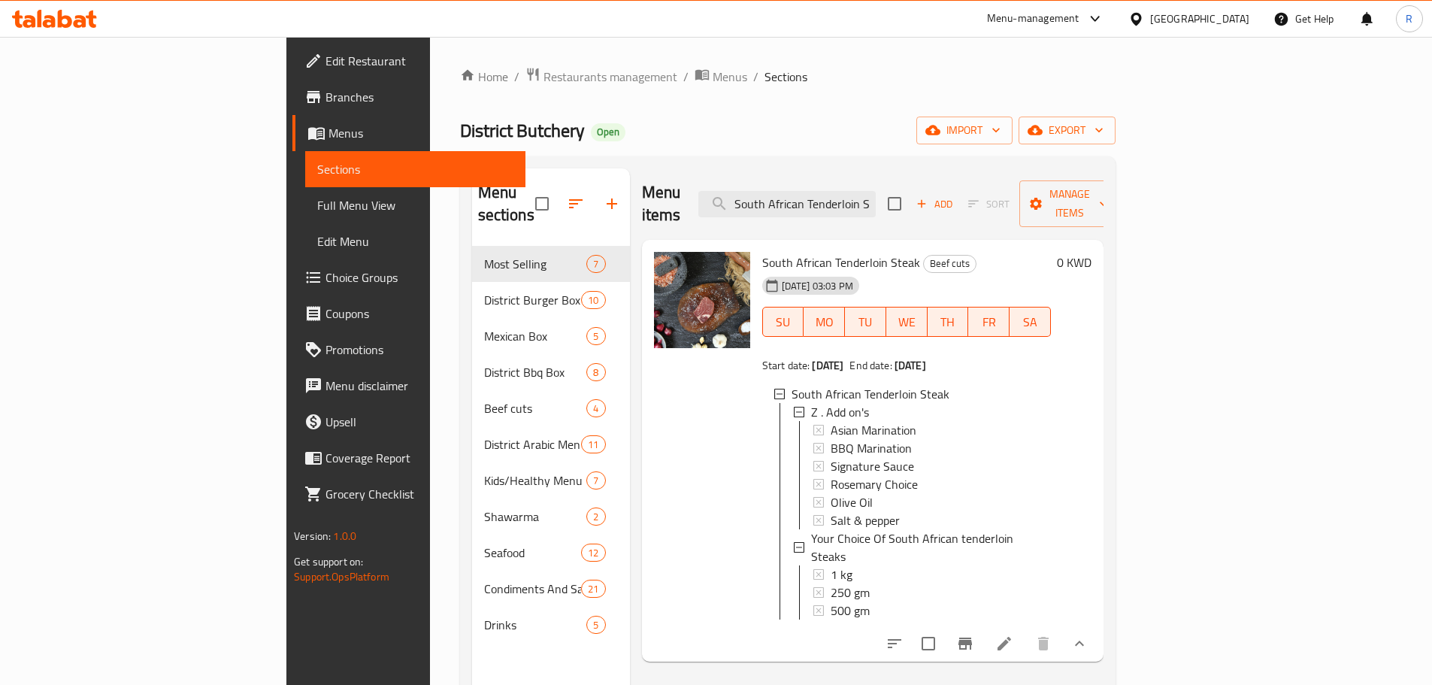
click at [831, 584] on span "250 gm" at bounding box center [850, 593] width 39 height 18
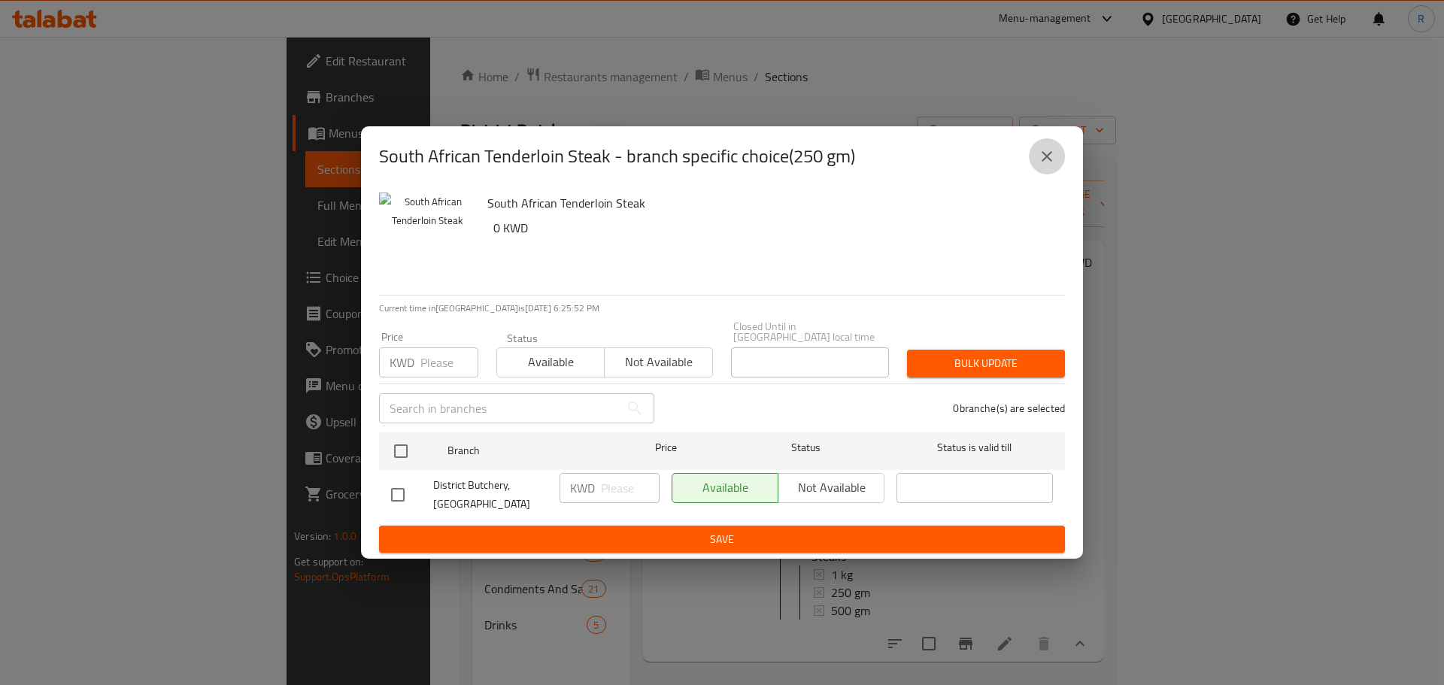
click at [1044, 165] on icon "close" at bounding box center [1047, 156] width 18 height 18
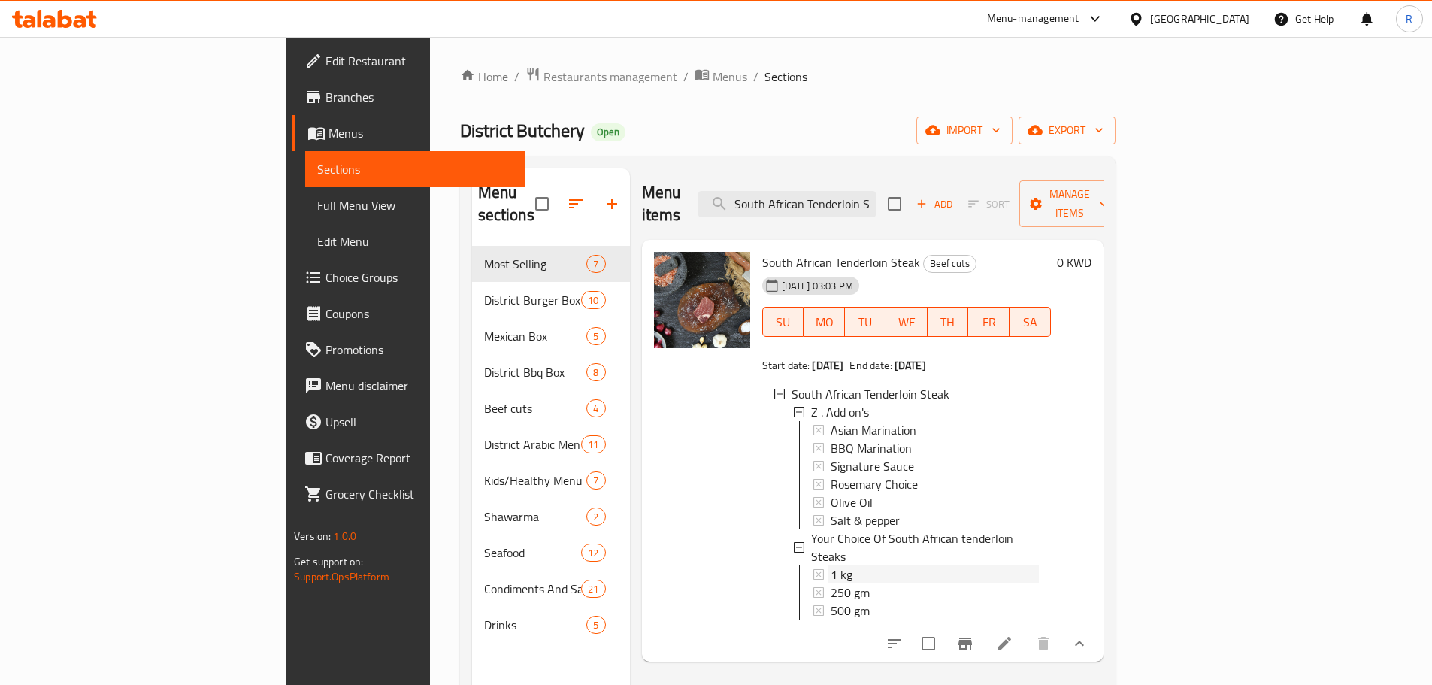
click at [831, 565] on div "1 kg" at bounding box center [935, 574] width 208 height 18
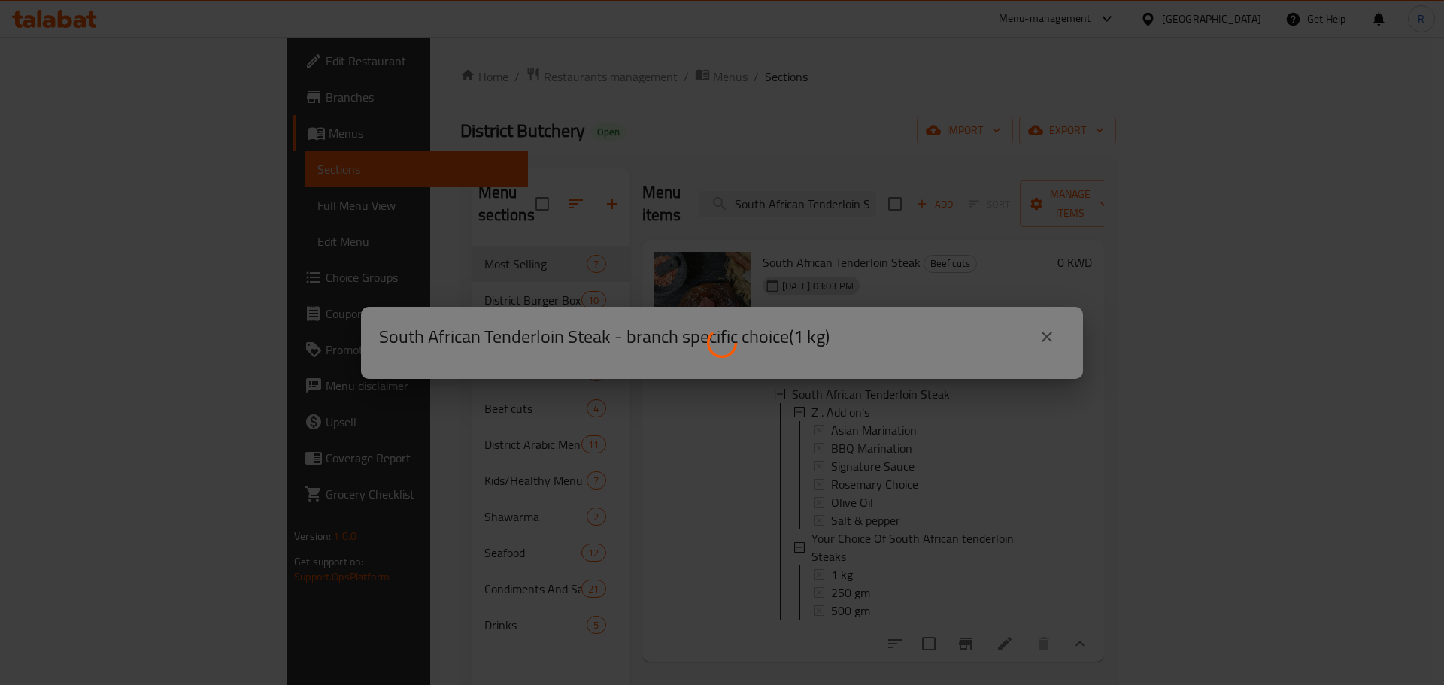
click at [804, 532] on div at bounding box center [722, 342] width 1444 height 685
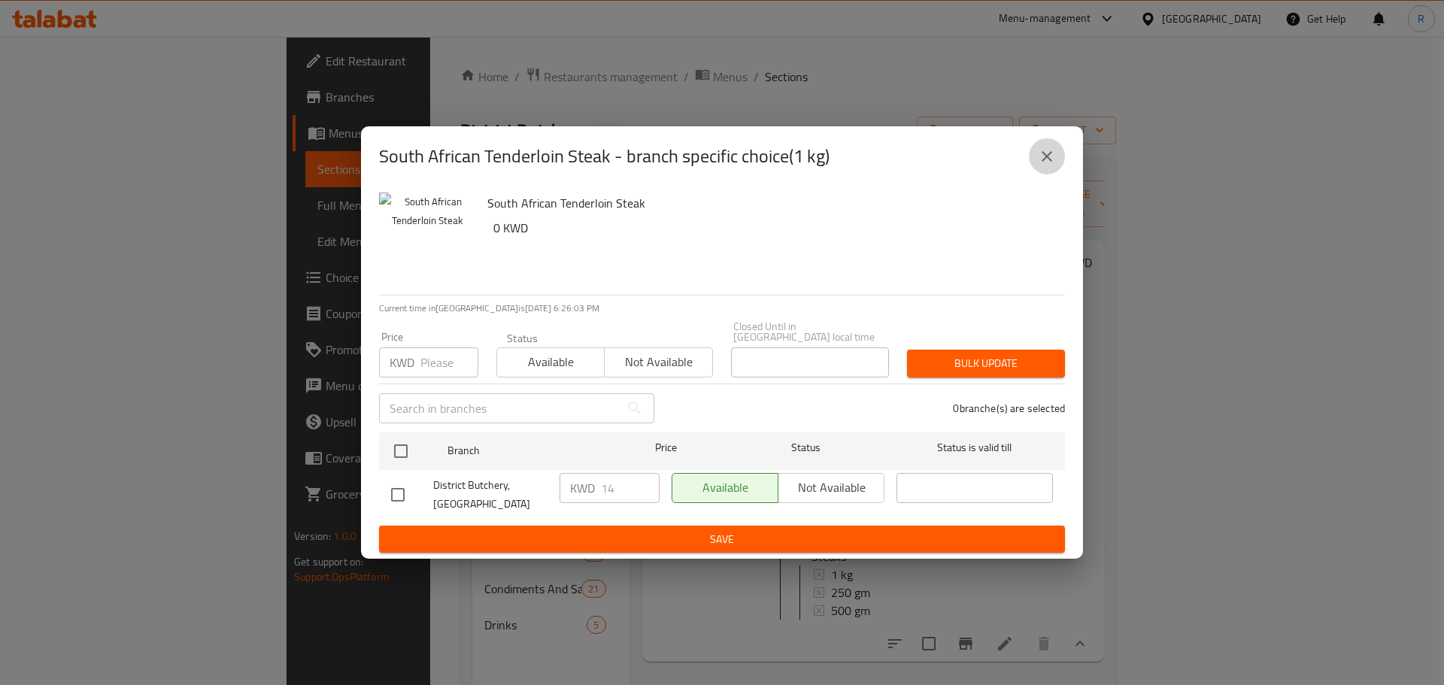
click at [1042, 165] on icon "close" at bounding box center [1047, 156] width 18 height 18
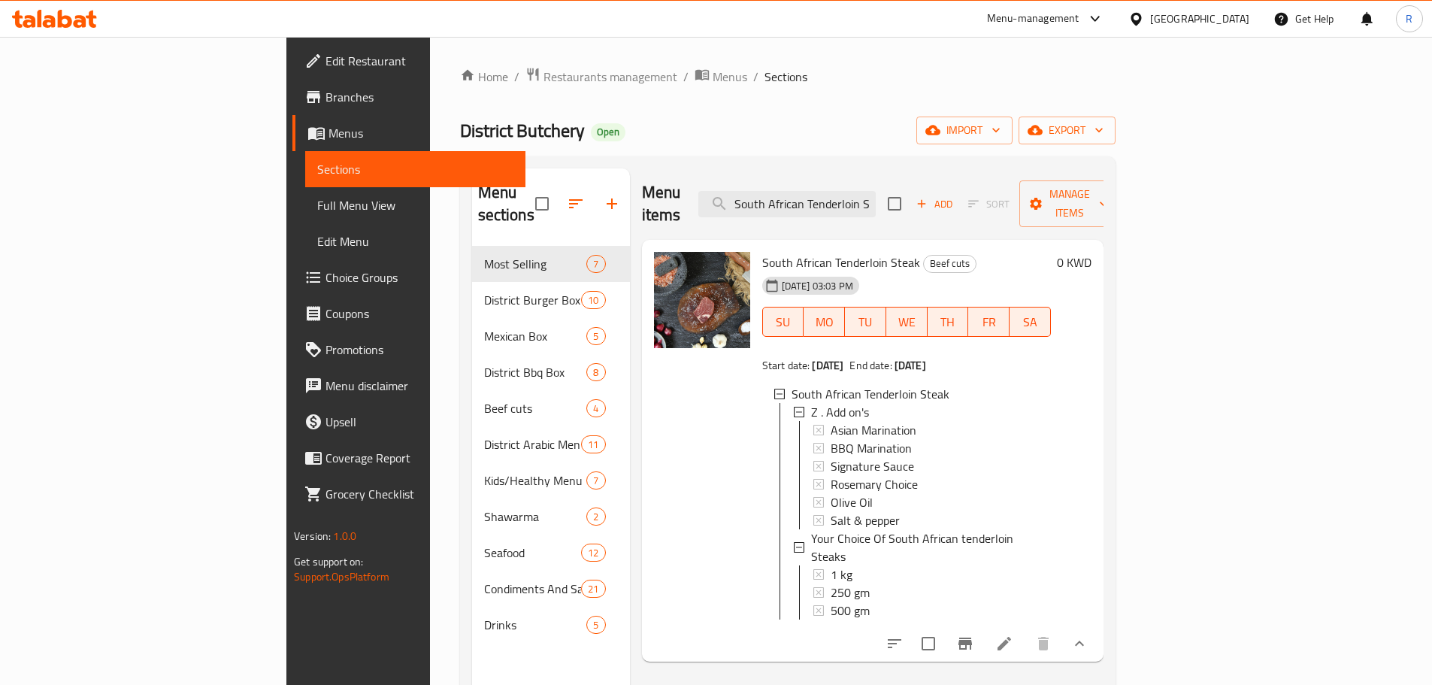
click at [831, 565] on div "1 kg" at bounding box center [935, 574] width 208 height 18
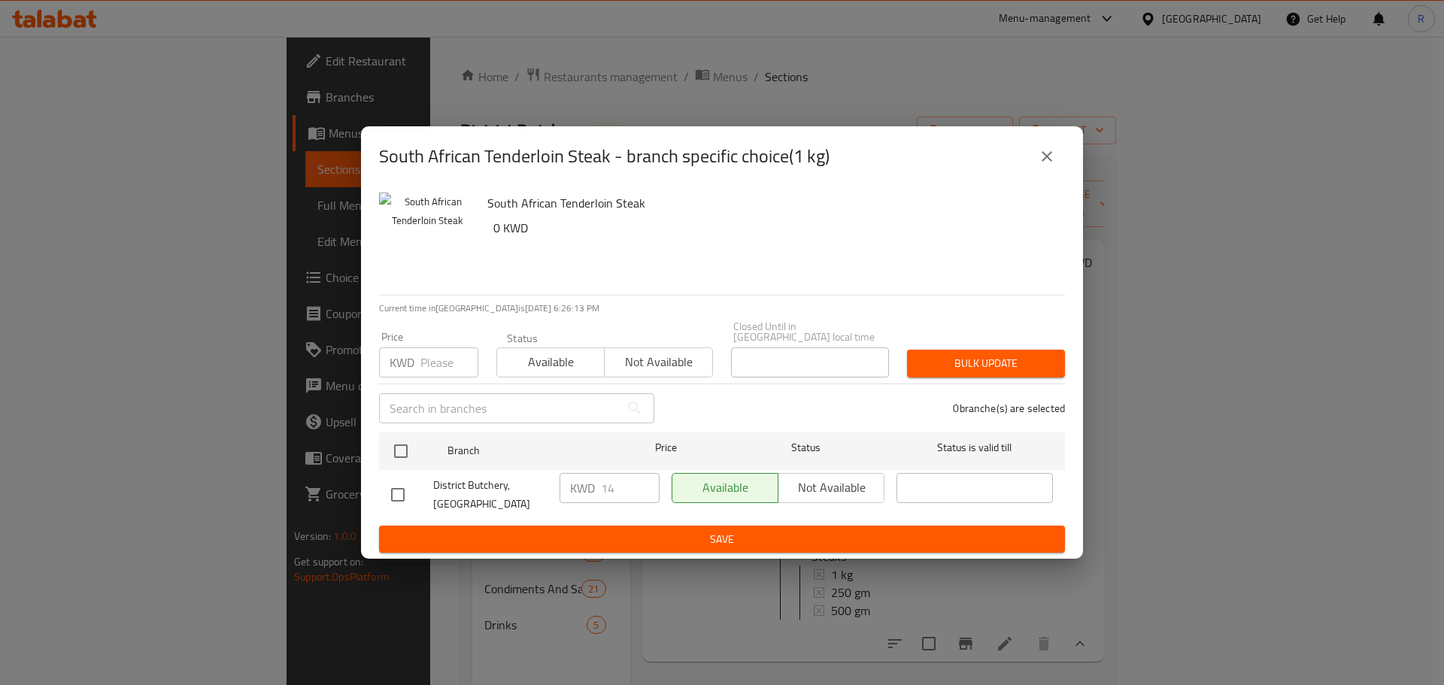
click at [398, 487] on input "checkbox" at bounding box center [398, 495] width 32 height 32
checkbox input "true"
click at [614, 496] on input "14" at bounding box center [630, 488] width 59 height 30
click at [1044, 162] on icon "close" at bounding box center [1046, 156] width 11 height 11
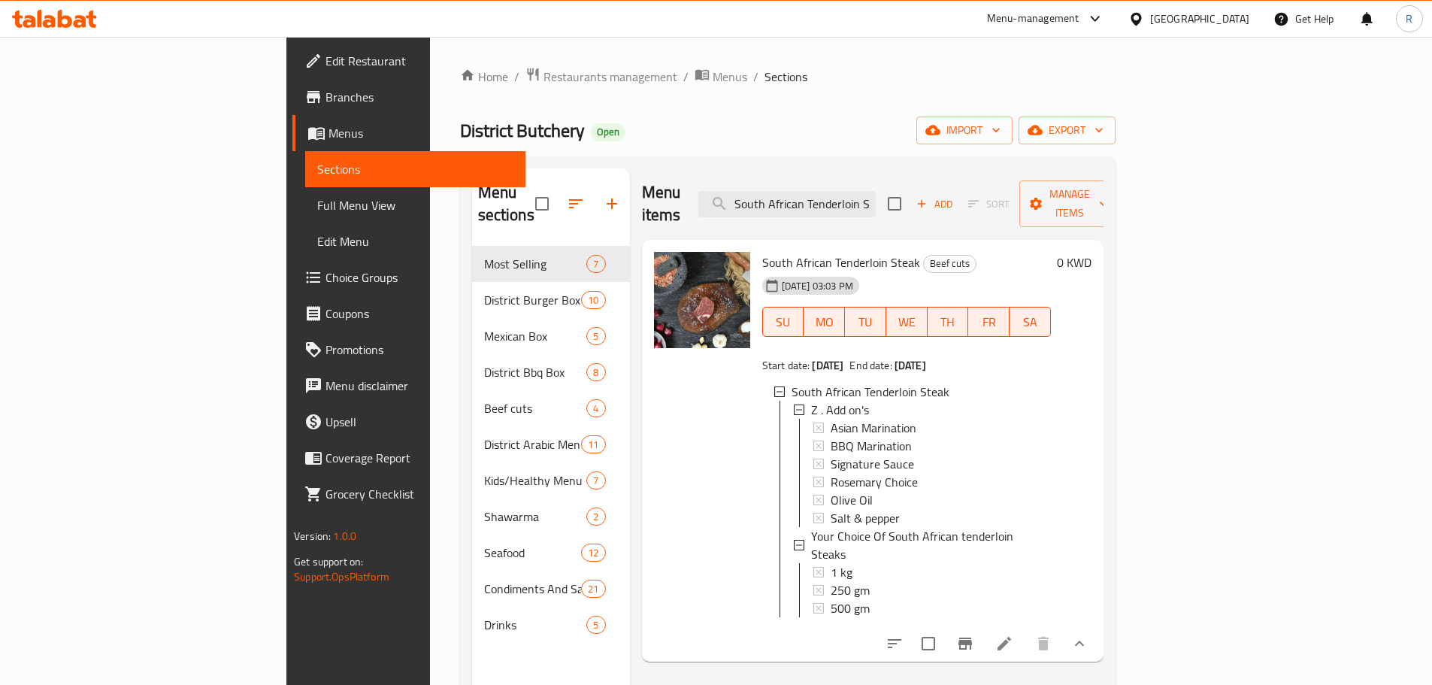
click at [831, 563] on div "1 kg" at bounding box center [935, 572] width 208 height 18
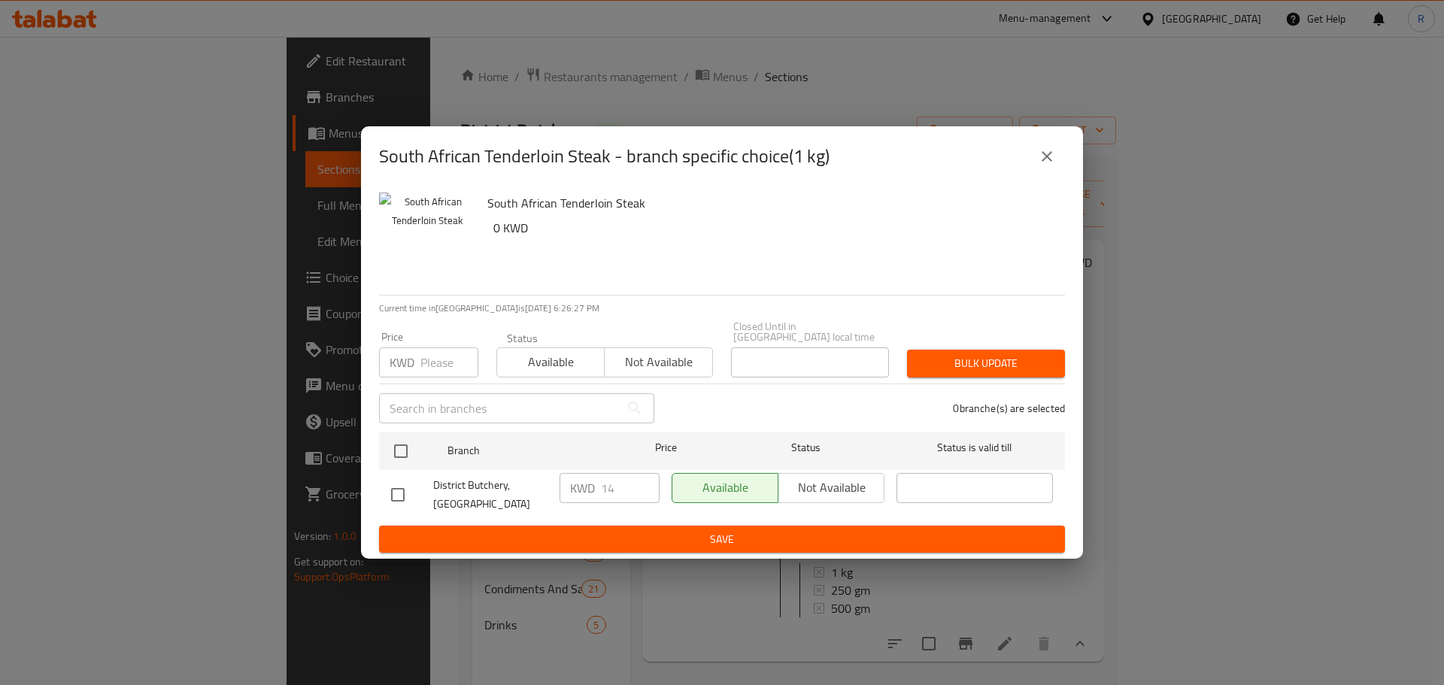
click at [1050, 165] on icon "close" at bounding box center [1047, 156] width 18 height 18
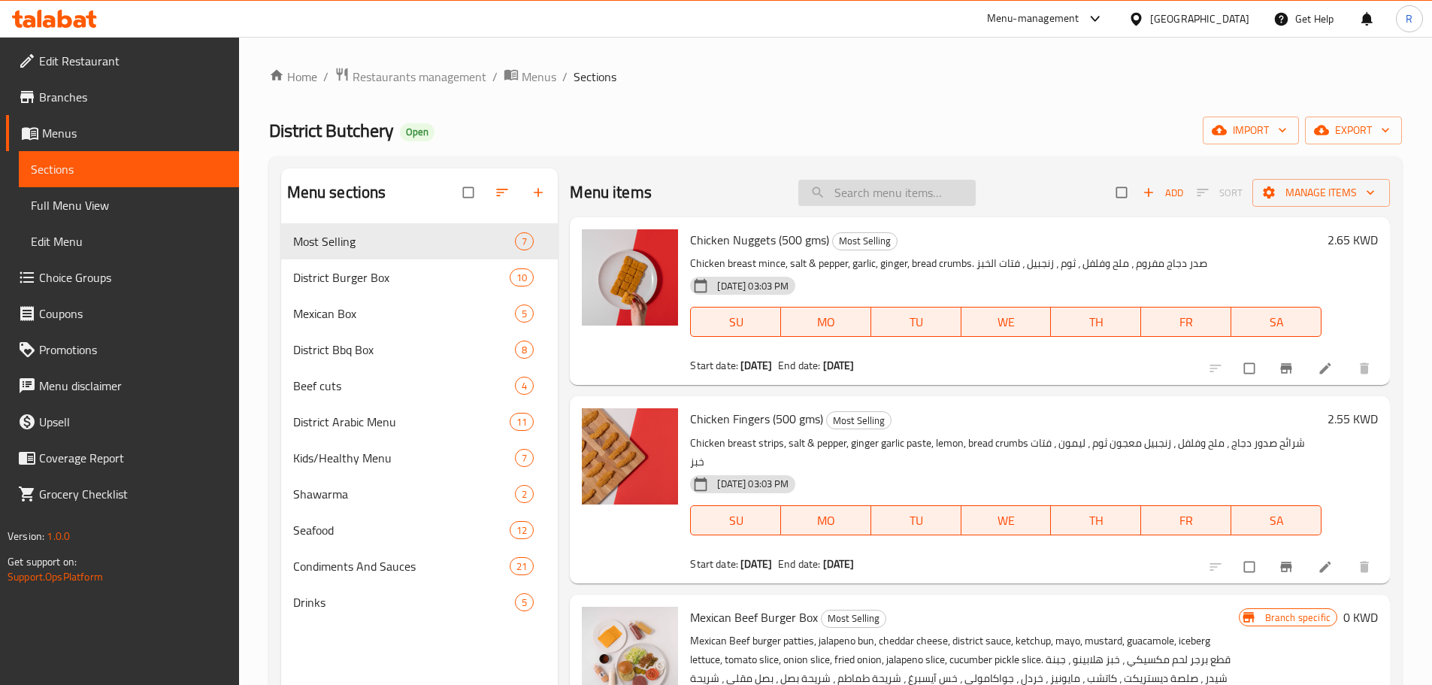
click at [907, 189] on input "search" at bounding box center [887, 193] width 177 height 26
paste input "South African Tenderloin Steak"
type input "South African Tenderloin Steak"
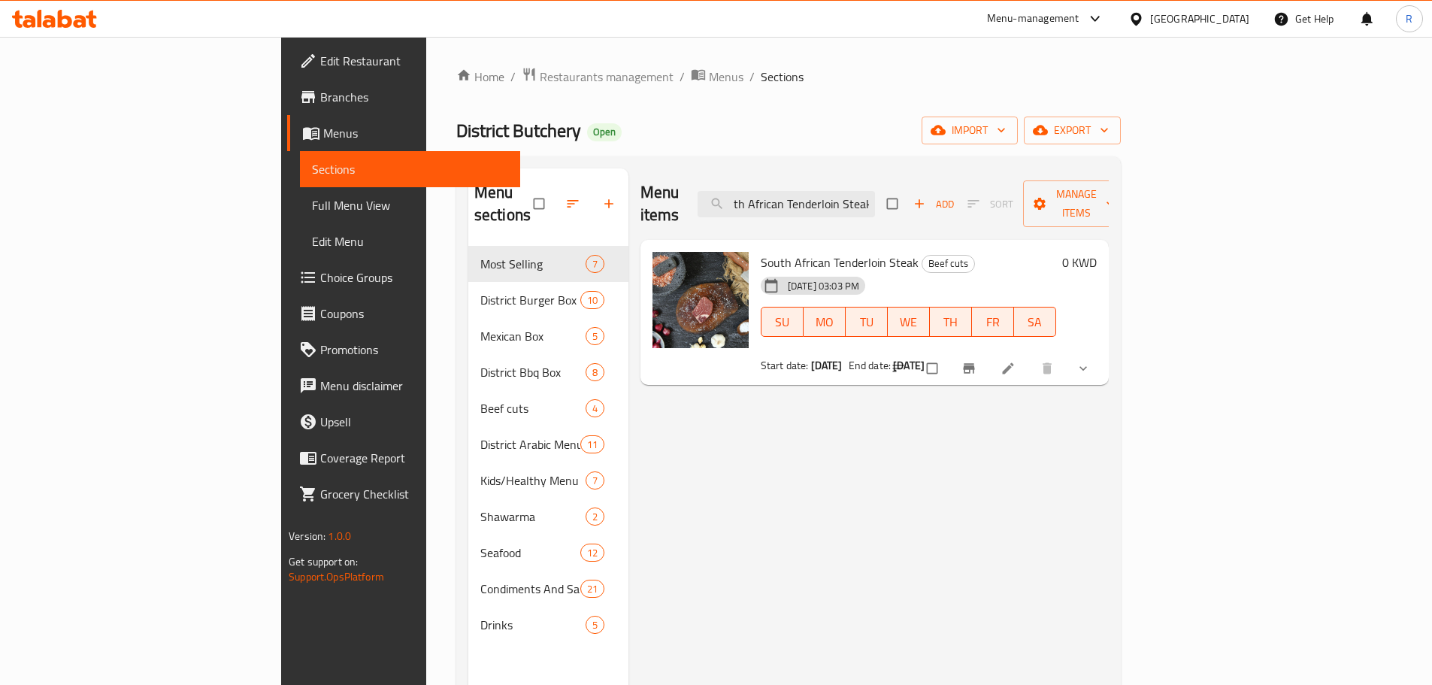
click at [975, 364] on icon "Branch-specific-item" at bounding box center [968, 369] width 11 height 10
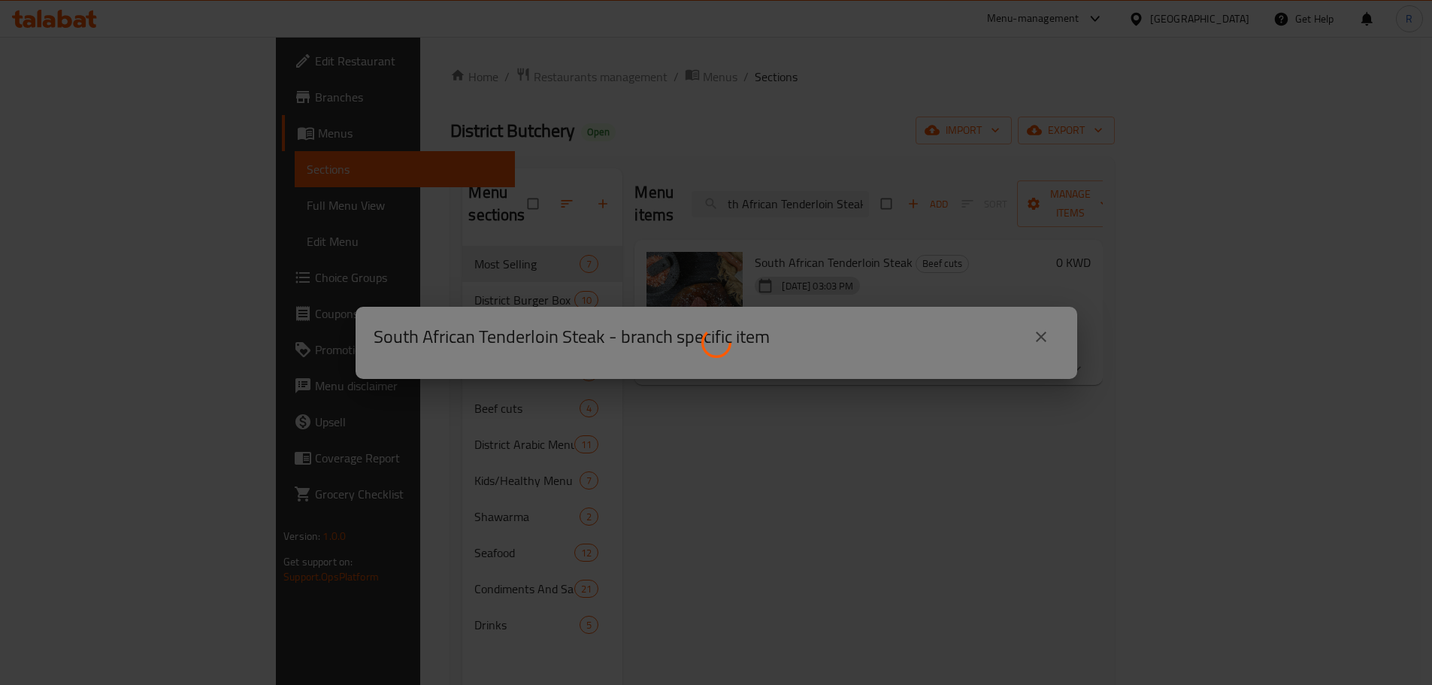
scroll to position [0, 0]
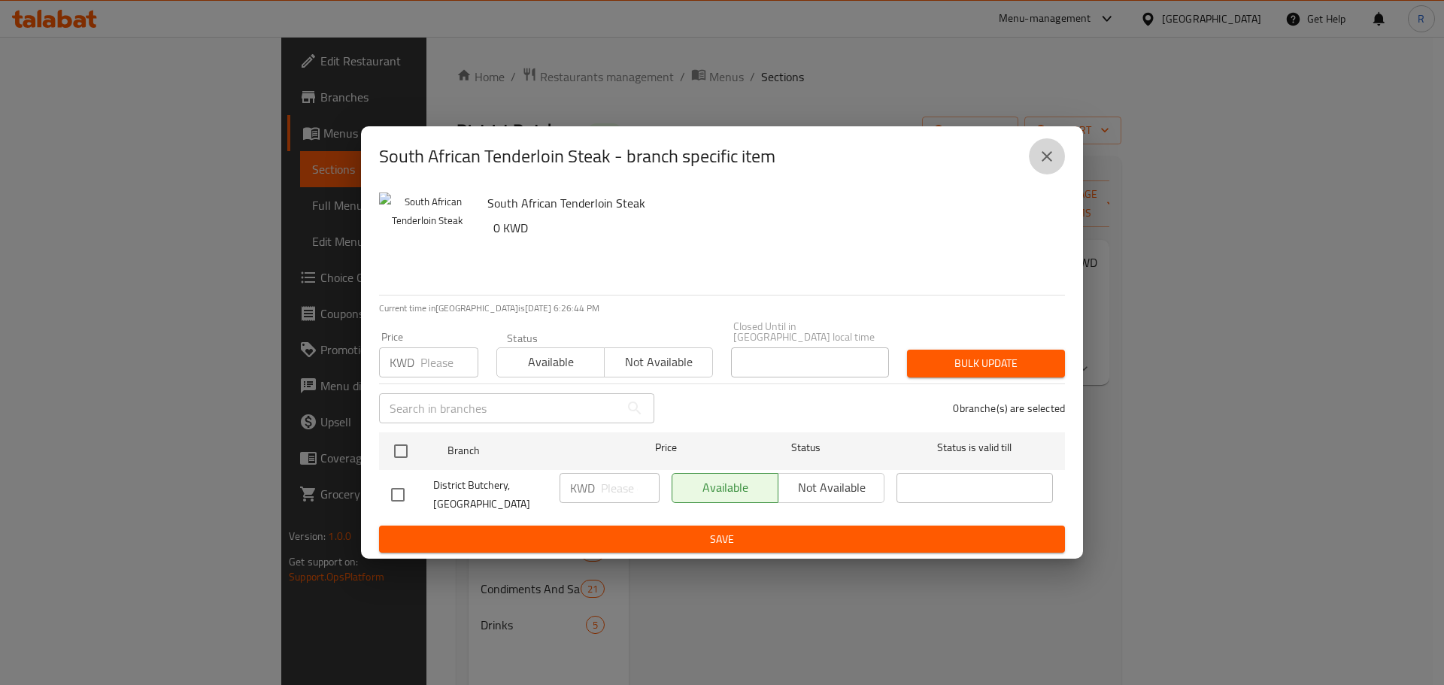
click at [1044, 165] on icon "close" at bounding box center [1047, 156] width 18 height 18
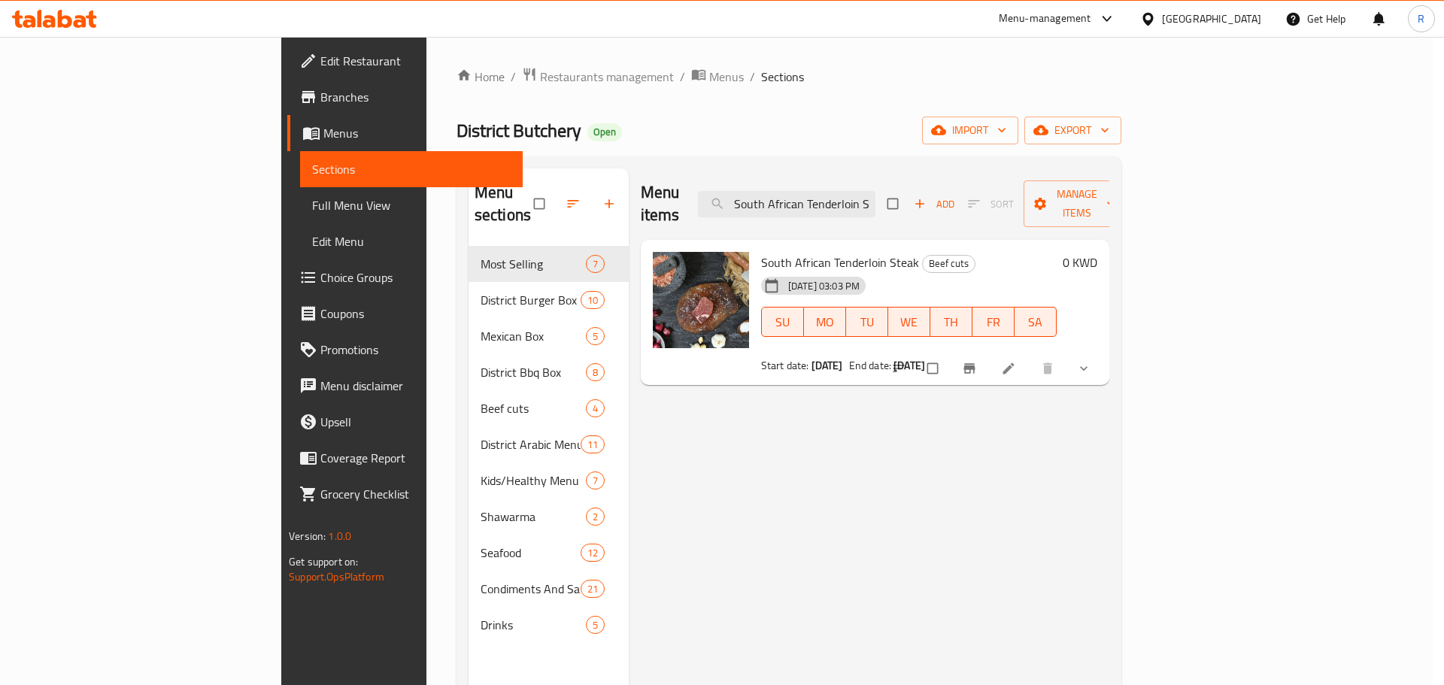
click at [1044, 165] on icon "close" at bounding box center [1047, 156] width 18 height 18
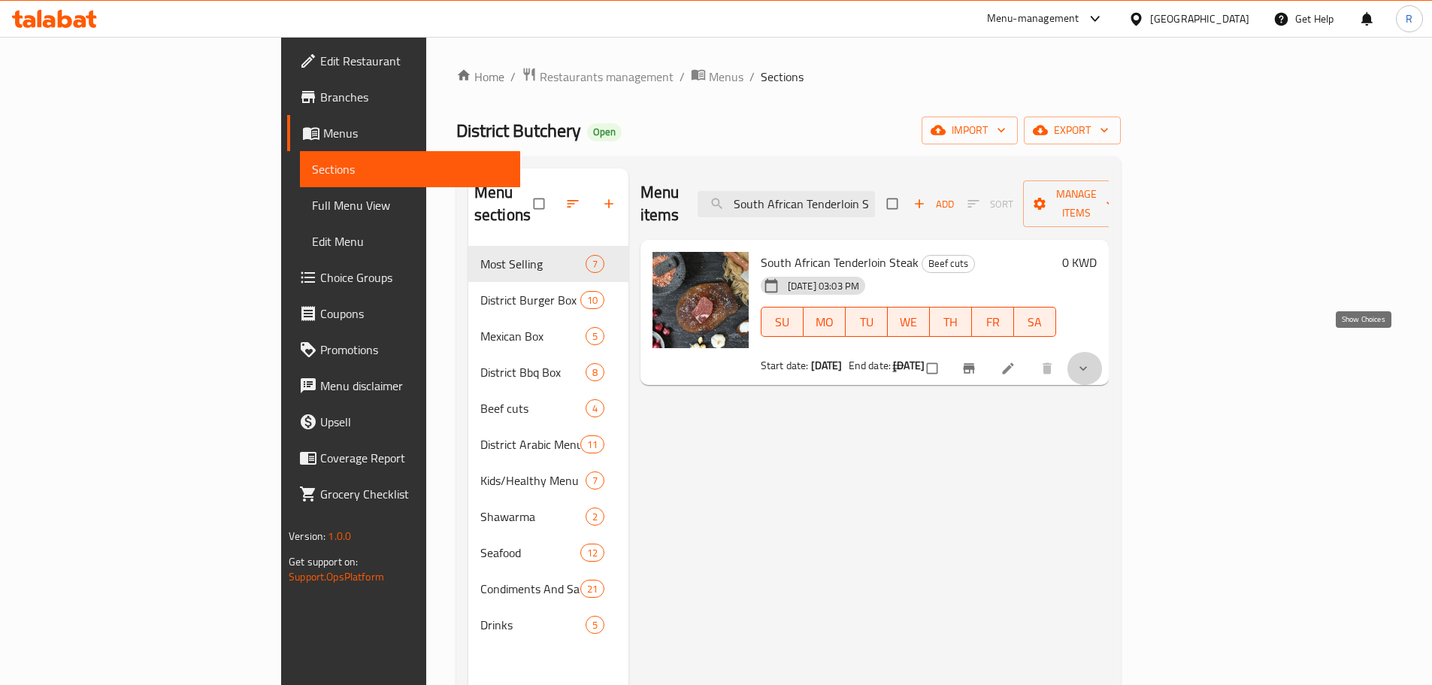
click at [1091, 361] on icon "show more" at bounding box center [1083, 368] width 15 height 15
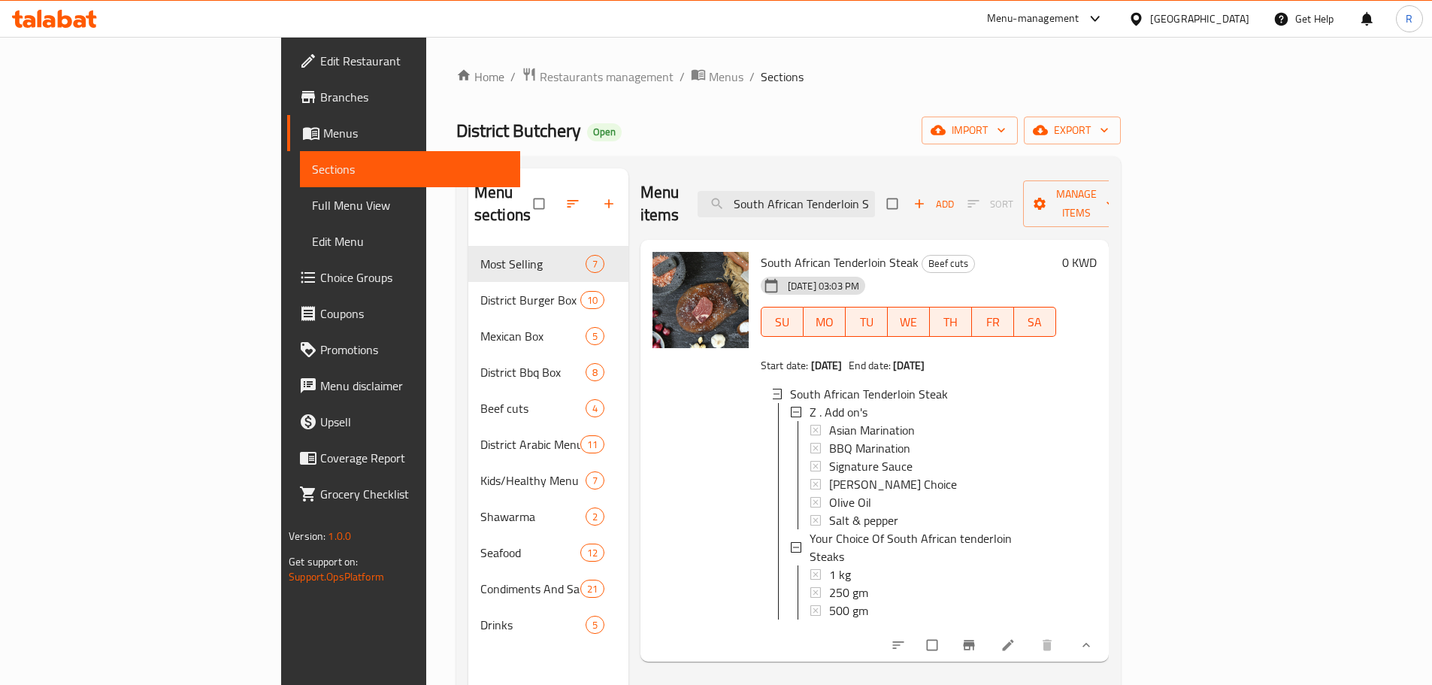
scroll to position [2, 0]
click at [829, 581] on div "250 gm" at bounding box center [936, 590] width 215 height 18
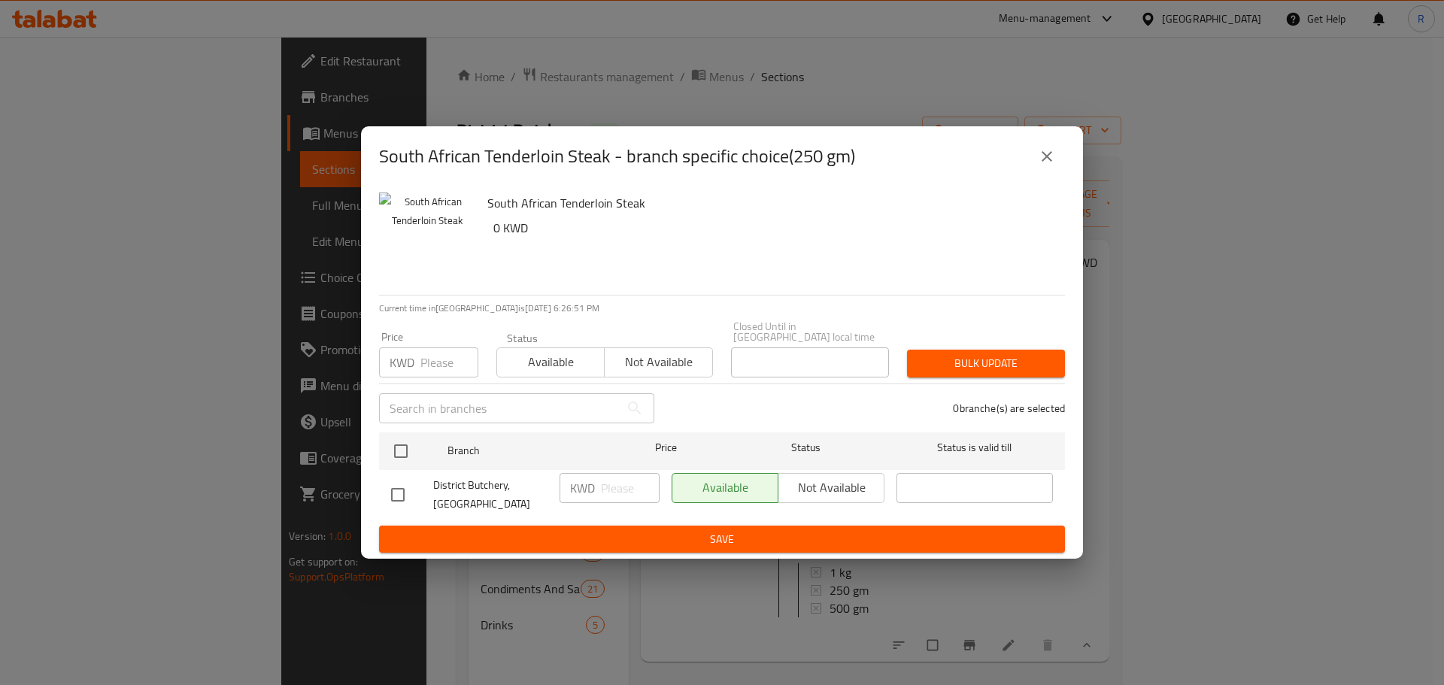
click at [1045, 165] on icon "close" at bounding box center [1047, 156] width 18 height 18
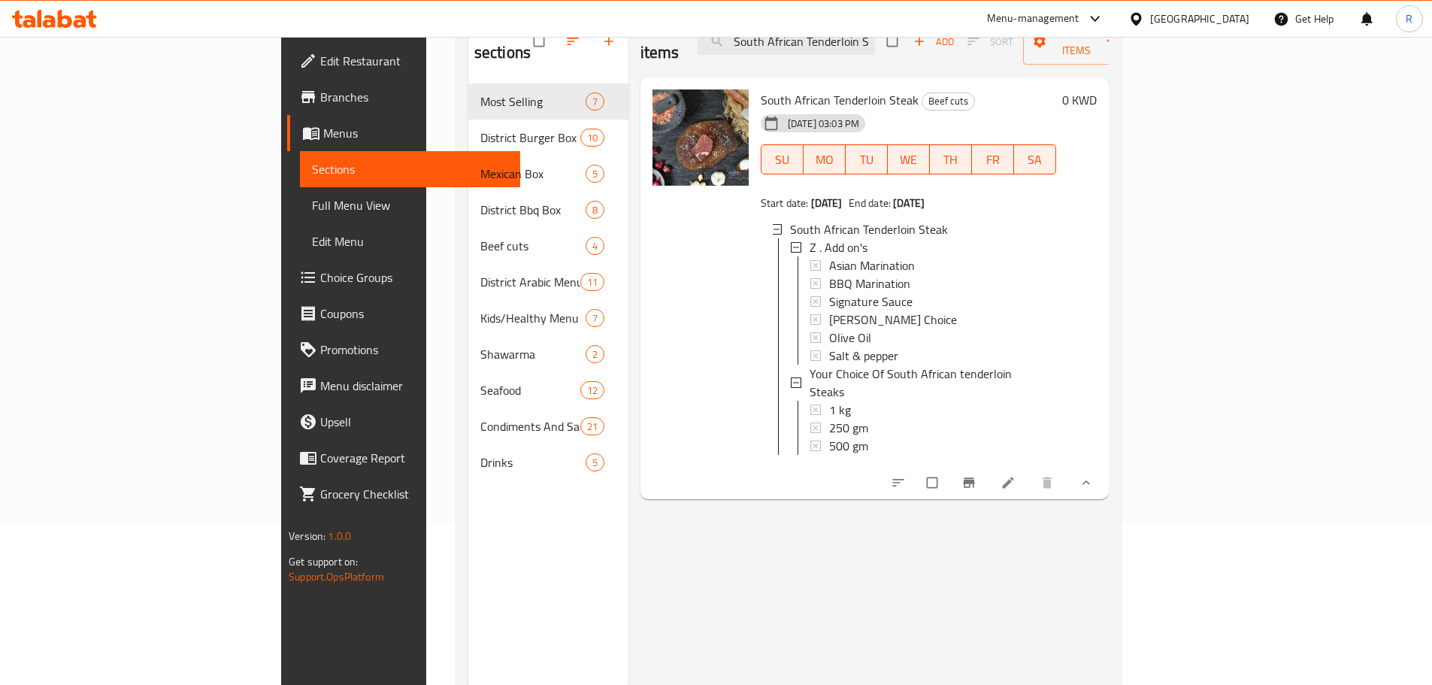
scroll to position [211, 0]
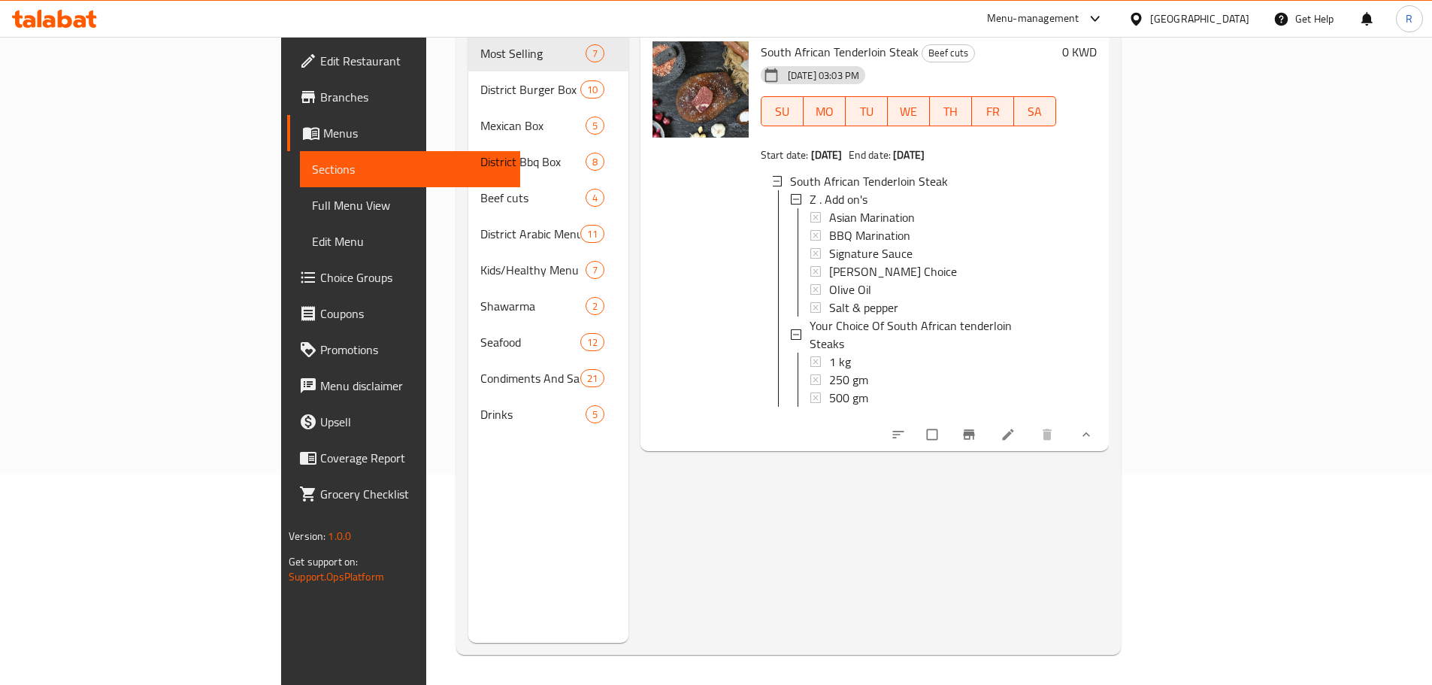
click at [835, 371] on div "250 gm" at bounding box center [936, 380] width 215 height 18
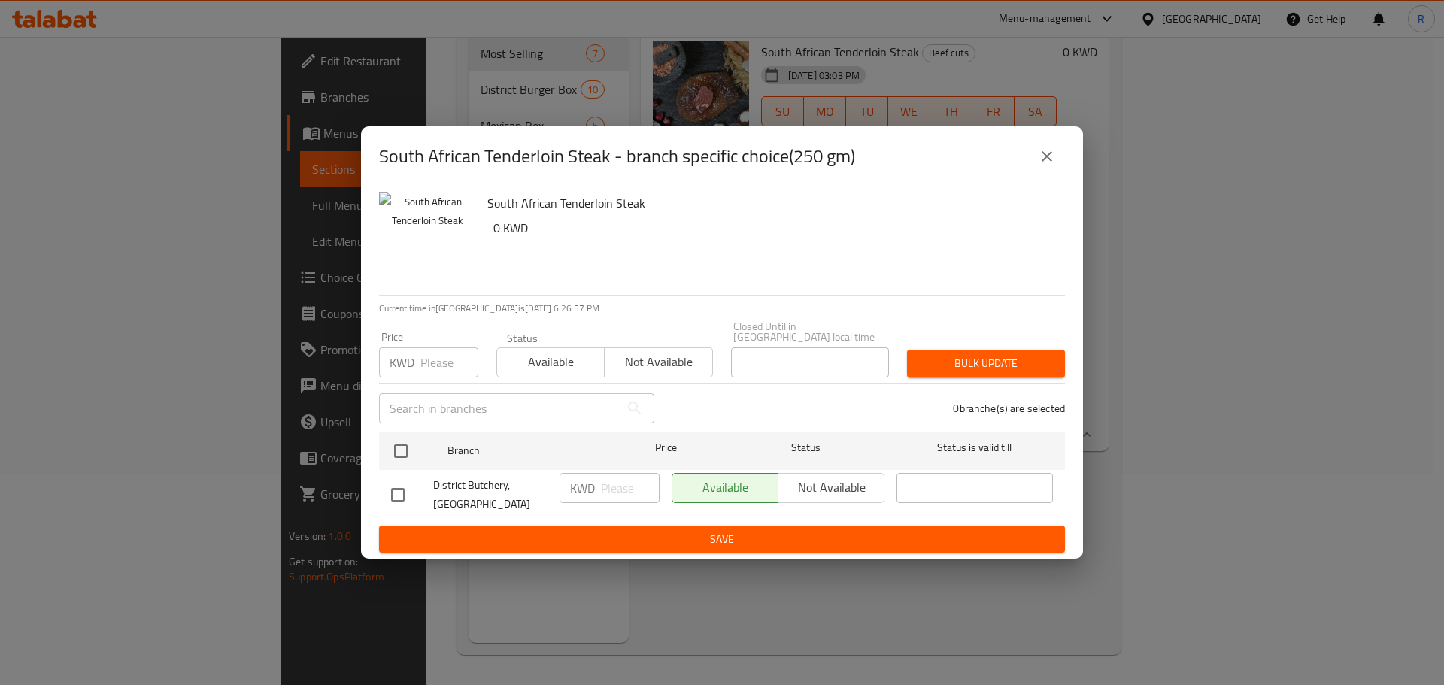
click at [398, 490] on input "checkbox" at bounding box center [398, 495] width 32 height 32
checkbox input "true"
click at [612, 486] on input "number" at bounding box center [630, 488] width 59 height 30
click at [753, 214] on h6 "South African Tenderloin Steak" at bounding box center [769, 202] width 565 height 21
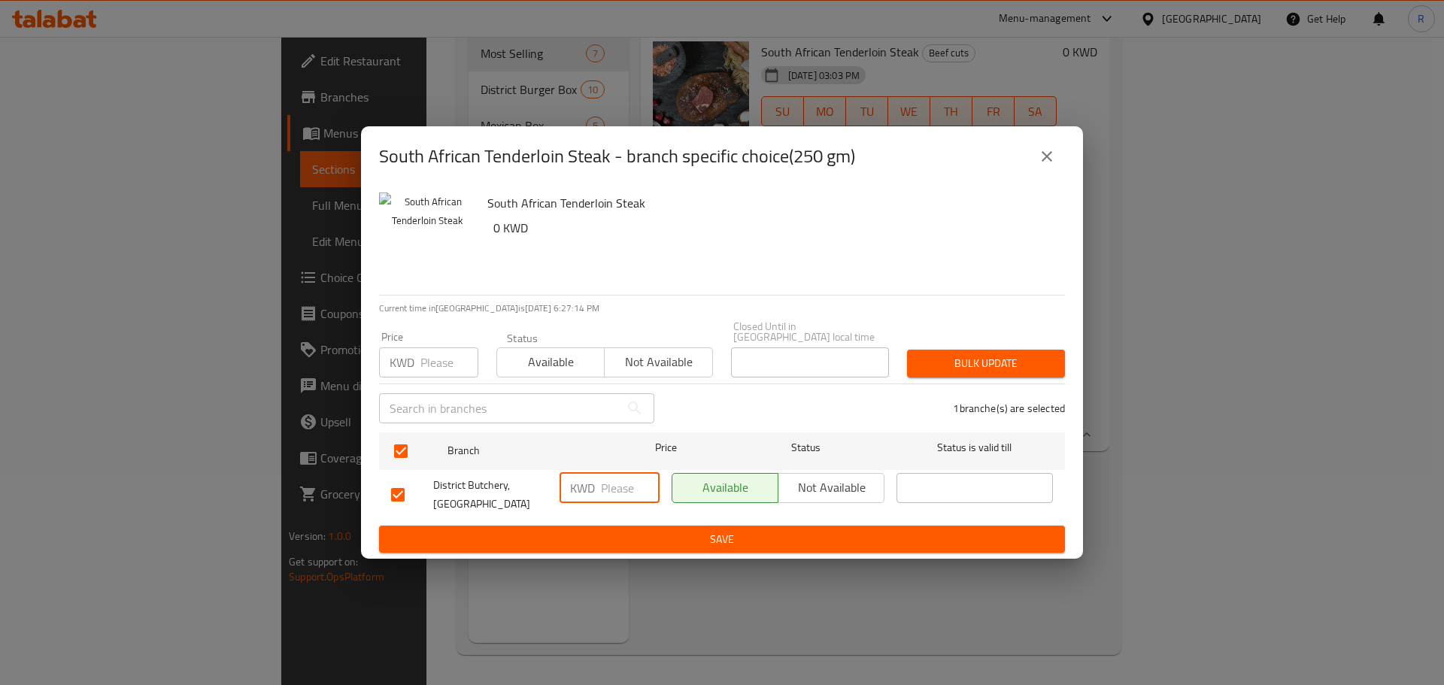
click at [615, 493] on input "number" at bounding box center [630, 488] width 59 height 30
paste input "2.8"
type input "2.8"
click at [681, 530] on span "Save" at bounding box center [722, 539] width 662 height 19
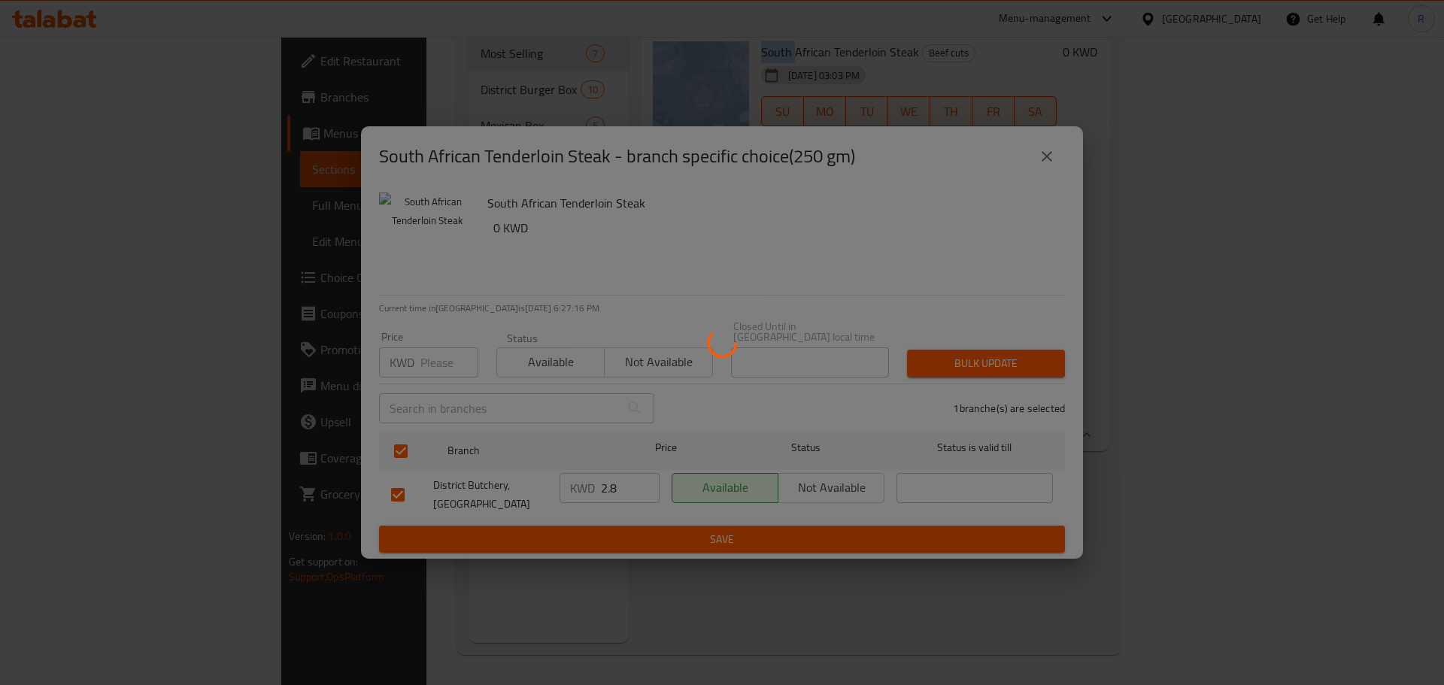
click at [681, 525] on div at bounding box center [722, 342] width 1444 height 685
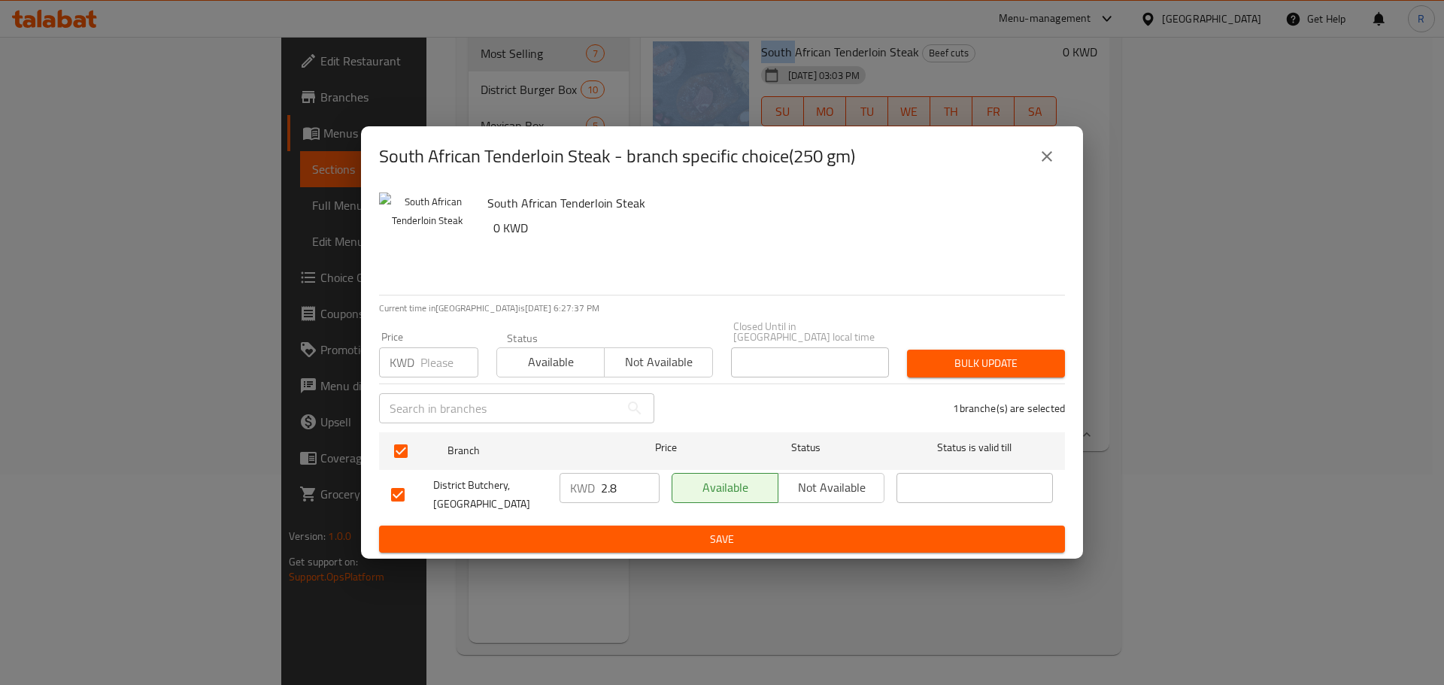
click at [1052, 165] on icon "close" at bounding box center [1047, 156] width 18 height 18
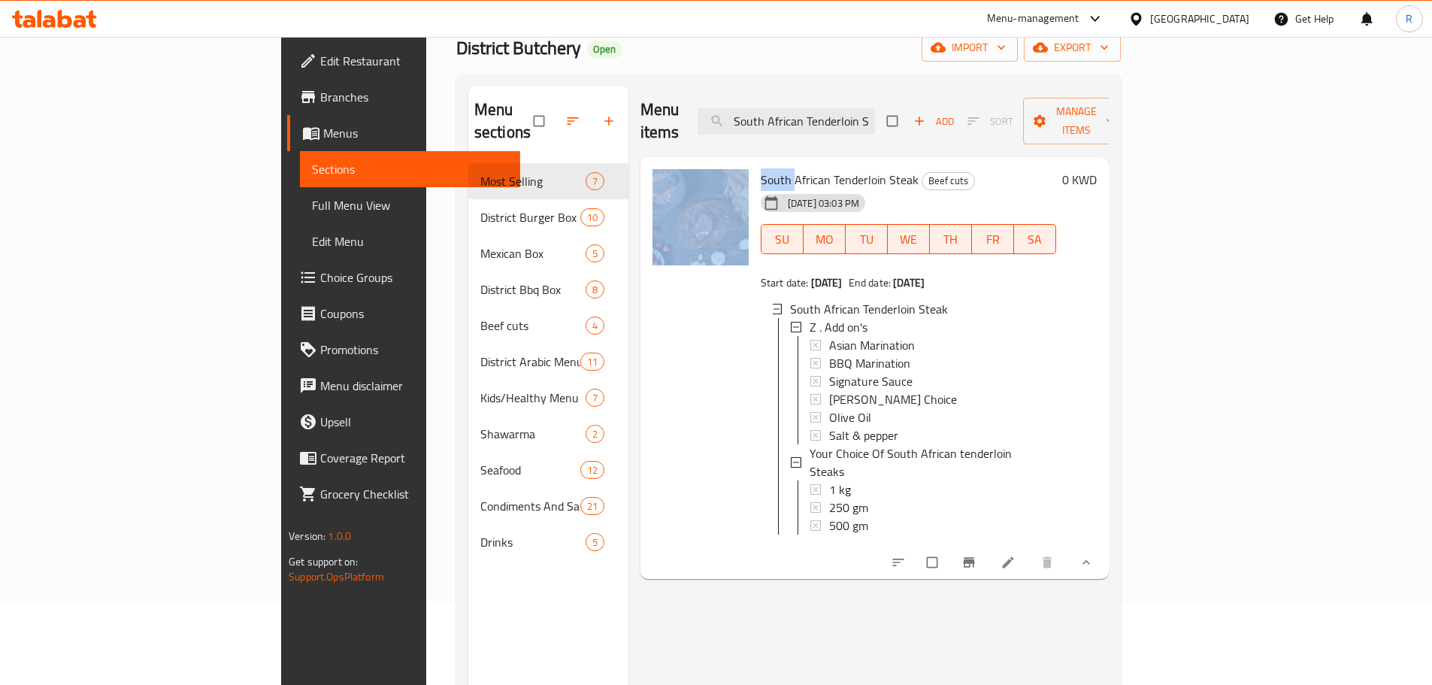
scroll to position [0, 0]
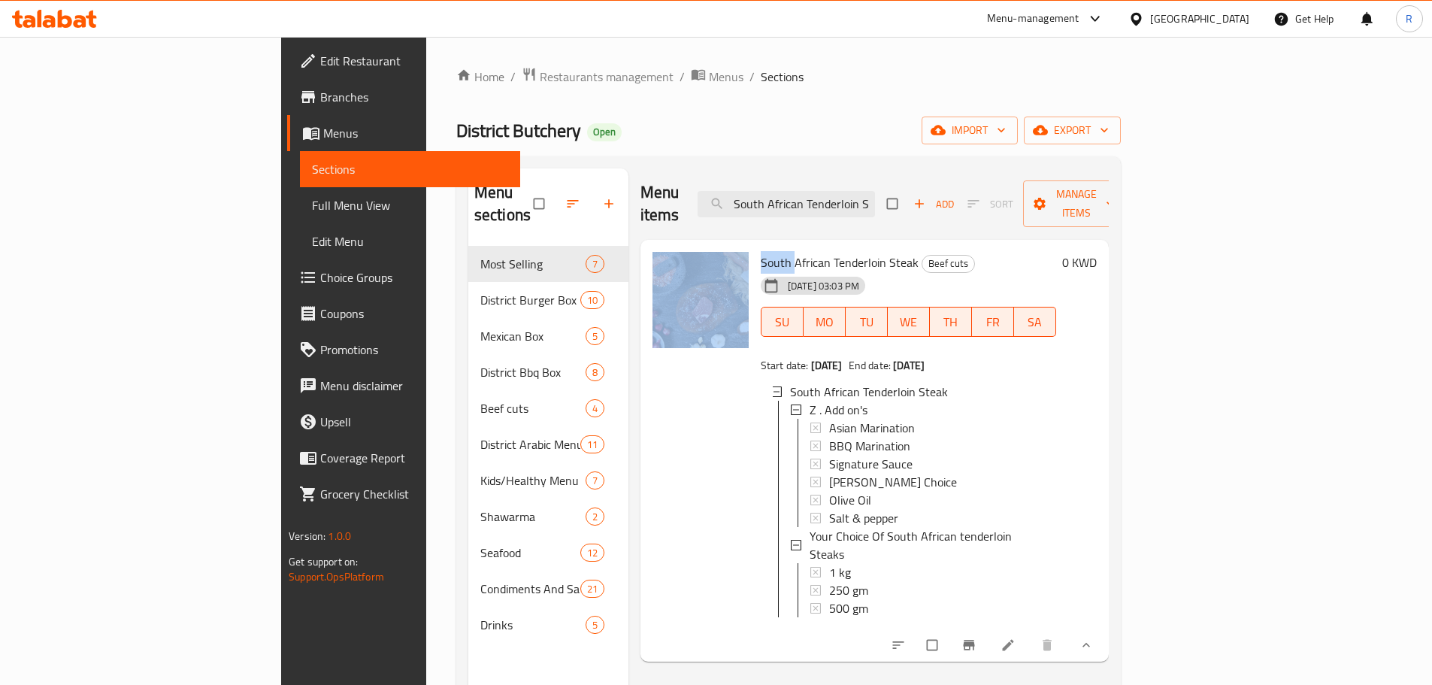
click at [647, 445] on div at bounding box center [701, 451] width 108 height 411
drag, startPoint x: 635, startPoint y: 417, endPoint x: 635, endPoint y: 406, distance: 11.3
click at [647, 415] on div at bounding box center [701, 451] width 108 height 411
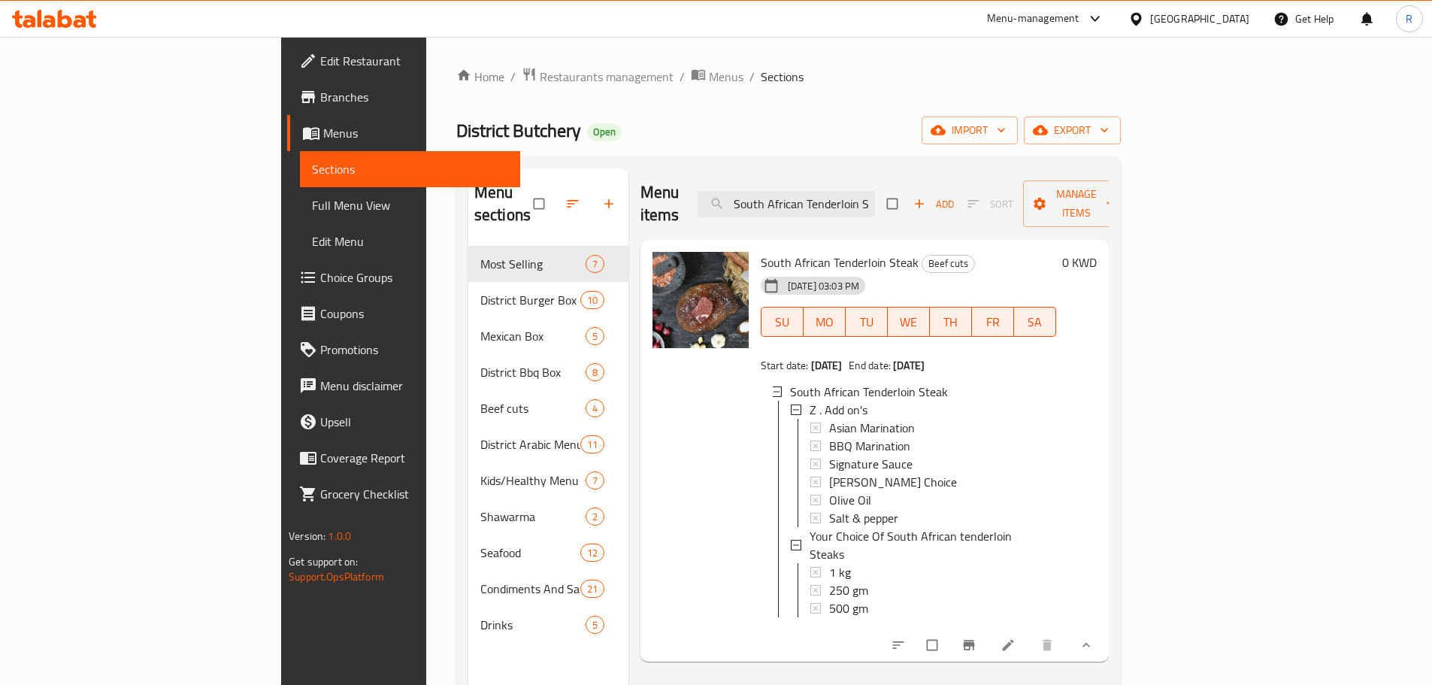
click at [750, 130] on div "District Butchery Open import export" at bounding box center [788, 131] width 665 height 28
click at [829, 581] on div "250 gm" at bounding box center [936, 590] width 215 height 18
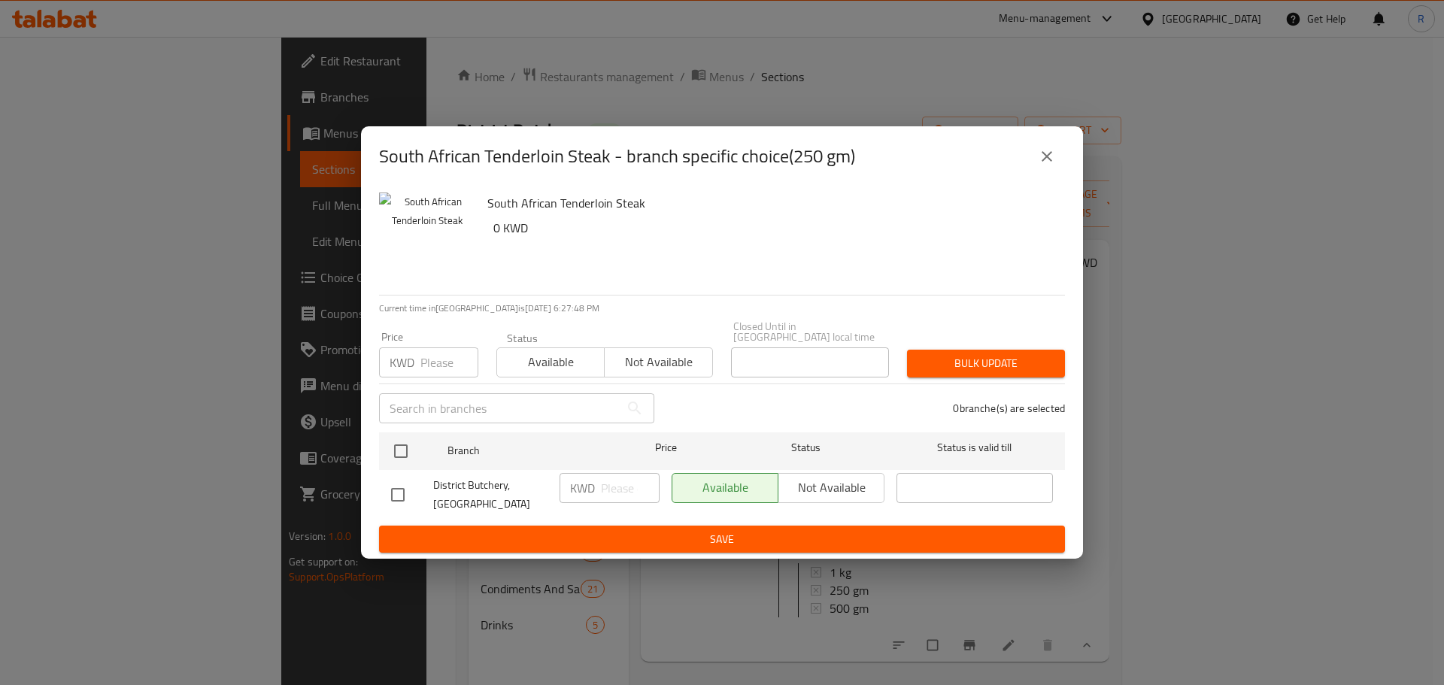
drag, startPoint x: 399, startPoint y: 487, endPoint x: 583, endPoint y: 492, distance: 183.5
click at [400, 486] on input "checkbox" at bounding box center [398, 495] width 32 height 32
checkbox input "true"
drag, startPoint x: 607, startPoint y: 491, endPoint x: 614, endPoint y: 493, distance: 7.7
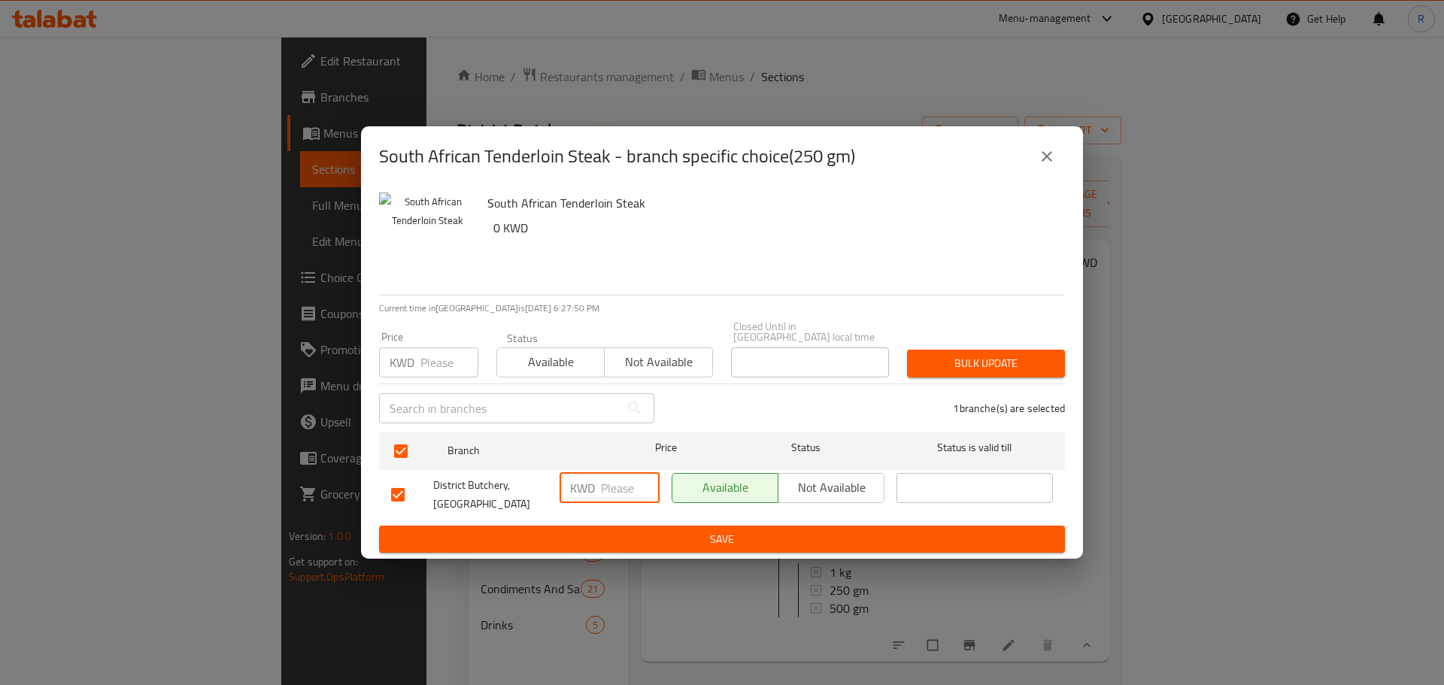
click at [614, 493] on input "number" at bounding box center [630, 488] width 59 height 30
click at [1044, 165] on icon "close" at bounding box center [1047, 156] width 18 height 18
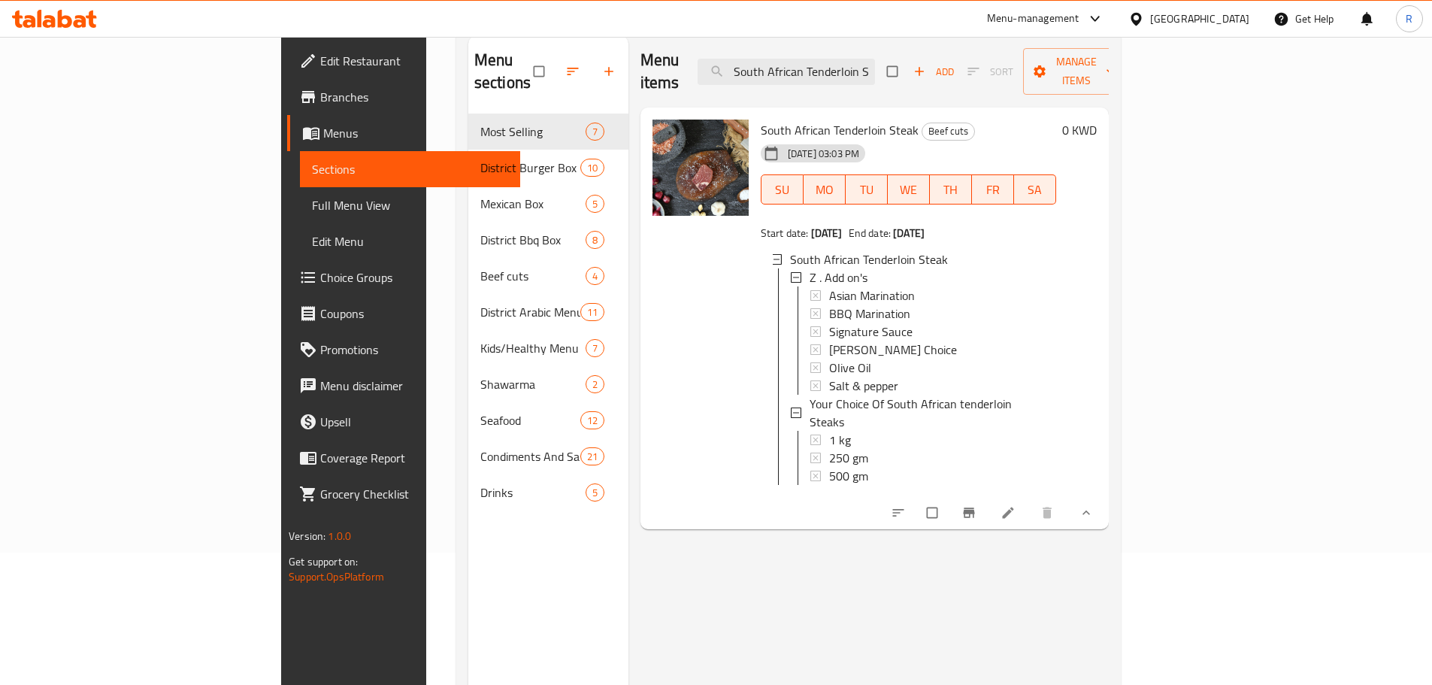
scroll to position [211, 0]
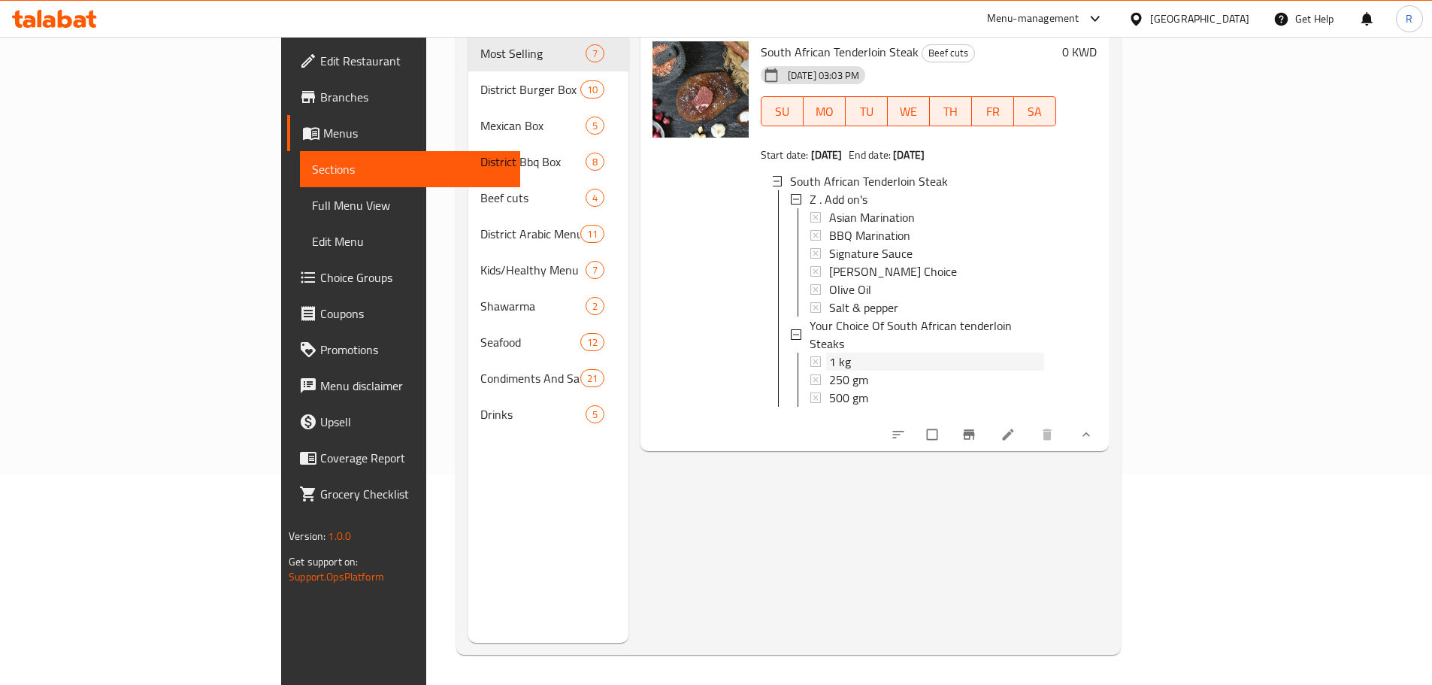
click at [829, 353] on div "1 kg" at bounding box center [936, 362] width 215 height 18
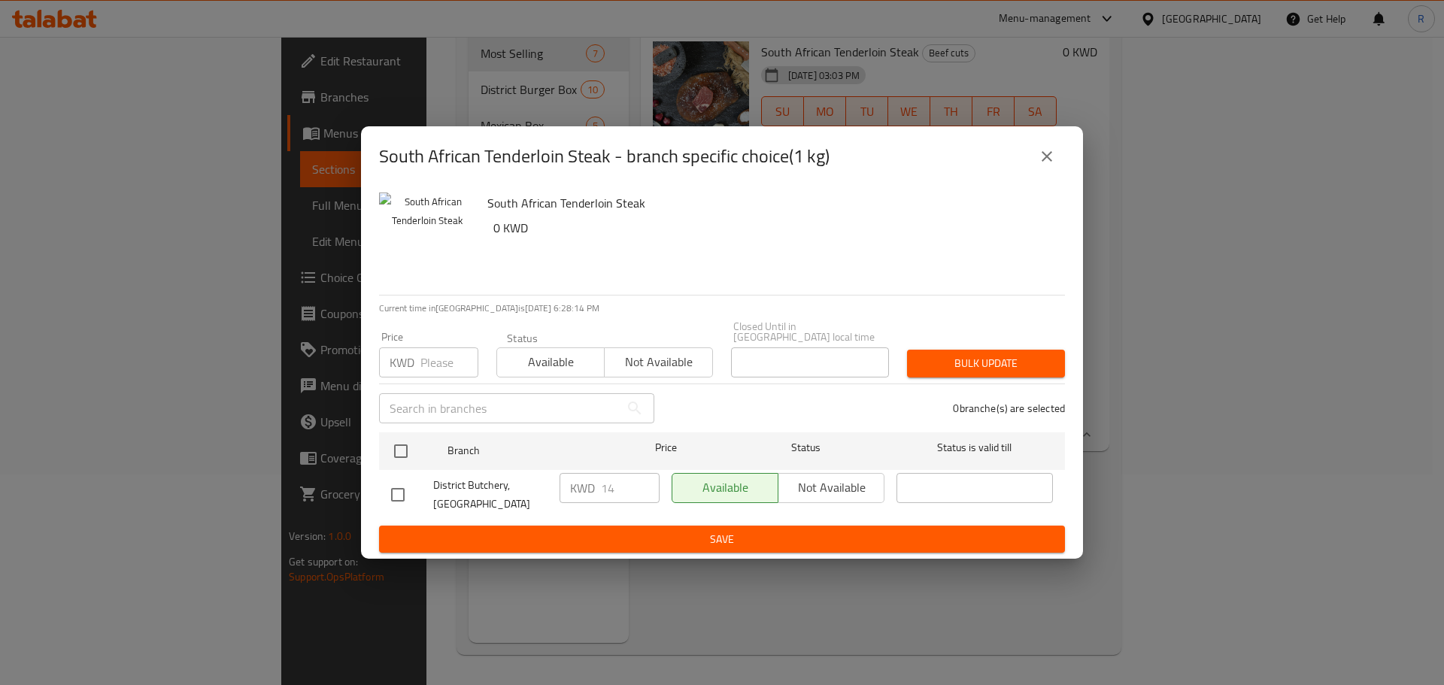
click at [402, 487] on input "checkbox" at bounding box center [398, 495] width 32 height 32
checkbox input "true"
click at [435, 370] on input "number" at bounding box center [449, 362] width 58 height 30
drag, startPoint x: 471, startPoint y: 374, endPoint x: 450, endPoint y: 374, distance: 21.8
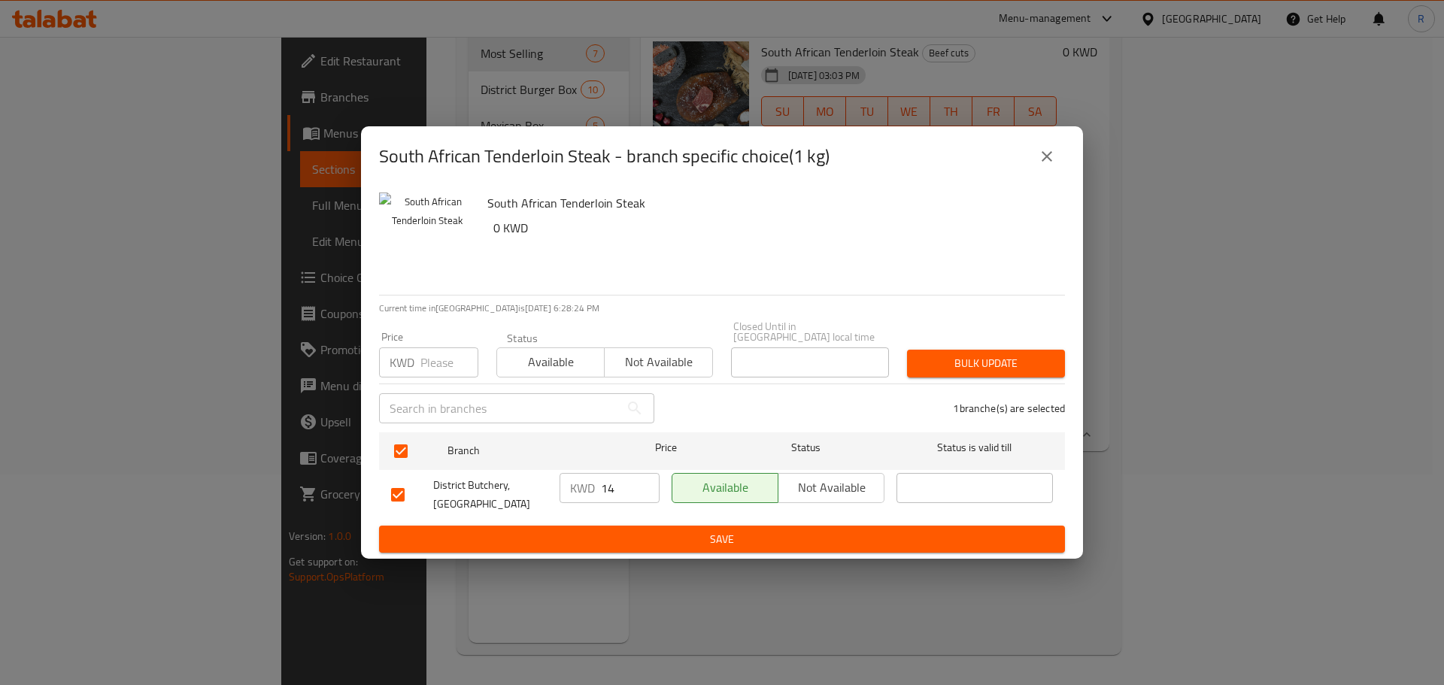
click at [466, 374] on input "number" at bounding box center [449, 362] width 58 height 30
click at [437, 371] on input "number" at bounding box center [449, 362] width 58 height 30
paste input "11.2"
type input "11.2"
drag, startPoint x: 628, startPoint y: 488, endPoint x: 599, endPoint y: 474, distance: 31.9
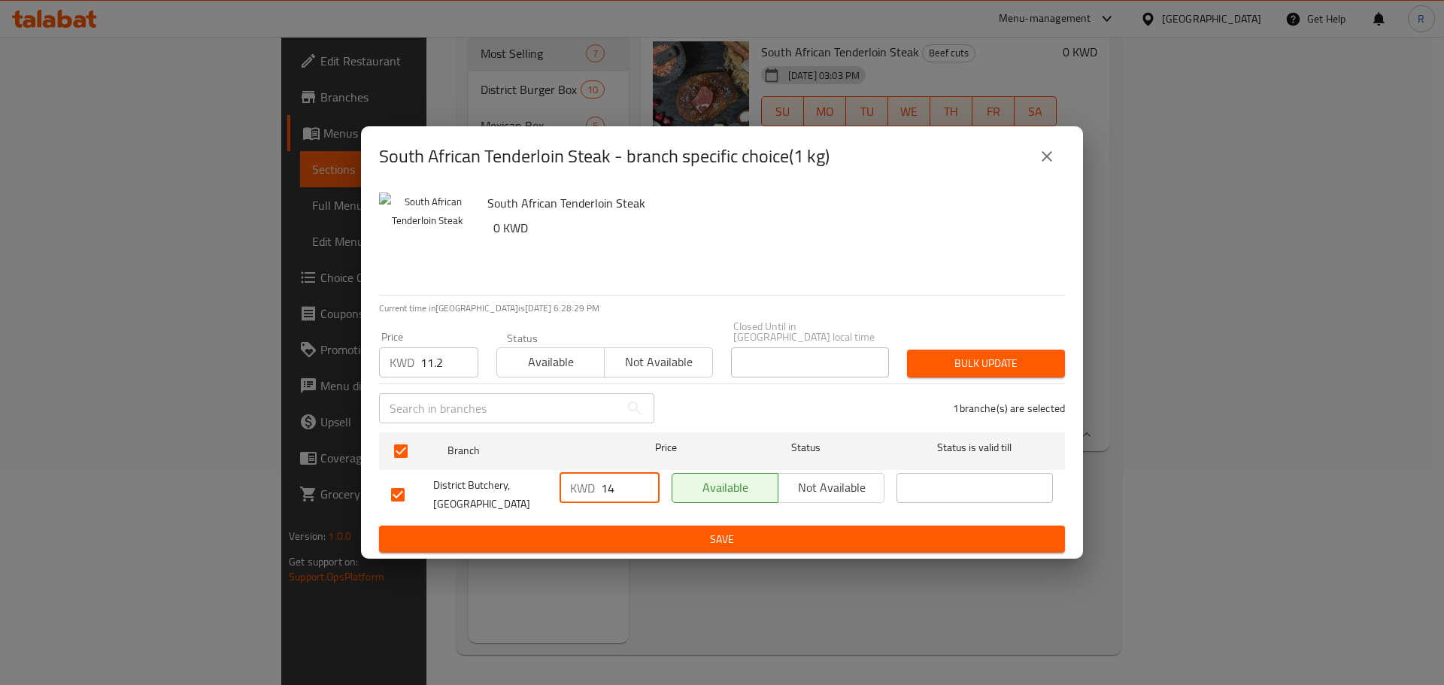
click at [594, 485] on div "KWD 14 ​" at bounding box center [609, 488] width 100 height 30
click at [726, 413] on div "1 branche(s) are selected" at bounding box center [868, 408] width 411 height 54
click at [611, 530] on span "Save" at bounding box center [722, 539] width 662 height 19
click at [1050, 159] on button "close" at bounding box center [1047, 156] width 36 height 36
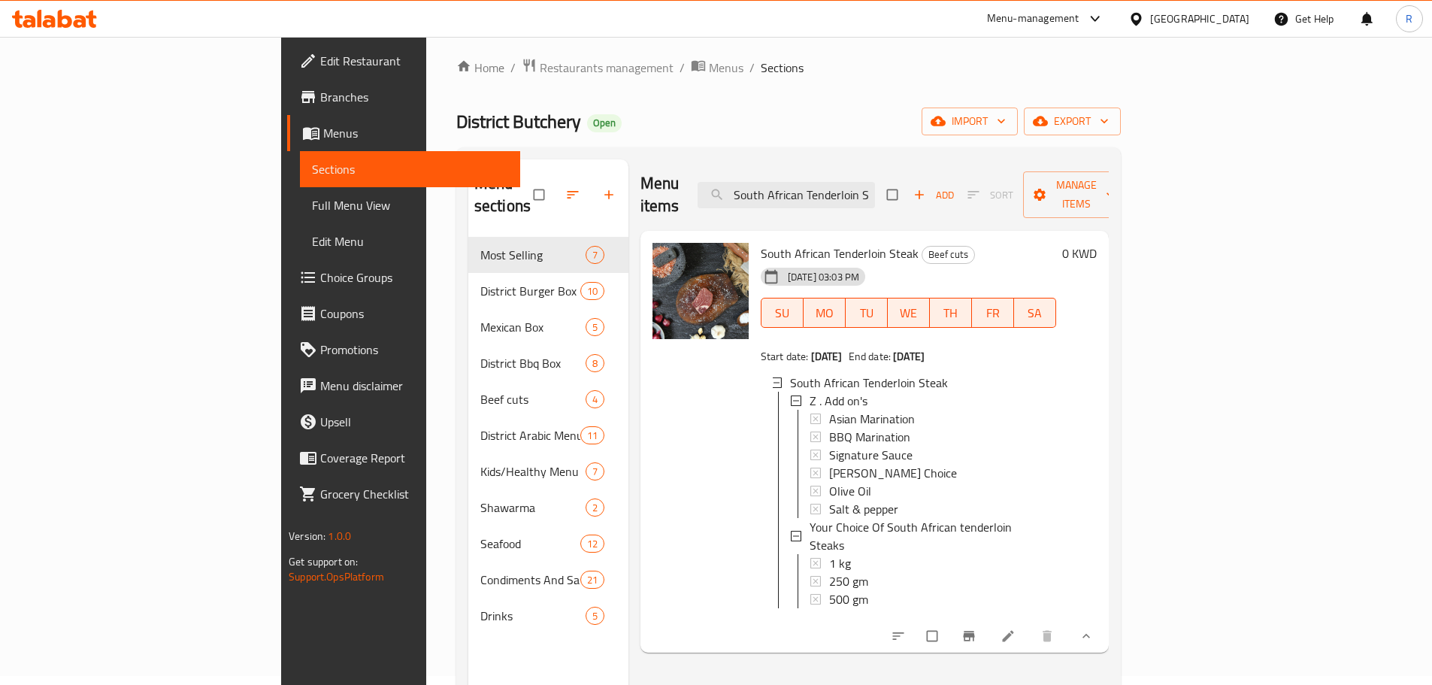
scroll to position [0, 0]
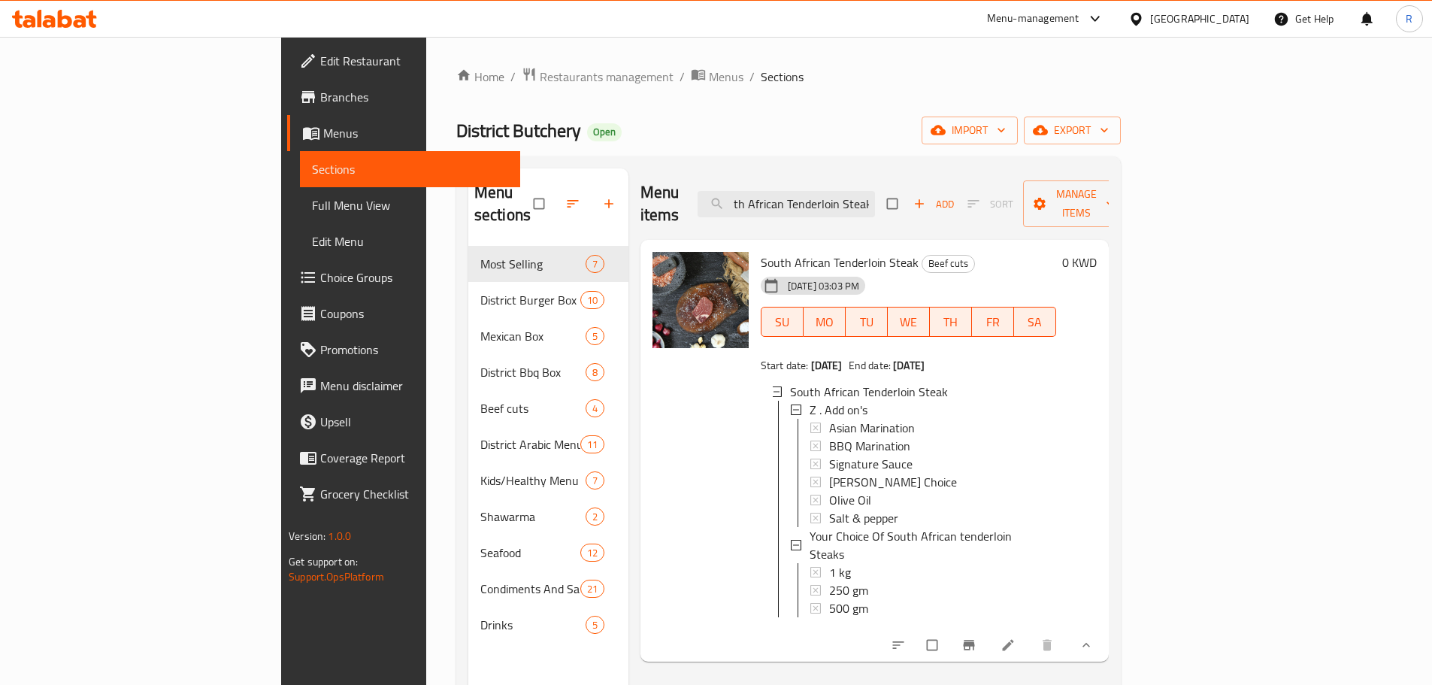
drag, startPoint x: 829, startPoint y: 190, endPoint x: 980, endPoint y: 196, distance: 151.2
click at [980, 196] on div "Menu items South African Tenderloin Steak Add Sort Manage items" at bounding box center [875, 203] width 468 height 71
paste input "Striploin Steaks"
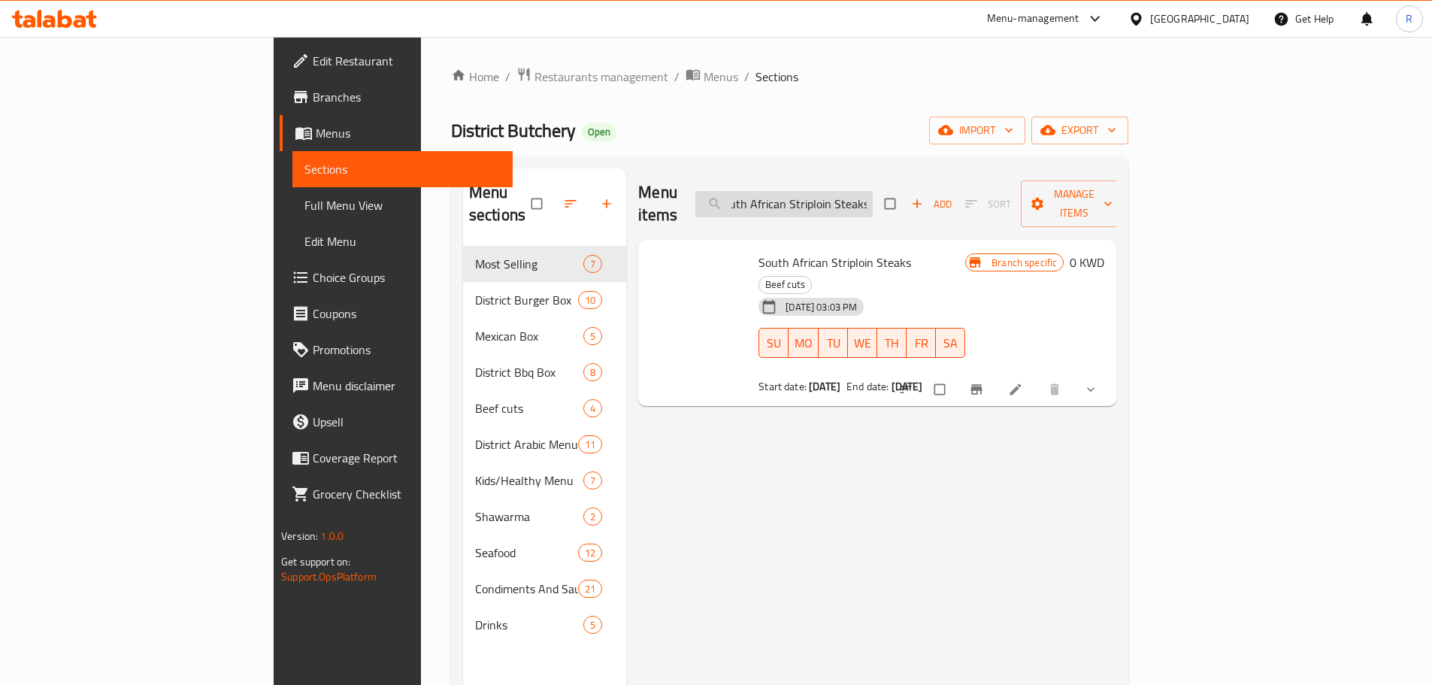
type input "South African Striploin Steaks"
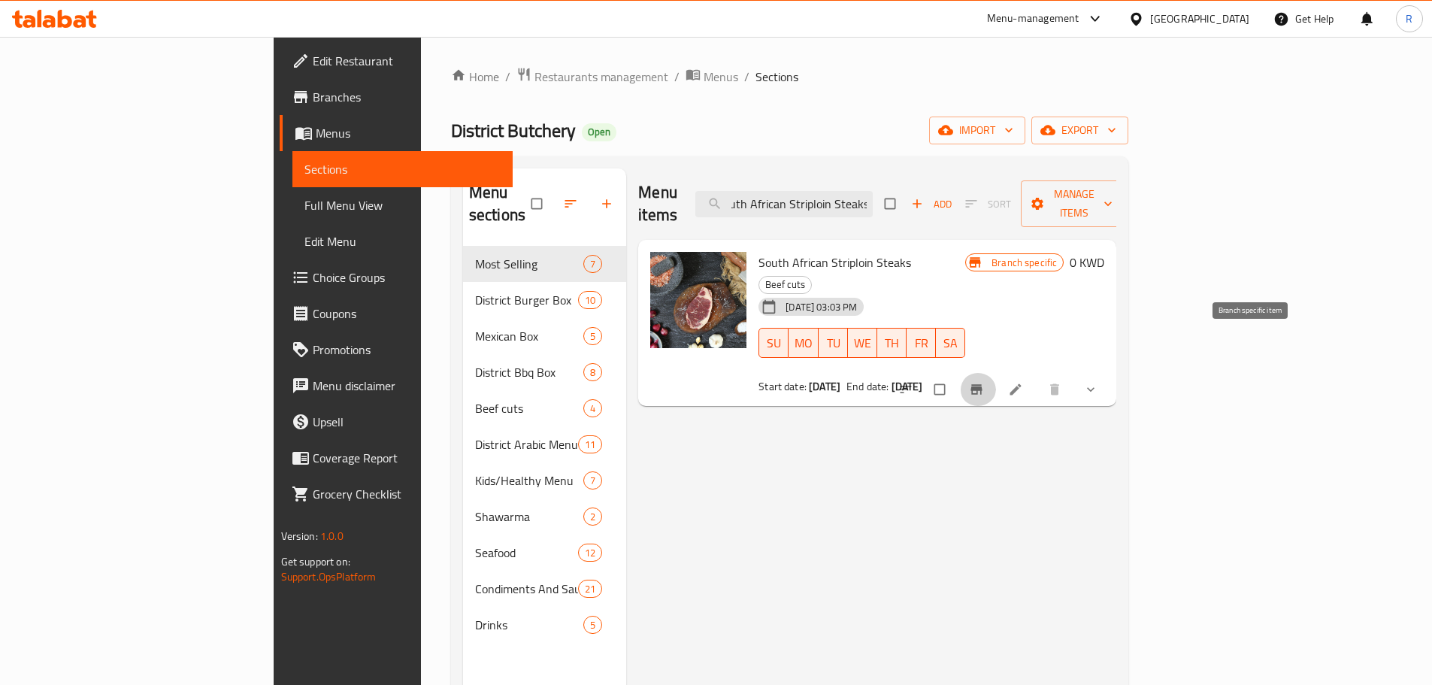
click at [983, 385] on icon "Branch-specific-item" at bounding box center [977, 390] width 11 height 10
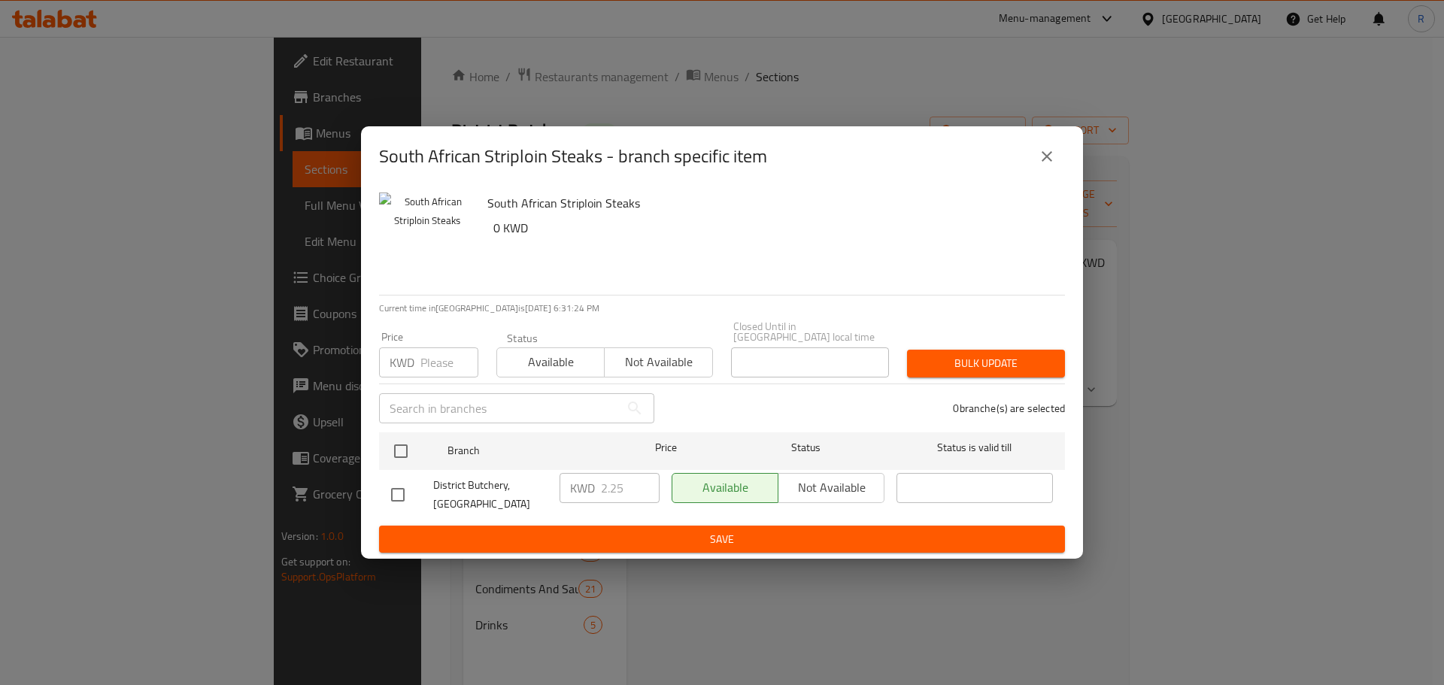
click at [395, 487] on input "checkbox" at bounding box center [398, 495] width 32 height 32
checkbox input "true"
drag, startPoint x: 602, startPoint y: 486, endPoint x: 629, endPoint y: 489, distance: 28.0
click at [629, 488] on input "2.25" at bounding box center [630, 488] width 59 height 30
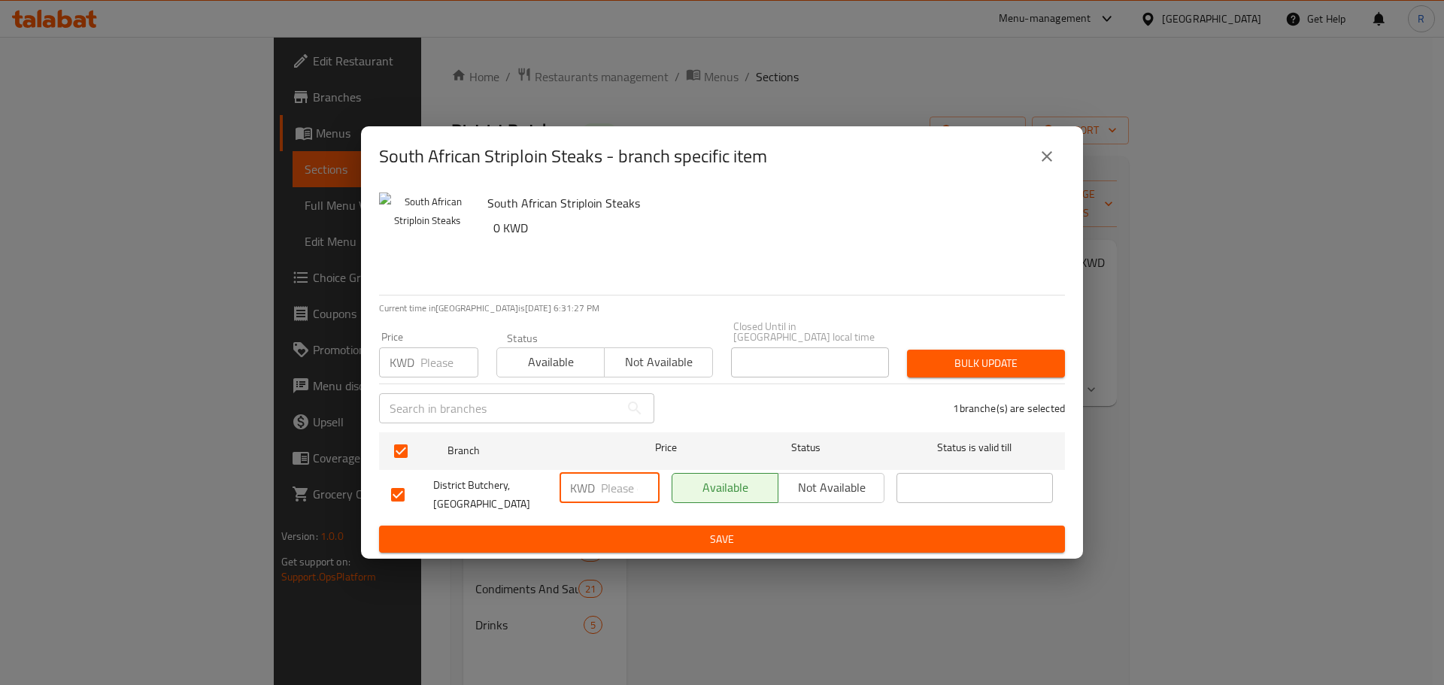
click at [611, 530] on span "Save" at bounding box center [722, 539] width 662 height 19
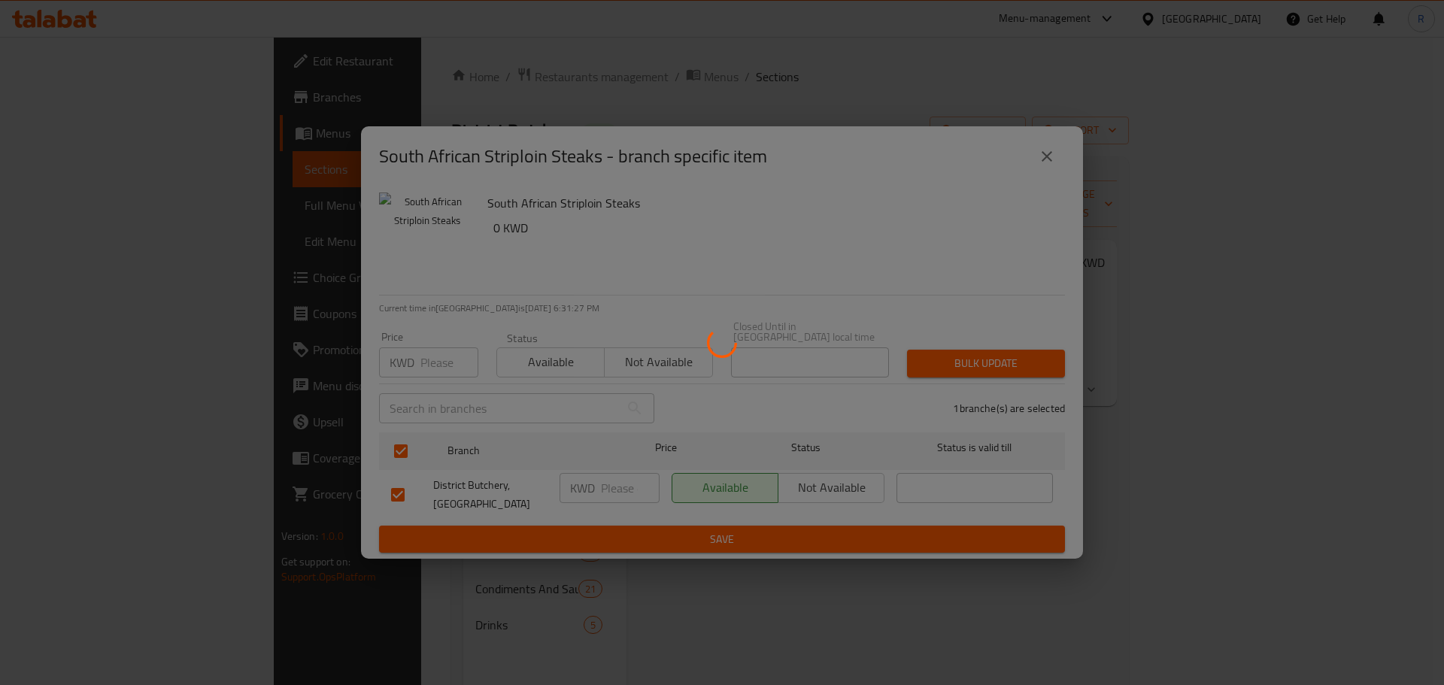
click at [611, 523] on div at bounding box center [722, 342] width 1444 height 685
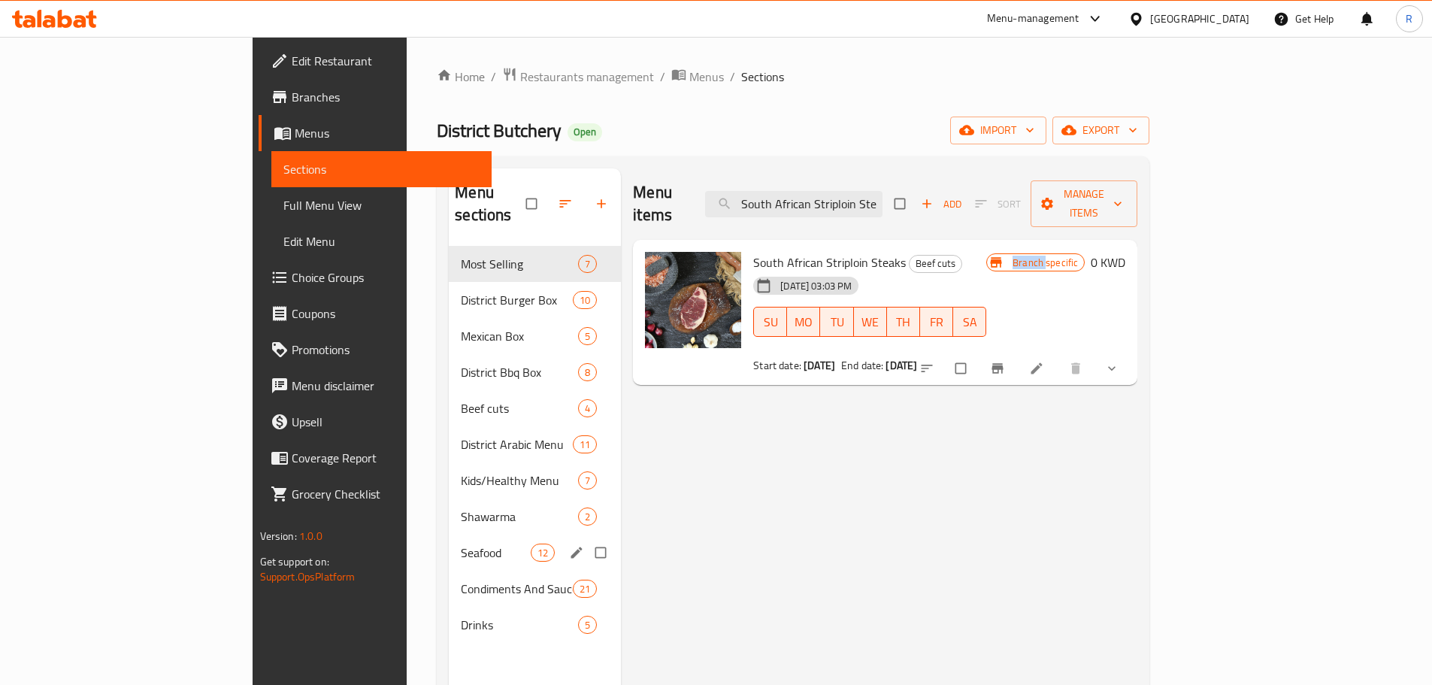
click at [520, 535] on div "Seafood 12" at bounding box center [535, 553] width 172 height 36
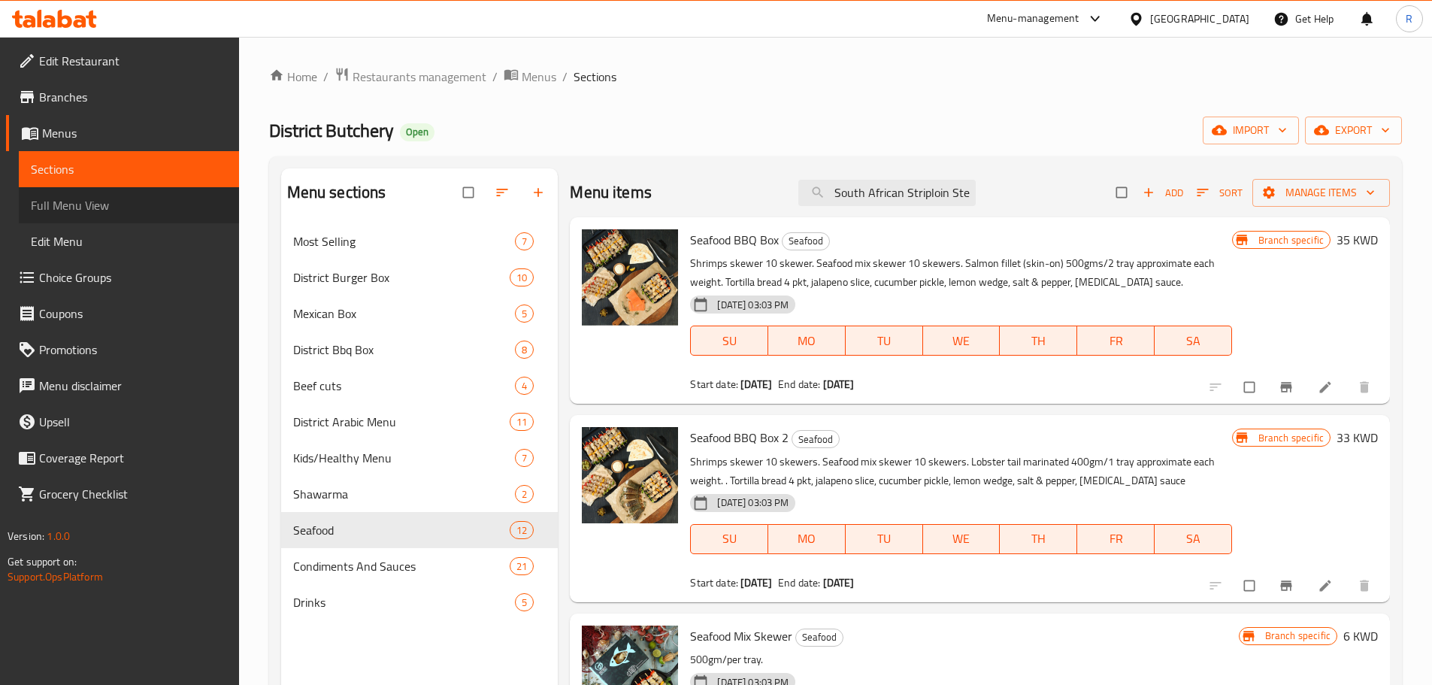
drag, startPoint x: 119, startPoint y: 211, endPoint x: 188, endPoint y: 214, distance: 69.2
click at [119, 210] on span "Full Menu View" at bounding box center [129, 205] width 196 height 18
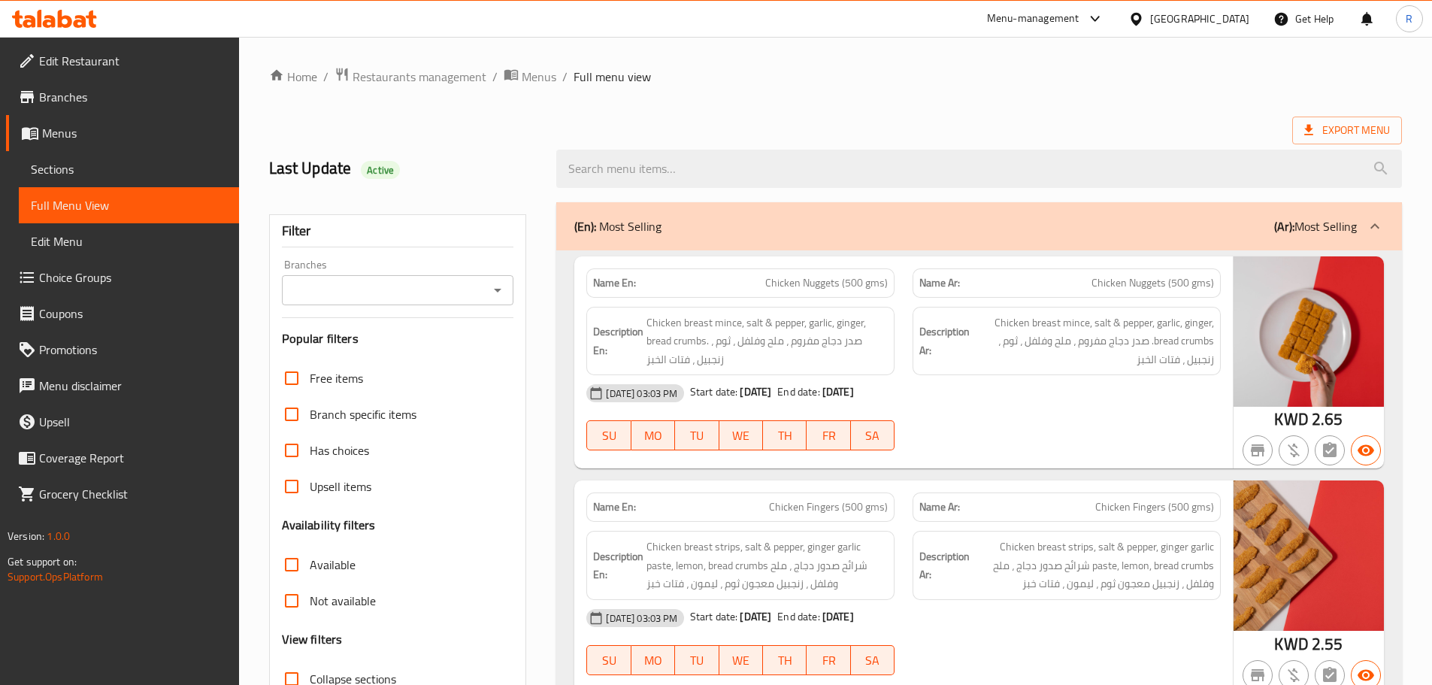
click at [492, 290] on icon "Open" at bounding box center [498, 290] width 18 height 18
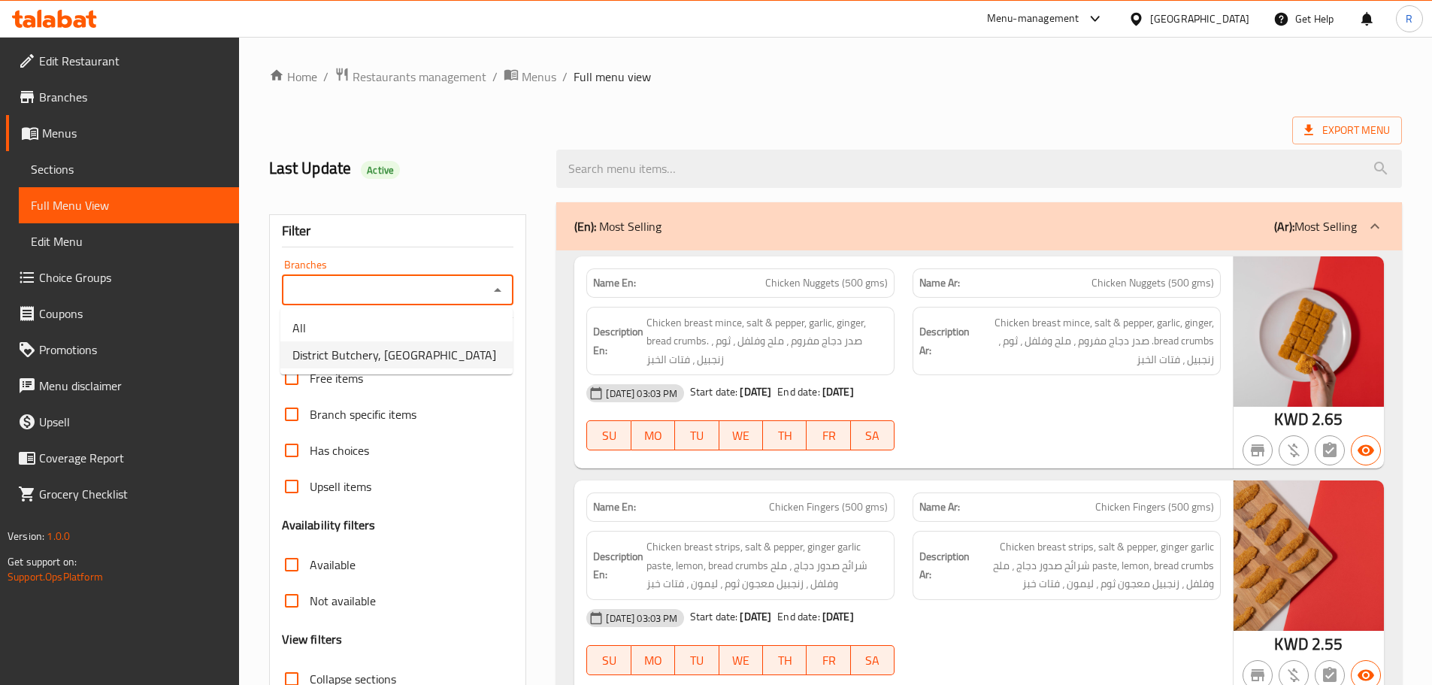
click at [390, 353] on span "District Butchery, [GEOGRAPHIC_DATA]" at bounding box center [395, 355] width 204 height 18
type input "District Butchery, [GEOGRAPHIC_DATA]"
click at [390, 353] on div at bounding box center [716, 342] width 1432 height 685
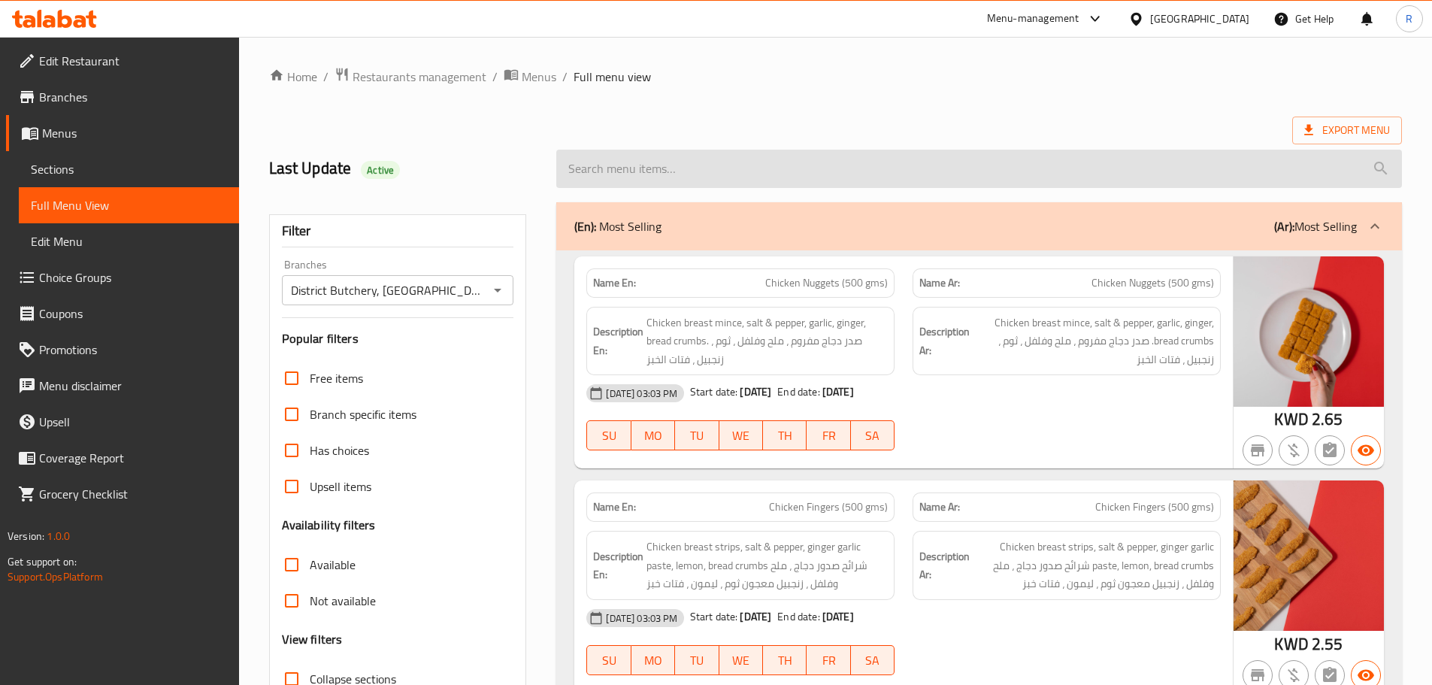
click at [855, 175] on input "search" at bounding box center [979, 169] width 846 height 38
paste input "South African Striploin Steaks"
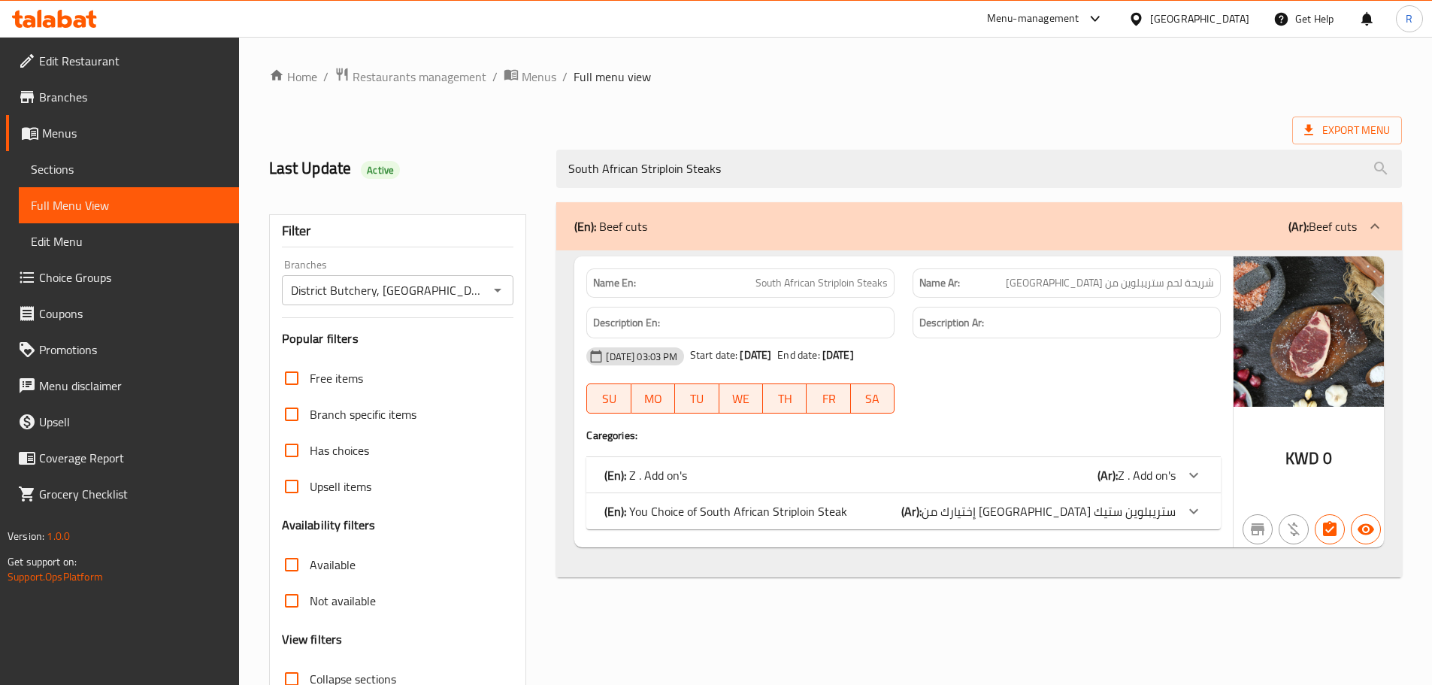
click at [887, 515] on div "(En): You Choice of South African Striploin Steak (Ar): إختيارك من [GEOGRAPHIC_…" at bounding box center [890, 511] width 571 height 18
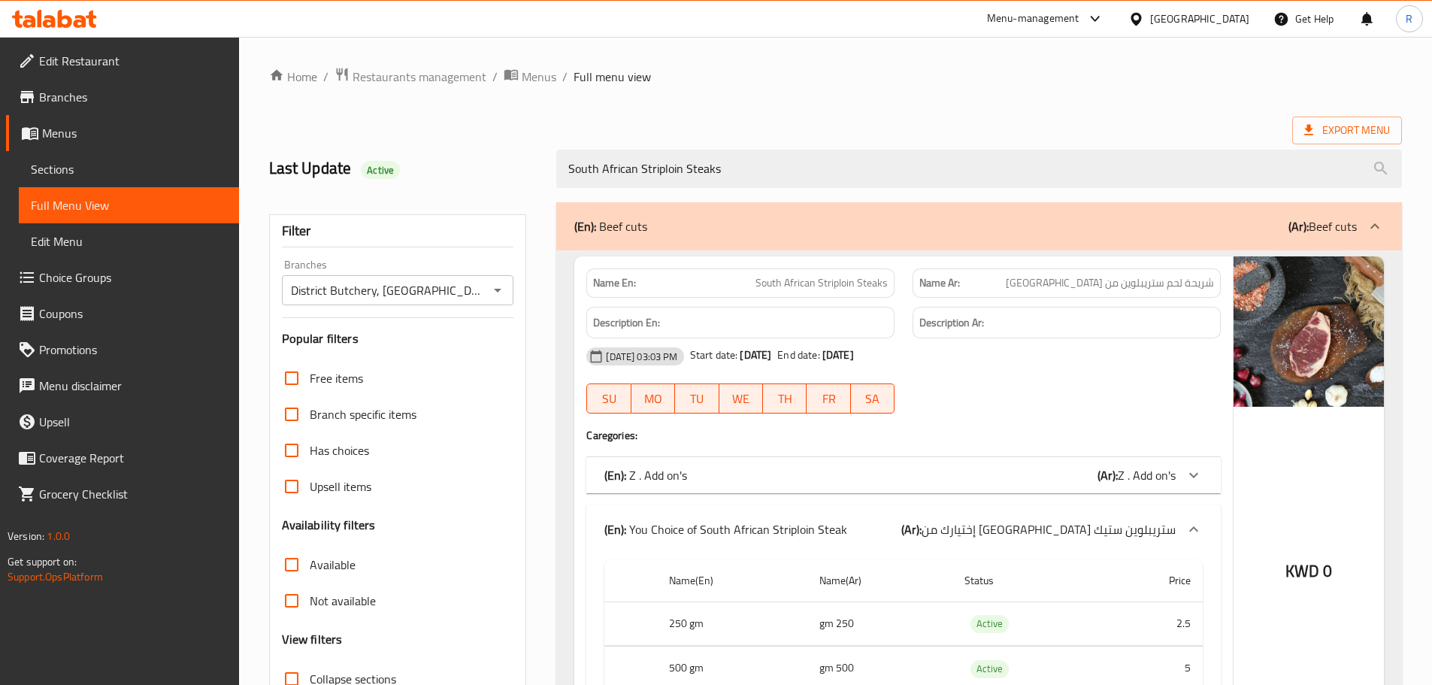
drag, startPoint x: 777, startPoint y: 176, endPoint x: 548, endPoint y: 171, distance: 228.6
click at [548, 171] on div "South African Striploin Steaks" at bounding box center [979, 169] width 864 height 56
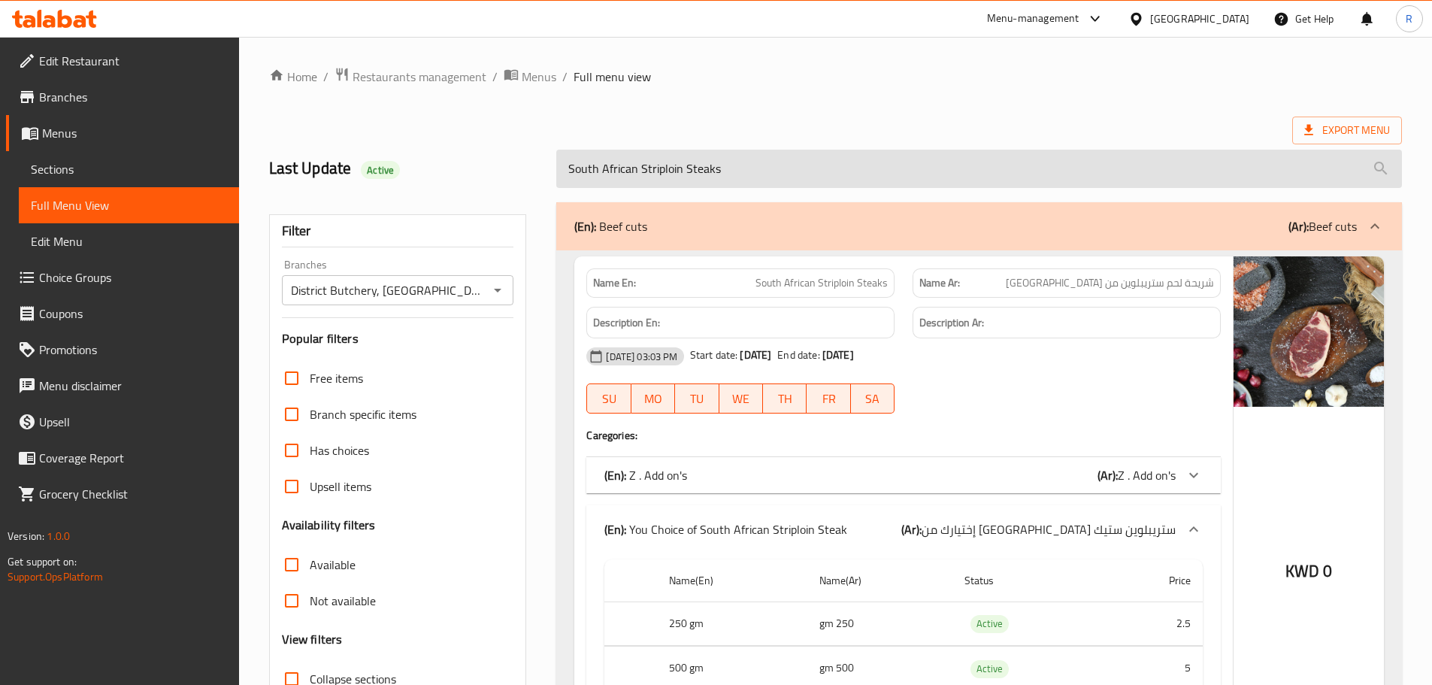
paste input "Ribeye Steak"
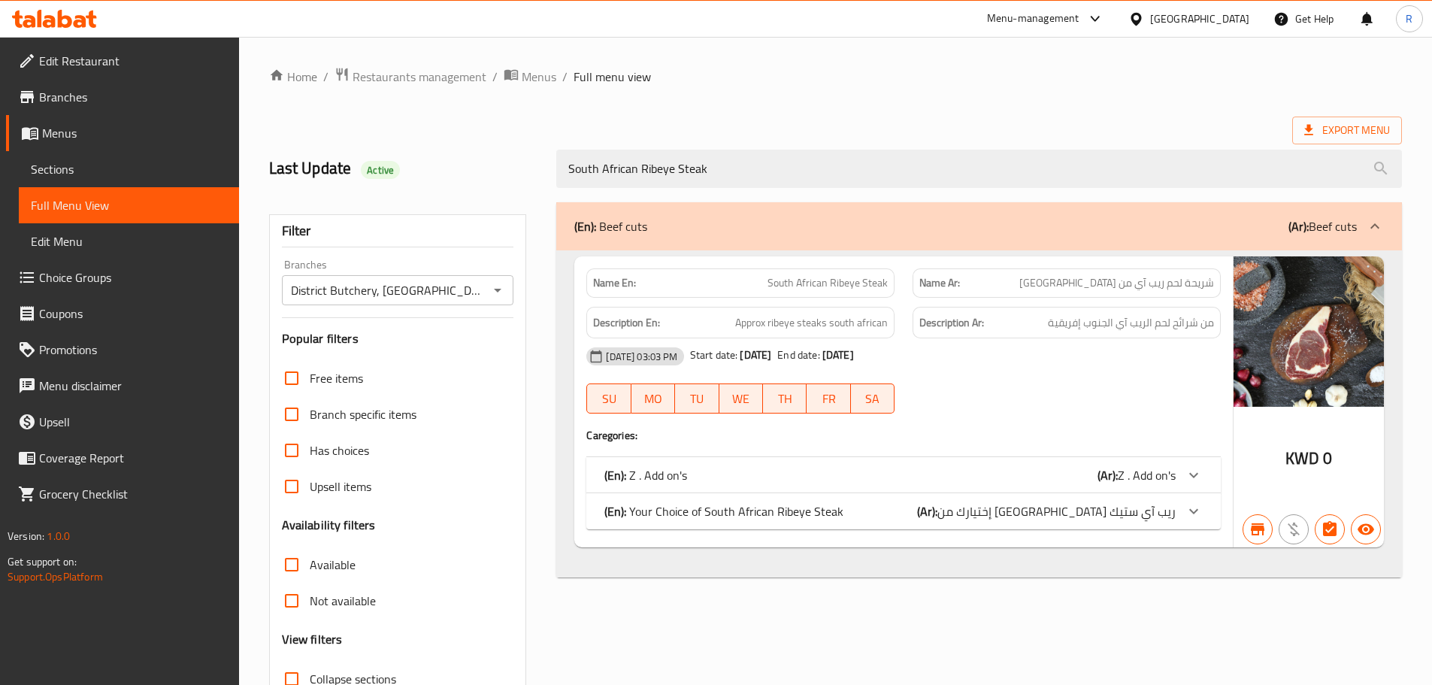
click at [884, 510] on div "(En): Your Choice of South African Ribeye Steak (Ar): إختيارك من [GEOGRAPHIC_DA…" at bounding box center [890, 511] width 571 height 18
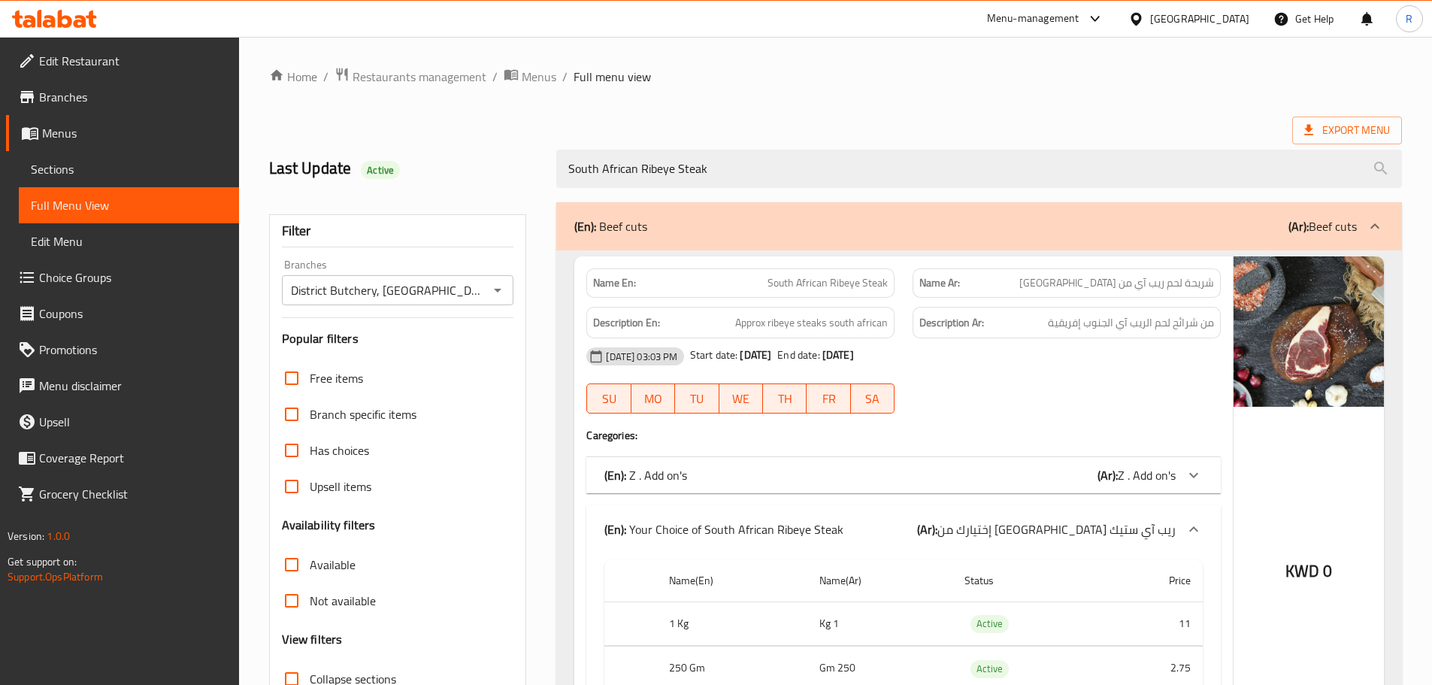
drag, startPoint x: 783, startPoint y: 163, endPoint x: 542, endPoint y: 169, distance: 240.7
click at [542, 169] on div "Last Update Active South African Ribeye Steak" at bounding box center [835, 168] width 1151 height 67
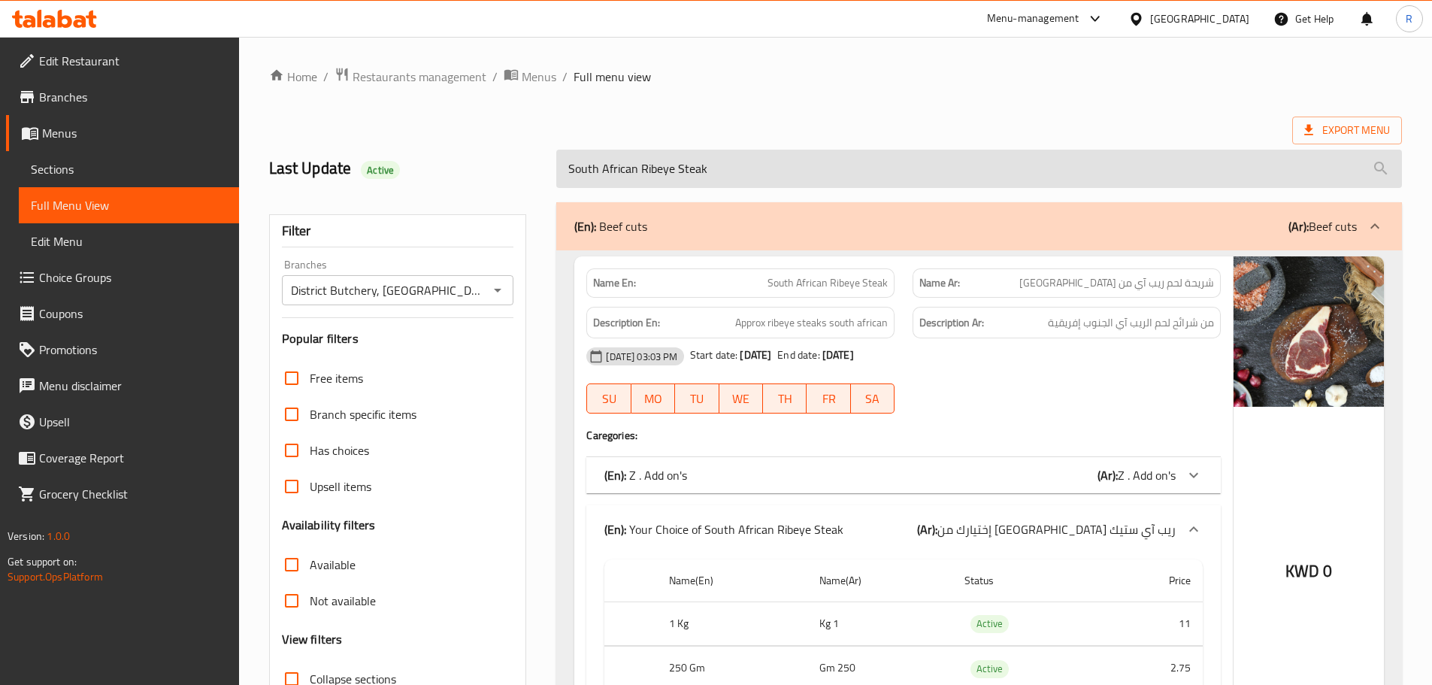
paste input "Tenderloin Steak"
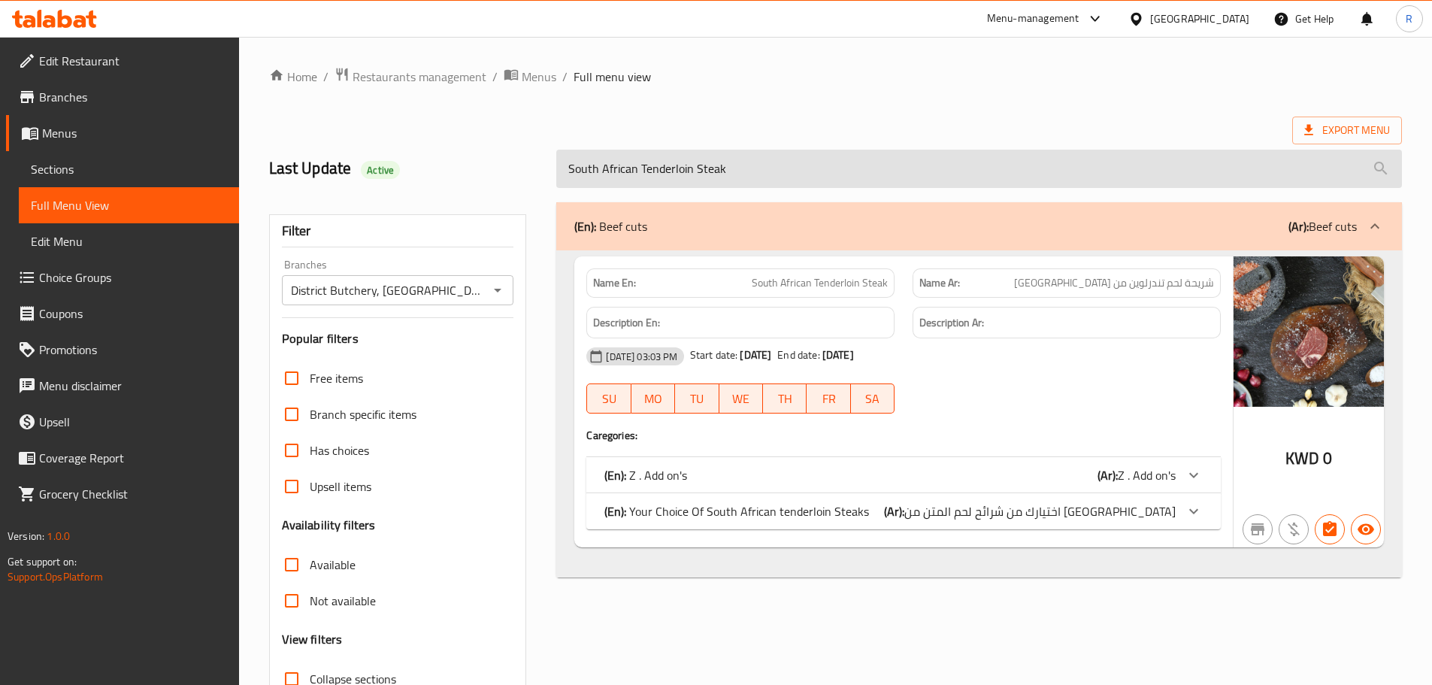
type input "South African Tenderloin Steak"
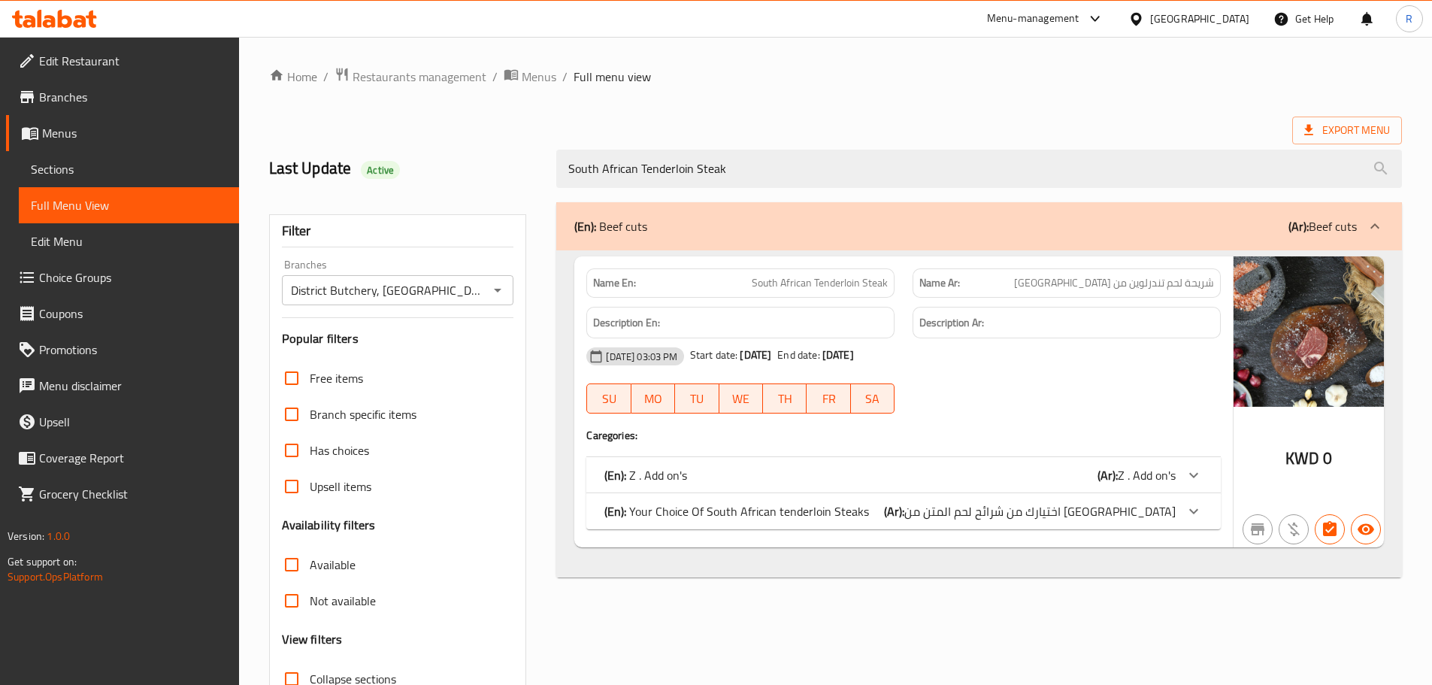
click at [879, 511] on div "(En): Your Choice Of South African tenderloin Steaks (Ar): اختيارك من شرائح لحم…" at bounding box center [890, 511] width 571 height 18
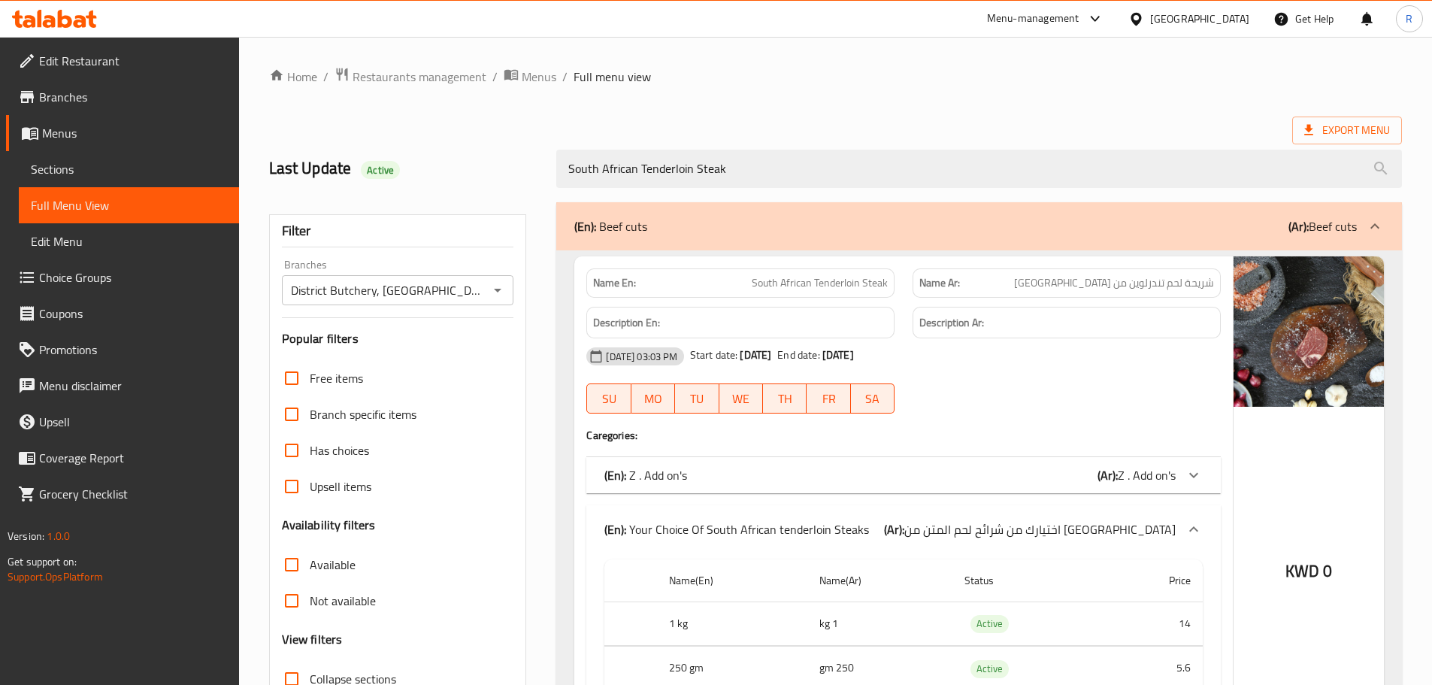
click at [65, 132] on span "Menus" at bounding box center [134, 133] width 185 height 18
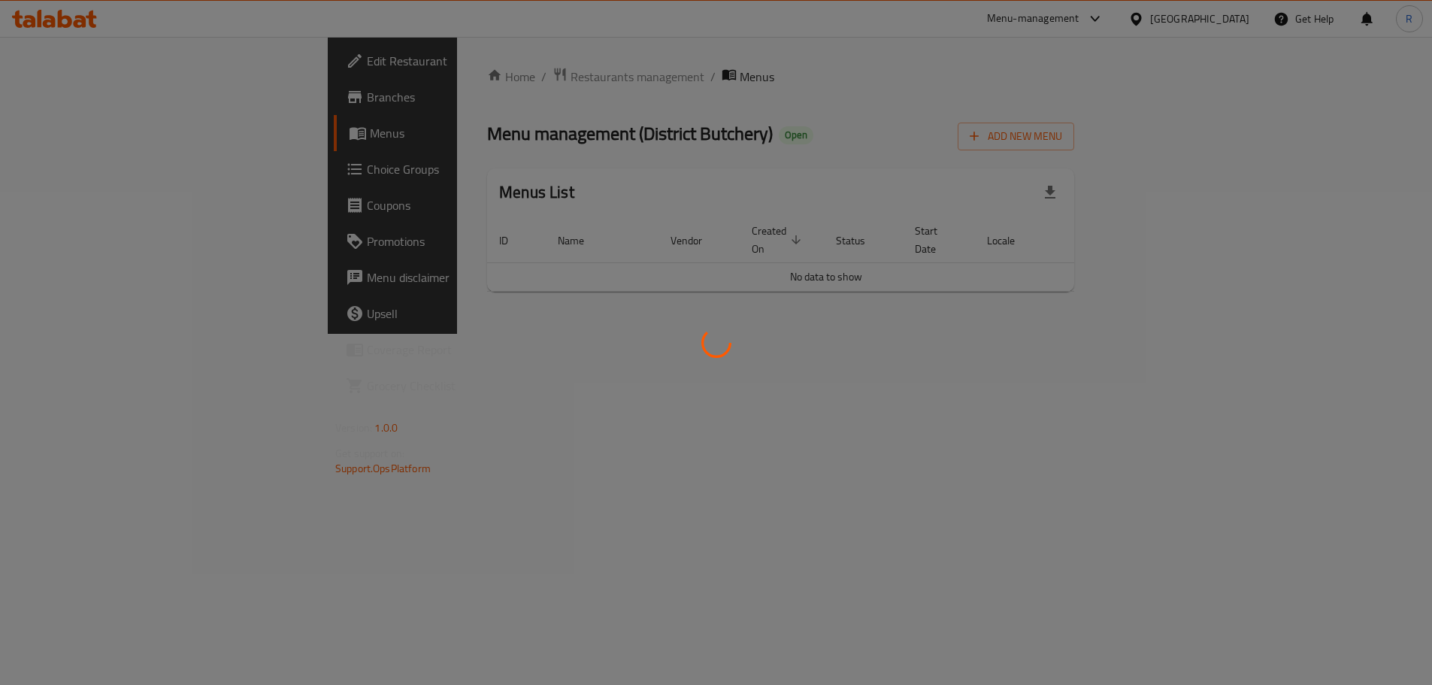
click at [65, 132] on div at bounding box center [716, 342] width 1432 height 685
click at [65, 132] on div at bounding box center [722, 342] width 1444 height 685
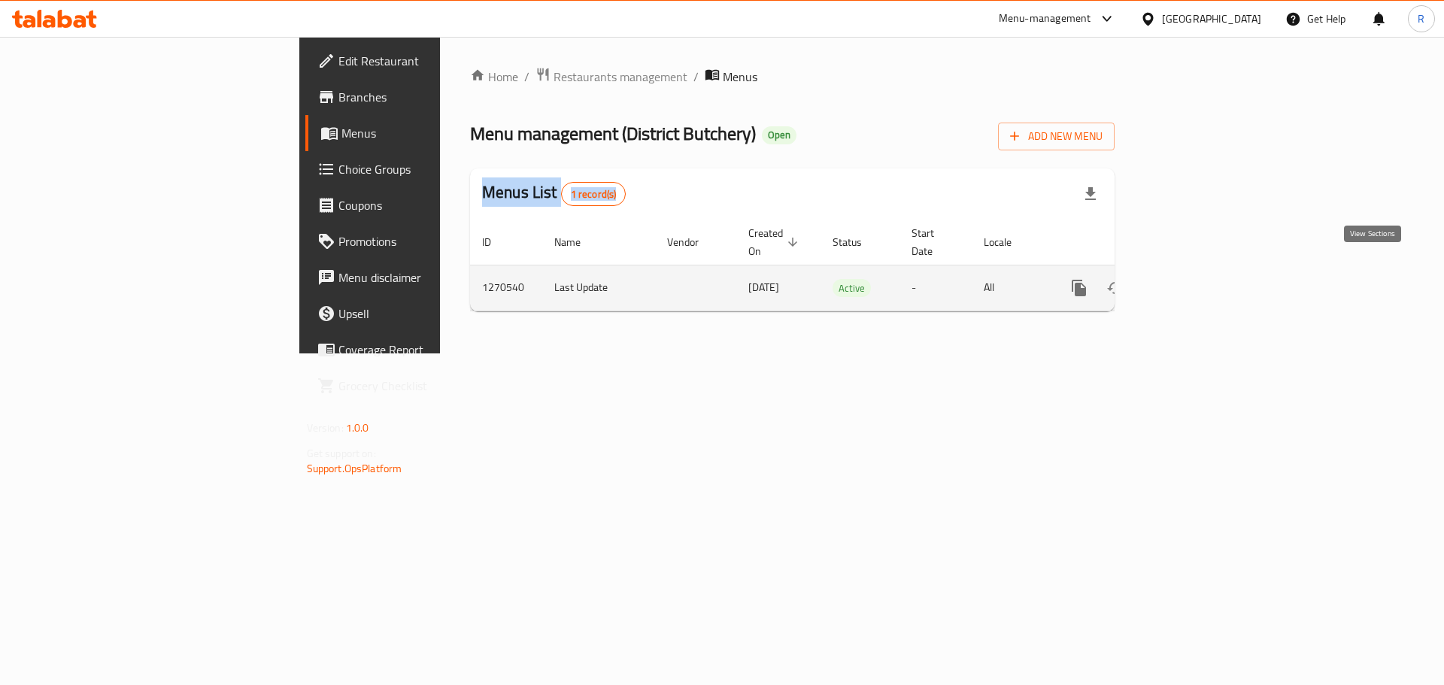
click at [1196, 279] on icon "enhanced table" at bounding box center [1187, 288] width 18 height 18
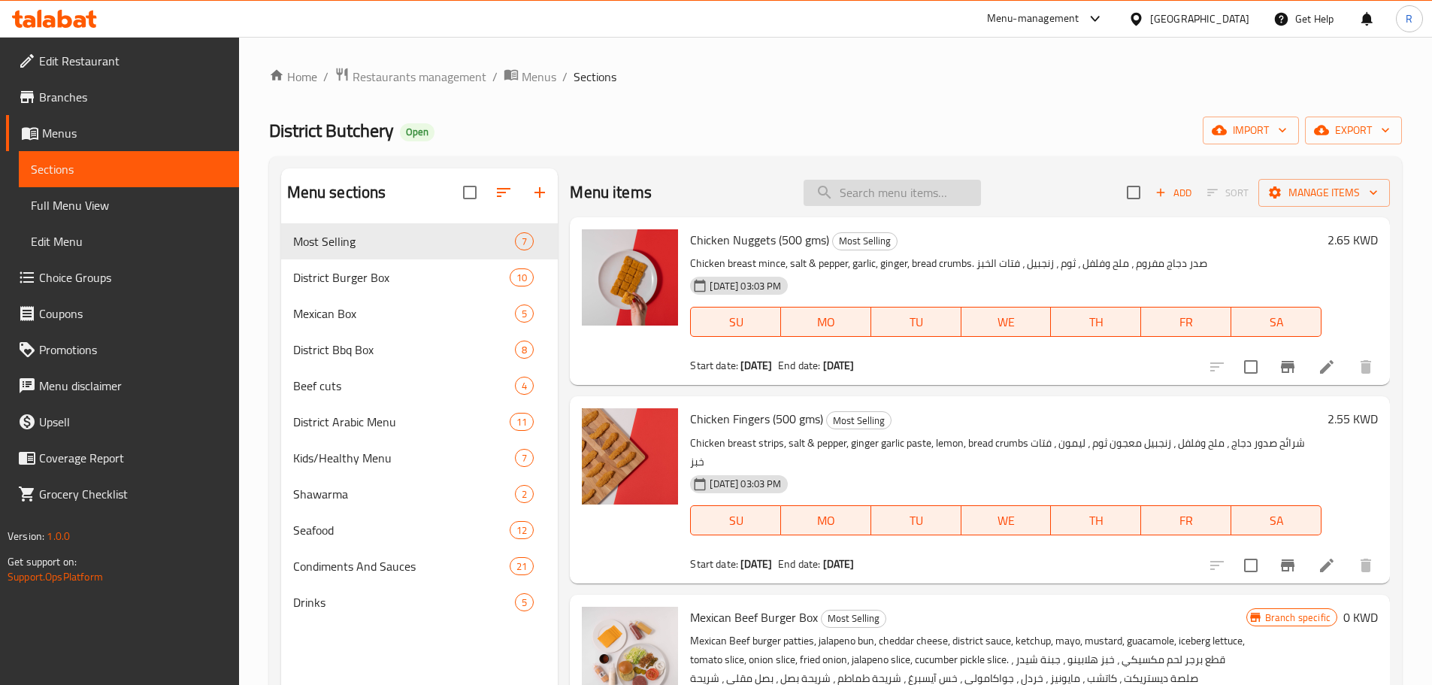
click at [912, 191] on input "search" at bounding box center [892, 193] width 177 height 26
paste input "South African Tenderloin Steak"
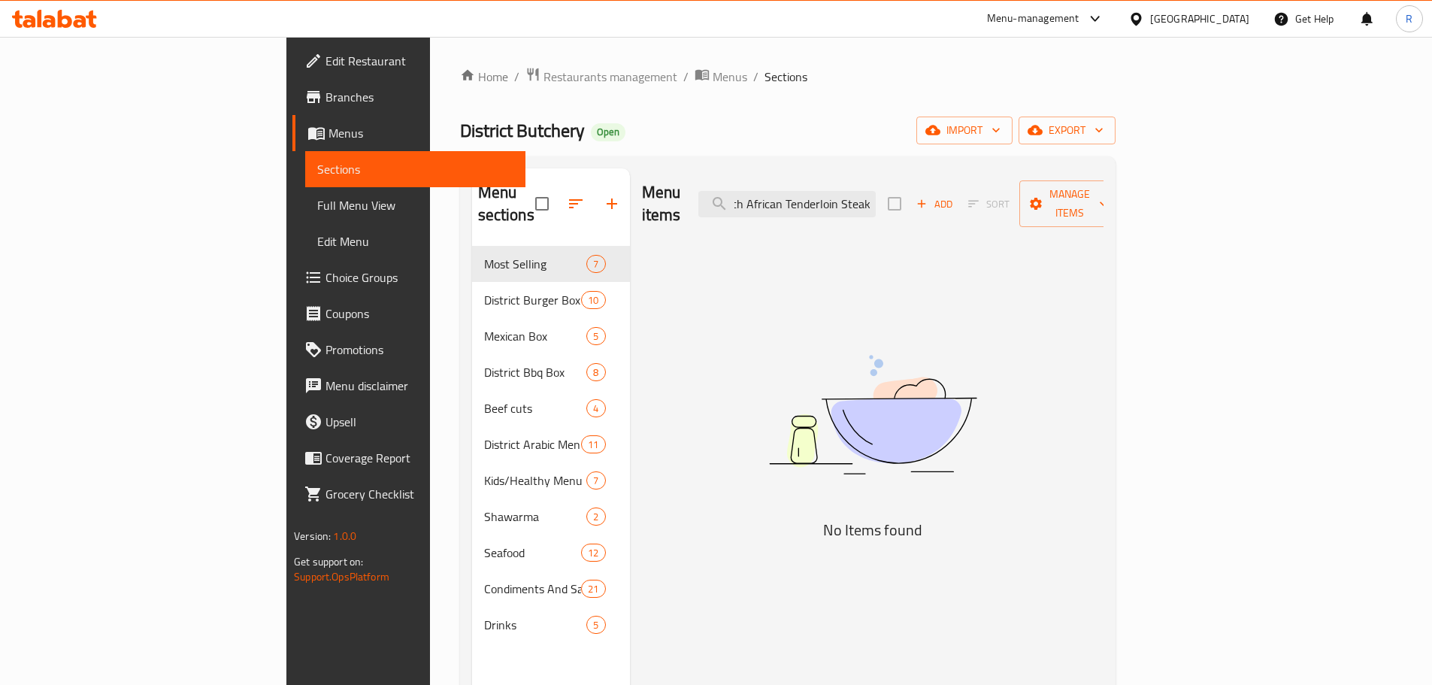
scroll to position [0, 20]
type input "South African Tenderloin Steak"
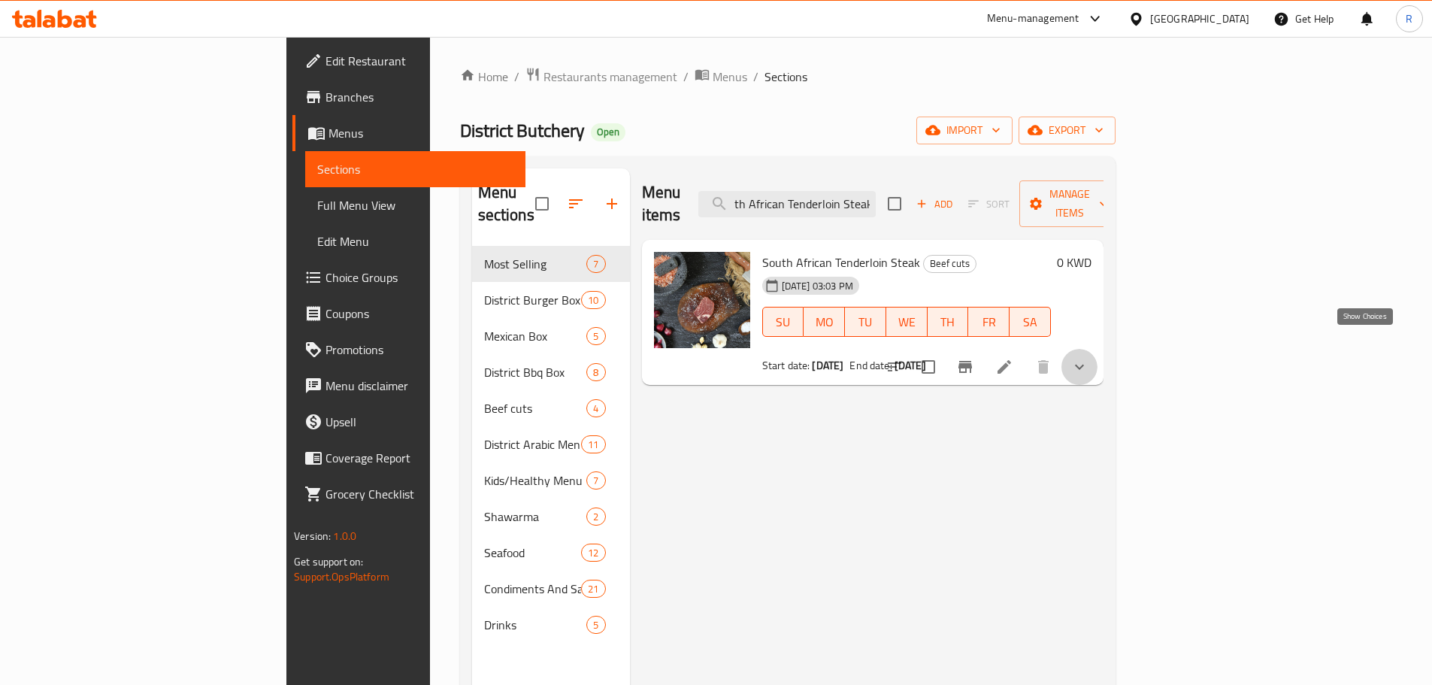
click at [1089, 358] on icon "show more" at bounding box center [1080, 367] width 18 height 18
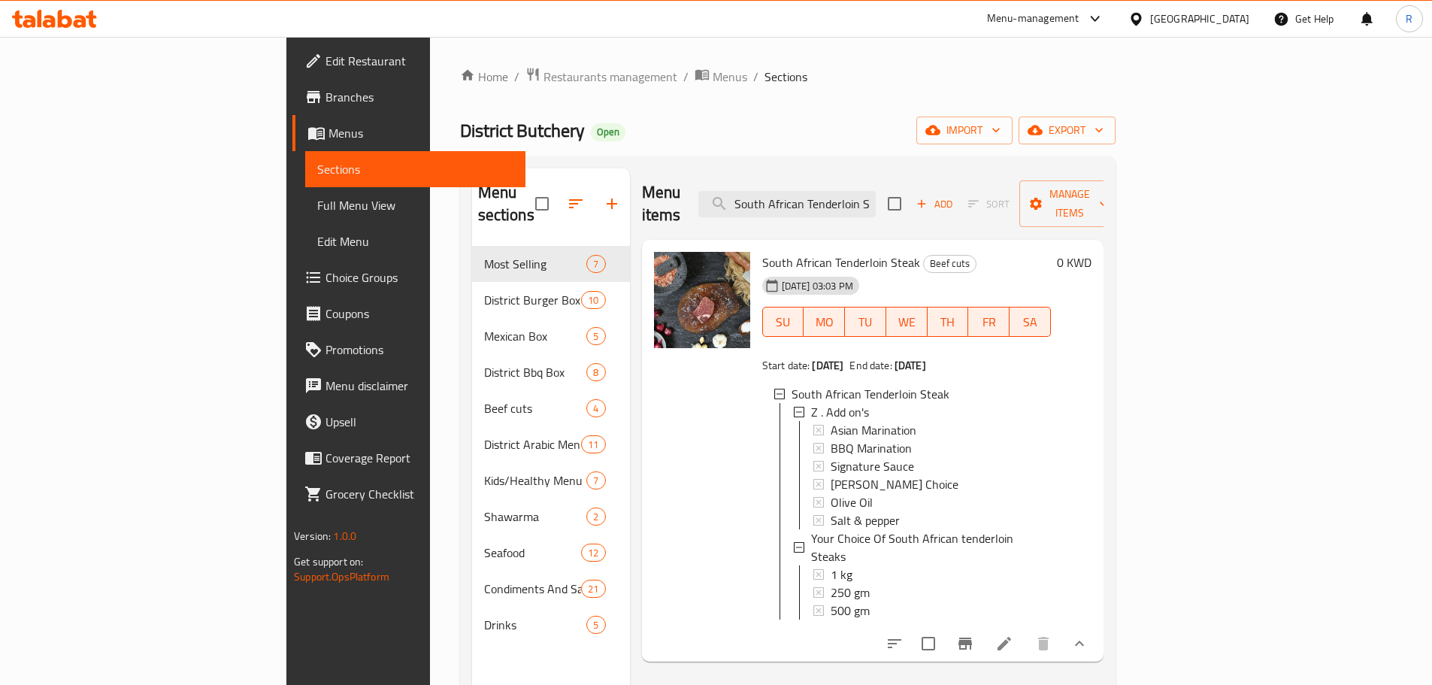
scroll to position [2, 0]
click at [831, 563] on div "1 kg" at bounding box center [935, 572] width 208 height 18
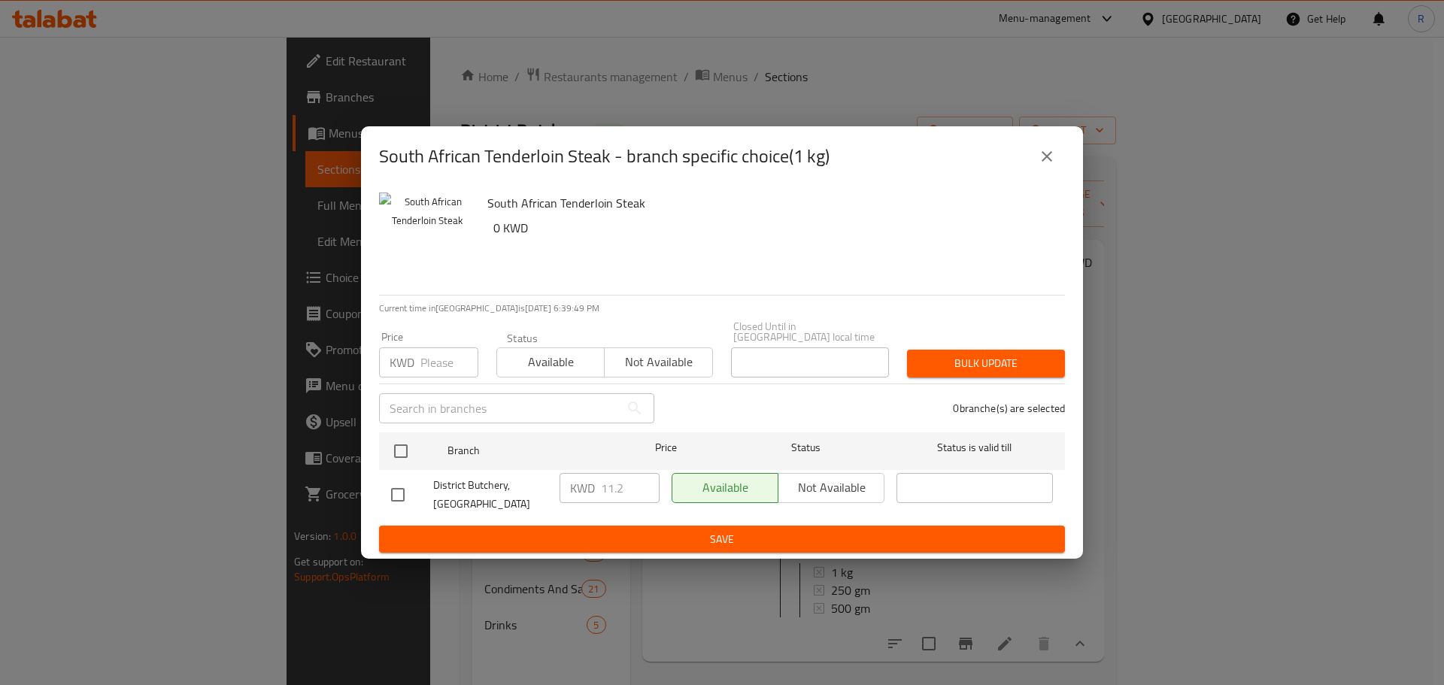
click at [933, 101] on div "South African Tenderloin Steak - branch specific choice(1 kg) South African Ten…" at bounding box center [722, 342] width 1444 height 685
click at [978, 108] on div "South African Tenderloin Steak - branch specific choice(1 kg) South African Ten…" at bounding box center [722, 342] width 1444 height 685
click at [1019, 92] on div "South African Tenderloin Steak - branch specific choice(1 kg) South African Ten…" at bounding box center [722, 342] width 1444 height 685
click at [1020, 90] on div "South African Tenderloin Steak - branch specific choice(1 kg) South African Ten…" at bounding box center [722, 342] width 1444 height 685
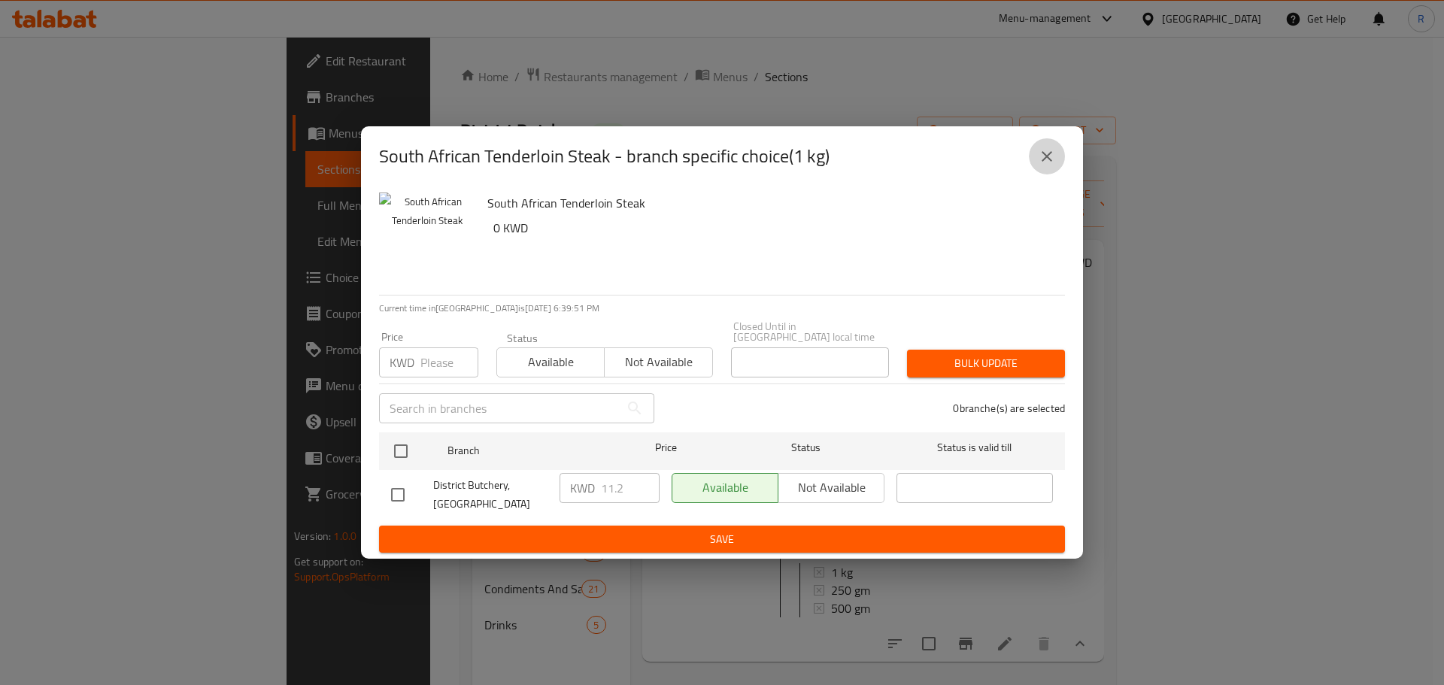
click at [1044, 162] on icon "close" at bounding box center [1046, 156] width 11 height 11
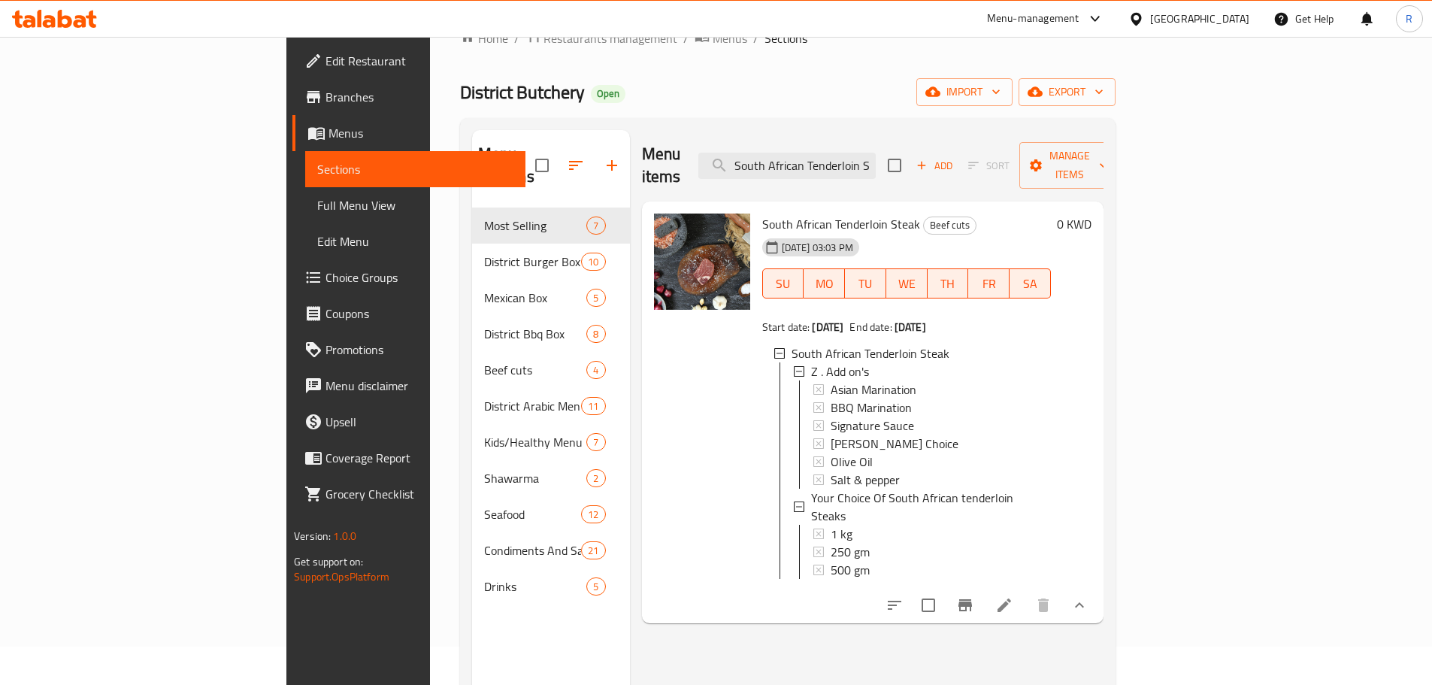
scroll to position [75, 0]
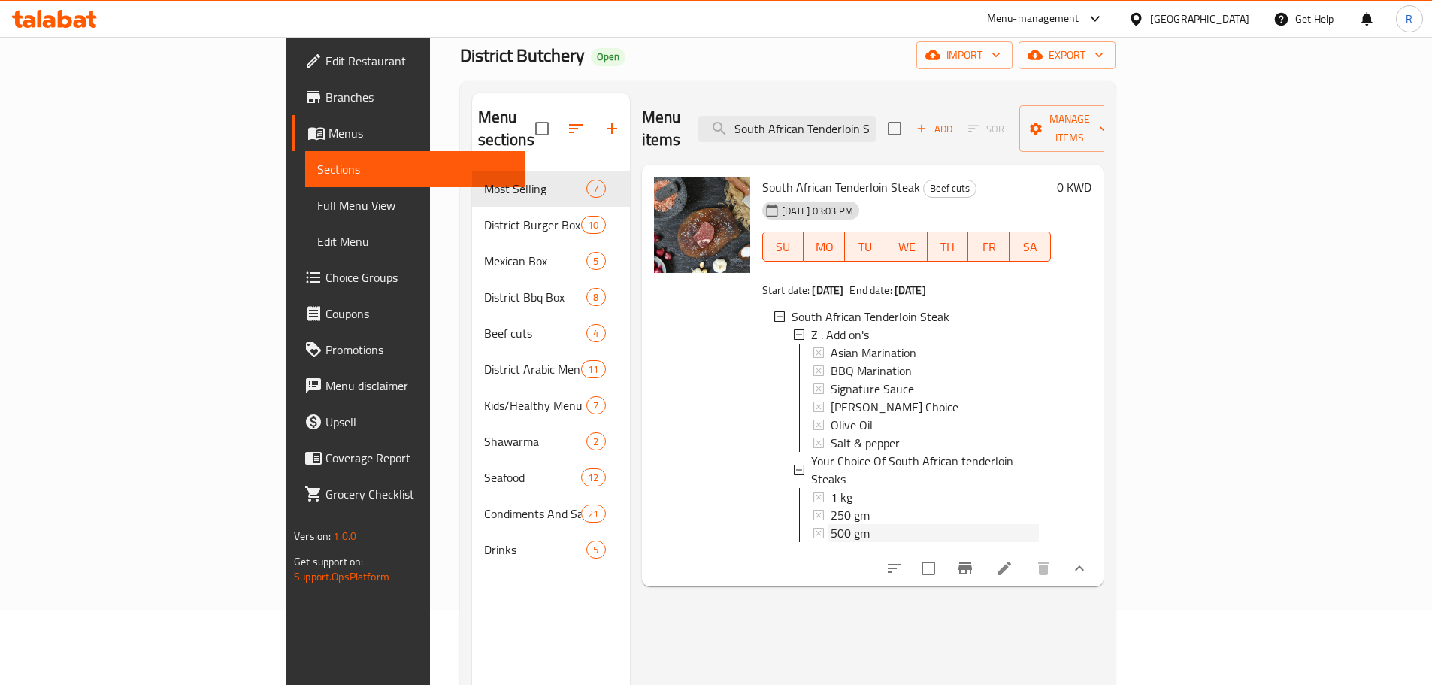
click at [831, 524] on div "500 gm" at bounding box center [935, 533] width 208 height 18
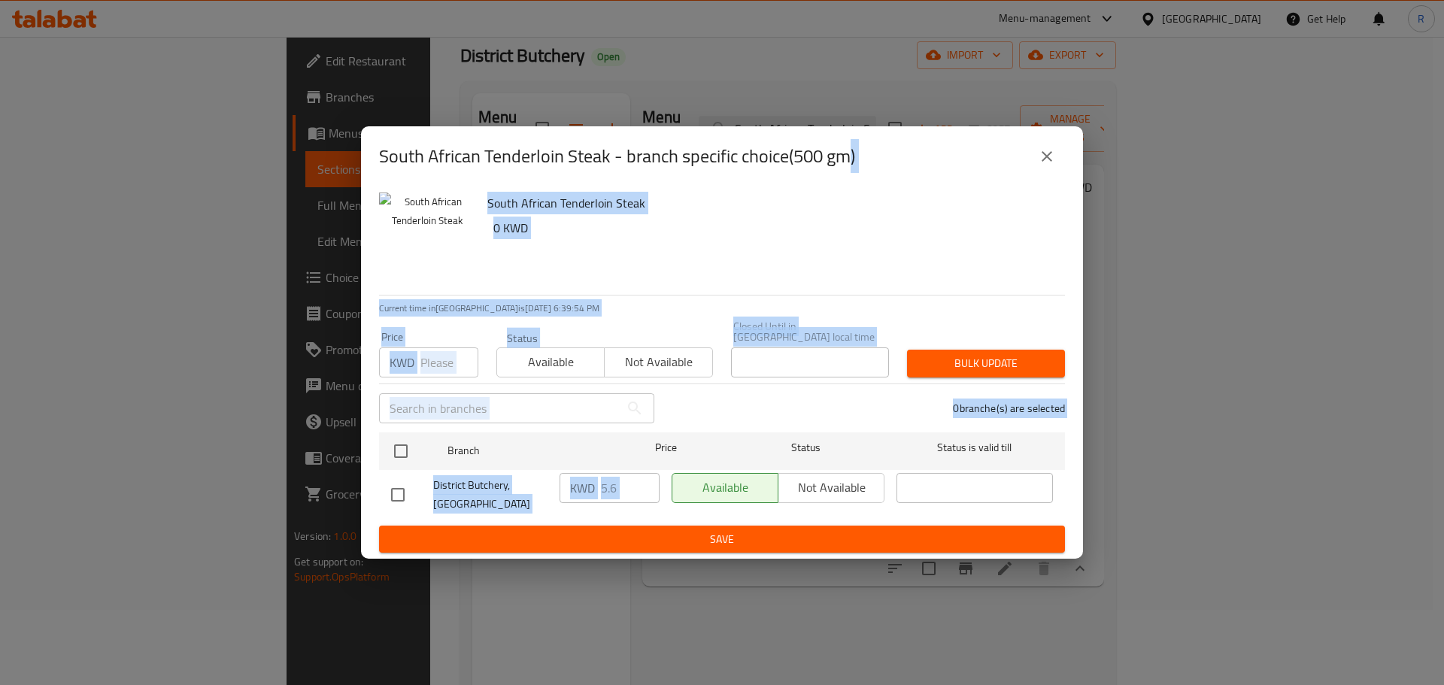
click at [934, 173] on div "South African Tenderloin Steak - branch specific choice(500 gm)" at bounding box center [722, 156] width 686 height 36
click at [1051, 159] on icon "close" at bounding box center [1047, 156] width 18 height 18
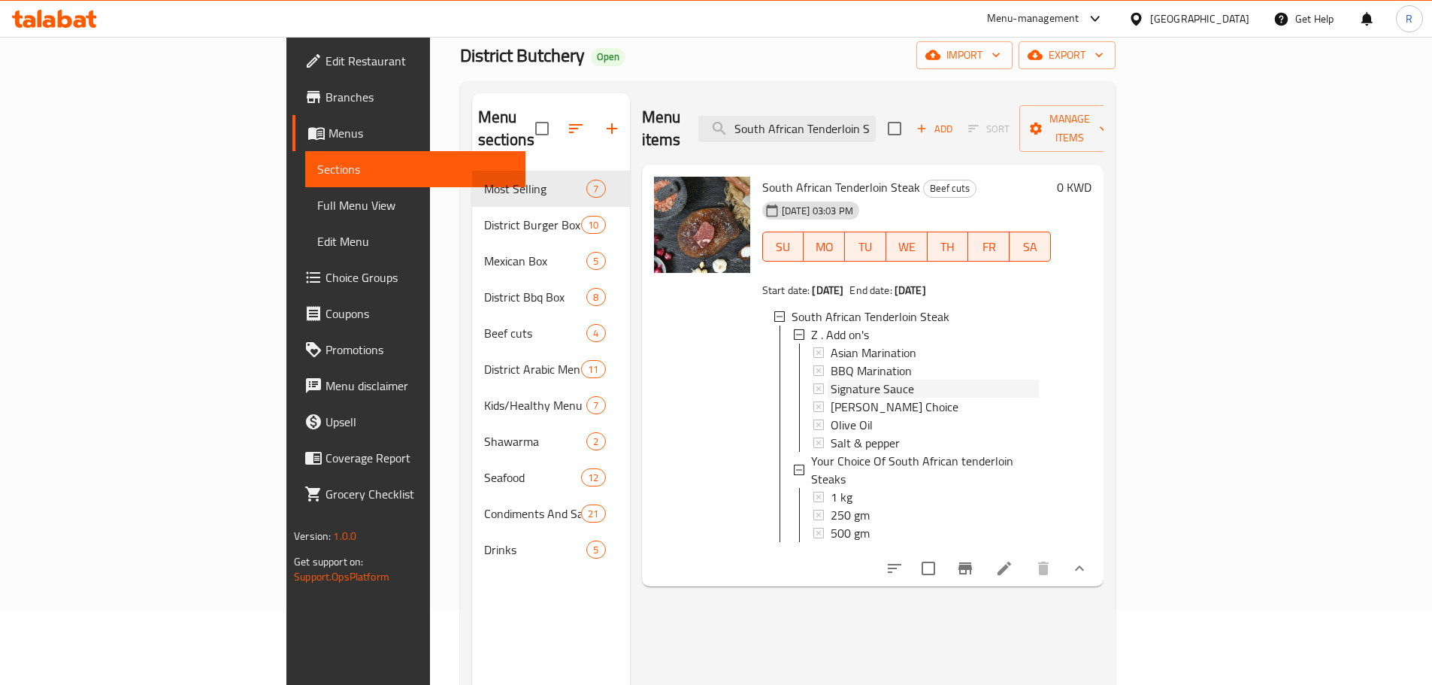
click at [1007, 380] on div "Signature Sauce" at bounding box center [935, 389] width 208 height 18
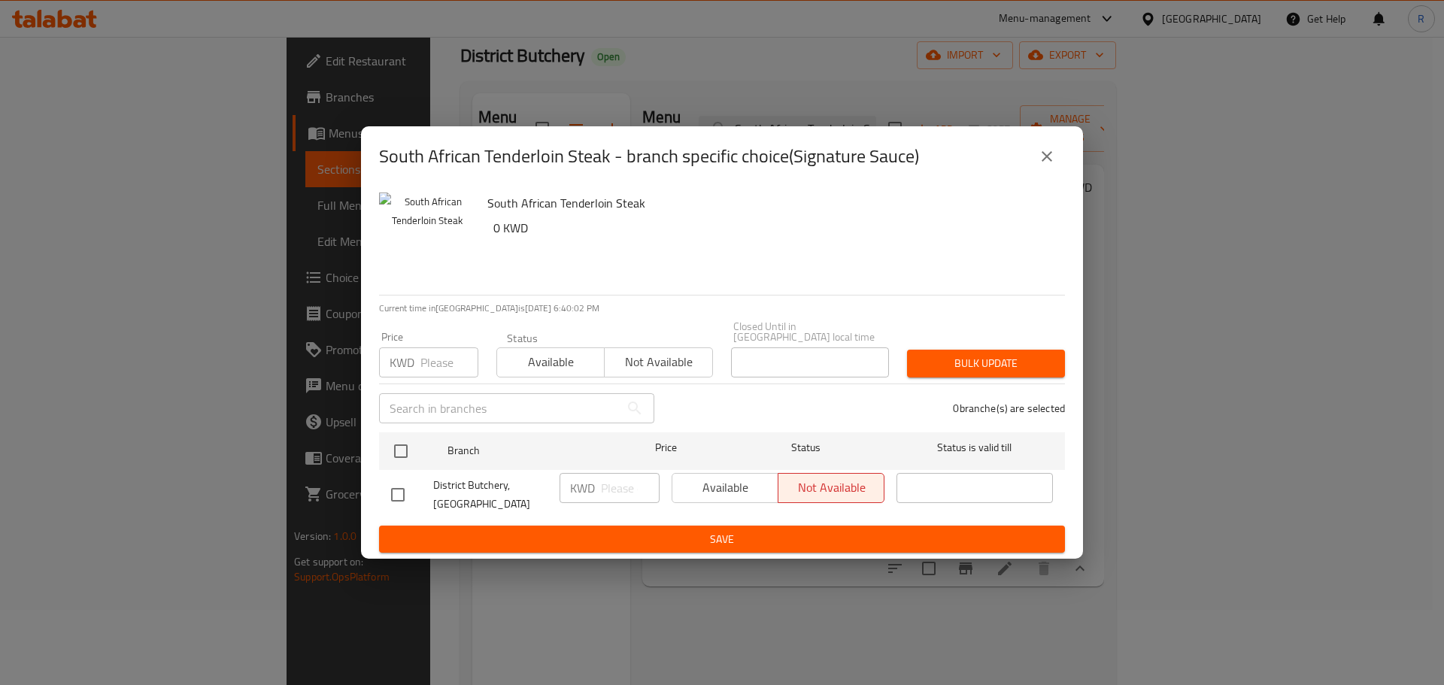
click at [1041, 165] on icon "close" at bounding box center [1047, 156] width 18 height 18
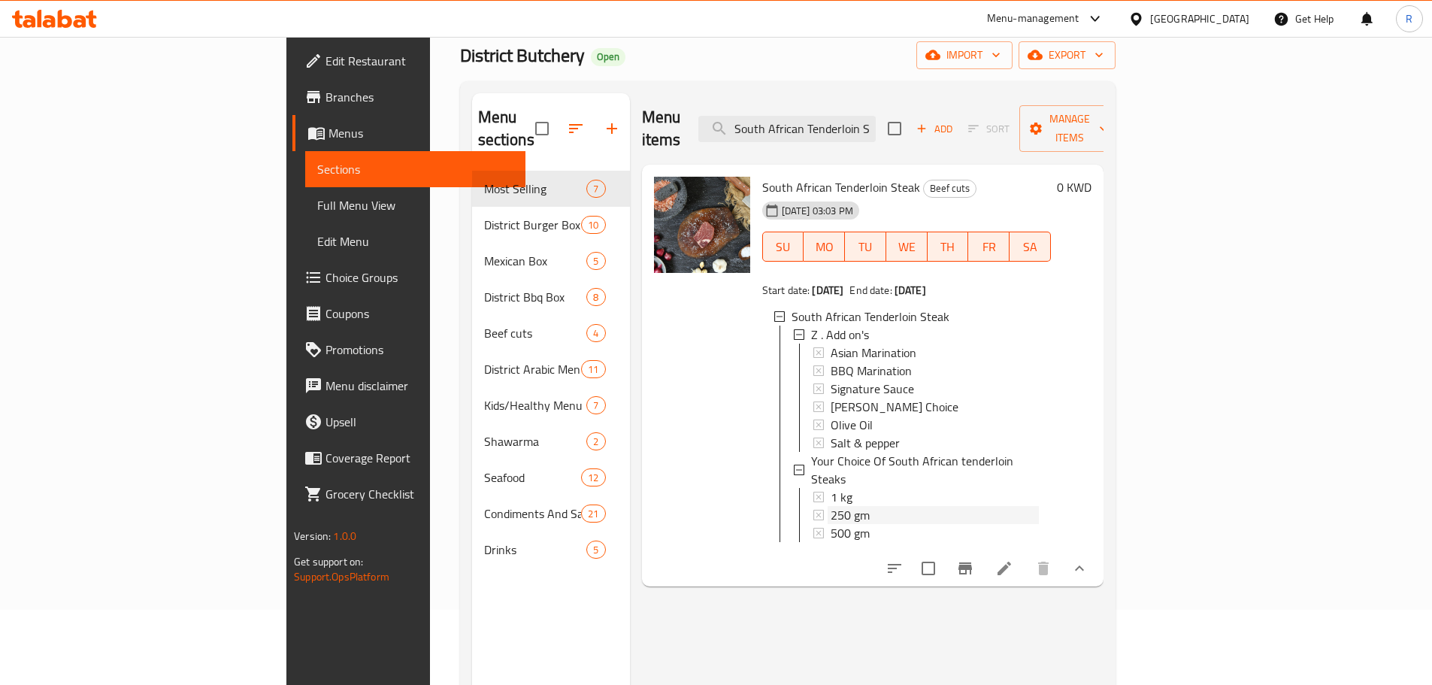
click at [831, 506] on div "250 gm" at bounding box center [935, 515] width 208 height 18
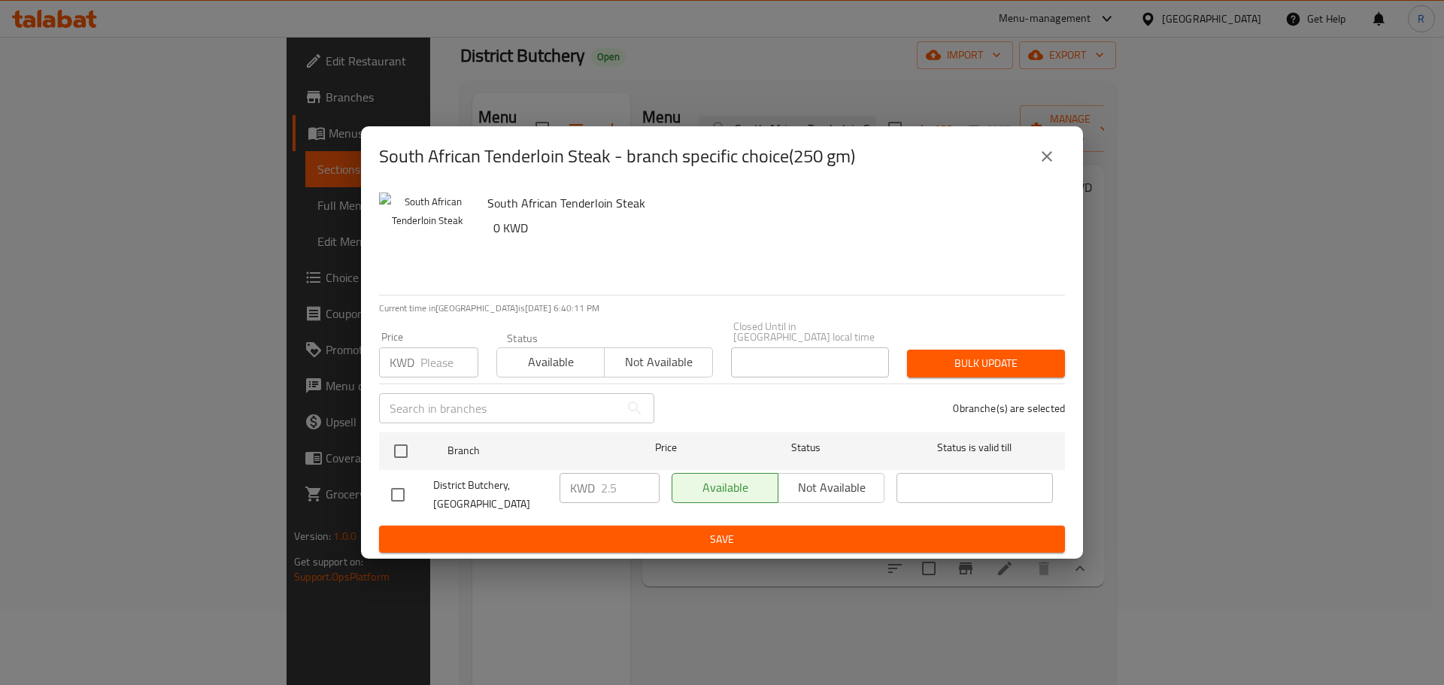
click at [890, 174] on div "South African Tenderloin Steak - branch specific choice(250 gm)" at bounding box center [722, 156] width 686 height 36
click at [1047, 165] on icon "close" at bounding box center [1047, 156] width 18 height 18
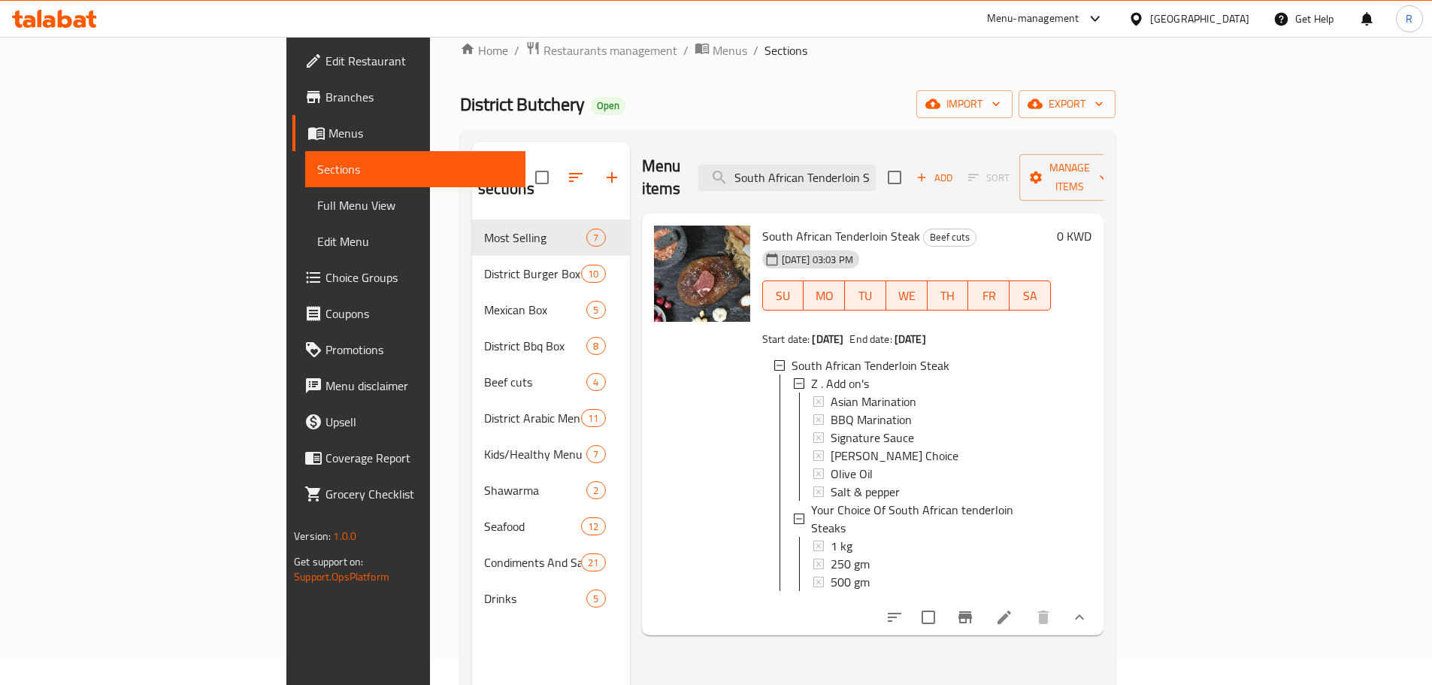
scroll to position [0, 0]
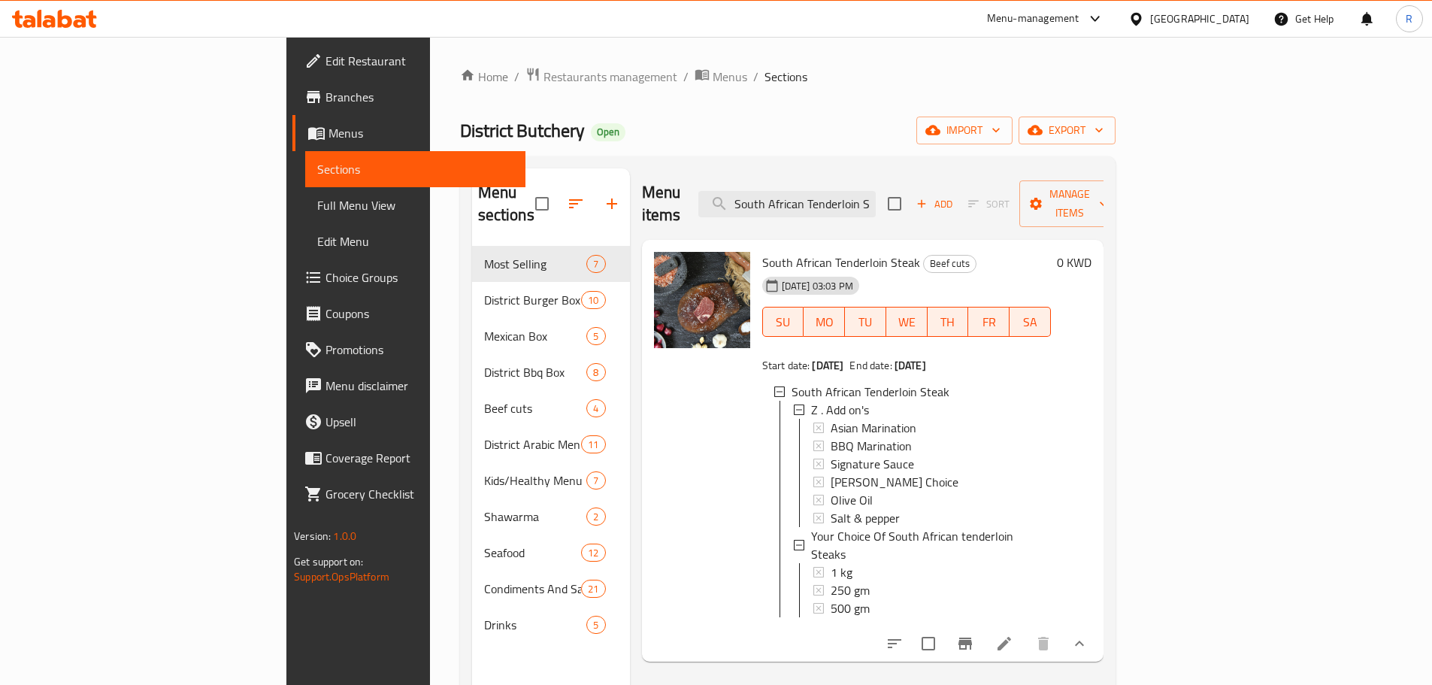
click at [317, 206] on span "Full Menu View" at bounding box center [415, 205] width 196 height 18
click at [317, 205] on span "Full Menu View" at bounding box center [415, 205] width 196 height 18
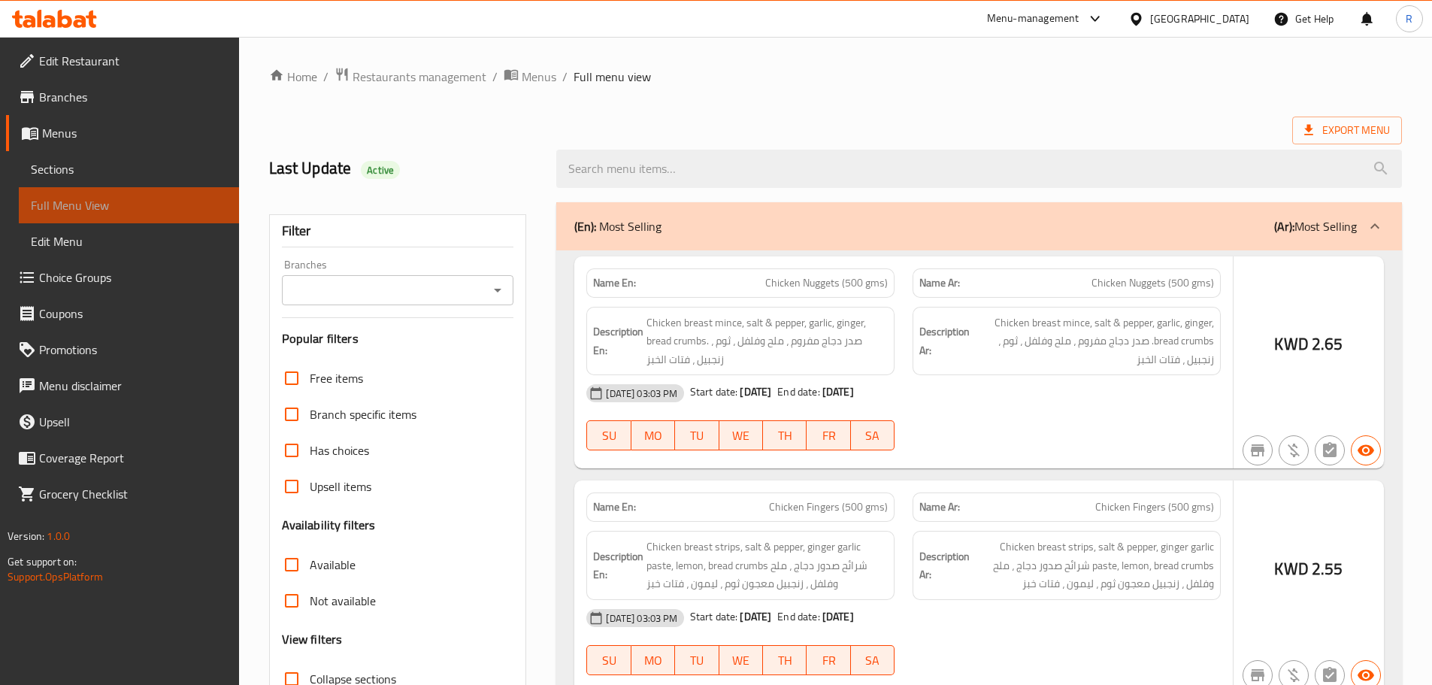
drag, startPoint x: 120, startPoint y: 207, endPoint x: 466, endPoint y: 293, distance: 356.5
click at [121, 205] on span "Full Menu View" at bounding box center [129, 205] width 196 height 18
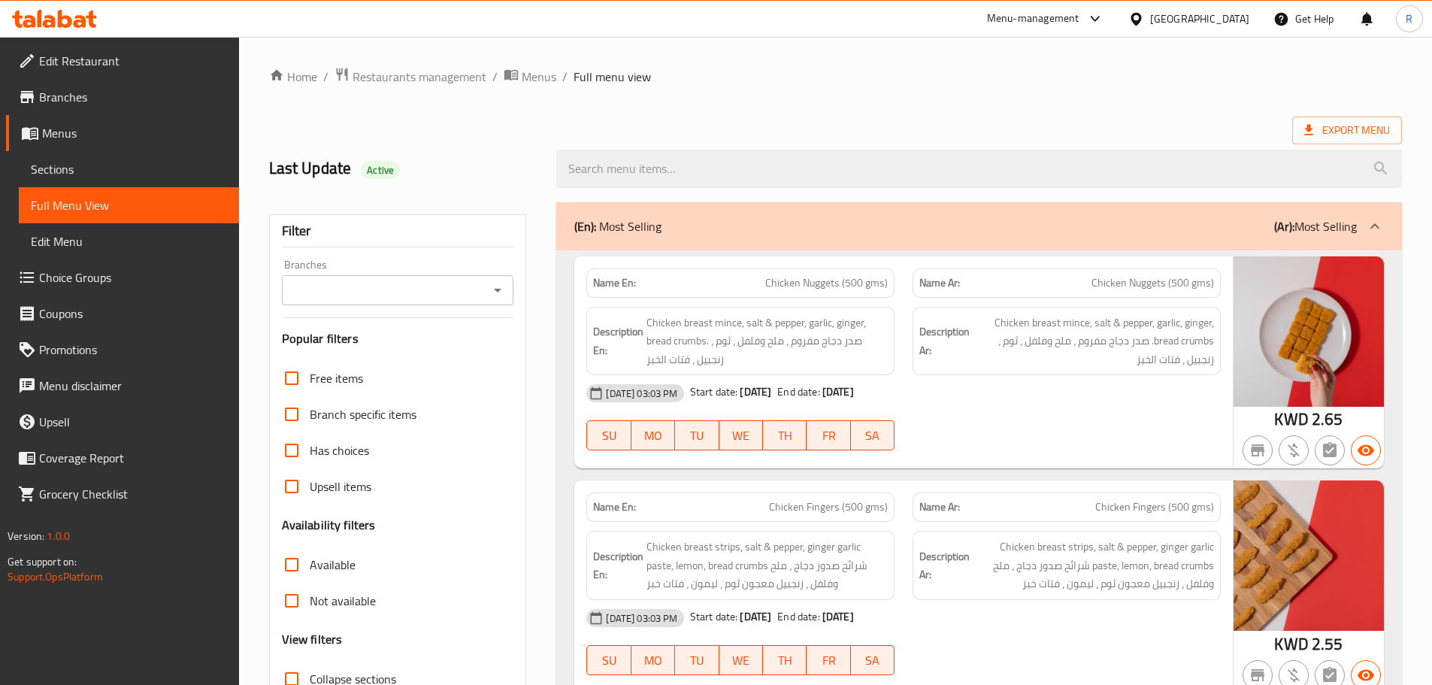
click at [474, 282] on input "Branches" at bounding box center [385, 290] width 199 height 21
click at [478, 290] on input "Branches" at bounding box center [385, 290] width 199 height 21
click at [477, 287] on input "Branches" at bounding box center [385, 290] width 199 height 21
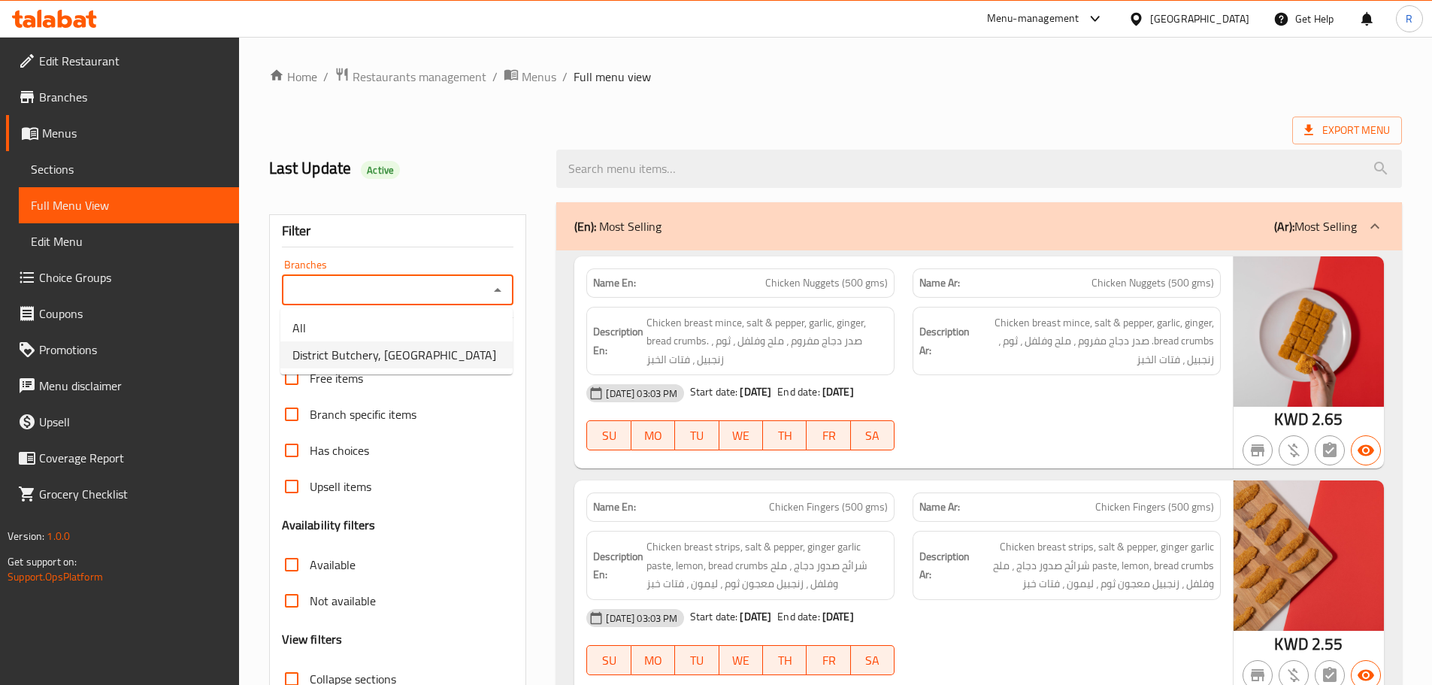
click at [421, 358] on span "District Butchery, [GEOGRAPHIC_DATA]" at bounding box center [395, 355] width 204 height 18
click at [422, 356] on div "Filter Branches Branches Popular filters Free items Branch specific items Has c…" at bounding box center [398, 492] width 258 height 556
click at [423, 356] on div "Filter Branches Branches Popular filters Free items Branch specific items Has c…" at bounding box center [398, 492] width 258 height 556
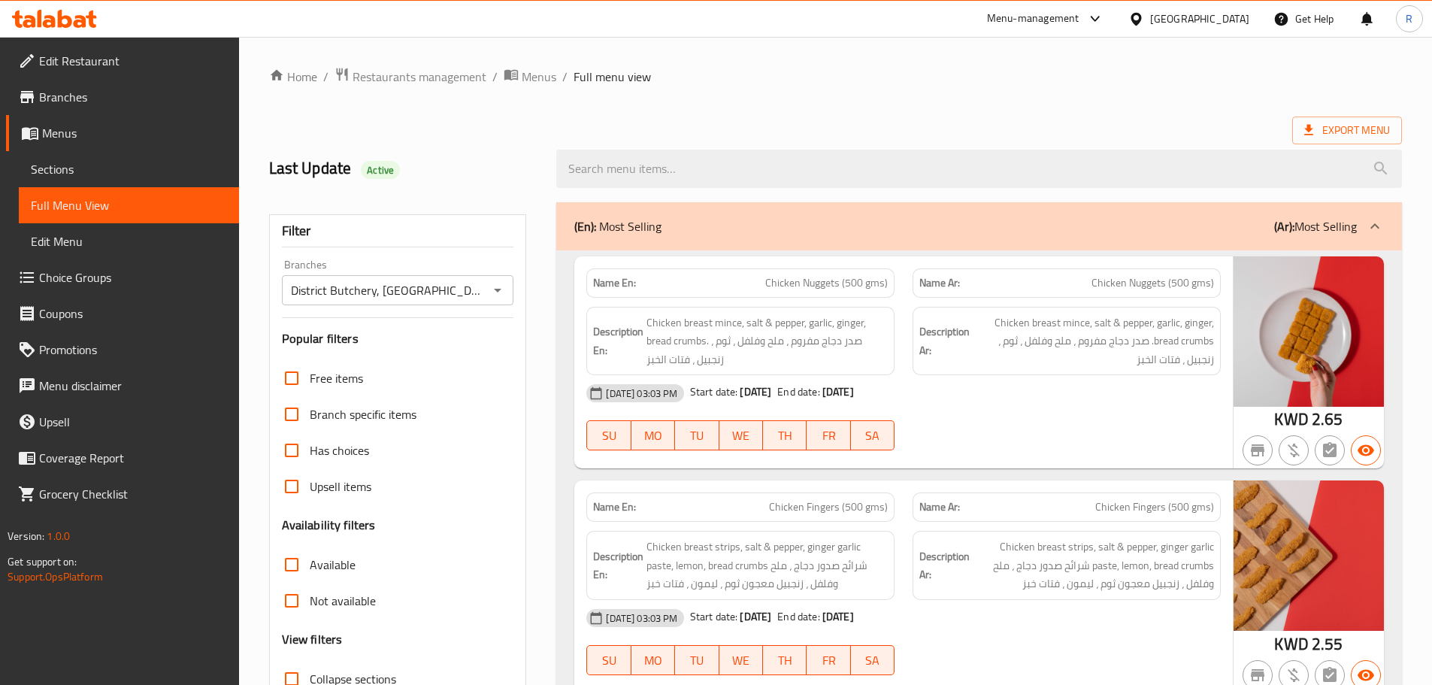
type input "District Butchery, [GEOGRAPHIC_DATA]"
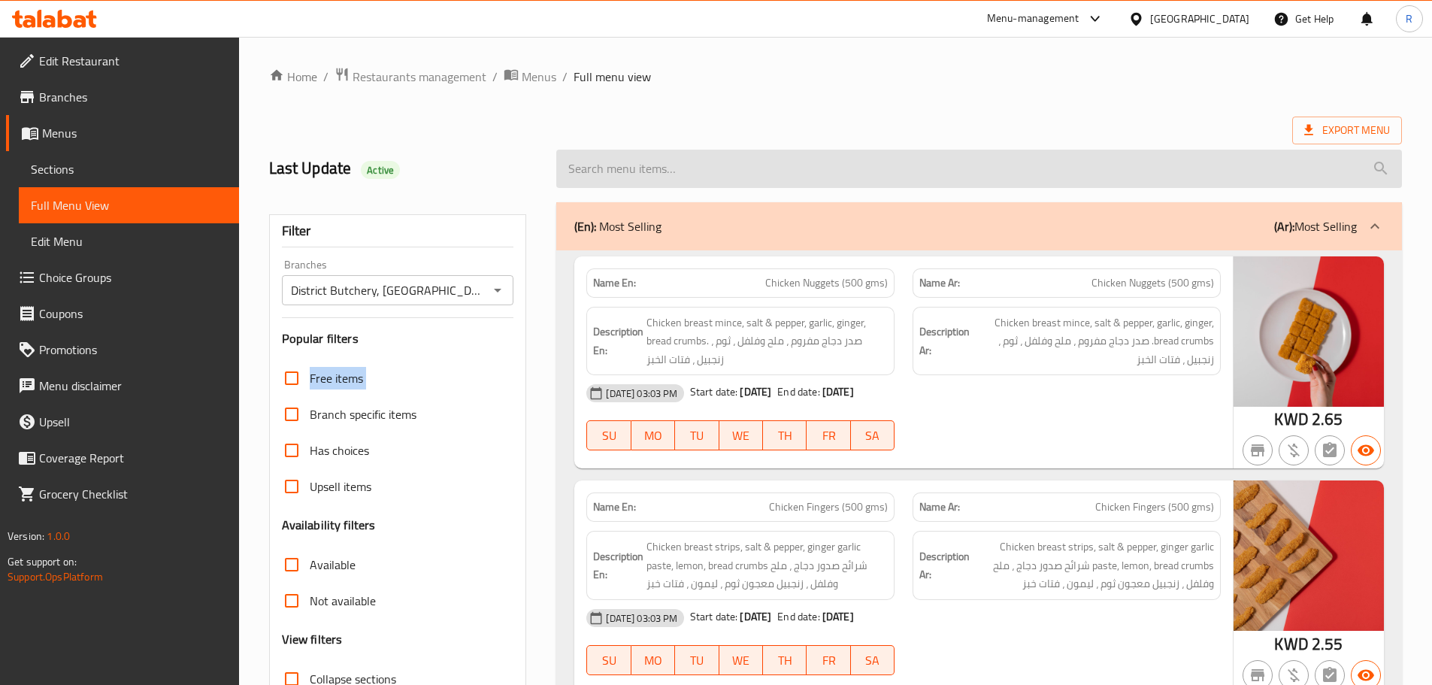
click at [713, 177] on input "search" at bounding box center [979, 169] width 846 height 38
click at [781, 168] on input "search" at bounding box center [979, 169] width 846 height 38
paste input "South African Tenderloin Steak"
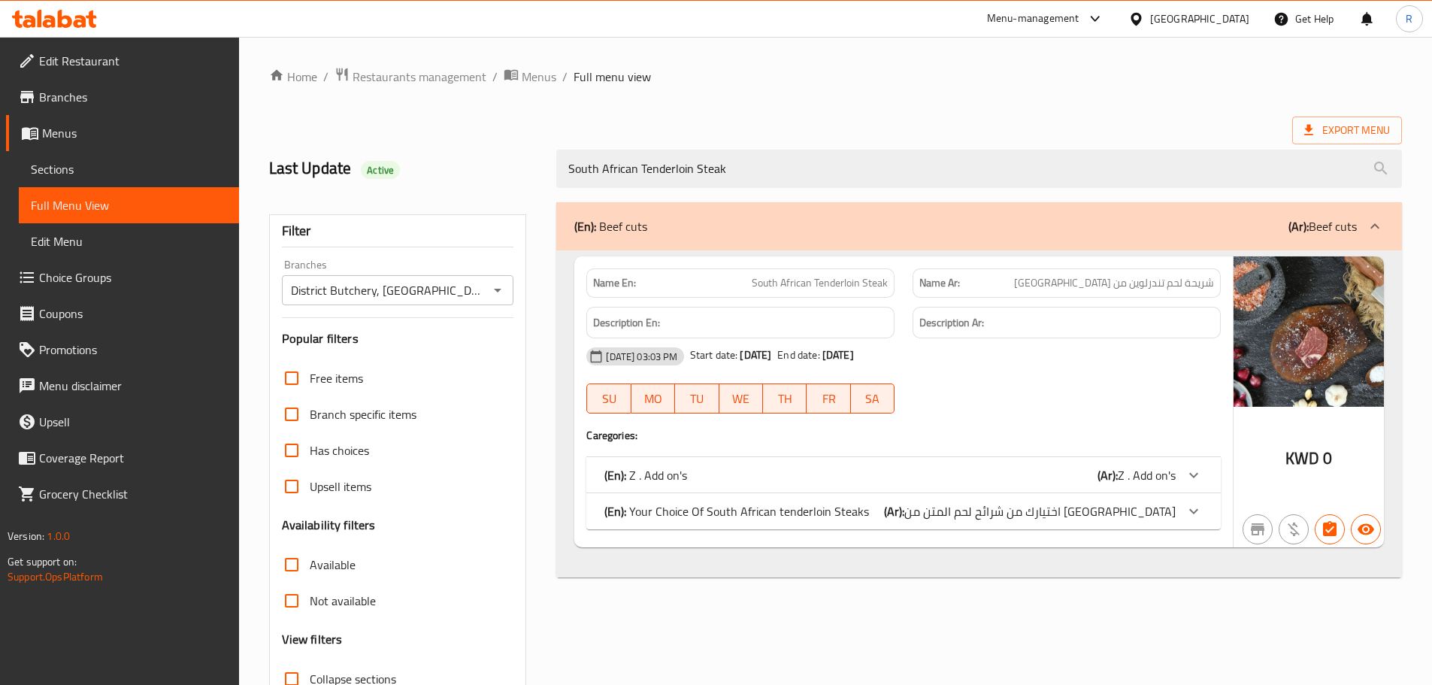
drag, startPoint x: 903, startPoint y: 501, endPoint x: 916, endPoint y: 505, distance: 13.6
click at [904, 501] on div "(En): Your Choice Of South African tenderloin Steaks (Ar): اختيارك من شرائح لحم…" at bounding box center [904, 511] width 635 height 36
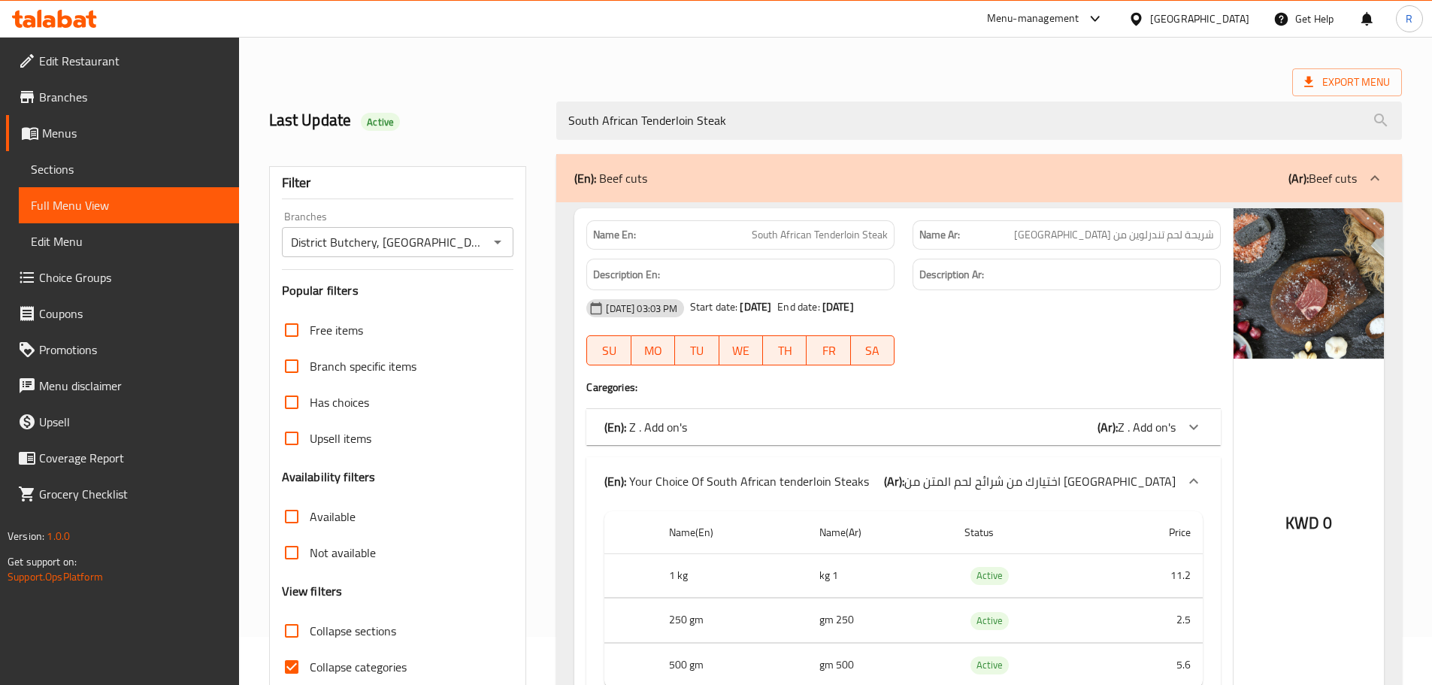
scroll to position [75, 0]
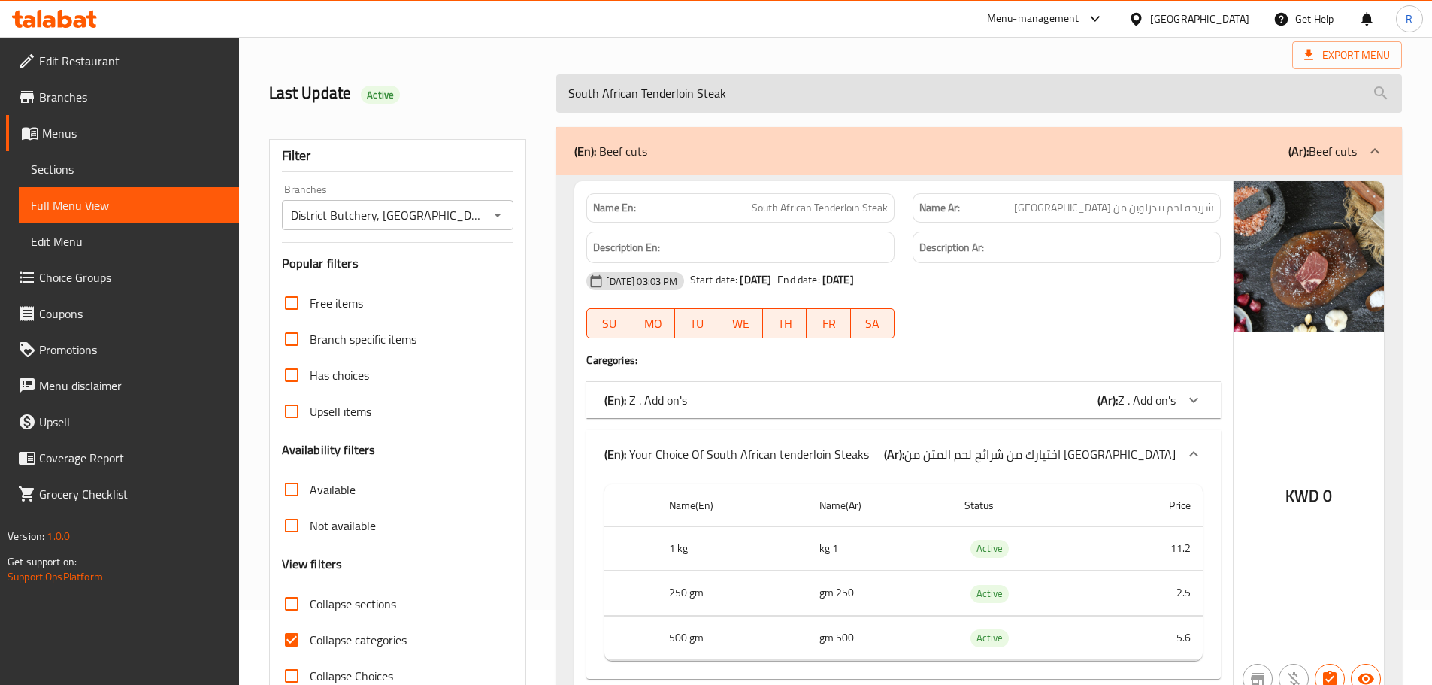
drag, startPoint x: 848, startPoint y: 42, endPoint x: 849, endPoint y: 75, distance: 33.1
click at [849, 42] on div "Export Menu" at bounding box center [835, 55] width 1133 height 28
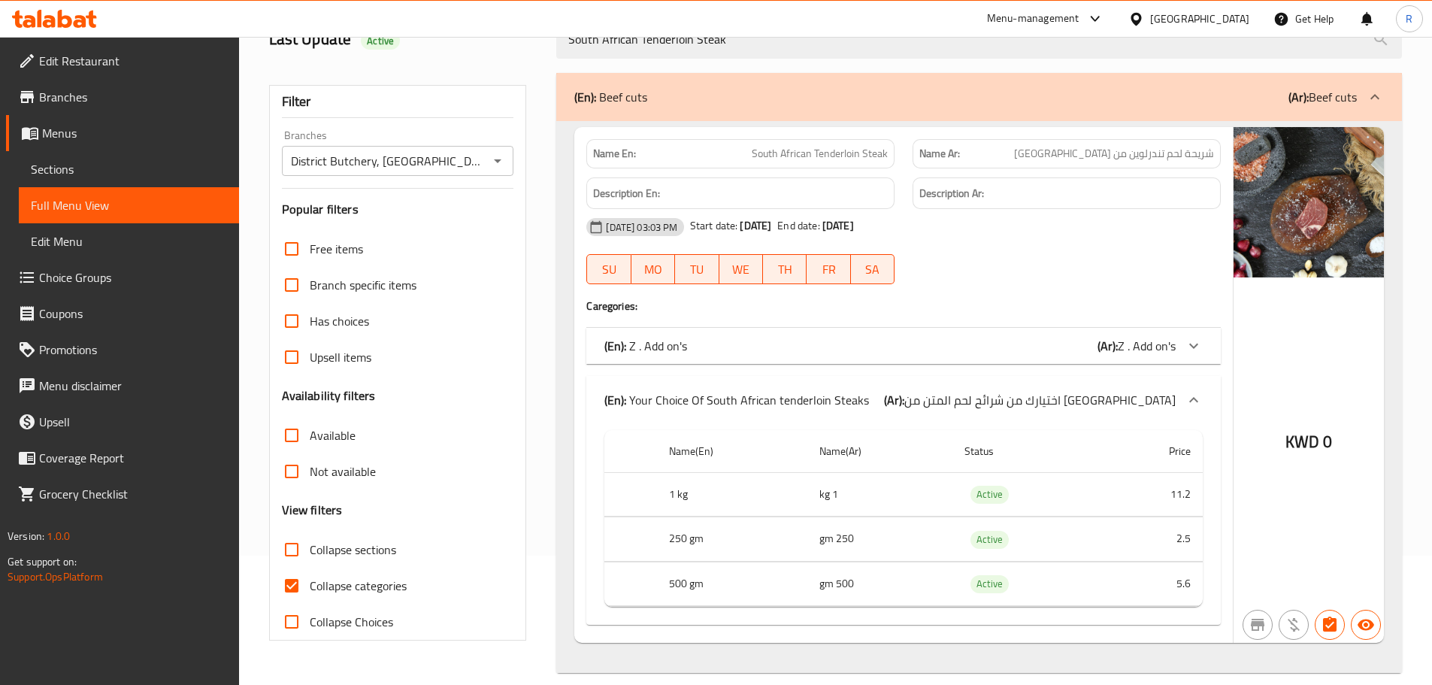
scroll to position [72, 0]
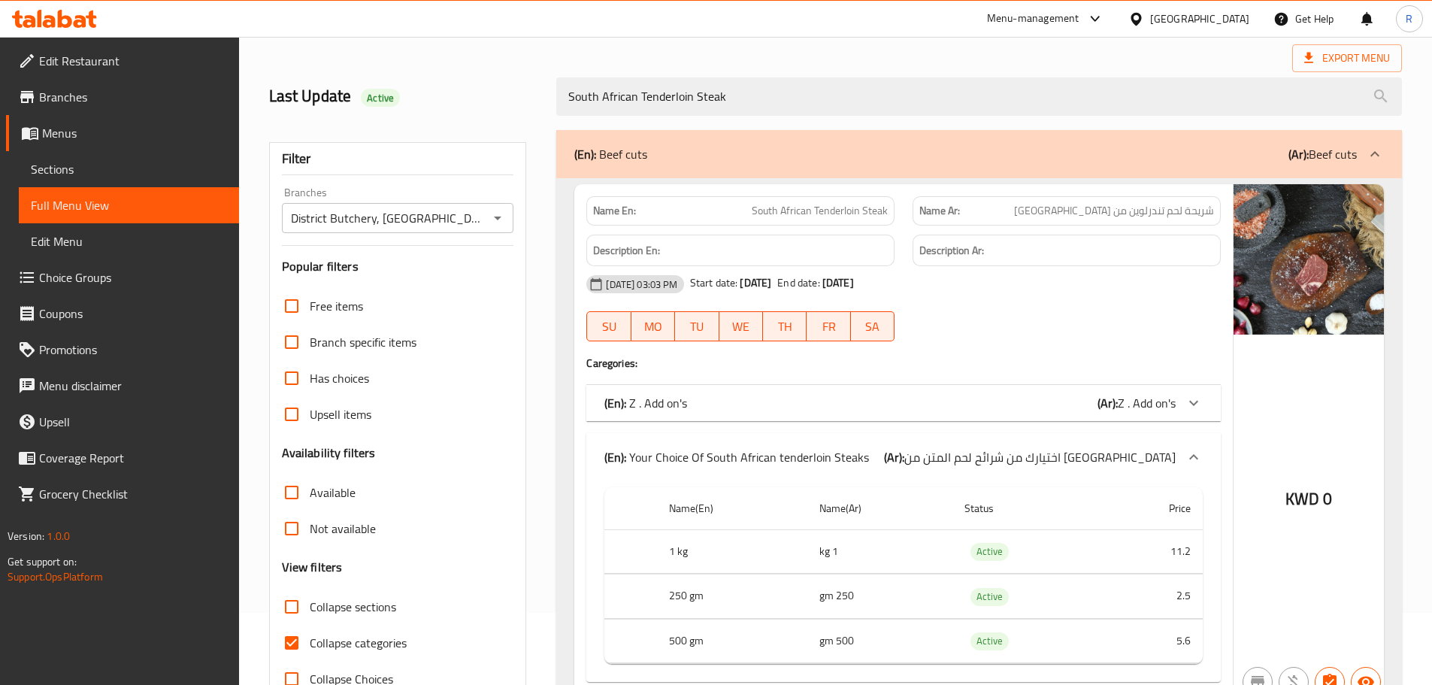
drag, startPoint x: 616, startPoint y: 102, endPoint x: 555, endPoint y: 92, distance: 61.6
click at [555, 92] on div "South African Tenderloin Steak" at bounding box center [979, 96] width 864 height 56
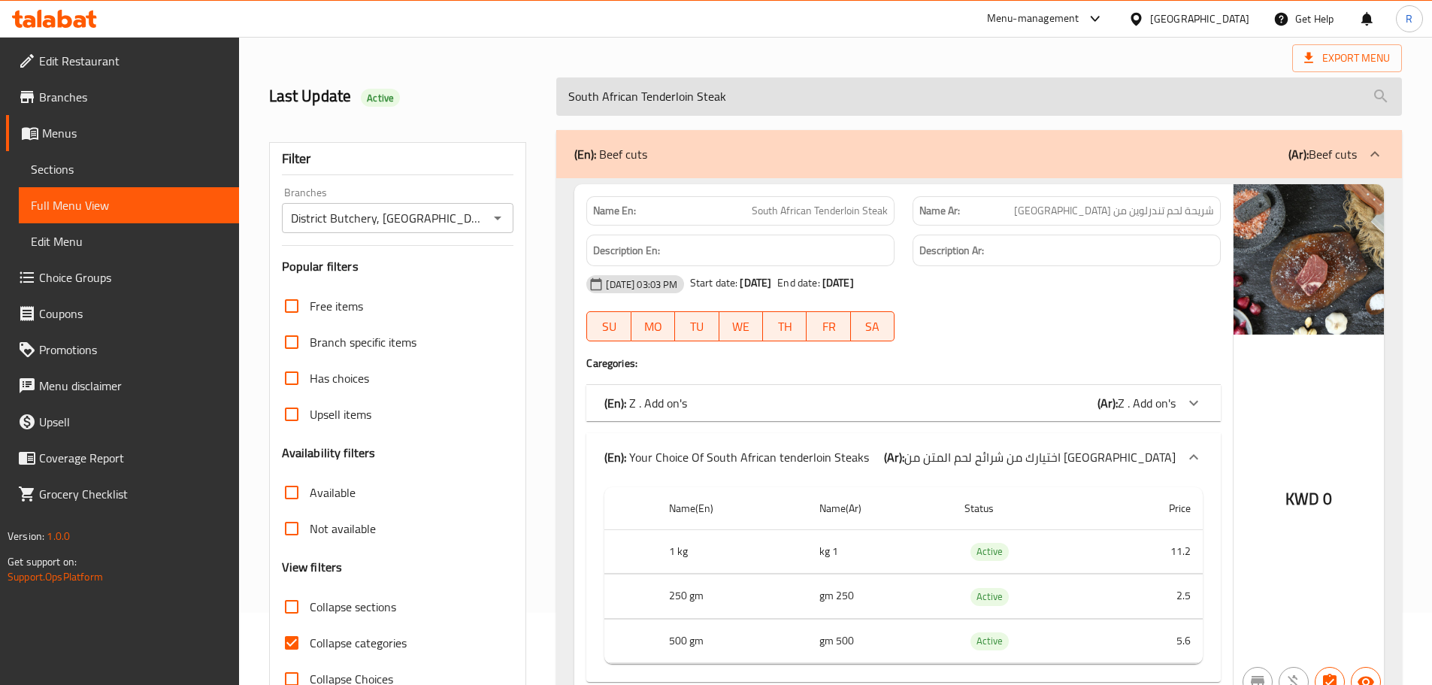
paste input "Minced Beef"
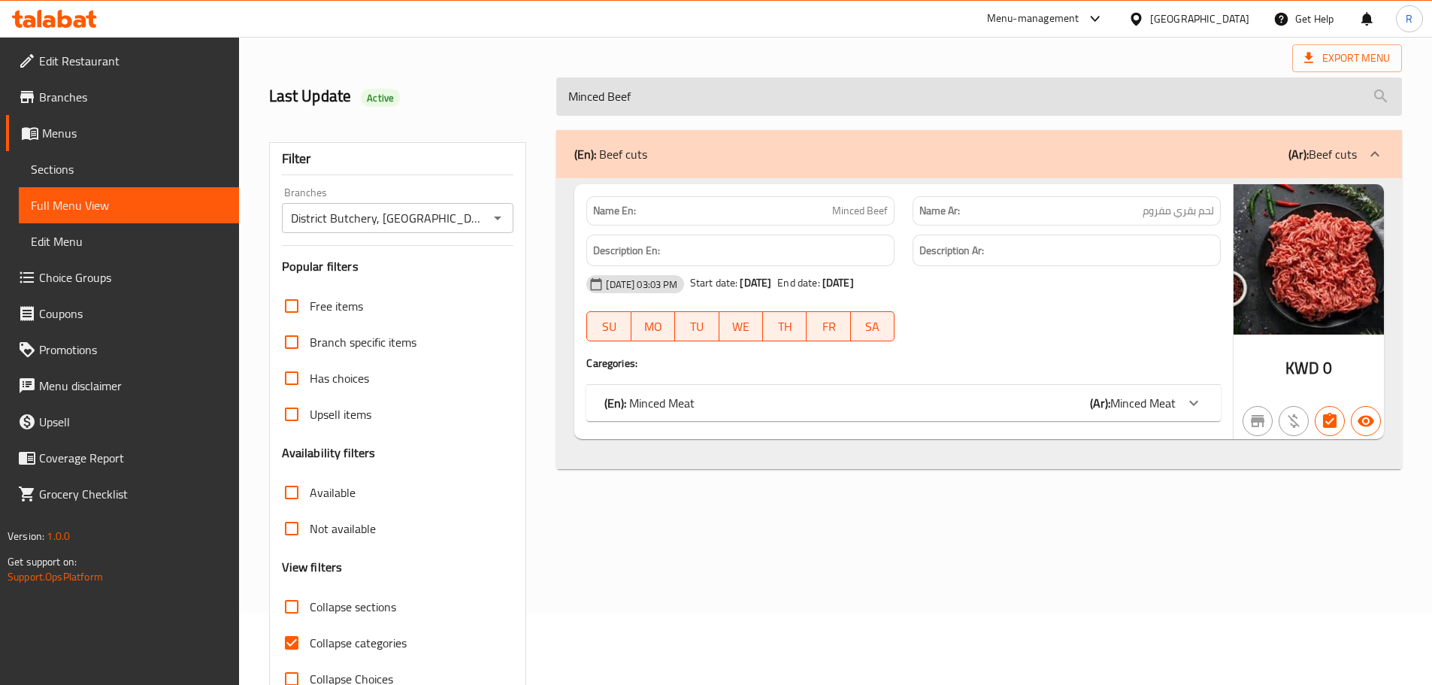
type input "Minced Beef"
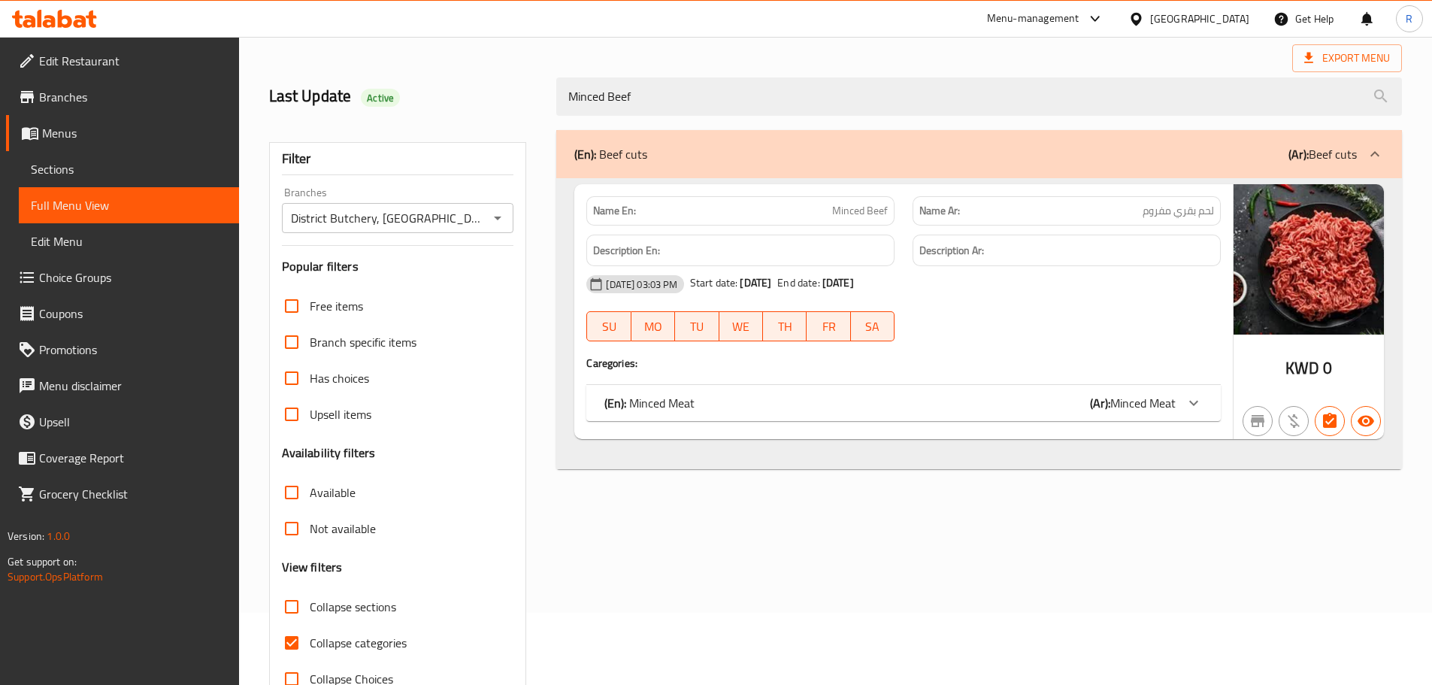
click at [796, 408] on div "(En): Minced Meat (Ar): Minced Meat" at bounding box center [890, 403] width 571 height 18
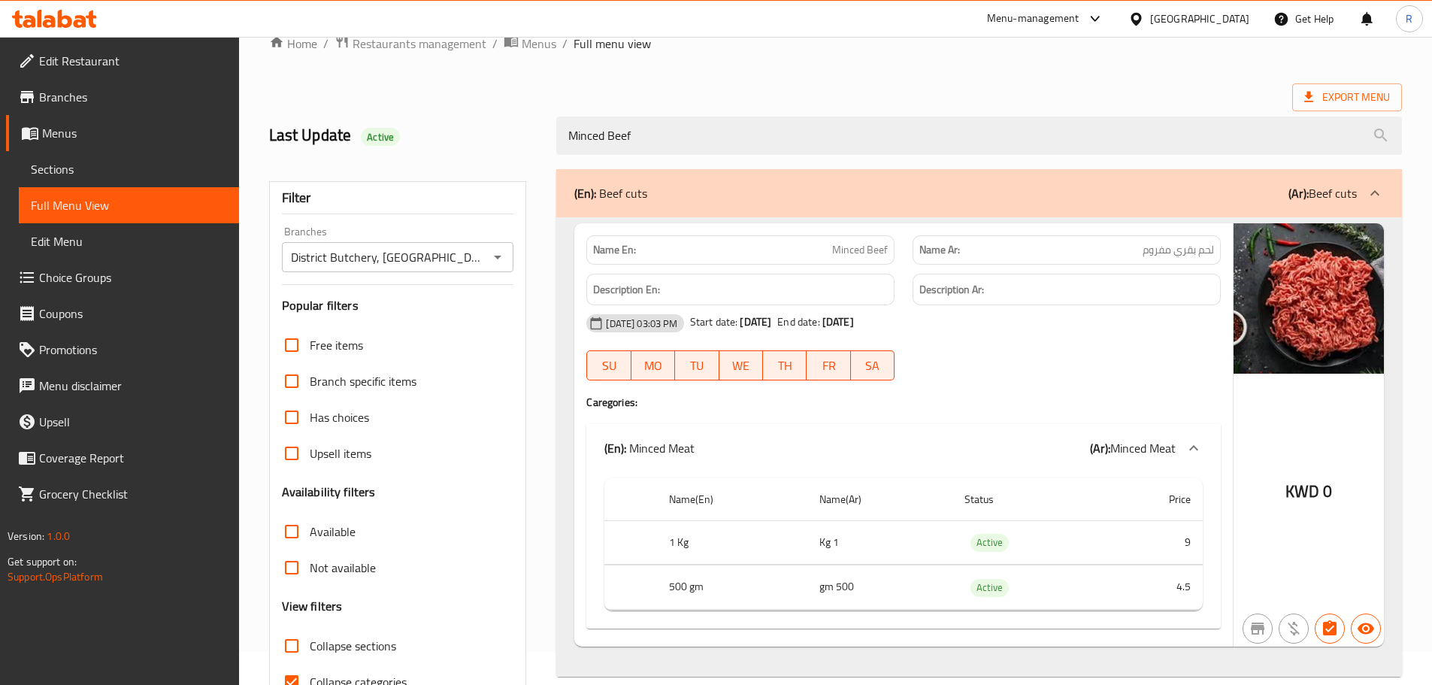
scroll to position [0, 0]
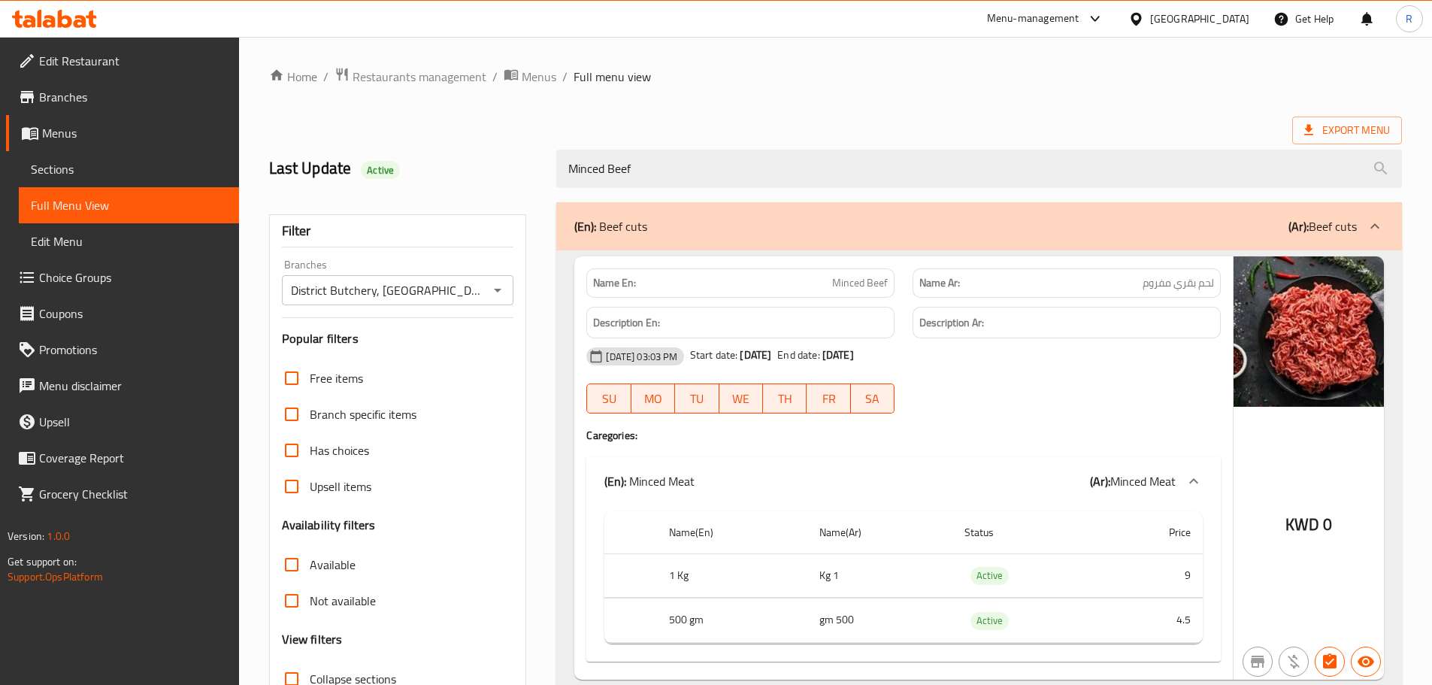
drag, startPoint x: 672, startPoint y: 175, endPoint x: 549, endPoint y: 174, distance: 123.3
click at [549, 174] on div "Minced Beef" at bounding box center [979, 169] width 864 height 56
click at [80, 127] on span "Menus" at bounding box center [134, 133] width 185 height 18
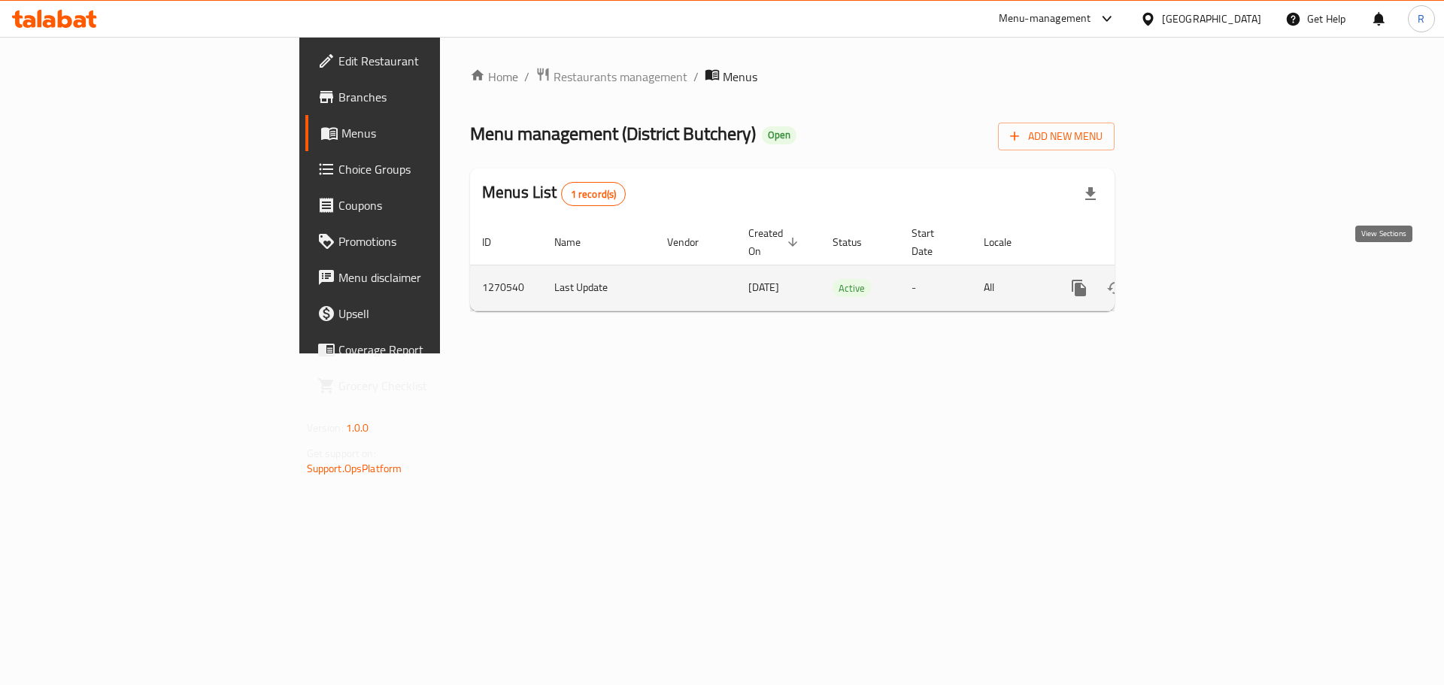
click at [1196, 279] on icon "enhanced table" at bounding box center [1187, 288] width 18 height 18
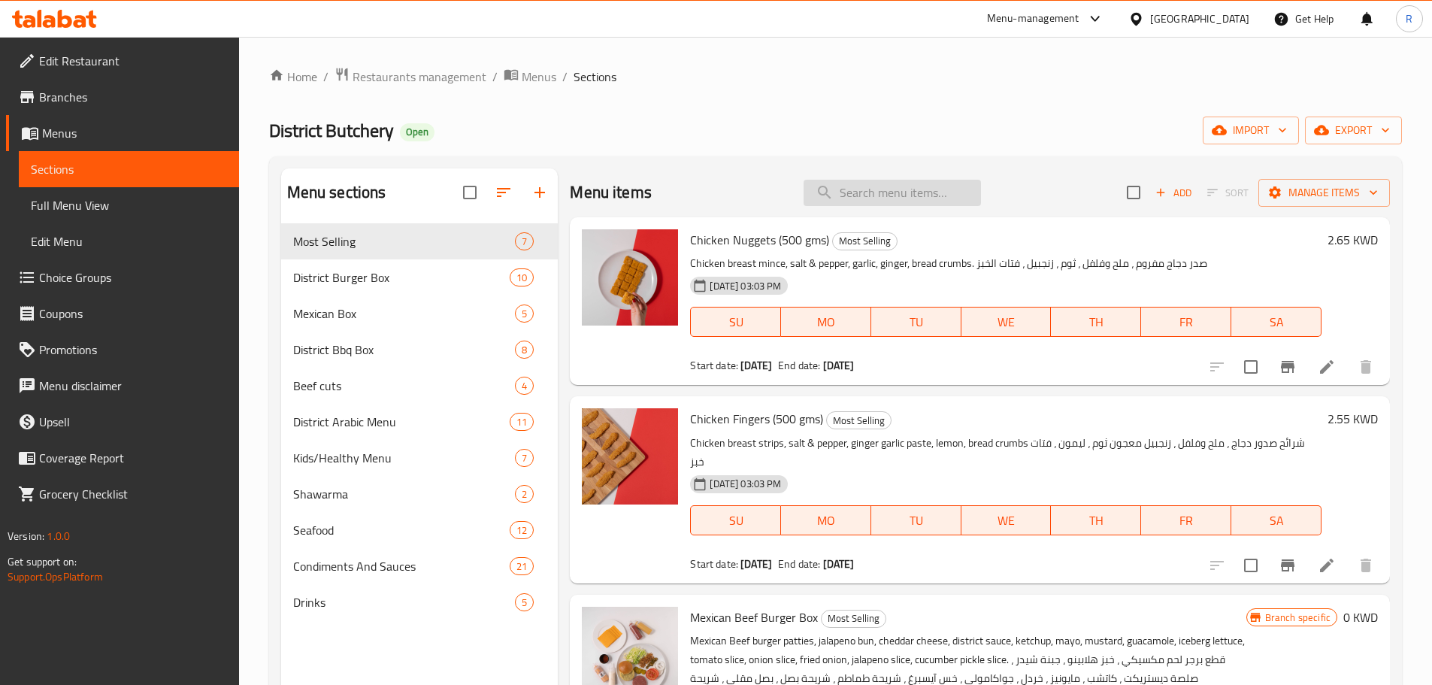
click at [851, 192] on input "search" at bounding box center [892, 193] width 177 height 26
click at [846, 190] on input "search" at bounding box center [892, 193] width 177 height 26
click at [847, 193] on input "search" at bounding box center [892, 193] width 177 height 26
paste input "South African Tenderloin Steak"
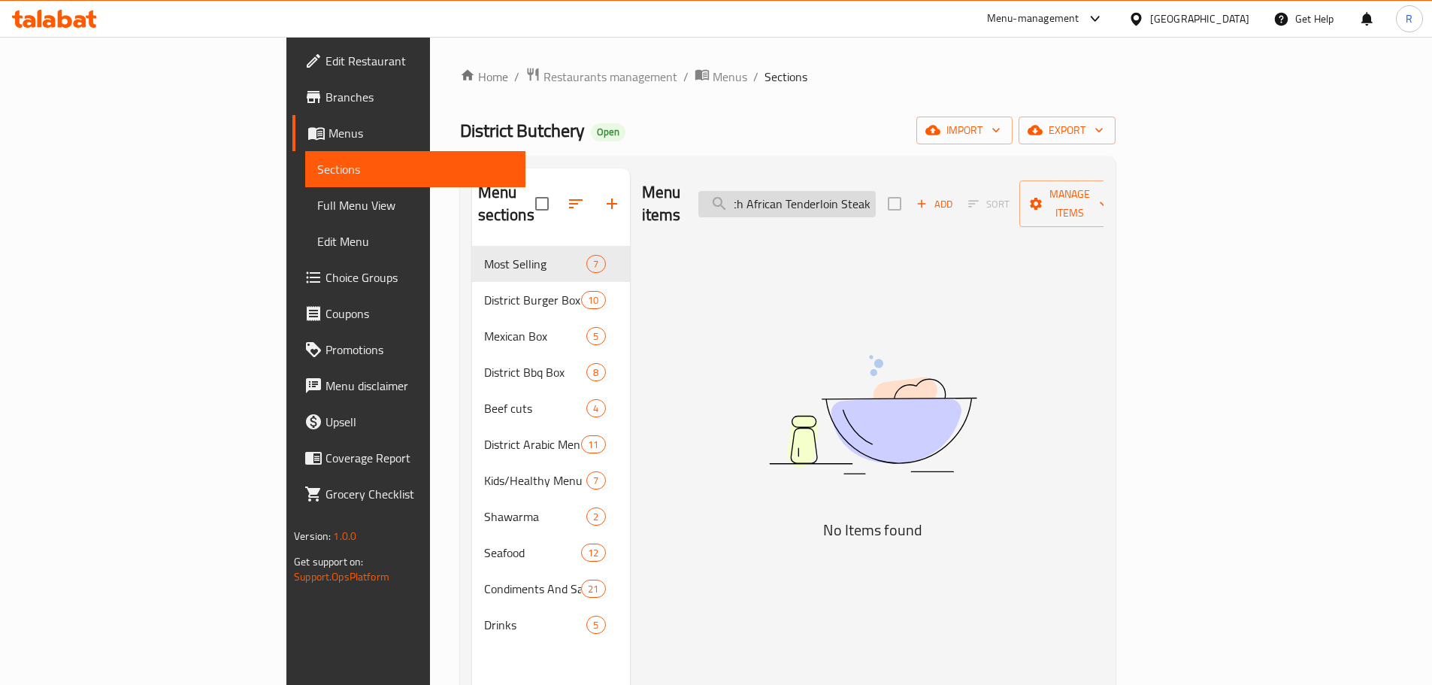
scroll to position [0, 20]
type input "South African Tenderloin Steak"
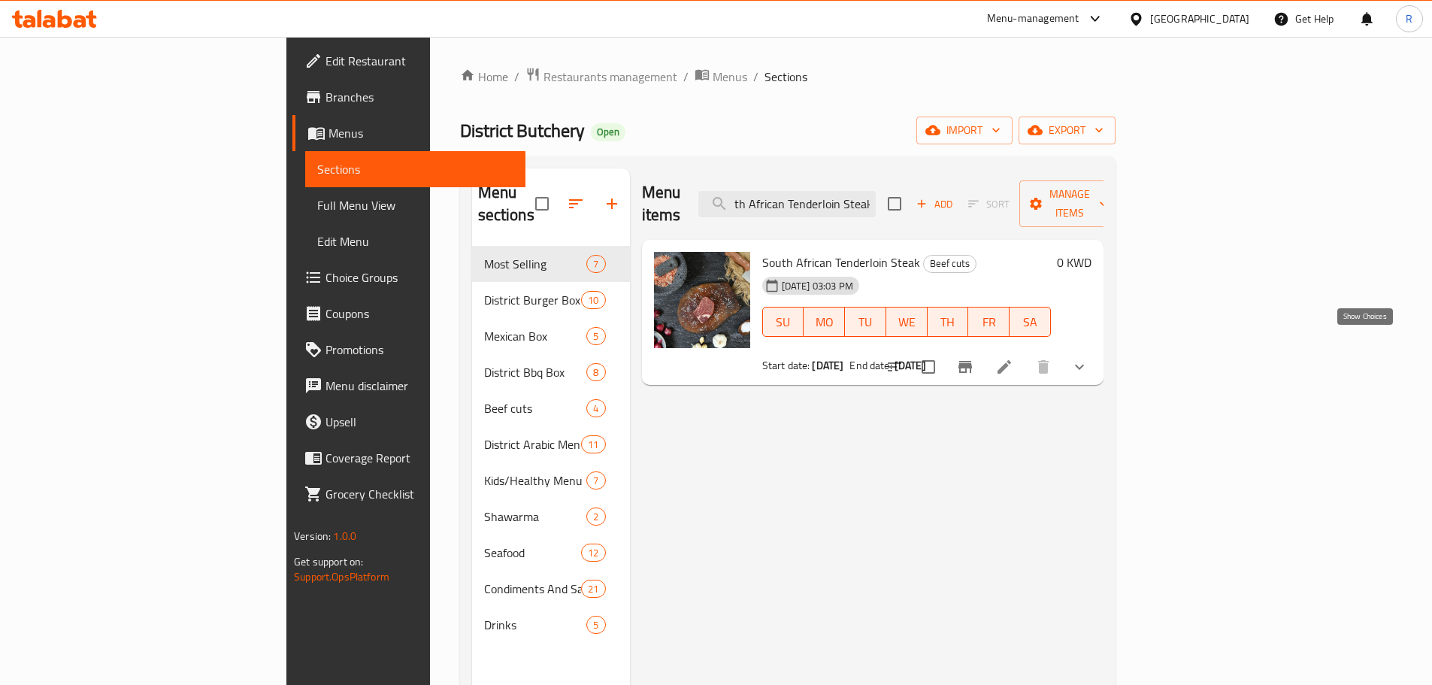
click at [1089, 358] on icon "show more" at bounding box center [1080, 367] width 18 height 18
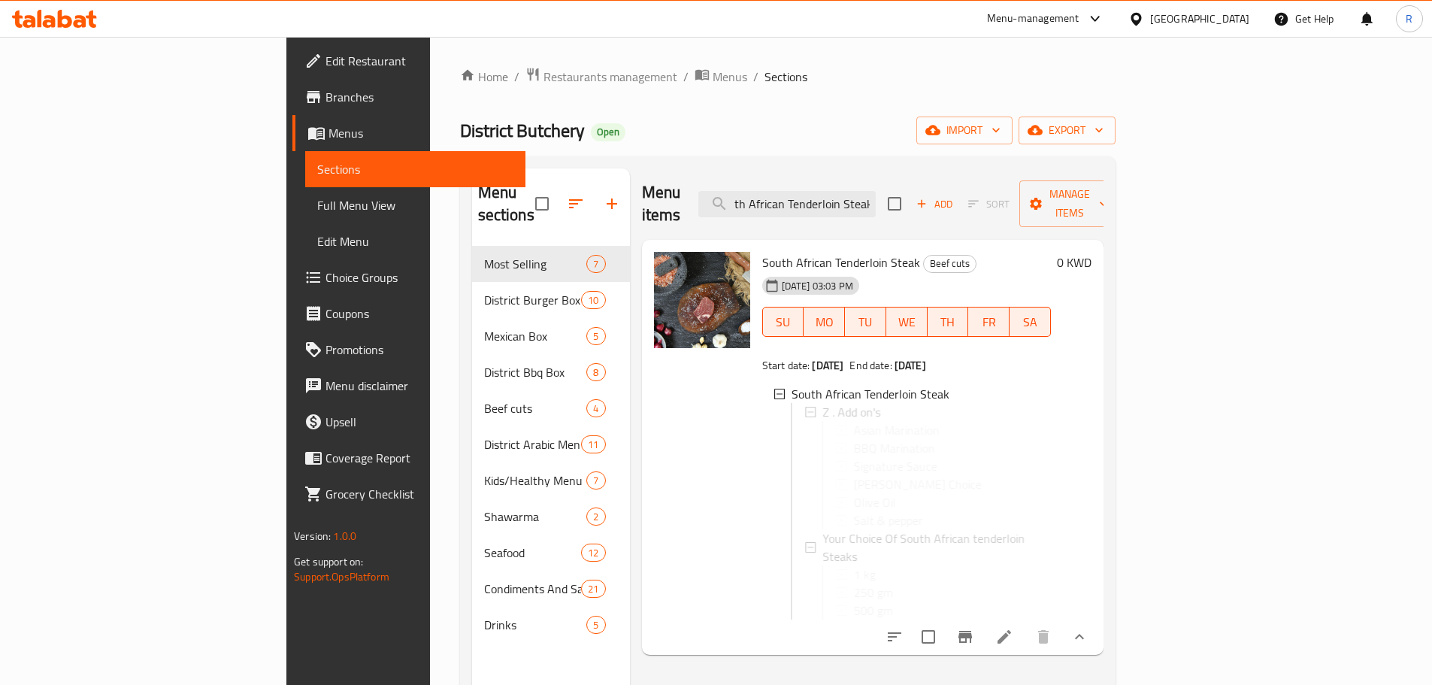
scroll to position [0, 0]
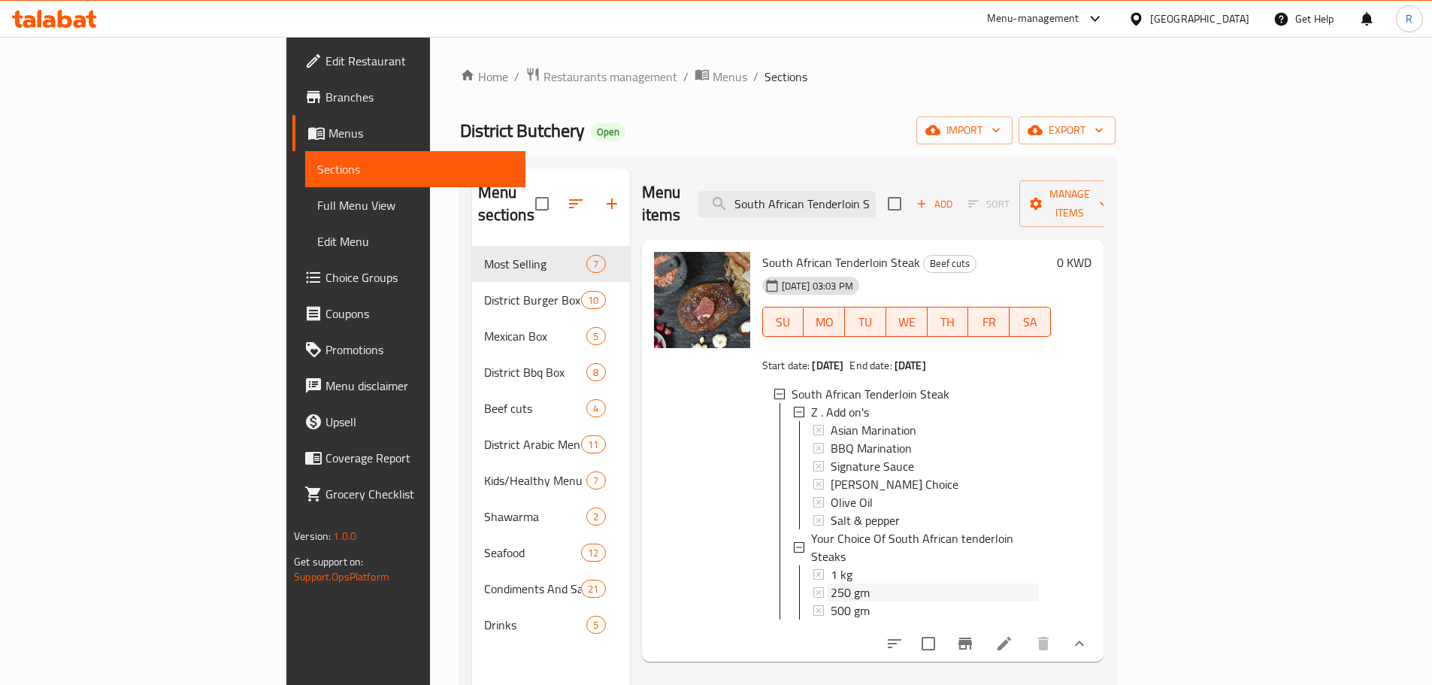
click at [831, 584] on span "250 gm" at bounding box center [850, 593] width 39 height 18
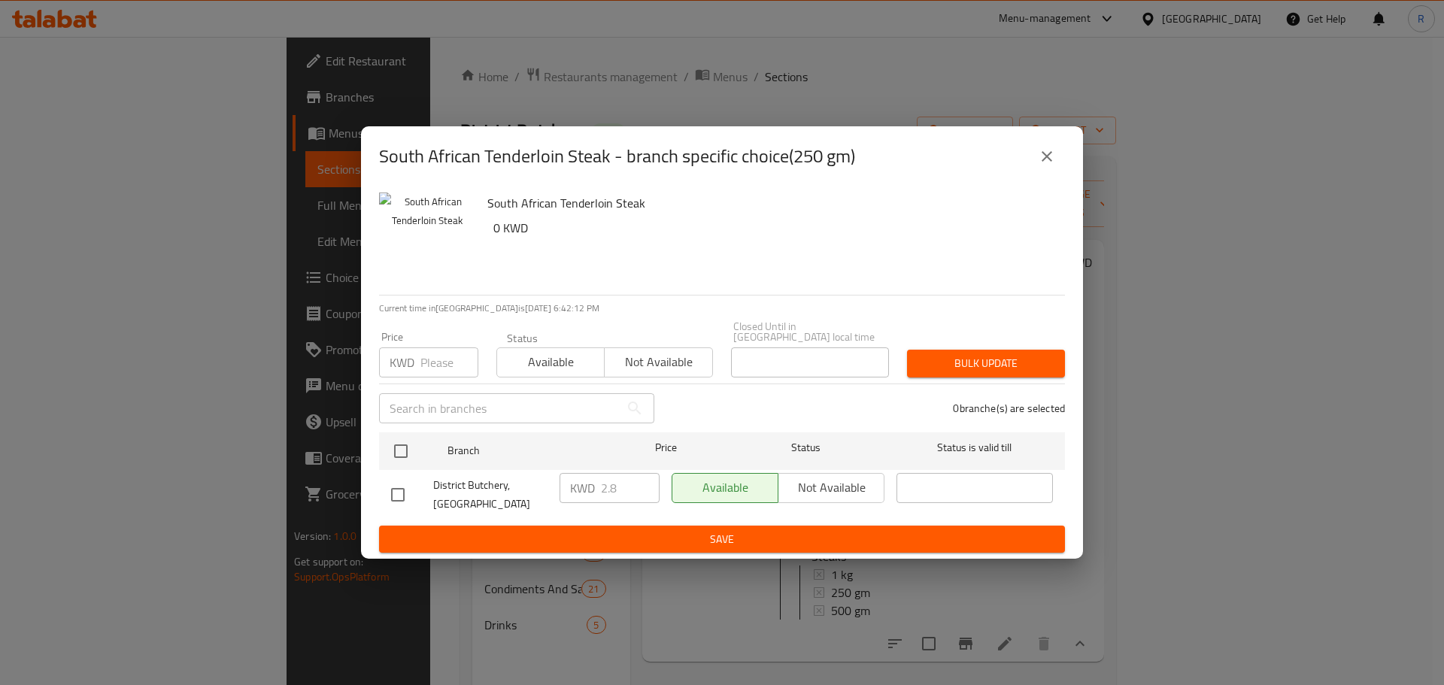
click at [1050, 165] on icon "close" at bounding box center [1047, 156] width 18 height 18
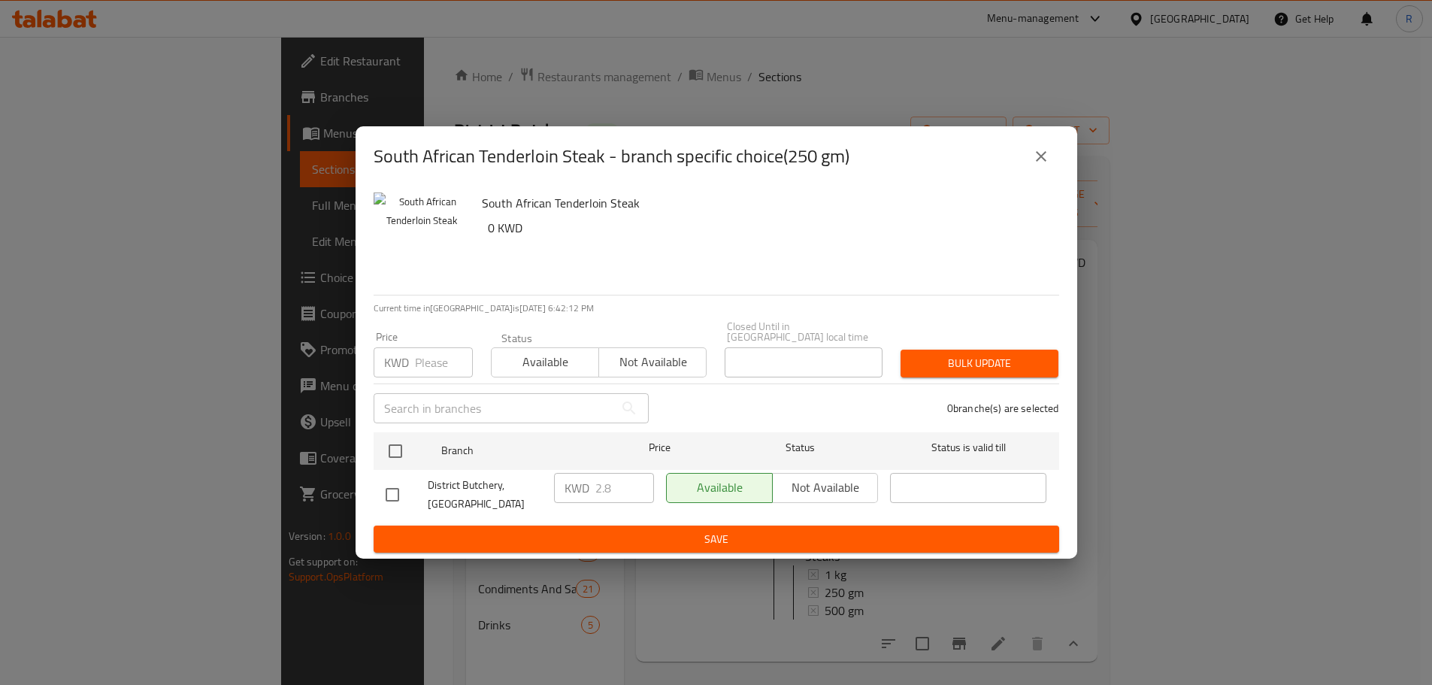
click at [1050, 171] on div "Menu items South African Tenderloin Steak Add Sort Manage items" at bounding box center [867, 203] width 462 height 71
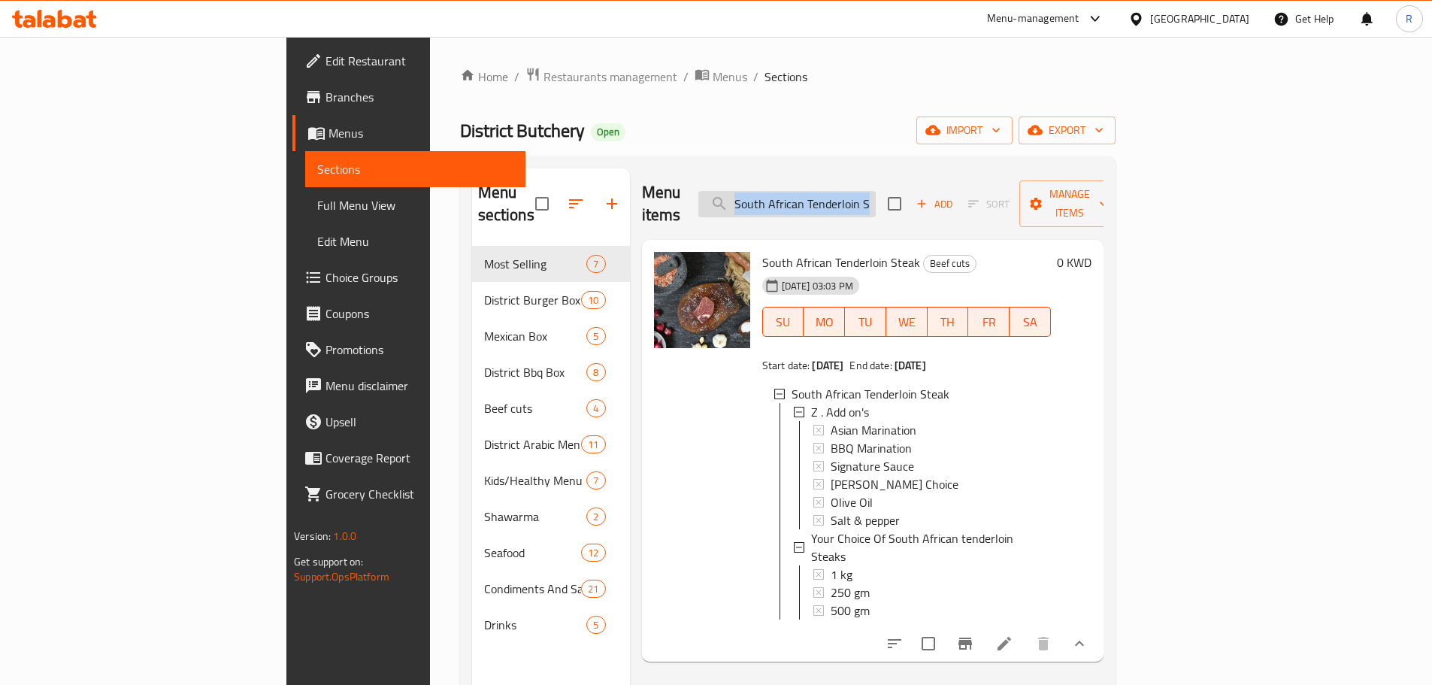
click at [876, 191] on input "South African Tenderloin Steak" at bounding box center [787, 204] width 177 height 26
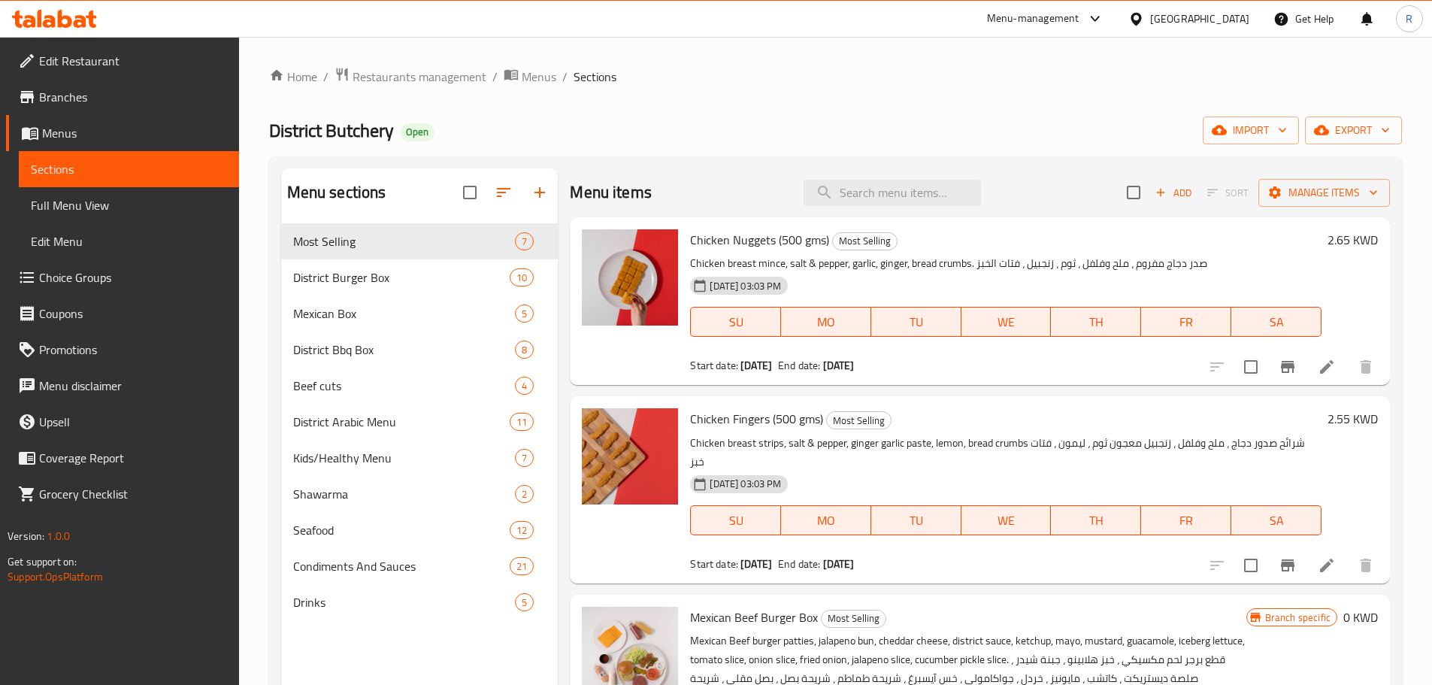
click at [884, 144] on div "Home / Restaurants management / Menus / Sections District Butchery Open import …" at bounding box center [835, 466] width 1133 height 799
click at [1351, 129] on span "export" at bounding box center [1353, 130] width 73 height 19
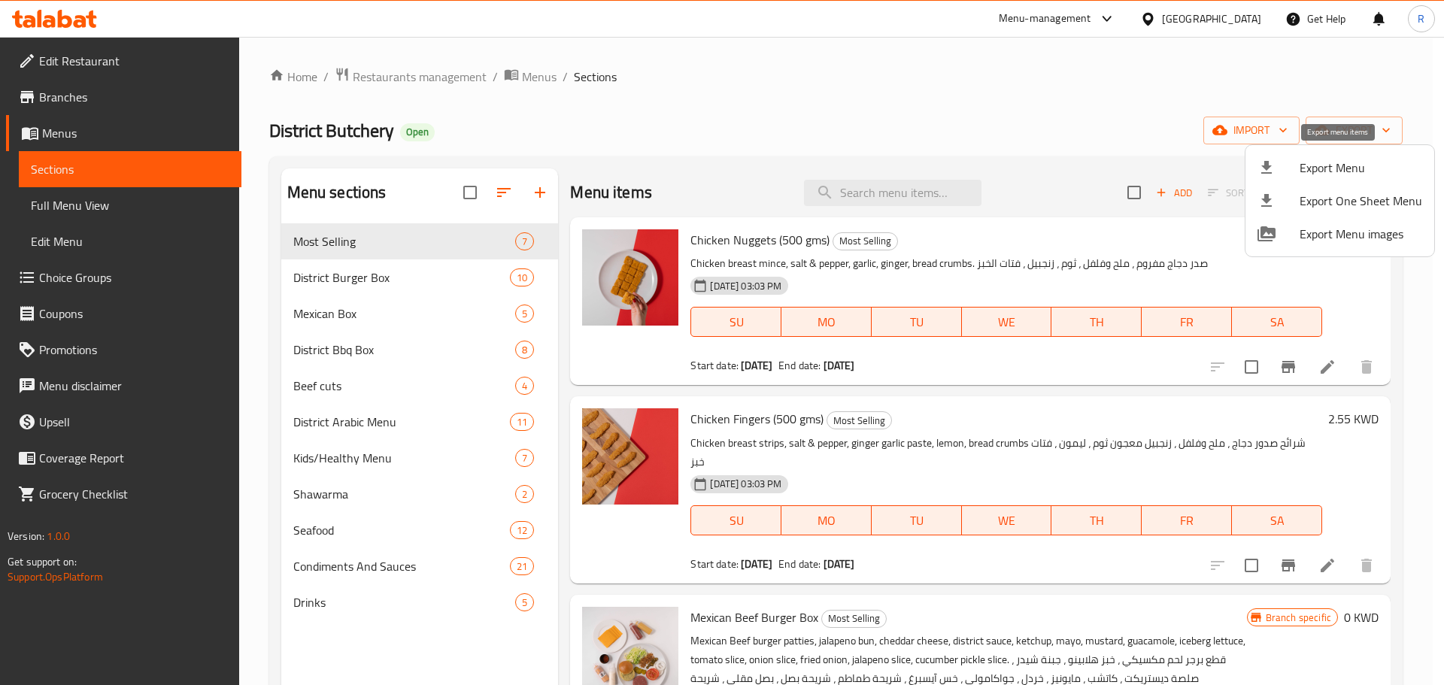
click at [1320, 166] on span "Export Menu" at bounding box center [1360, 168] width 123 height 18
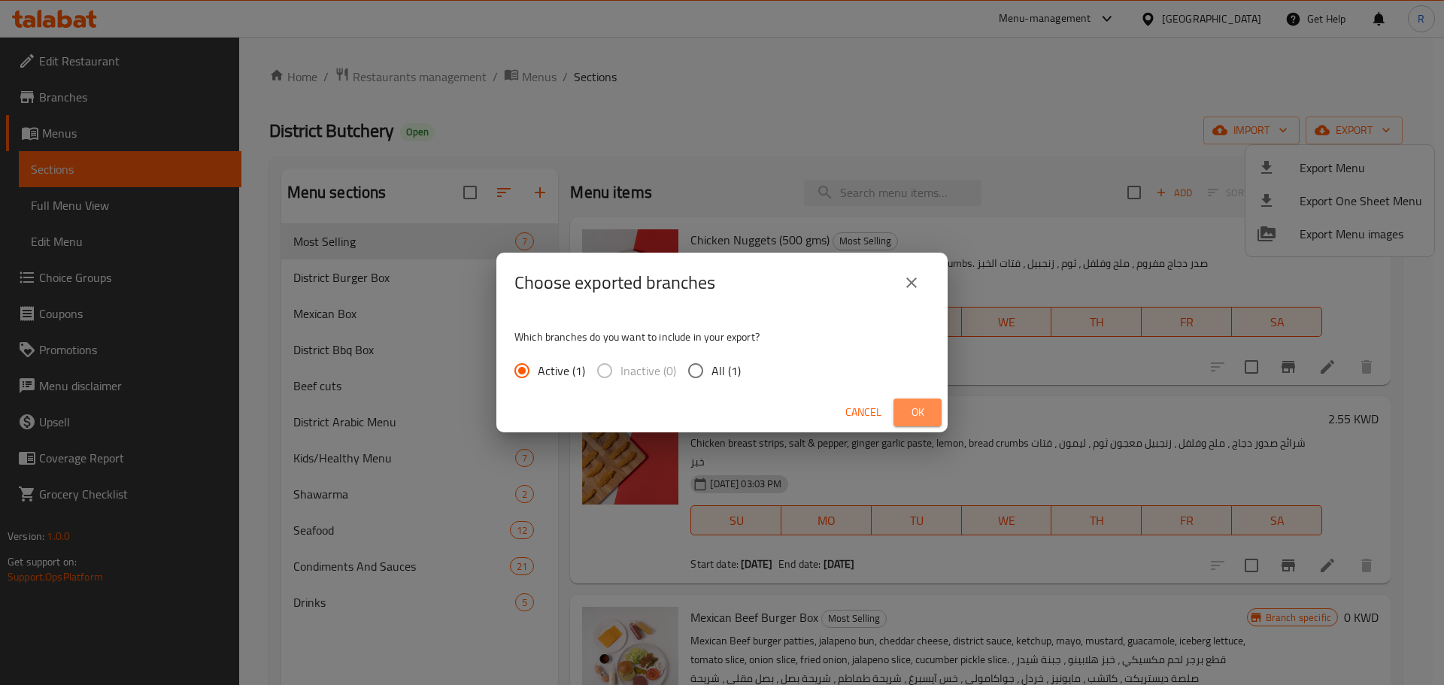
click at [919, 406] on span "Ok" at bounding box center [917, 412] width 24 height 19
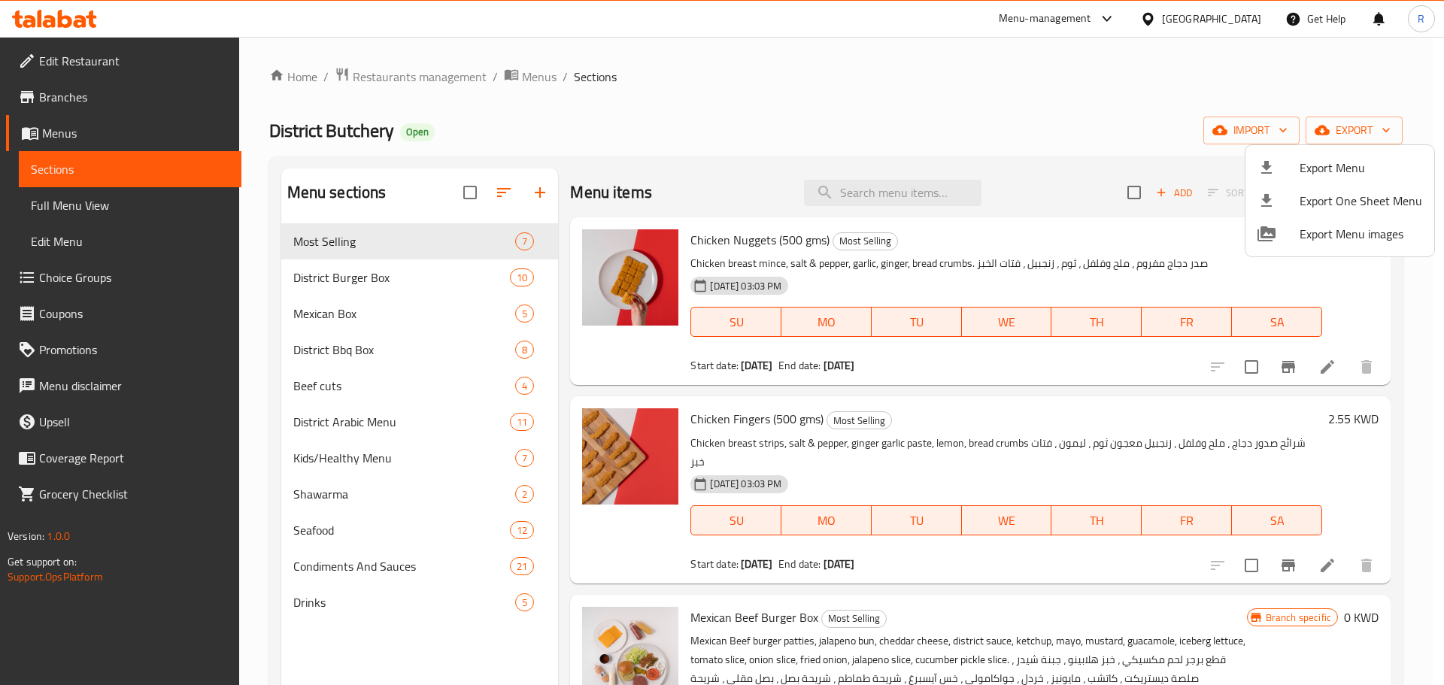
click at [72, 208] on div at bounding box center [722, 342] width 1444 height 685
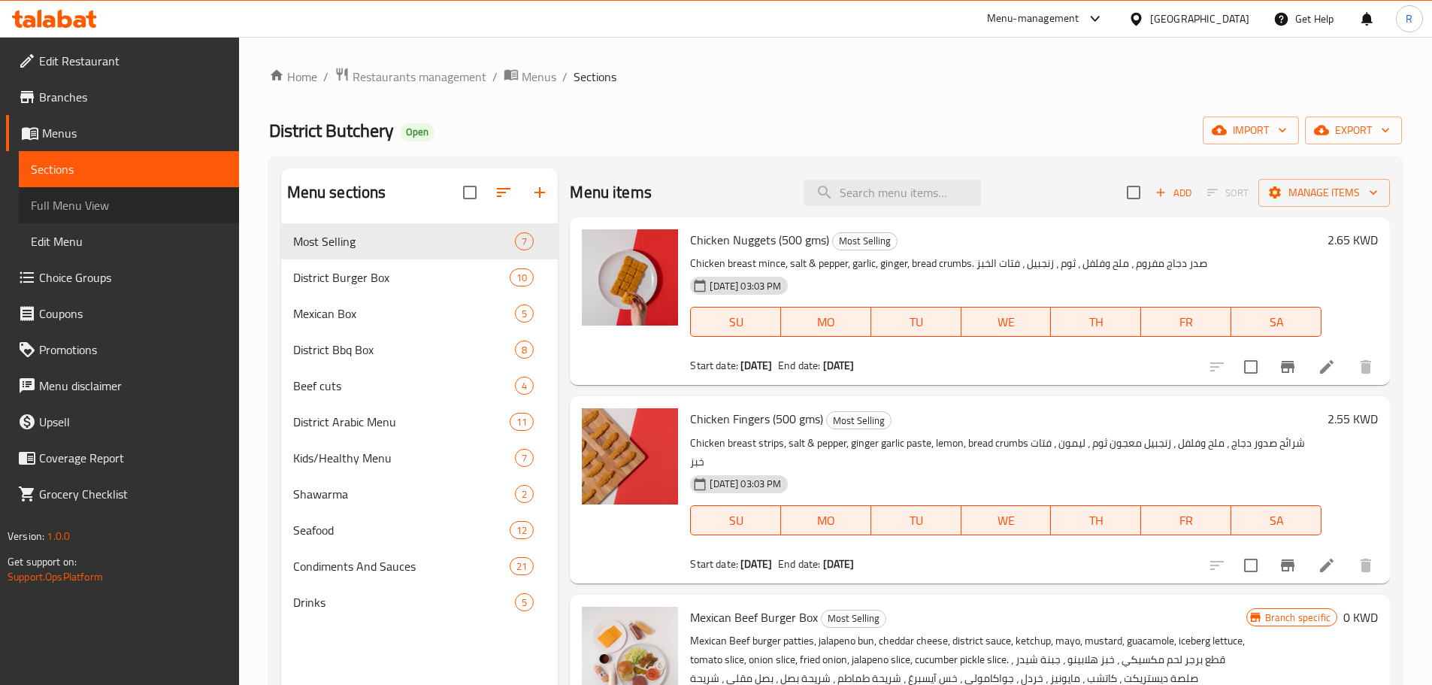
drag, startPoint x: 72, startPoint y: 208, endPoint x: 102, endPoint y: 205, distance: 29.4
click at [74, 208] on span "Full Menu View" at bounding box center [129, 205] width 196 height 18
click at [82, 208] on span "Full Menu View" at bounding box center [129, 205] width 196 height 18
click at [93, 204] on span "Full Menu View" at bounding box center [129, 205] width 196 height 18
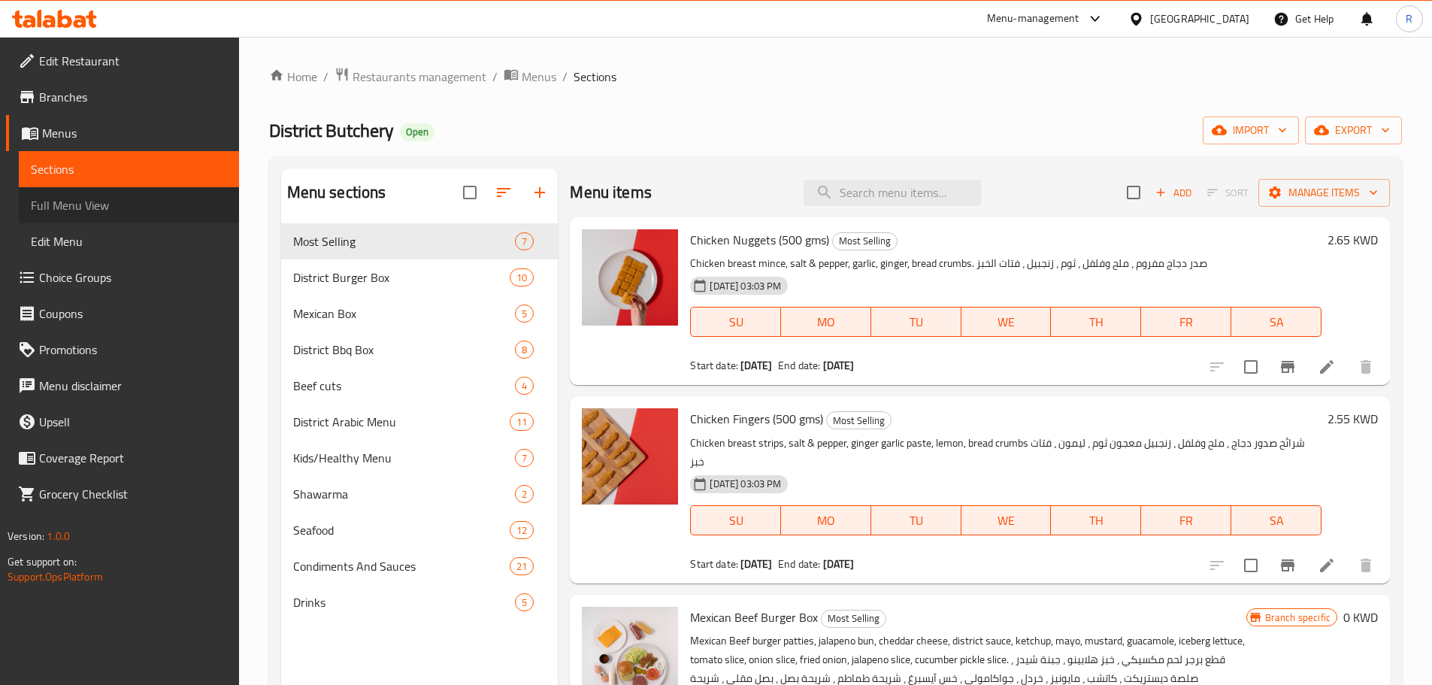
click at [102, 205] on span "Full Menu View" at bounding box center [129, 205] width 196 height 18
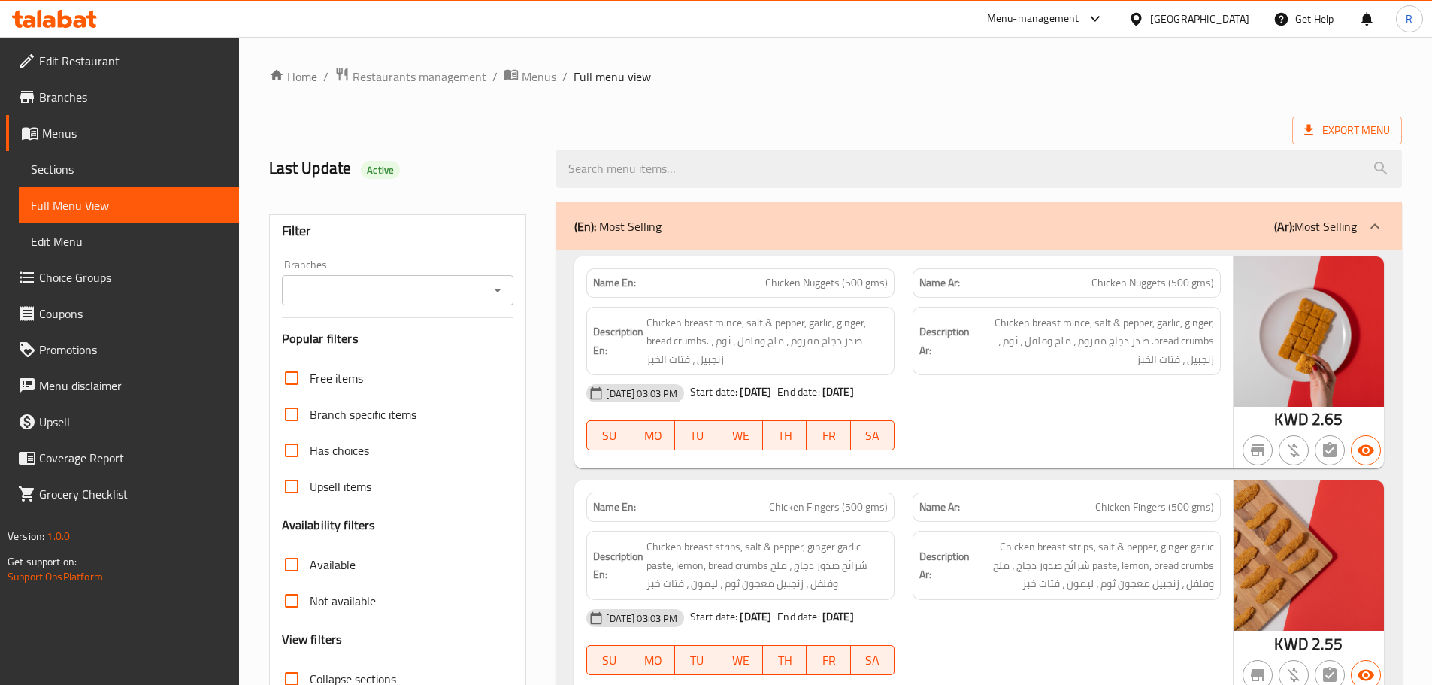
click at [756, 172] on input "search" at bounding box center [979, 169] width 846 height 38
click at [772, 191] on div at bounding box center [979, 169] width 864 height 56
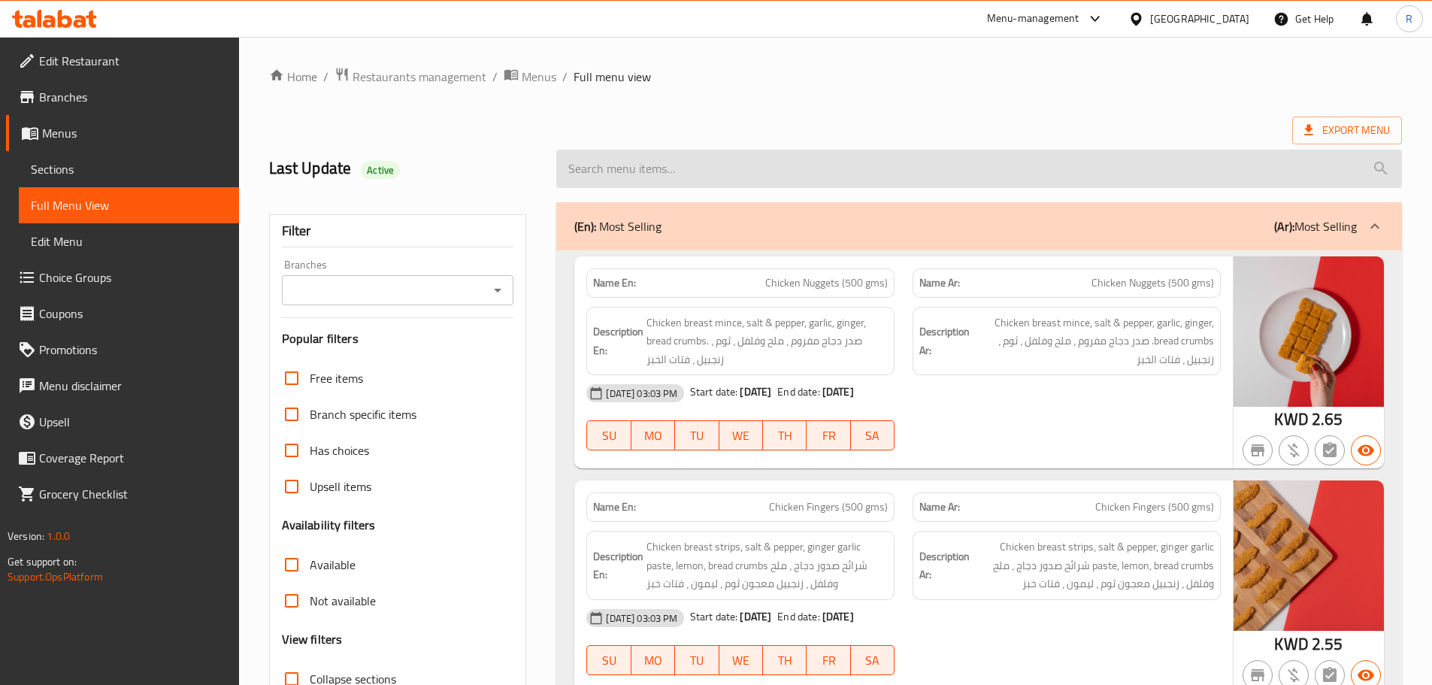
click at [786, 174] on input "search" at bounding box center [979, 169] width 846 height 38
paste input "South African Ribeye Steak"
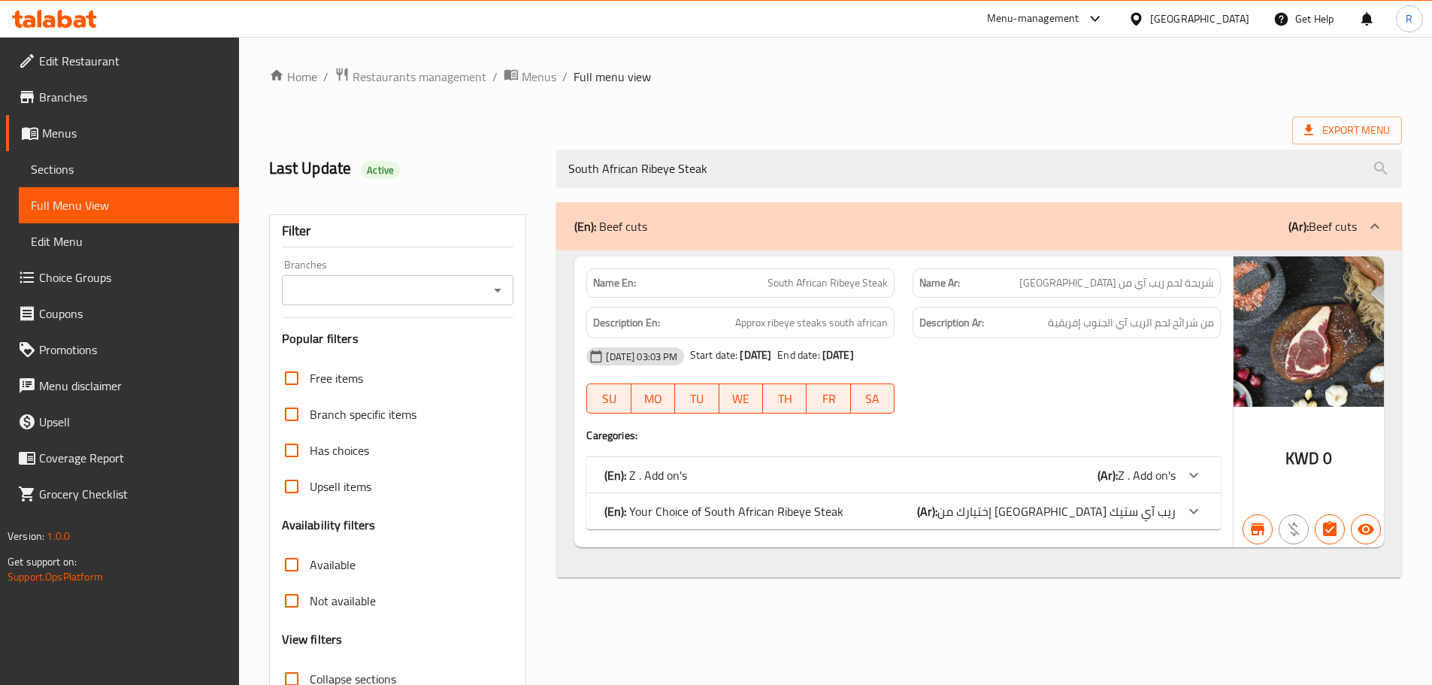
type input "South African Ribeye Steak"
click at [930, 515] on div "(En): Your Choice of South African Ribeye Steak (Ar): إختيارك من [GEOGRAPHIC_DA…" at bounding box center [890, 511] width 571 height 18
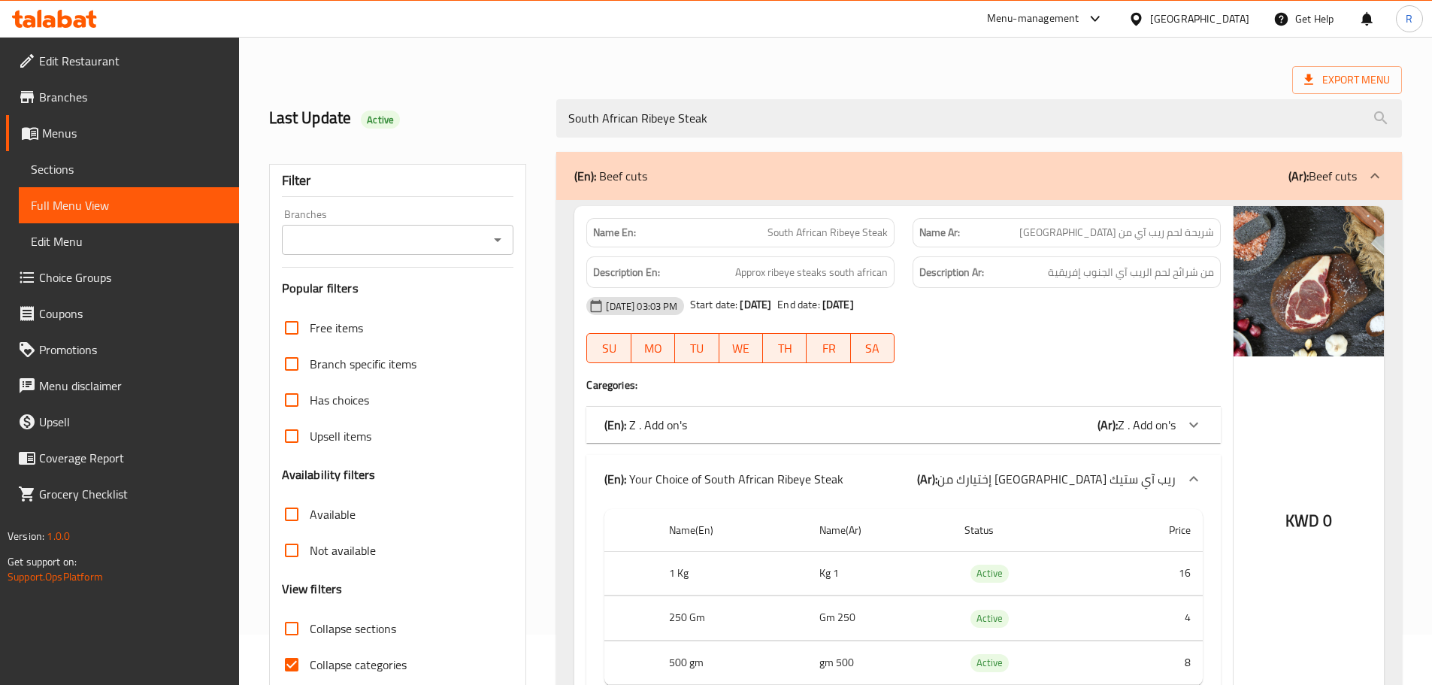
scroll to position [147, 0]
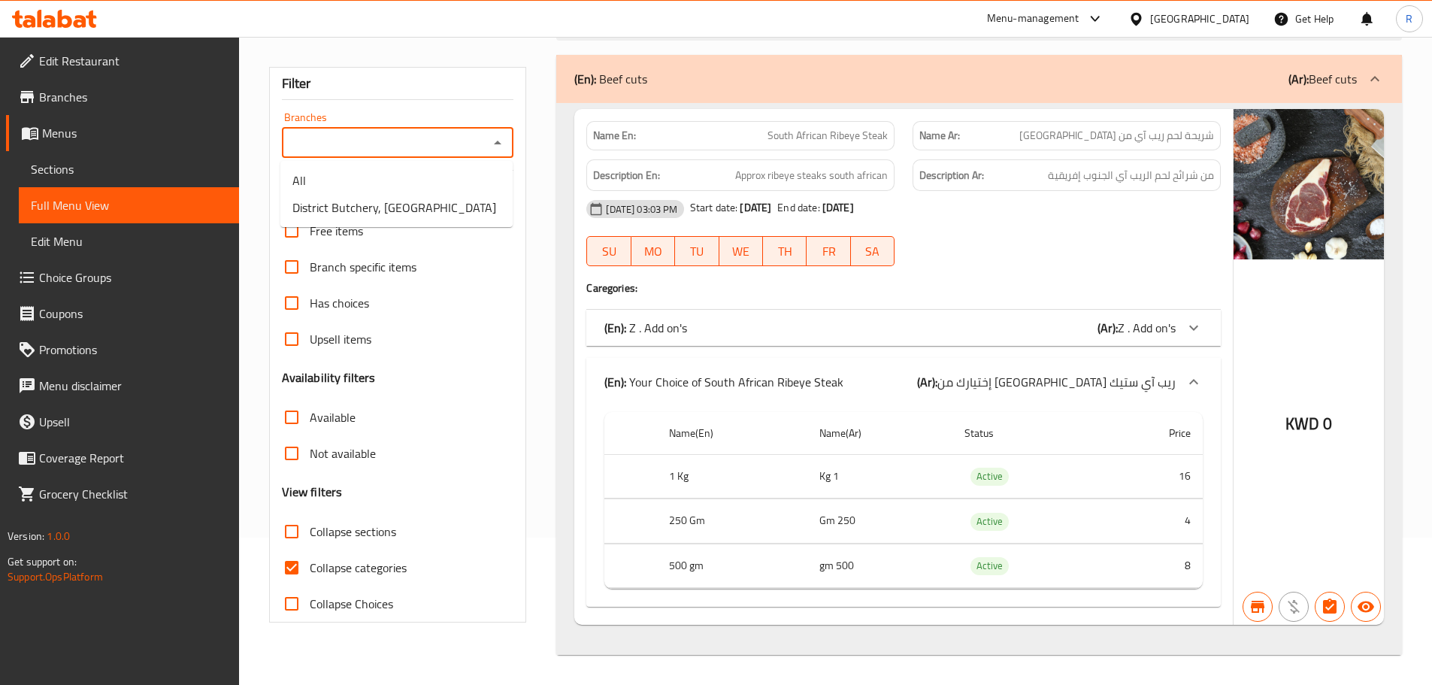
click at [432, 138] on input "Branches" at bounding box center [385, 142] width 199 height 21
click at [405, 206] on span "District Butchery, [GEOGRAPHIC_DATA]" at bounding box center [395, 208] width 204 height 18
type input "District Butchery, [GEOGRAPHIC_DATA]"
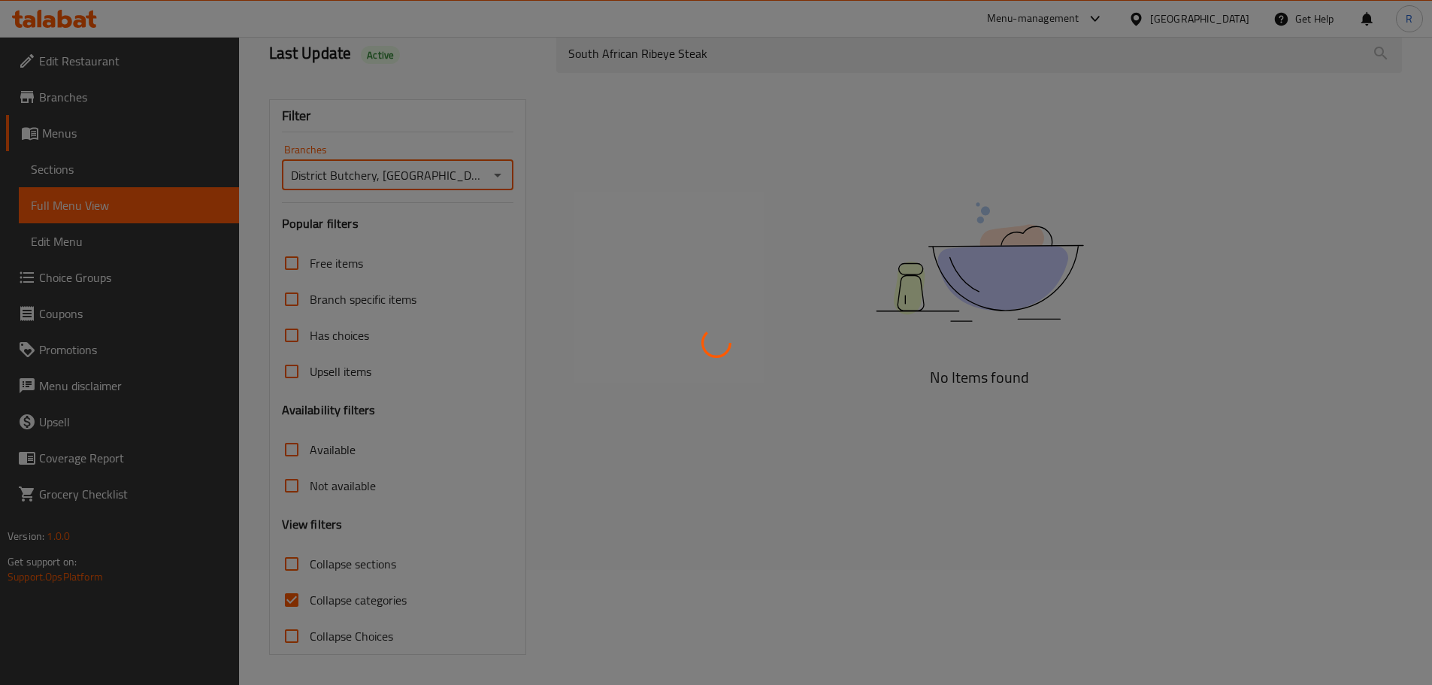
scroll to position [115, 0]
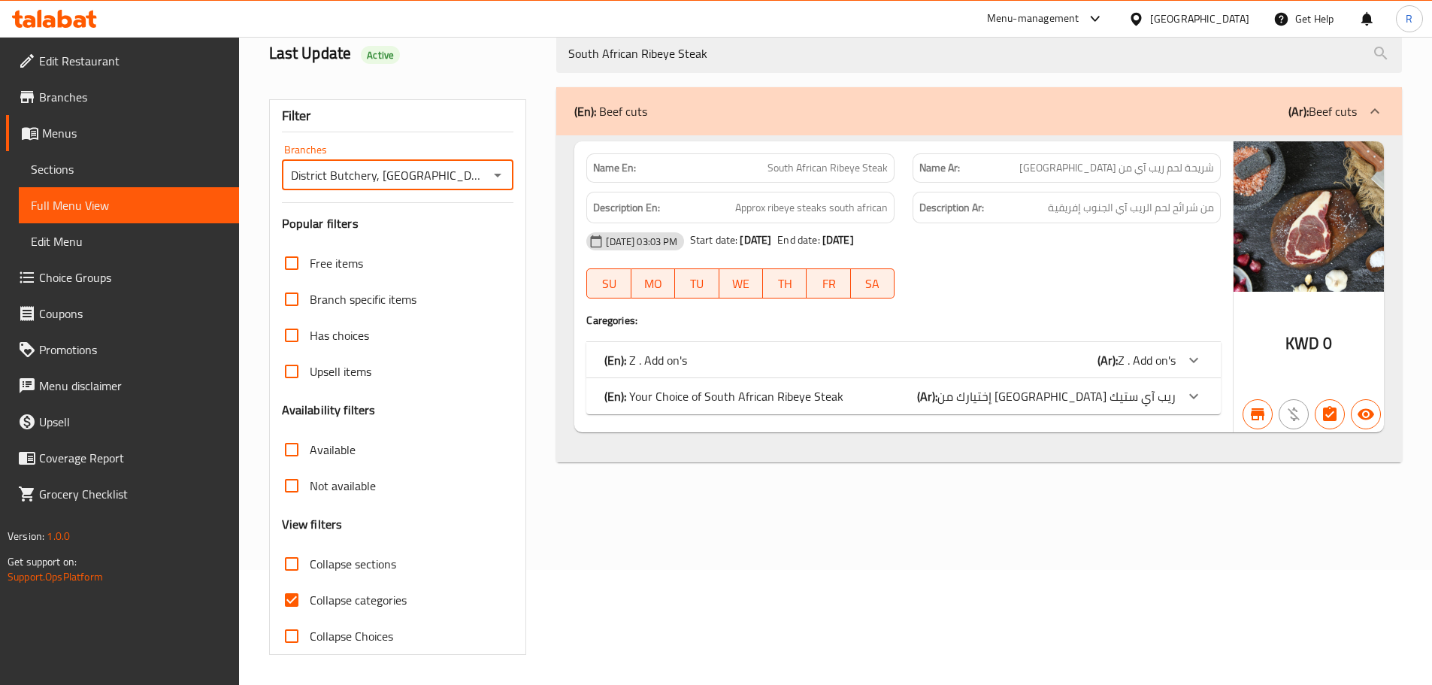
click at [898, 396] on div "(En): Your Choice of South African Ribeye Steak (Ar): إختيارك من [GEOGRAPHIC_DA…" at bounding box center [890, 396] width 571 height 18
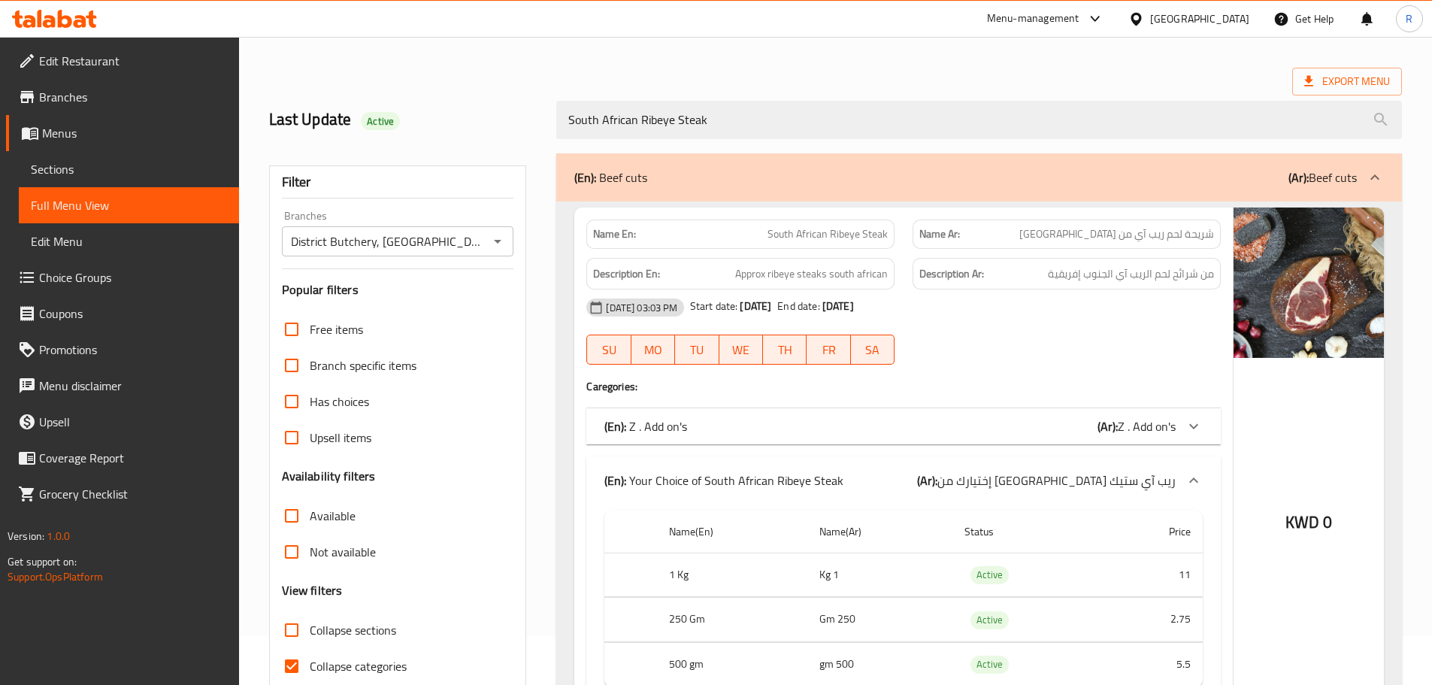
scroll to position [0, 0]
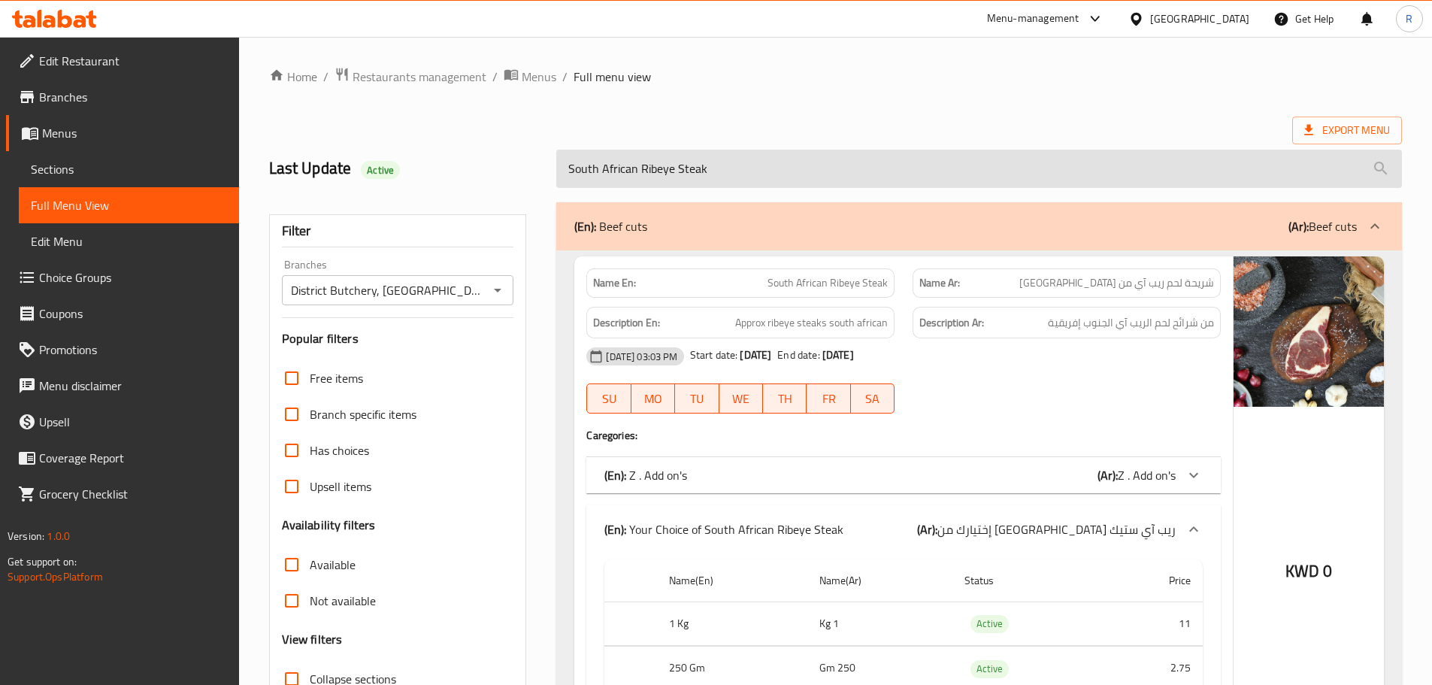
drag, startPoint x: 748, startPoint y: 165, endPoint x: 563, endPoint y: 172, distance: 185.1
click at [563, 172] on input "South African Ribeye Steak" at bounding box center [979, 169] width 846 height 38
paste input "Striploin Steaks main"
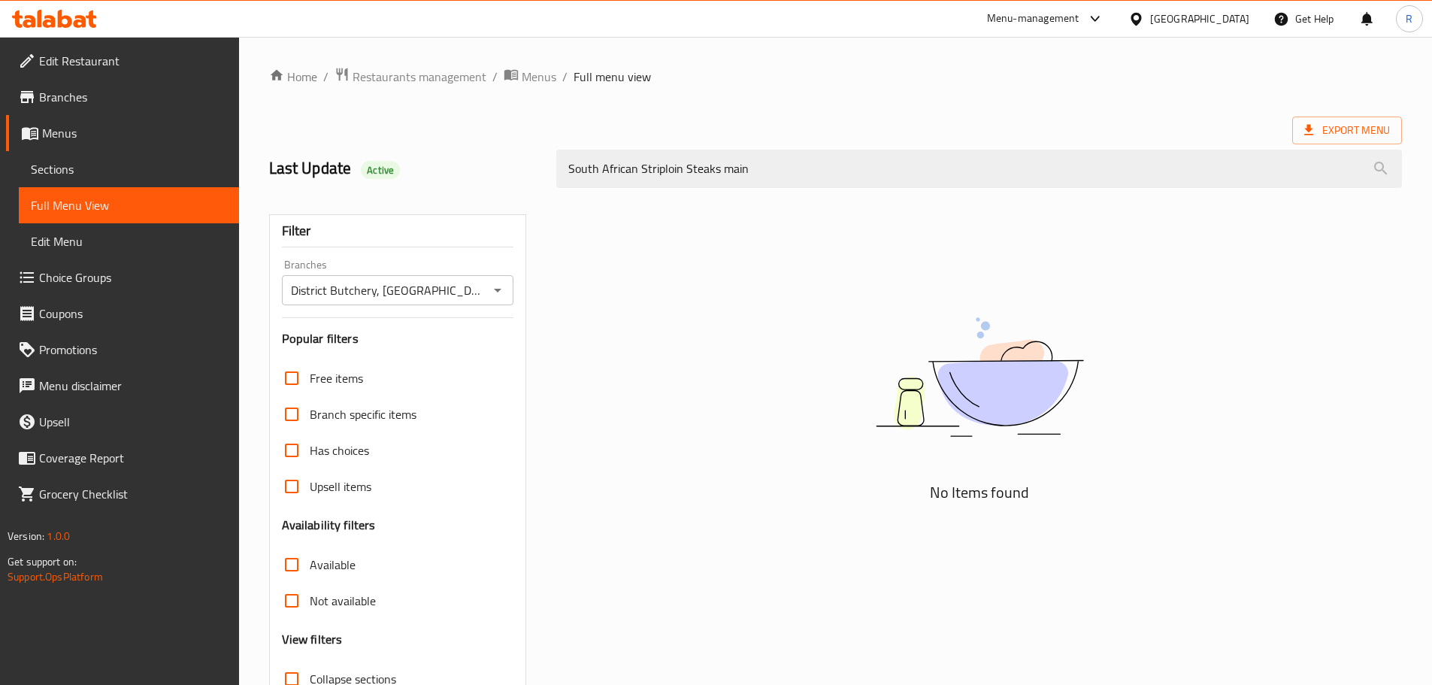
drag, startPoint x: 776, startPoint y: 176, endPoint x: 547, endPoint y: 166, distance: 228.8
click at [547, 166] on div "South African Striploin Steaks main" at bounding box center [979, 169] width 864 height 56
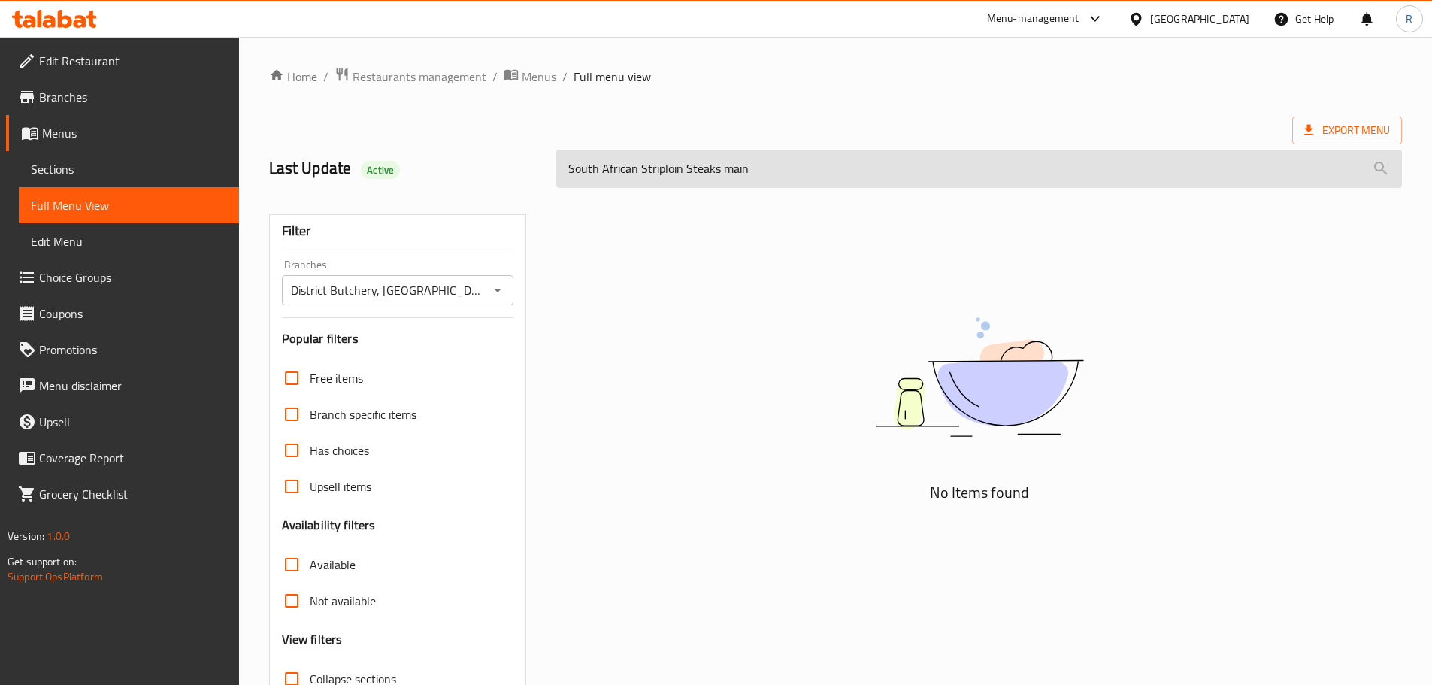
click at [721, 169] on input "South African Striploin Steaks main" at bounding box center [979, 169] width 846 height 38
drag, startPoint x: 725, startPoint y: 171, endPoint x: 769, endPoint y: 174, distance: 44.5
click at [769, 174] on input "South African Striploin Steaks main" at bounding box center [979, 169] width 846 height 38
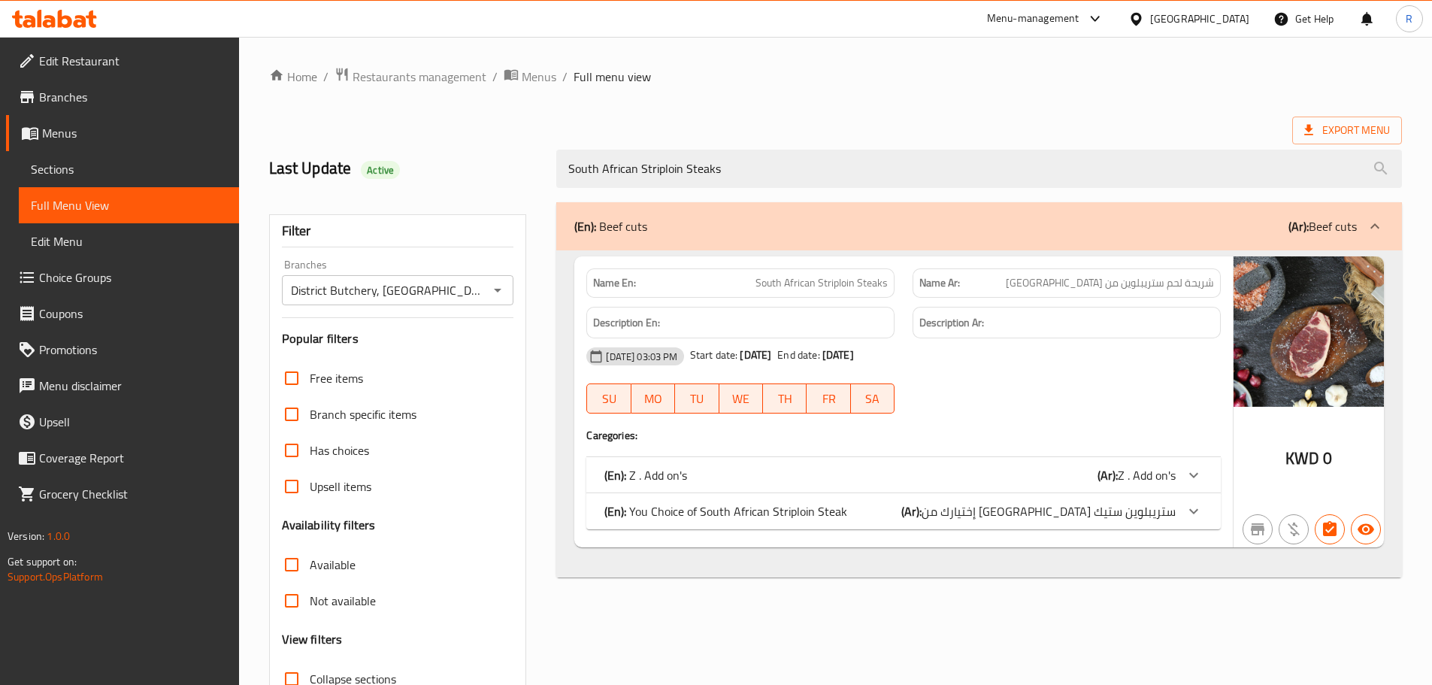
click at [929, 506] on div "(En): You Choice of South African Striploin Steak (Ar): إختيارك من [GEOGRAPHIC_…" at bounding box center [890, 511] width 571 height 18
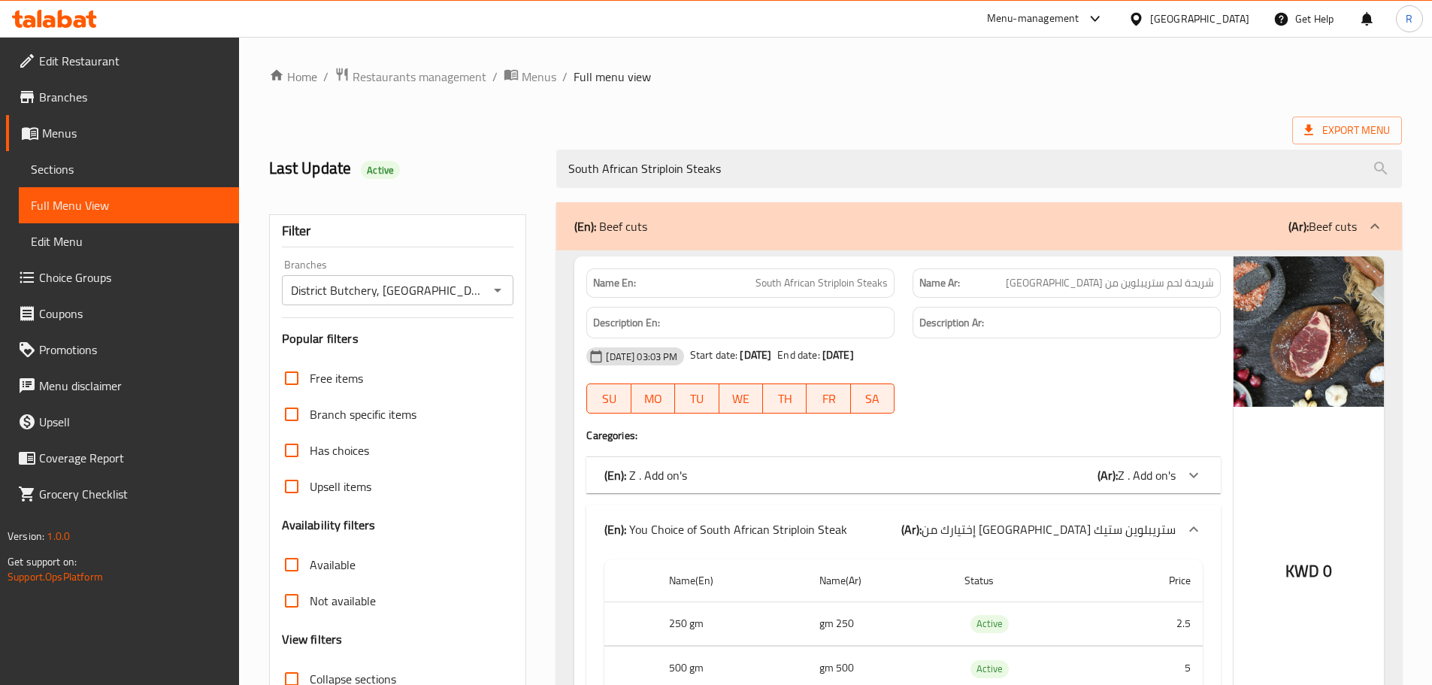
drag, startPoint x: 750, startPoint y: 163, endPoint x: 529, endPoint y: 162, distance: 220.3
click at [529, 162] on div "Last Update Active South African Striploin Steaks" at bounding box center [835, 168] width 1151 height 67
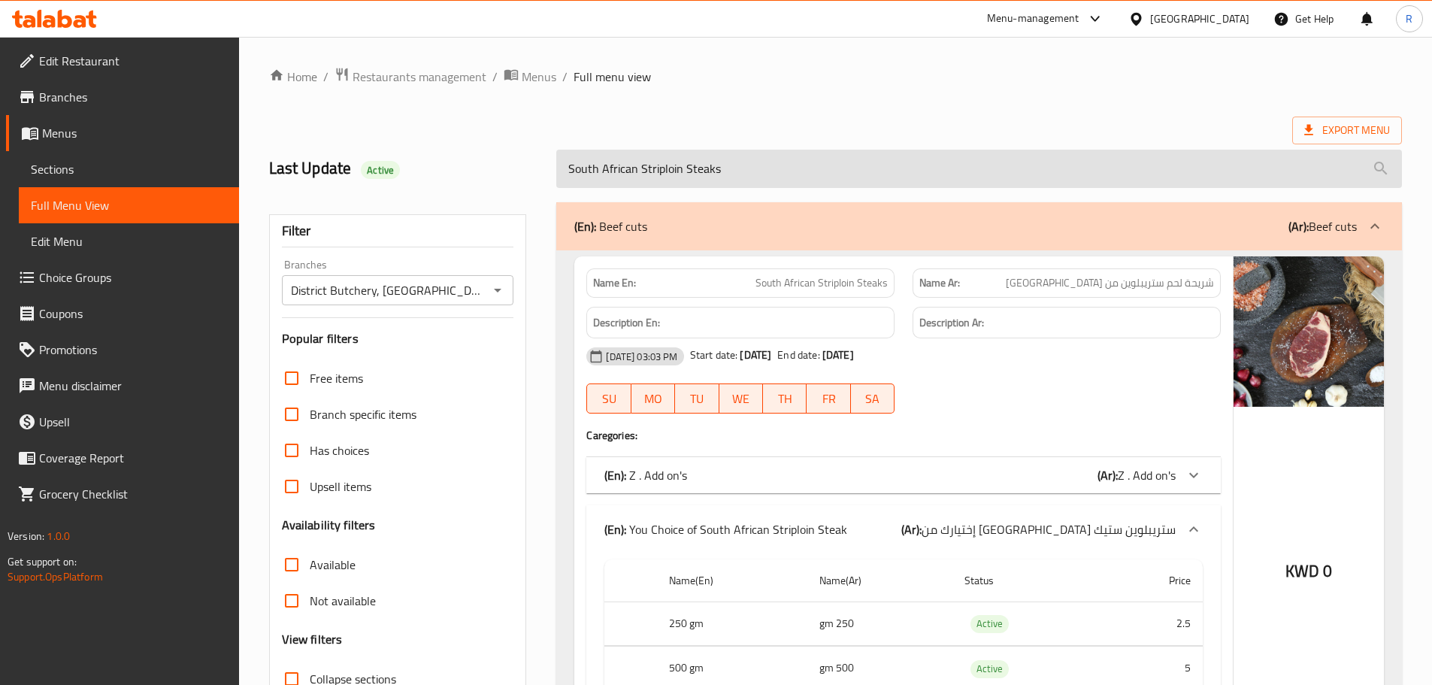
paste input "Tenderloin Steak"
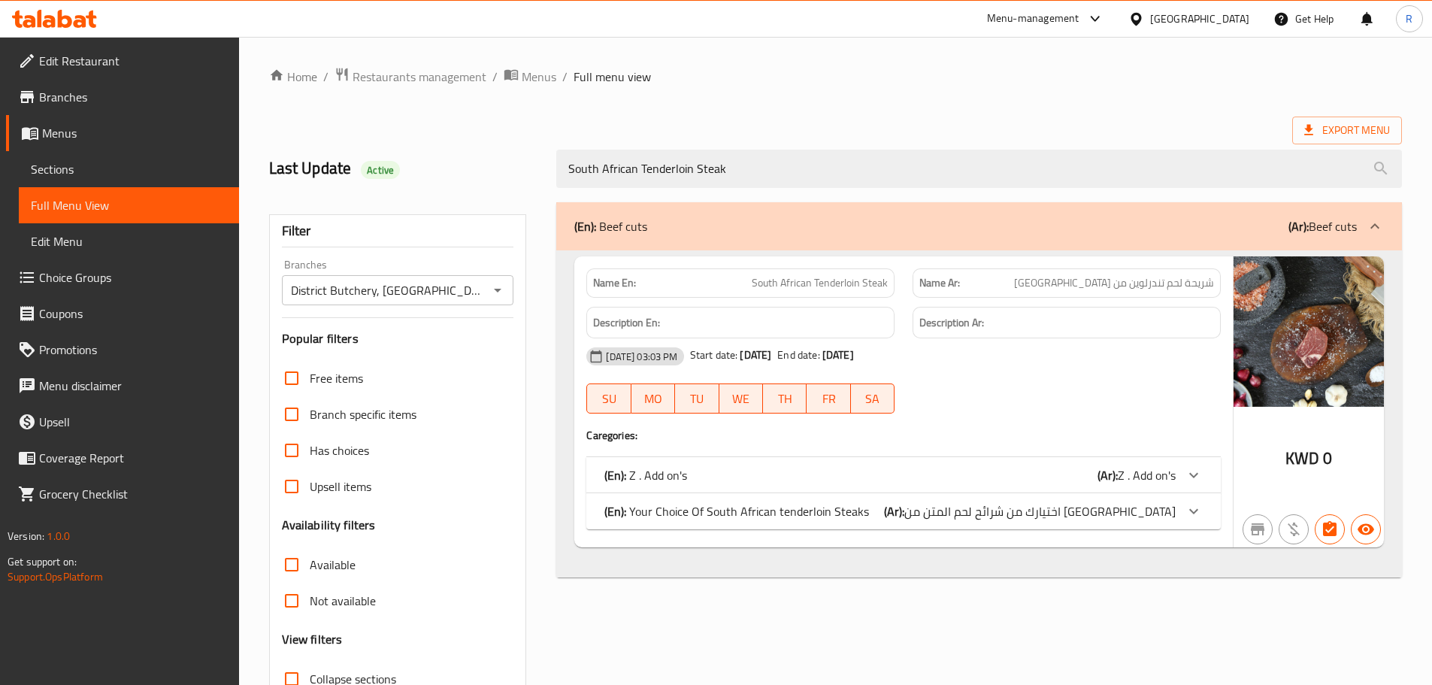
click at [863, 498] on div "(En): Your Choice Of South African tenderloin Steaks (Ar): اختيارك من شرائح لحم…" at bounding box center [904, 511] width 635 height 36
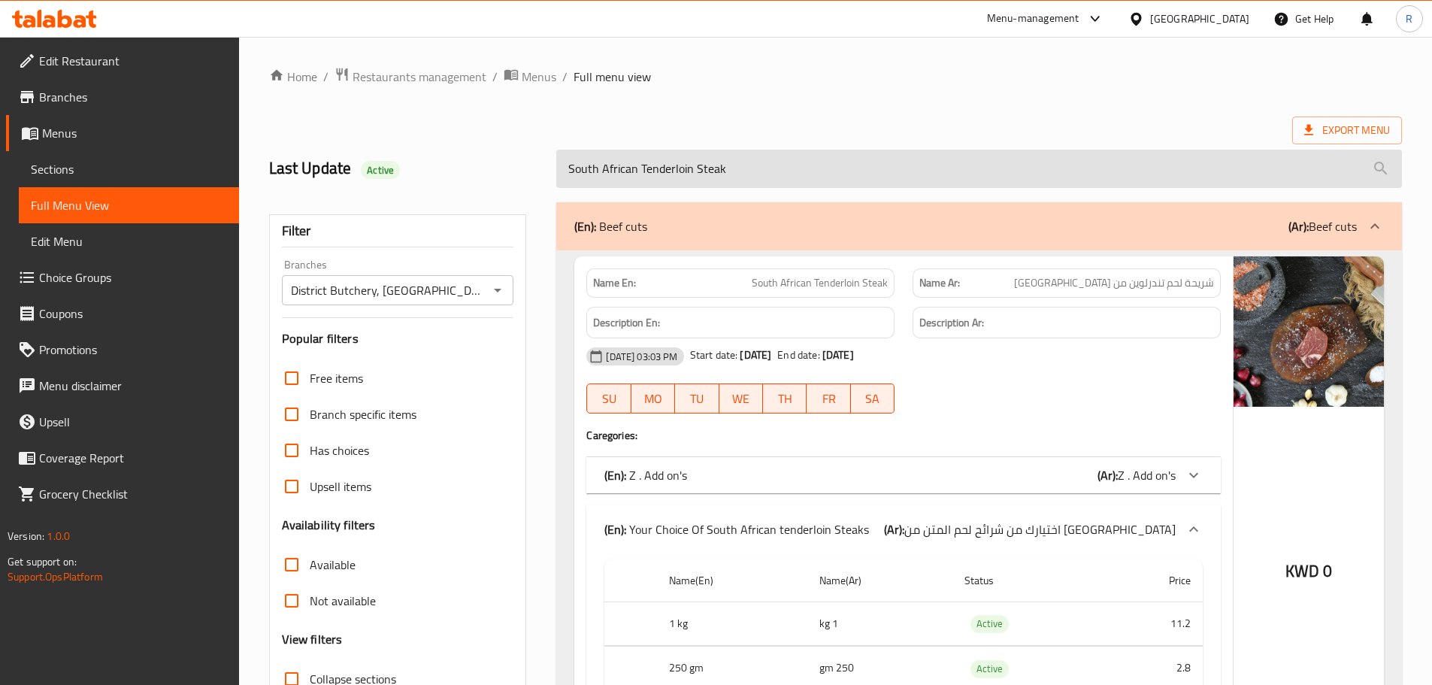
drag, startPoint x: 747, startPoint y: 166, endPoint x: 562, endPoint y: 170, distance: 184.3
click at [562, 170] on input "South African Tenderloin Steak" at bounding box center [979, 169] width 846 height 38
paste input "Minced Beef"
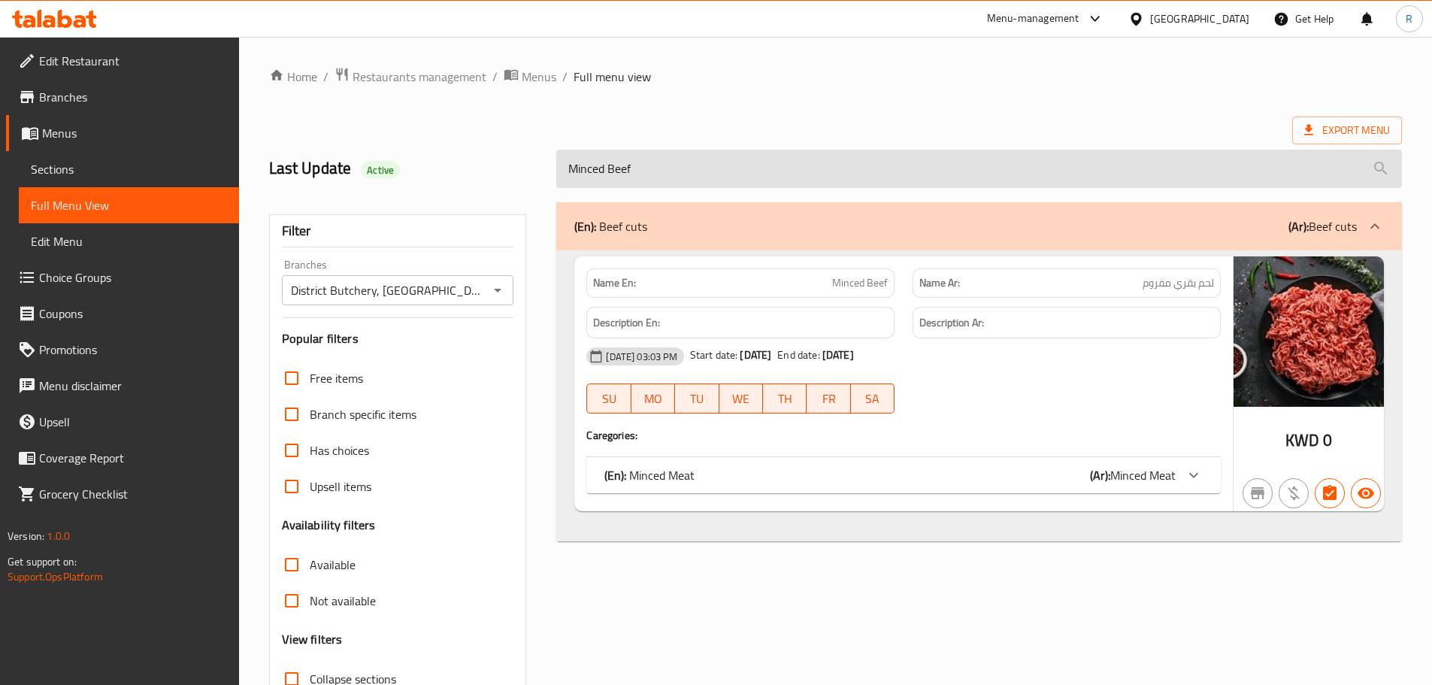
type input "Minced Beef"
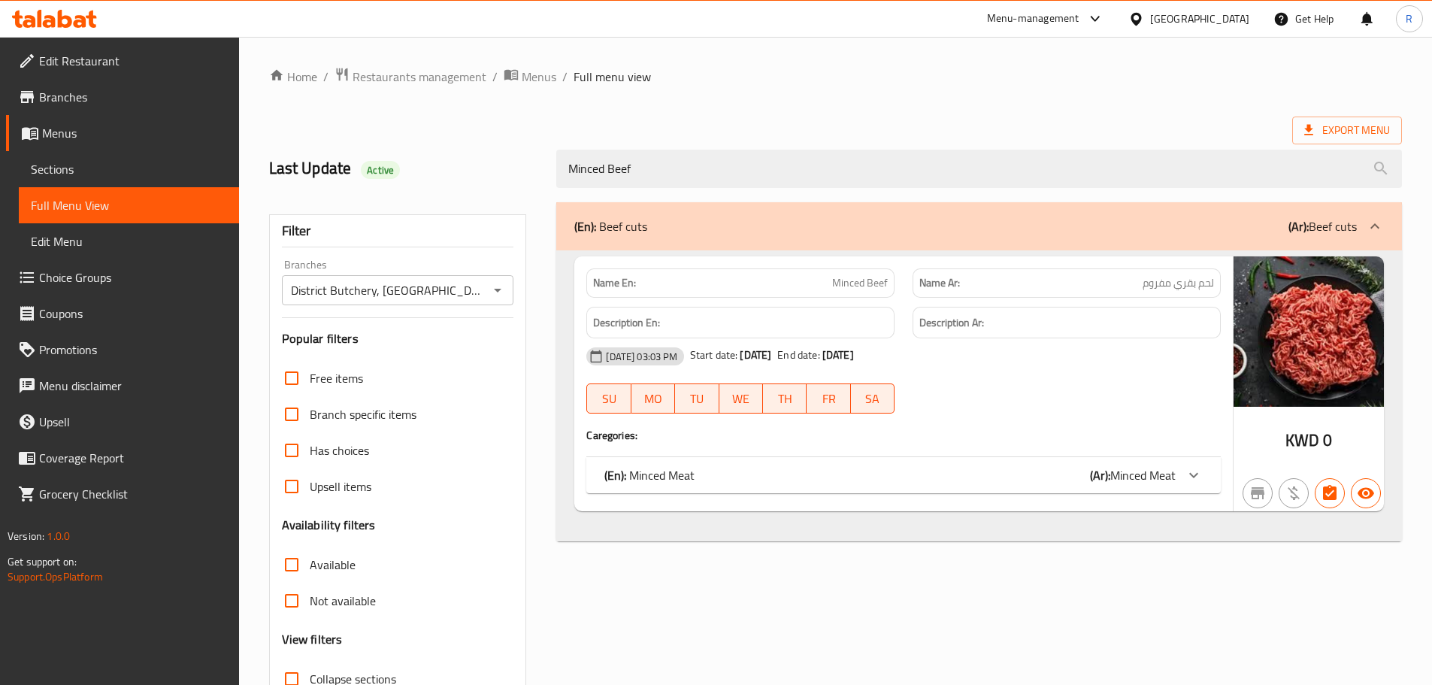
click at [798, 477] on div "(En): Minced Meat (Ar): Minced Meat" at bounding box center [890, 475] width 571 height 18
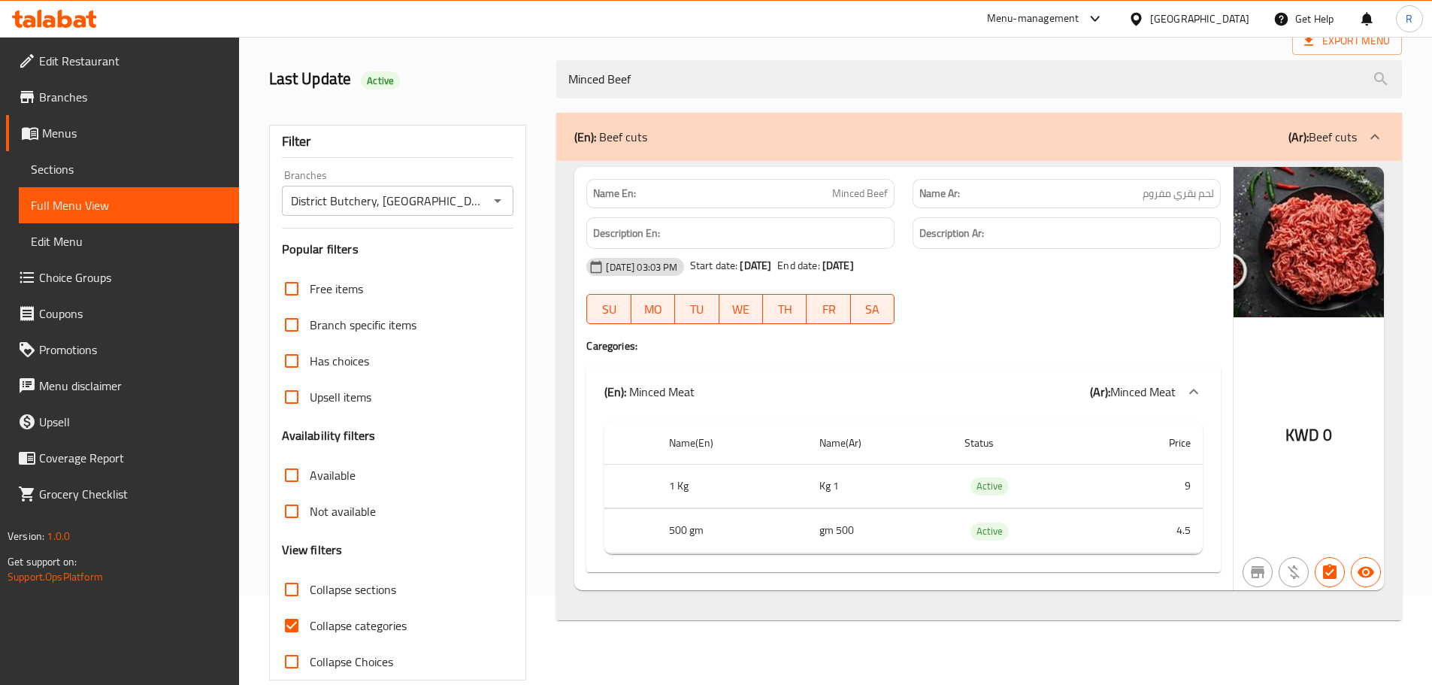
scroll to position [115, 0]
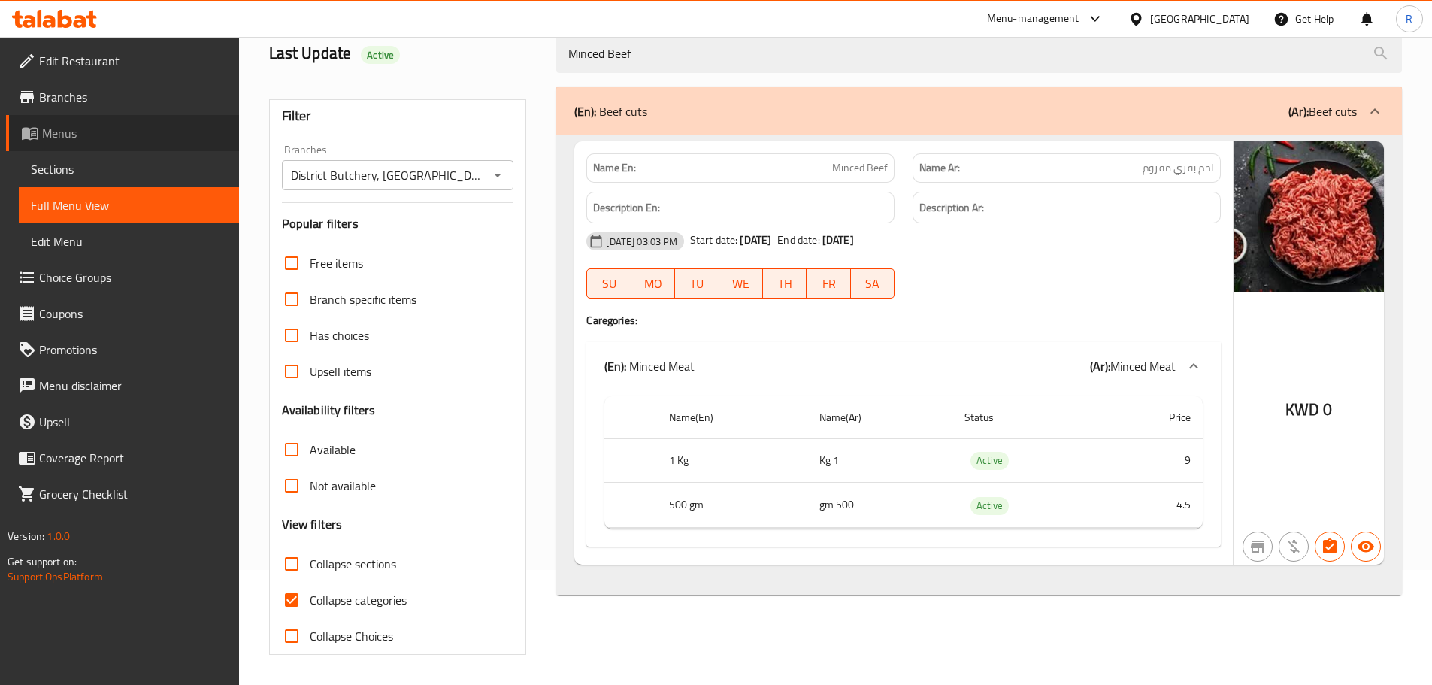
click at [71, 127] on span "Menus" at bounding box center [134, 133] width 185 height 18
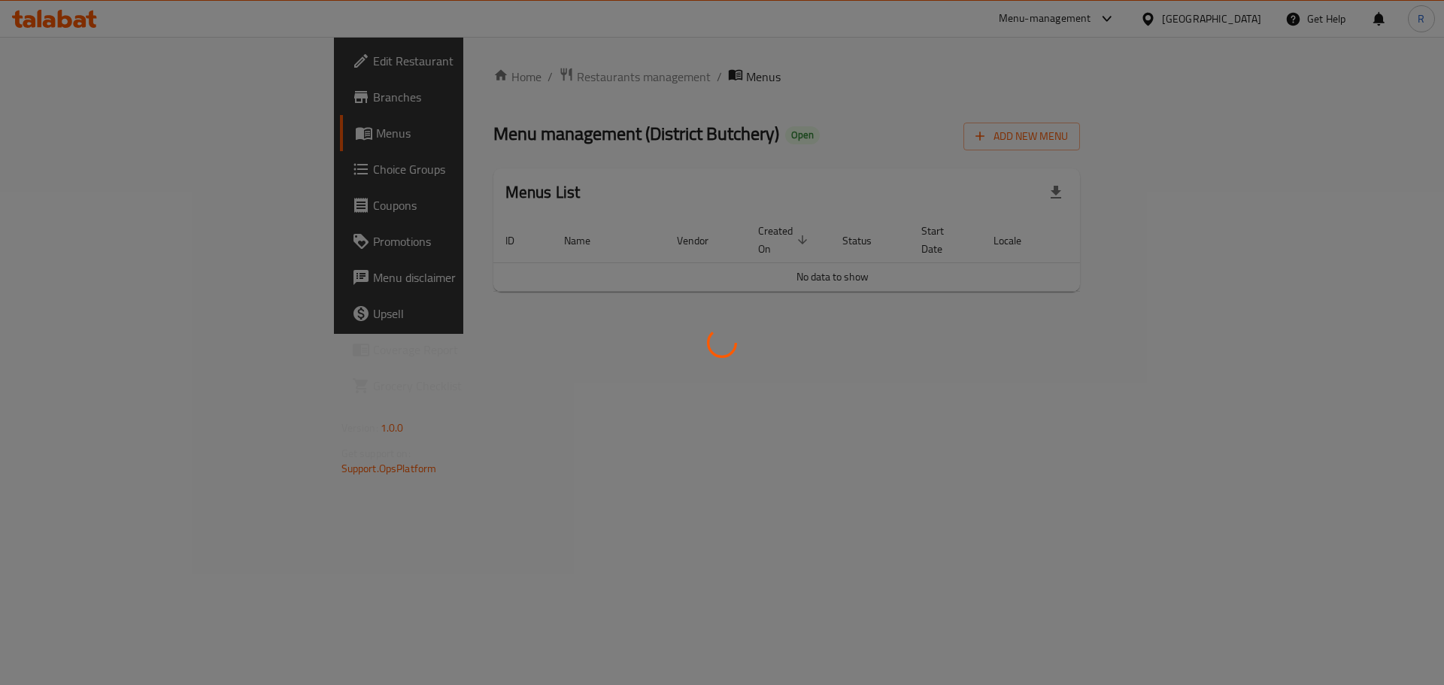
click at [72, 128] on div at bounding box center [722, 342] width 1444 height 685
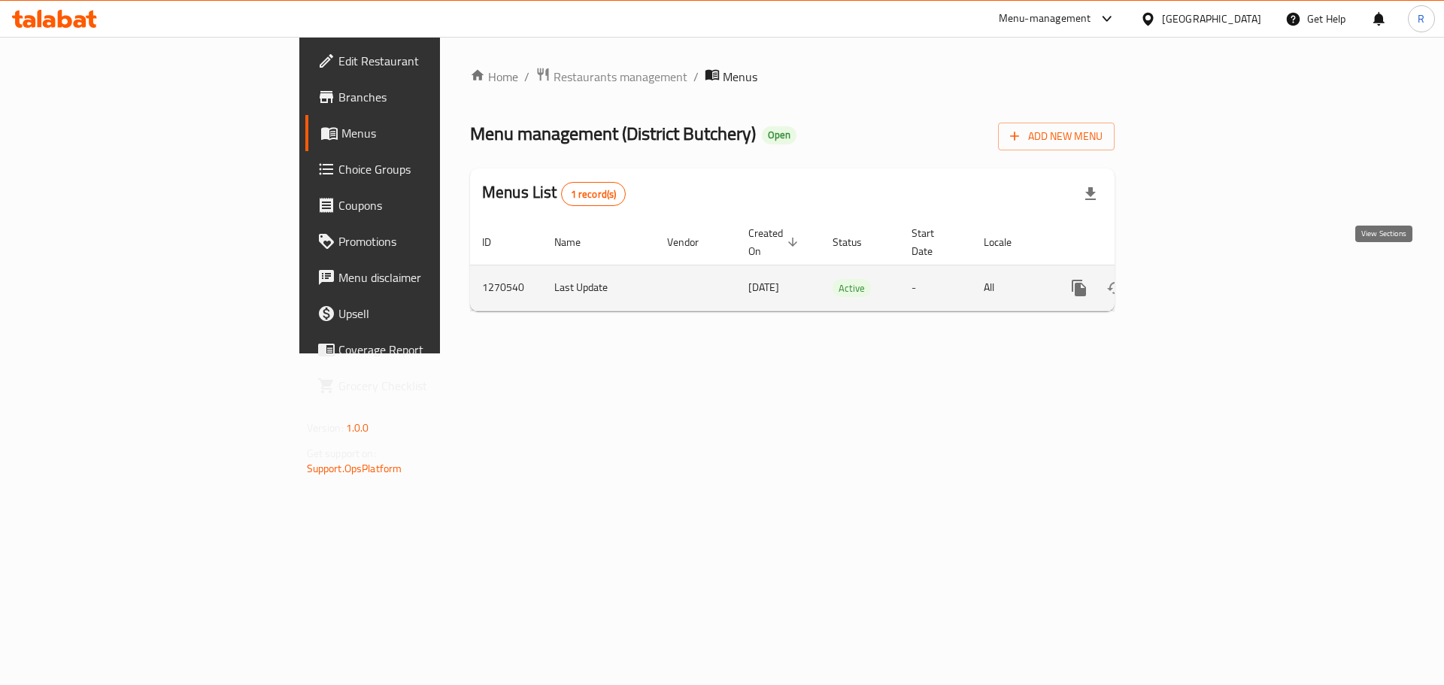
click at [1196, 279] on icon "enhanced table" at bounding box center [1187, 288] width 18 height 18
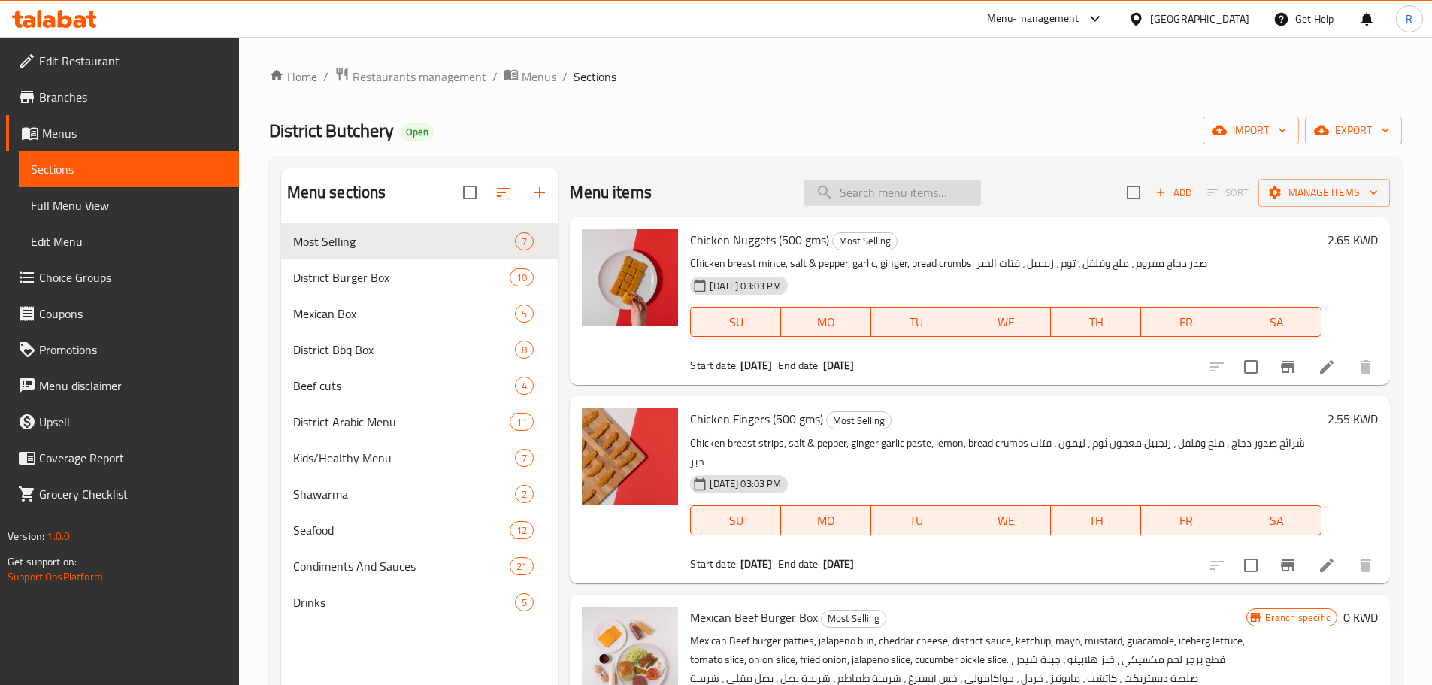
click at [840, 197] on input "search" at bounding box center [892, 193] width 177 height 26
paste input "South African Ribeye Steak"
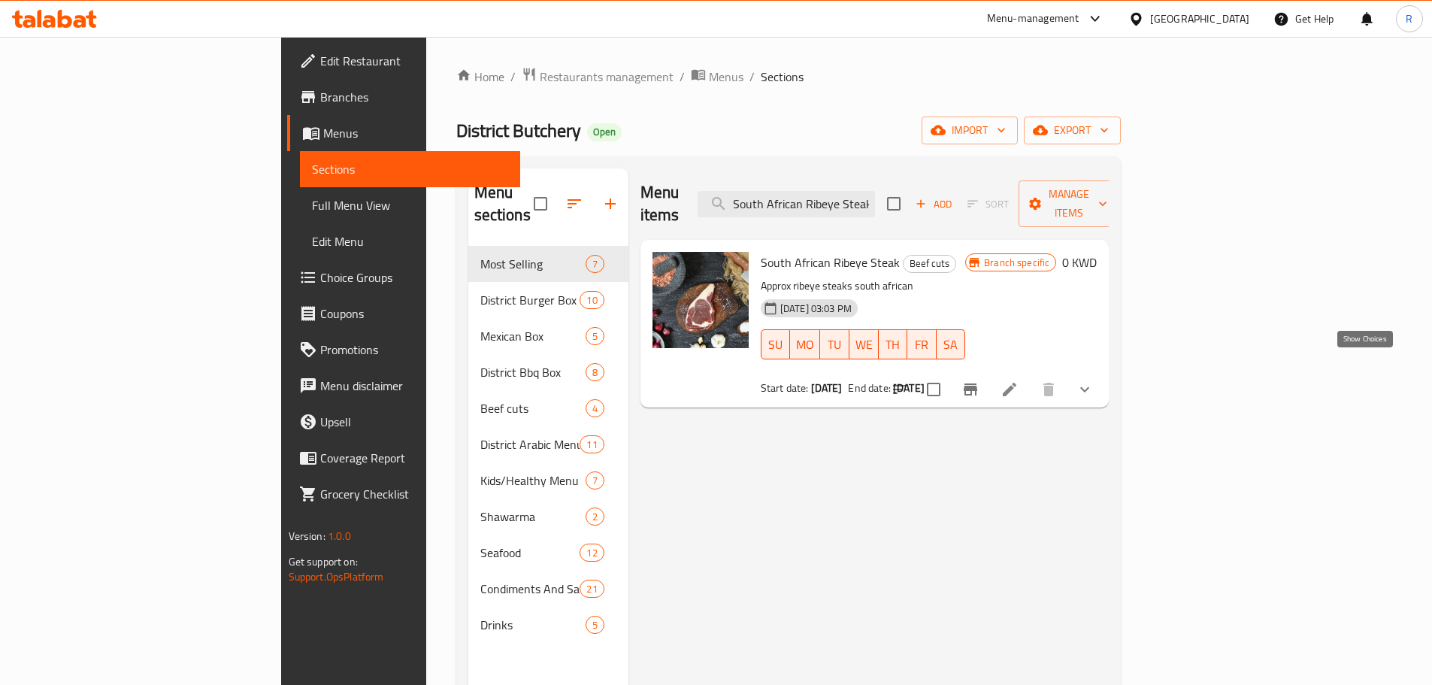
click at [1090, 387] on icon "show more" at bounding box center [1085, 389] width 9 height 5
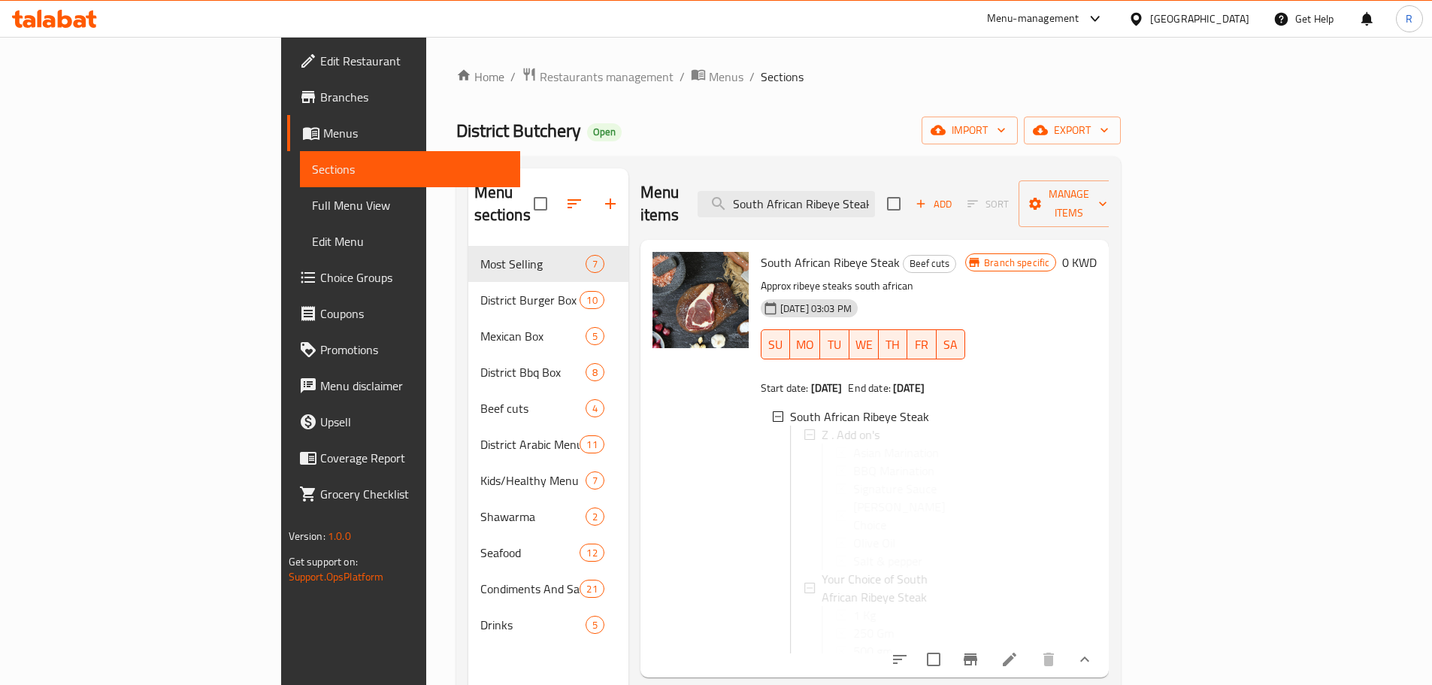
scroll to position [0, 0]
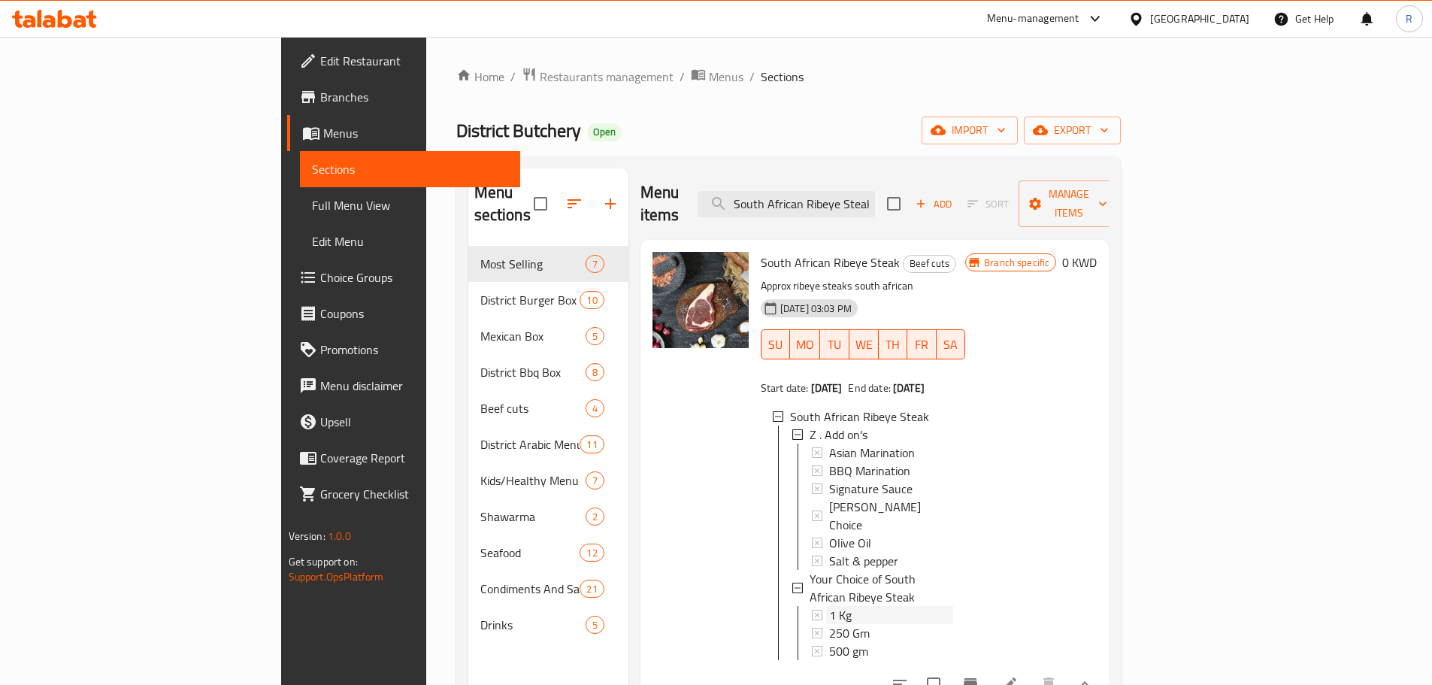
click at [829, 606] on div "1 Kg" at bounding box center [891, 615] width 124 height 18
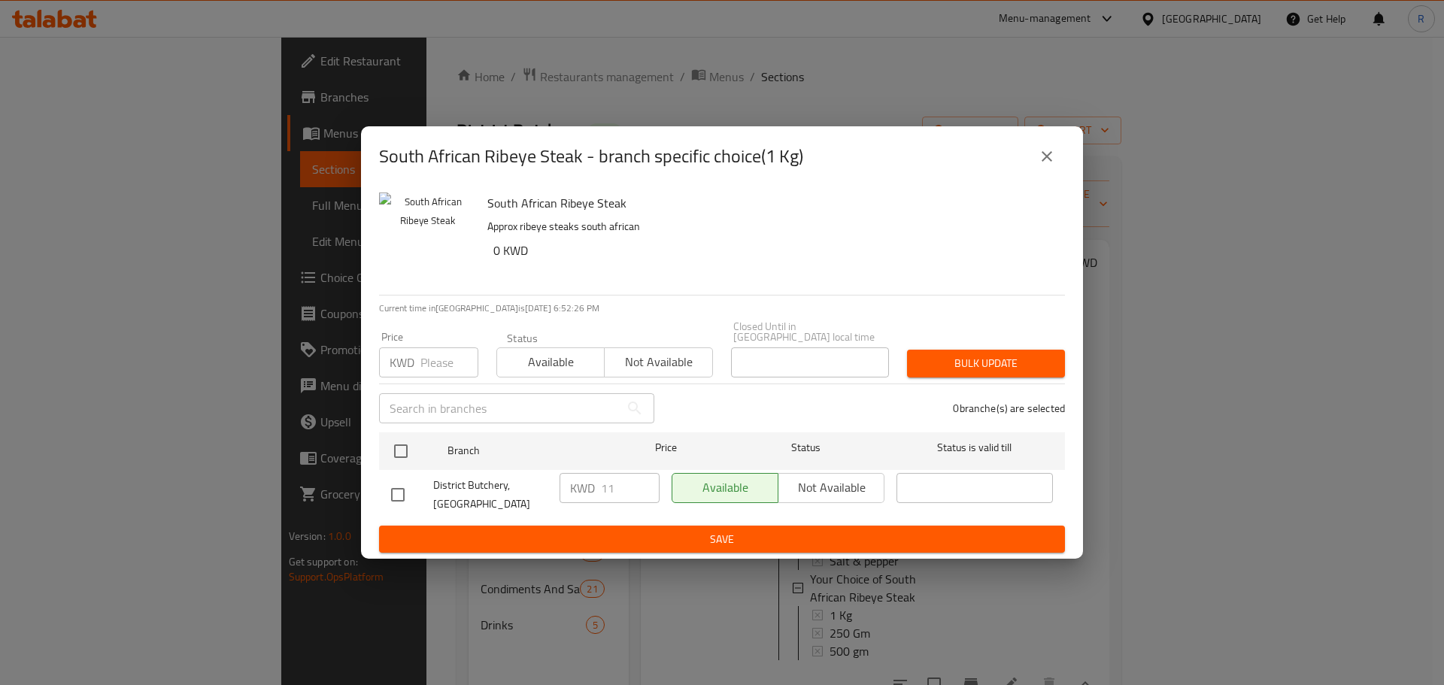
click at [1047, 165] on icon "close" at bounding box center [1047, 156] width 18 height 18
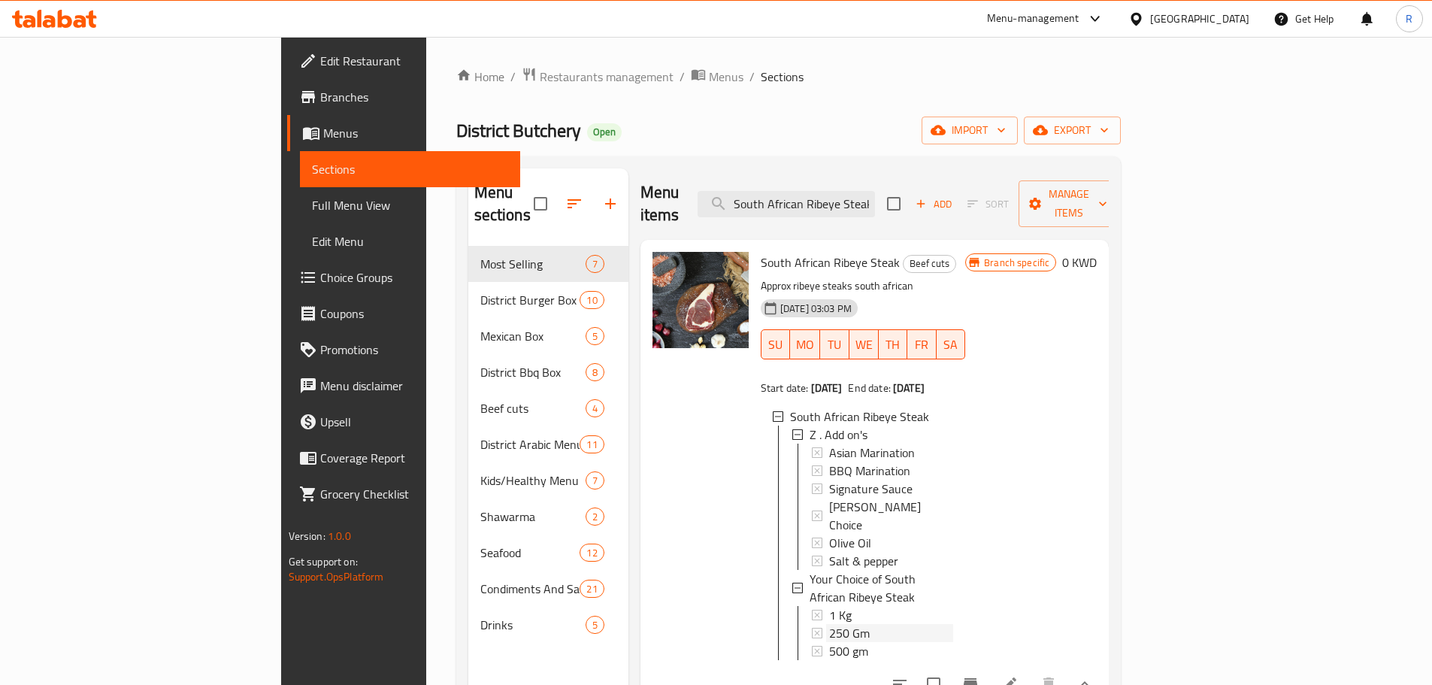
click at [829, 624] on div "250 Gm" at bounding box center [891, 633] width 124 height 18
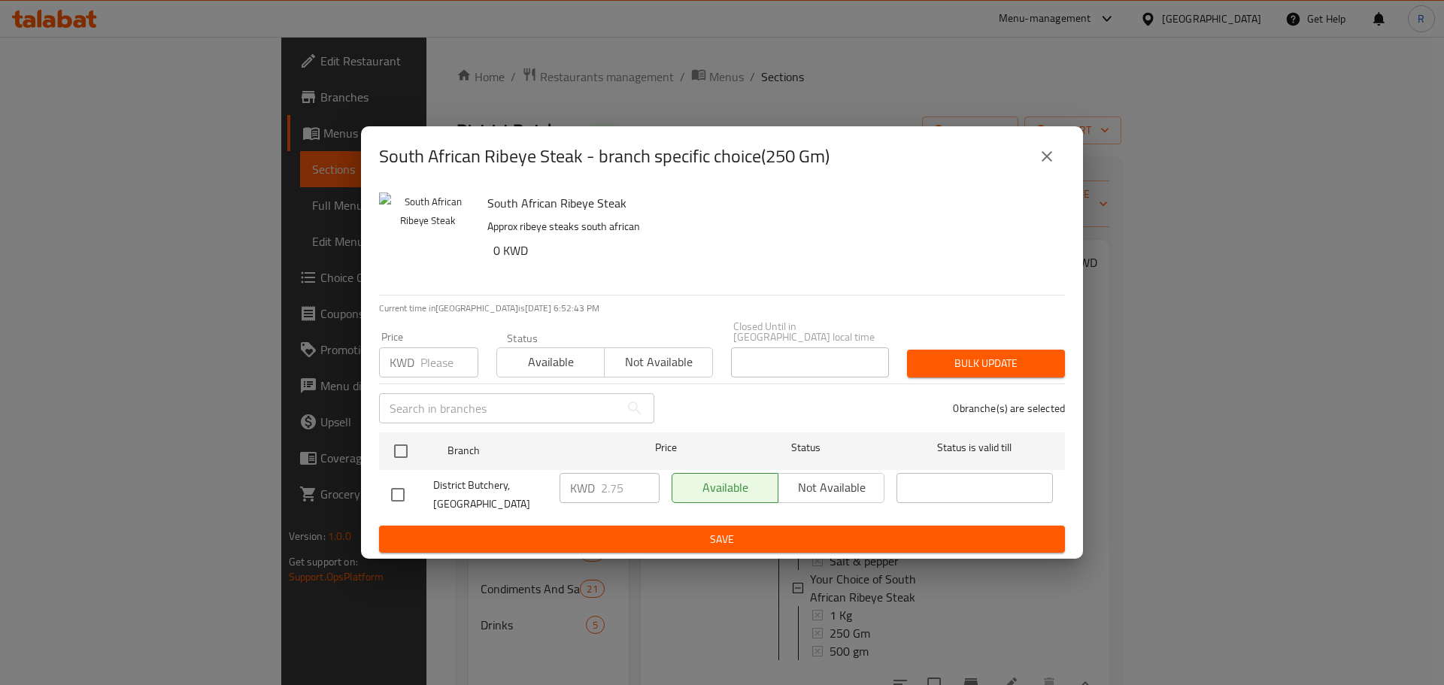
click at [1049, 165] on icon "close" at bounding box center [1047, 156] width 18 height 18
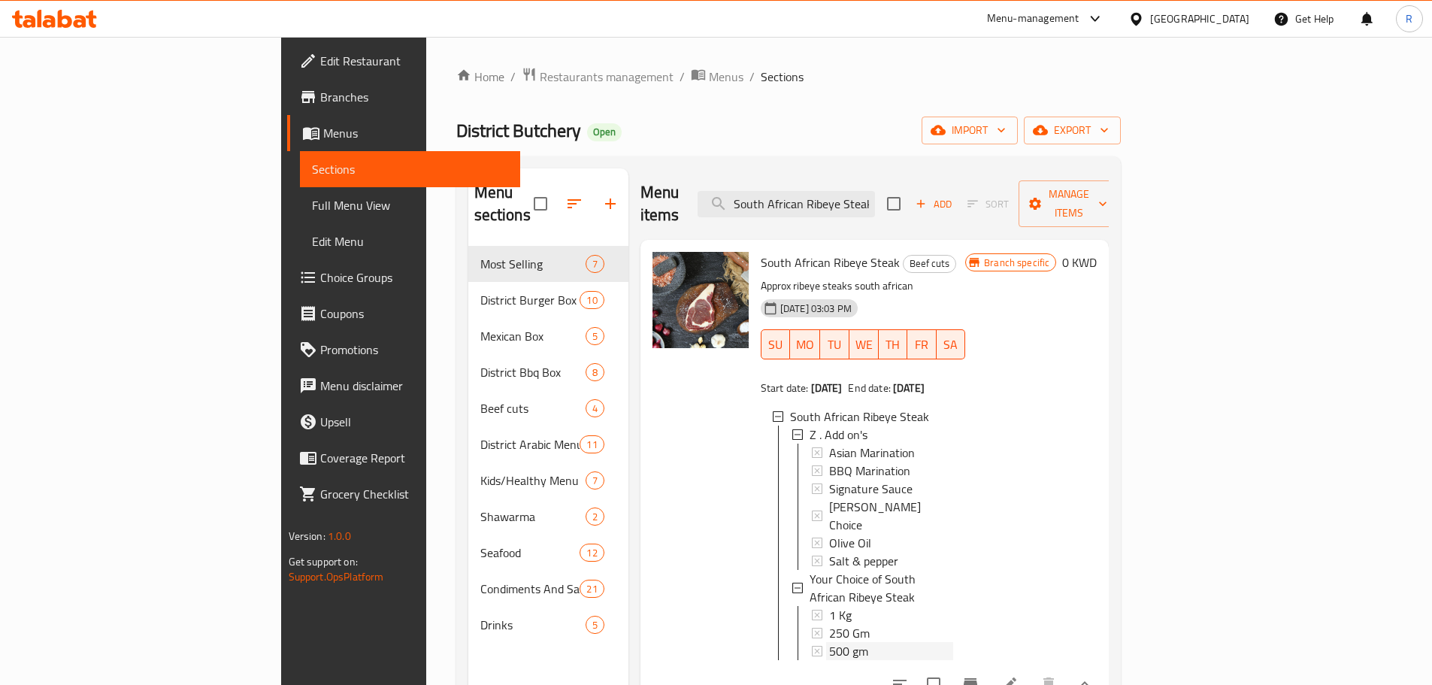
click at [829, 642] on div "500 gm" at bounding box center [891, 651] width 124 height 18
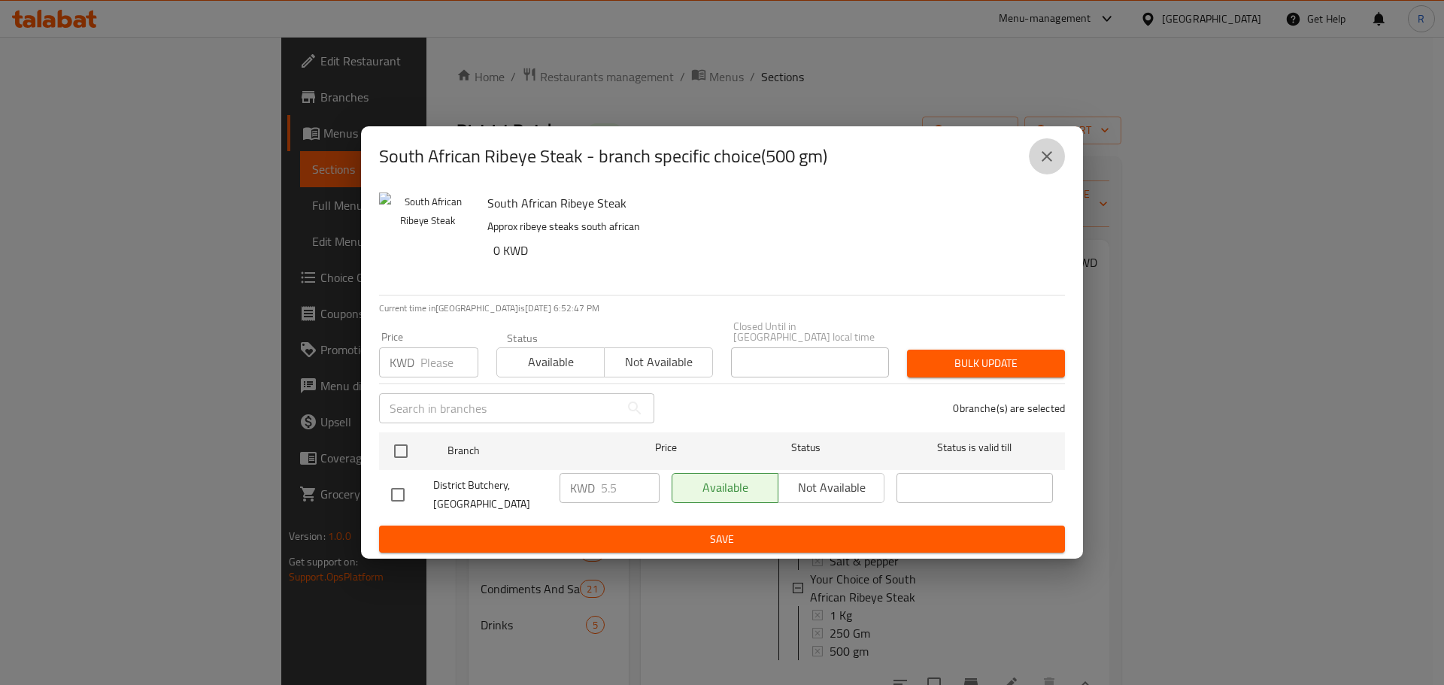
click at [1052, 165] on icon "close" at bounding box center [1047, 156] width 18 height 18
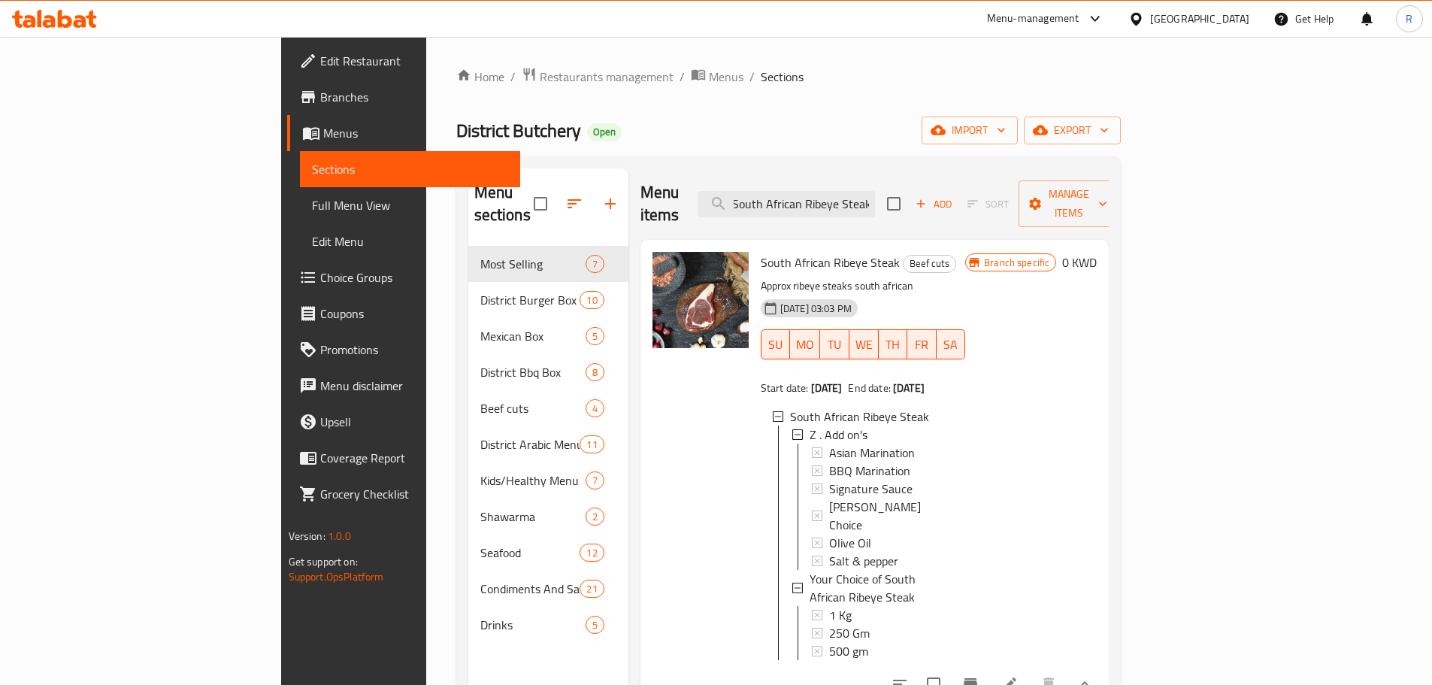
drag, startPoint x: 841, startPoint y: 193, endPoint x: 981, endPoint y: 195, distance: 139.9
click at [981, 194] on div "Menu items South African Ribeye Steak Add Sort Manage items" at bounding box center [875, 203] width 469 height 71
paste input "Striploin Steaks"
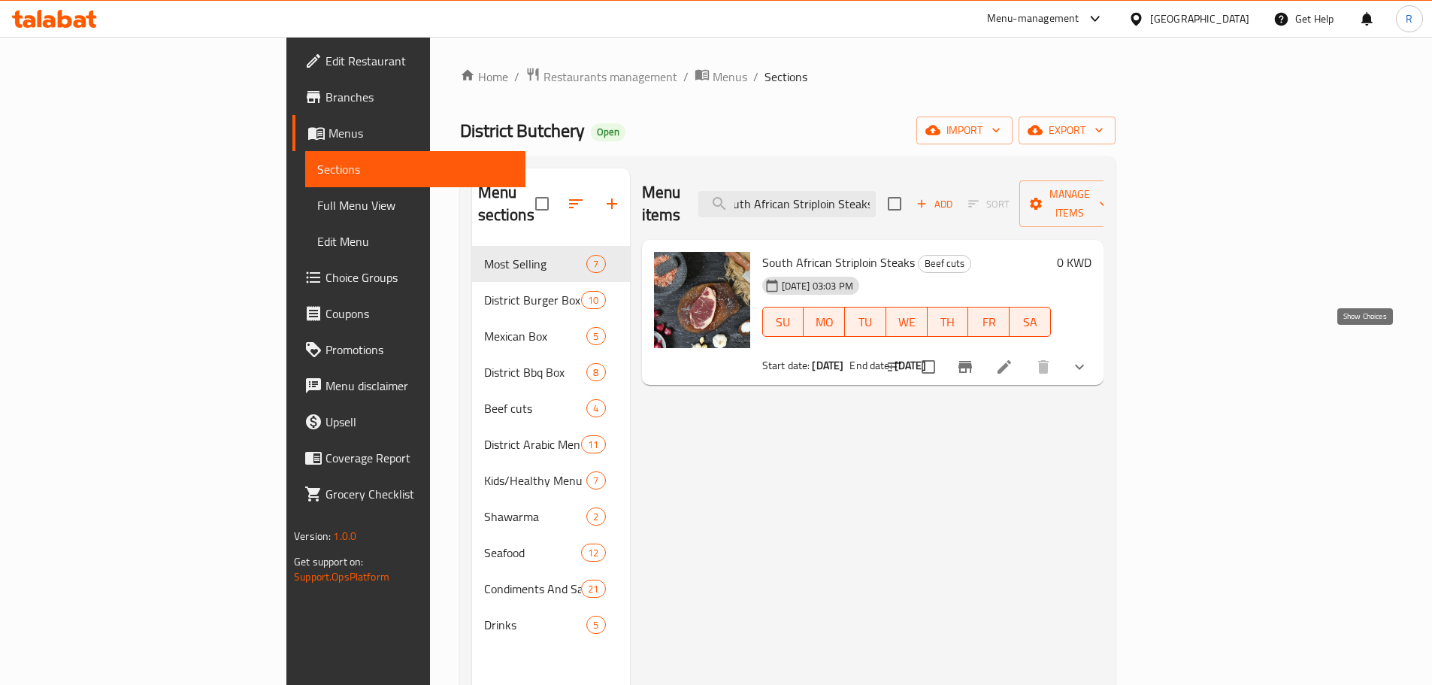
click at [1089, 358] on icon "show more" at bounding box center [1080, 367] width 18 height 18
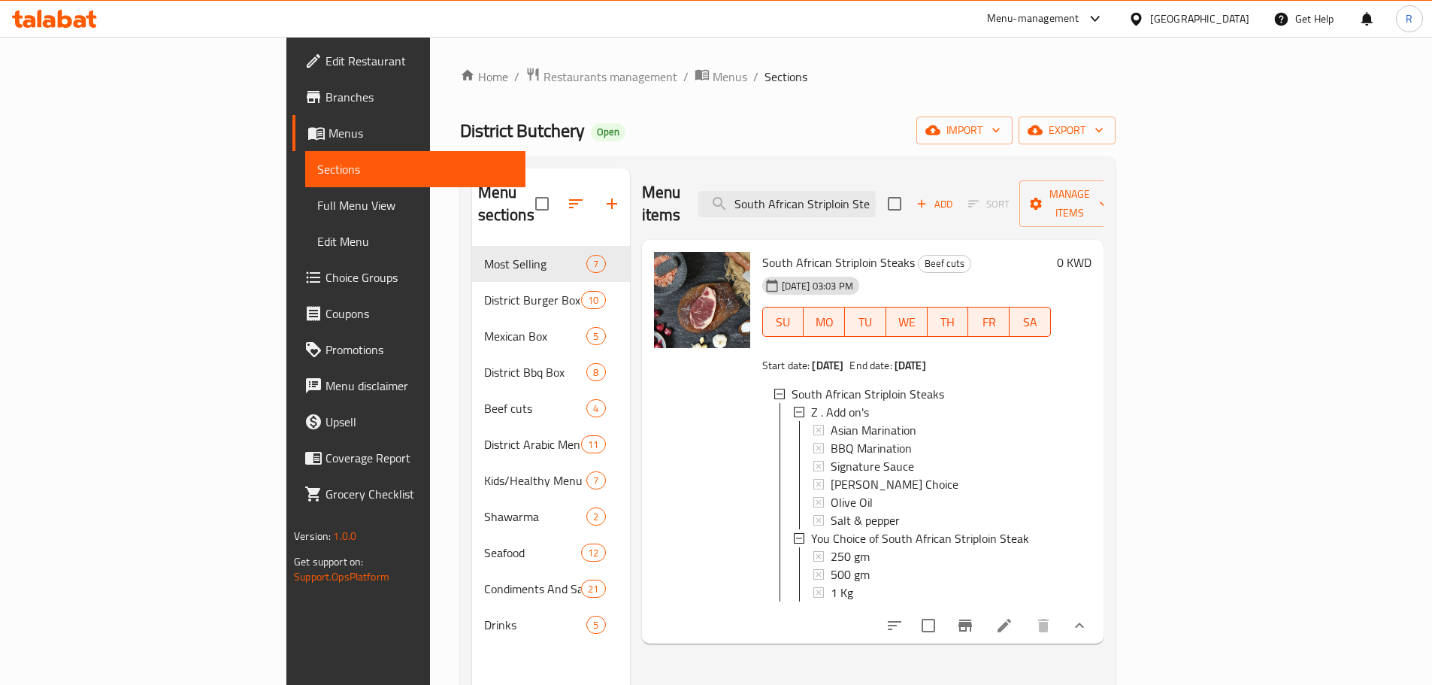
scroll to position [2, 0]
click at [831, 545] on div "250 gm" at bounding box center [935, 554] width 208 height 18
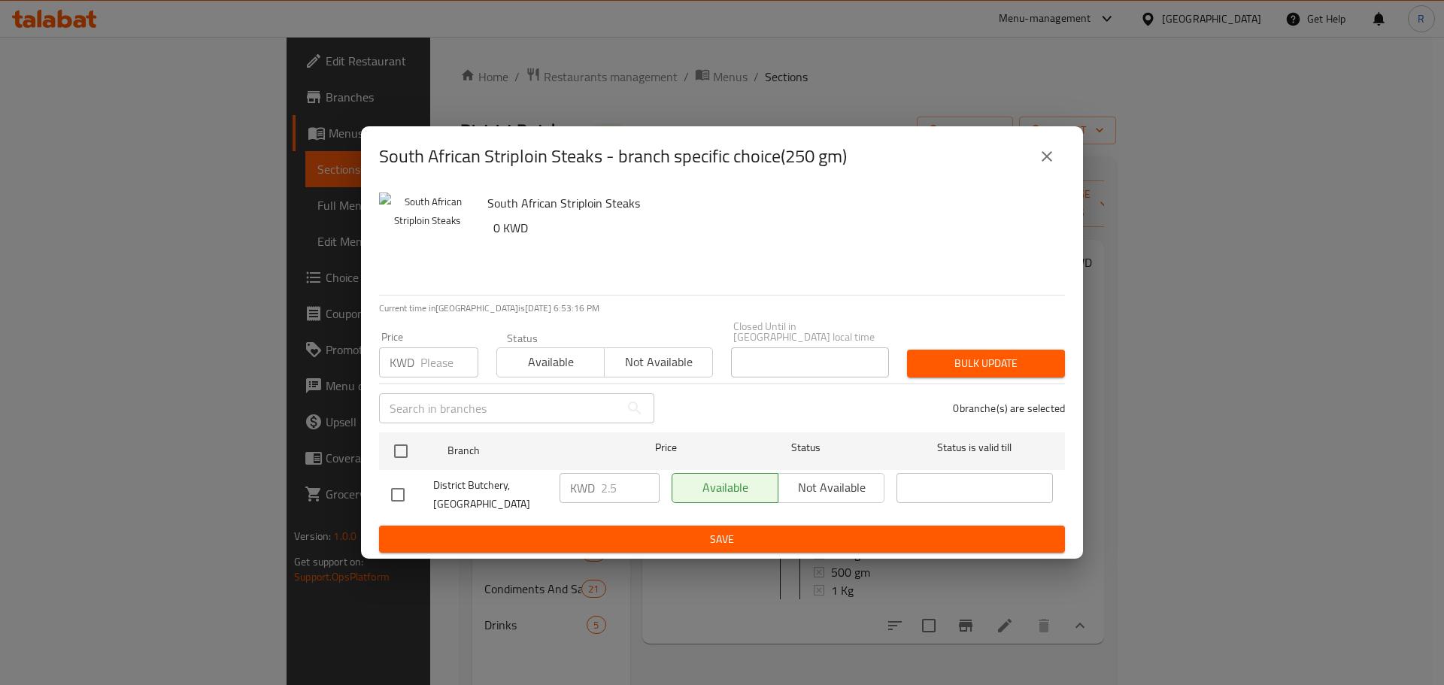
click at [1045, 165] on icon "close" at bounding box center [1047, 156] width 18 height 18
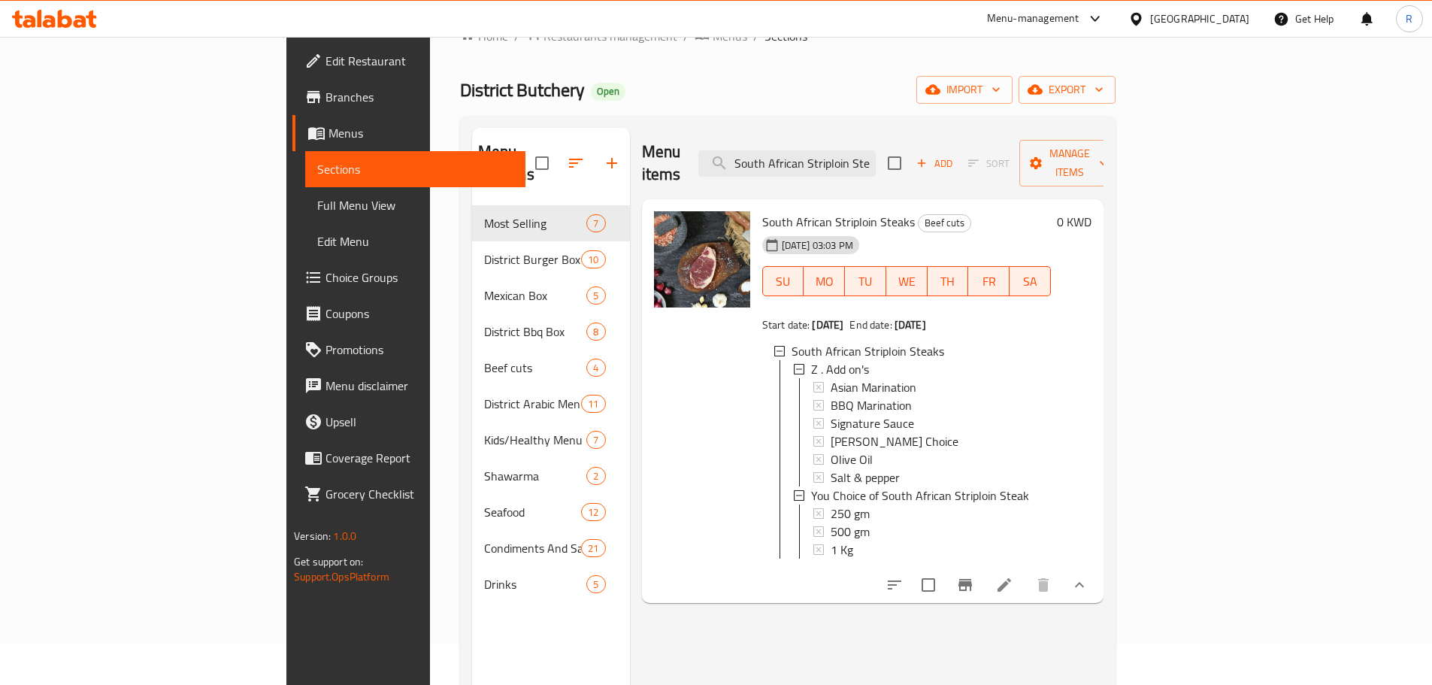
scroll to position [75, 0]
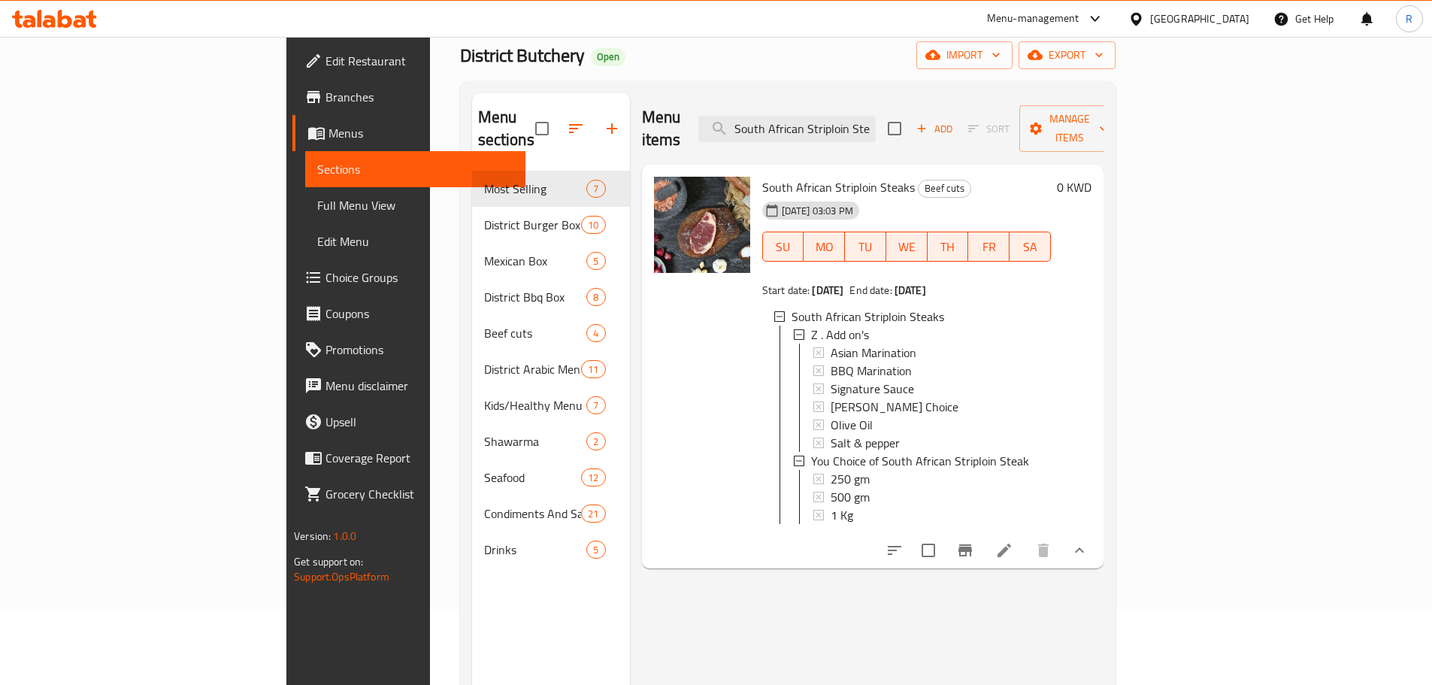
click at [832, 470] on div "250 gm" at bounding box center [935, 479] width 208 height 18
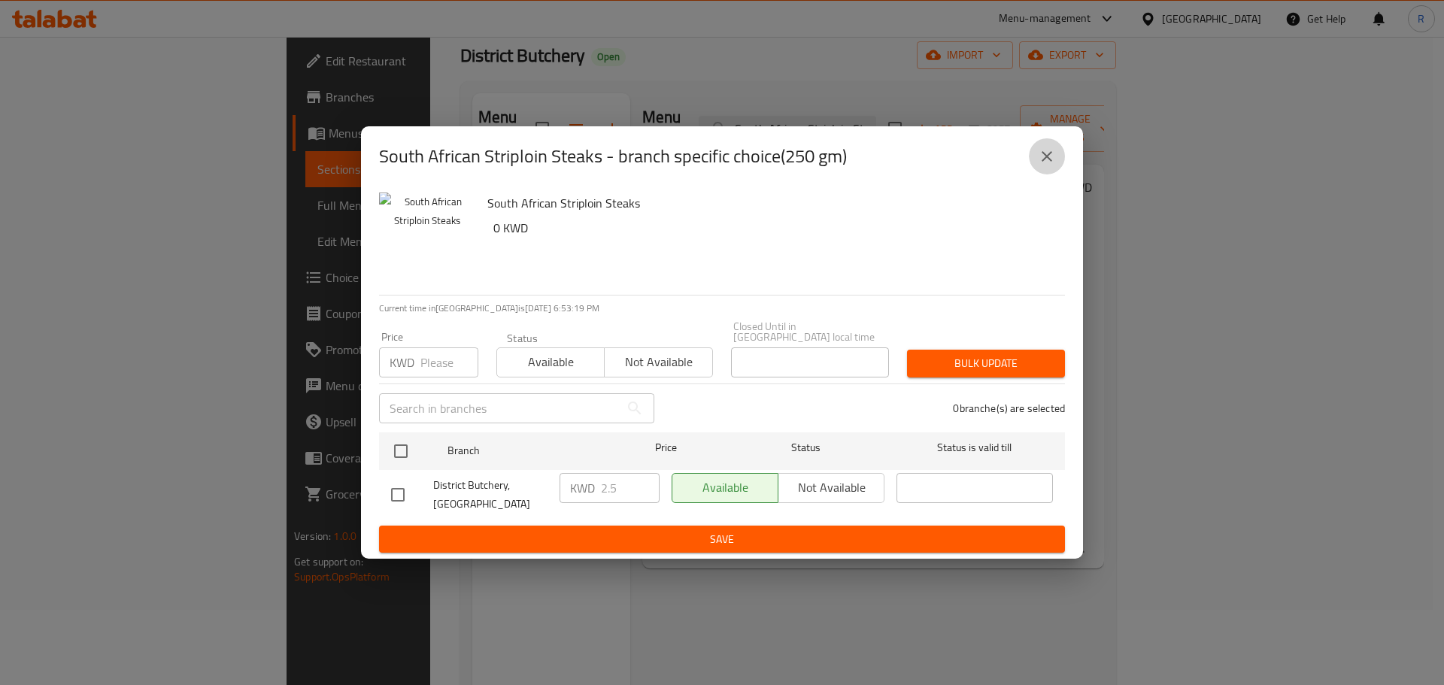
click at [1046, 165] on icon "close" at bounding box center [1047, 156] width 18 height 18
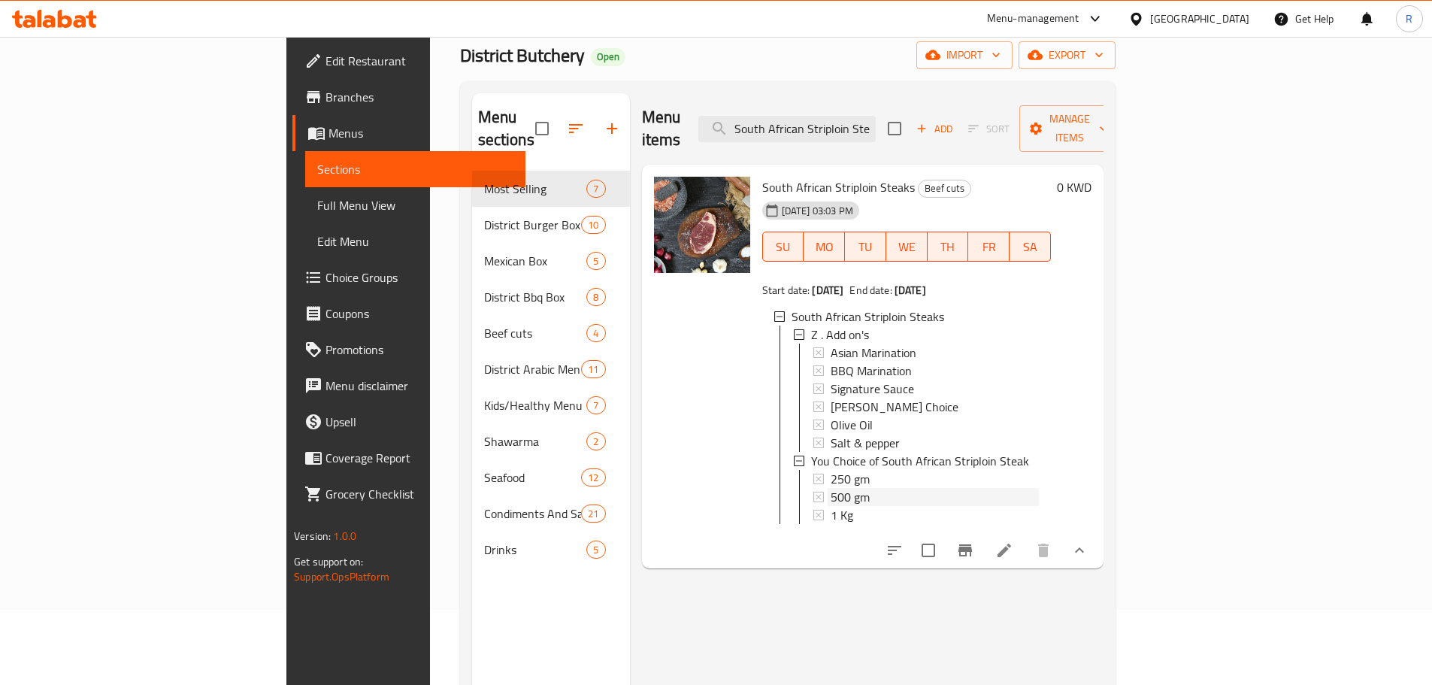
click at [833, 488] on div "500 gm" at bounding box center [935, 497] width 208 height 18
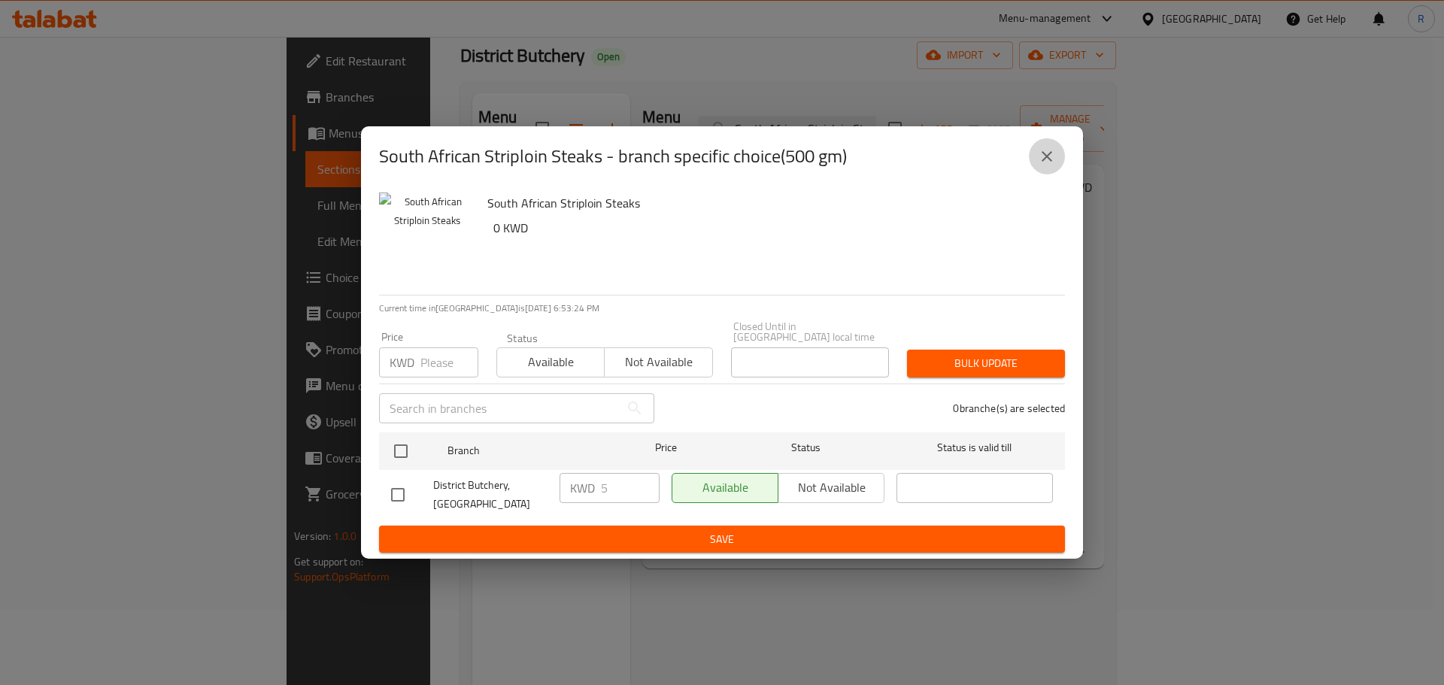
click at [1040, 164] on icon "close" at bounding box center [1047, 156] width 18 height 18
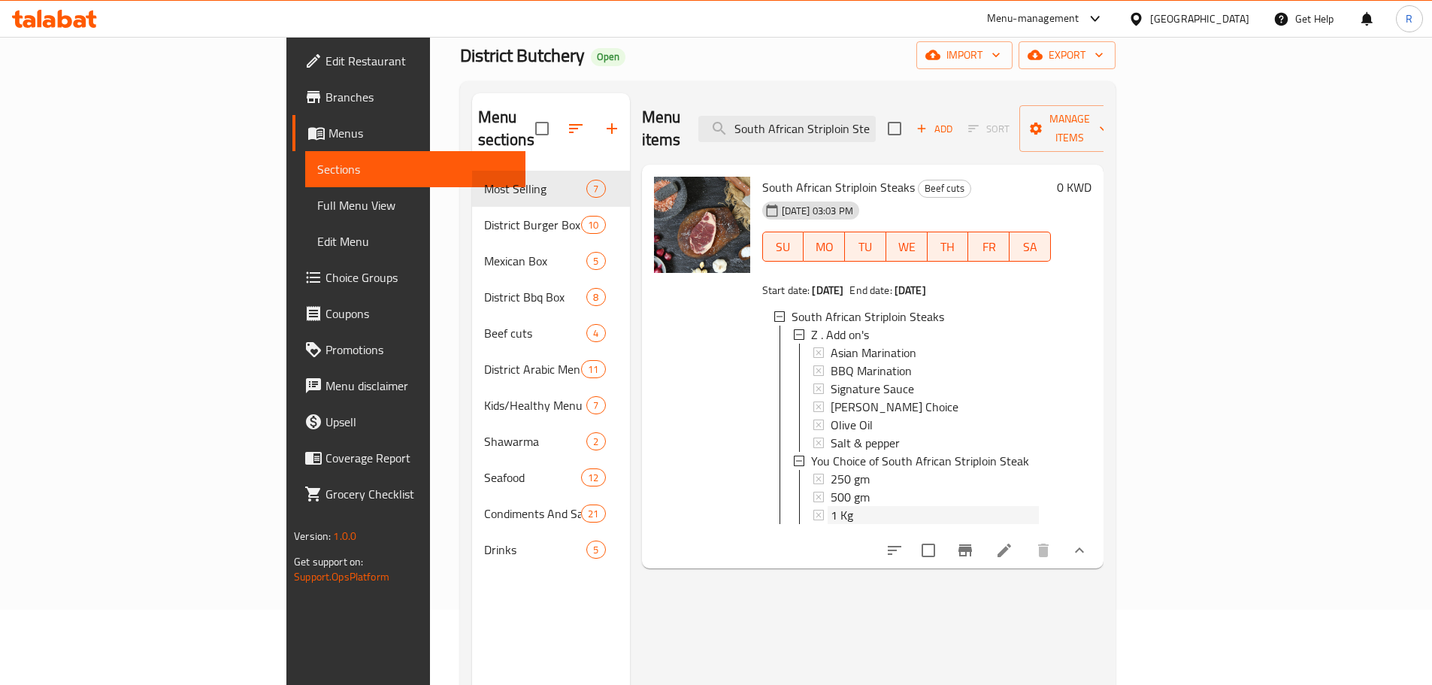
click at [831, 506] on div "1 Kg" at bounding box center [935, 515] width 208 height 18
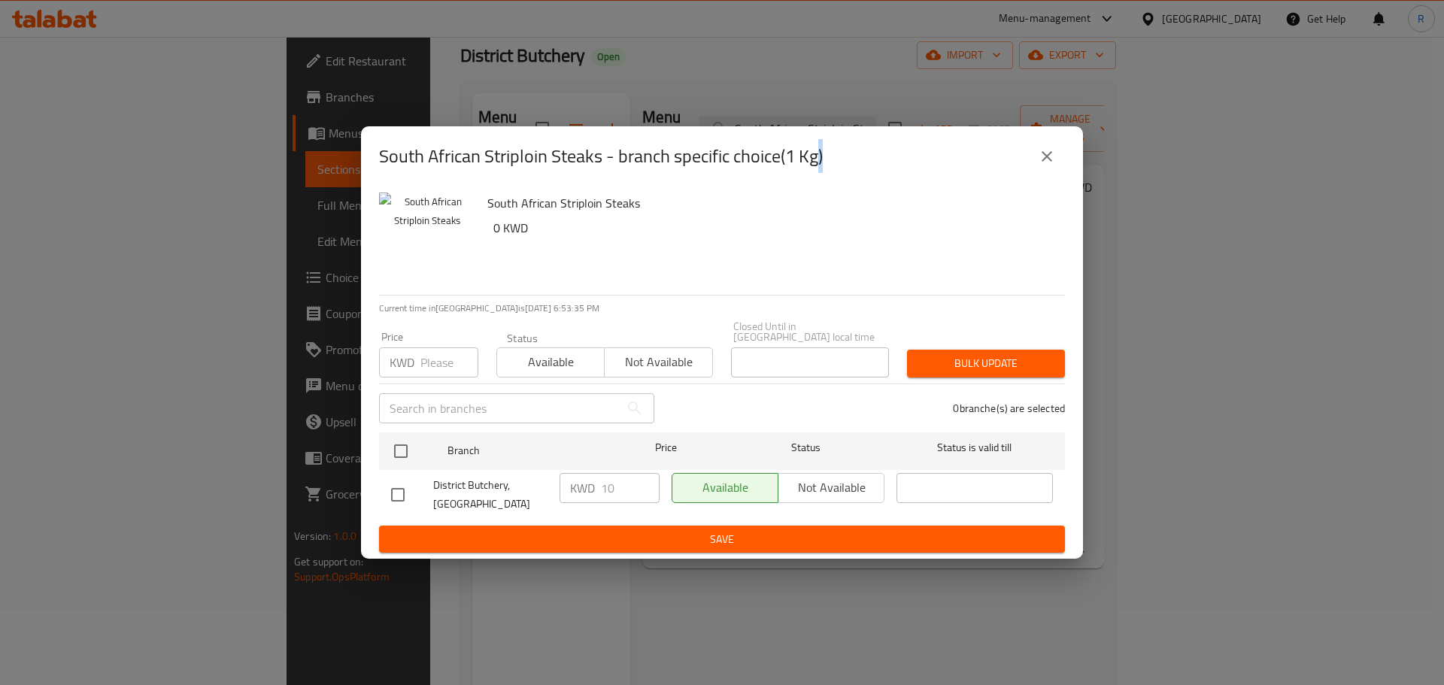
click at [1044, 165] on icon "close" at bounding box center [1047, 156] width 18 height 18
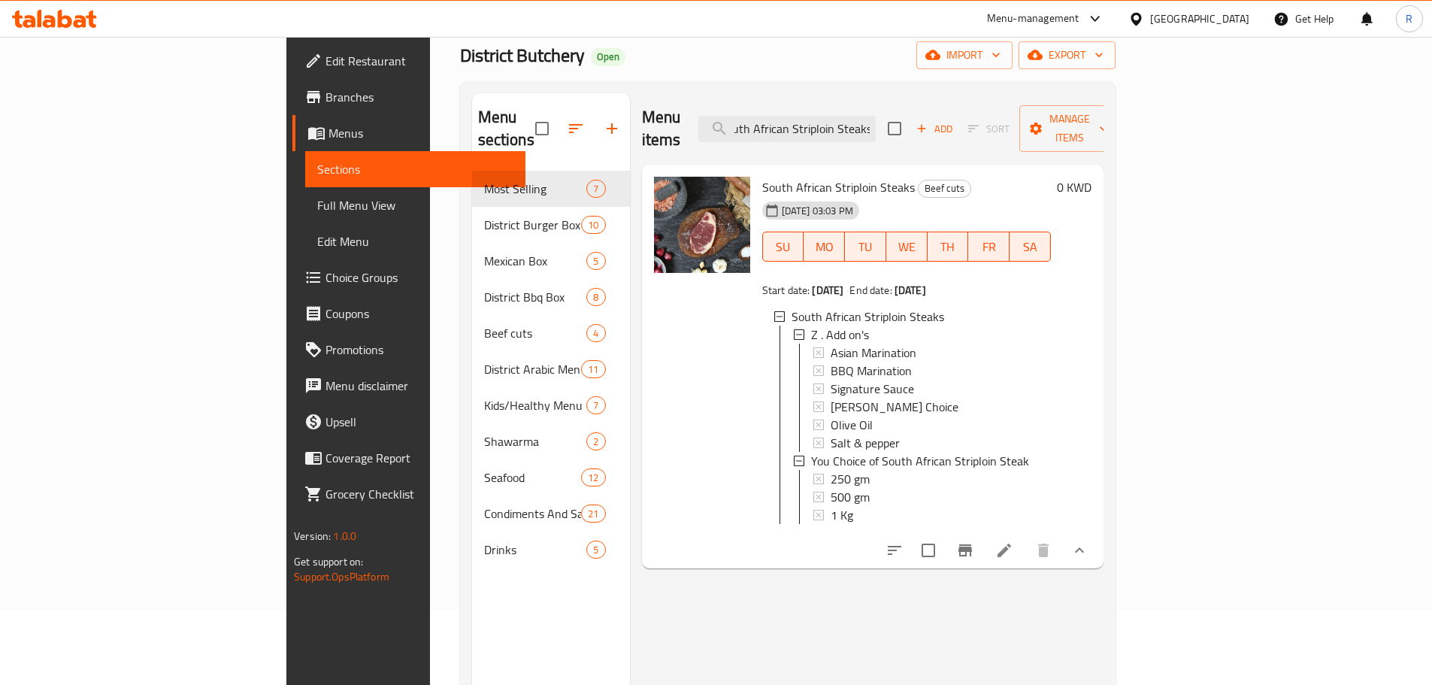
drag, startPoint x: 855, startPoint y: 120, endPoint x: 1004, endPoint y: 119, distance: 148.9
click at [1004, 119] on div "Menu items South African Striploin Steaks Add Sort Manage items" at bounding box center [873, 128] width 462 height 71
paste input "Tenderloin Steak"
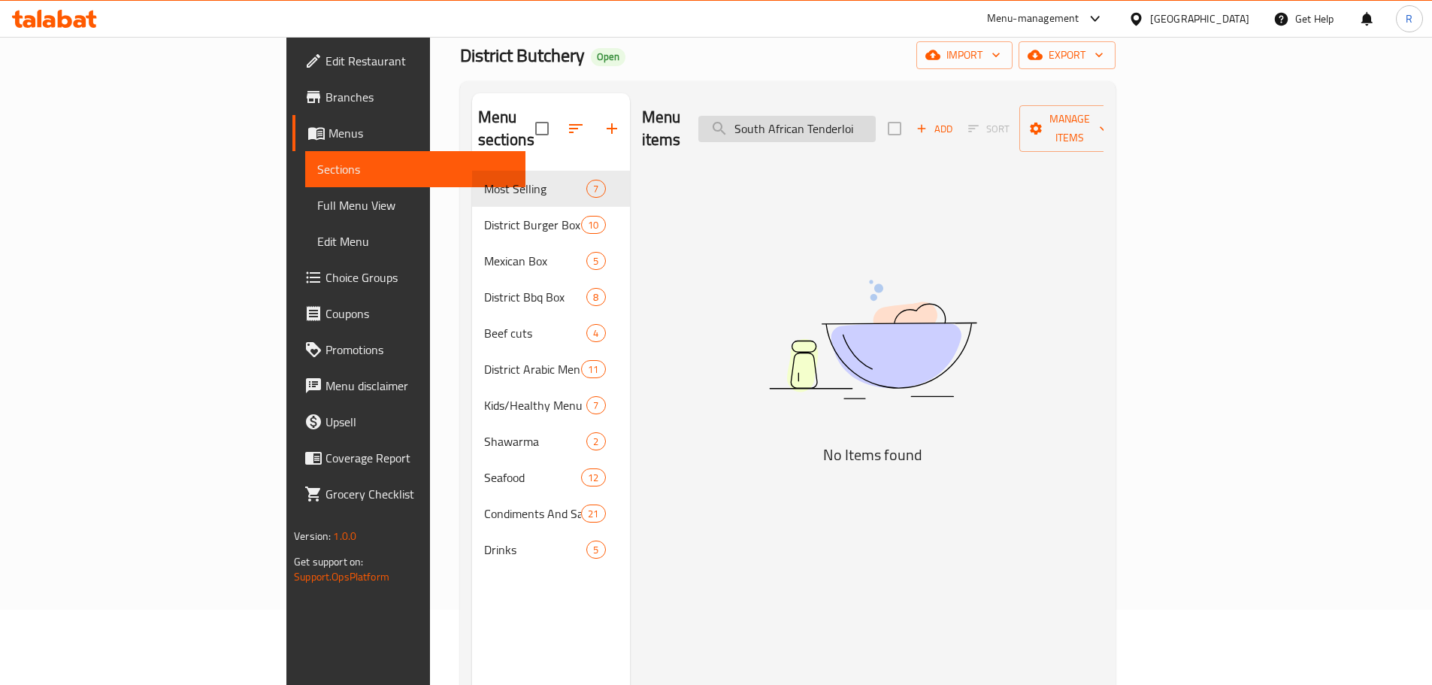
scroll to position [0, 0]
type input "S"
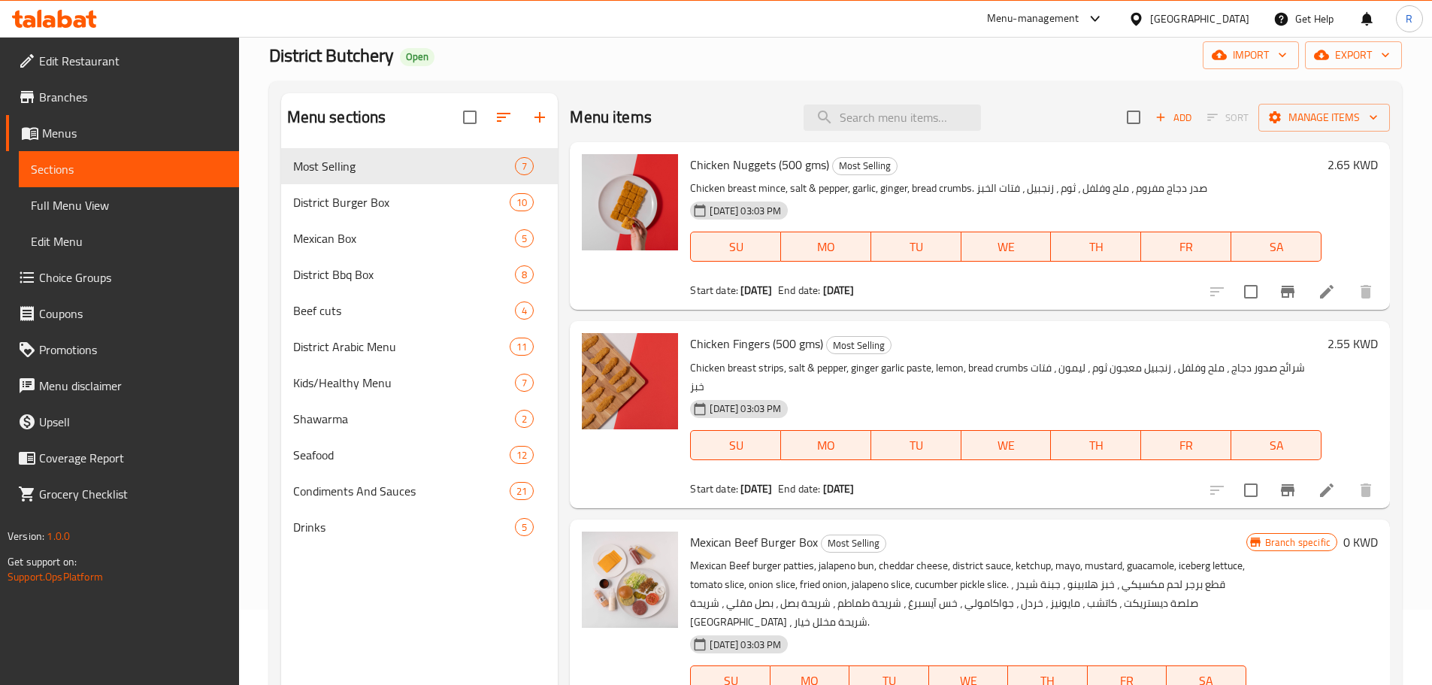
paste input "South African Tenderloin Steak"
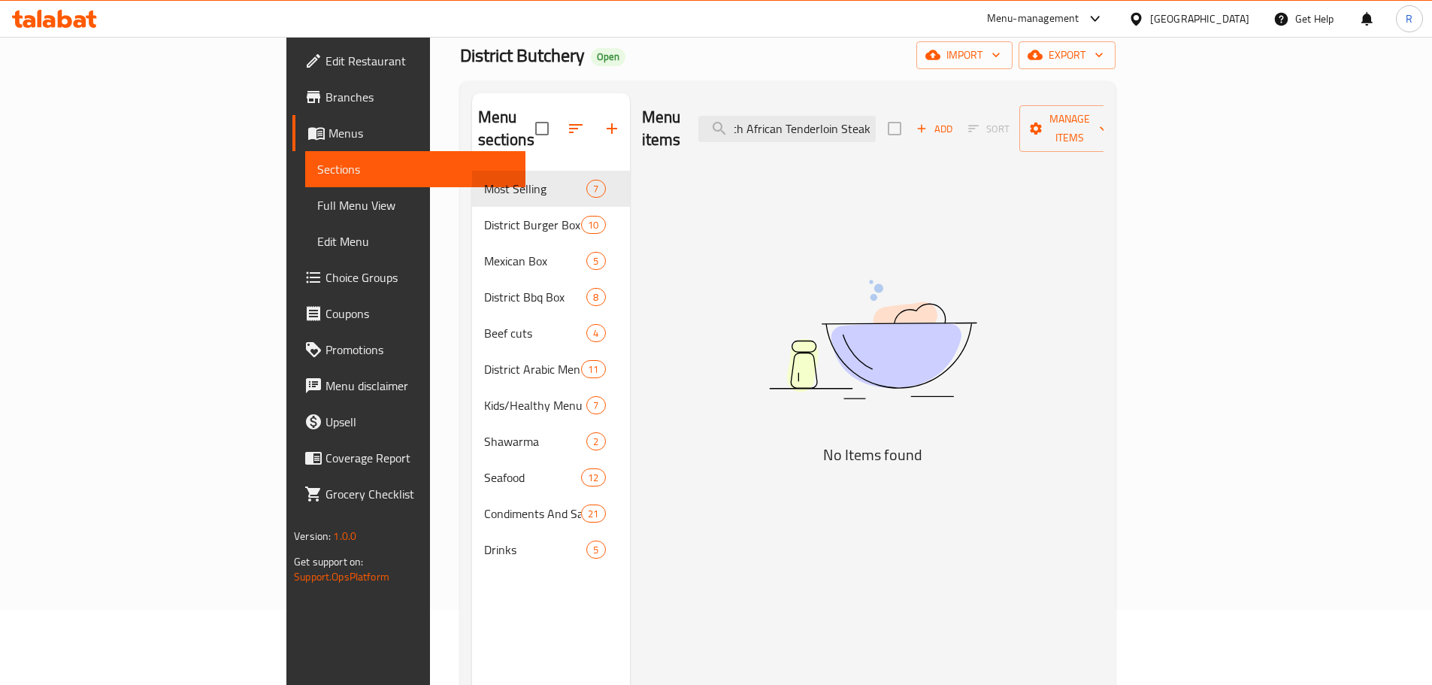
scroll to position [0, 20]
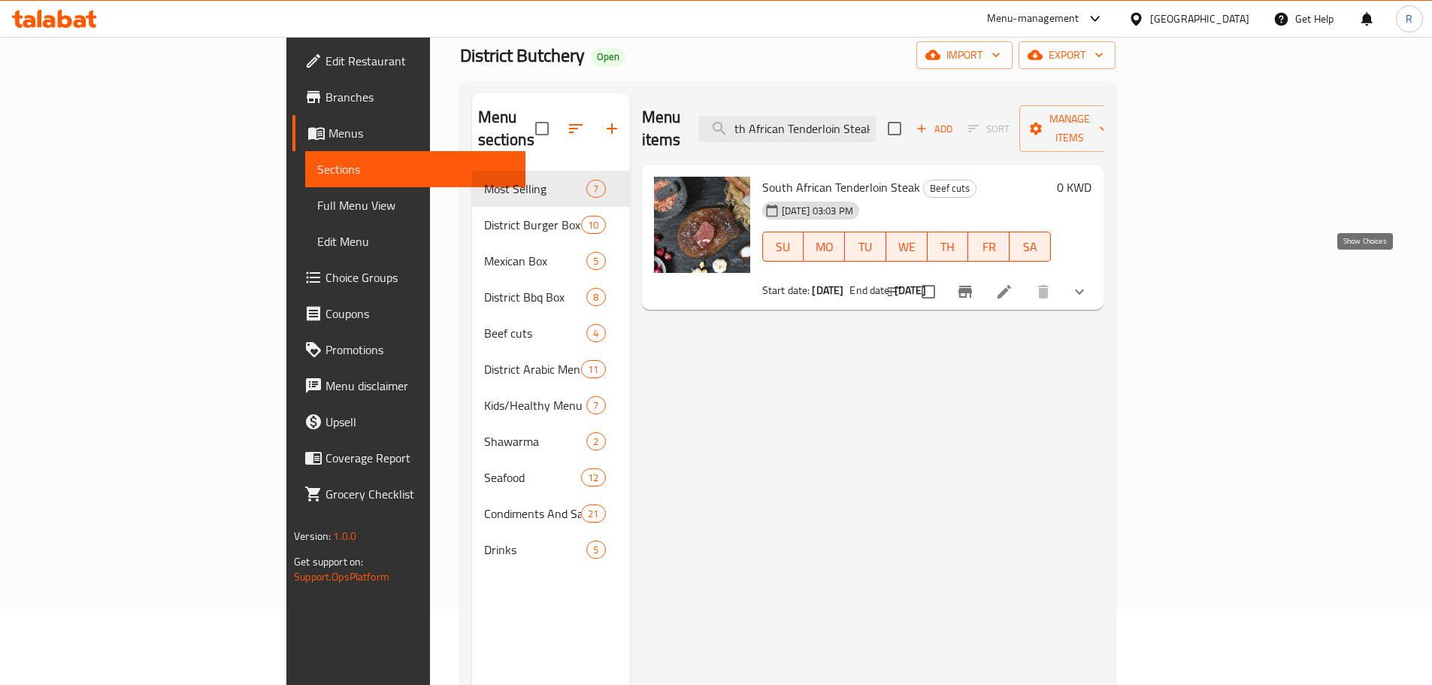
click at [1089, 283] on icon "show more" at bounding box center [1080, 292] width 18 height 18
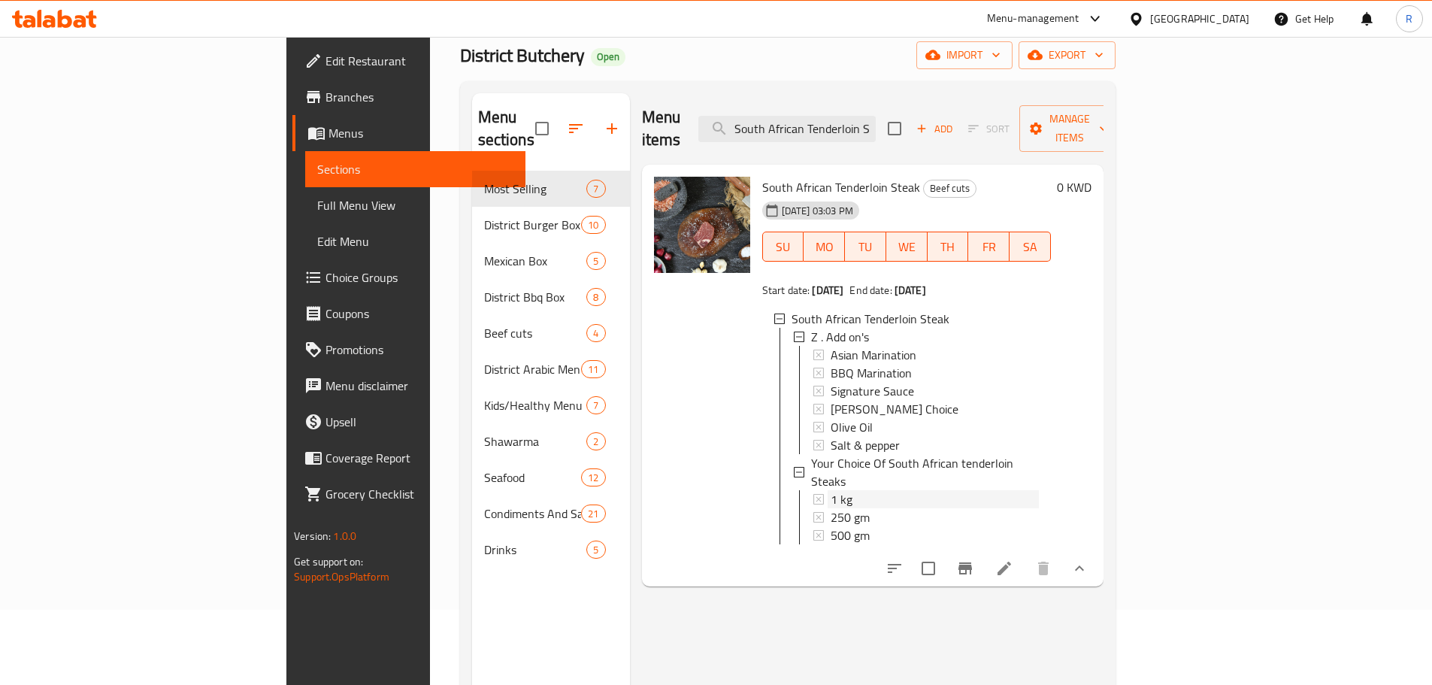
click at [831, 490] on span "1 kg" at bounding box center [842, 499] width 22 height 18
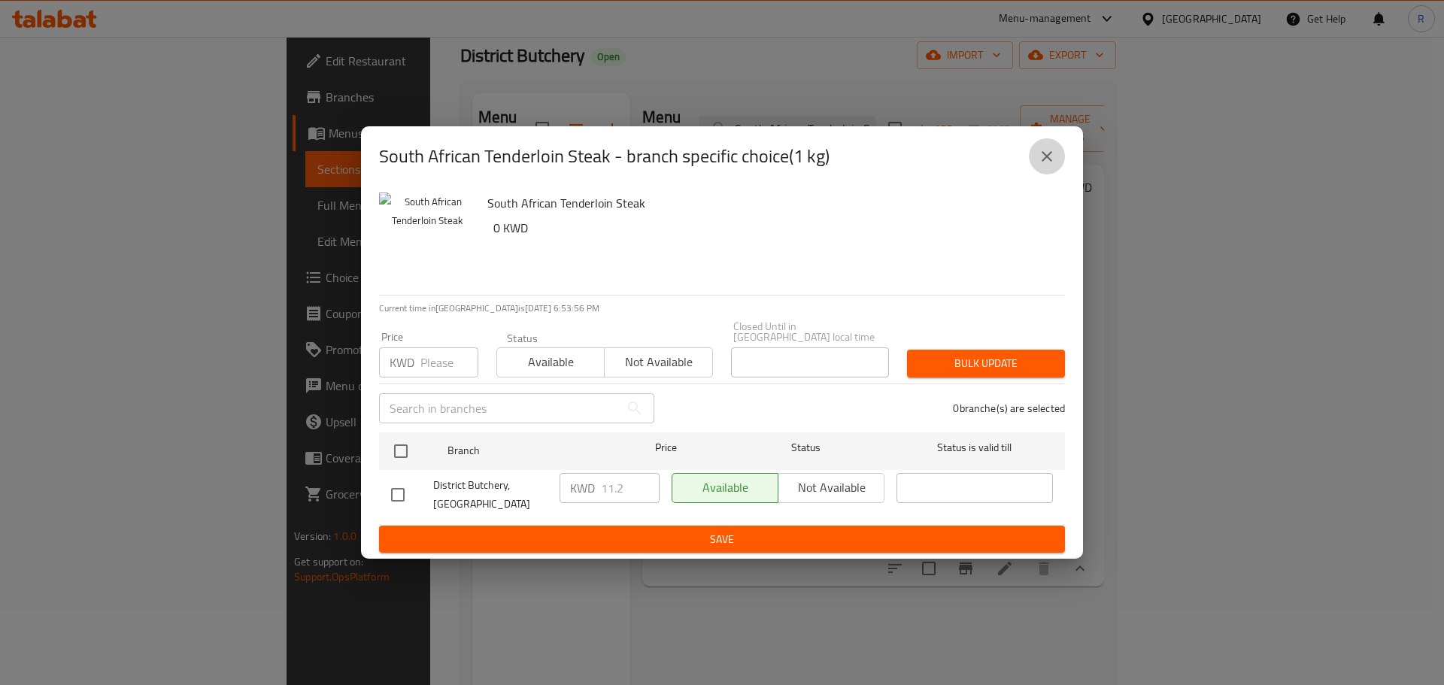
click at [1043, 165] on icon "close" at bounding box center [1047, 156] width 18 height 18
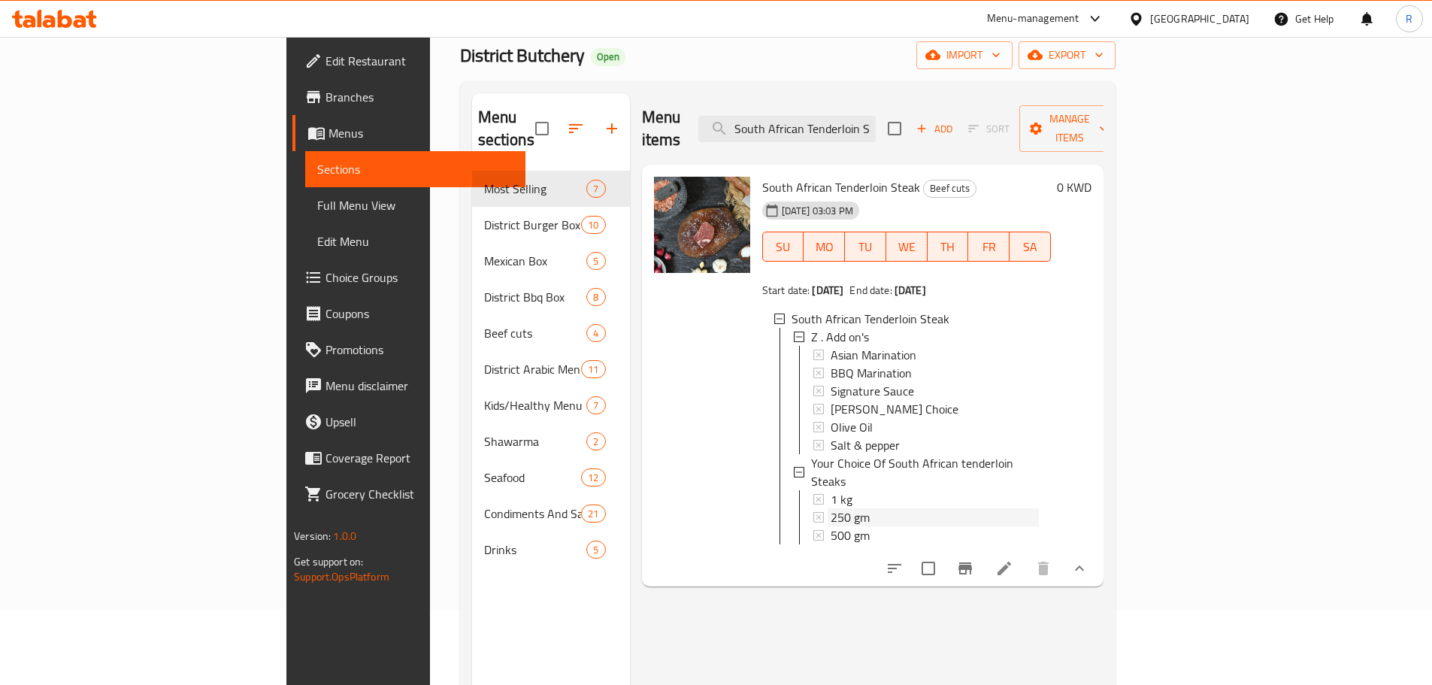
click at [842, 508] on div "250 gm" at bounding box center [935, 517] width 208 height 18
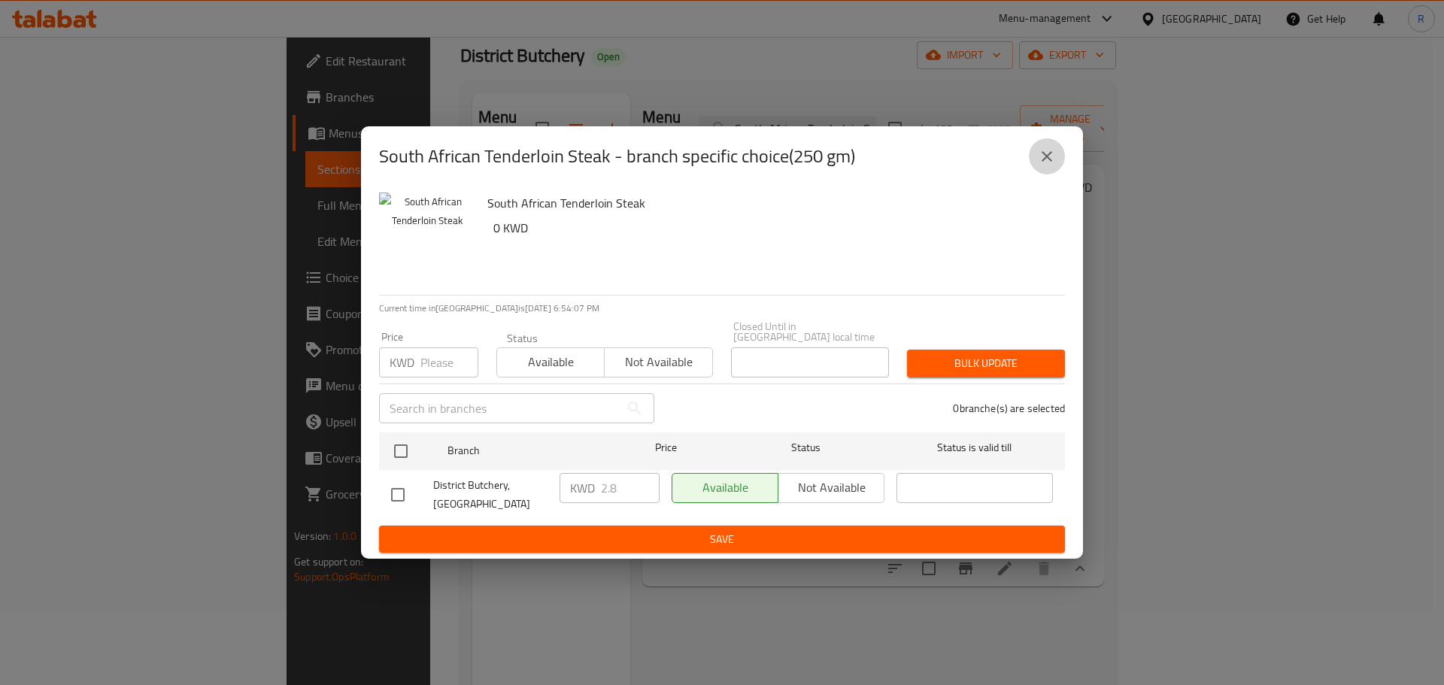
drag, startPoint x: 1046, startPoint y: 170, endPoint x: 978, endPoint y: 216, distance: 82.4
click at [1046, 165] on icon "close" at bounding box center [1047, 156] width 18 height 18
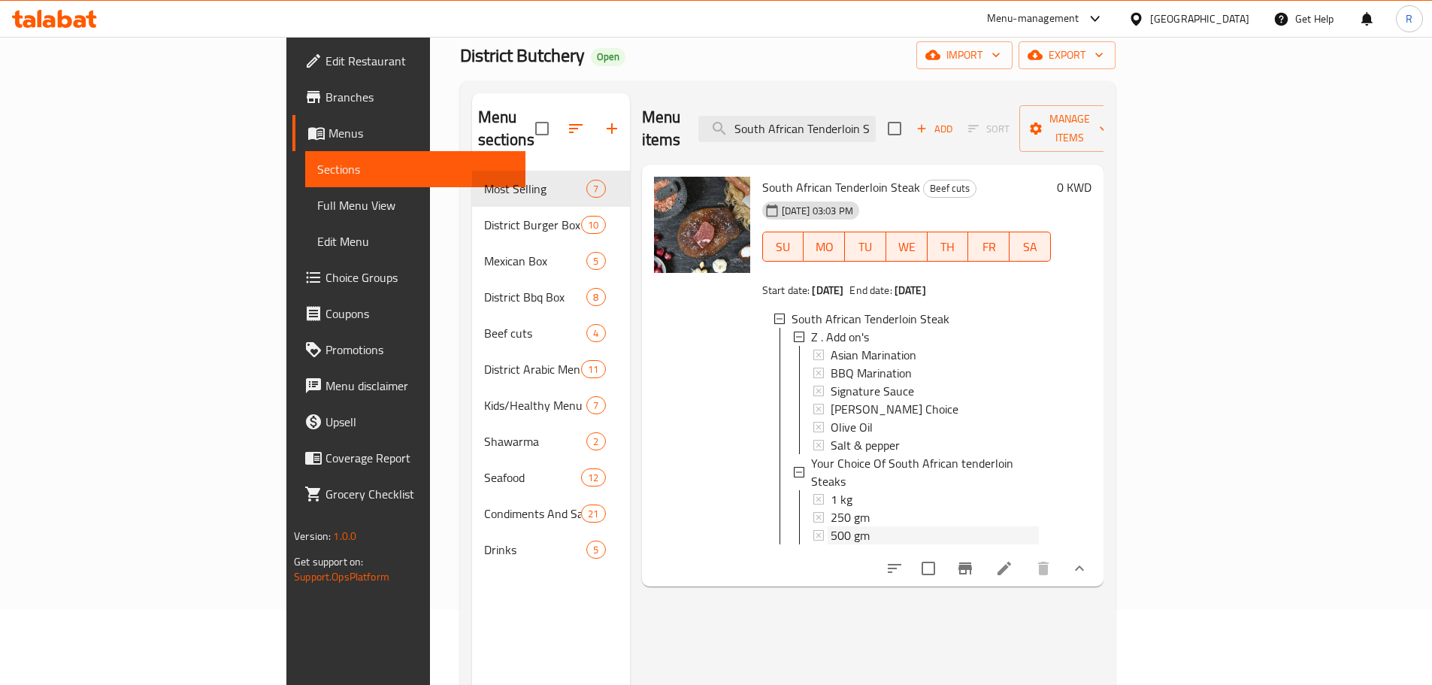
click at [831, 526] on div "500 gm" at bounding box center [935, 535] width 208 height 18
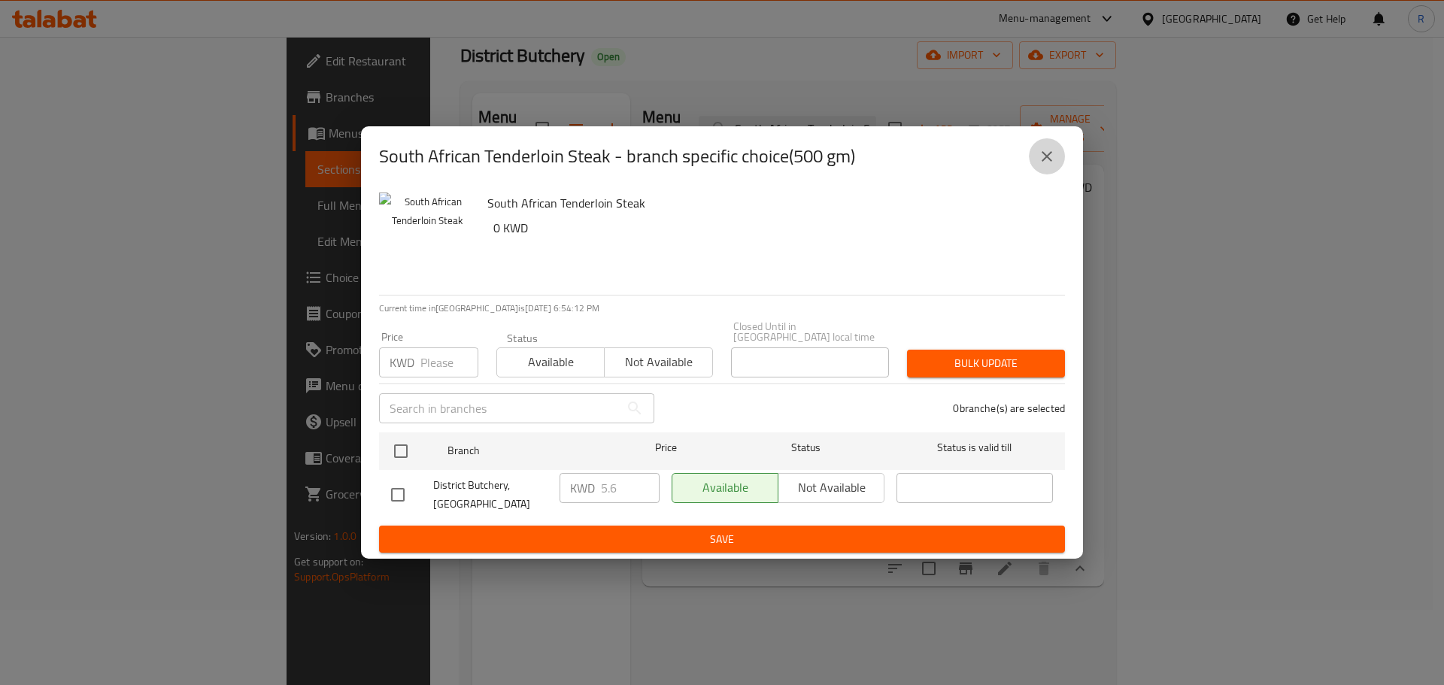
drag, startPoint x: 1036, startPoint y: 170, endPoint x: 1003, endPoint y: 183, distance: 35.7
click at [981, 186] on div "South African Tenderloin Steak - branch specific choice(500 gm)" at bounding box center [722, 156] width 722 height 60
click at [1035, 171] on button "close" at bounding box center [1047, 156] width 36 height 36
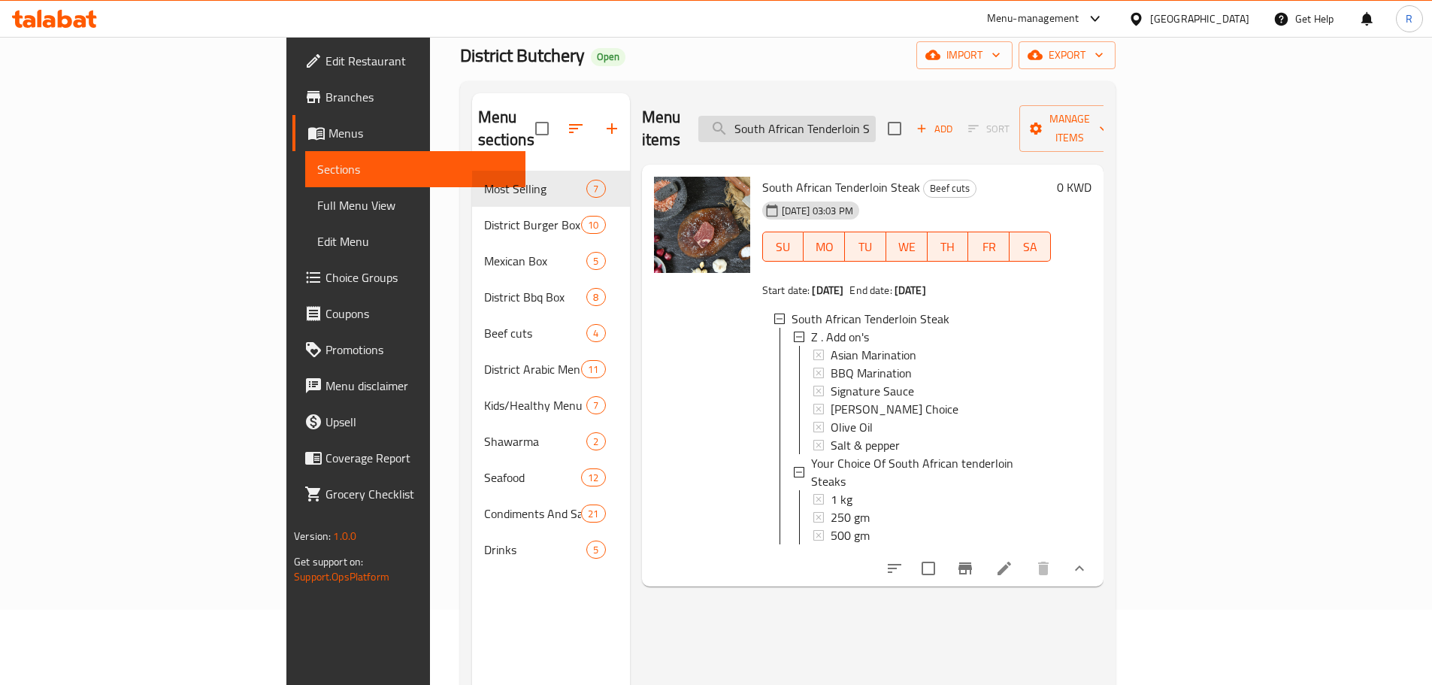
scroll to position [0, 20]
drag, startPoint x: 840, startPoint y: 113, endPoint x: 981, endPoint y: 105, distance: 140.8
click at [981, 105] on div "Menu items South African Tenderloin Steak Add Sort Manage items" at bounding box center [873, 128] width 462 height 71
paste input "Minced Beef"
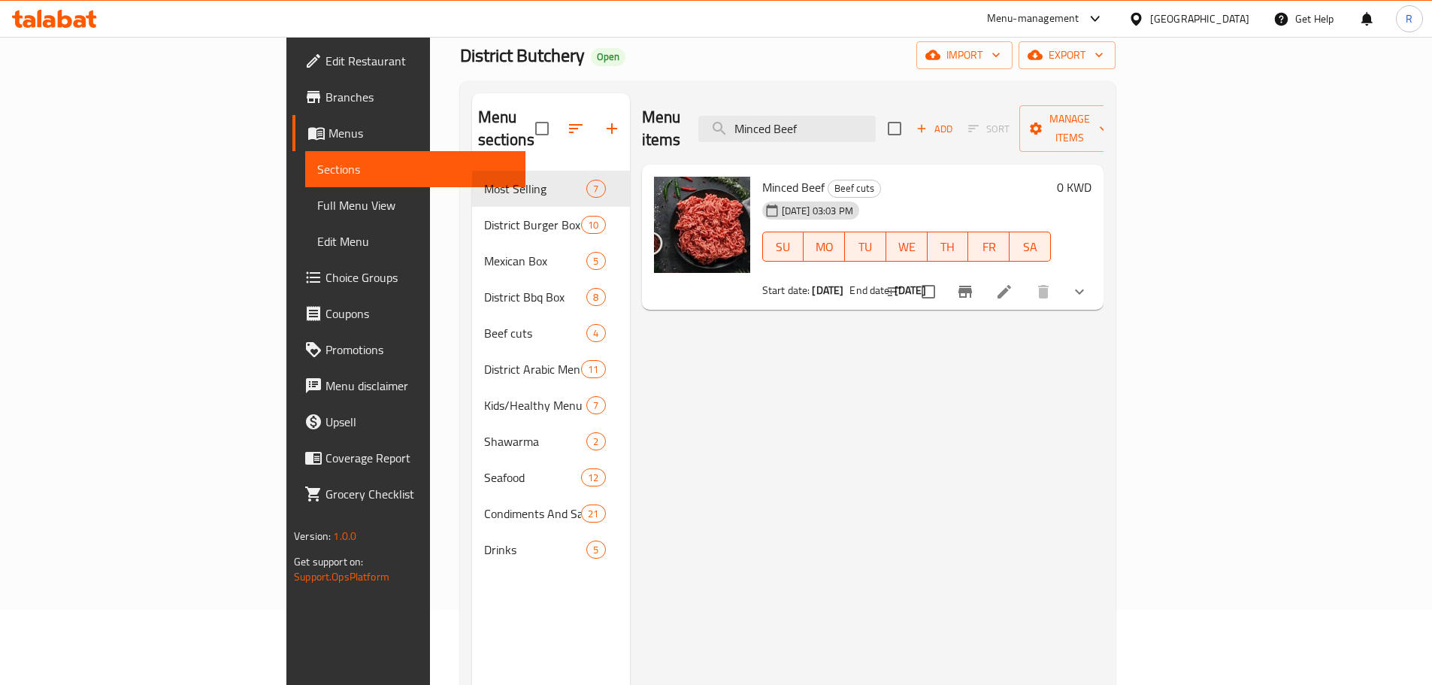
type input "Minced Beef"
click at [1089, 283] on icon "show more" at bounding box center [1080, 292] width 18 height 18
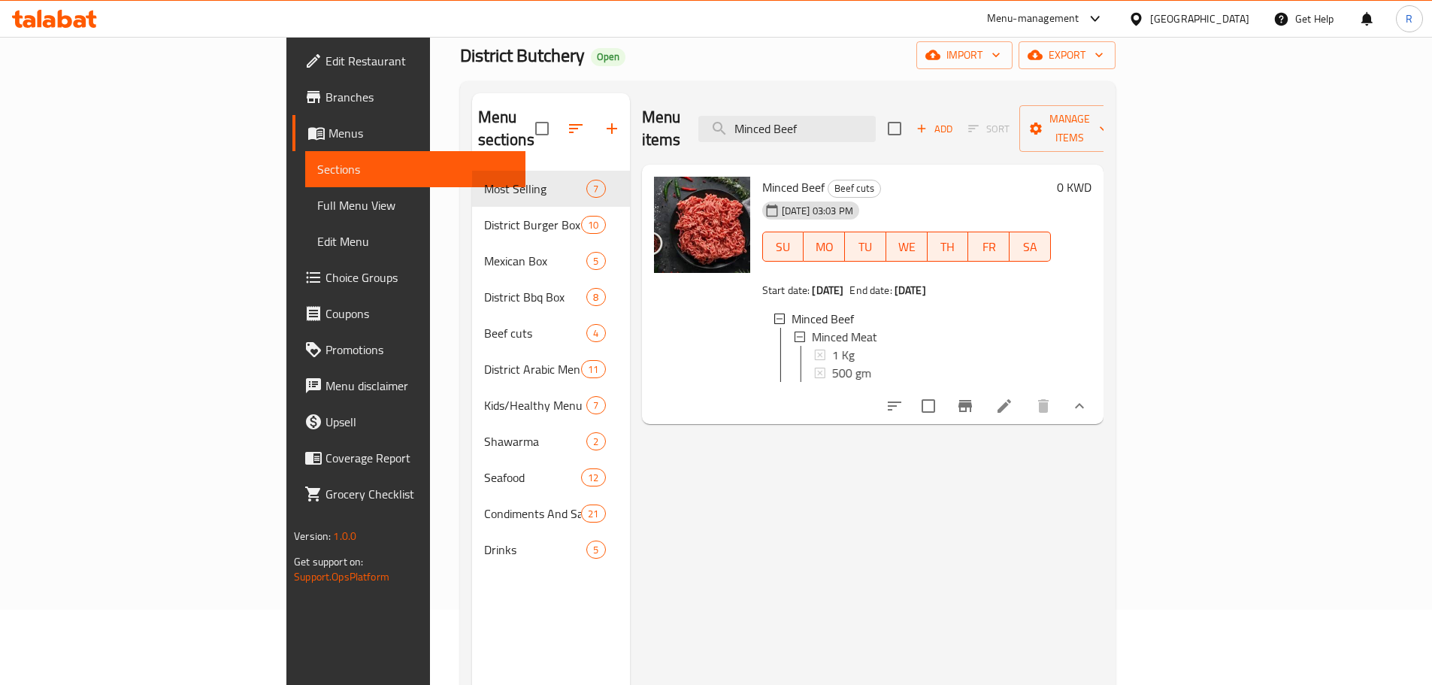
drag, startPoint x: 1368, startPoint y: 270, endPoint x: 1184, endPoint y: 283, distance: 184.7
click at [1092, 271] on div "0 KWD" at bounding box center [1071, 295] width 41 height 236
click at [831, 346] on span "1 Kg" at bounding box center [842, 355] width 23 height 18
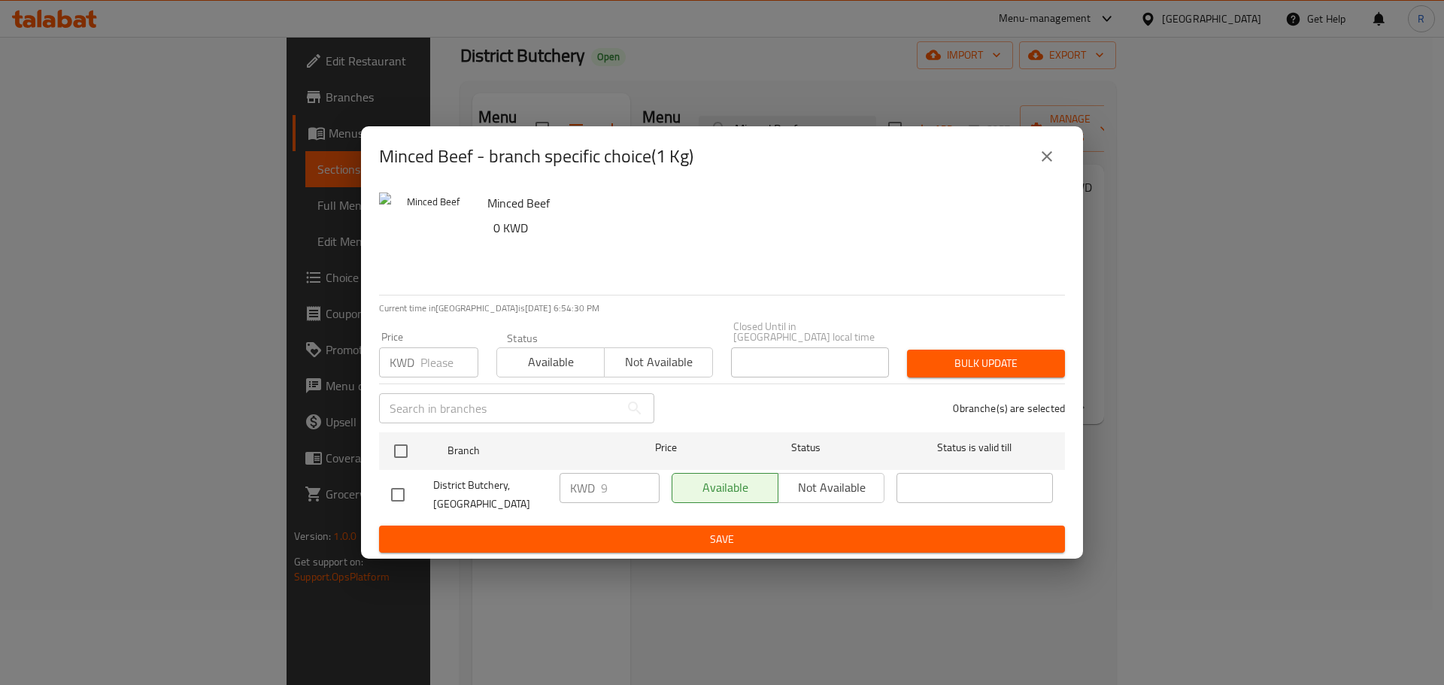
click at [1041, 165] on icon "close" at bounding box center [1047, 156] width 18 height 18
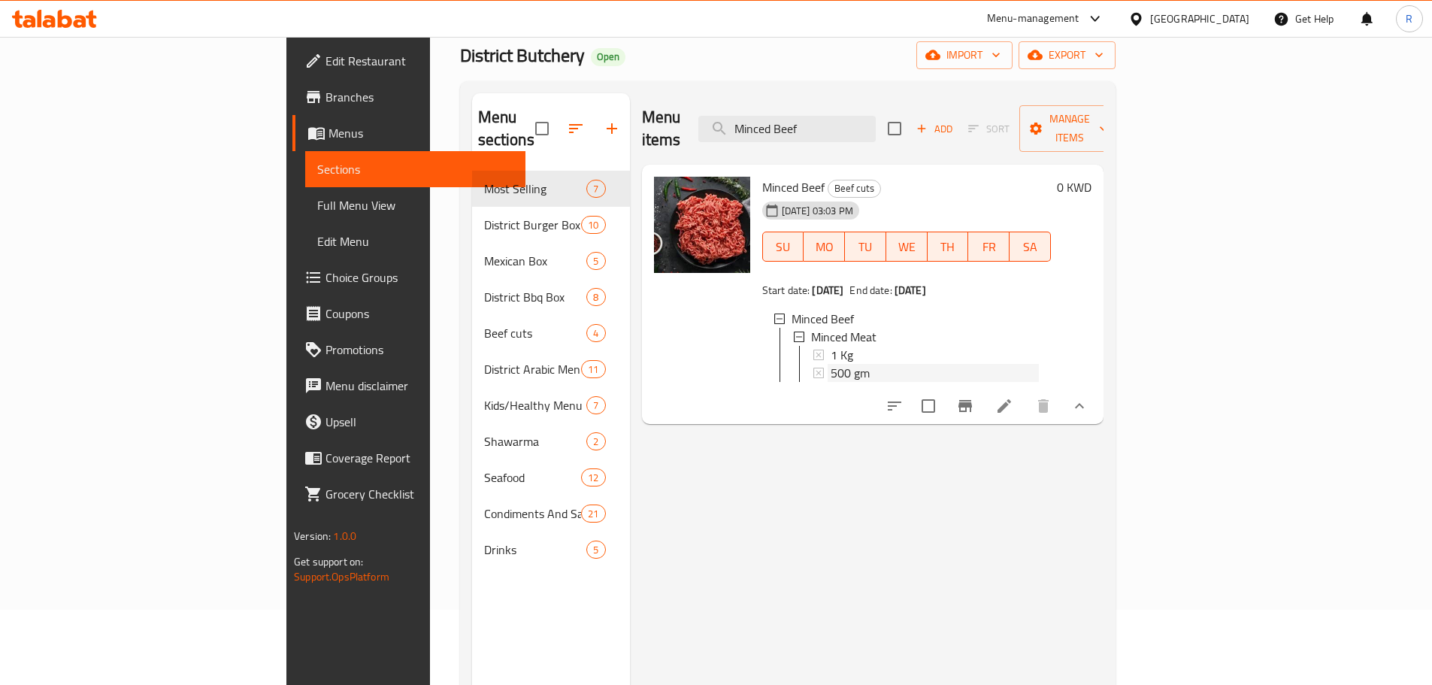
click at [831, 364] on span "500 gm" at bounding box center [850, 373] width 39 height 18
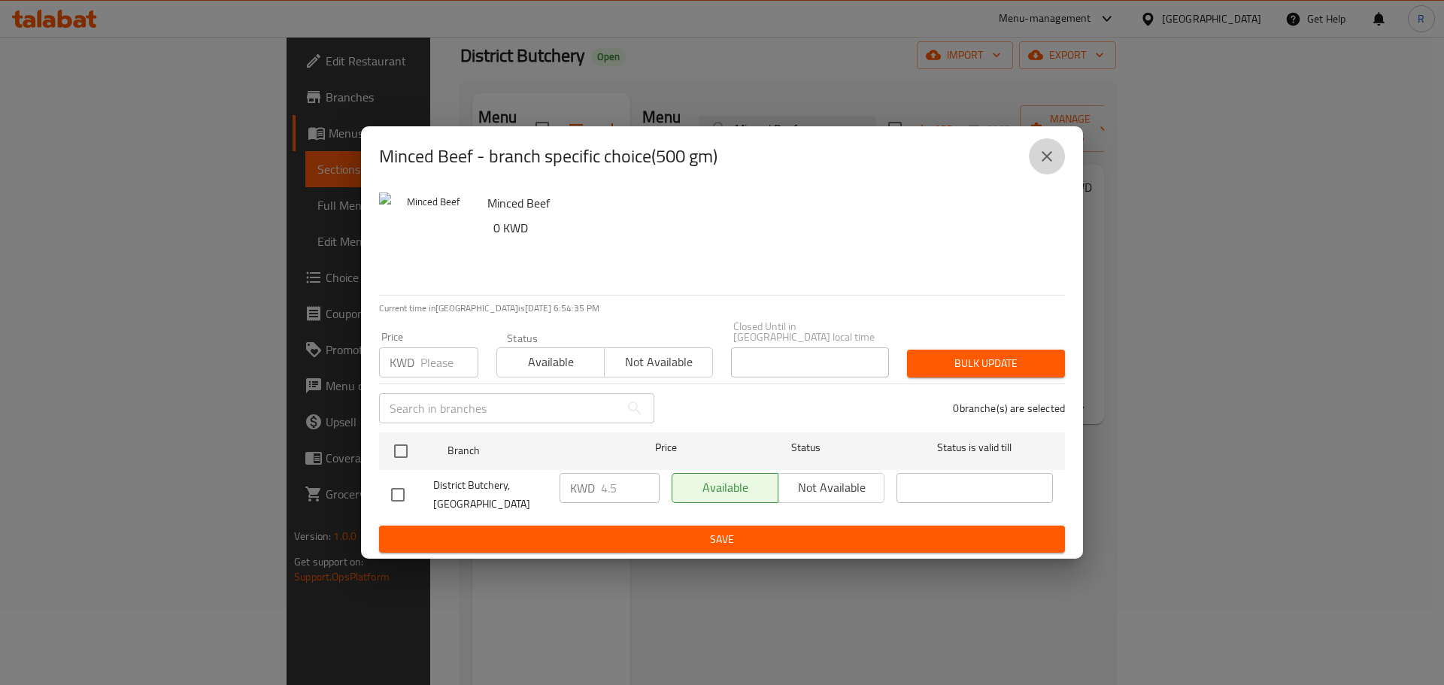
drag, startPoint x: 1043, startPoint y: 168, endPoint x: 972, endPoint y: 175, distance: 71.0
click at [1042, 165] on icon "close" at bounding box center [1047, 156] width 18 height 18
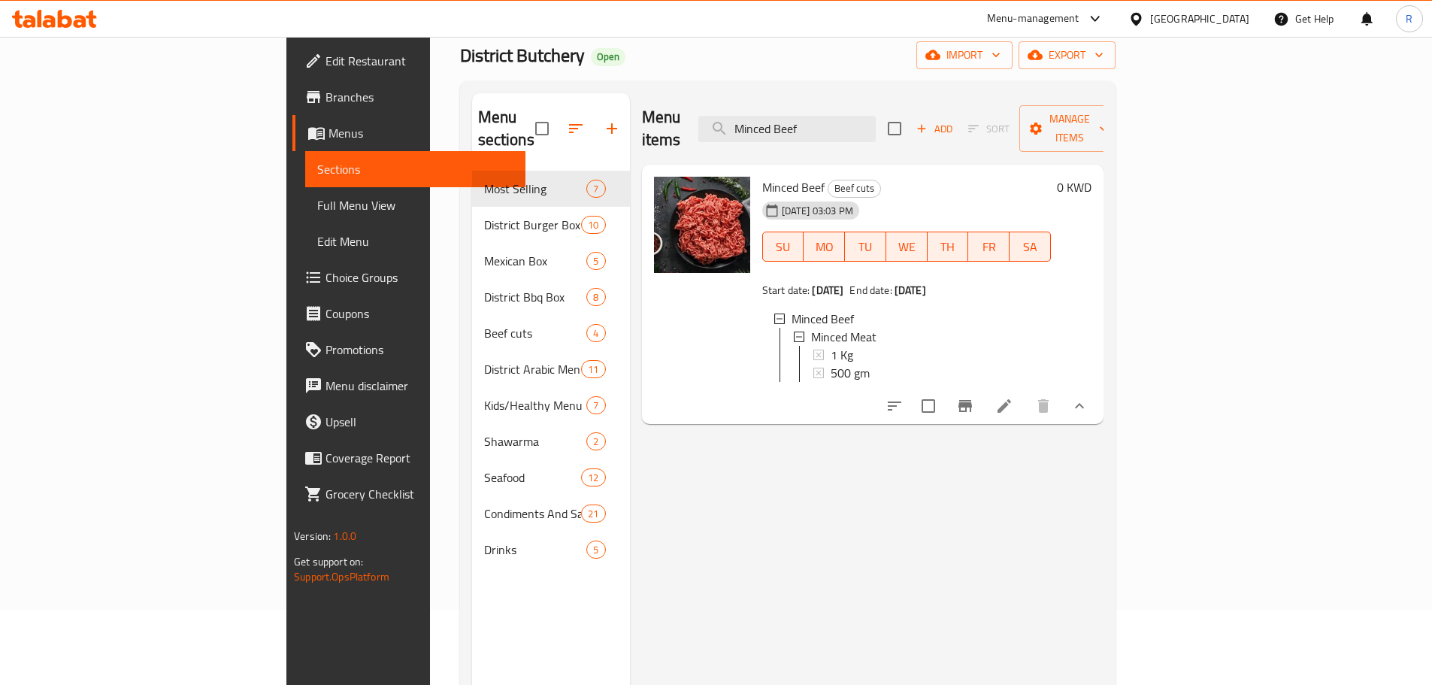
drag, startPoint x: 109, startPoint y: 217, endPoint x: 56, endPoint y: 14, distance: 210.5
click at [305, 217] on link "Full Menu View" at bounding box center [415, 205] width 220 height 36
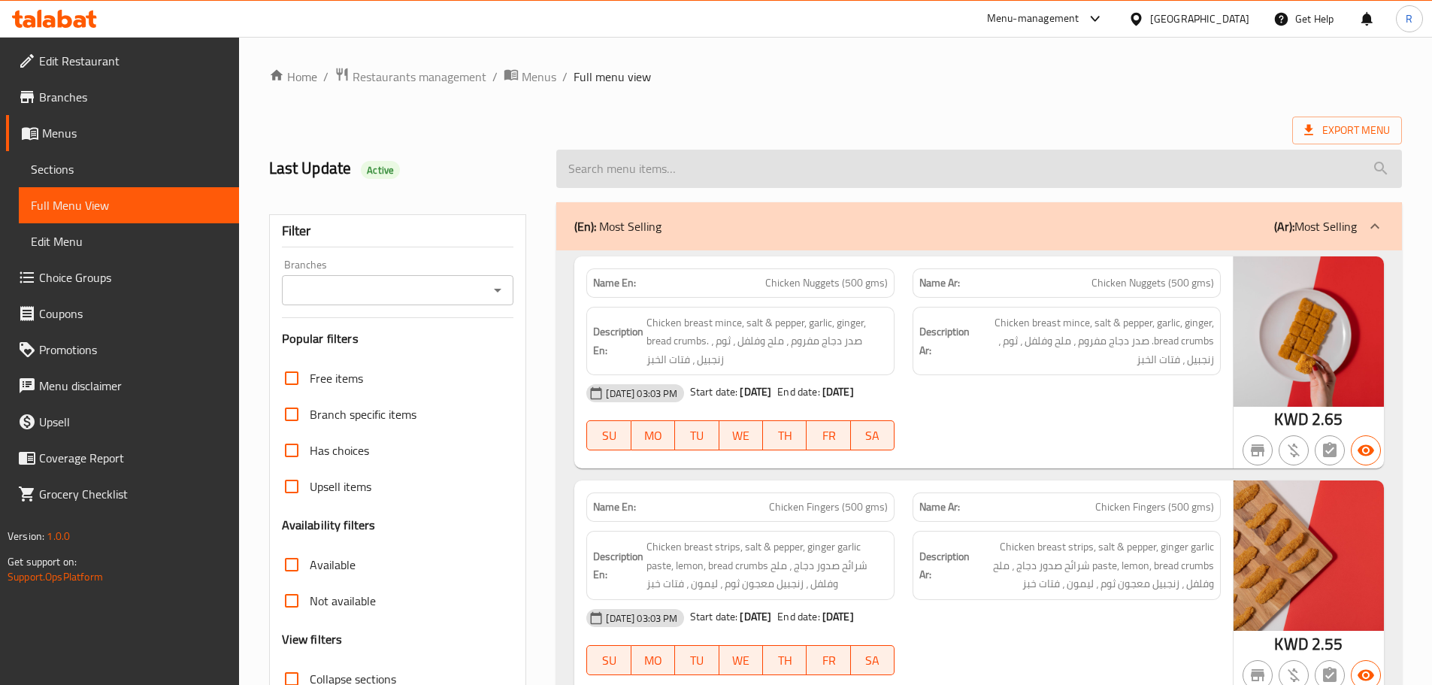
click at [744, 175] on input "search" at bounding box center [979, 169] width 846 height 38
click at [752, 168] on input "search" at bounding box center [979, 169] width 846 height 38
paste input "South African Tenderloin Steak"
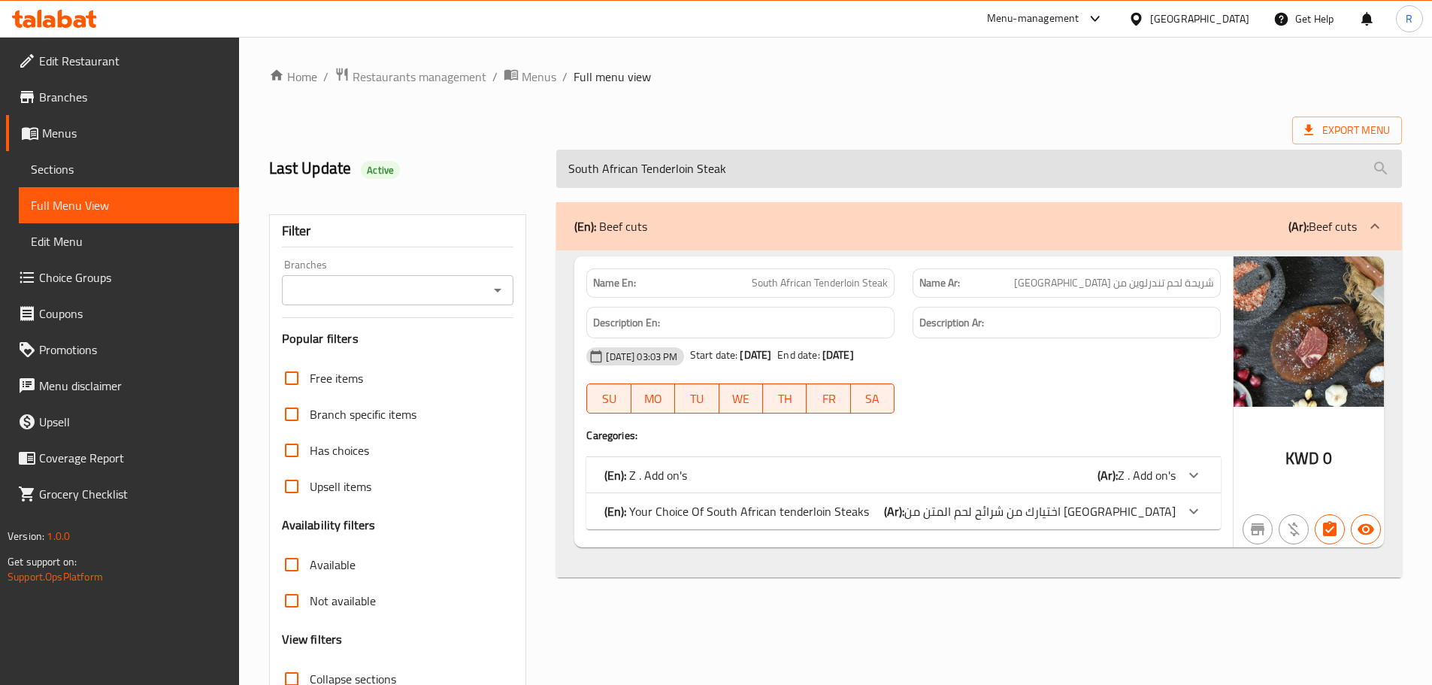
type input "South African Tenderloin Steak"
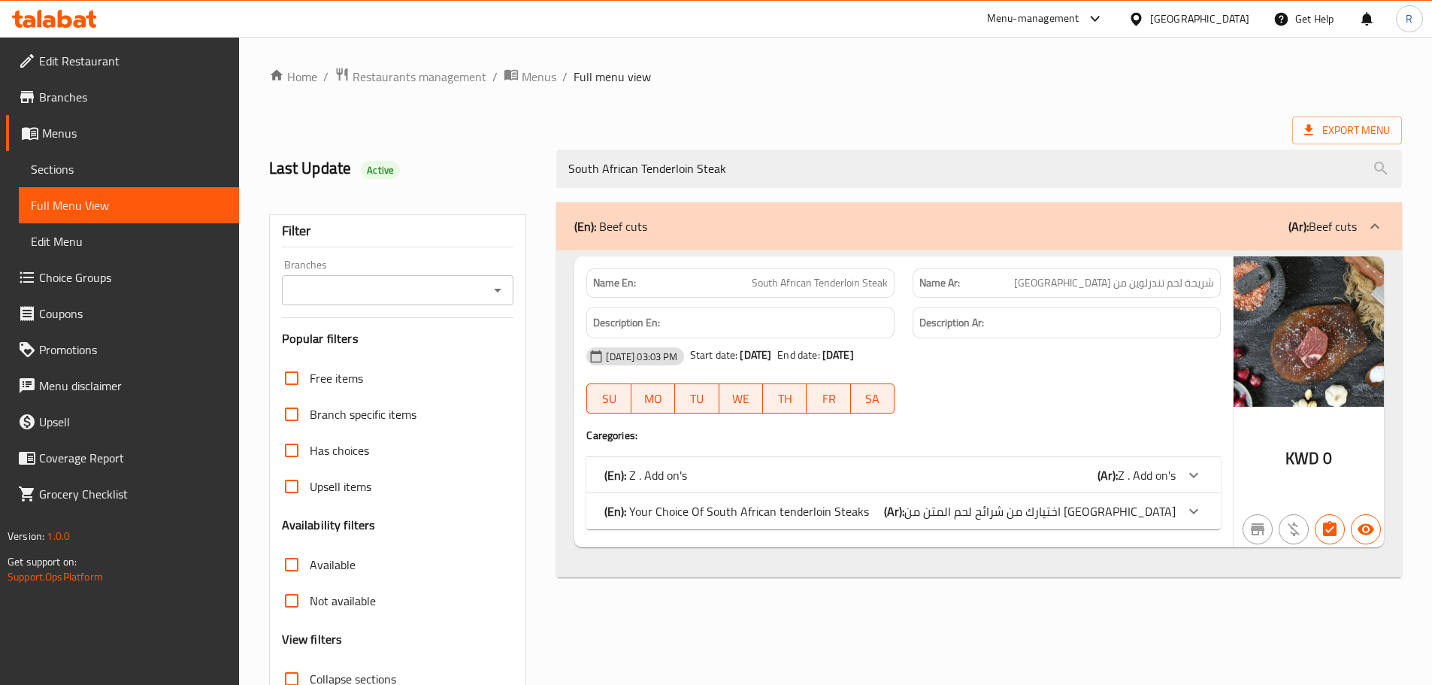
click at [914, 499] on div "(En): Your Choice Of South African tenderloin Steaks (Ar): اختيارك من شرائح لحم…" at bounding box center [904, 511] width 635 height 36
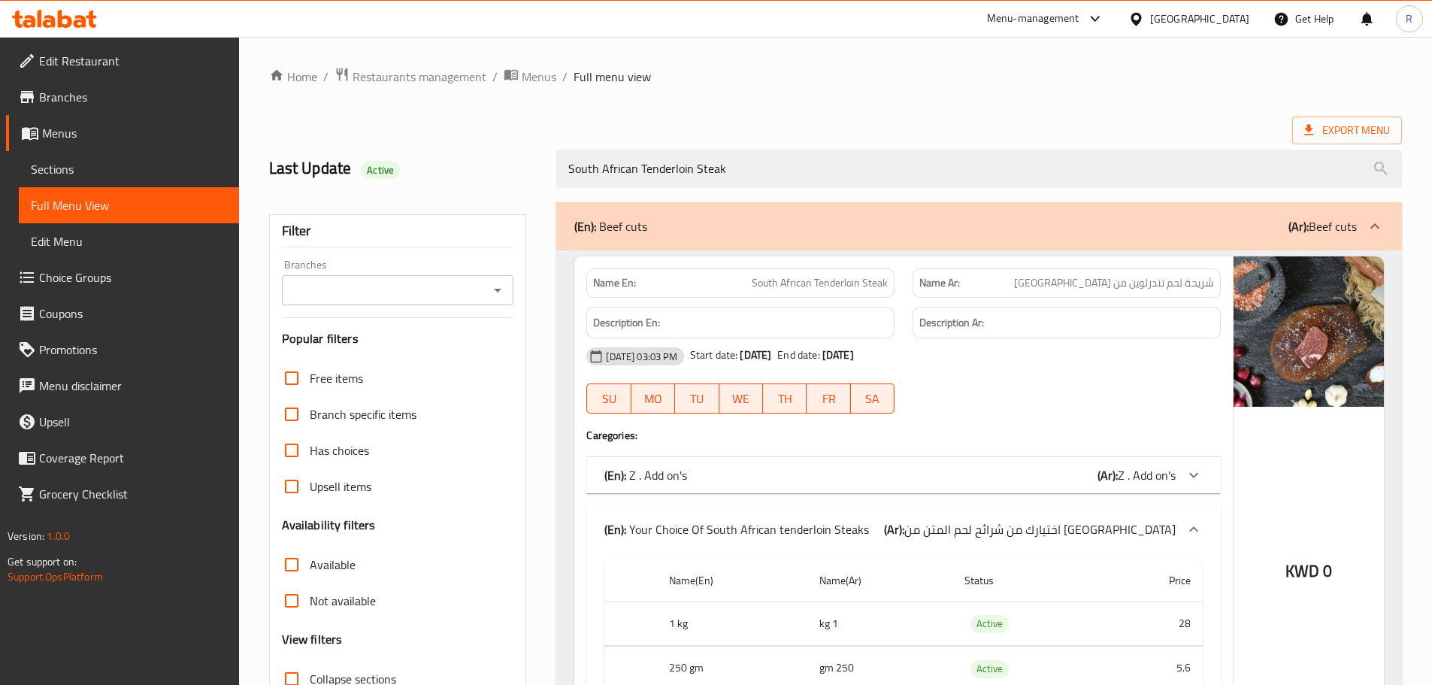
click at [378, 291] on input "Branches" at bounding box center [385, 290] width 199 height 21
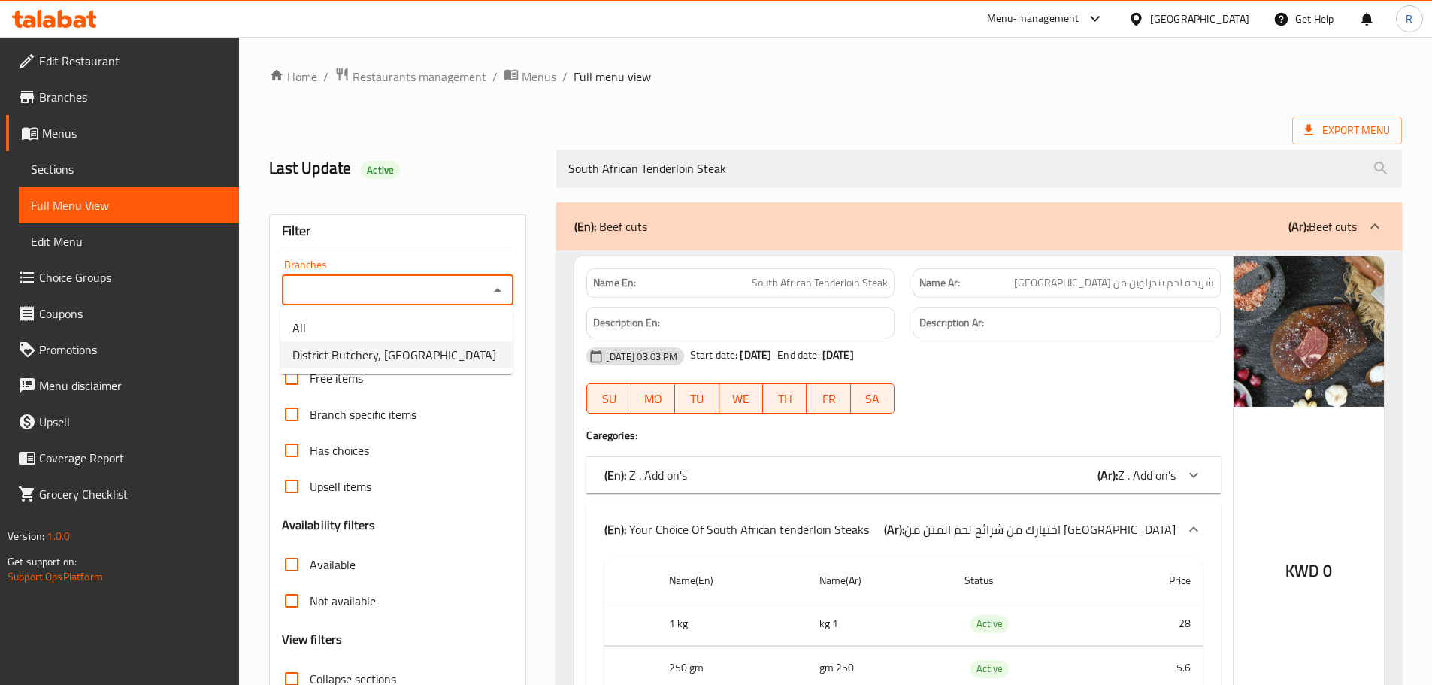
click at [400, 350] on span "District Butchery, [GEOGRAPHIC_DATA]" at bounding box center [395, 355] width 204 height 18
type input "District Butchery, [GEOGRAPHIC_DATA]"
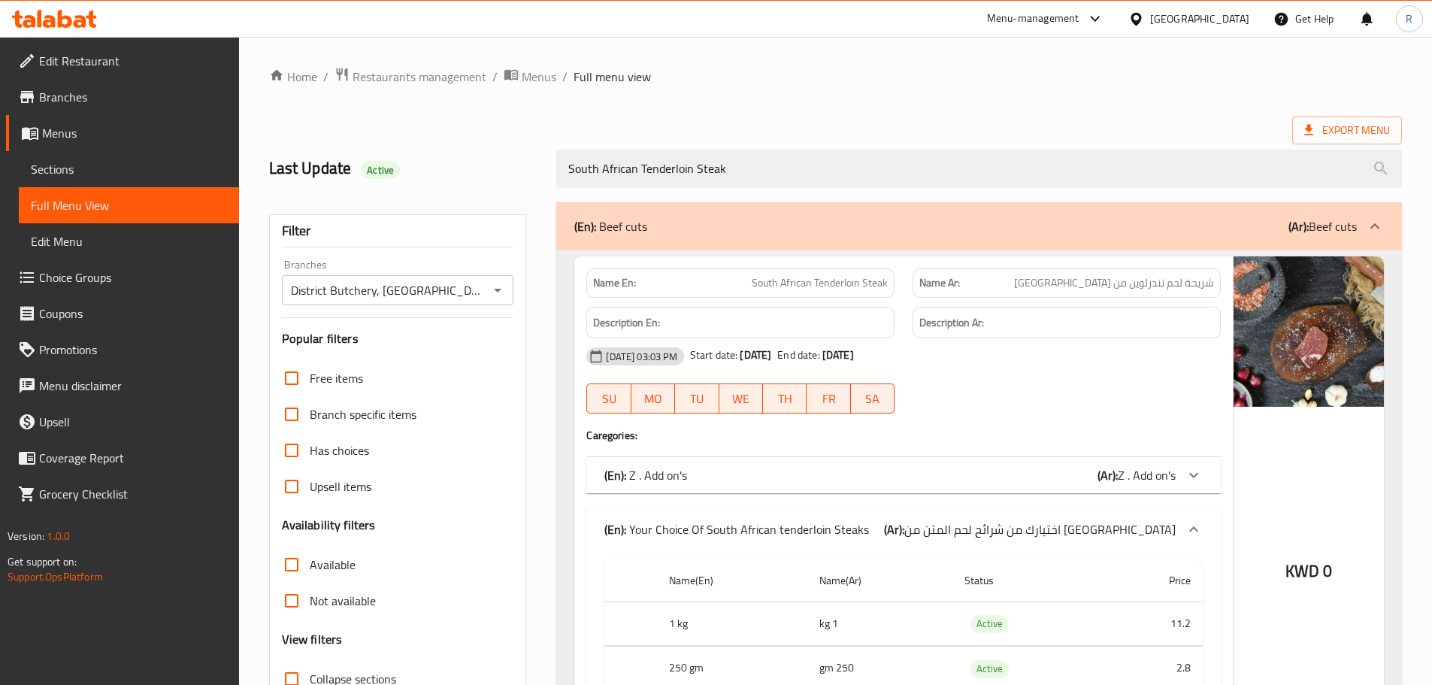
drag, startPoint x: 758, startPoint y: 171, endPoint x: 551, endPoint y: 176, distance: 206.8
click at [551, 176] on div "South African Tenderloin Steak" at bounding box center [979, 169] width 864 height 56
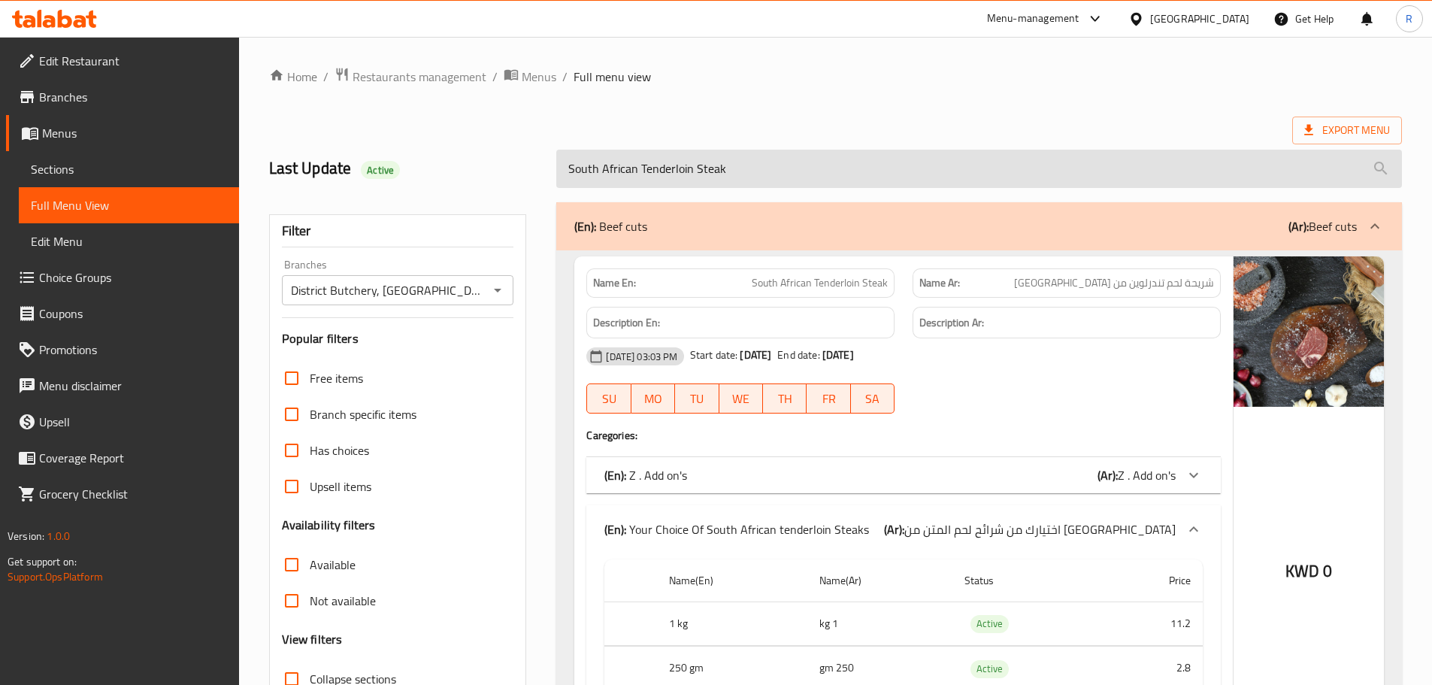
click at [721, 176] on input "South African Tenderloin Steak" at bounding box center [979, 169] width 846 height 38
click at [759, 171] on input "South African Tenderloin Steak" at bounding box center [979, 169] width 846 height 38
drag, startPoint x: 756, startPoint y: 171, endPoint x: 560, endPoint y: 165, distance: 195.6
click at [560, 165] on input "South African Tenderloin Steak" at bounding box center [979, 169] width 846 height 38
paste input "Minced Beef"
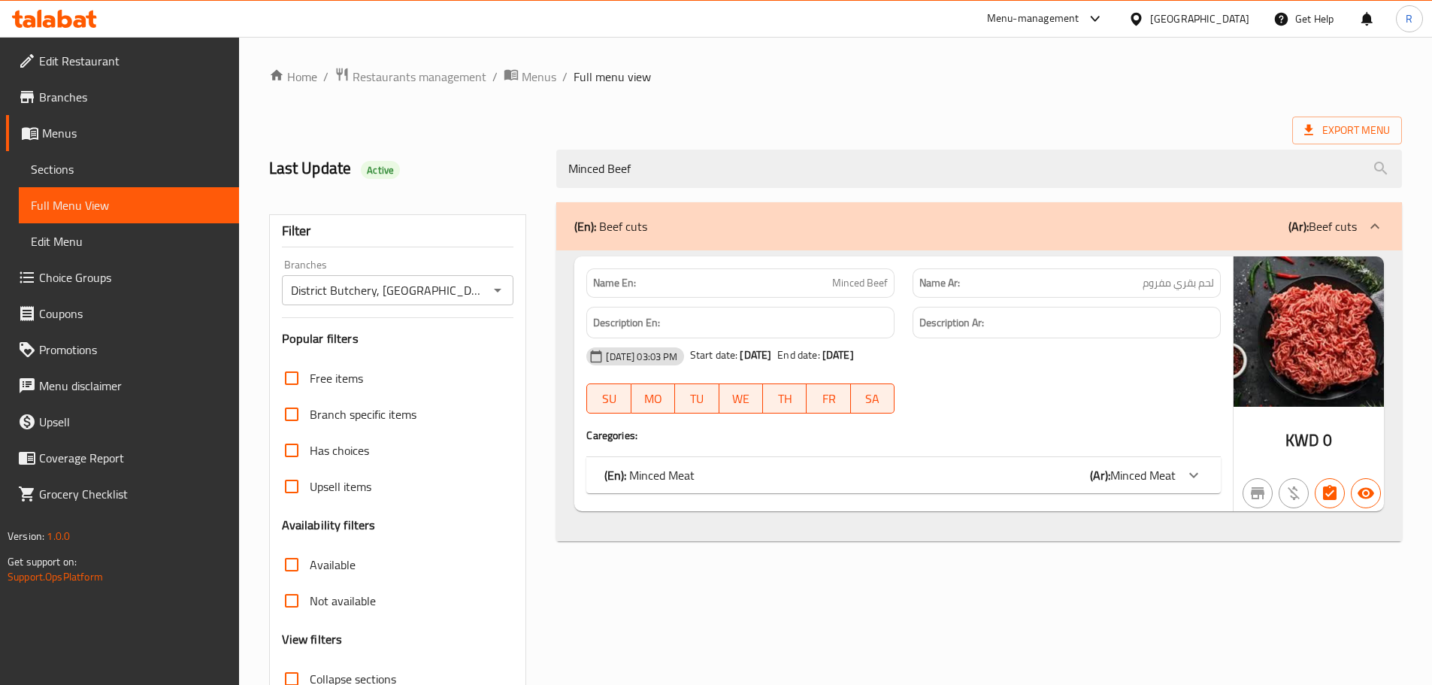
click at [987, 482] on div "(En): Minced Meat (Ar): Minced Meat" at bounding box center [890, 475] width 571 height 18
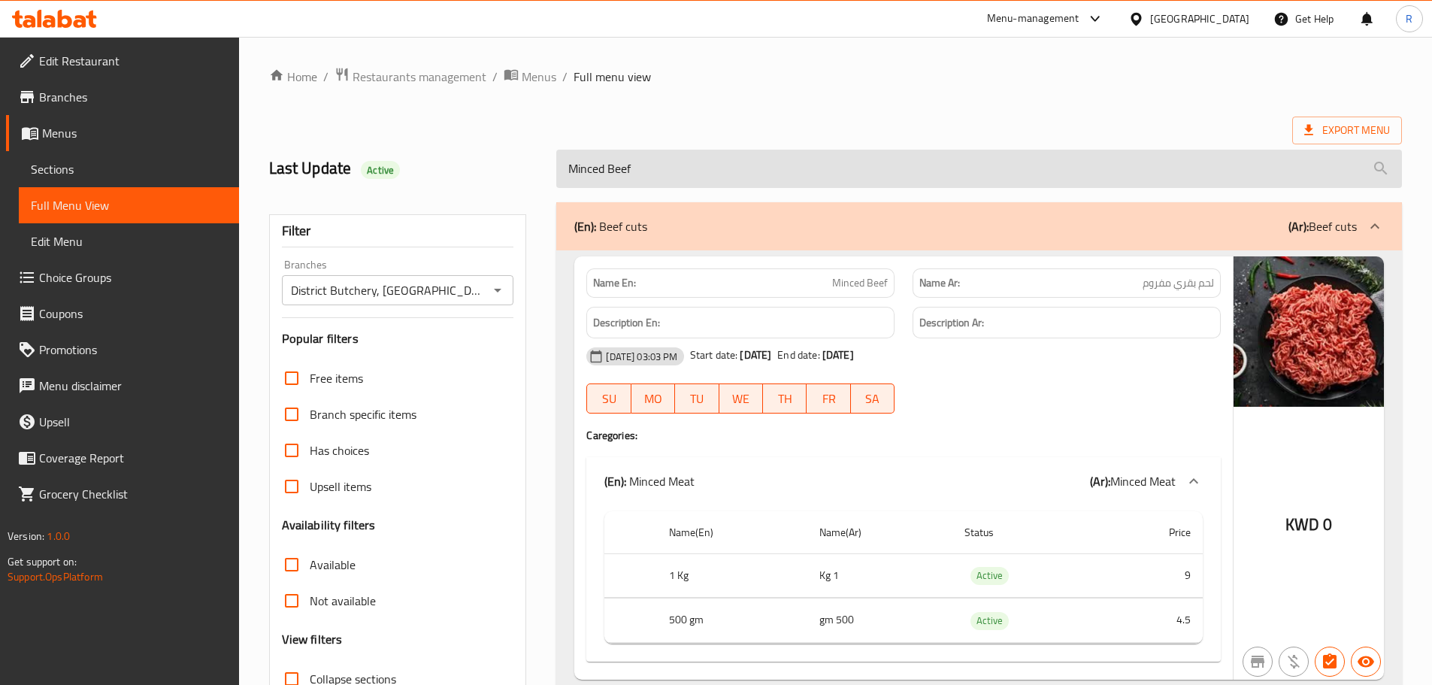
drag, startPoint x: 631, startPoint y: 159, endPoint x: 570, endPoint y: 156, distance: 61.0
click at [566, 157] on input "Minced Beef" at bounding box center [979, 169] width 846 height 38
paste input "South African Striploin Steaks"
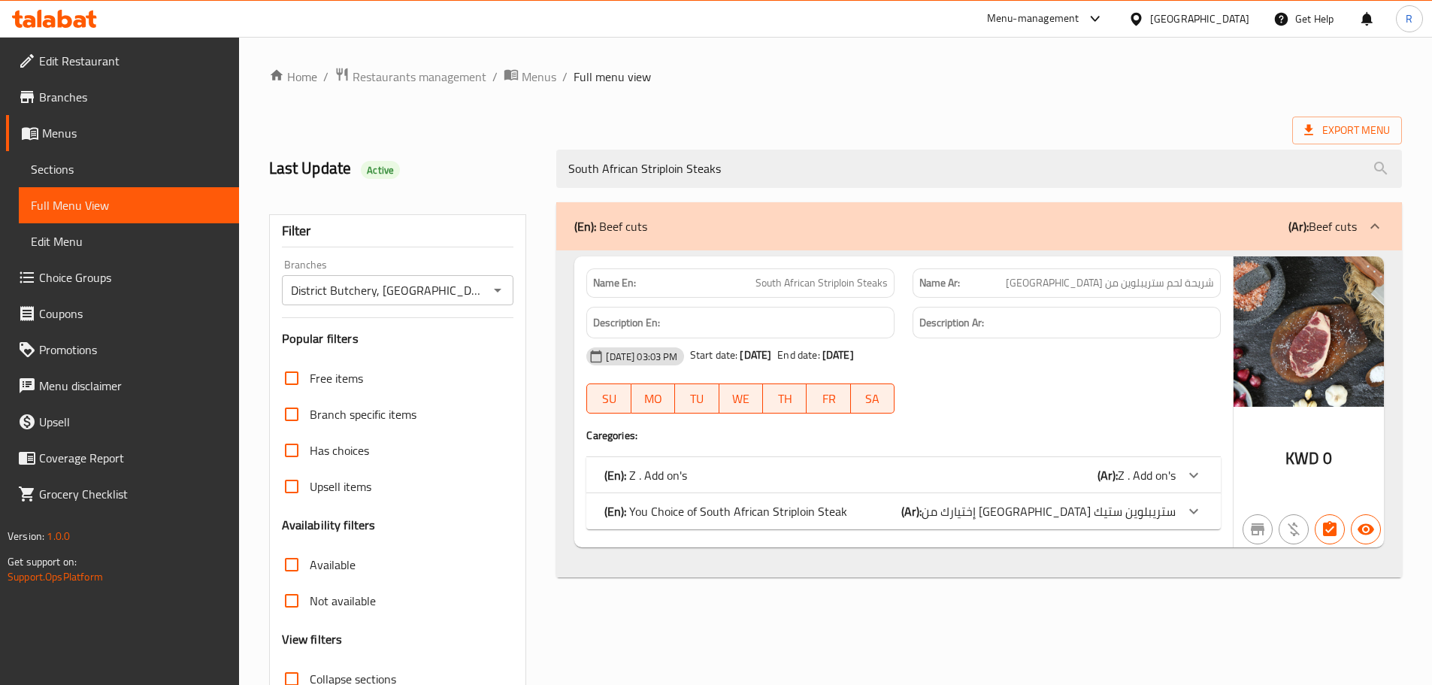
click at [848, 511] on div "(En): You Choice of South African Striploin Steak (Ar): إختيارك من [GEOGRAPHIC_…" at bounding box center [890, 511] width 571 height 18
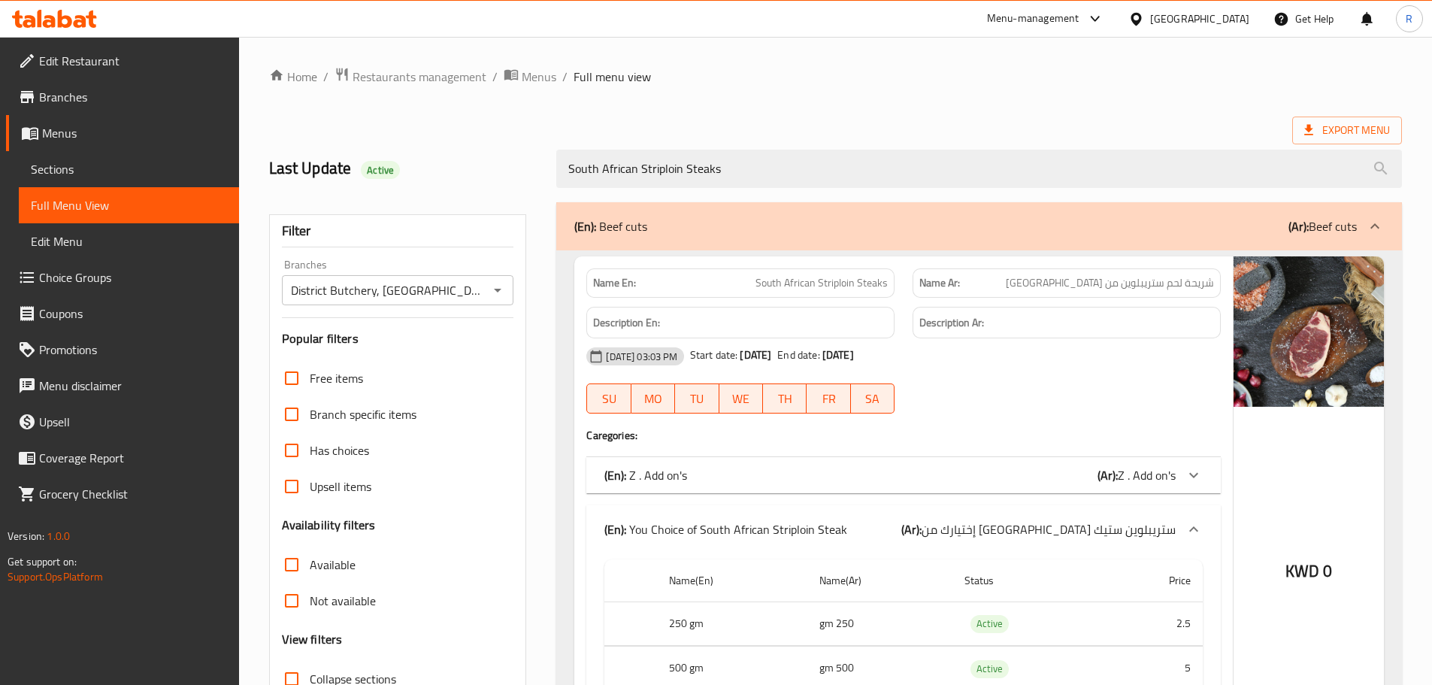
drag, startPoint x: 768, startPoint y: 171, endPoint x: 602, endPoint y: 196, distance: 168.0
click at [514, 173] on div "Last Update Active South African Striploin Steaks" at bounding box center [835, 168] width 1151 height 67
paste input "Ribeye Steak"
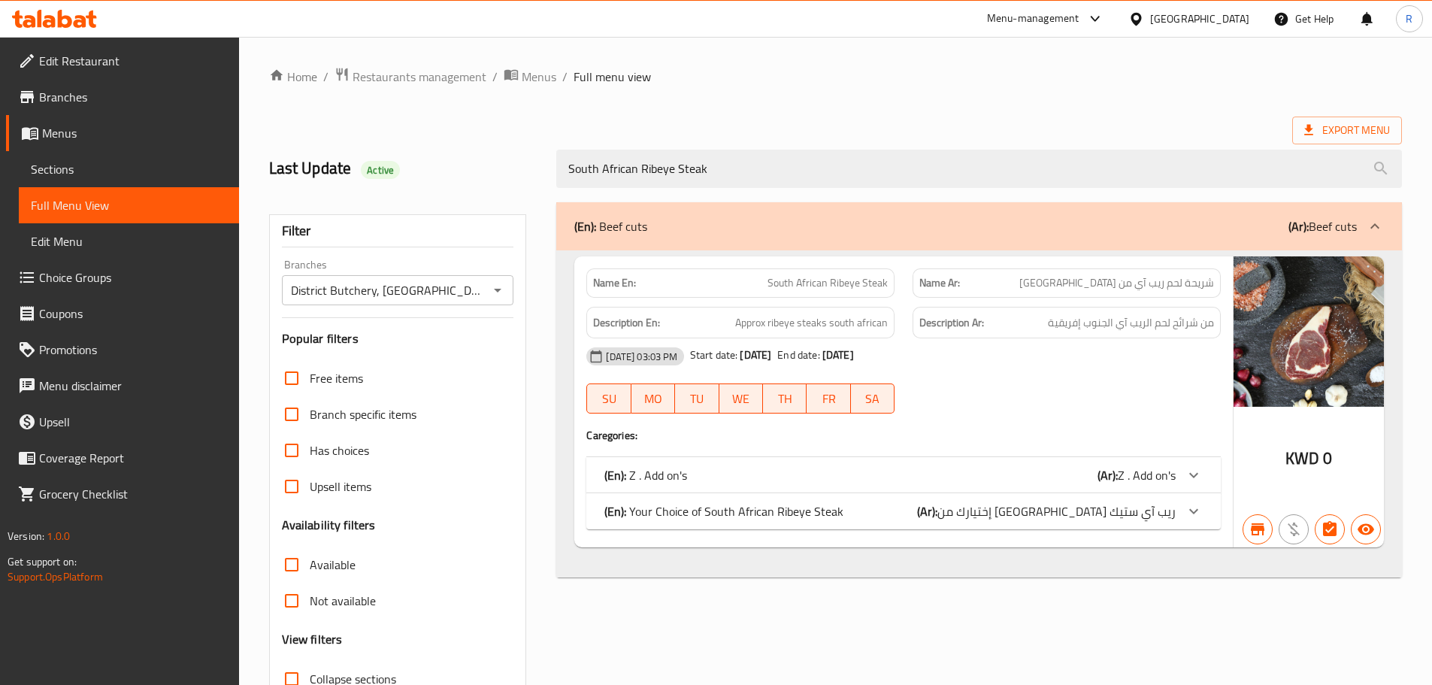
type input "South African Ribeye Steak"
click at [909, 507] on div "(En): Your Choice of South African Ribeye Steak (Ar): إختيارك من [GEOGRAPHIC_DA…" at bounding box center [890, 511] width 571 height 18
